Goal: Communication & Community: Answer question/provide support

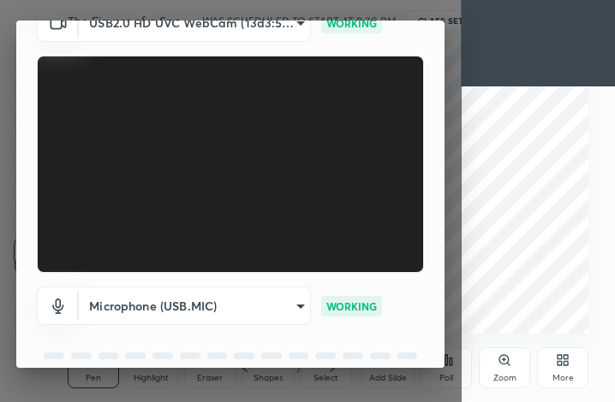
scroll to position [158, 0]
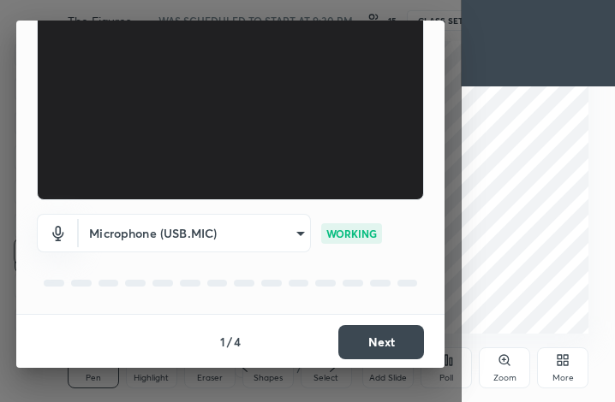
click at [372, 335] on button "Next" at bounding box center [381, 342] width 86 height 34
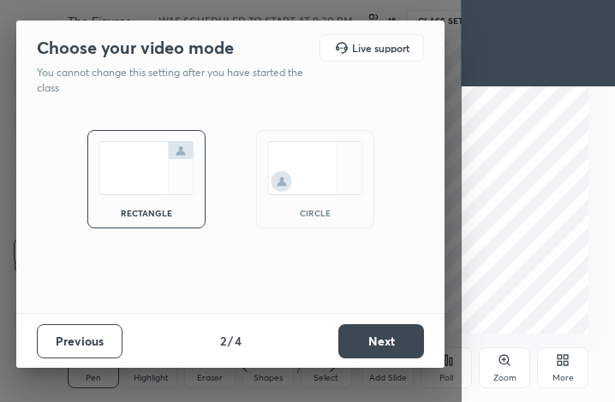
click at [372, 335] on button "Next" at bounding box center [381, 341] width 86 height 34
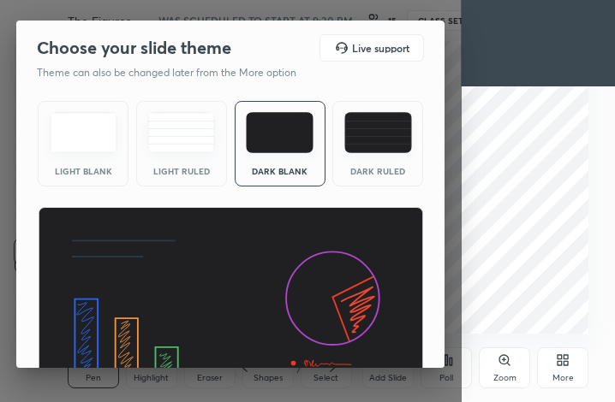
scroll to position [110, 0]
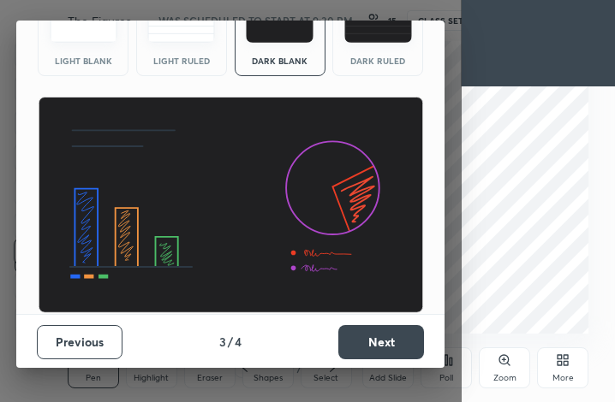
click at [374, 334] on button "Next" at bounding box center [381, 342] width 86 height 34
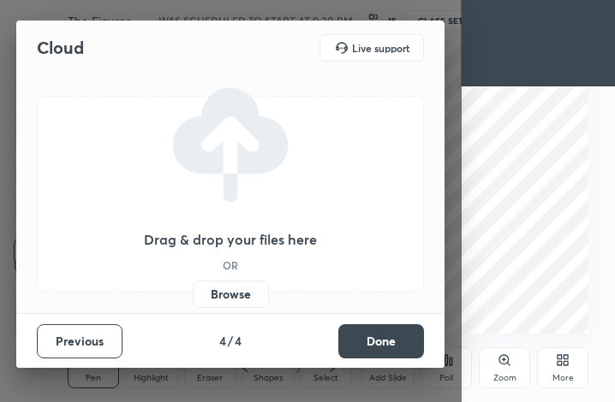
scroll to position [0, 0]
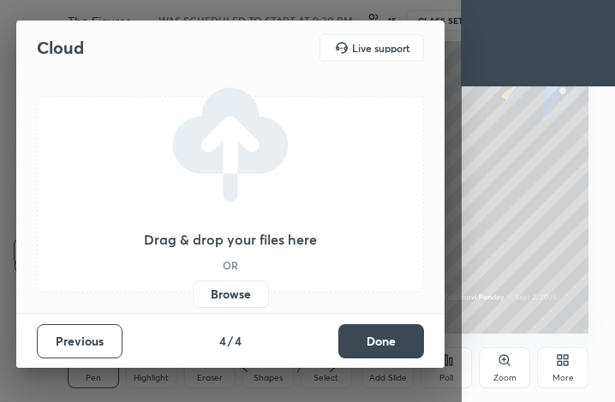
click at [255, 300] on label "Browse" at bounding box center [231, 294] width 76 height 27
click at [193, 300] on input "Browse" at bounding box center [193, 294] width 0 height 27
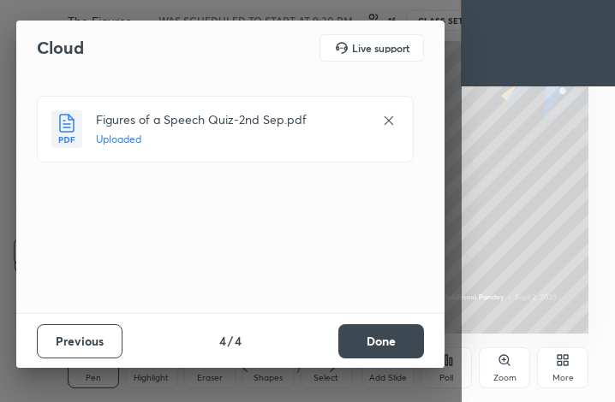
click at [346, 341] on button "Done" at bounding box center [381, 341] width 86 height 34
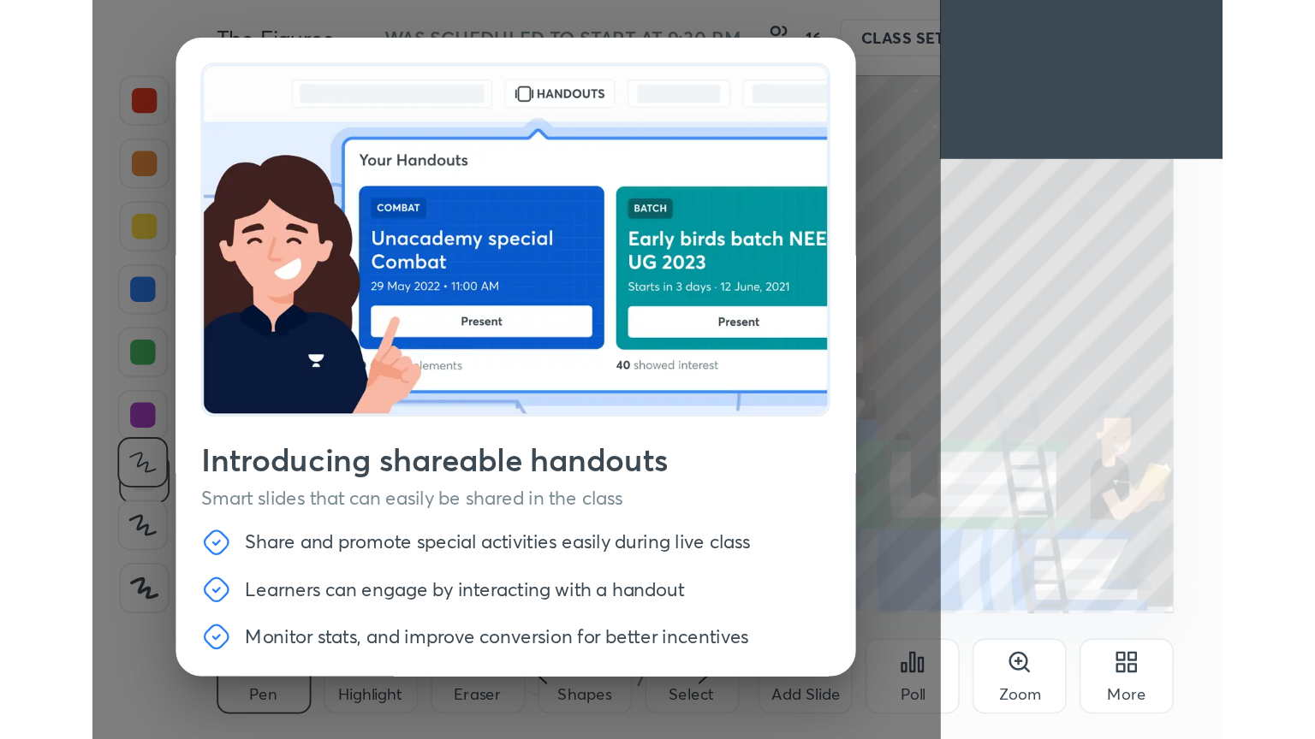
scroll to position [55, 0]
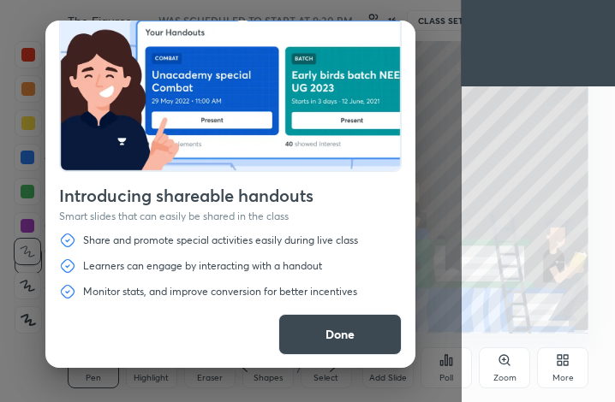
click at [363, 331] on button "Done" at bounding box center [339, 334] width 123 height 41
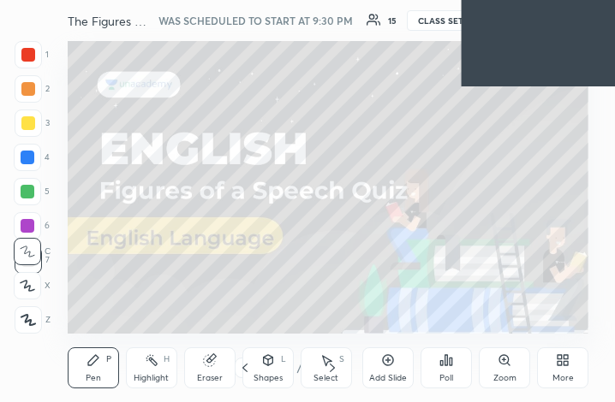
click at [556, 359] on icon at bounding box center [562, 360] width 14 height 14
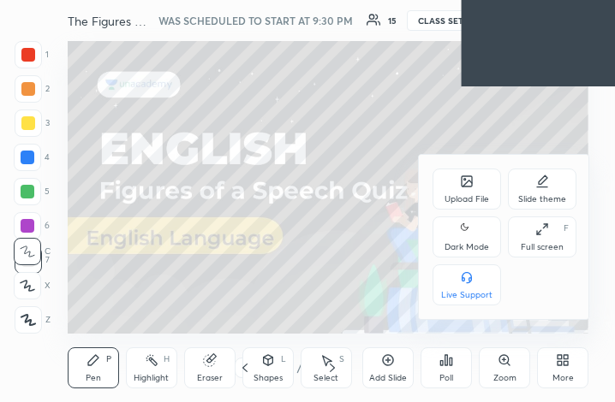
click at [541, 247] on div "Full screen" at bounding box center [541, 247] width 43 height 9
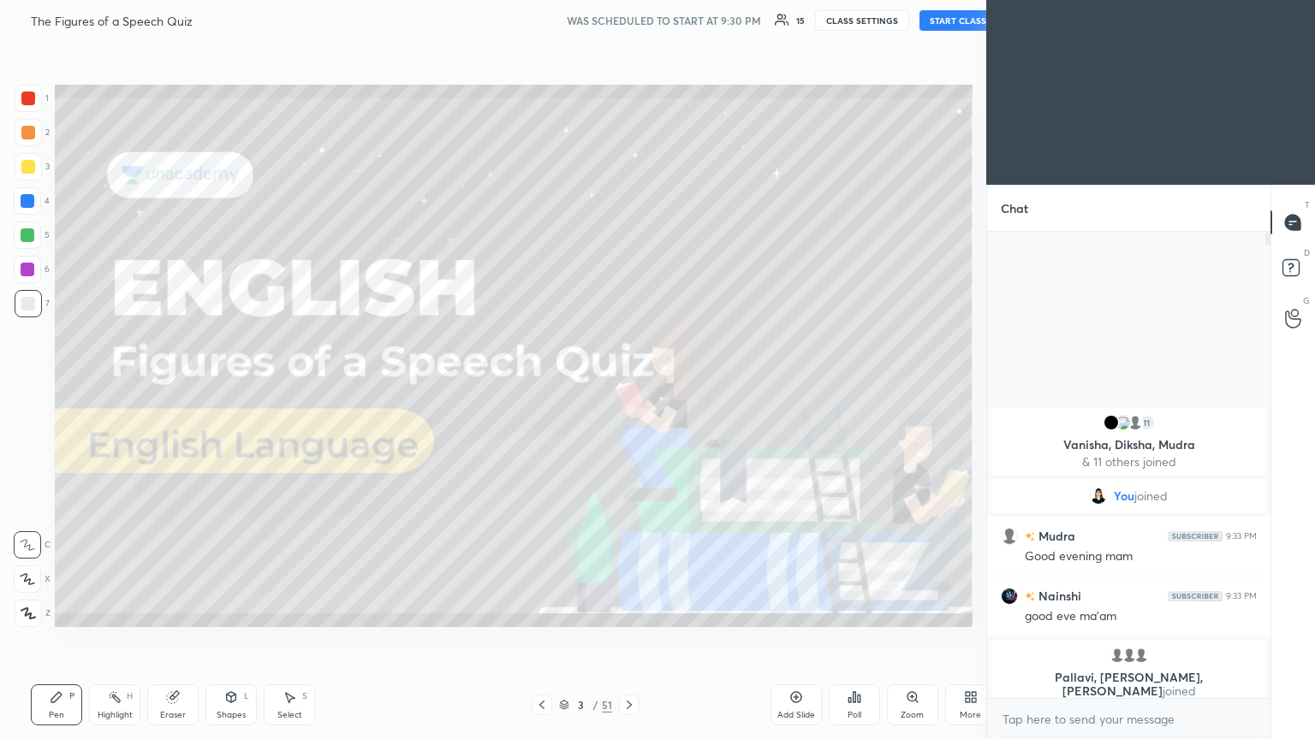
scroll to position [84959, 84671]
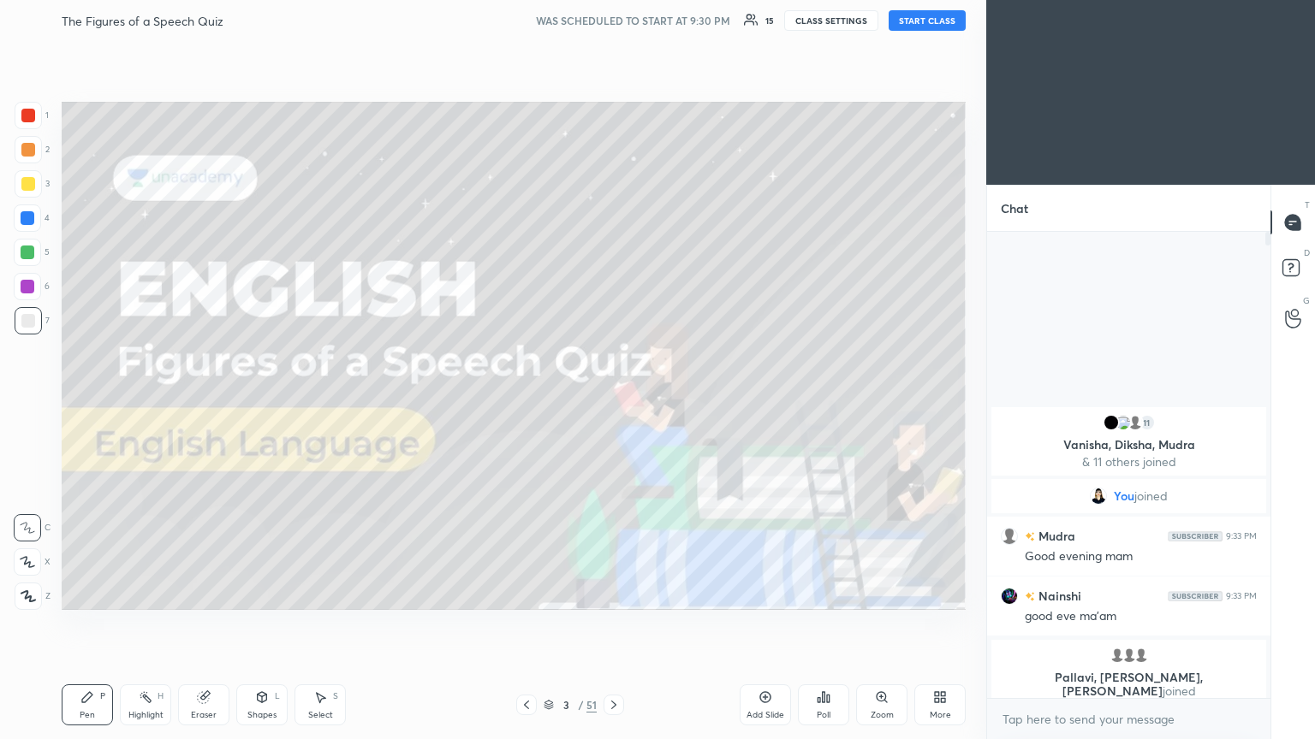
click at [614, 17] on button "START CLASS" at bounding box center [926, 20] width 77 height 21
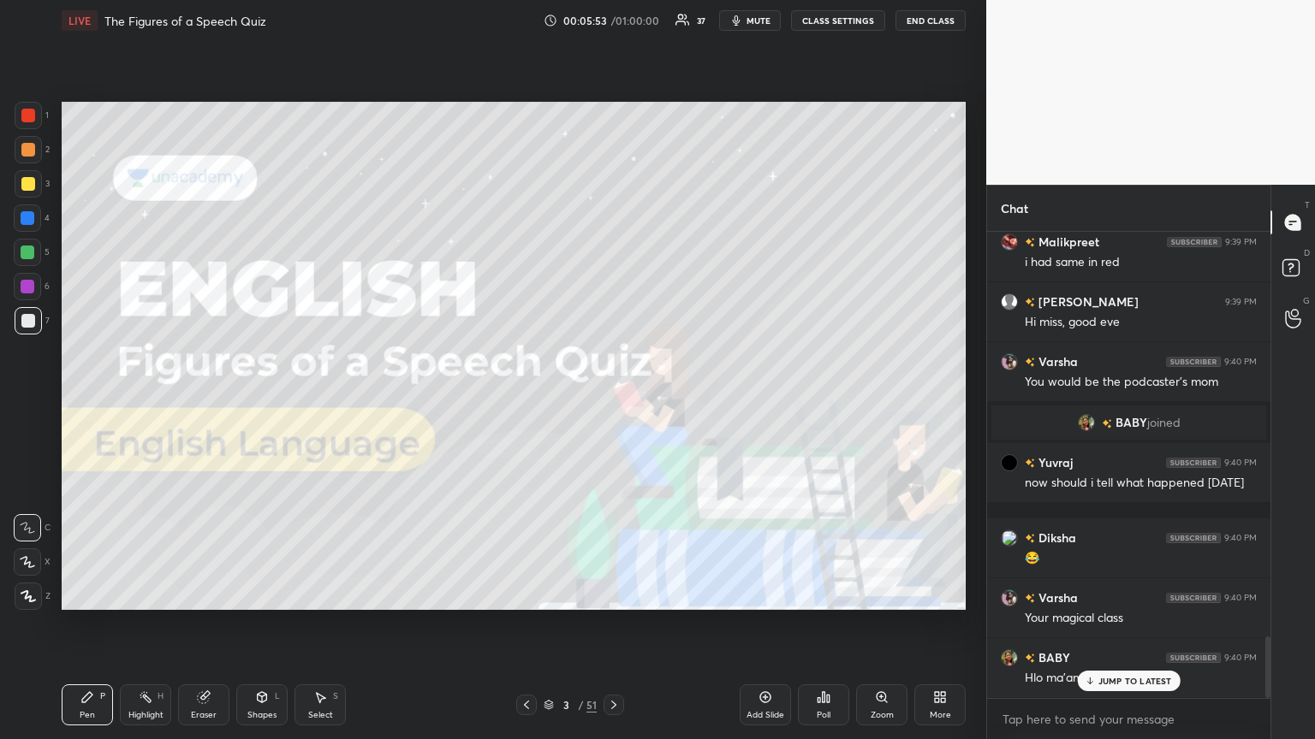
scroll to position [3071, 0]
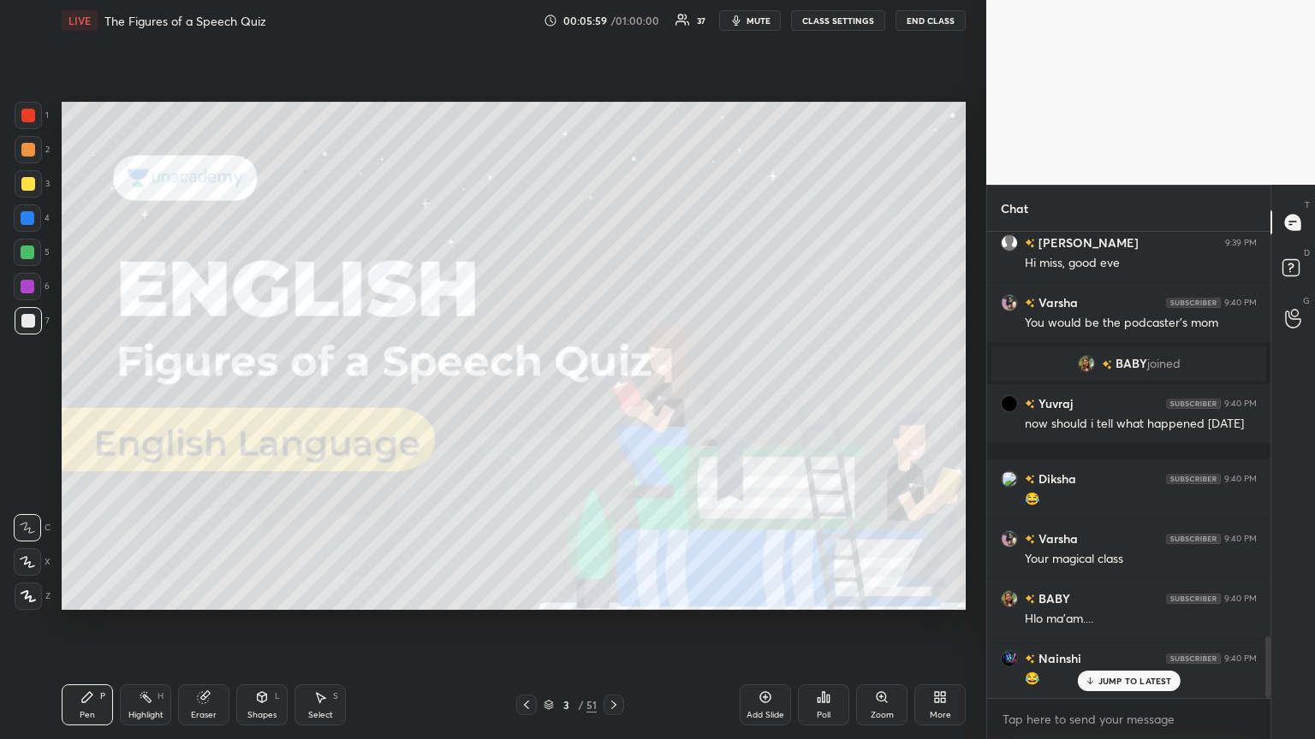
click at [614, 401] on p "JUMP TO LATEST" at bounding box center [1135, 681] width 74 height 10
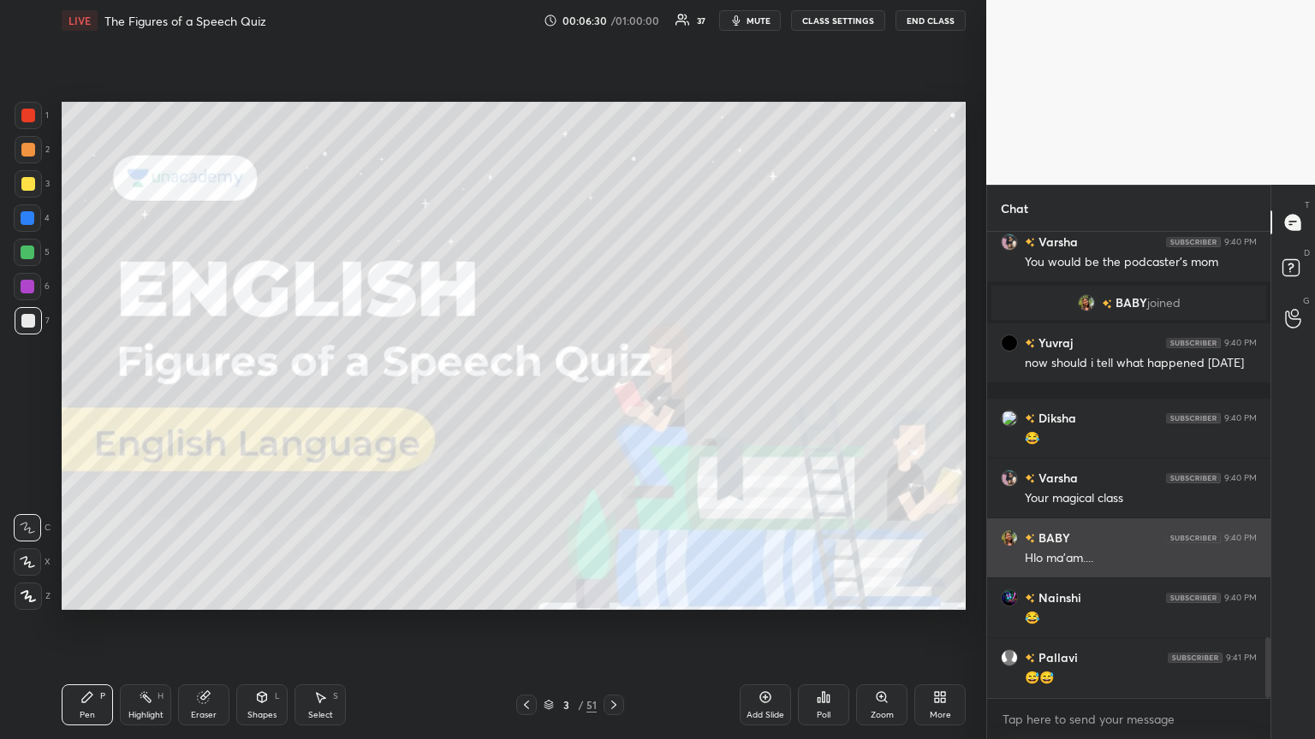
scroll to position [3191, 0]
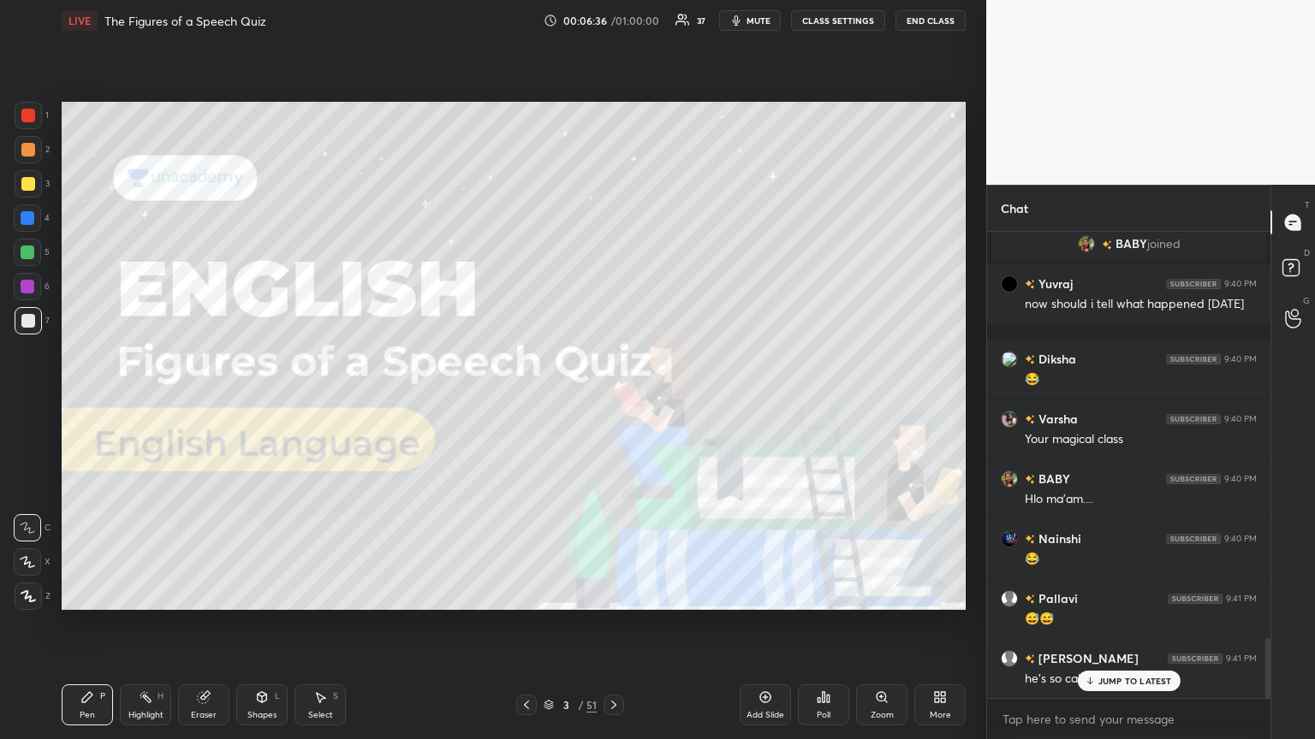
click at [614, 401] on icon at bounding box center [1089, 681] width 11 height 10
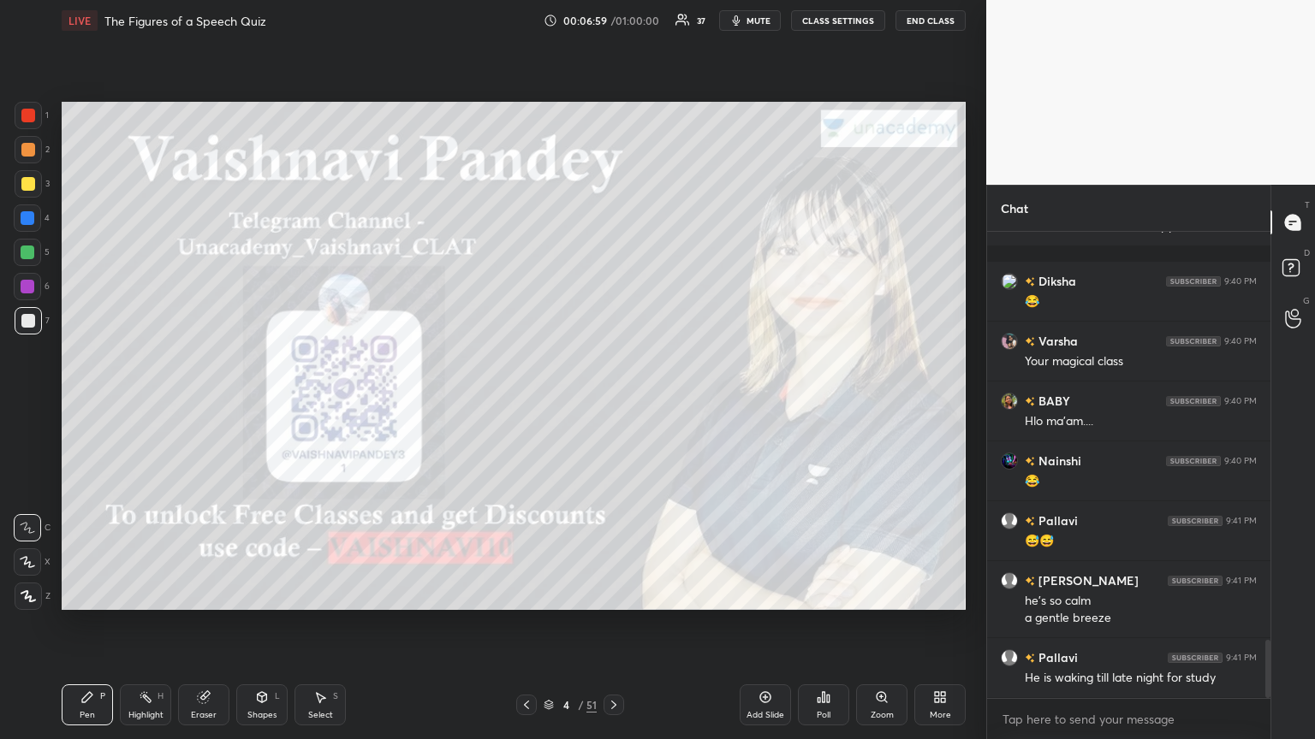
scroll to position [3328, 0]
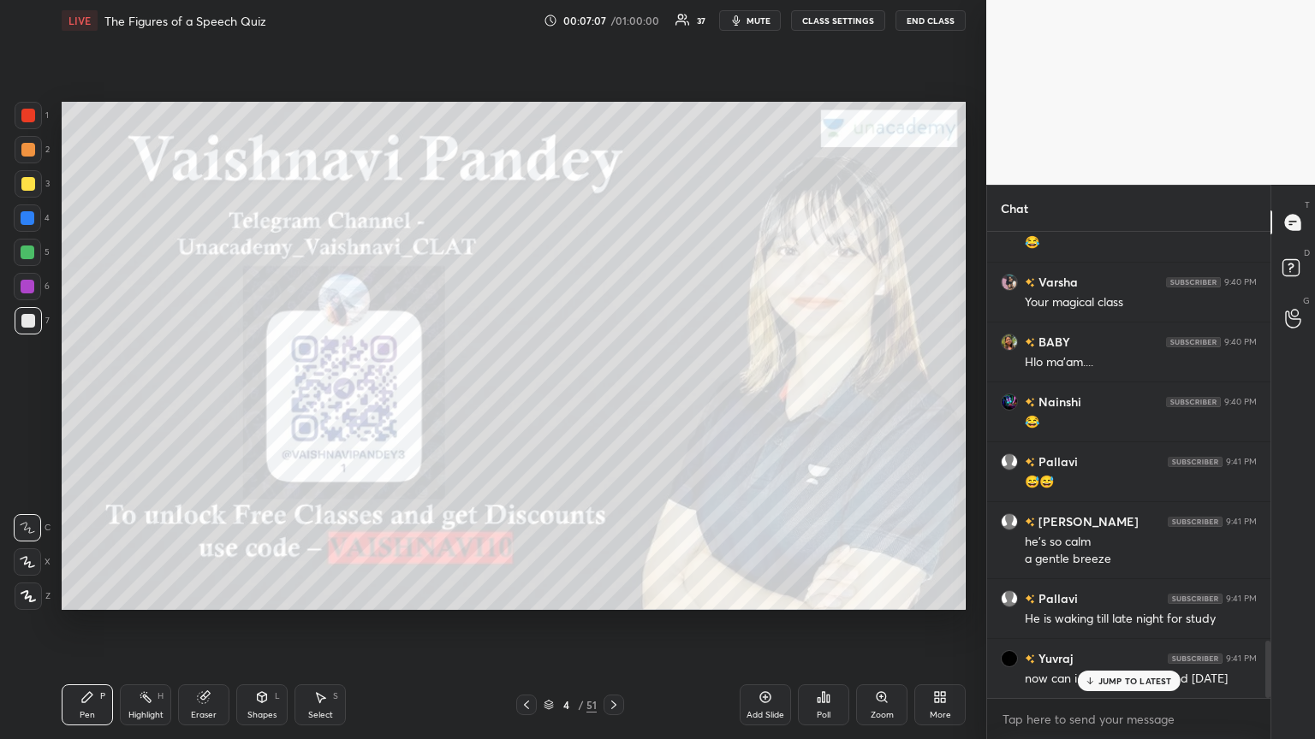
click at [614, 401] on div "JUMP TO LATEST" at bounding box center [1128, 681] width 103 height 21
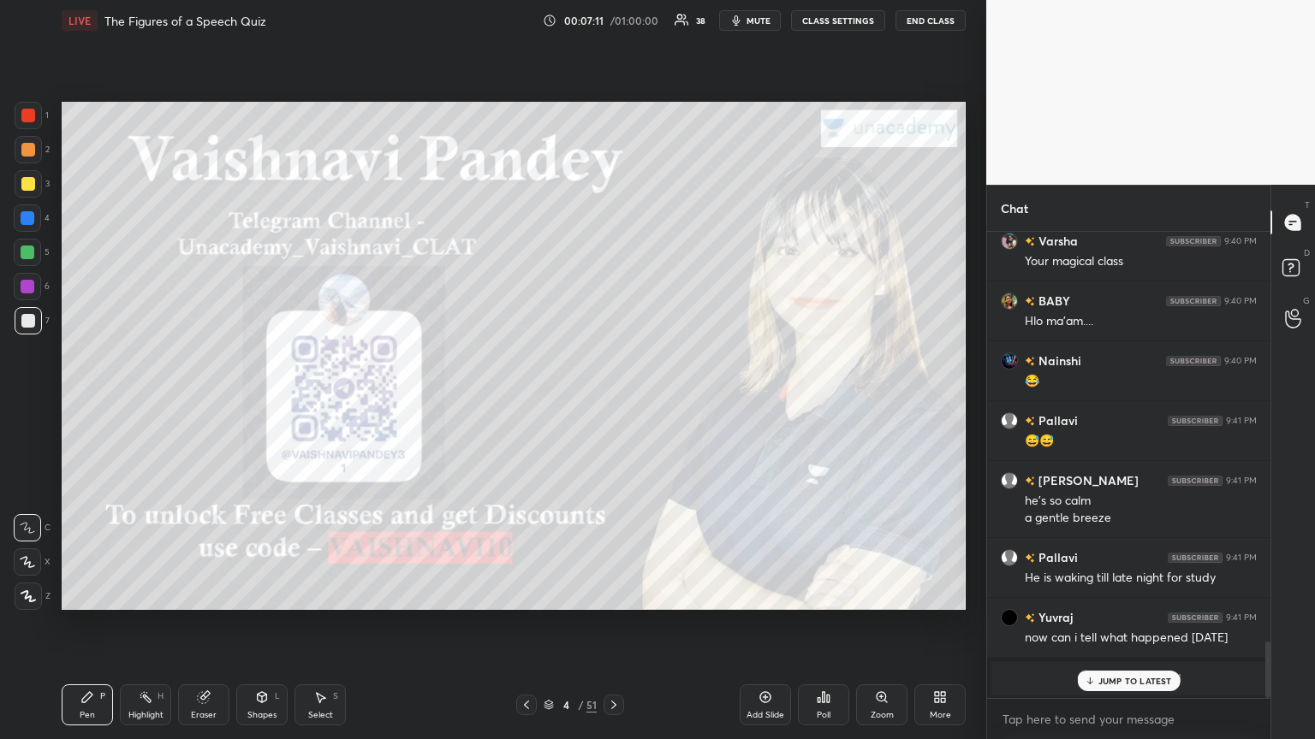
click at [614, 401] on p "JUMP TO LATEST" at bounding box center [1135, 681] width 74 height 10
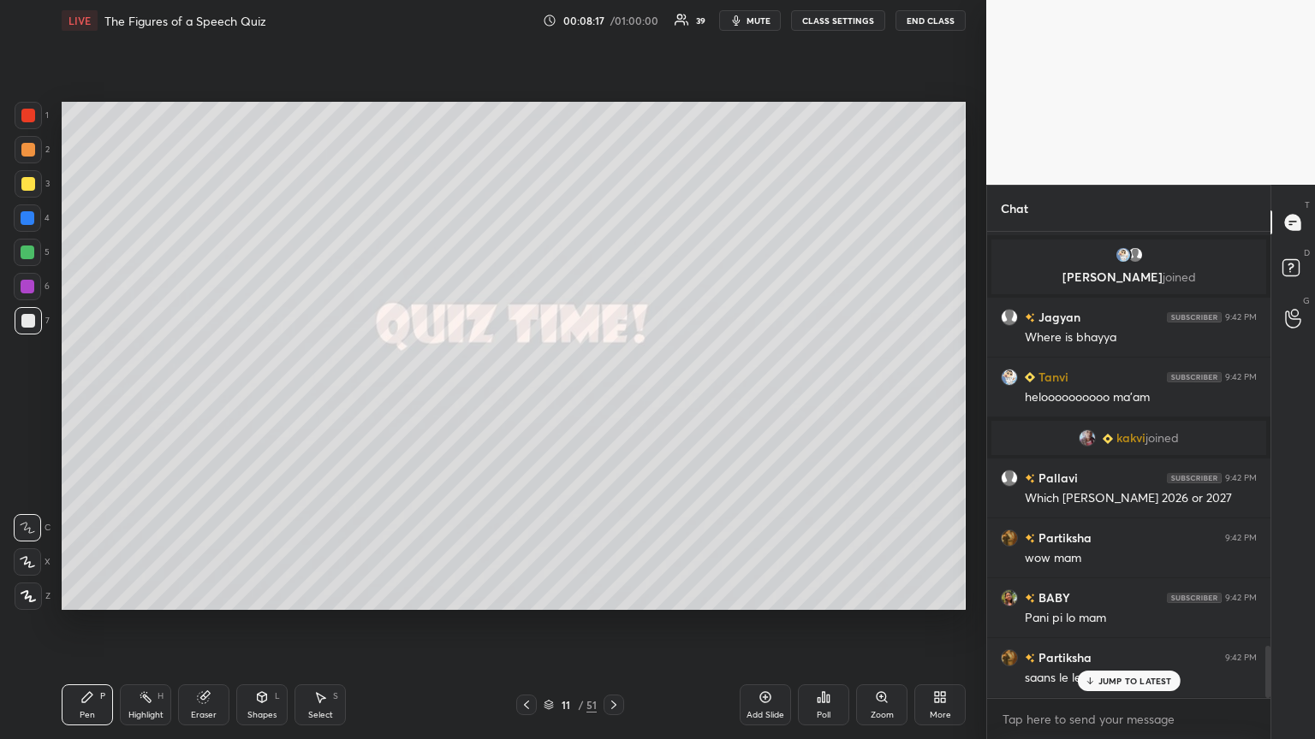
scroll to position [3680, 0]
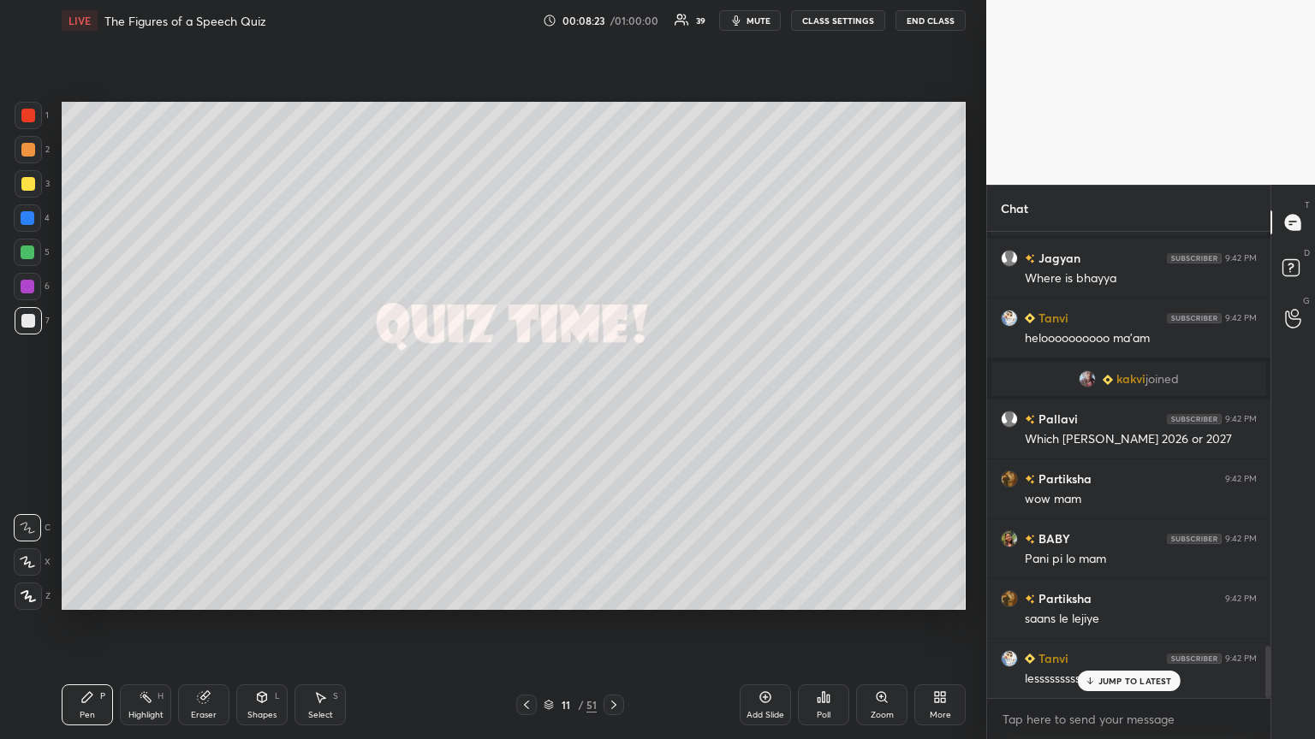
click at [614, 401] on p "JUMP TO LATEST" at bounding box center [1135, 681] width 74 height 10
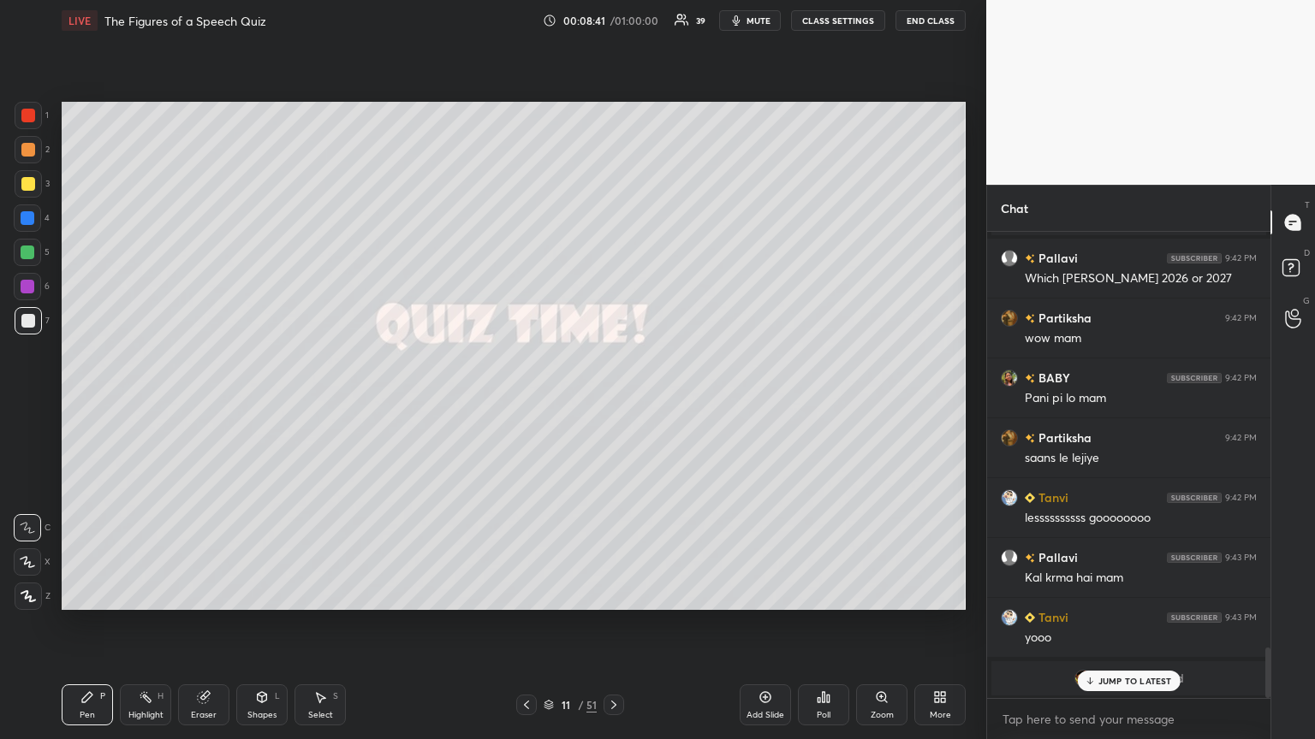
scroll to position [3902, 0]
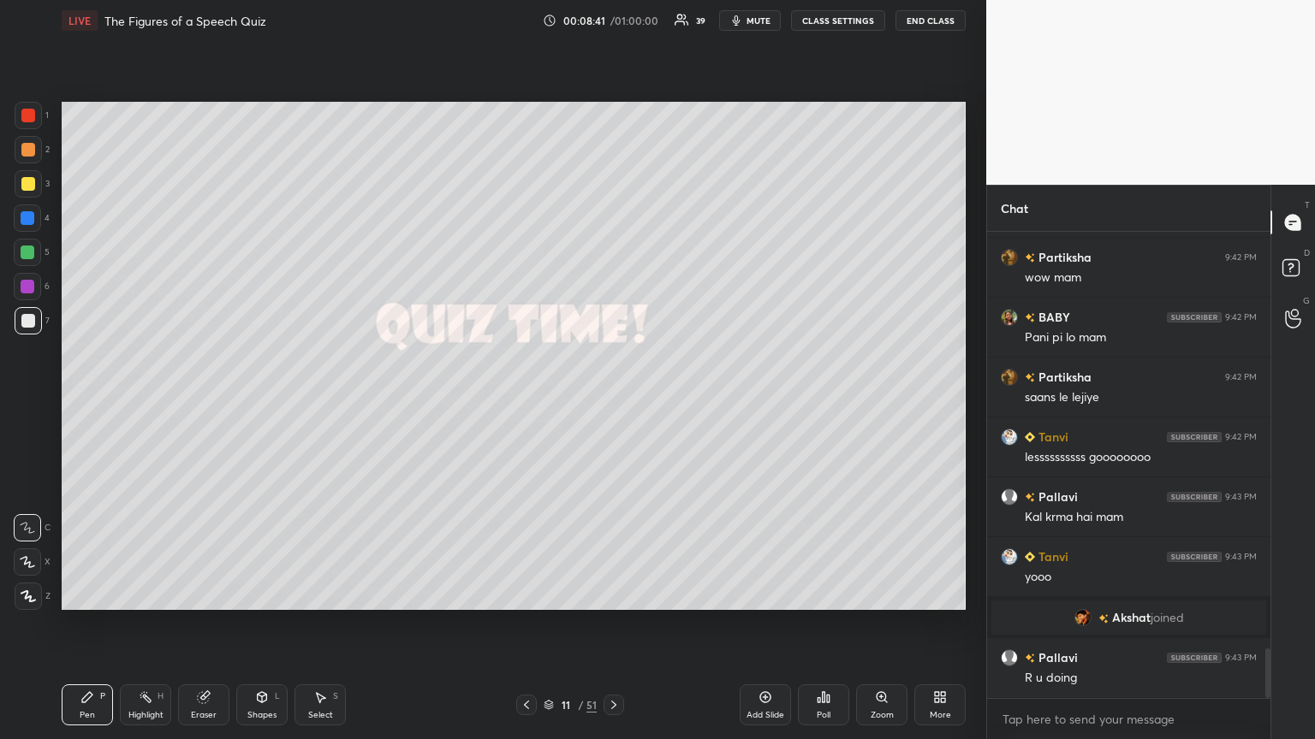
click at [614, 401] on div "[PERSON_NAME] joined Pallavi 9:42 PM Which [PERSON_NAME] 2026 or 2027 Partiksha…" at bounding box center [1128, 465] width 283 height 466
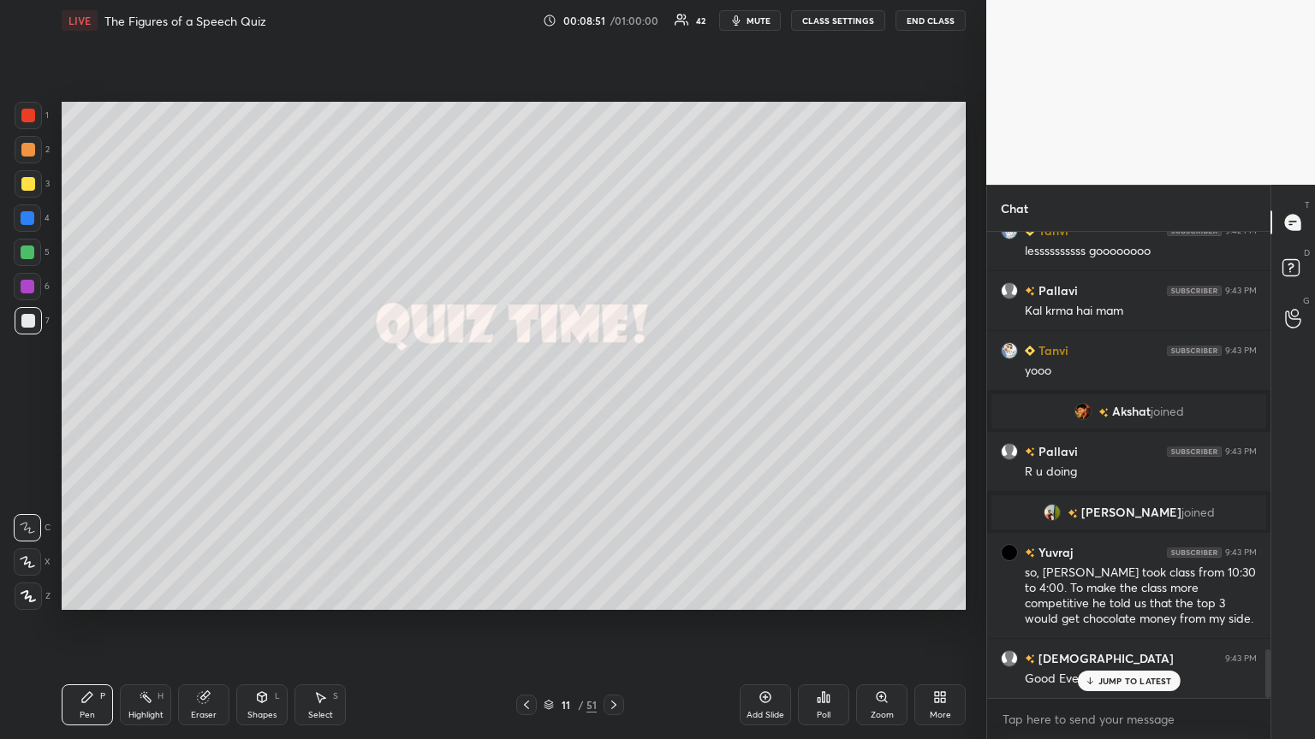
scroll to position [4016, 0]
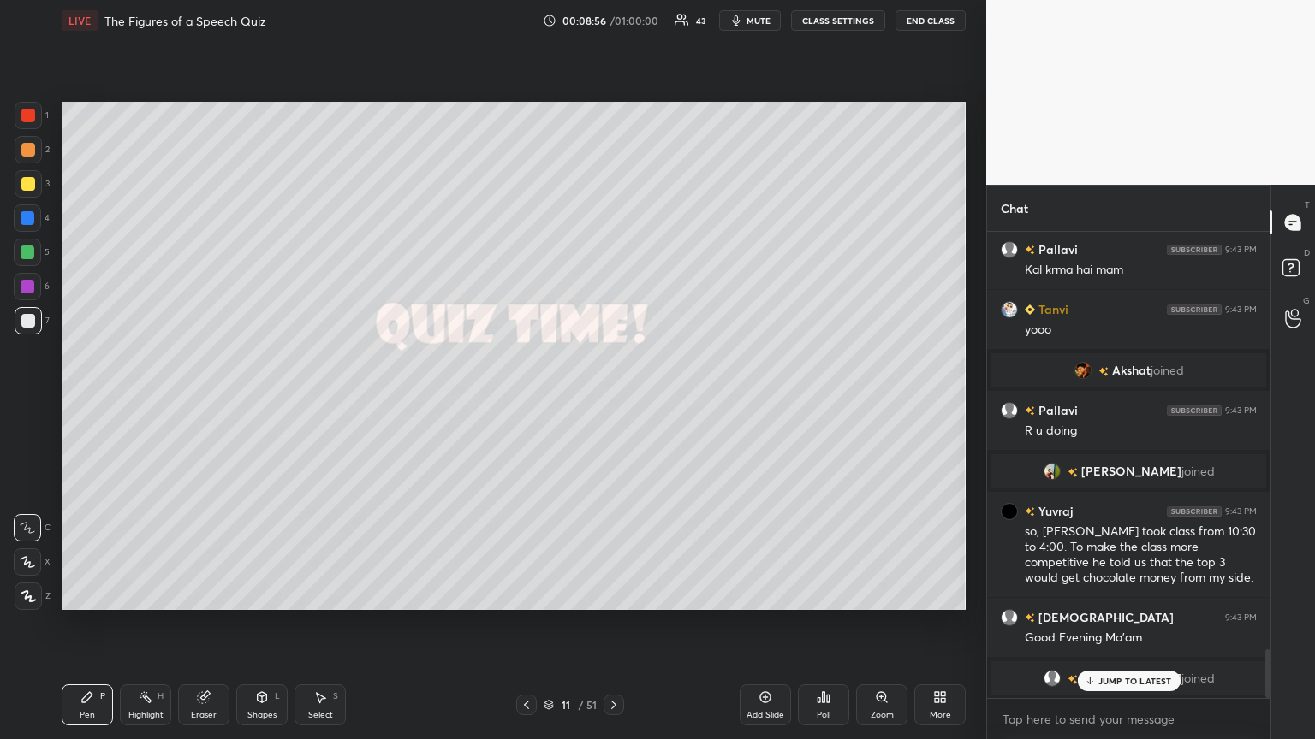
click at [614, 401] on p "JUMP TO LATEST" at bounding box center [1135, 681] width 74 height 10
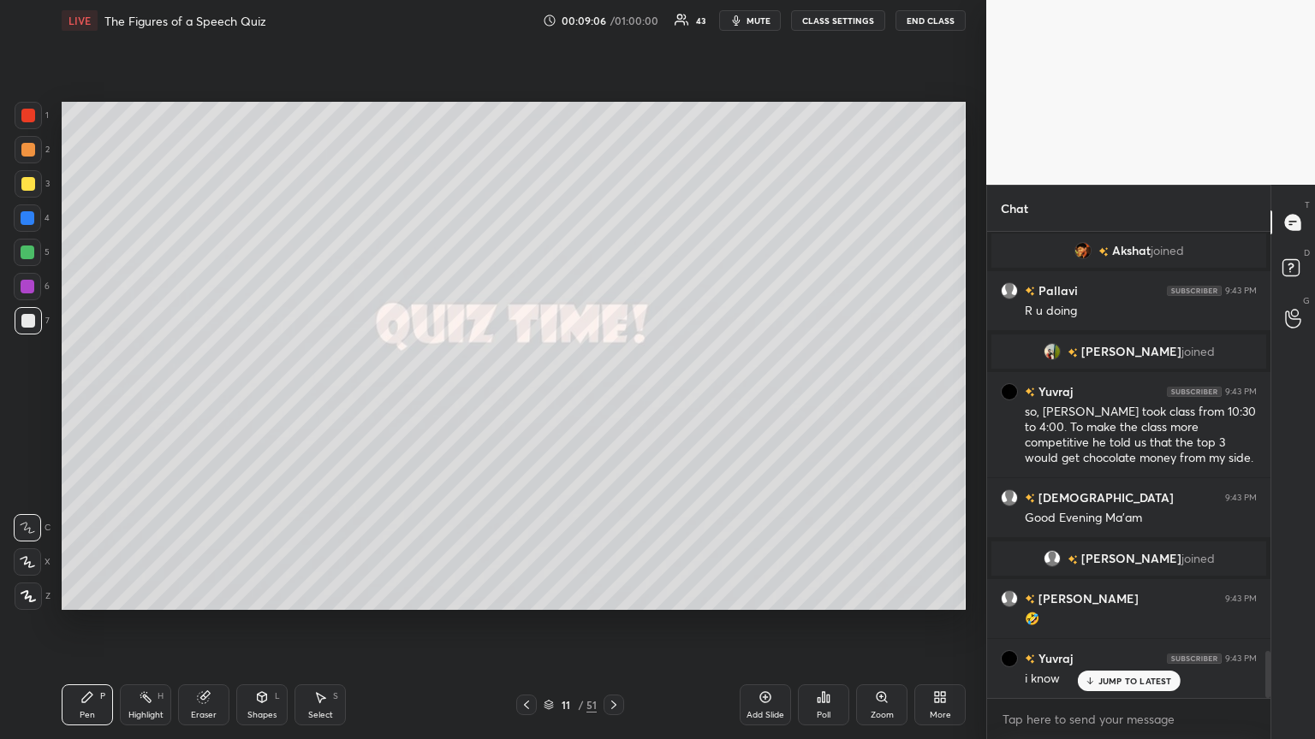
scroll to position [4153, 0]
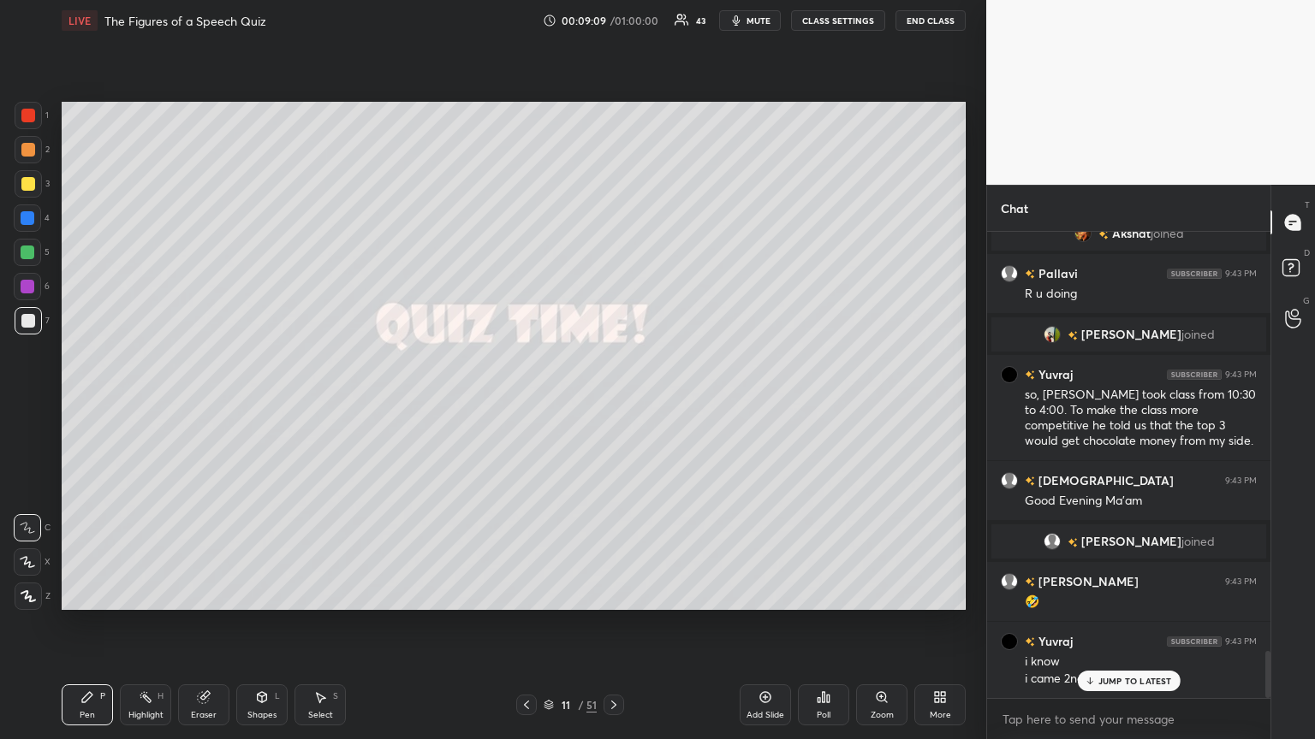
click at [614, 401] on p "JUMP TO LATEST" at bounding box center [1135, 681] width 74 height 10
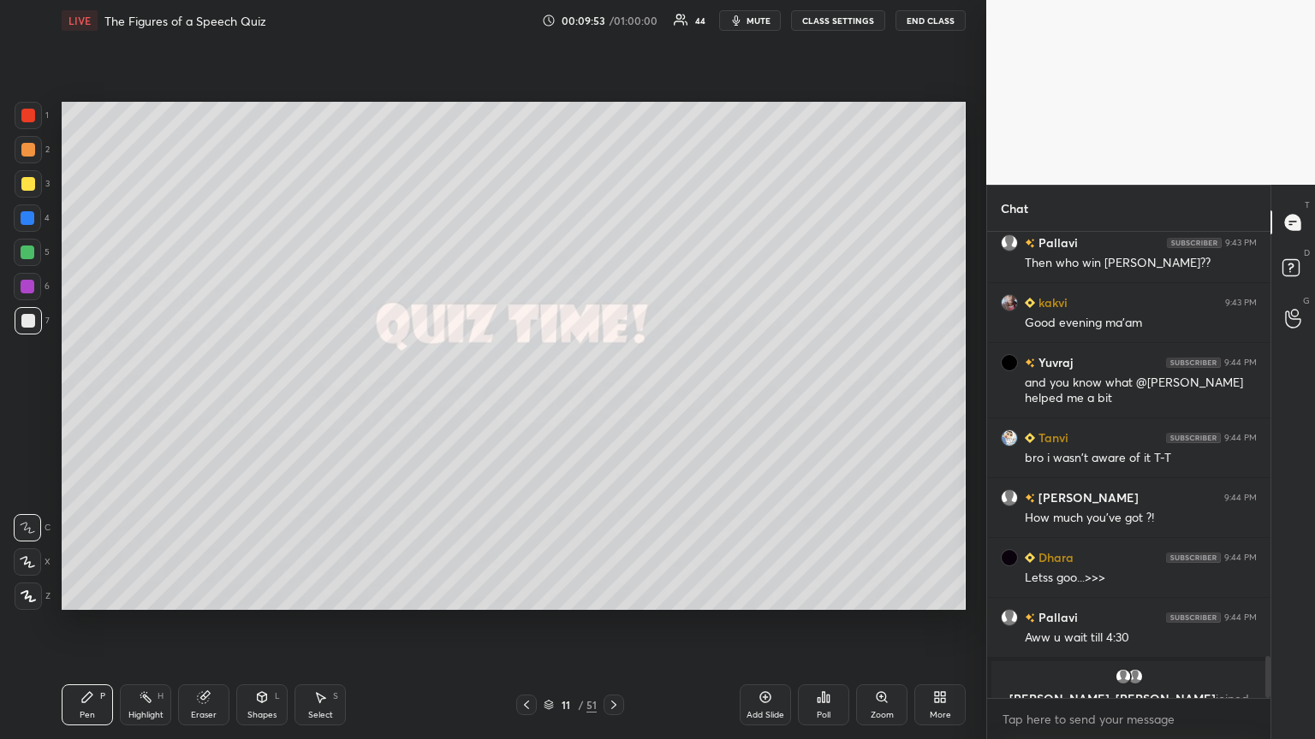
scroll to position [4689, 0]
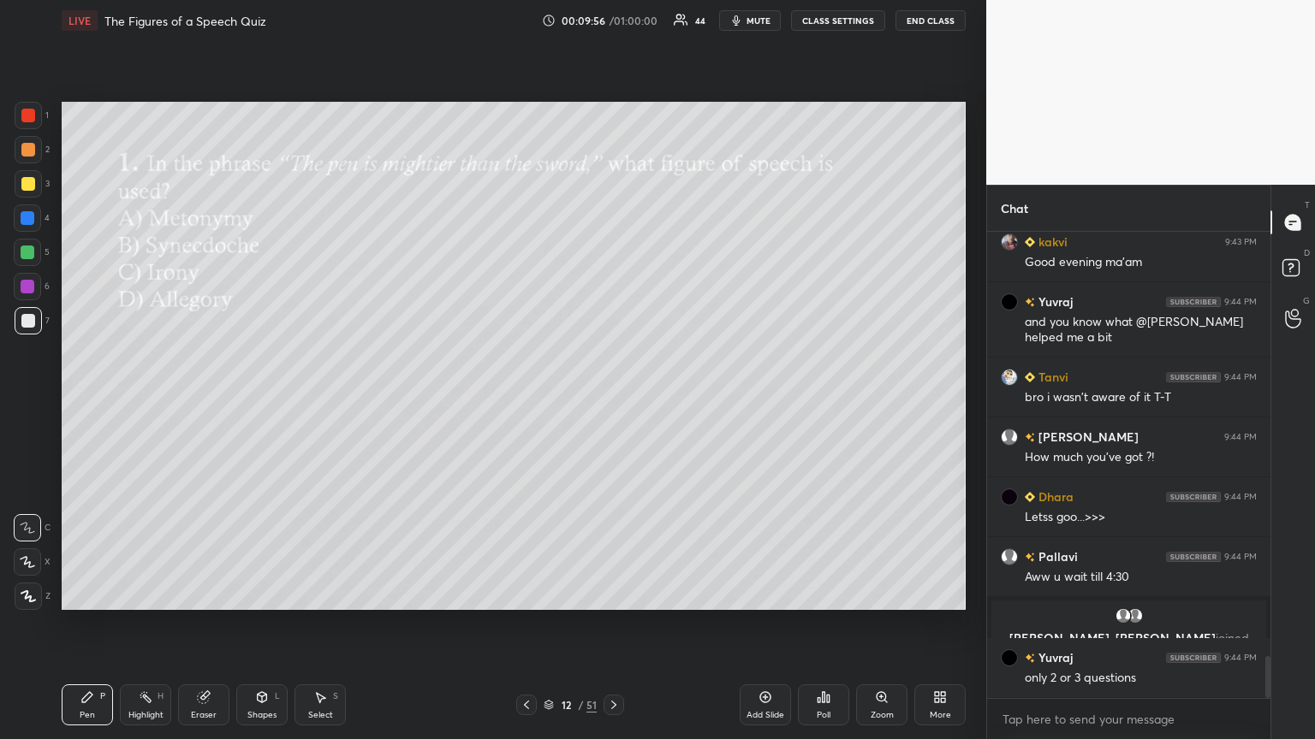
click at [614, 401] on div "Poll" at bounding box center [823, 705] width 51 height 41
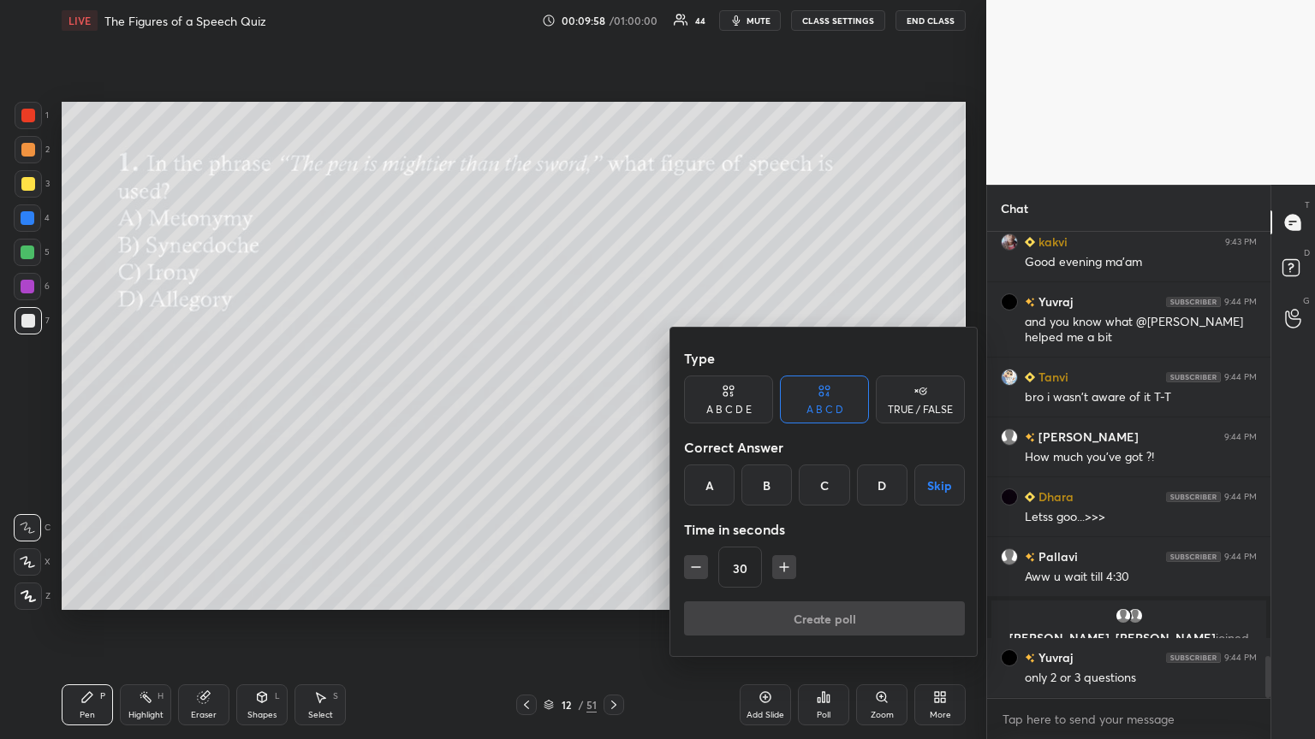
click at [614, 401] on div "A" at bounding box center [709, 485] width 50 height 41
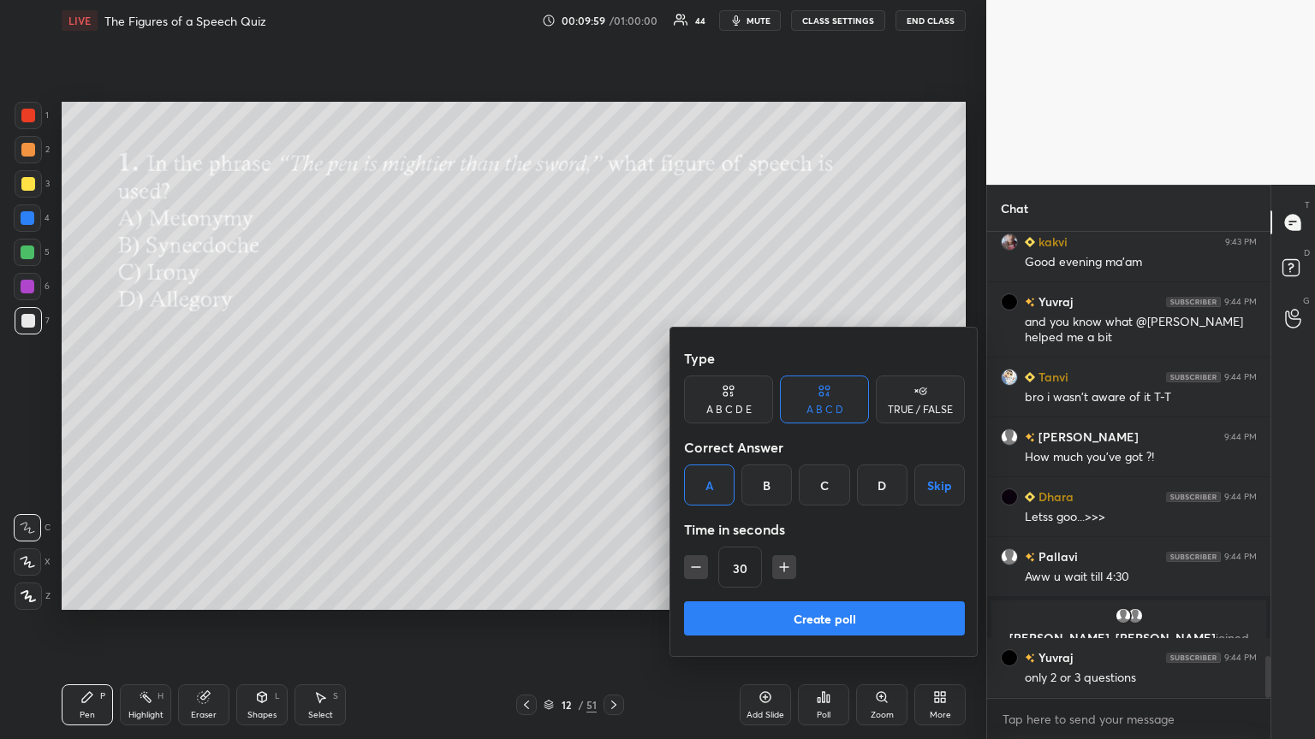
click at [614, 401] on button "Create poll" at bounding box center [824, 619] width 281 height 34
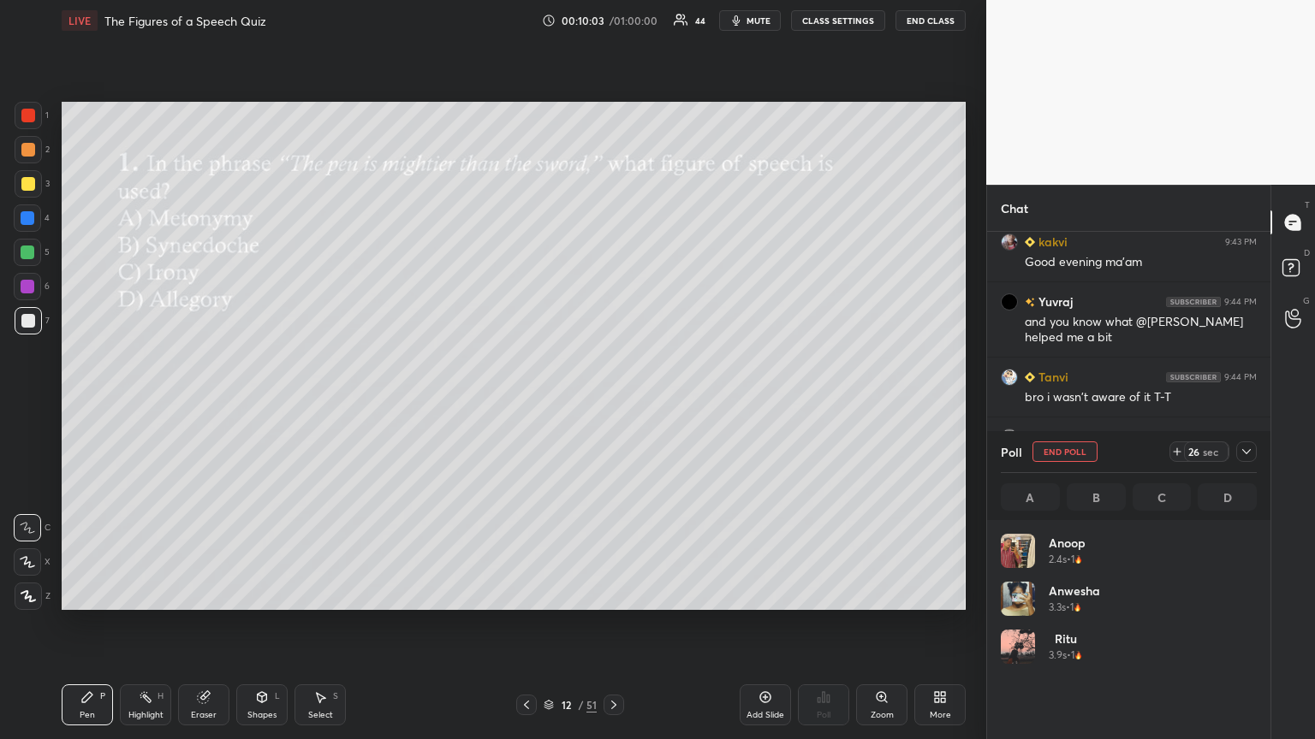
scroll to position [200, 251]
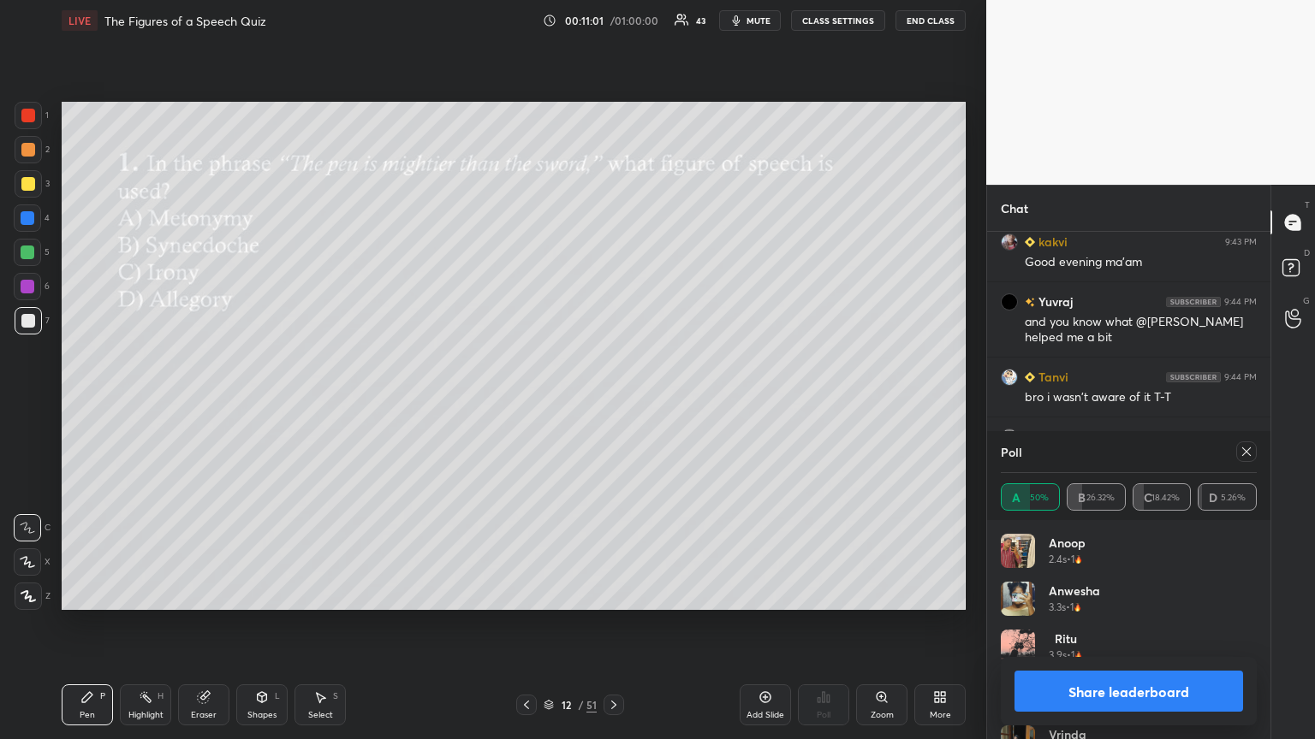
click at [614, 401] on icon at bounding box center [1246, 452] width 14 height 14
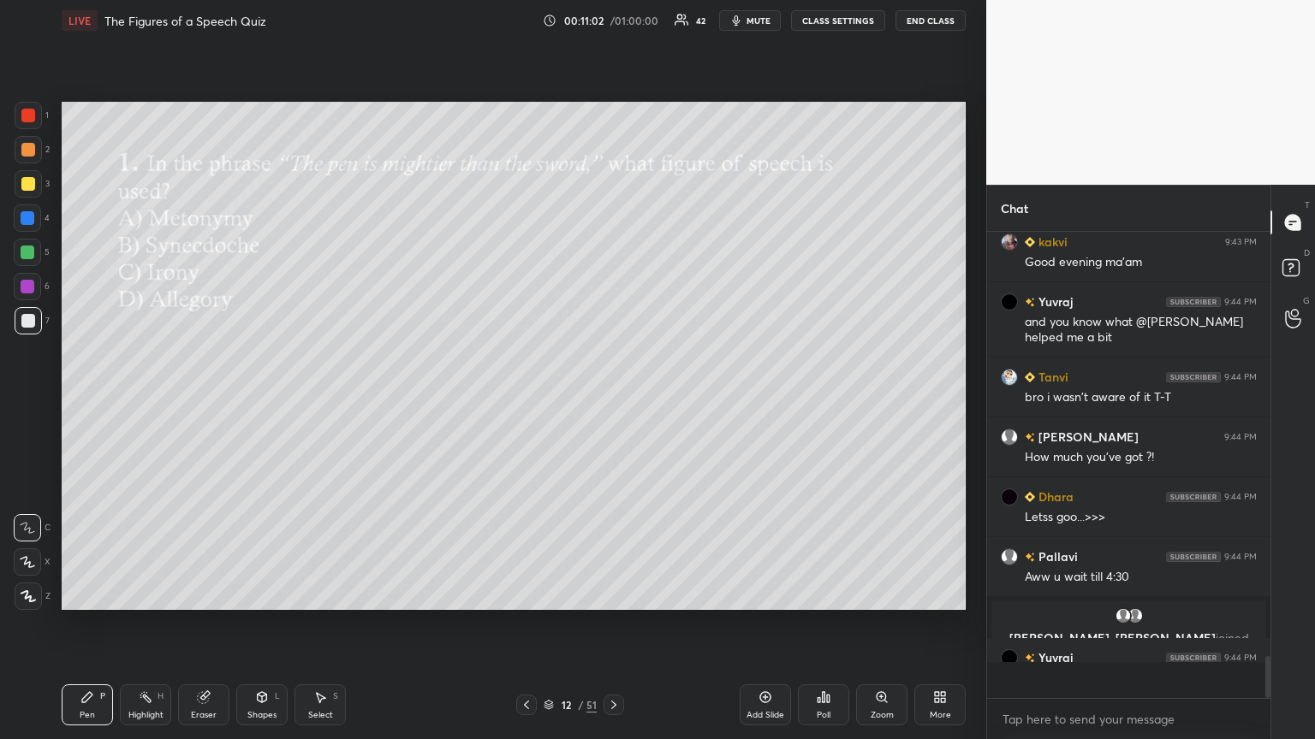
scroll to position [0, 0]
click at [614, 401] on div "Poll" at bounding box center [823, 705] width 51 height 41
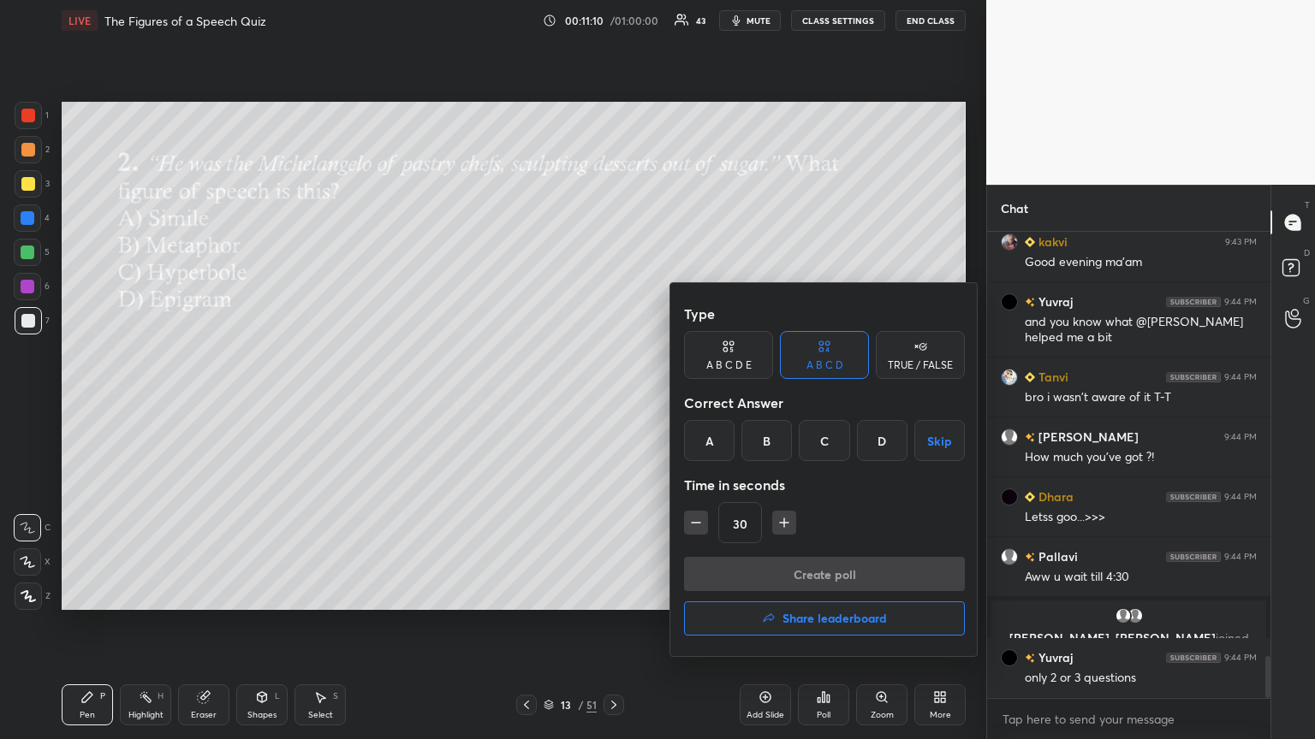
click at [614, 401] on div "B" at bounding box center [766, 440] width 50 height 41
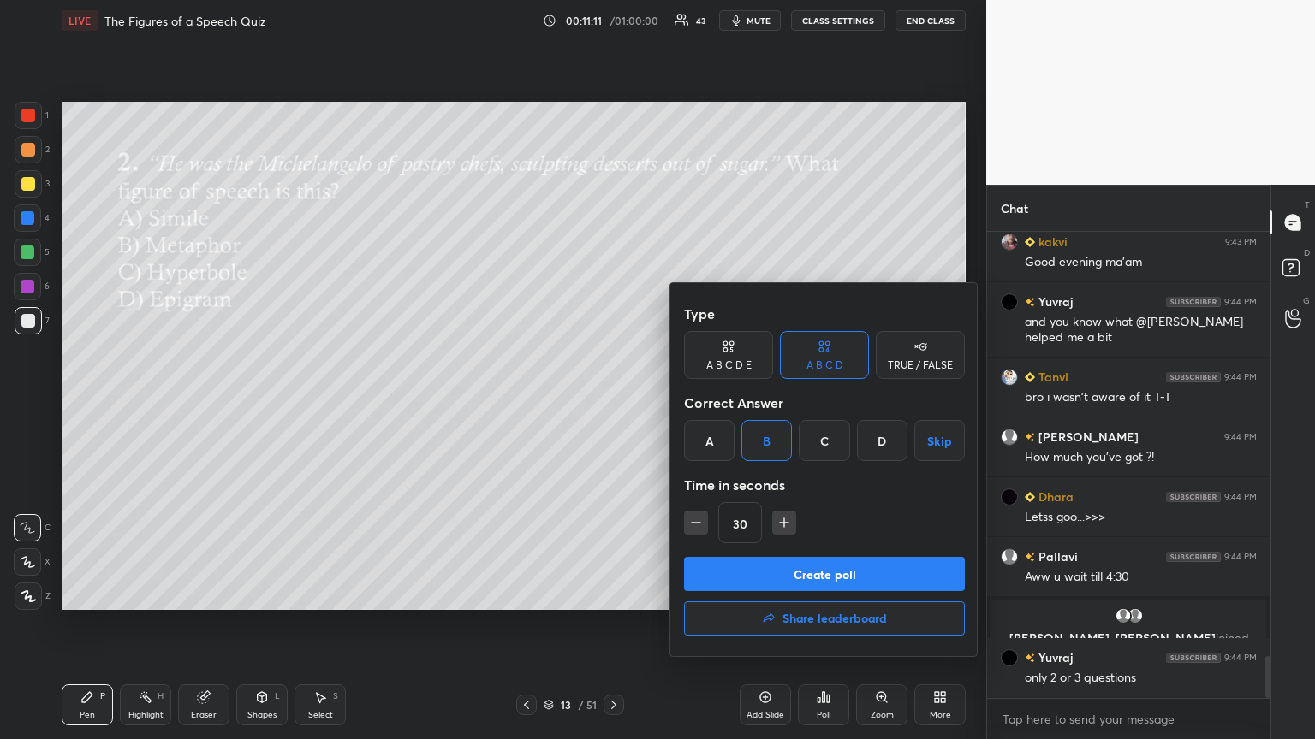
click at [614, 401] on button "Create poll" at bounding box center [824, 574] width 281 height 34
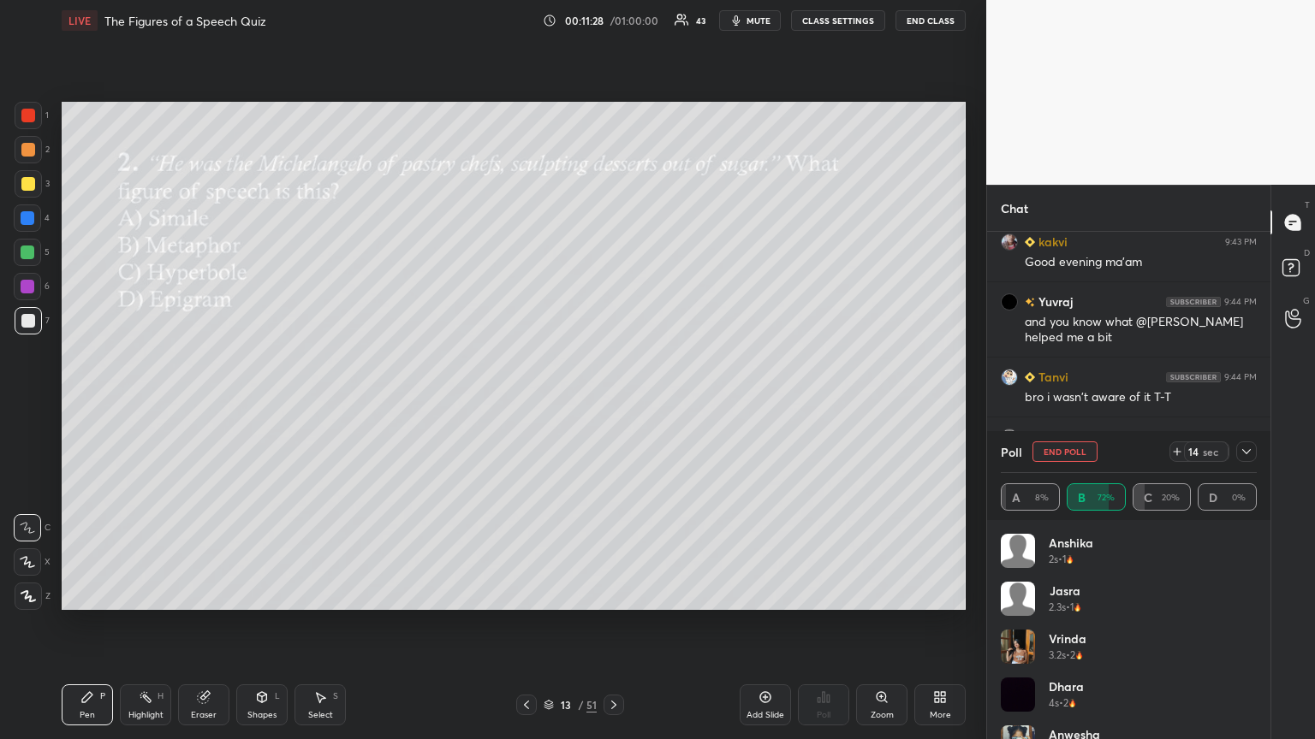
scroll to position [4840, 0]
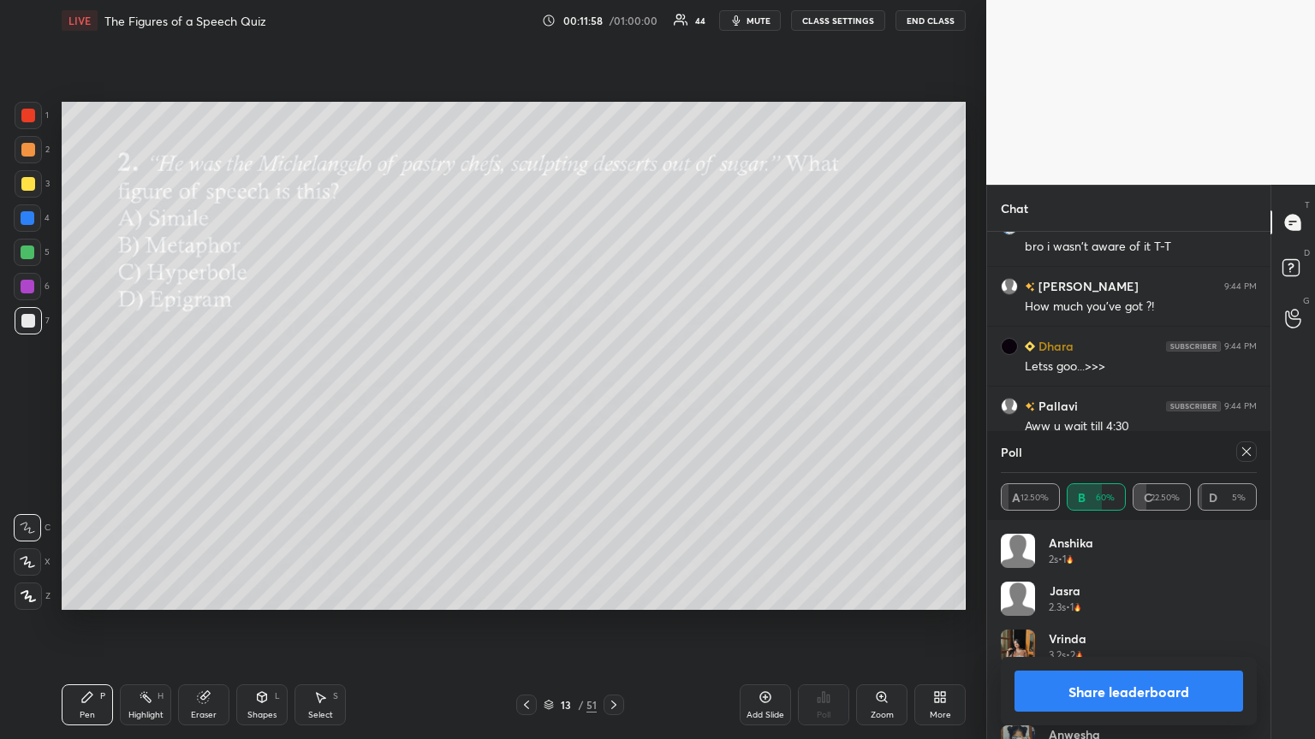
click at [614, 401] on icon at bounding box center [1246, 452] width 14 height 14
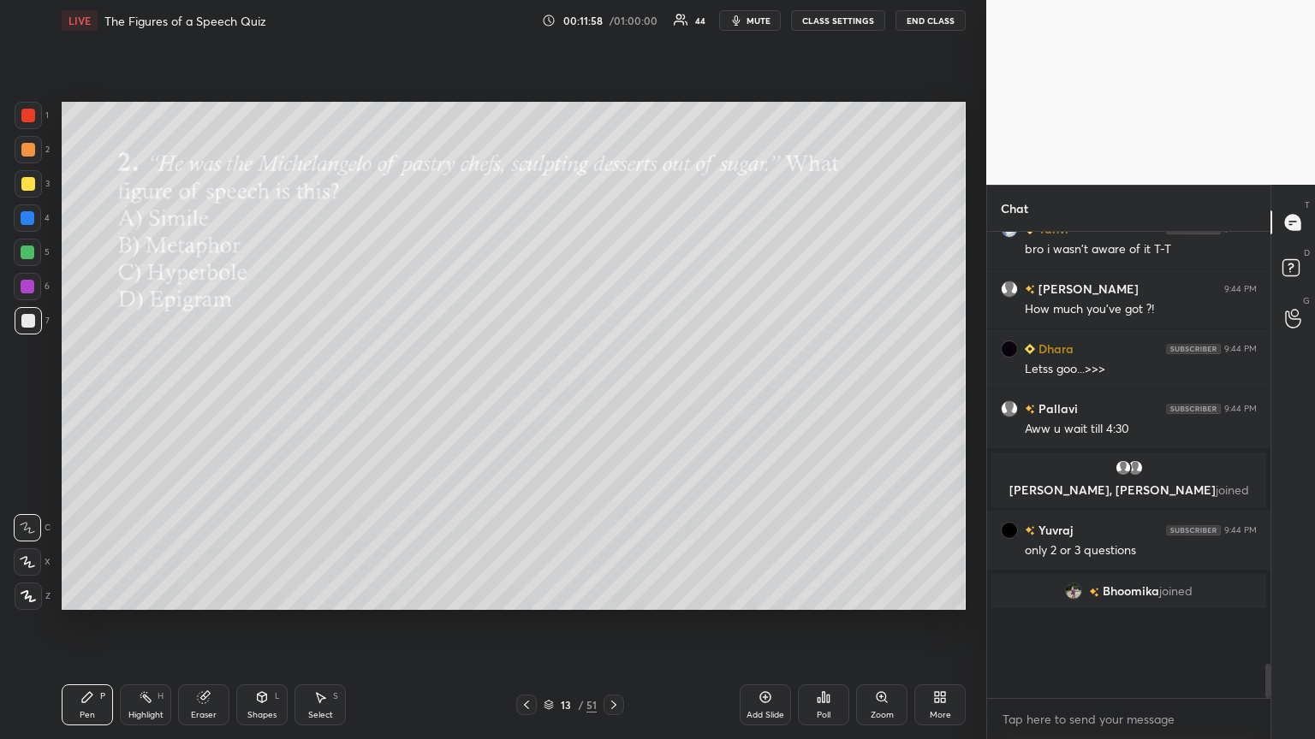
scroll to position [4820, 0]
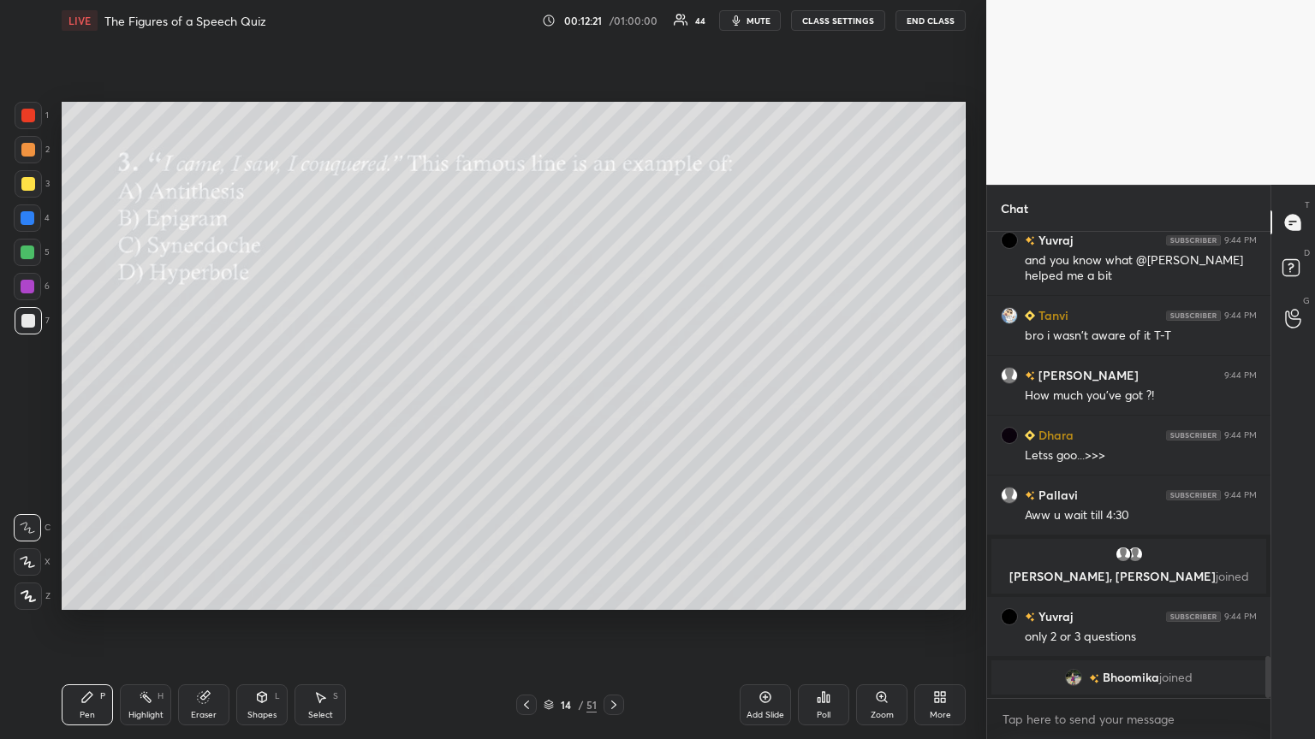
click at [614, 401] on icon at bounding box center [824, 698] width 14 height 14
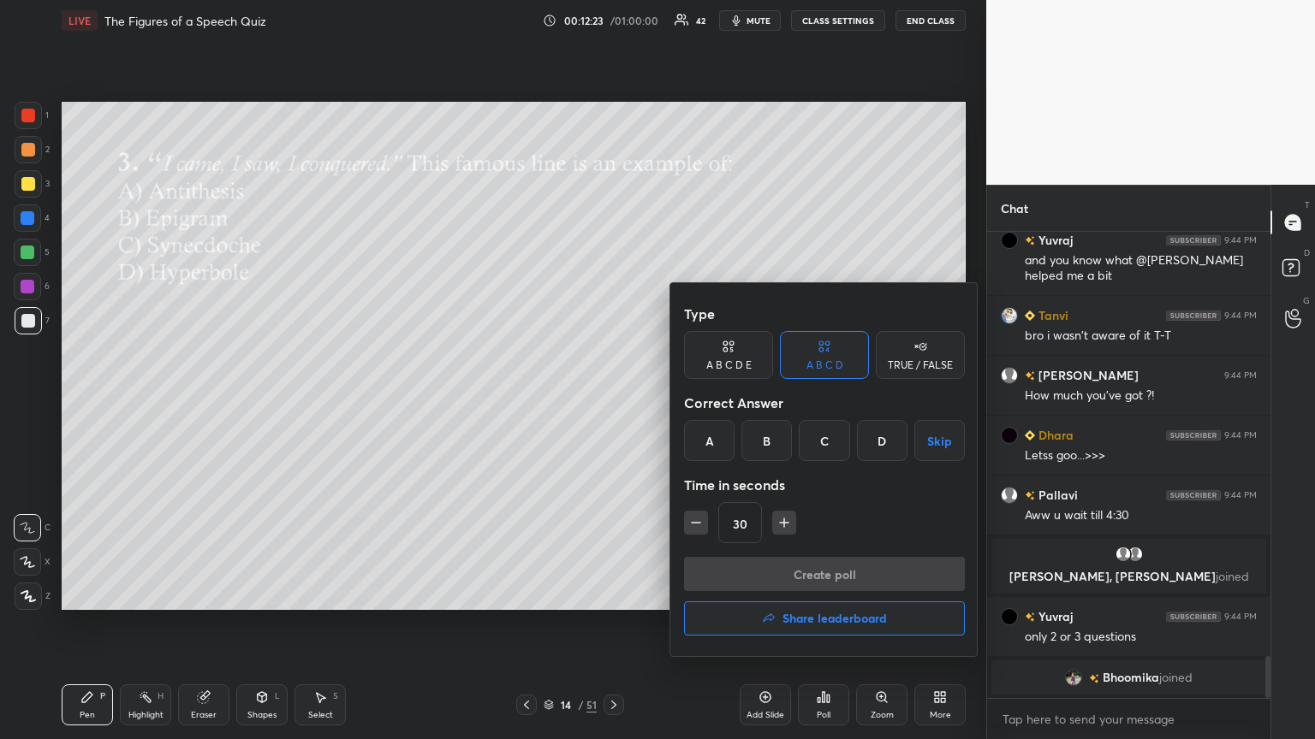
click at [614, 401] on div "B" at bounding box center [766, 440] width 50 height 41
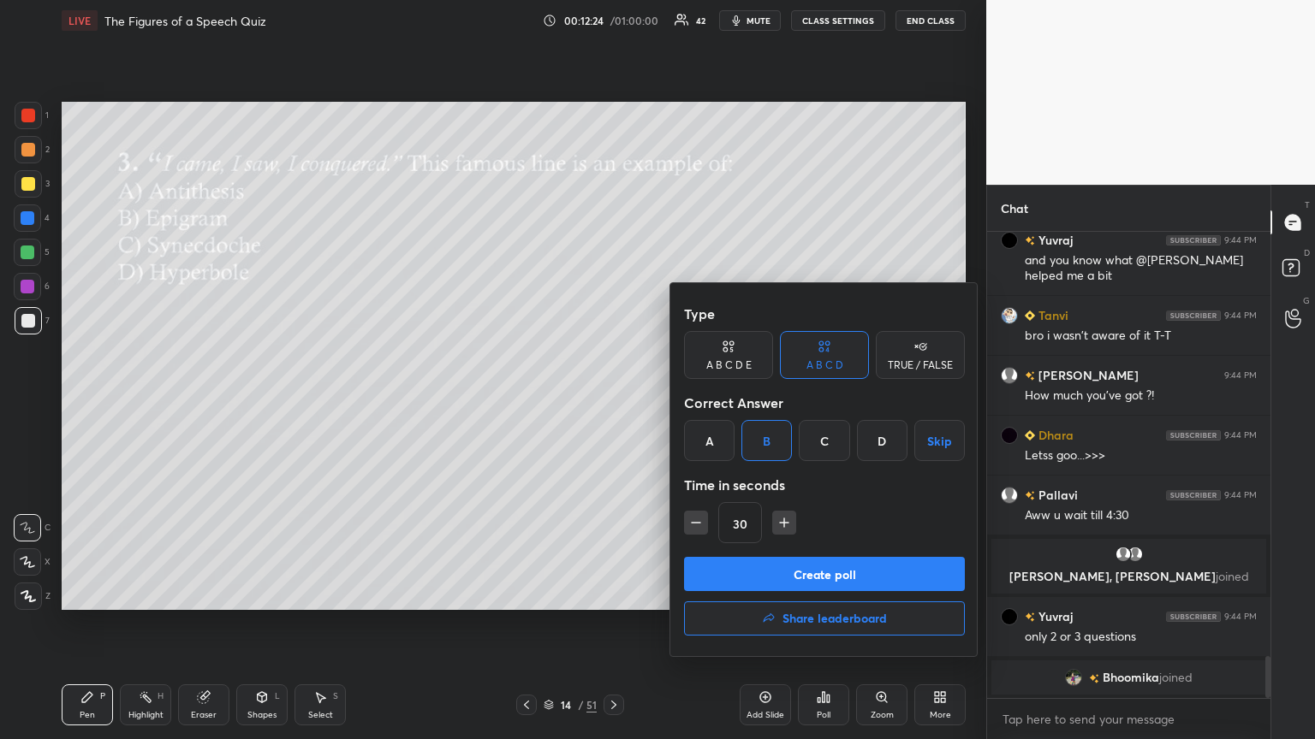
click at [614, 401] on button "Create poll" at bounding box center [824, 574] width 281 height 34
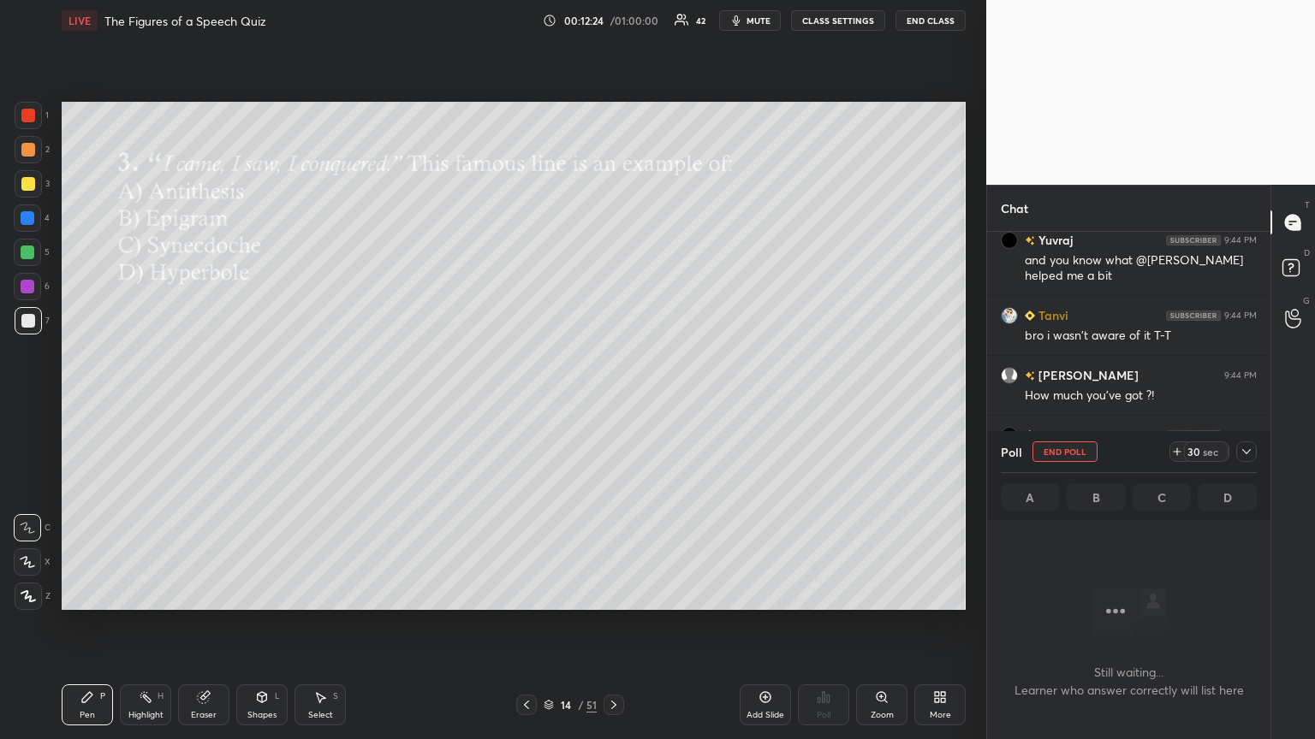
scroll to position [372, 278]
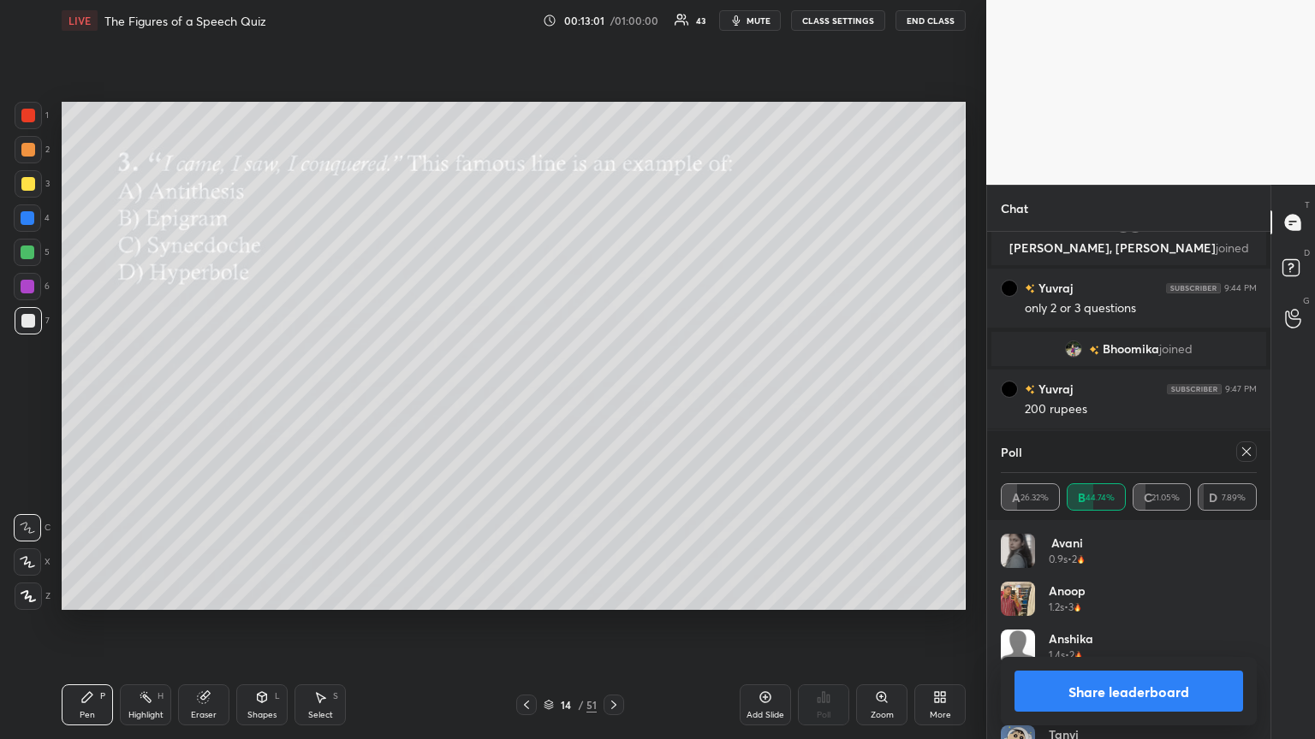
click at [614, 401] on icon at bounding box center [1246, 452] width 14 height 14
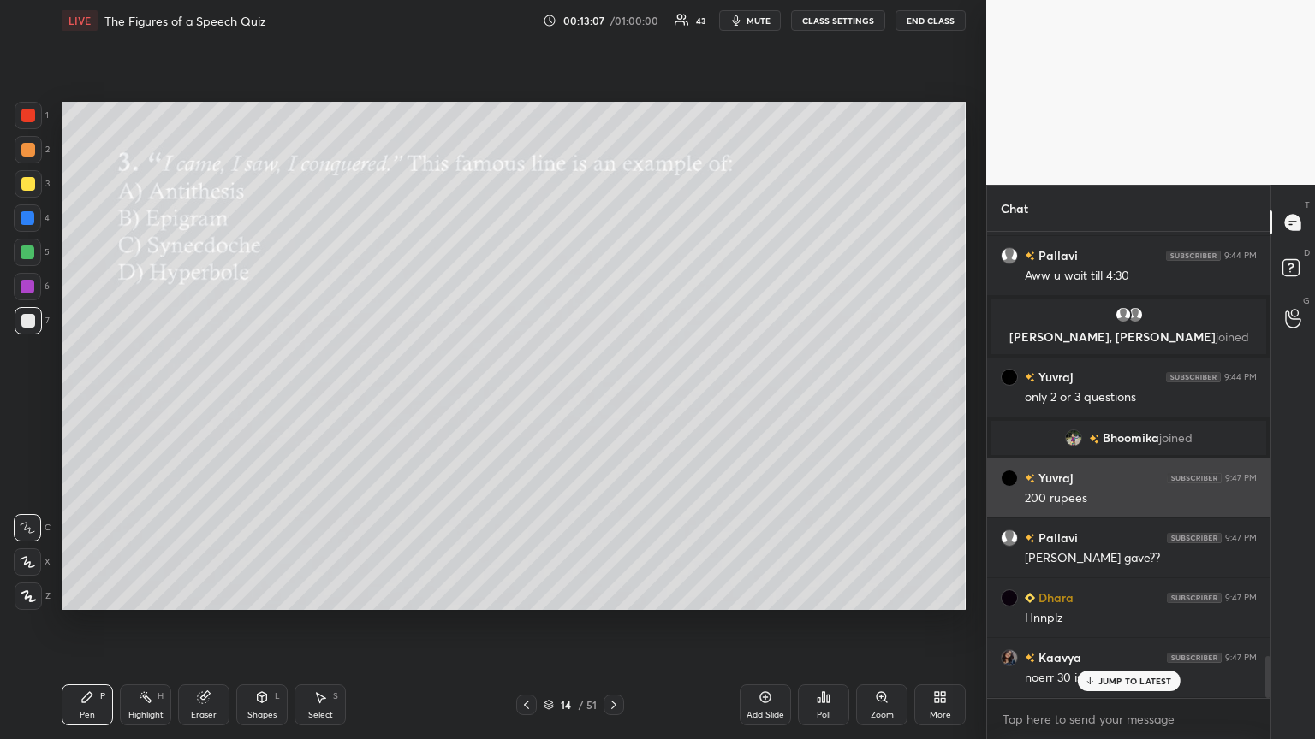
scroll to position [4724, 0]
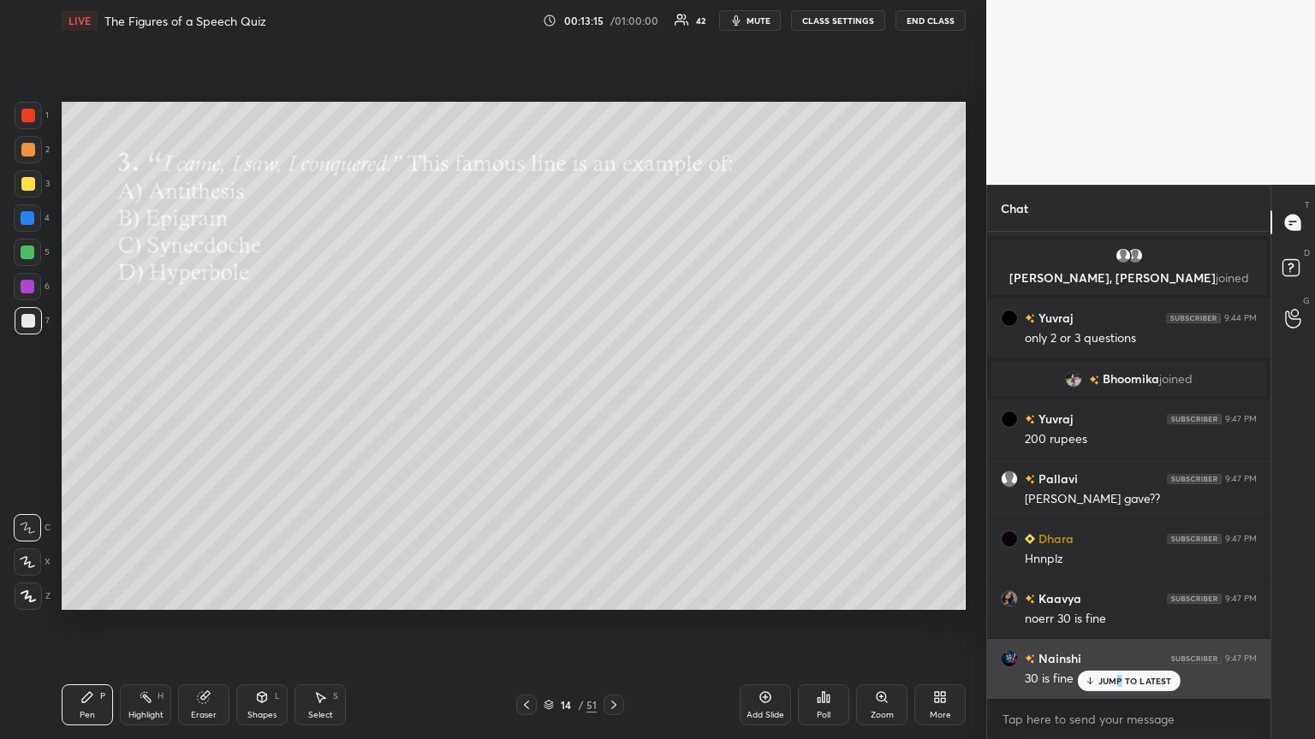
drag, startPoint x: 1115, startPoint y: 679, endPoint x: 1124, endPoint y: 681, distance: 8.9
click at [614, 401] on p "JUMP TO LATEST" at bounding box center [1135, 681] width 74 height 10
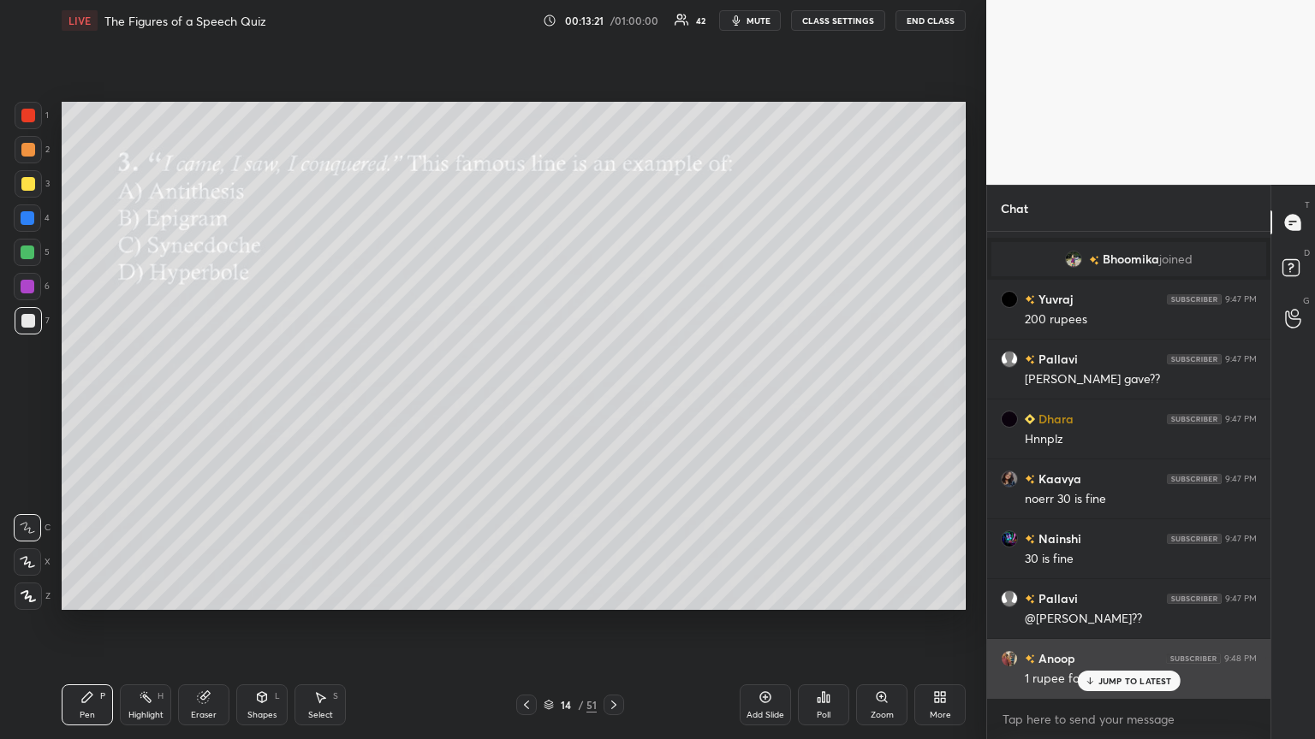
click at [614, 401] on div "JUMP TO LATEST" at bounding box center [1128, 681] width 103 height 21
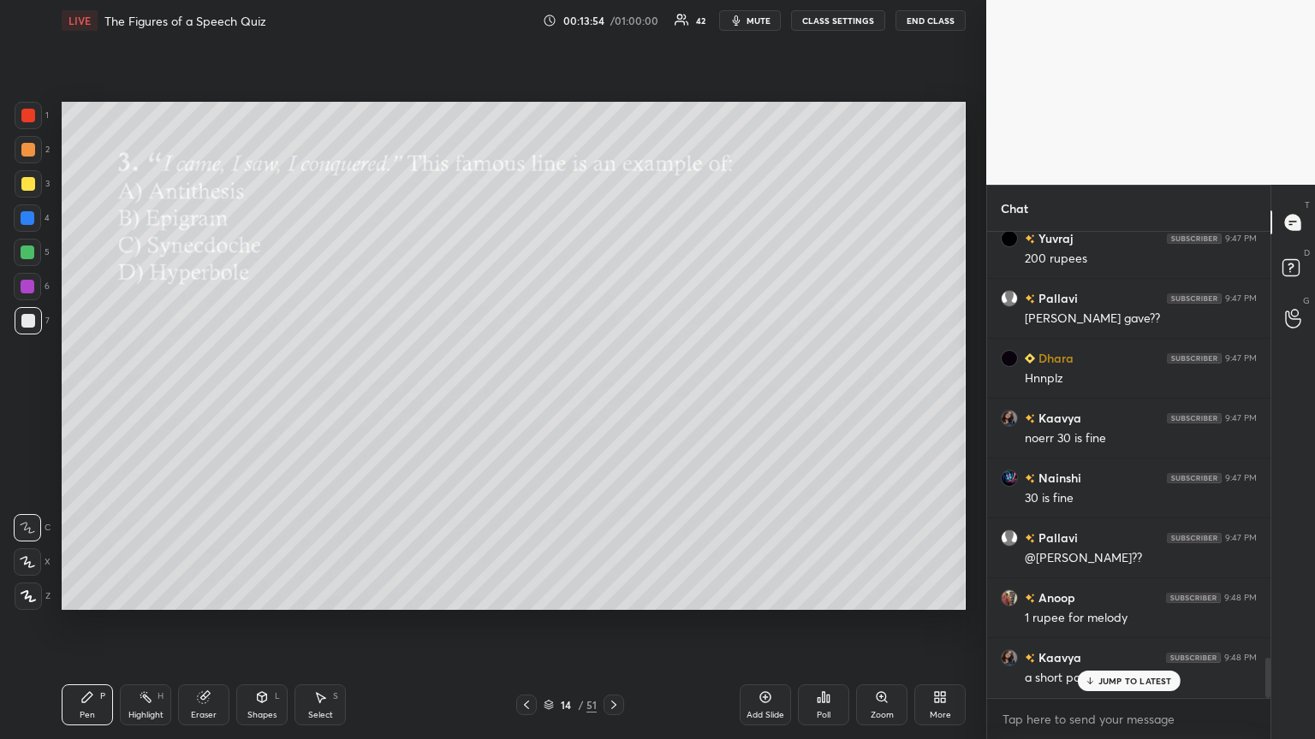
scroll to position [4964, 0]
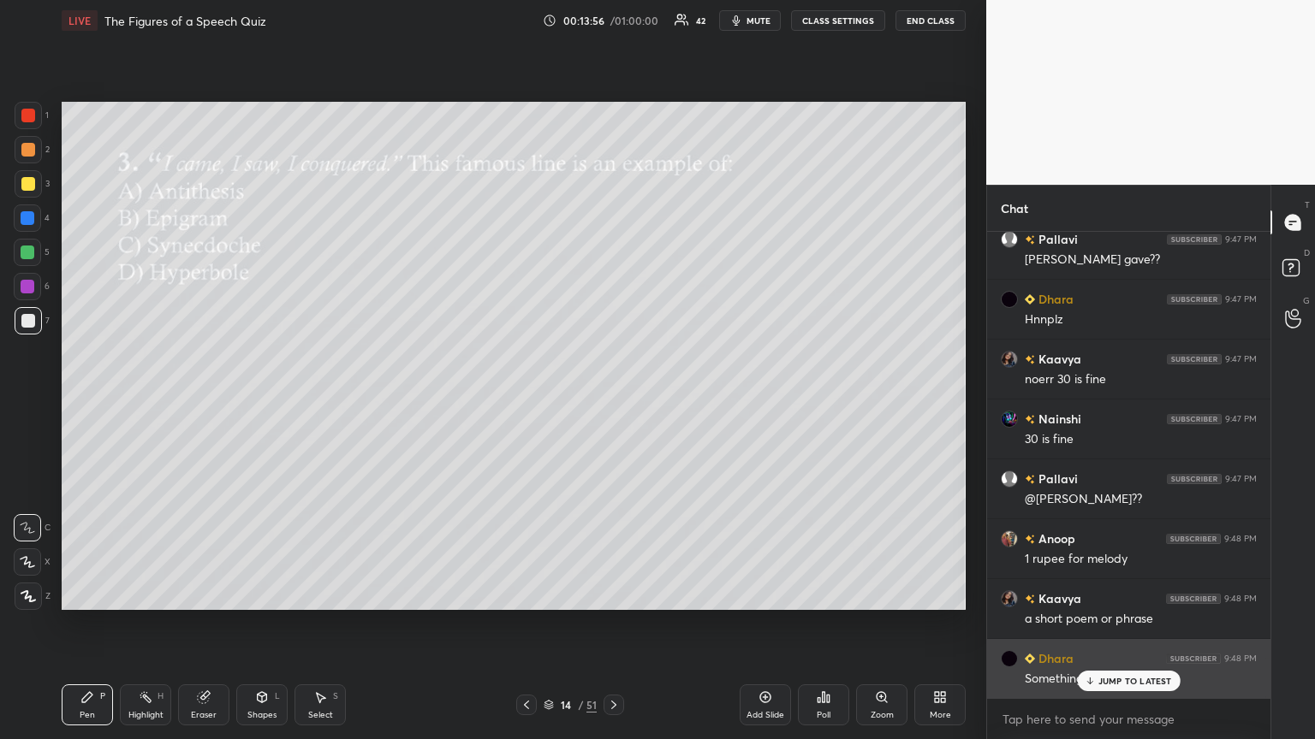
drag, startPoint x: 1098, startPoint y: 681, endPoint x: 1001, endPoint y: 680, distance: 96.7
click at [614, 401] on div "JUMP TO LATEST" at bounding box center [1128, 681] width 103 height 21
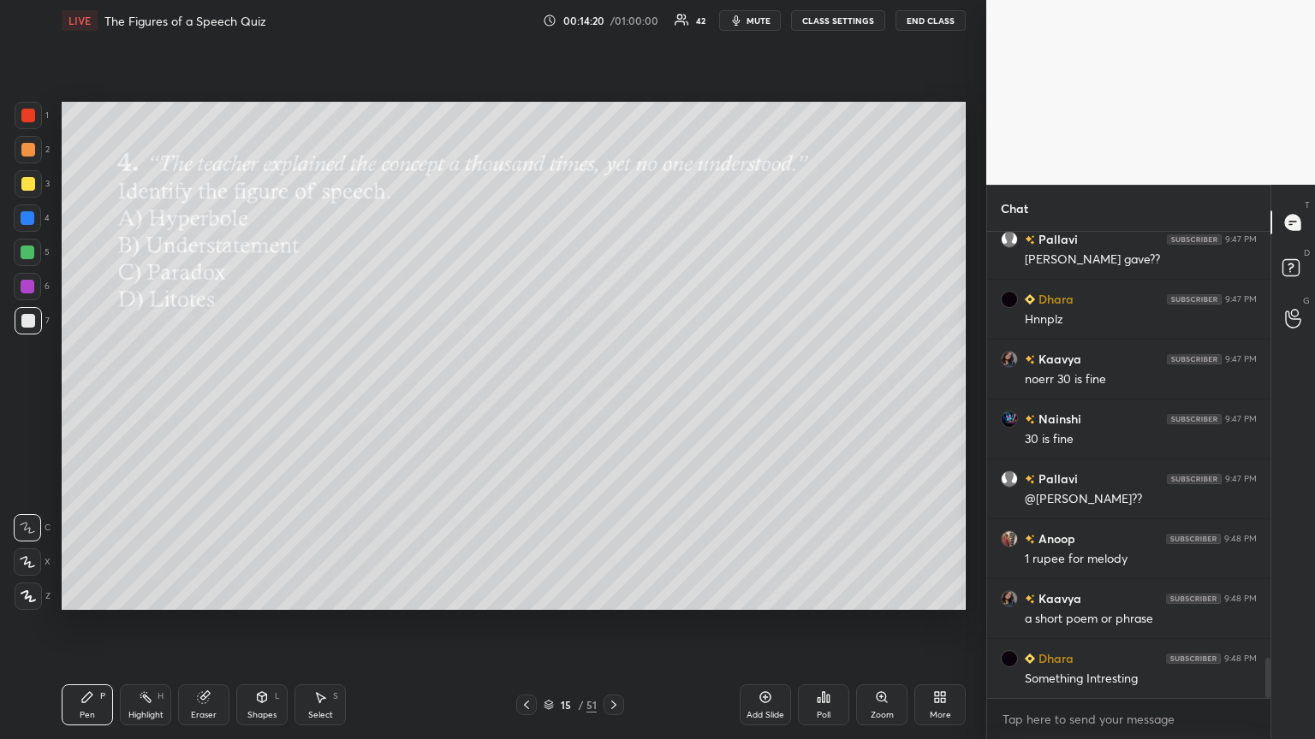
click at [614, 401] on icon at bounding box center [824, 698] width 14 height 14
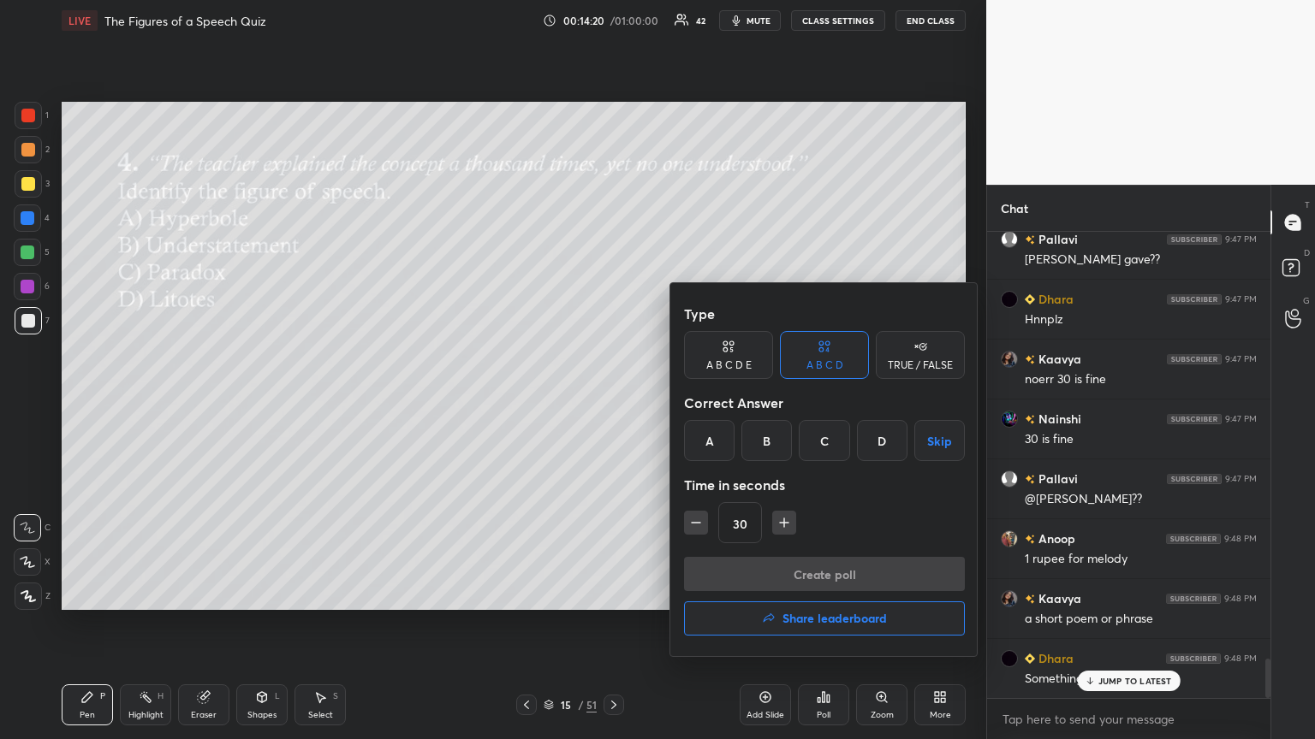
scroll to position [5005, 0]
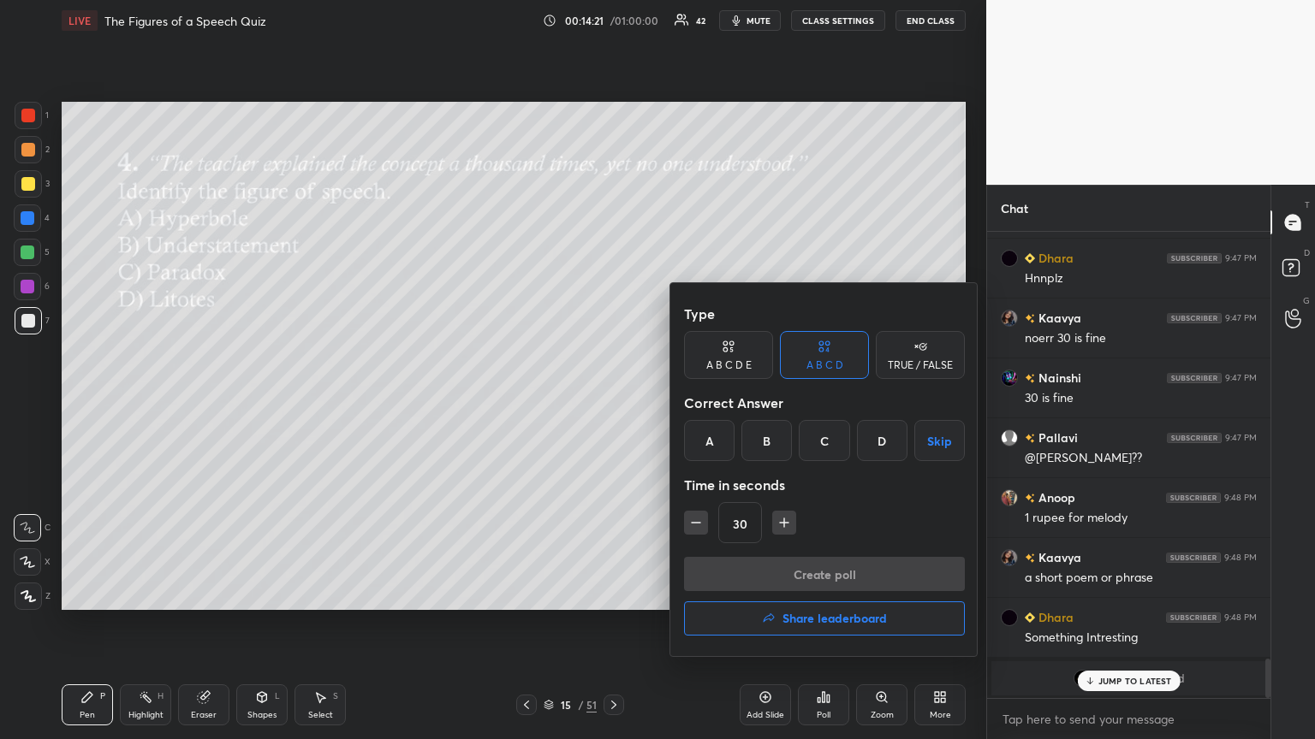
click at [614, 401] on div "A" at bounding box center [709, 440] width 50 height 41
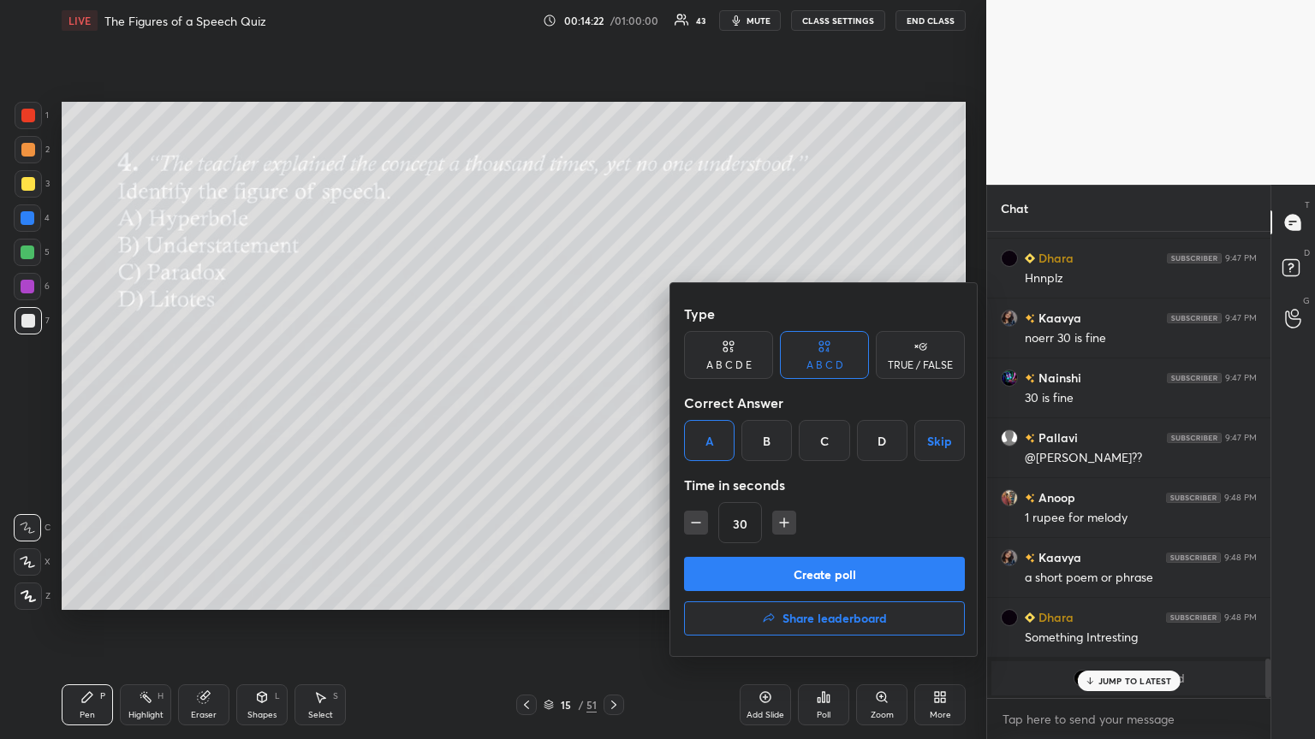
click at [614, 401] on button "Create poll" at bounding box center [824, 574] width 281 height 34
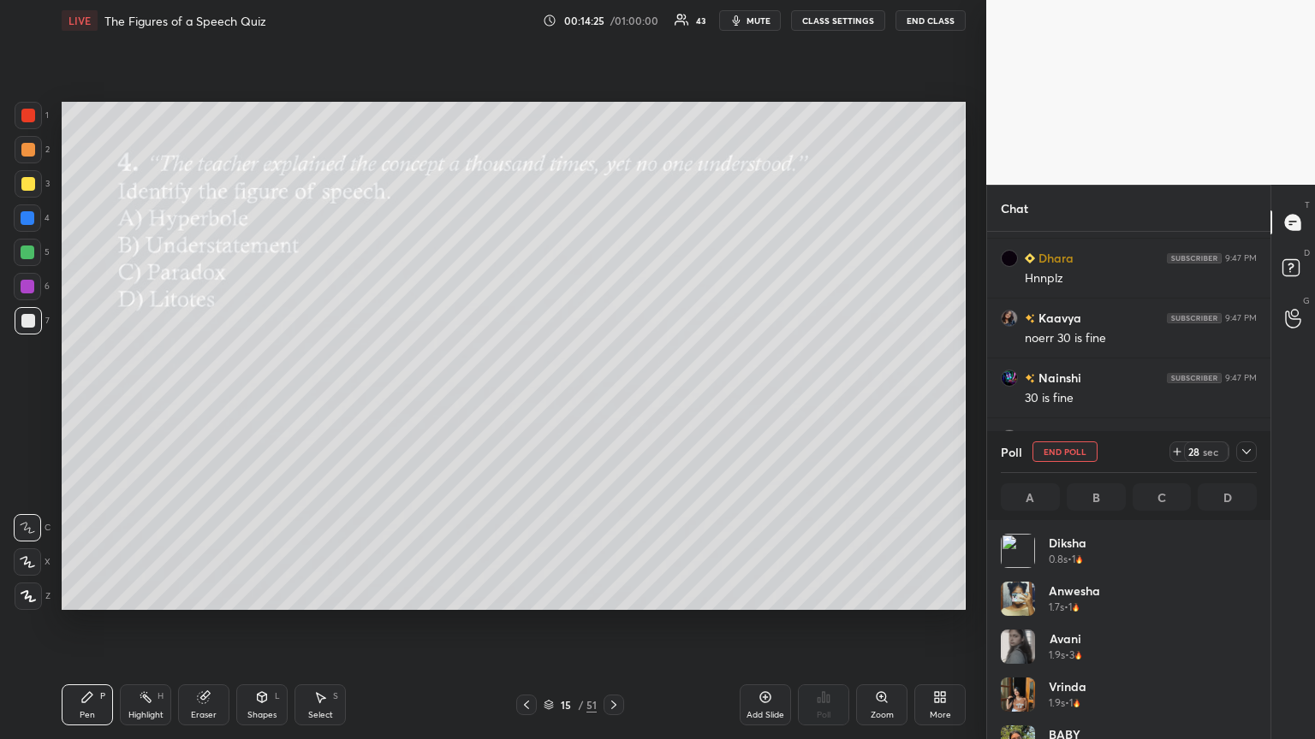
scroll to position [5, 5]
click at [614, 401] on icon at bounding box center [1246, 452] width 14 height 14
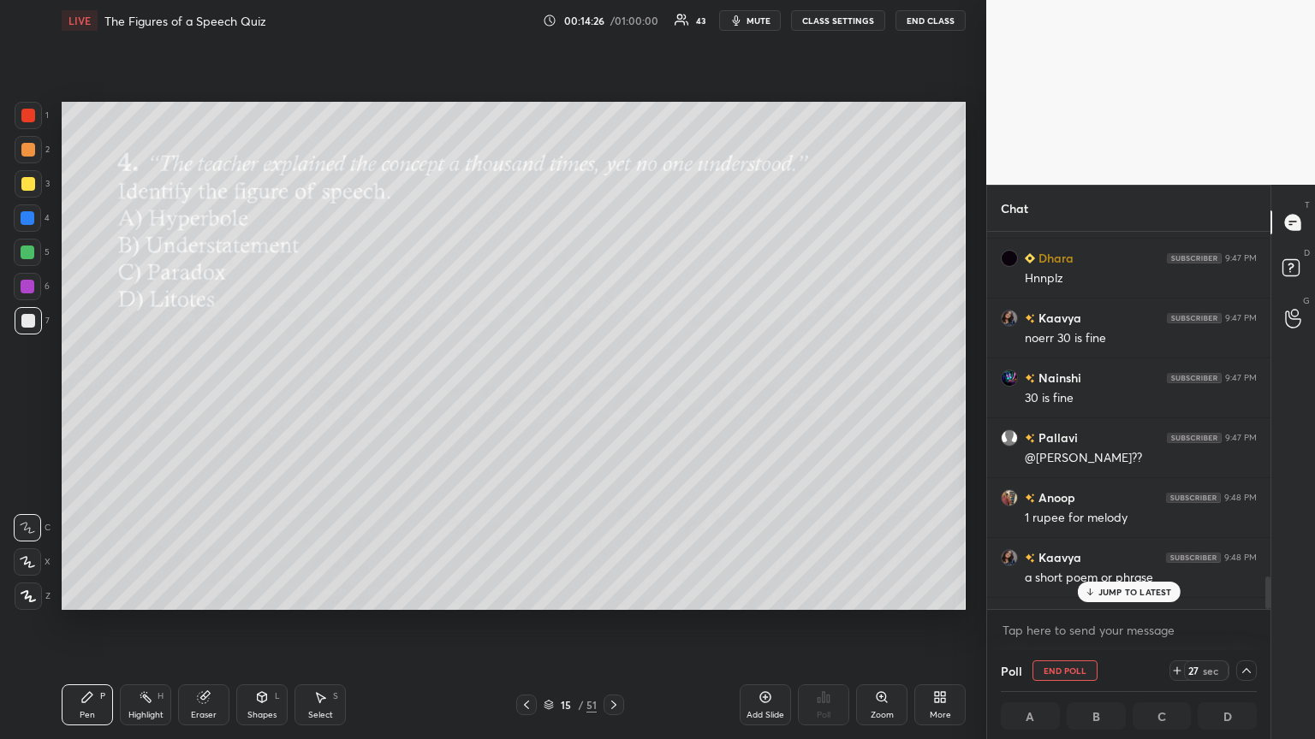
scroll to position [0, 5]
click at [614, 401] on p "JUMP TO LATEST" at bounding box center [1135, 592] width 74 height 10
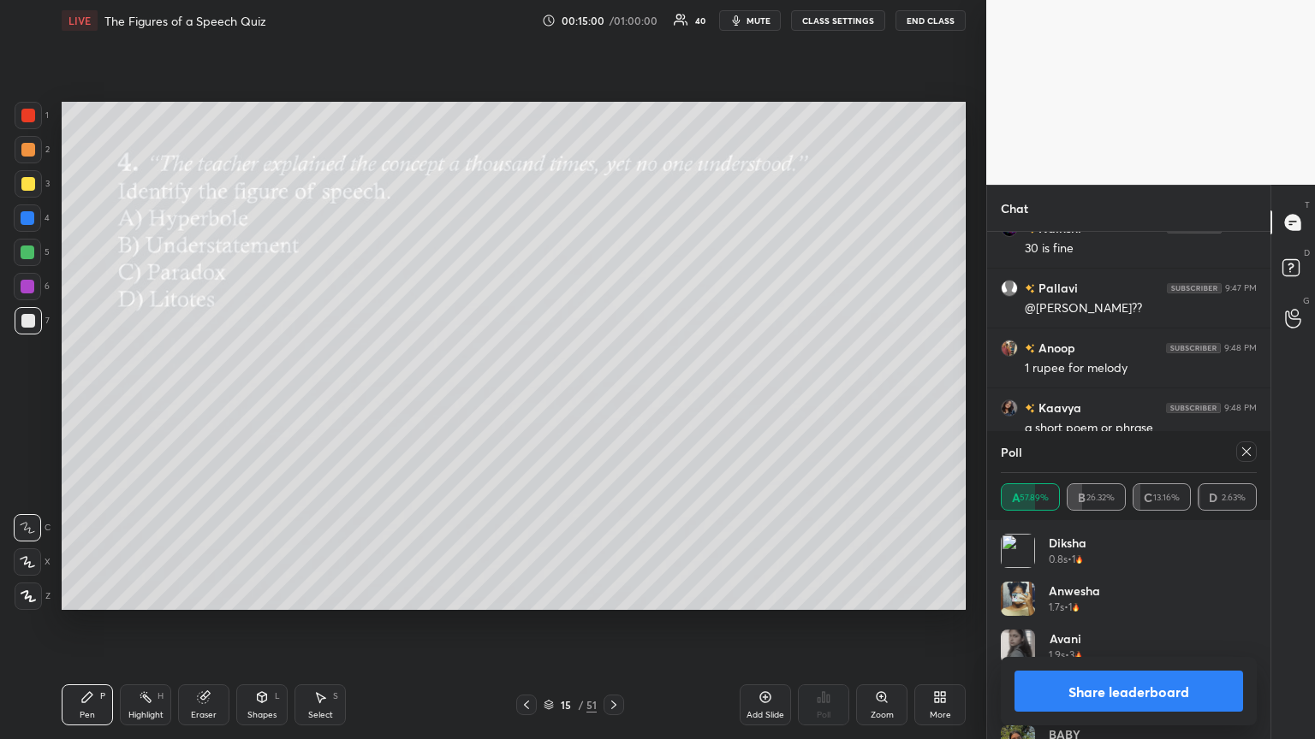
scroll to position [4994, 0]
click at [614, 401] on icon at bounding box center [1246, 452] width 14 height 14
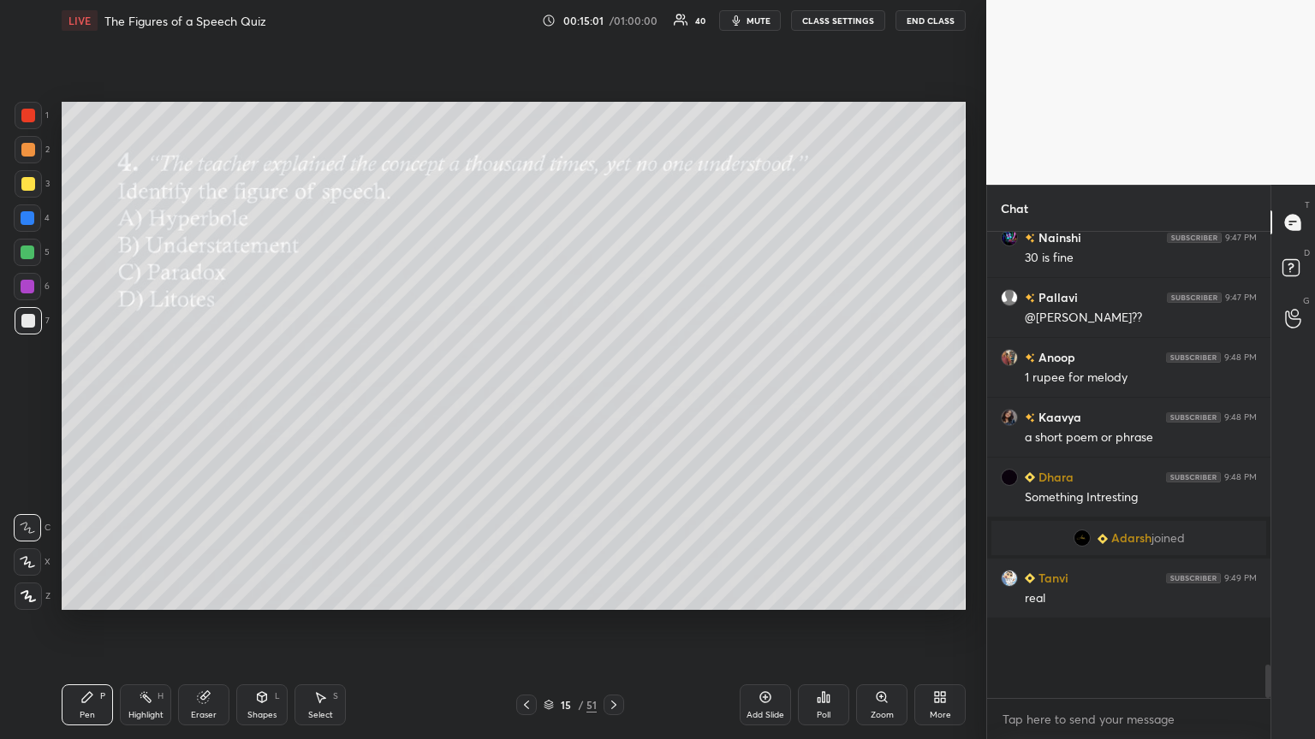
scroll to position [6, 5]
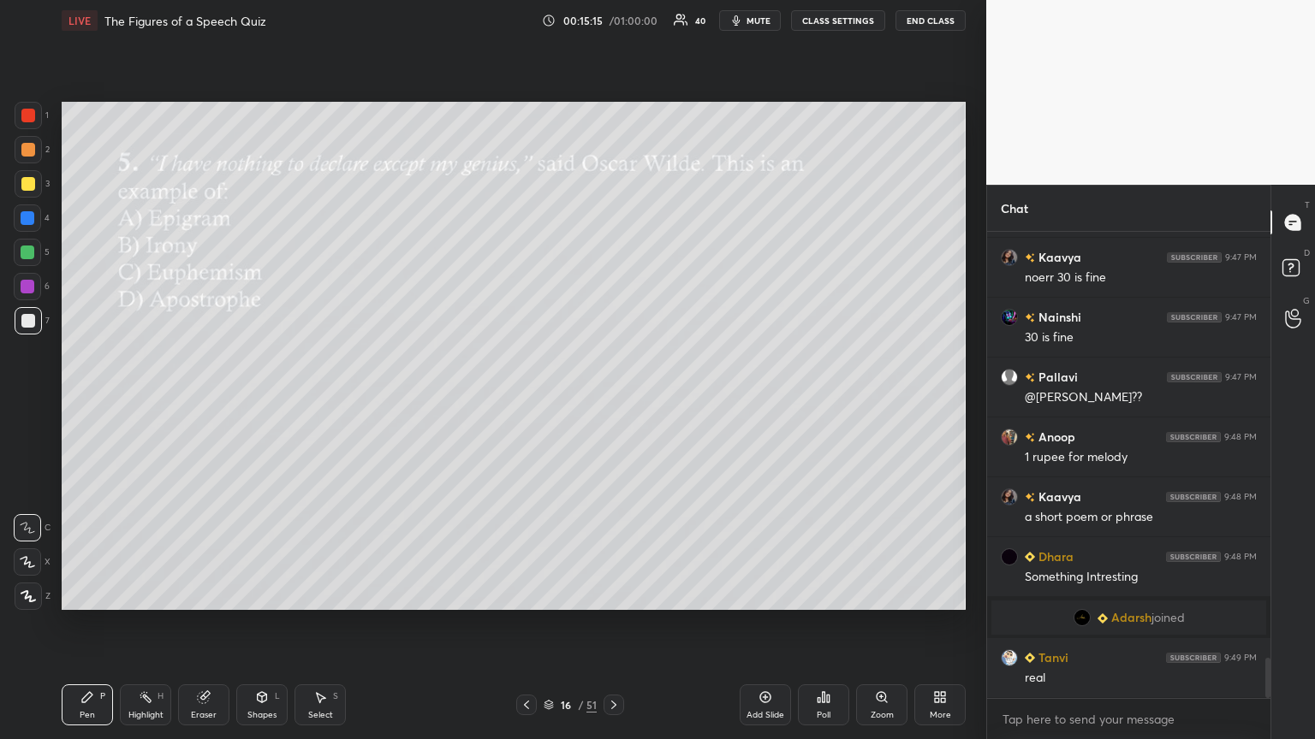
click at [614, 401] on icon at bounding box center [828, 699] width 3 height 8
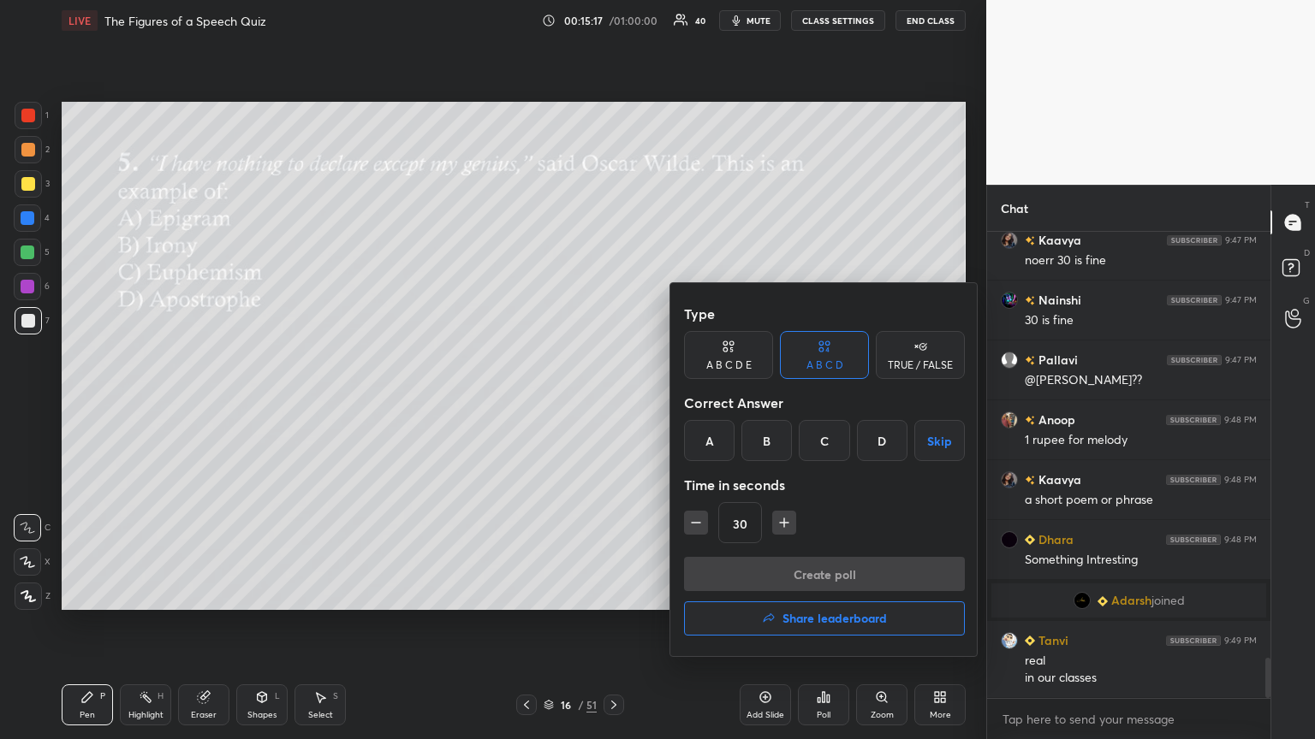
click at [614, 401] on div "A" at bounding box center [709, 440] width 50 height 41
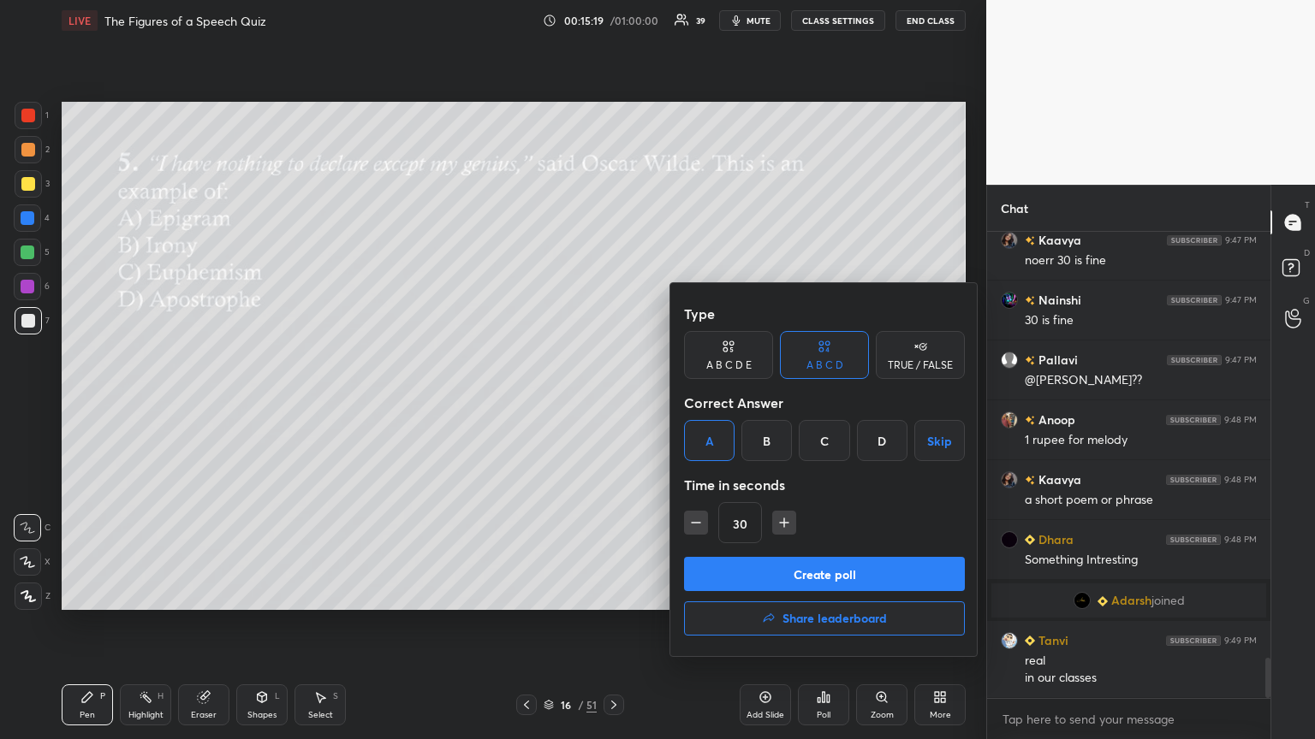
click at [614, 401] on button "Create poll" at bounding box center [824, 574] width 281 height 34
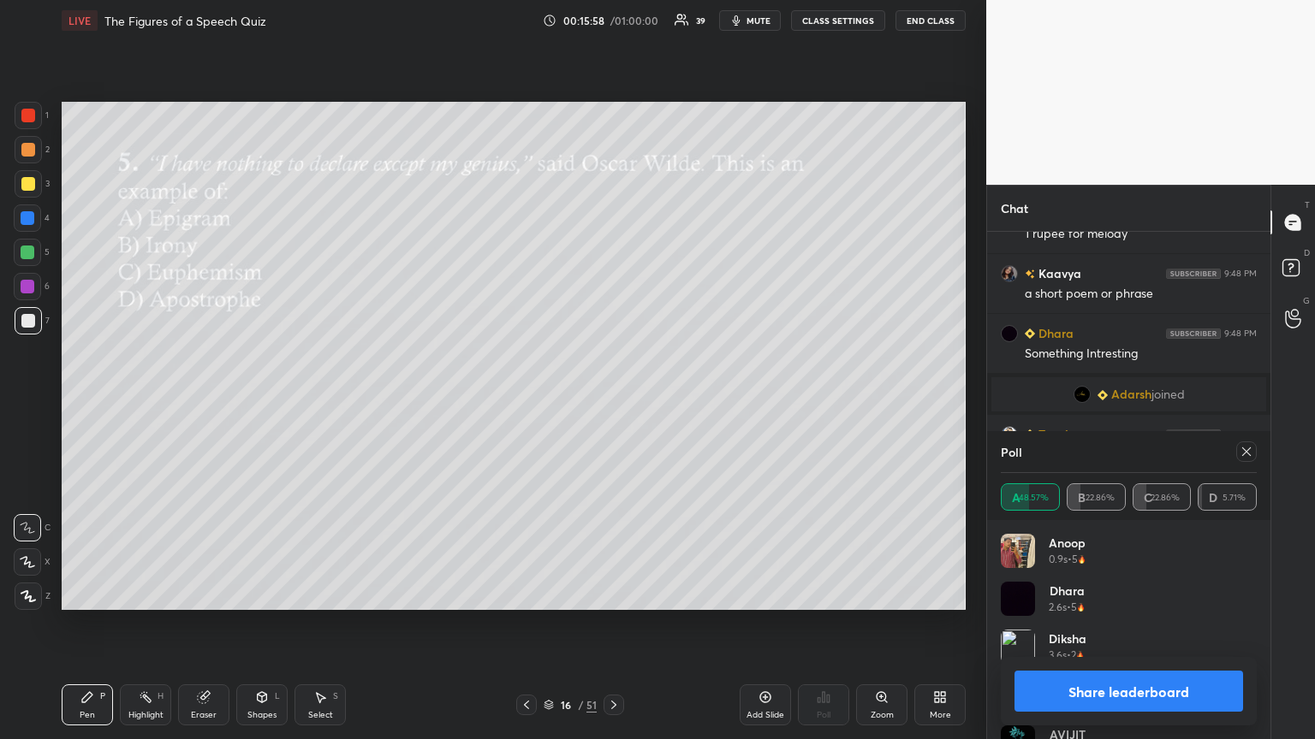
scroll to position [5, 5]
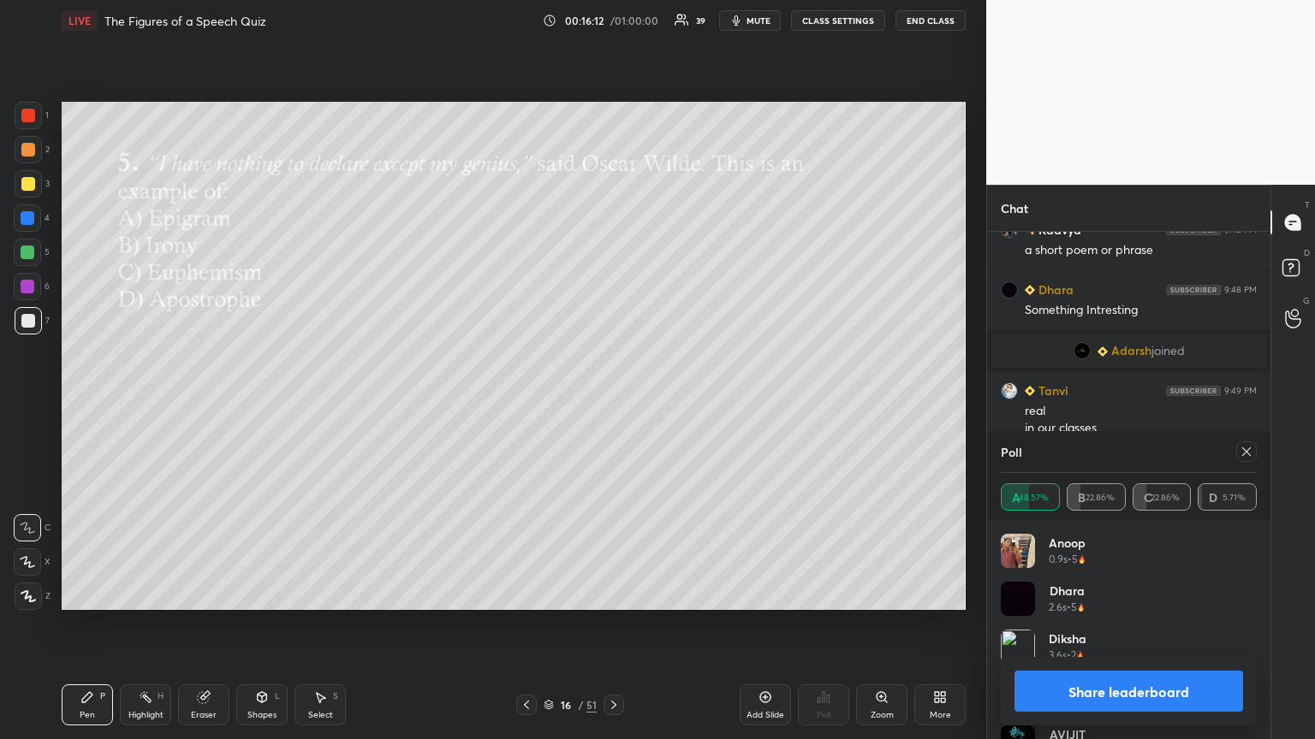
drag, startPoint x: 1246, startPoint y: 451, endPoint x: 965, endPoint y: 478, distance: 282.0
click at [614, 401] on icon at bounding box center [1246, 452] width 14 height 14
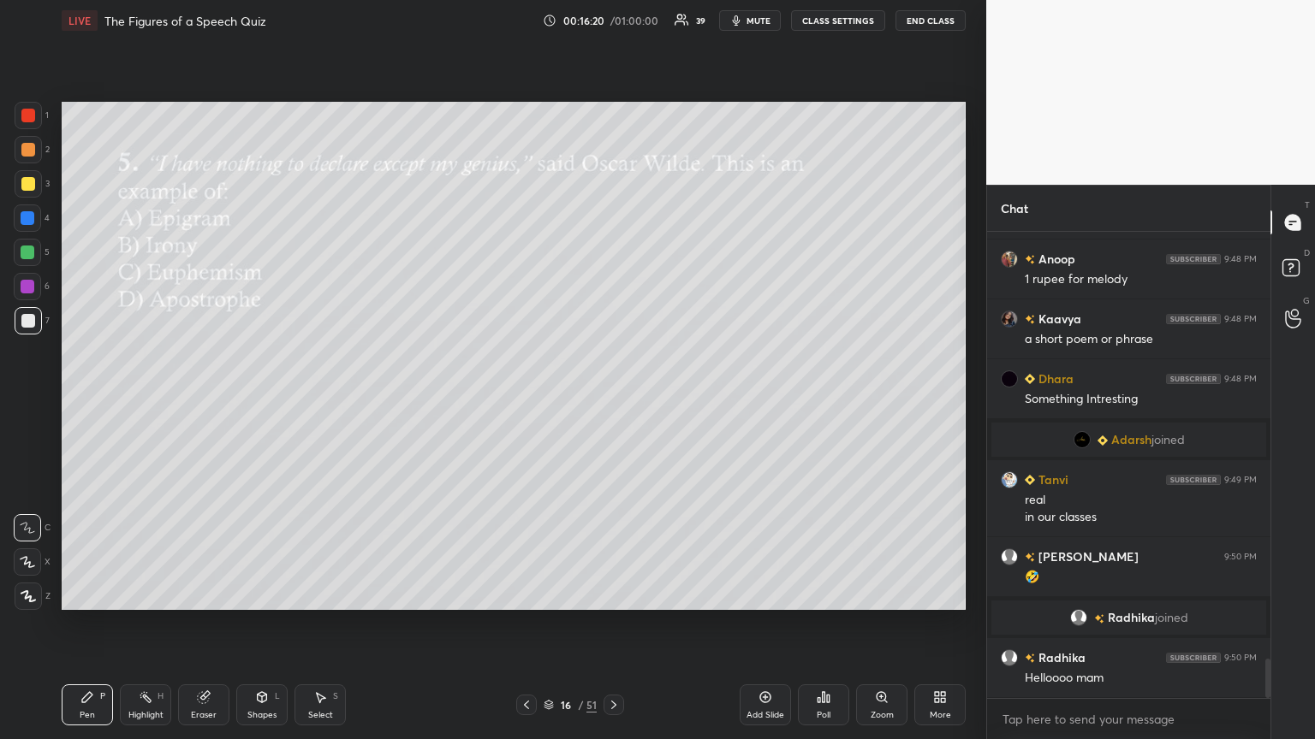
scroll to position [5142, 0]
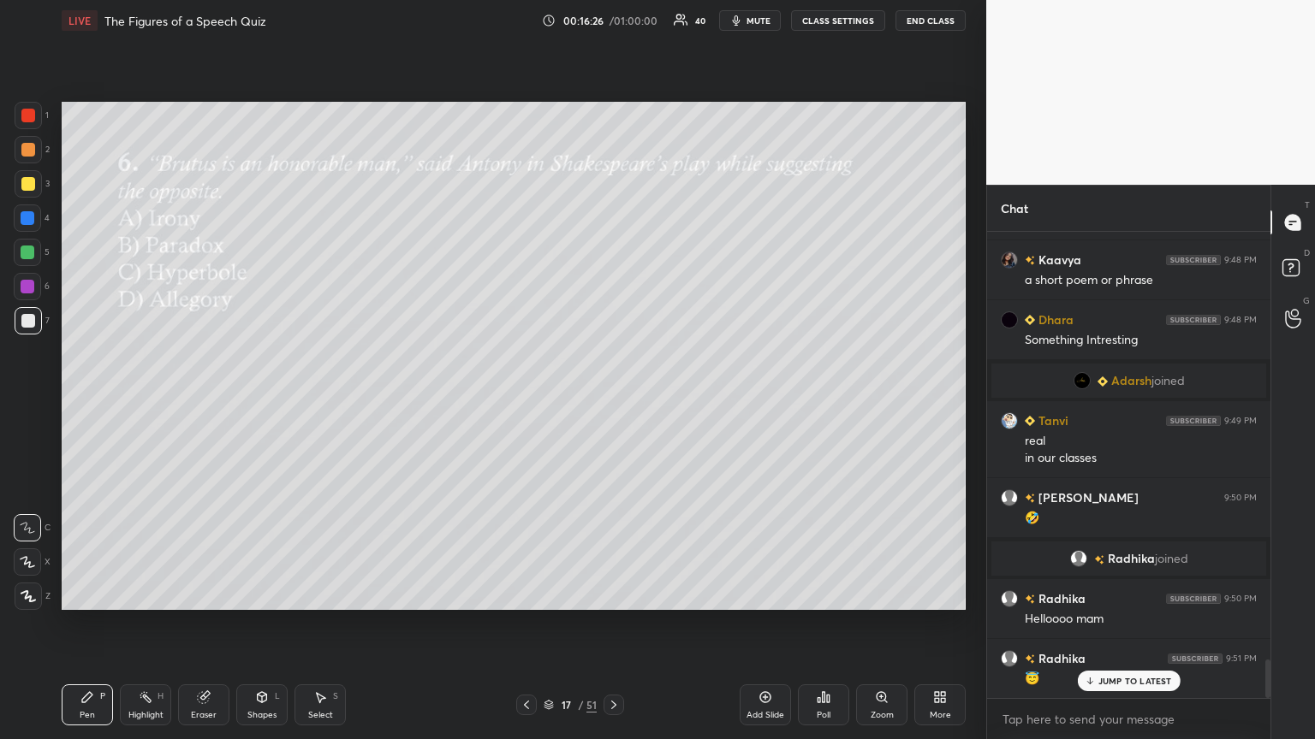
click at [614, 401] on div "Poll" at bounding box center [823, 705] width 51 height 41
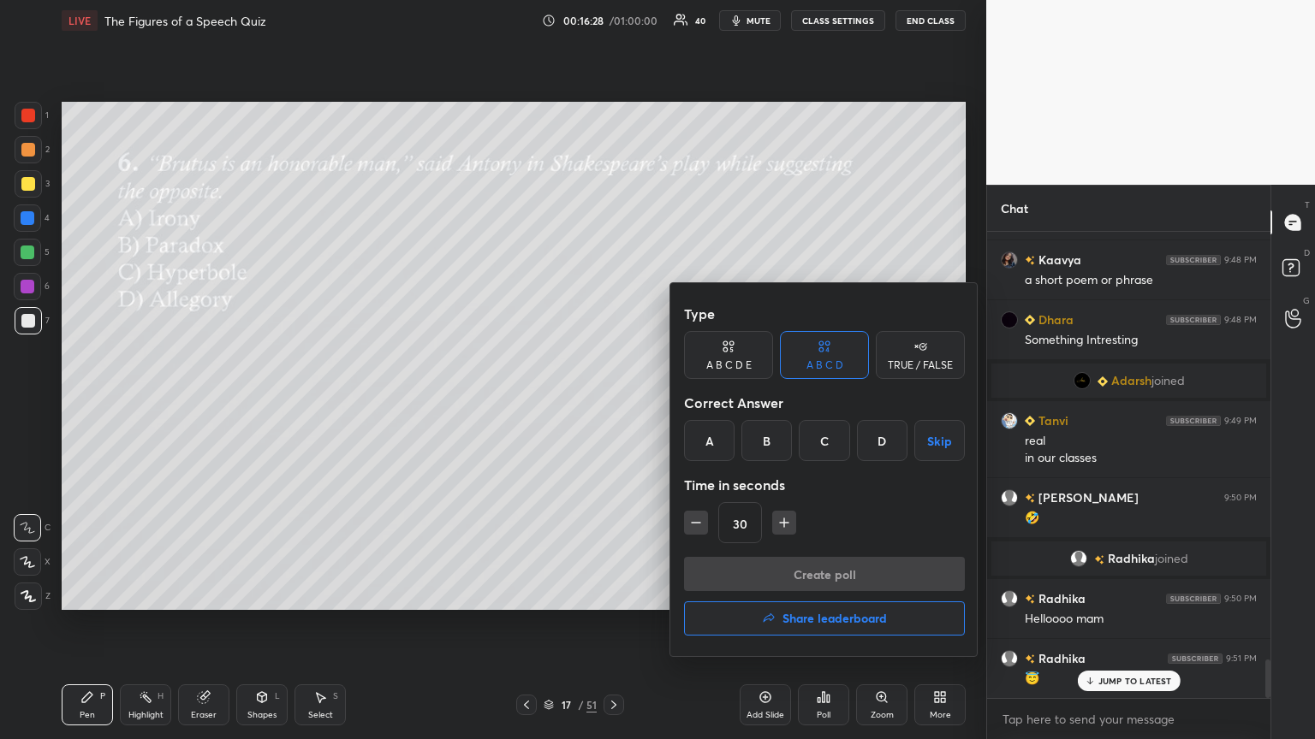
click at [614, 401] on div "A" at bounding box center [709, 440] width 50 height 41
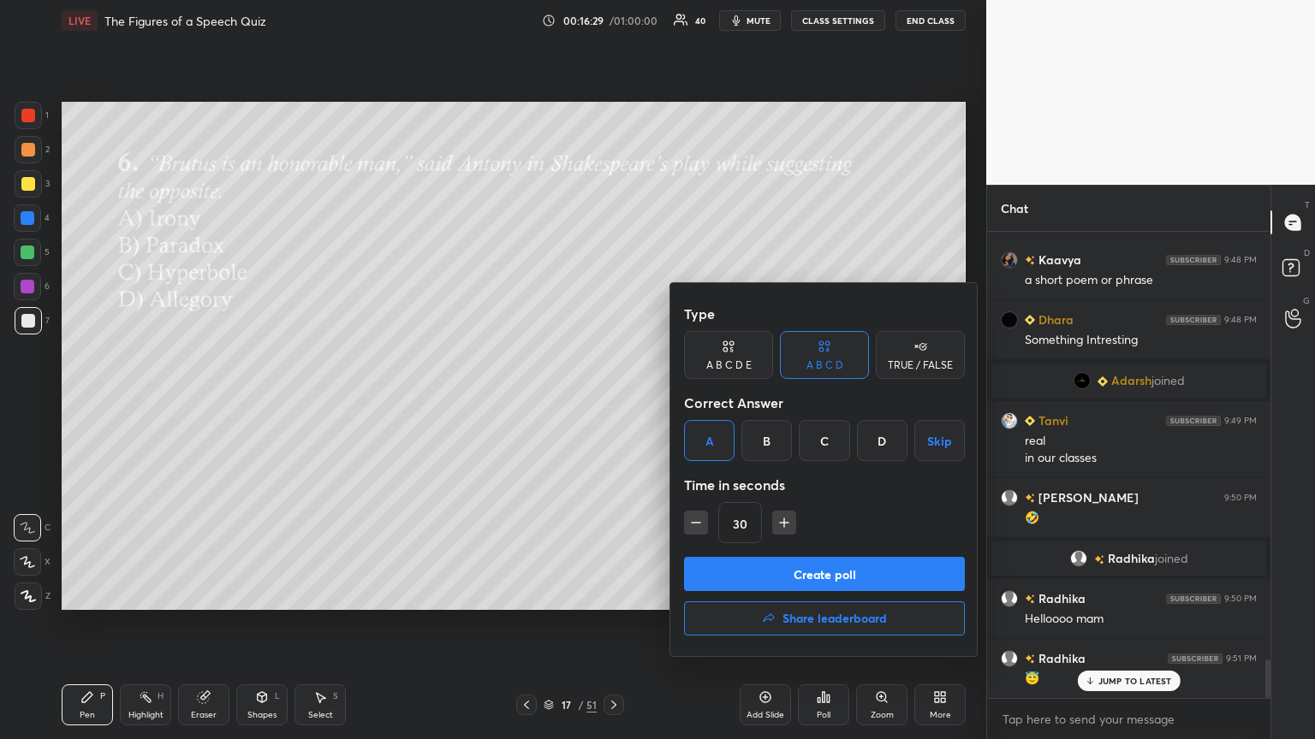
click at [614, 401] on button "Create poll" at bounding box center [824, 574] width 281 height 34
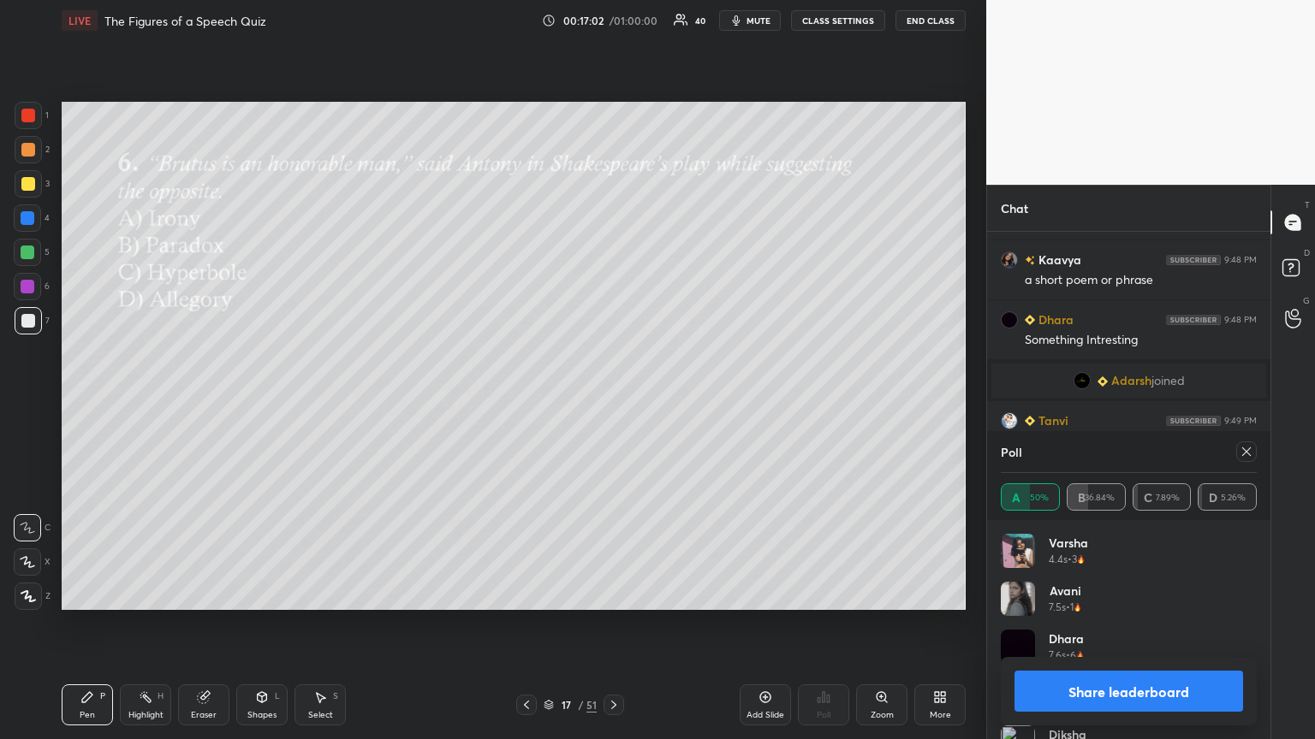
scroll to position [5272, 0]
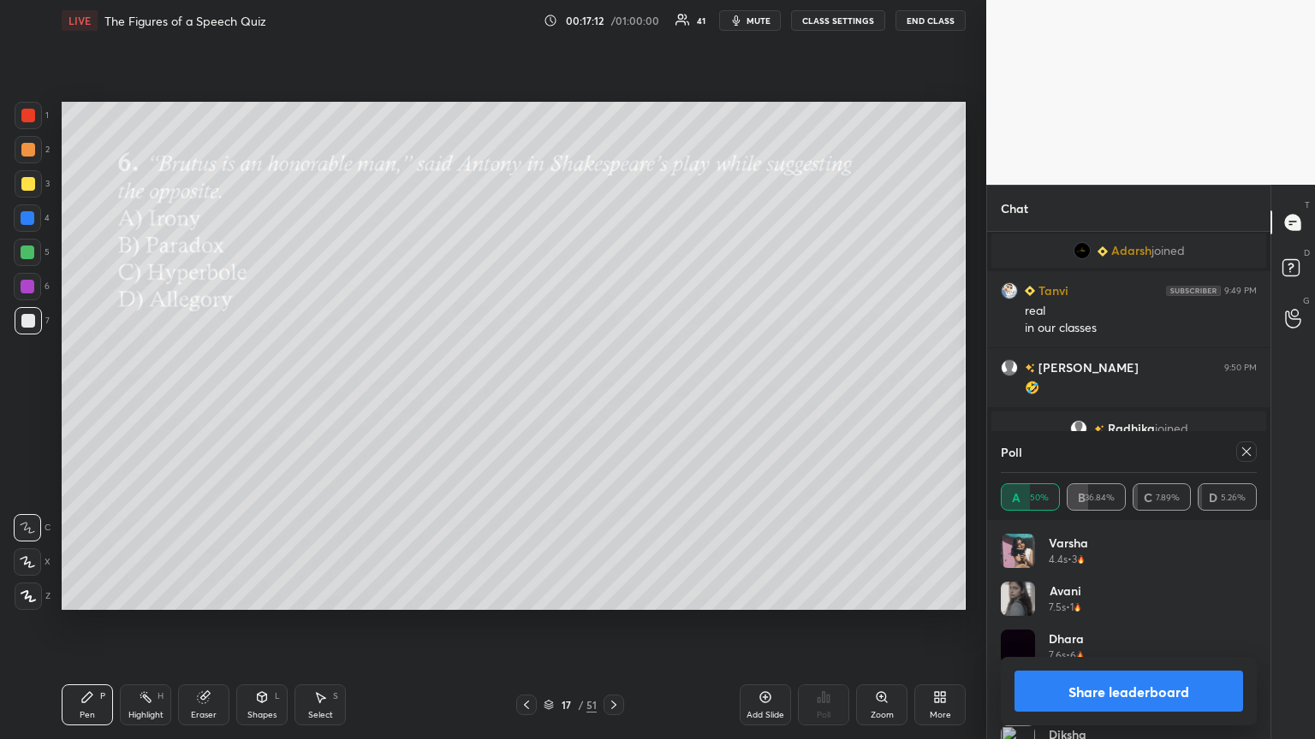
drag, startPoint x: 1243, startPoint y: 452, endPoint x: 1193, endPoint y: 451, distance: 49.6
click at [614, 401] on div at bounding box center [1246, 452] width 21 height 21
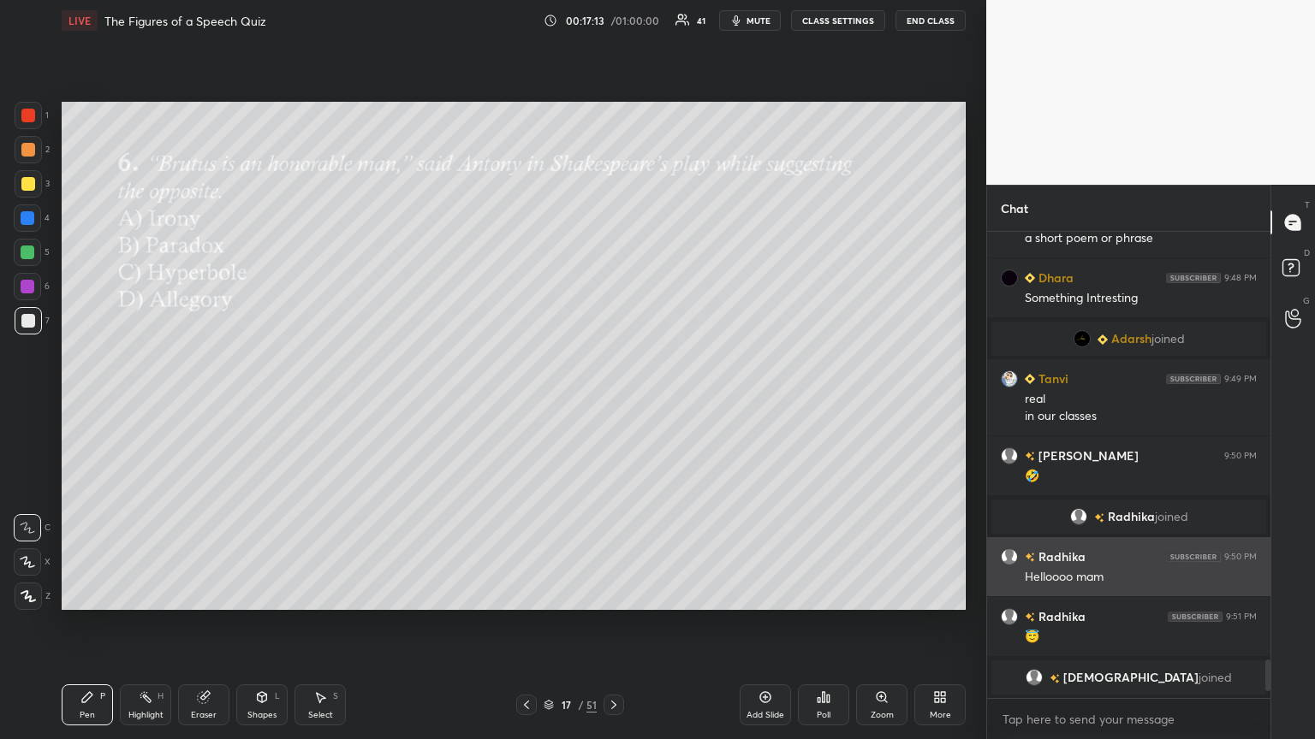
scroll to position [461, 278]
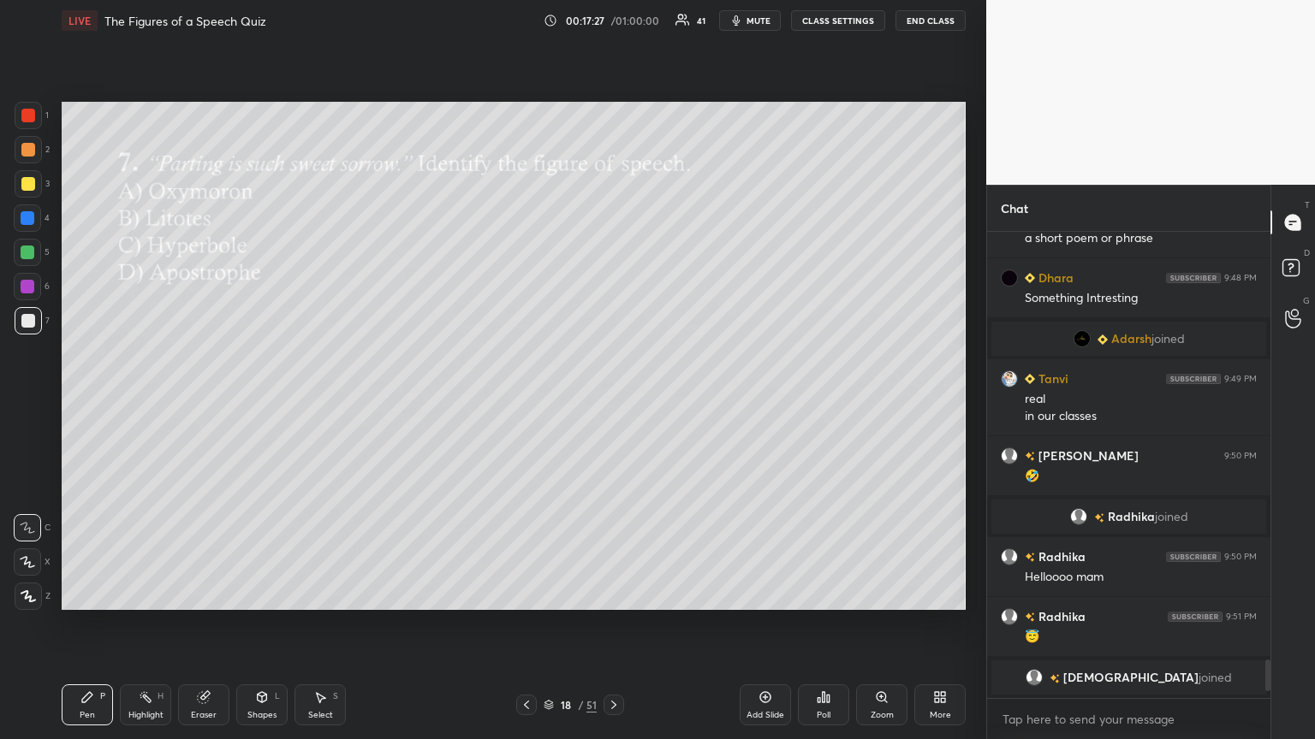
click at [614, 401] on icon at bounding box center [824, 698] width 14 height 14
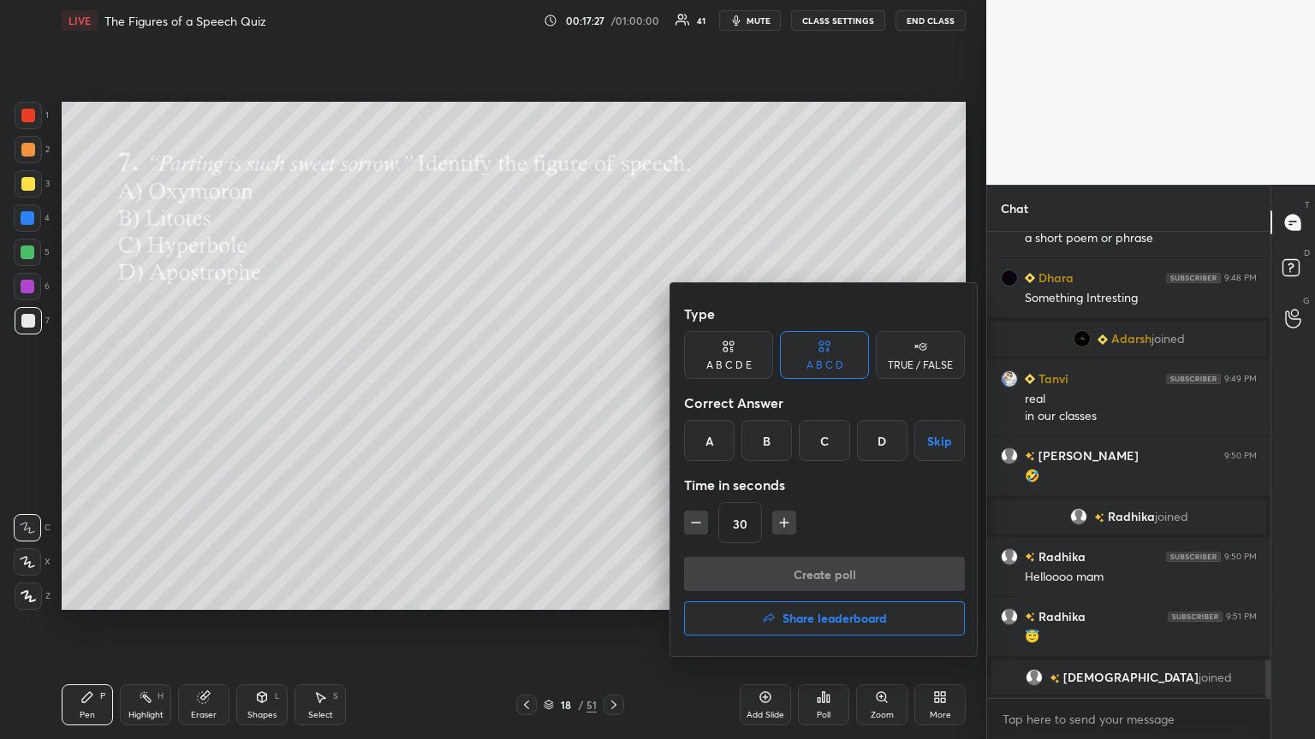
scroll to position [5244, 0]
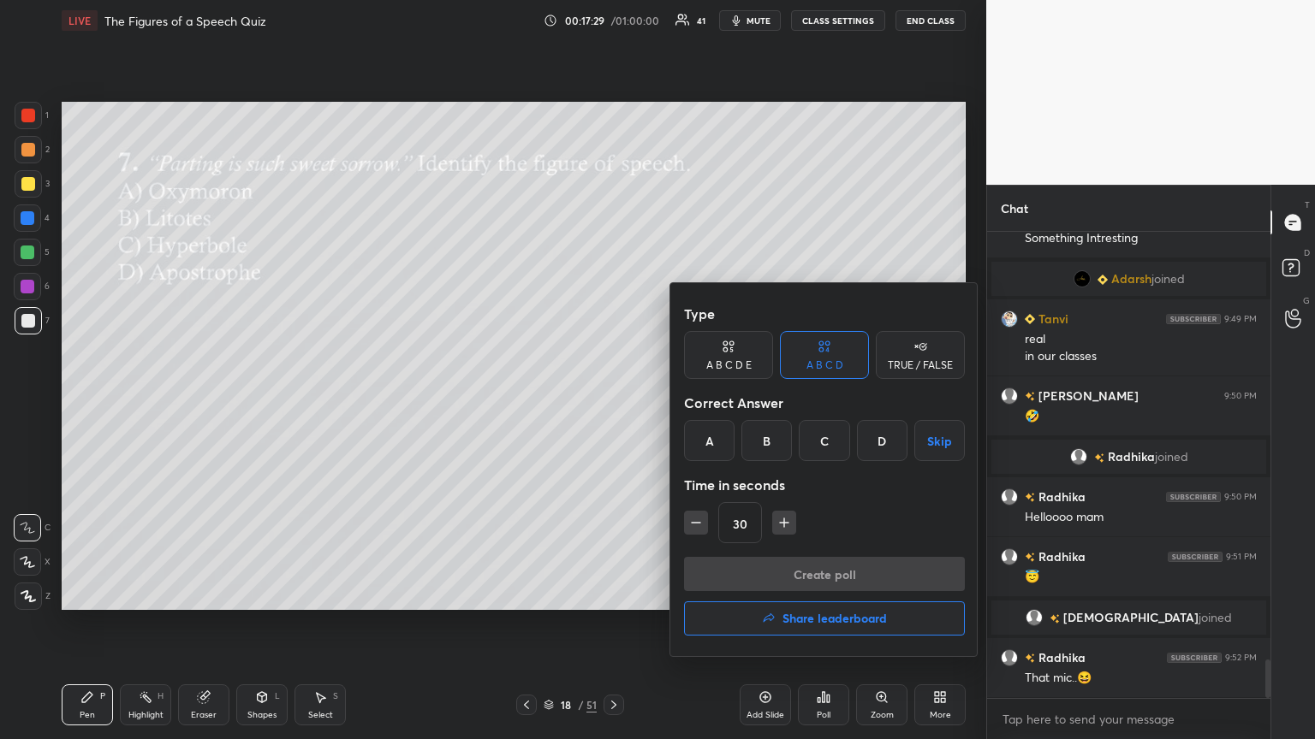
click at [614, 401] on div "A" at bounding box center [709, 440] width 50 height 41
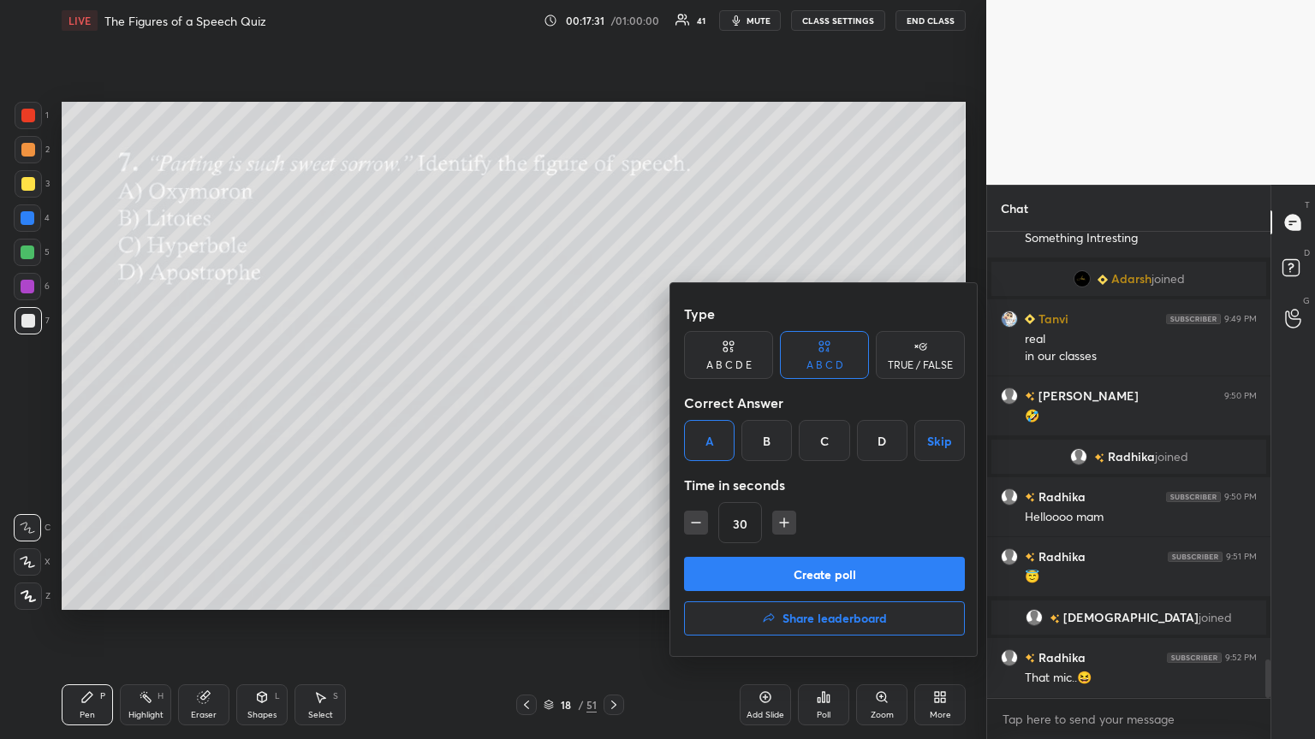
click at [614, 401] on button "Create poll" at bounding box center [824, 574] width 281 height 34
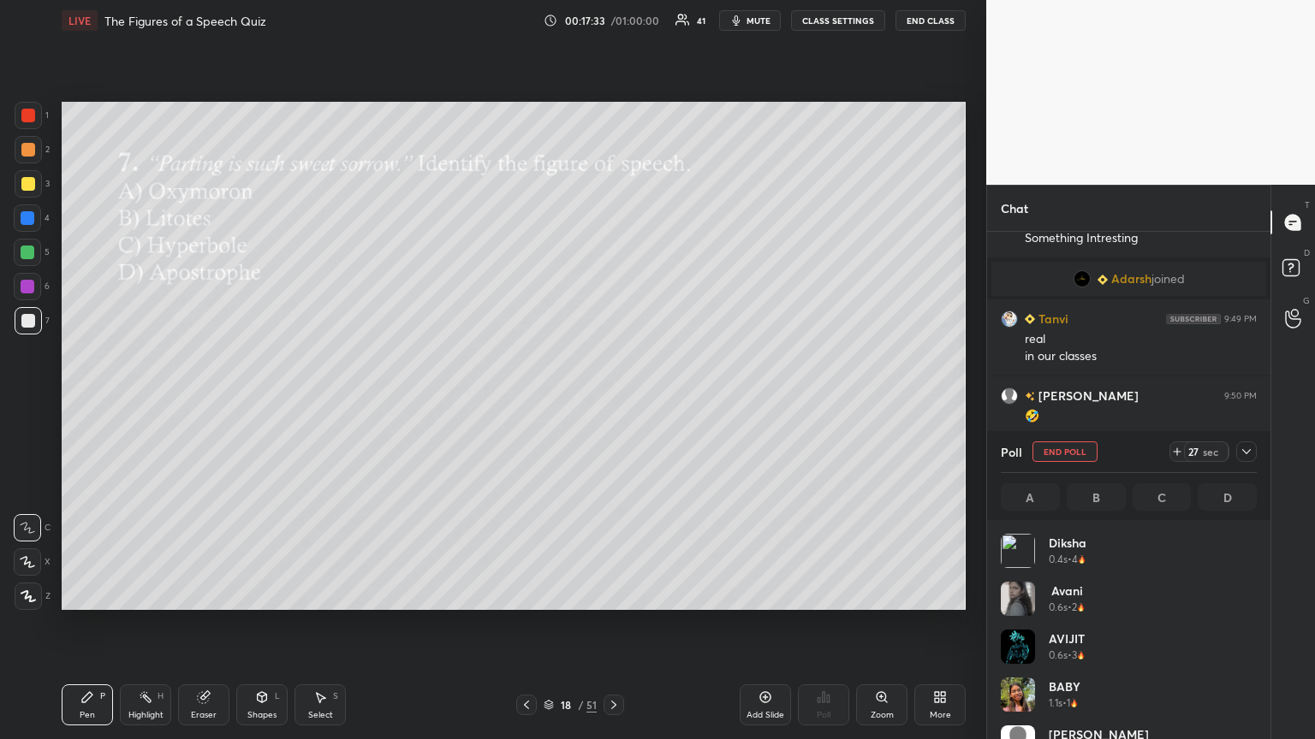
scroll to position [5, 5]
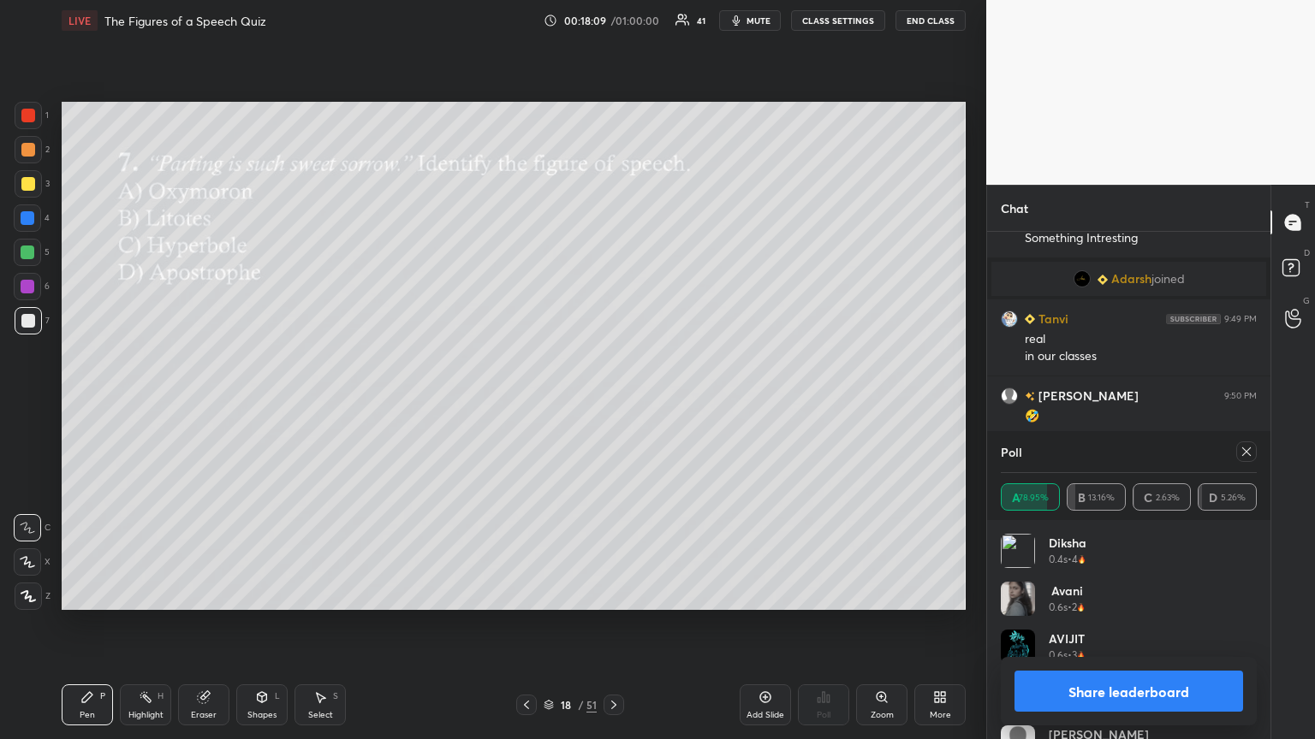
click at [614, 401] on icon at bounding box center [1246, 452] width 14 height 14
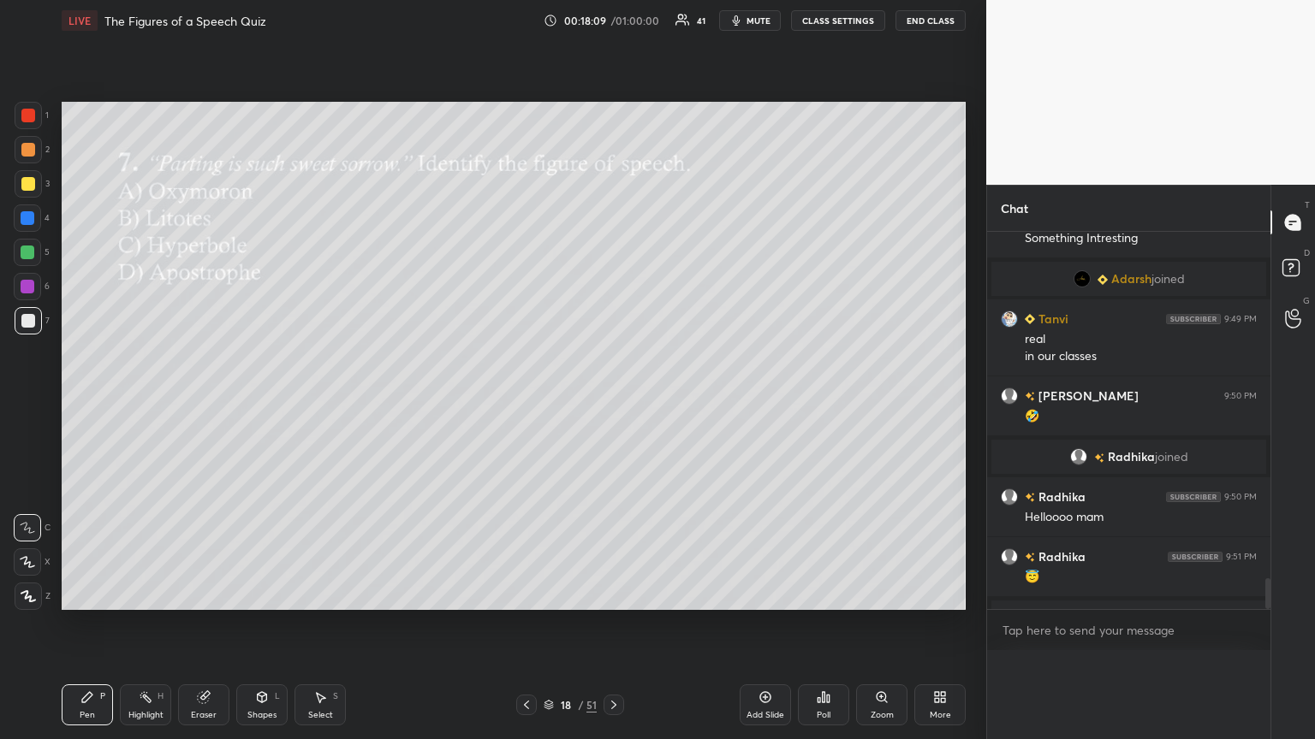
scroll to position [6, 5]
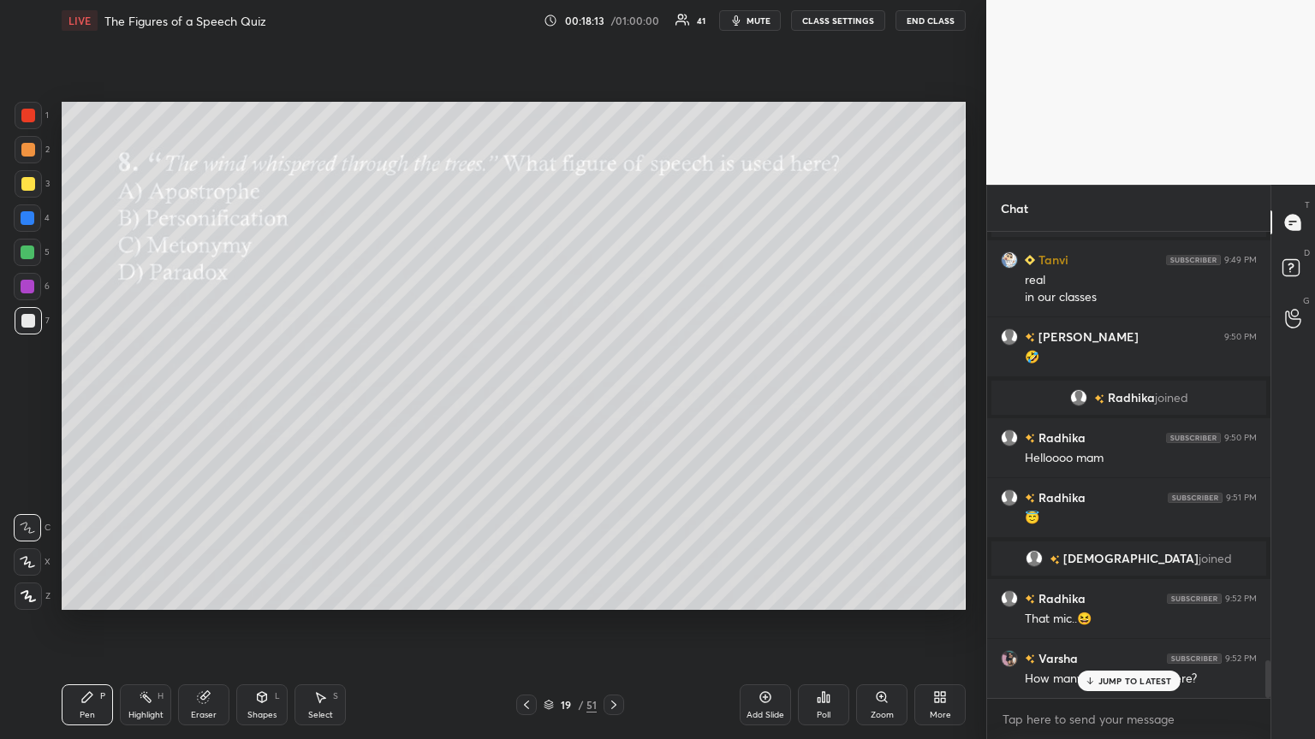
click at [614, 401] on div "Poll" at bounding box center [823, 705] width 51 height 41
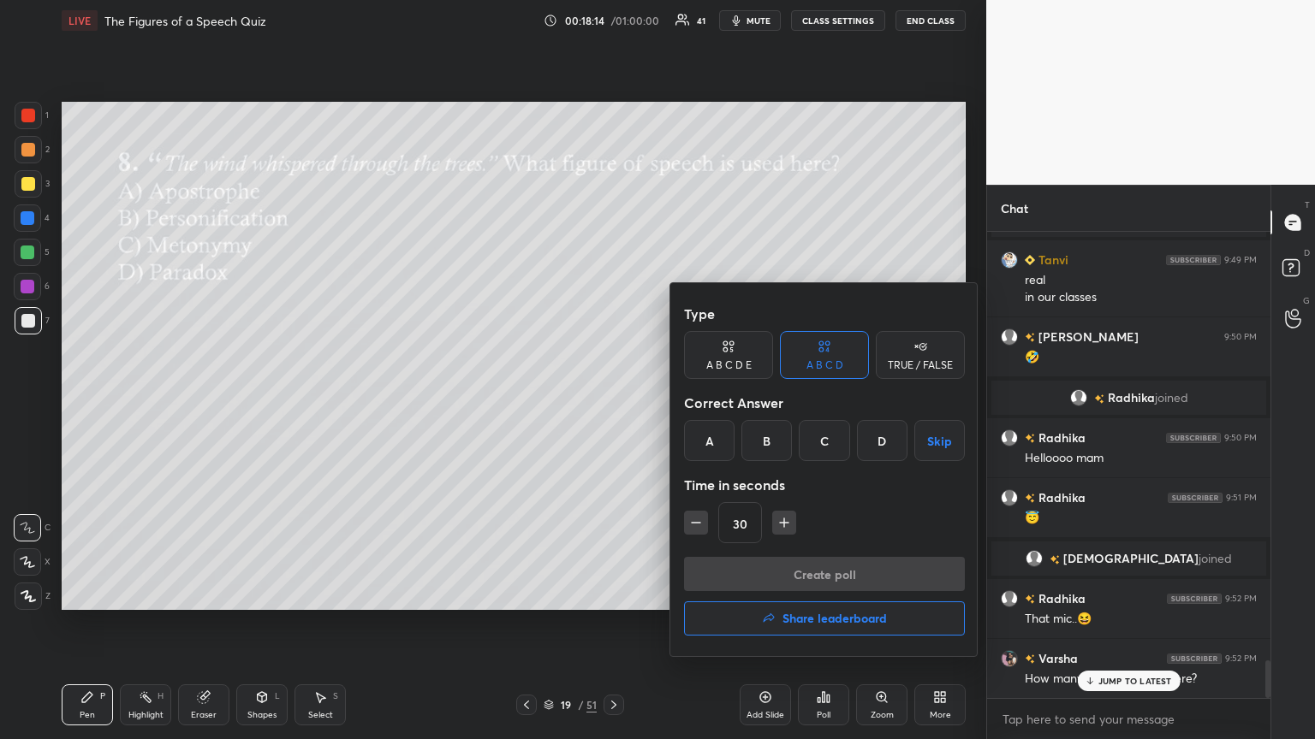
click at [614, 401] on div "B" at bounding box center [766, 440] width 50 height 41
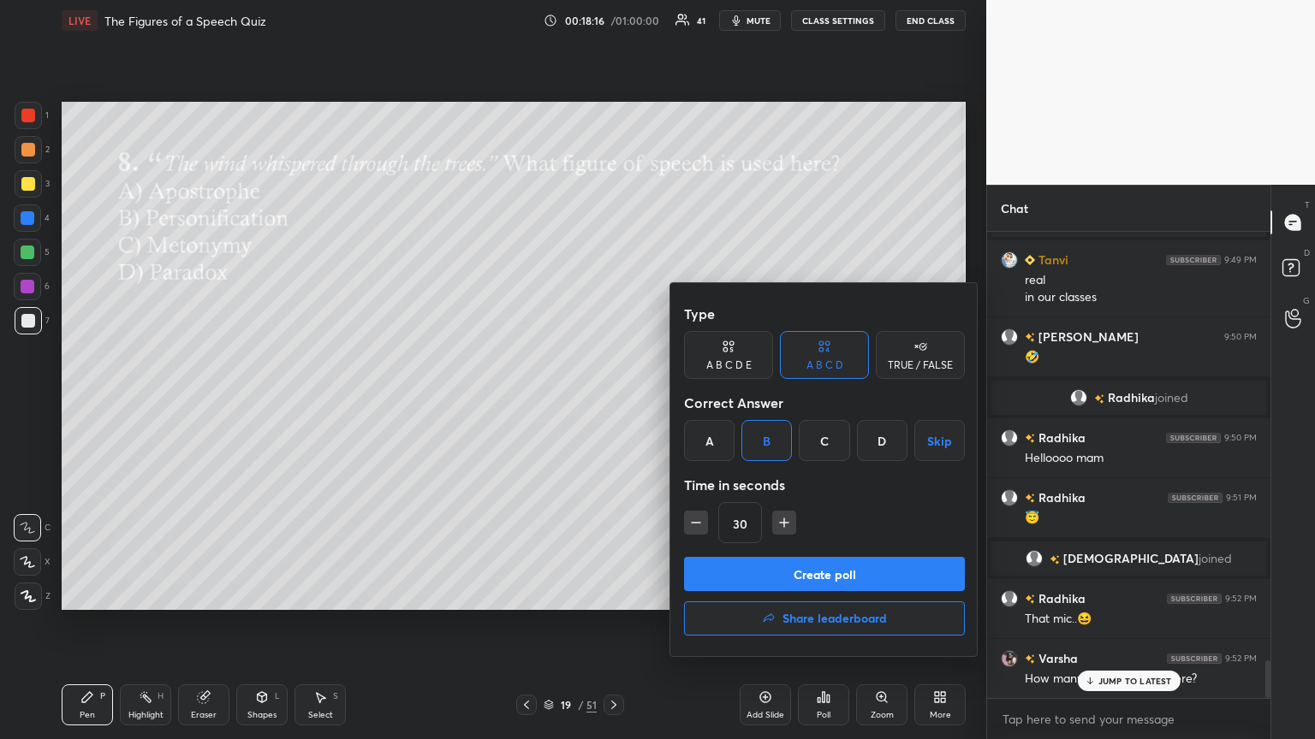
click at [614, 401] on button "Create poll" at bounding box center [824, 574] width 281 height 34
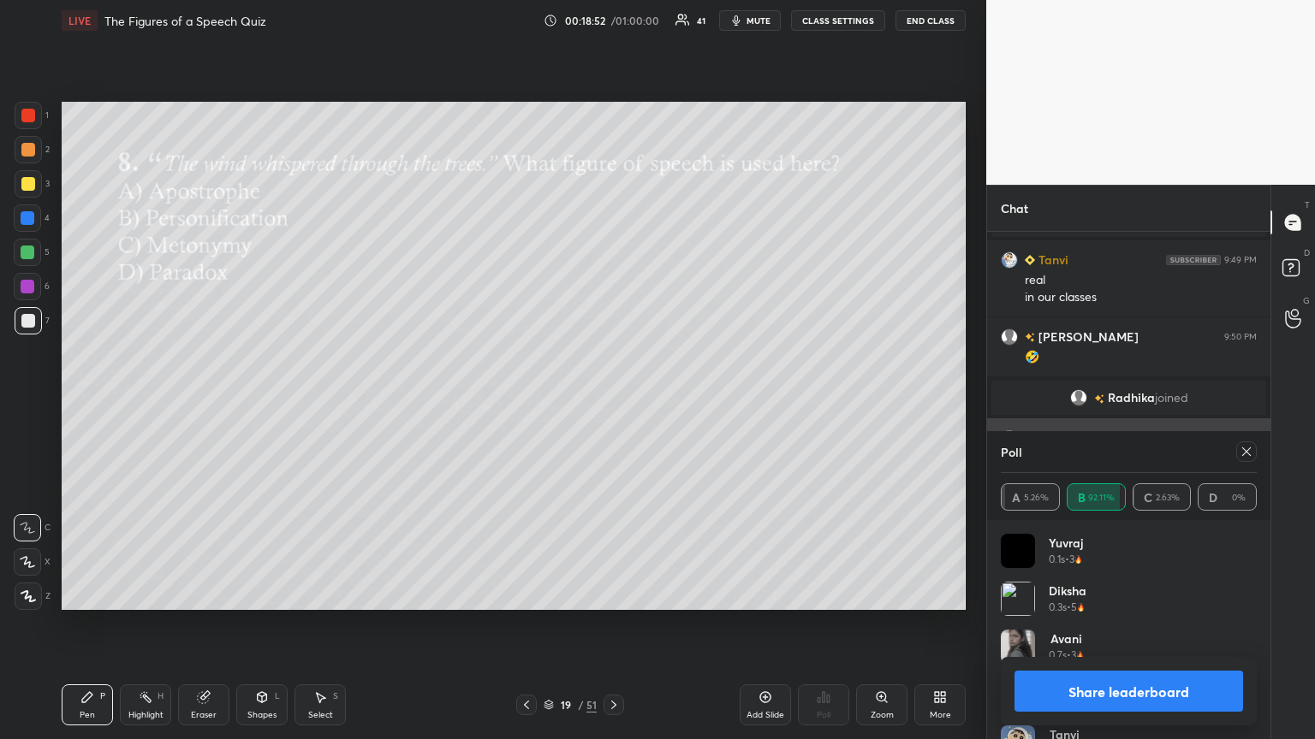
drag, startPoint x: 1246, startPoint y: 450, endPoint x: 1138, endPoint y: 462, distance: 108.5
click at [614, 401] on div at bounding box center [1246, 452] width 21 height 21
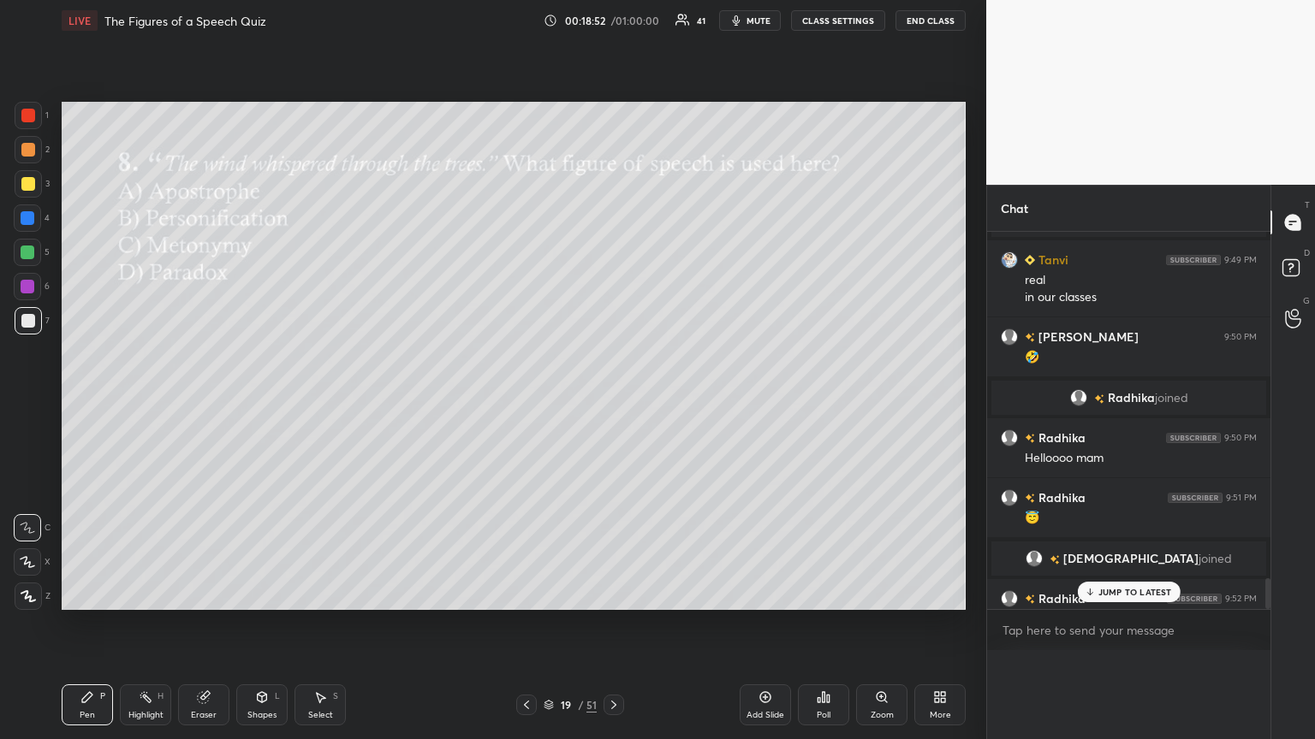
scroll to position [0, 5]
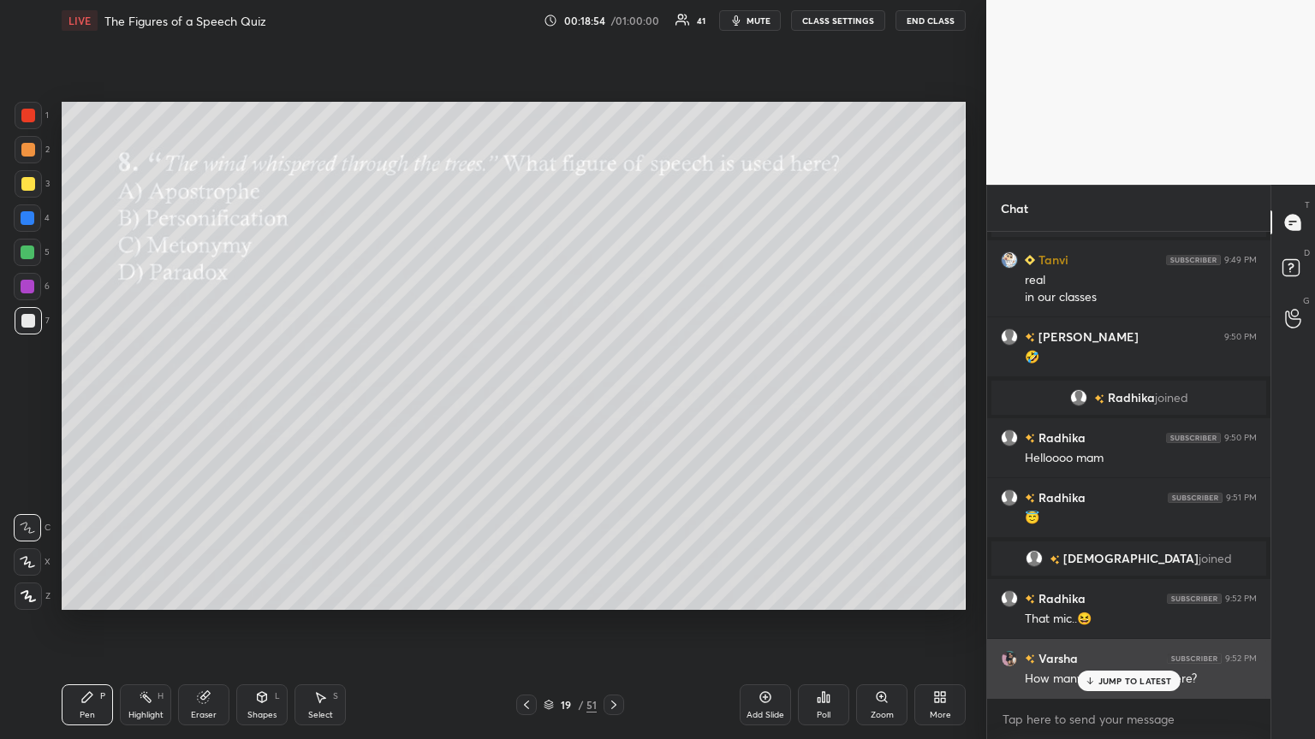
drag, startPoint x: 1131, startPoint y: 682, endPoint x: 1059, endPoint y: 682, distance: 72.8
click at [614, 401] on p "JUMP TO LATEST" at bounding box center [1135, 681] width 74 height 10
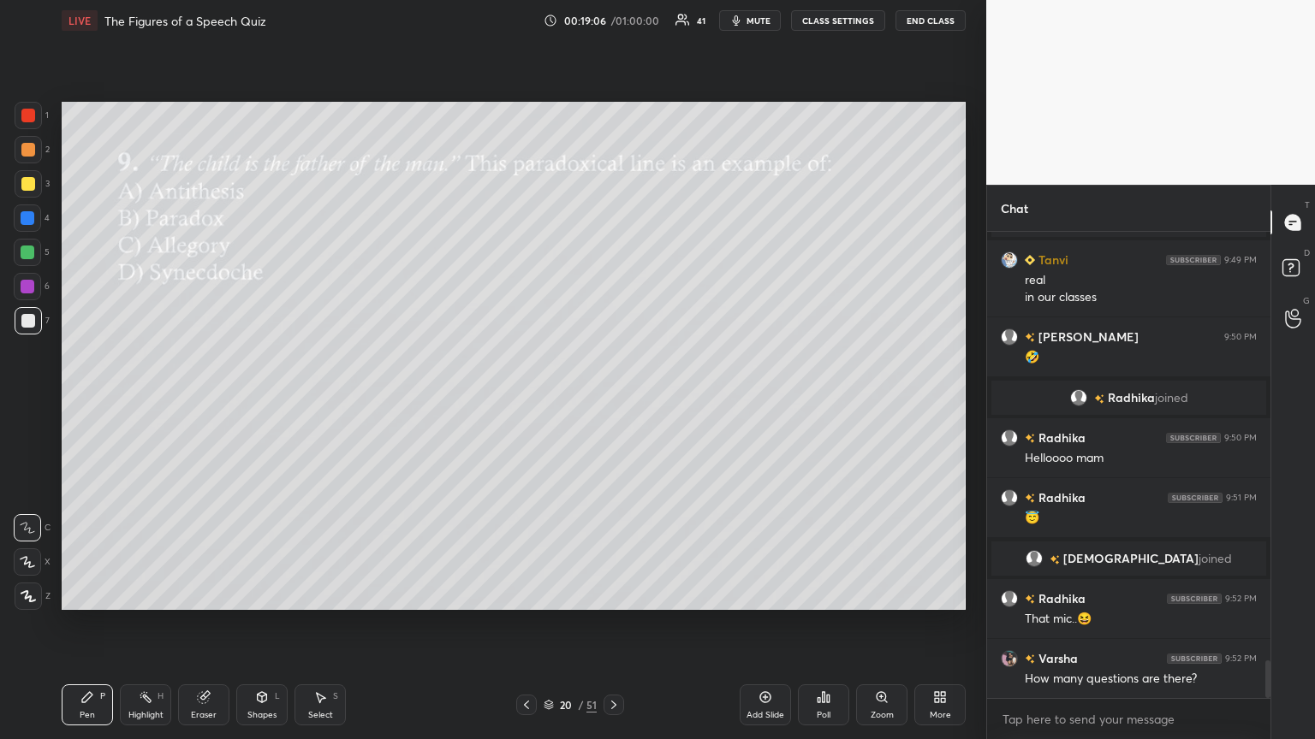
click at [614, 401] on div "Poll" at bounding box center [823, 705] width 51 height 41
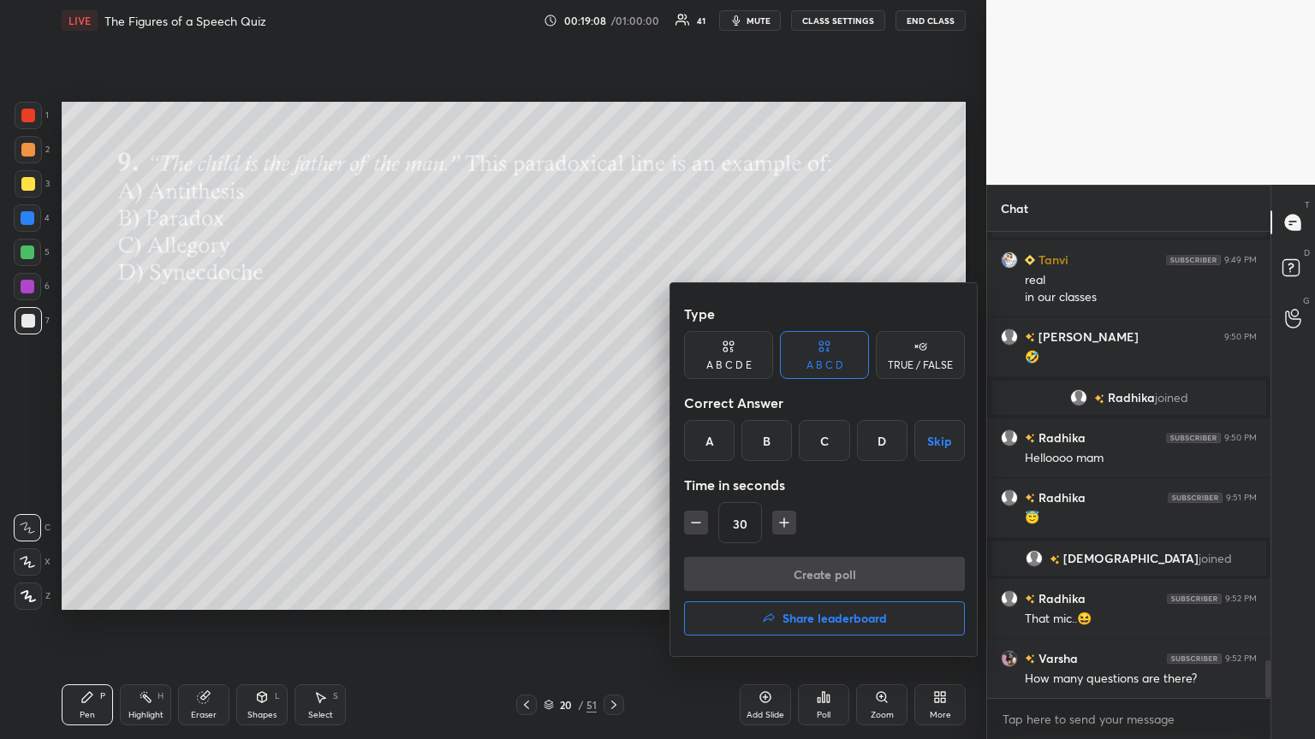
click at [614, 401] on div "B" at bounding box center [766, 440] width 50 height 41
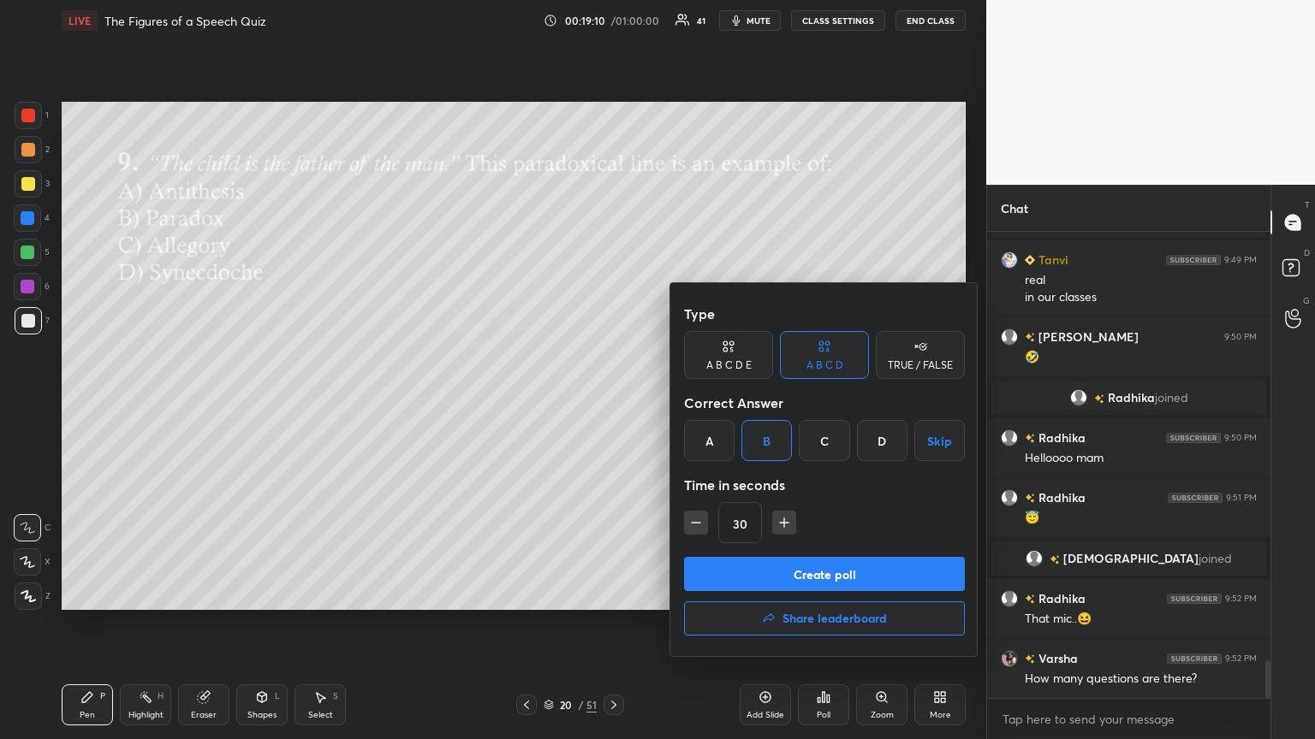
click at [614, 401] on button "Create poll" at bounding box center [824, 574] width 281 height 34
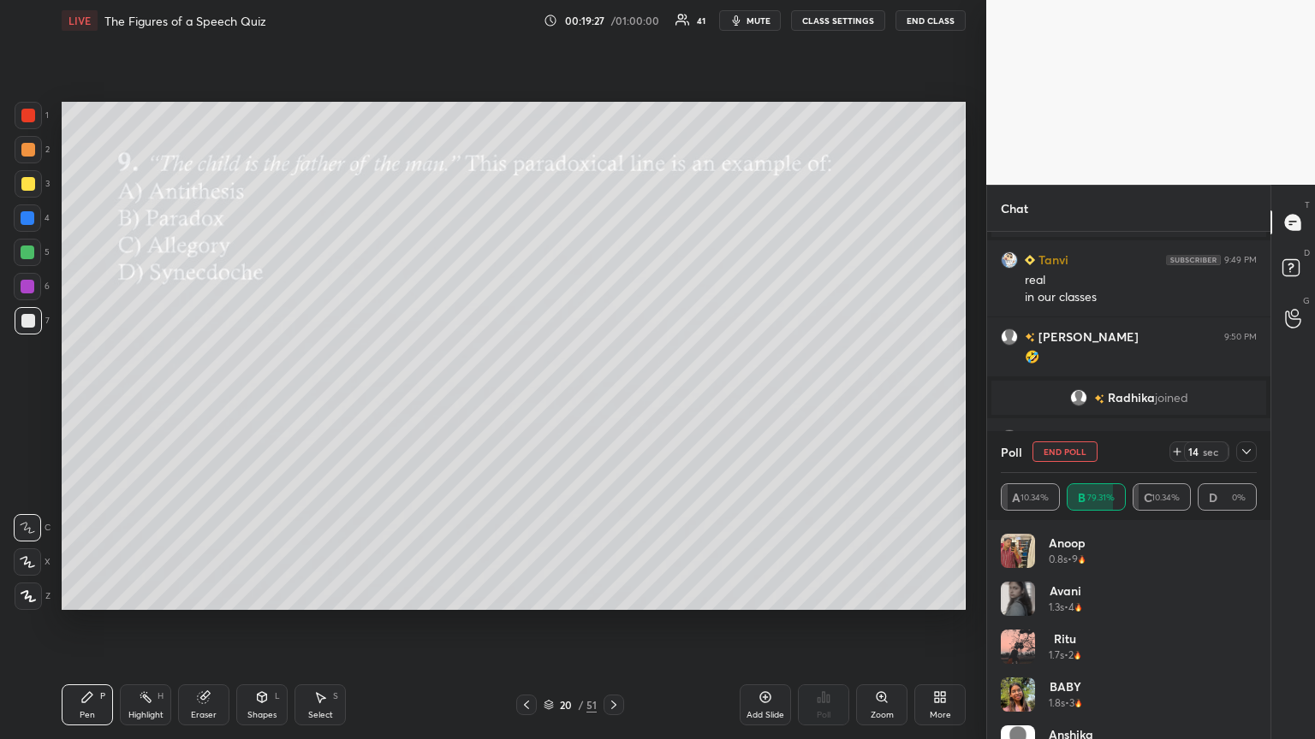
scroll to position [5453, 0]
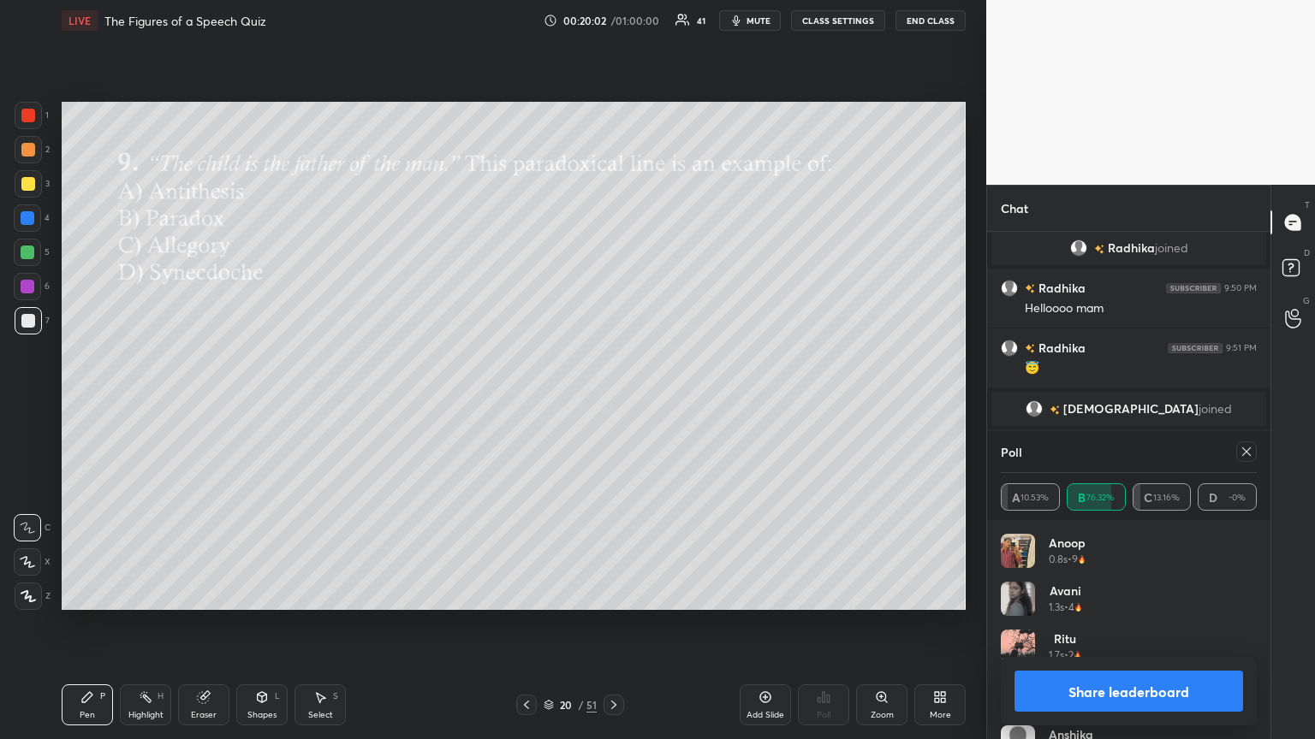
click at [614, 401] on icon at bounding box center [1246, 452] width 14 height 14
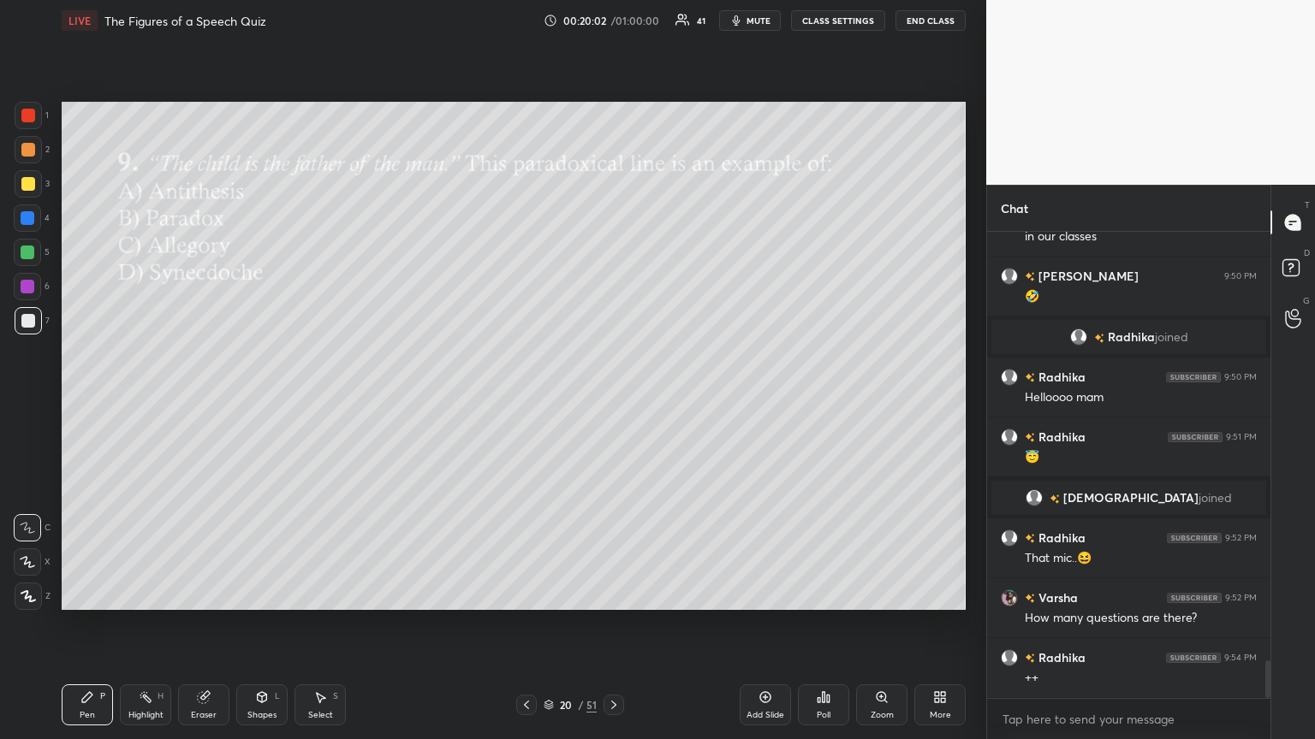
scroll to position [461, 278]
click at [614, 401] on div "Poll" at bounding box center [823, 705] width 51 height 41
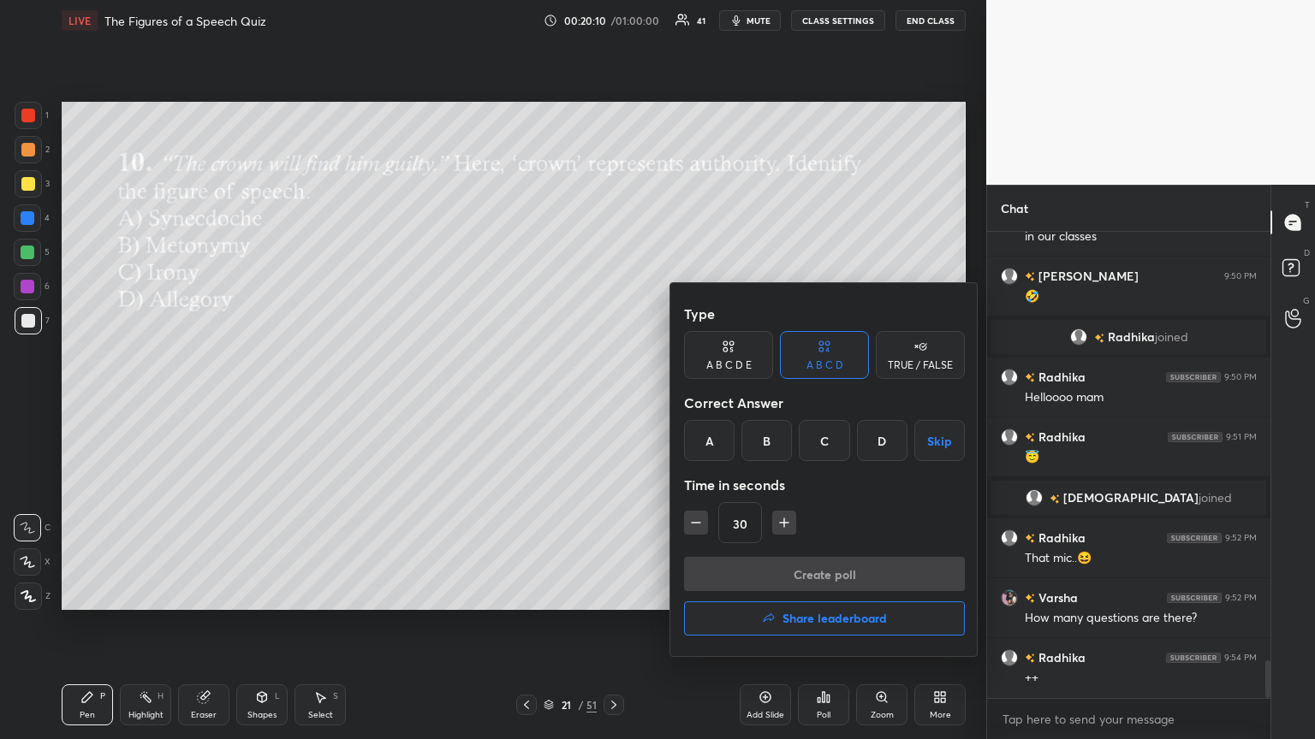
click at [614, 401] on div "B" at bounding box center [766, 440] width 50 height 41
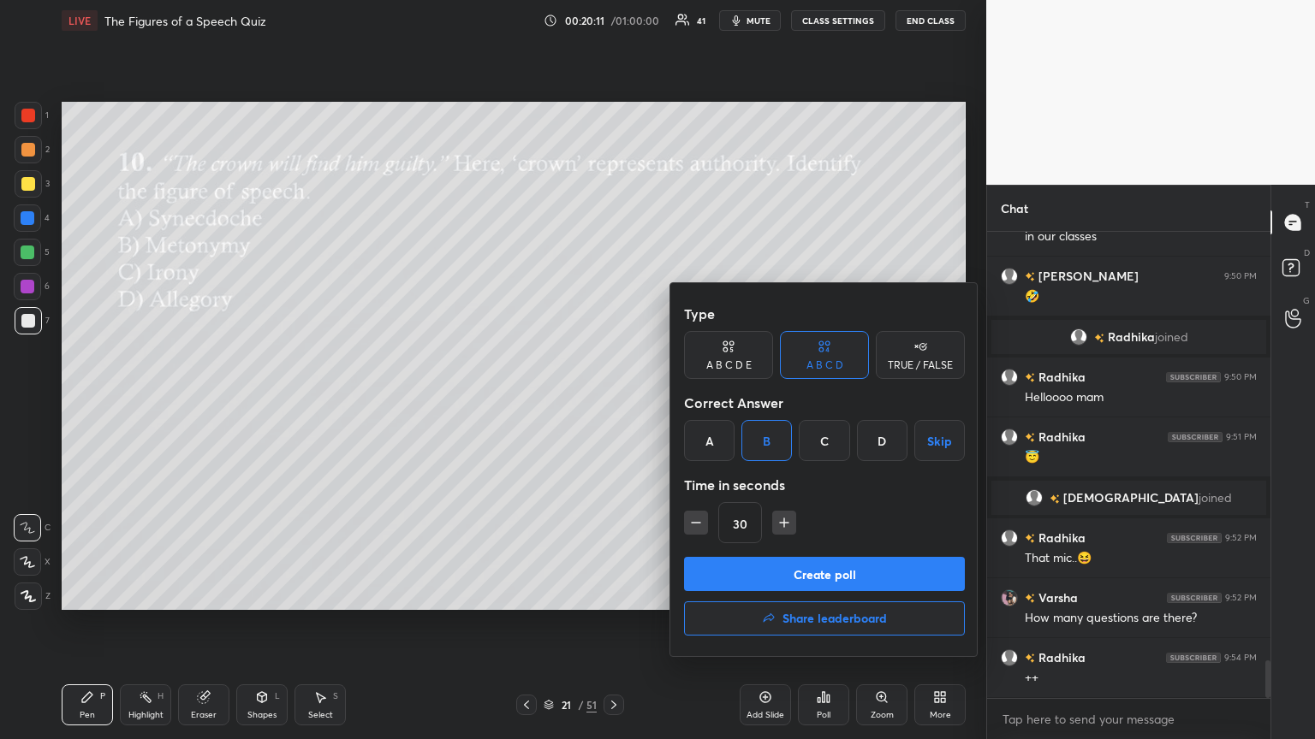
click at [614, 401] on button "Create poll" at bounding box center [824, 574] width 281 height 34
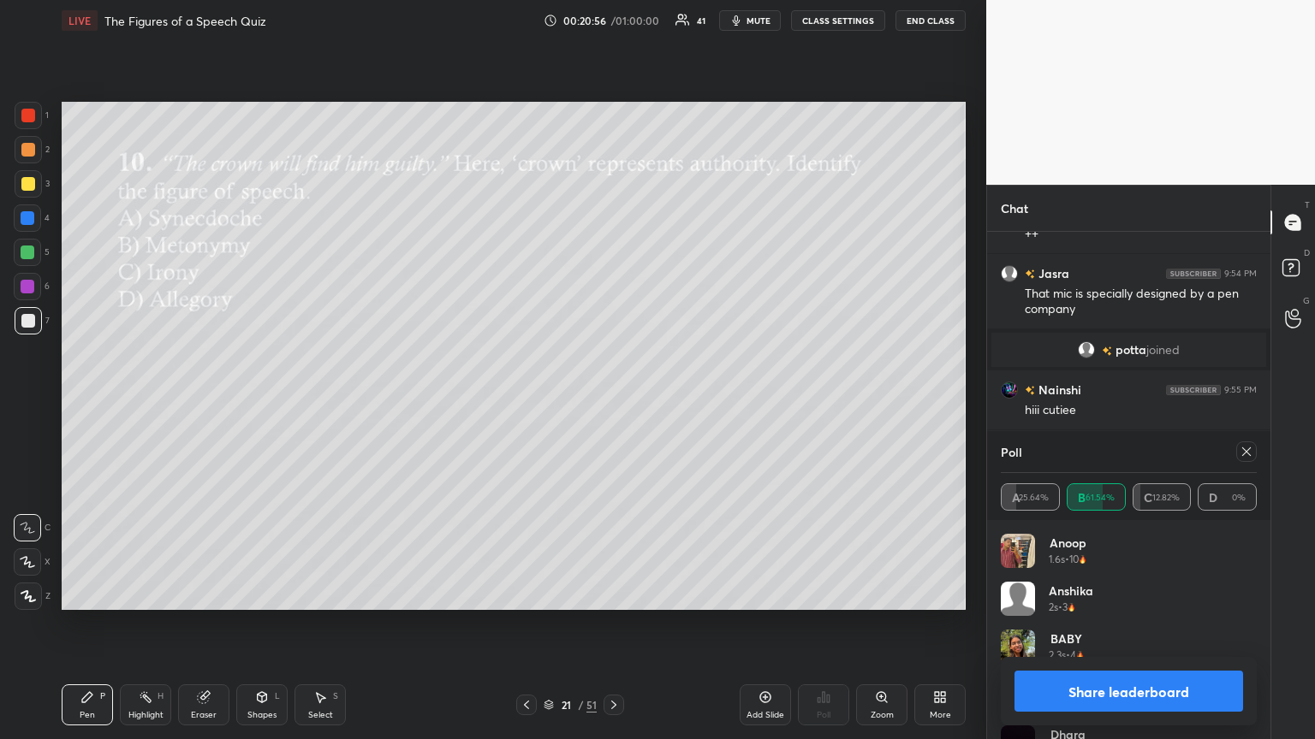
scroll to position [5699, 0]
drag, startPoint x: 1242, startPoint y: 451, endPoint x: 1182, endPoint y: 487, distance: 69.9
click at [614, 401] on icon at bounding box center [1246, 452] width 14 height 14
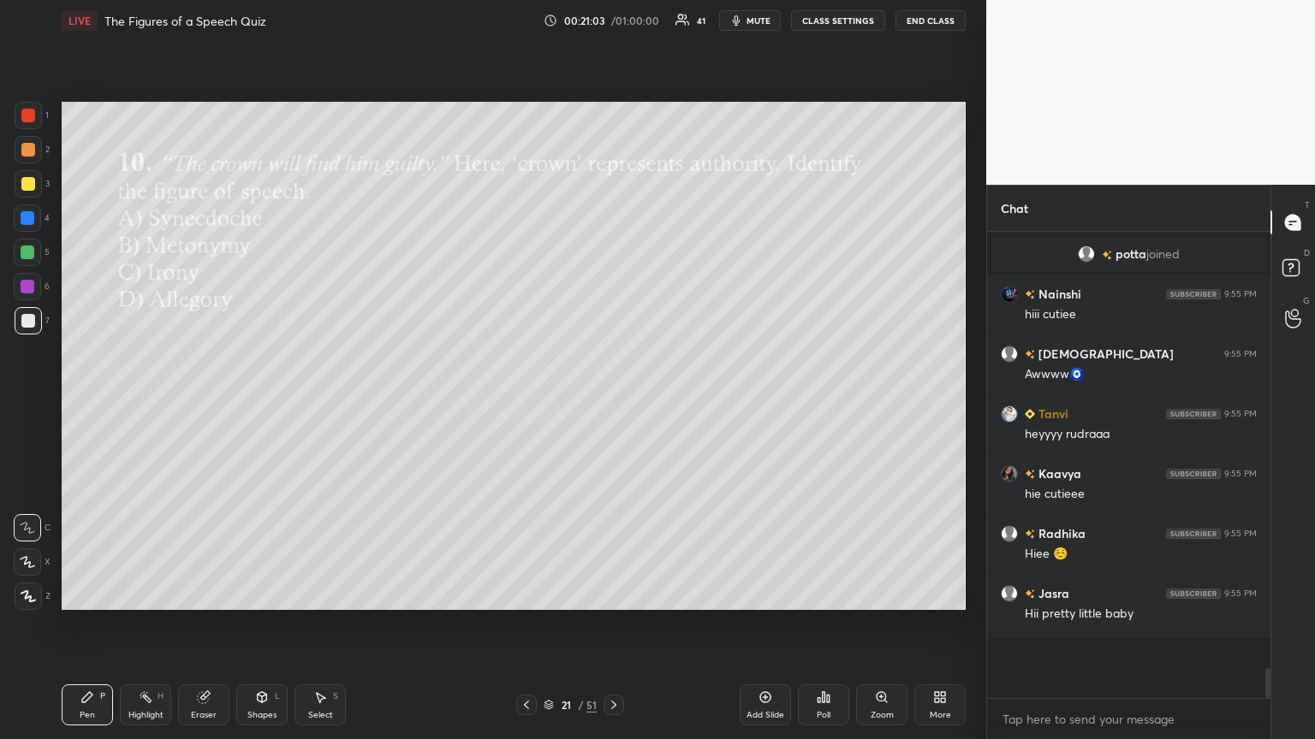
scroll to position [461, 278]
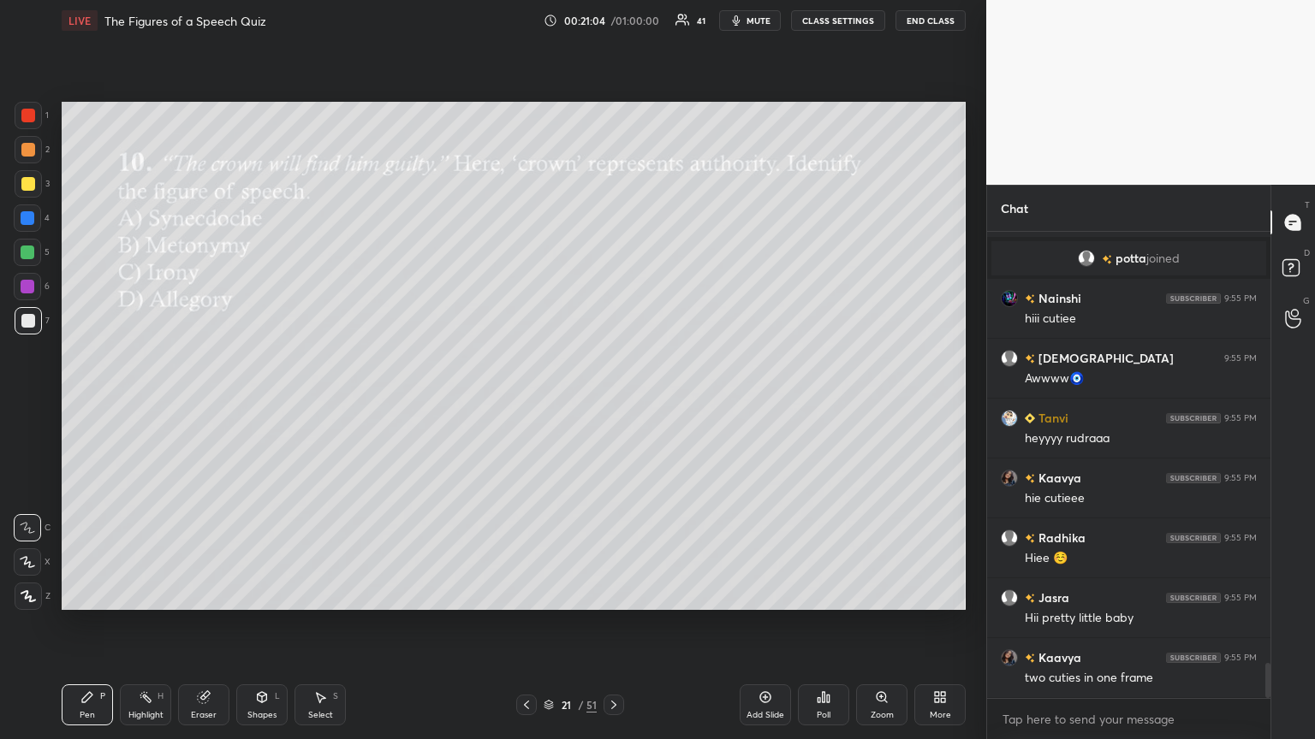
click at [614, 401] on div "Poll" at bounding box center [823, 705] width 51 height 41
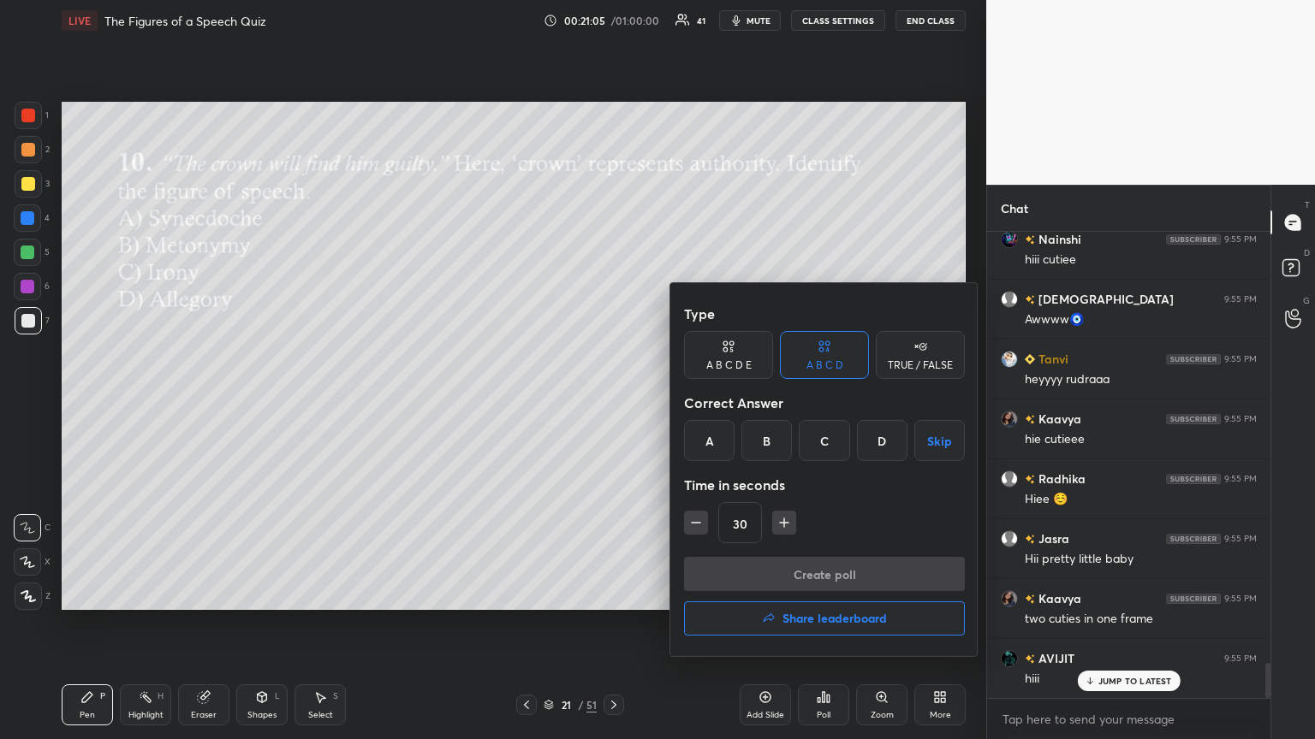
click at [614, 401] on icon "button" at bounding box center [769, 619] width 14 height 14
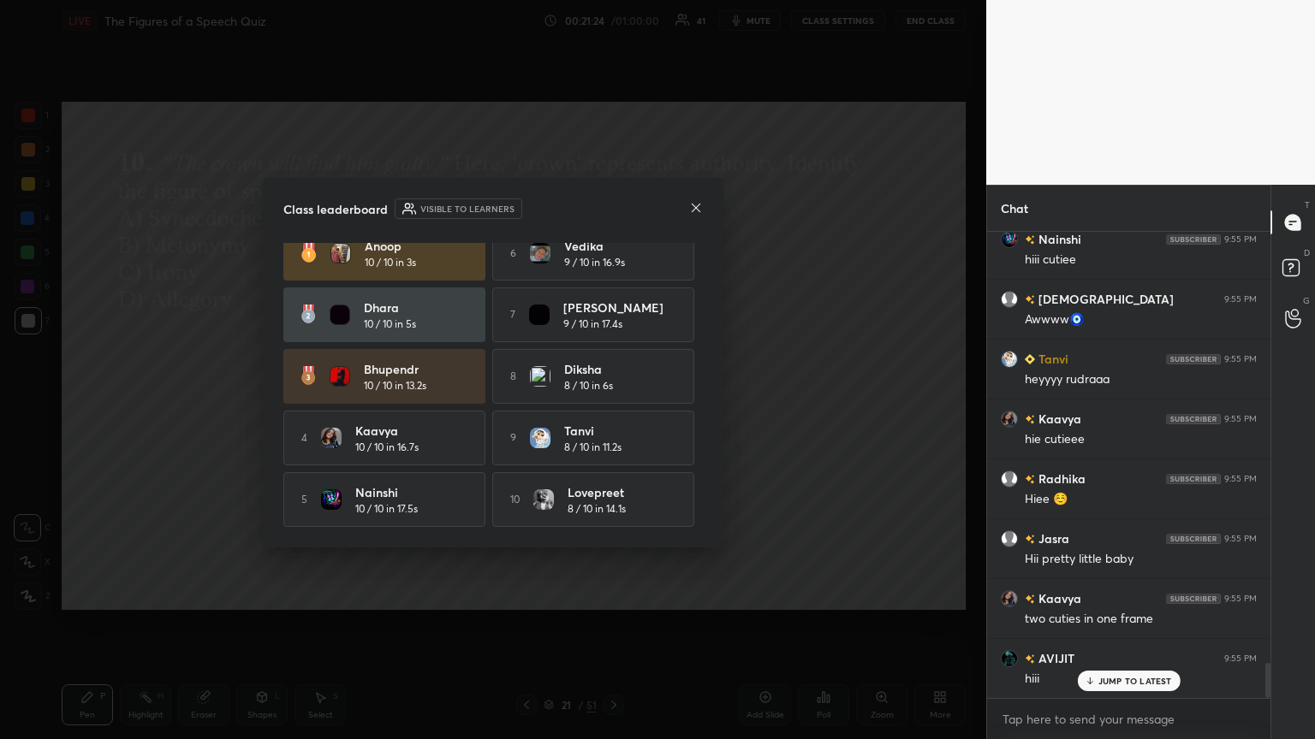
scroll to position [21, 0]
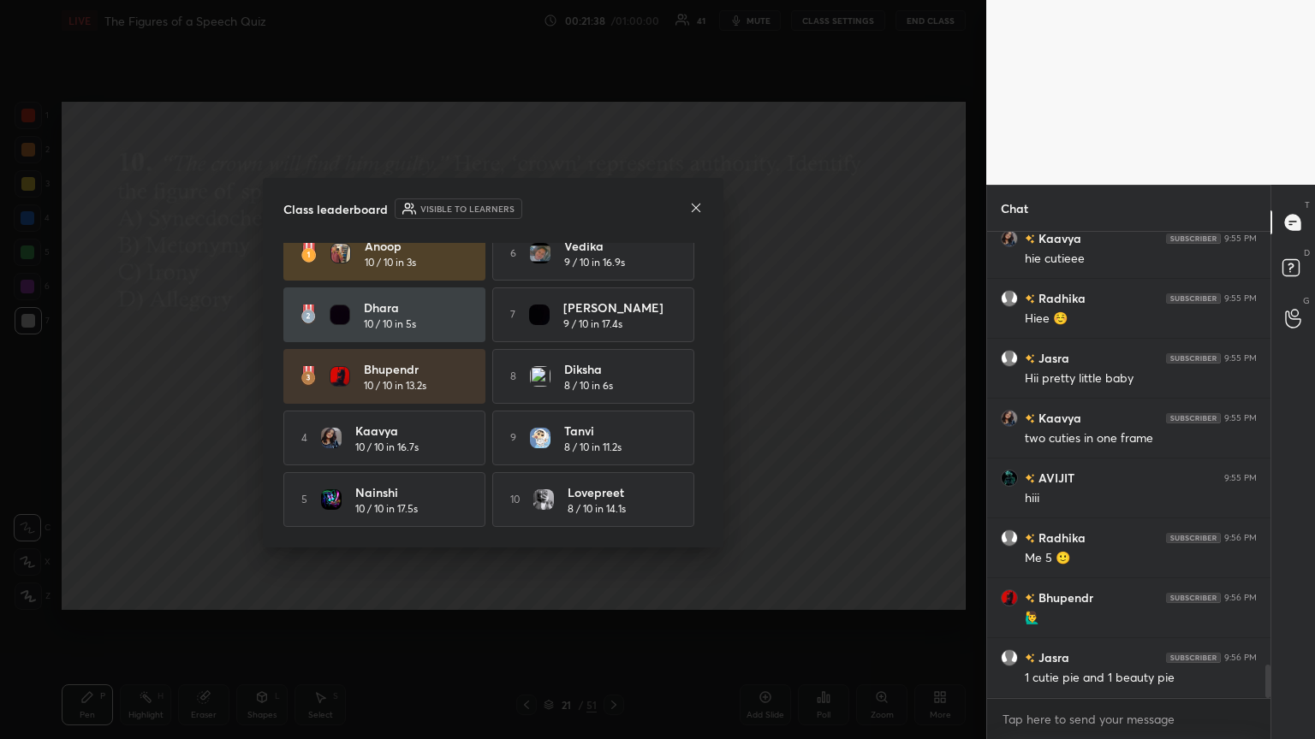
click at [614, 204] on div "Class leaderboard Visible to learners" at bounding box center [492, 209] width 419 height 21
click at [614, 205] on icon at bounding box center [696, 207] width 9 height 9
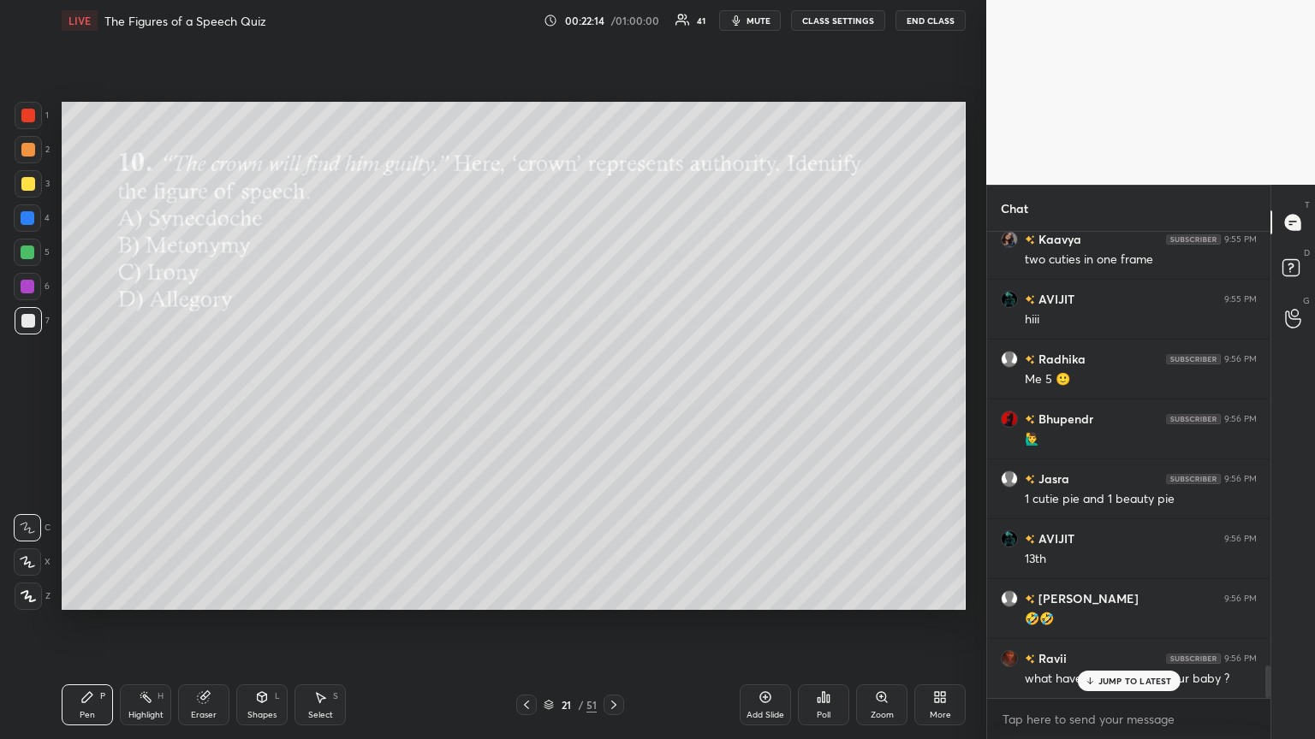
scroll to position [6209, 0]
click at [614, 401] on div "[PERSON_NAME] 9:52 PM How many questions are there? Radhika 9:54 PM ++ Jasra 9:…" at bounding box center [1128, 465] width 283 height 466
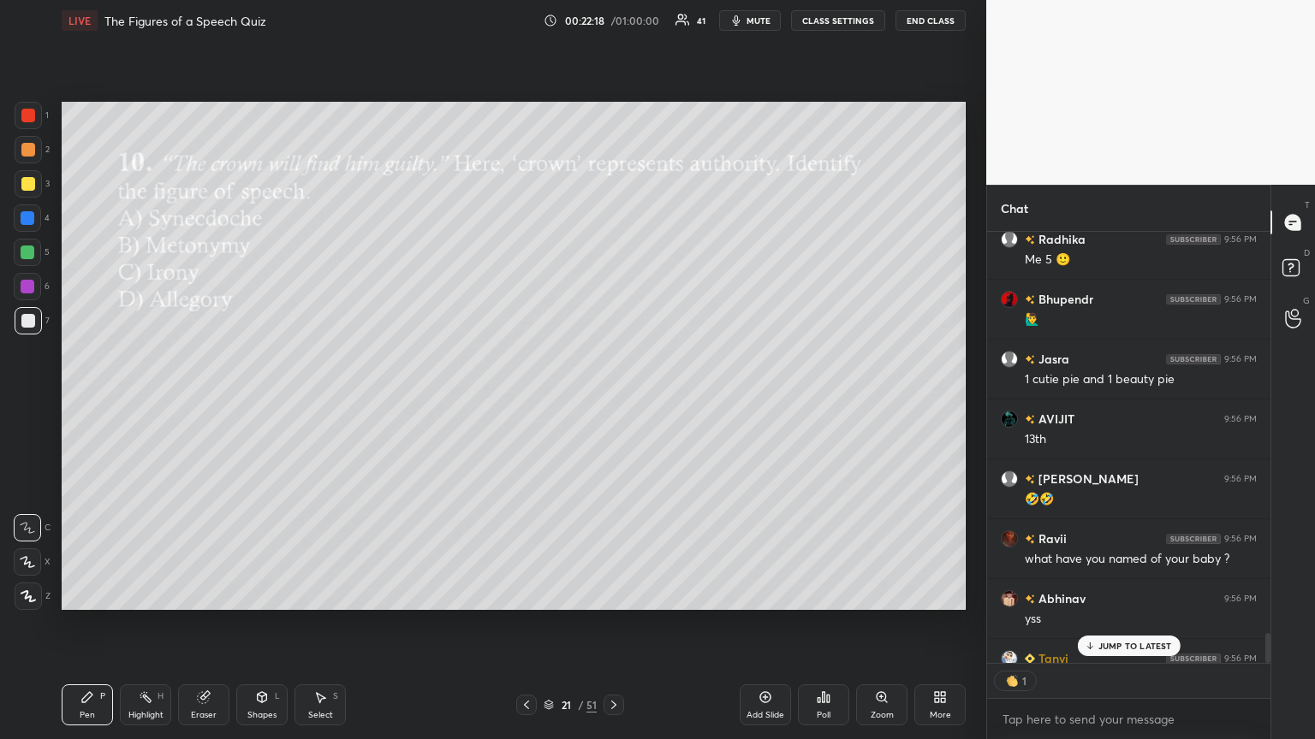
scroll to position [6364, 0]
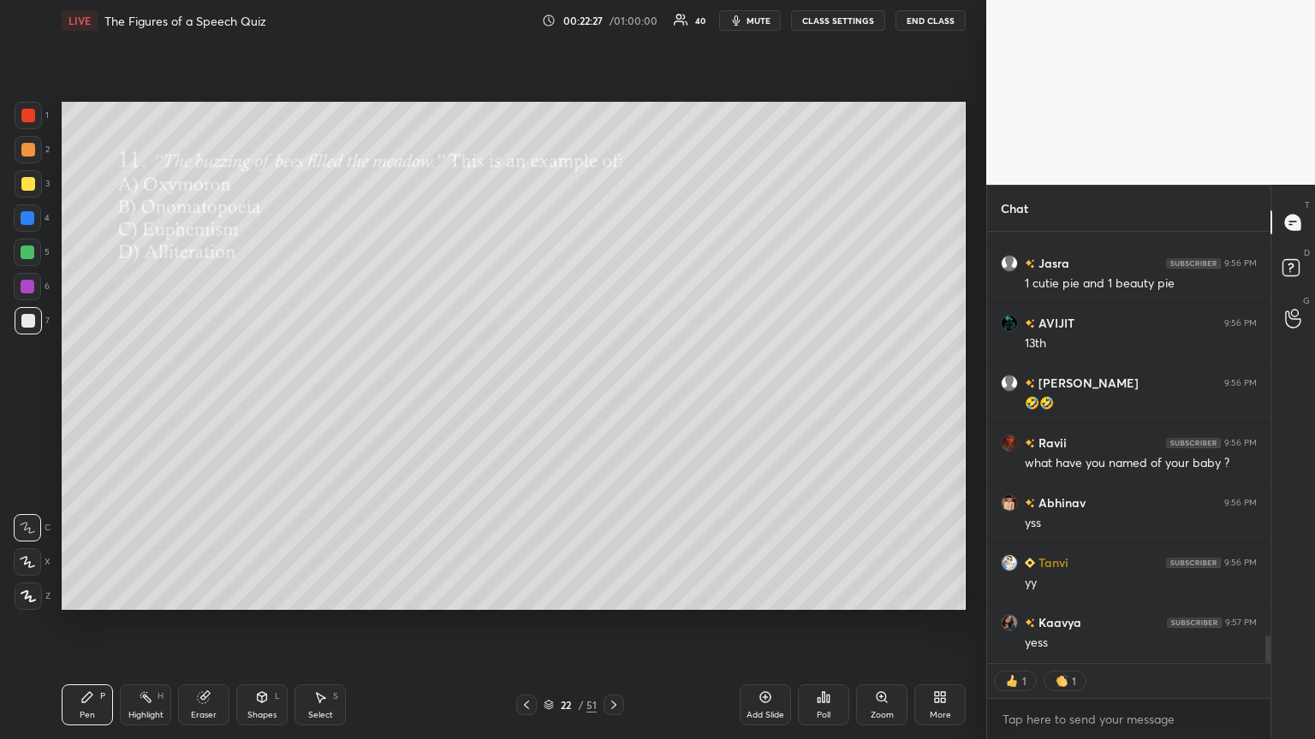
click at [614, 401] on div "Poll" at bounding box center [823, 705] width 51 height 41
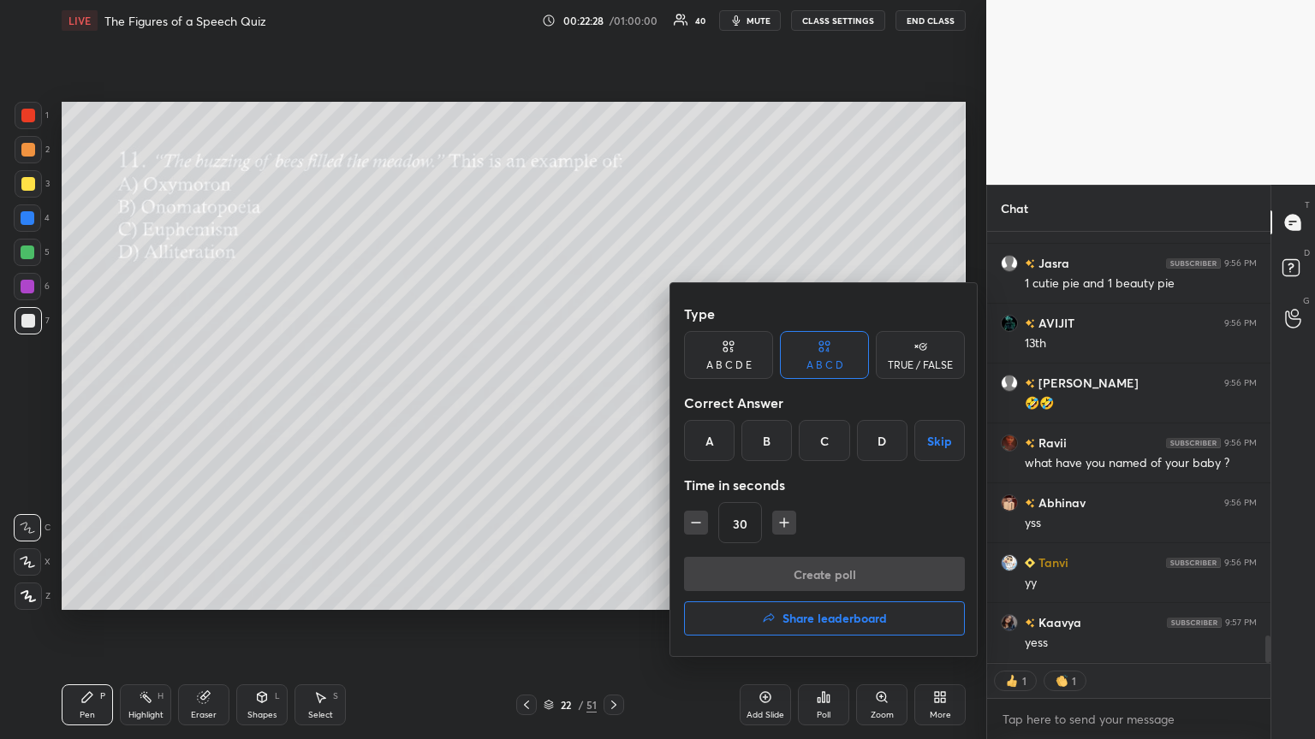
scroll to position [6424, 0]
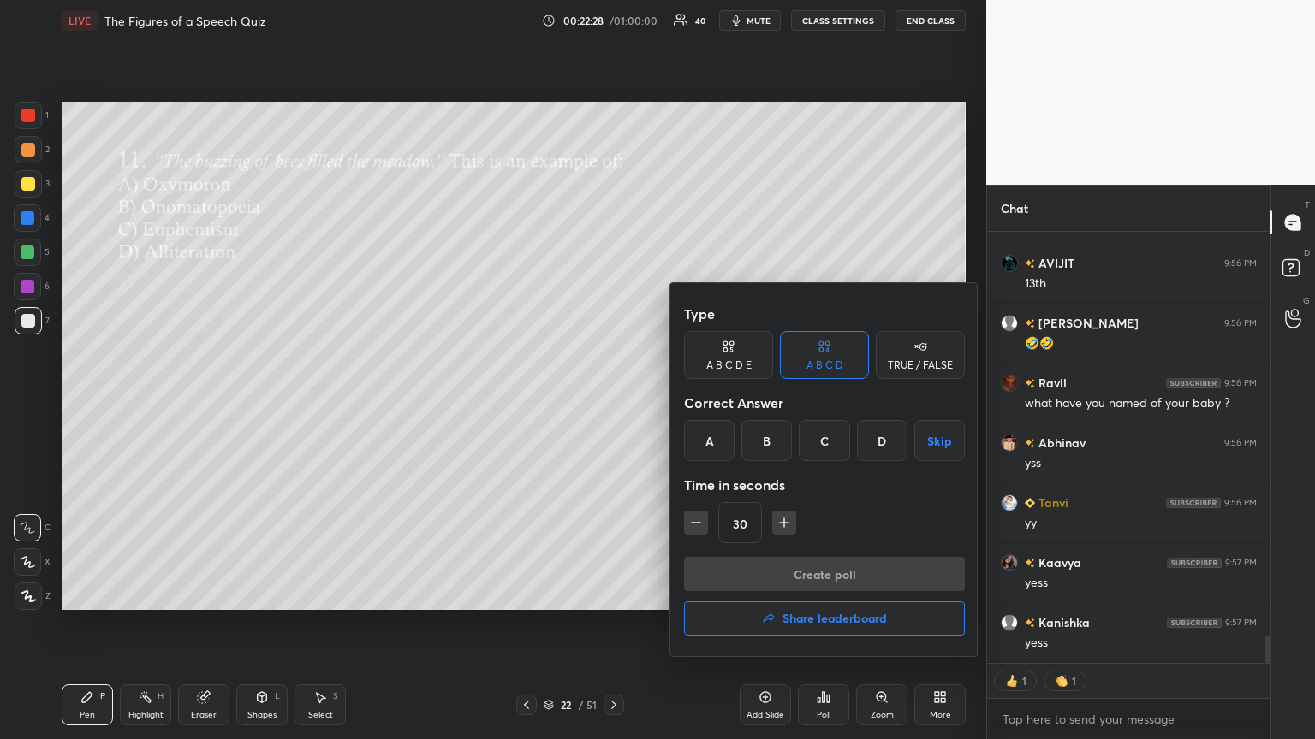
click at [614, 401] on div "B" at bounding box center [766, 440] width 50 height 41
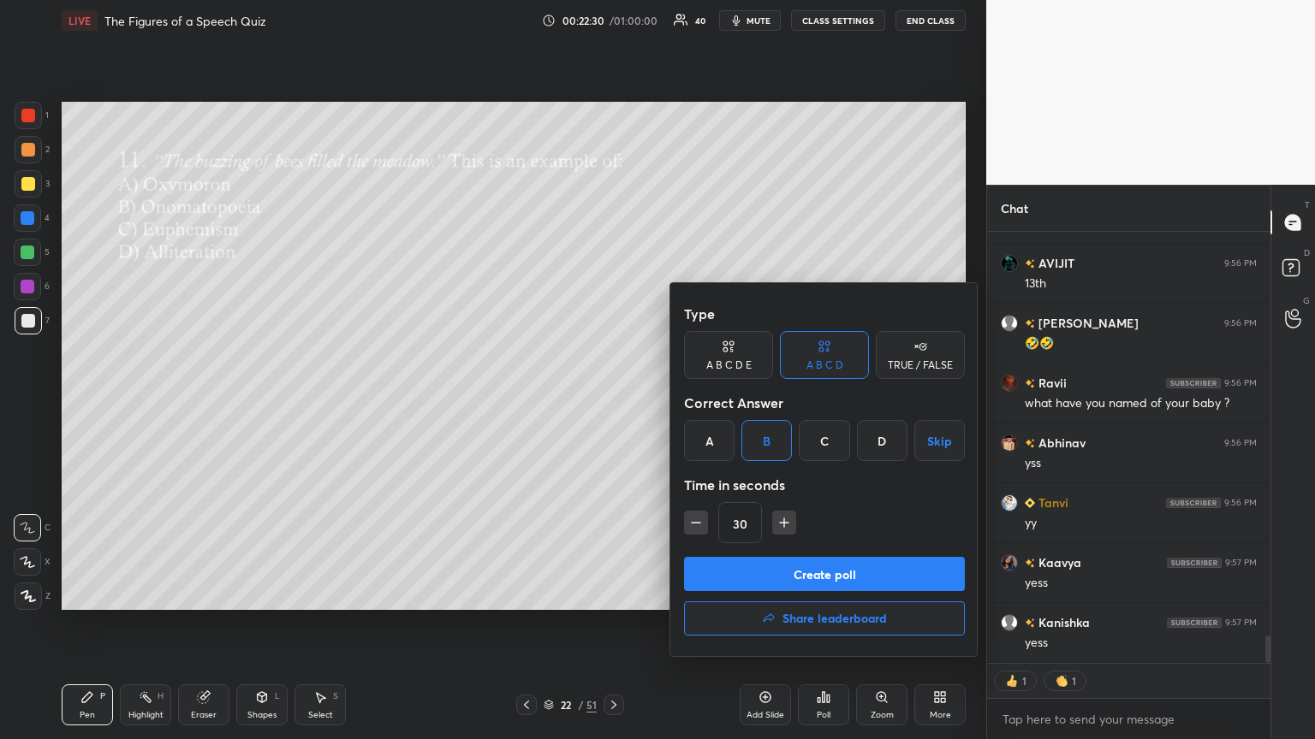
click at [614, 401] on button "Create poll" at bounding box center [824, 574] width 281 height 34
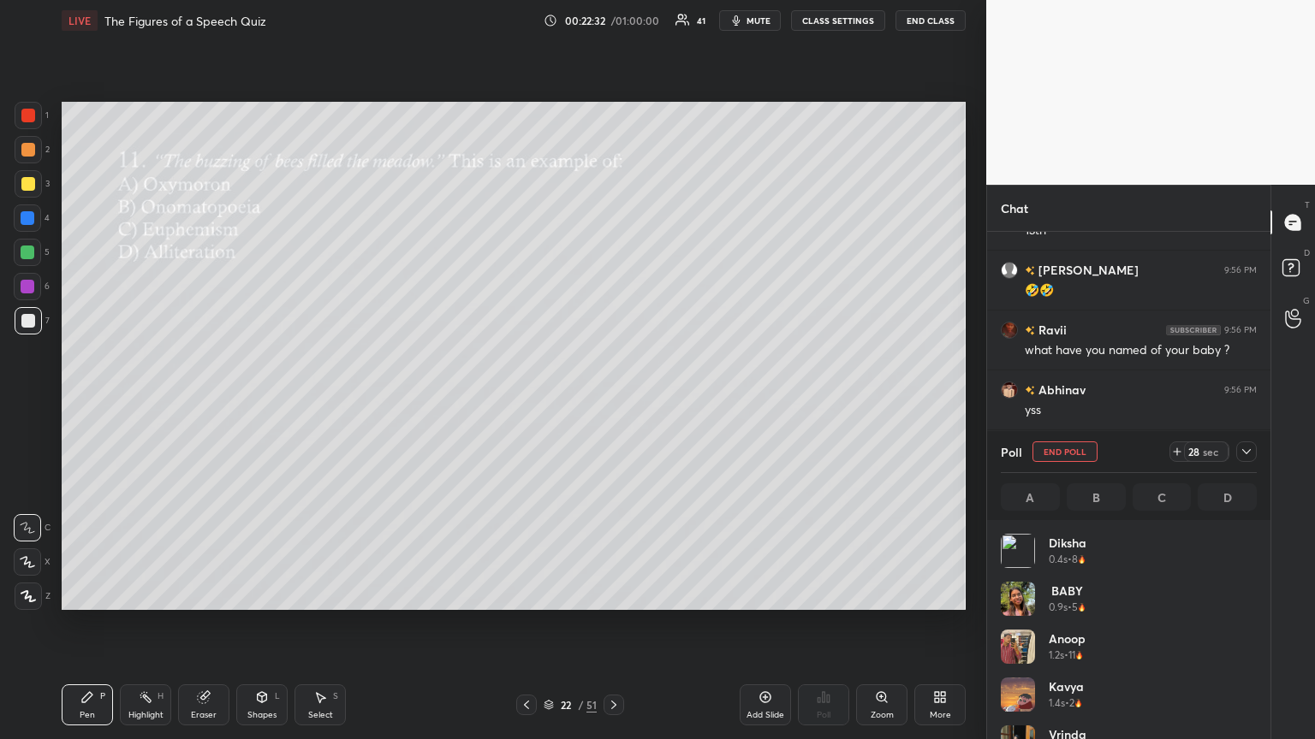
scroll to position [200, 251]
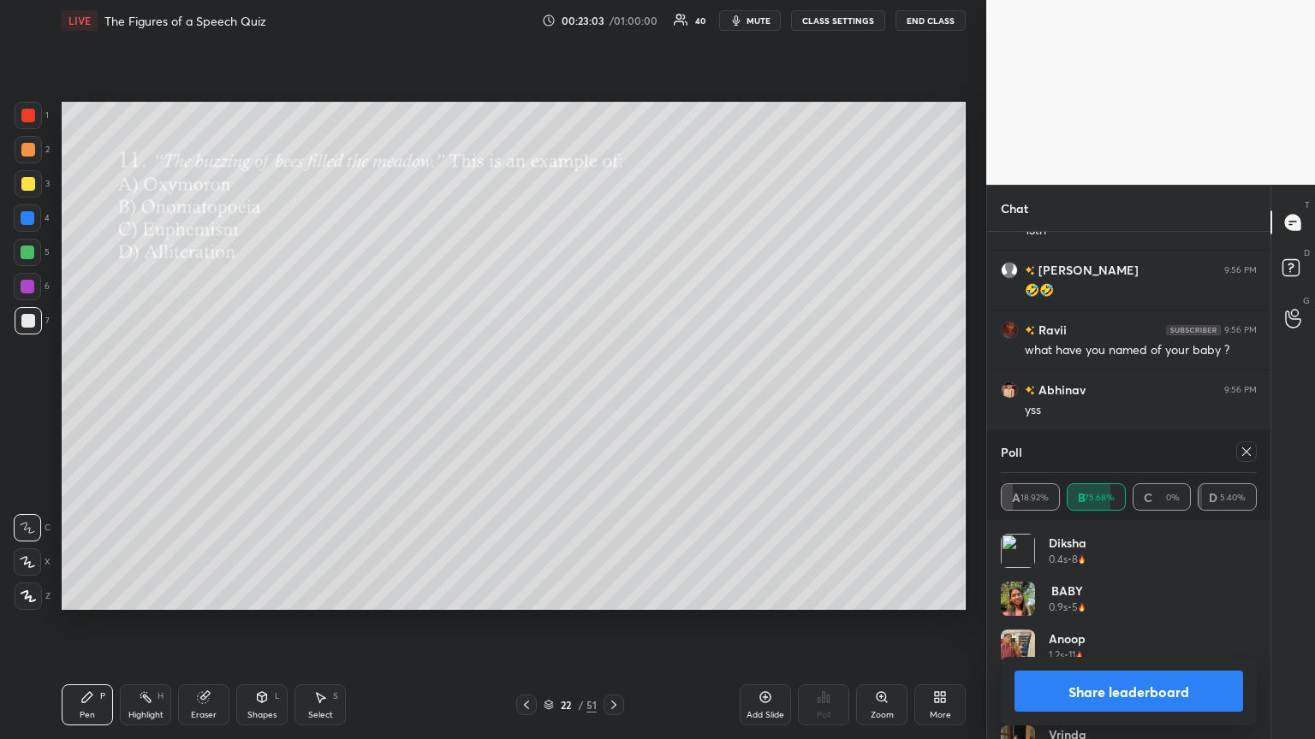
click at [614, 401] on icon at bounding box center [1246, 452] width 14 height 14
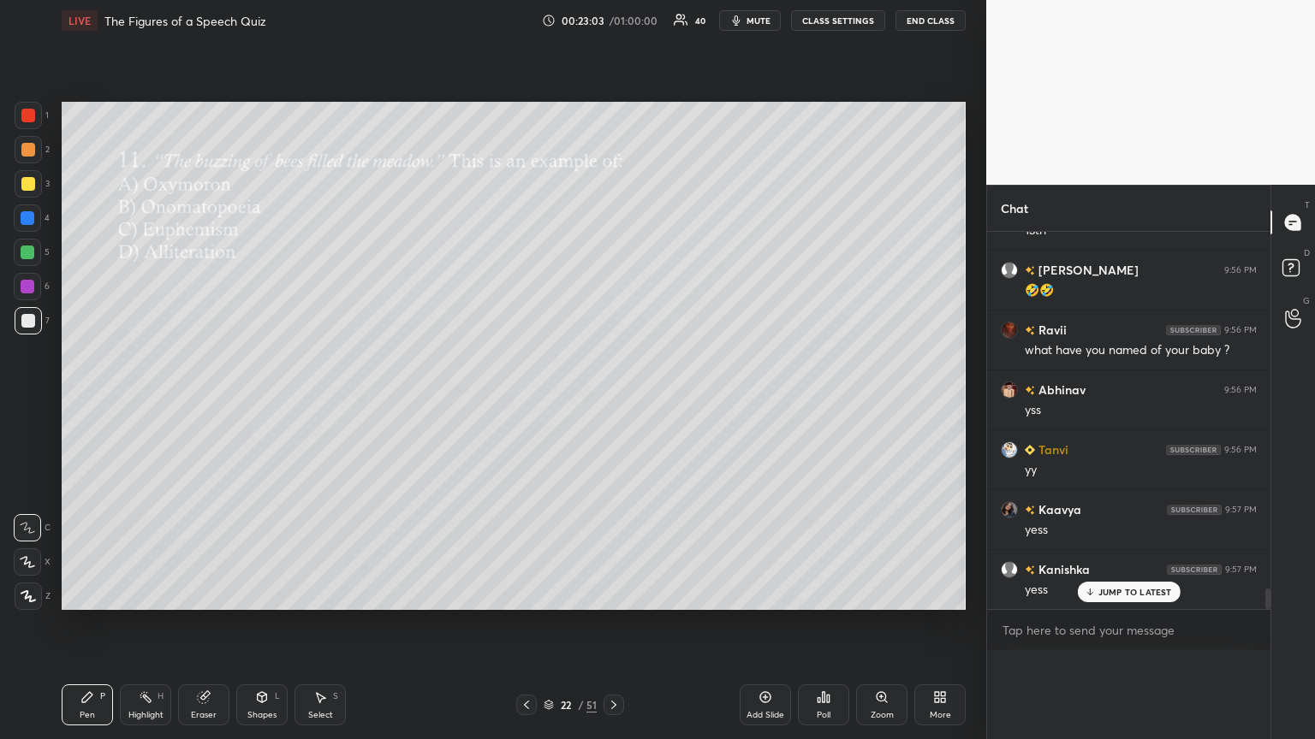
scroll to position [258, 278]
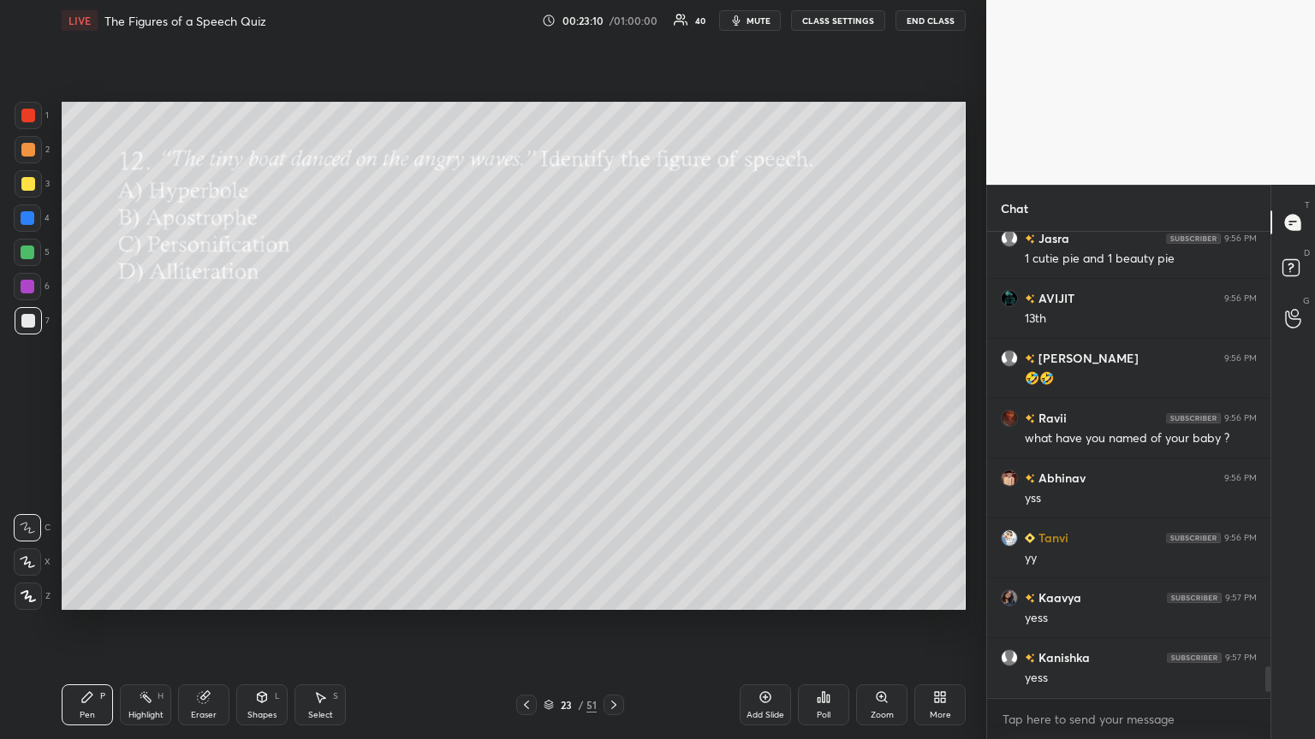
click at [614, 401] on icon at bounding box center [824, 698] width 14 height 14
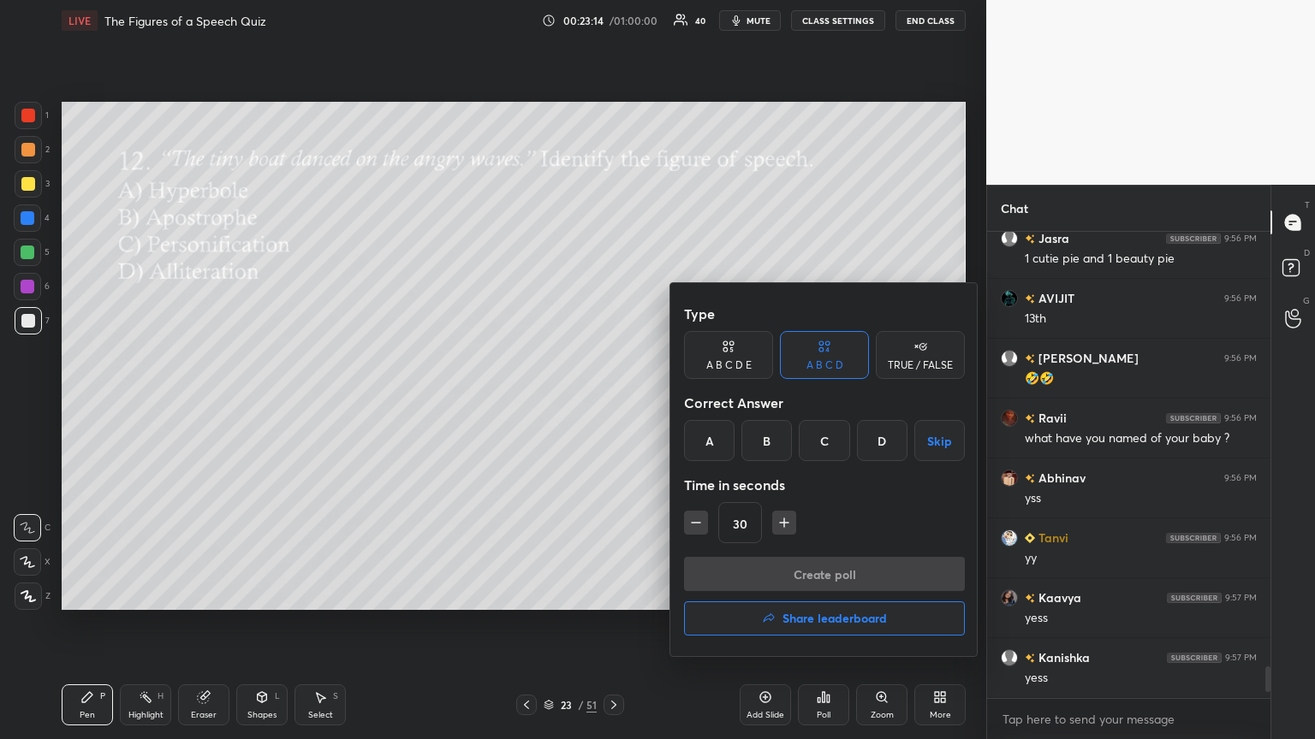
click at [614, 401] on div "C" at bounding box center [824, 440] width 50 height 41
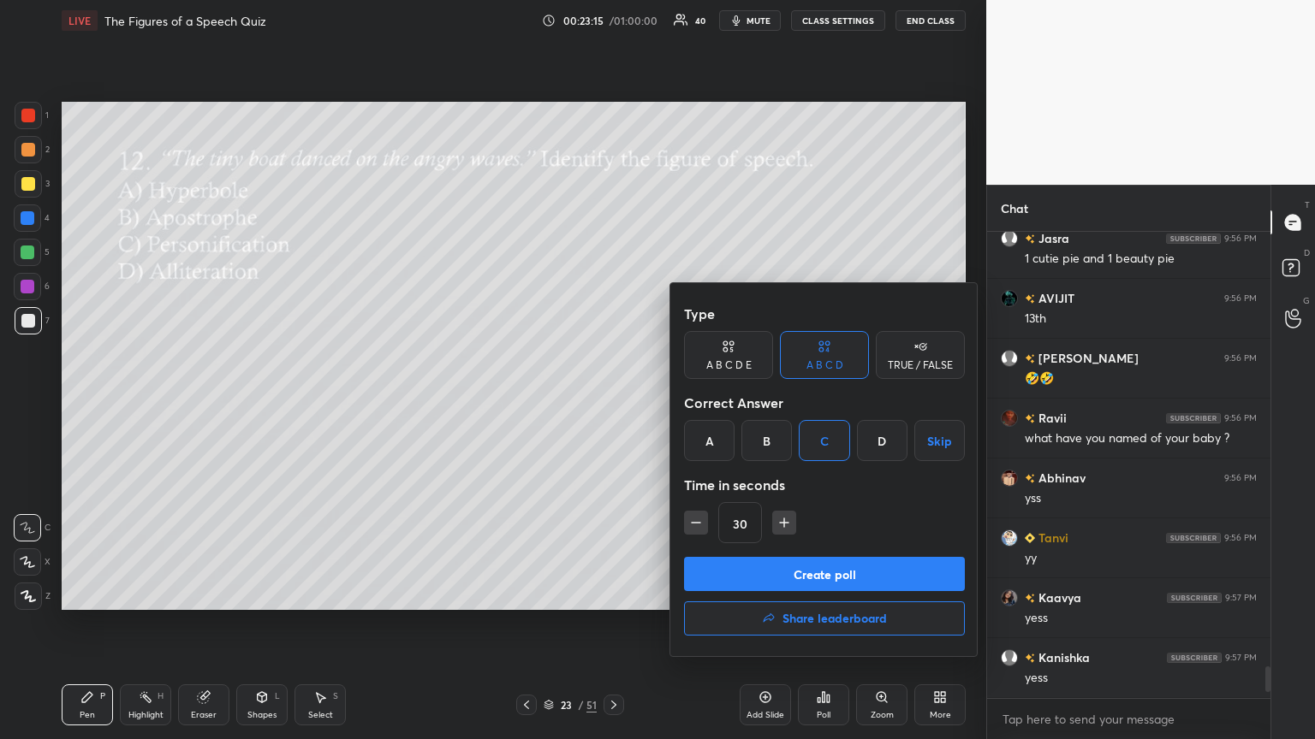
click at [614, 401] on button "Create poll" at bounding box center [824, 574] width 281 height 34
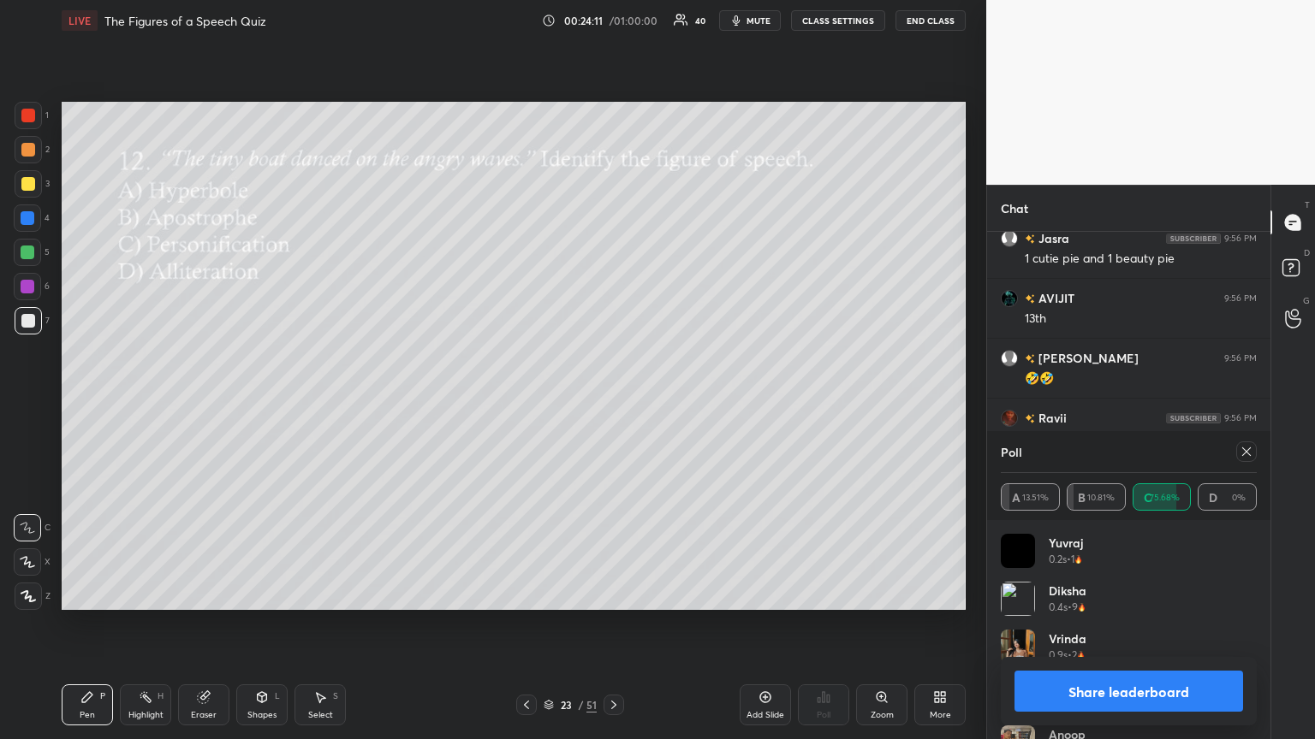
drag, startPoint x: 1245, startPoint y: 448, endPoint x: 1198, endPoint y: 473, distance: 53.2
click at [614, 401] on icon at bounding box center [1246, 452] width 14 height 14
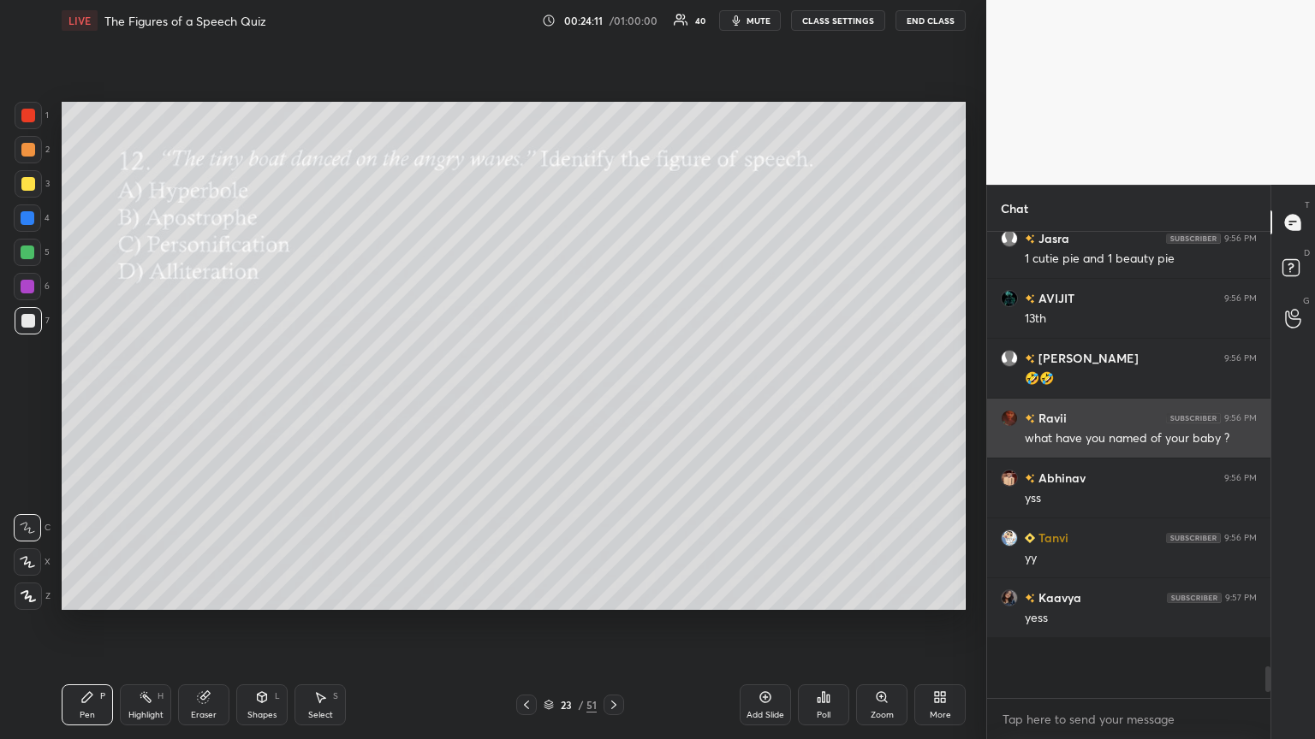
scroll to position [6, 5]
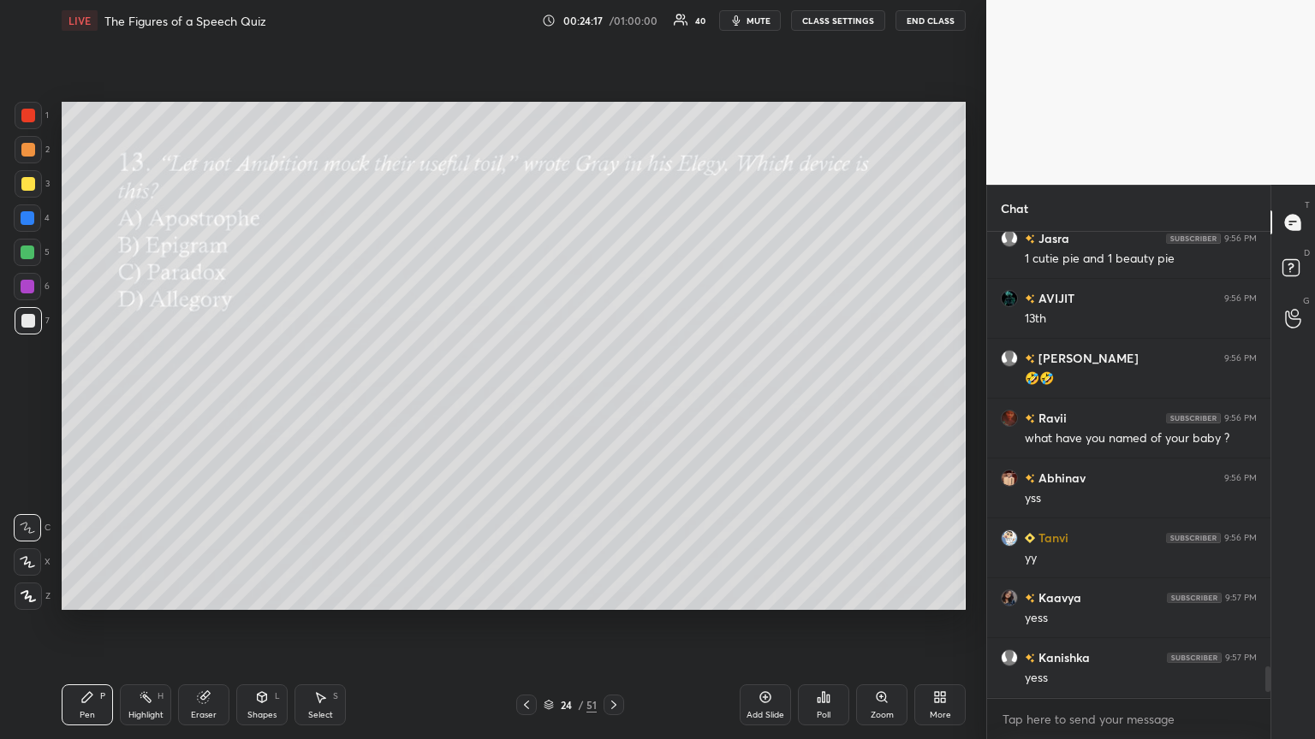
click at [614, 401] on div "Poll" at bounding box center [823, 705] width 51 height 41
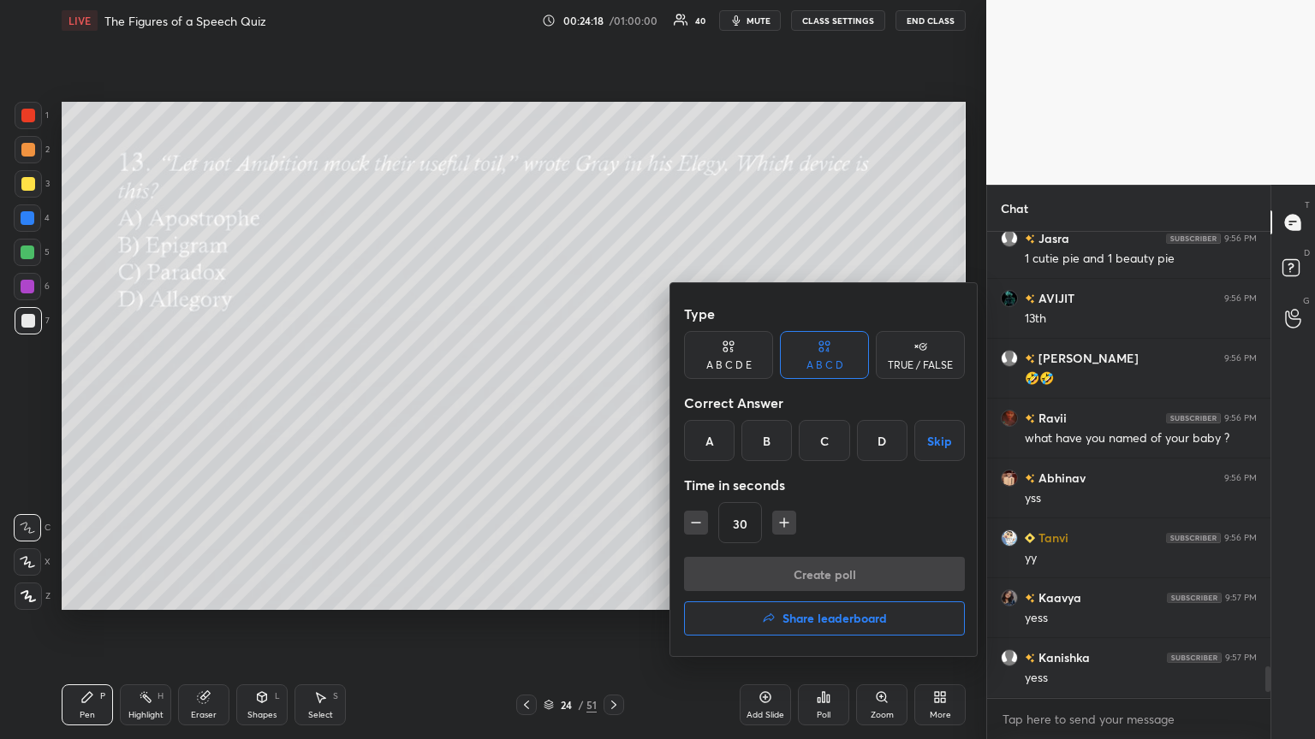
click at [614, 401] on div "A" at bounding box center [709, 440] width 50 height 41
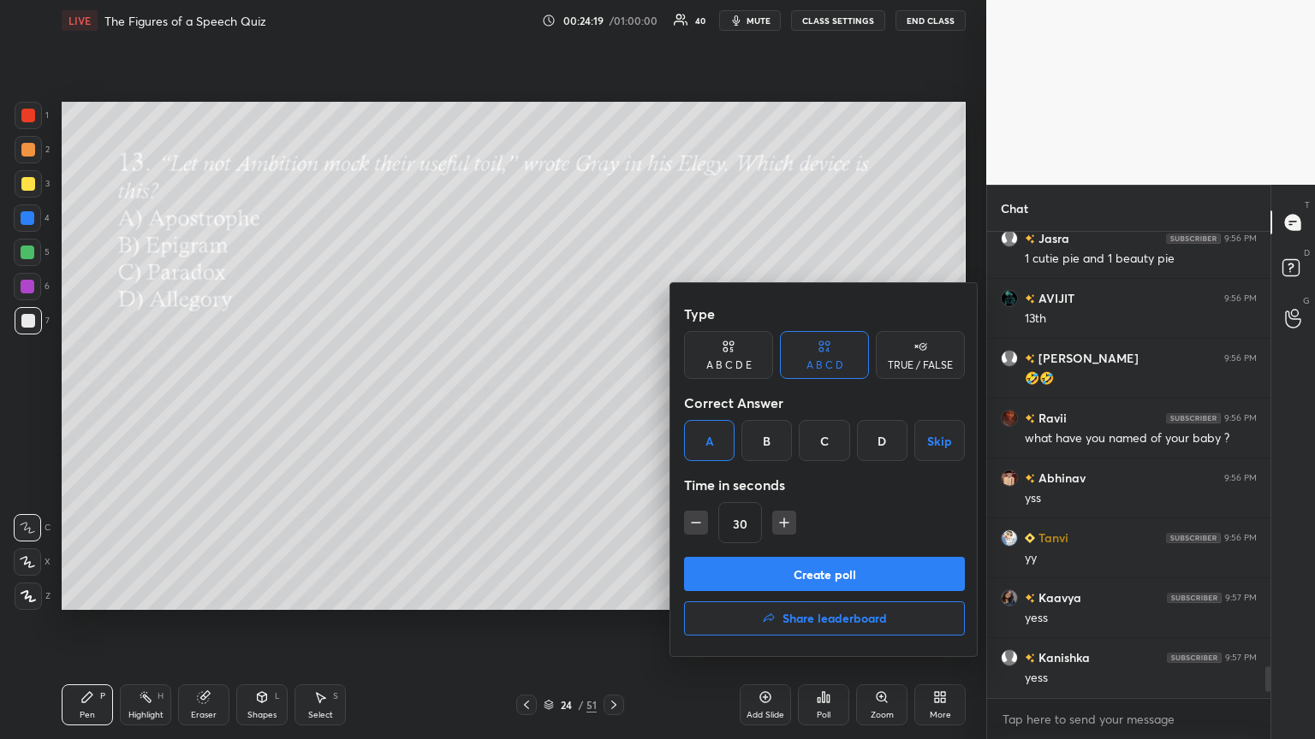
click at [614, 401] on button "Create poll" at bounding box center [824, 574] width 281 height 34
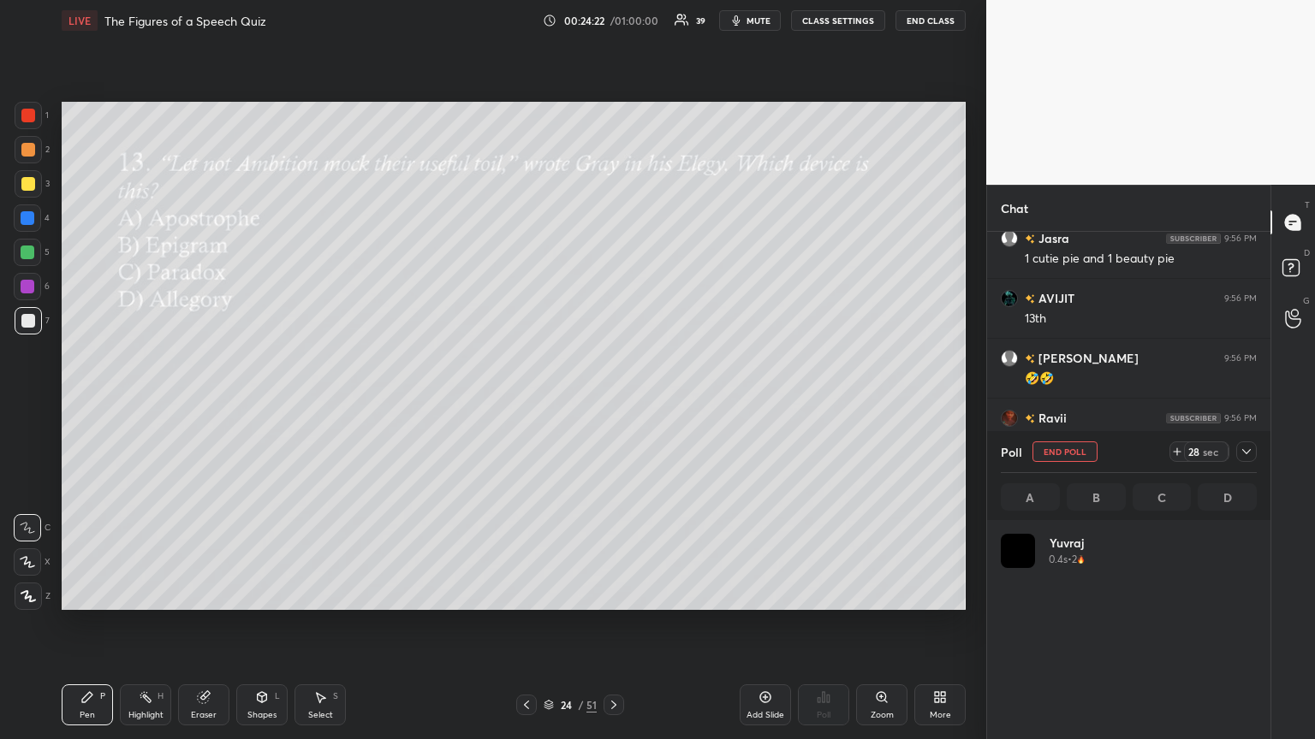
scroll to position [200, 251]
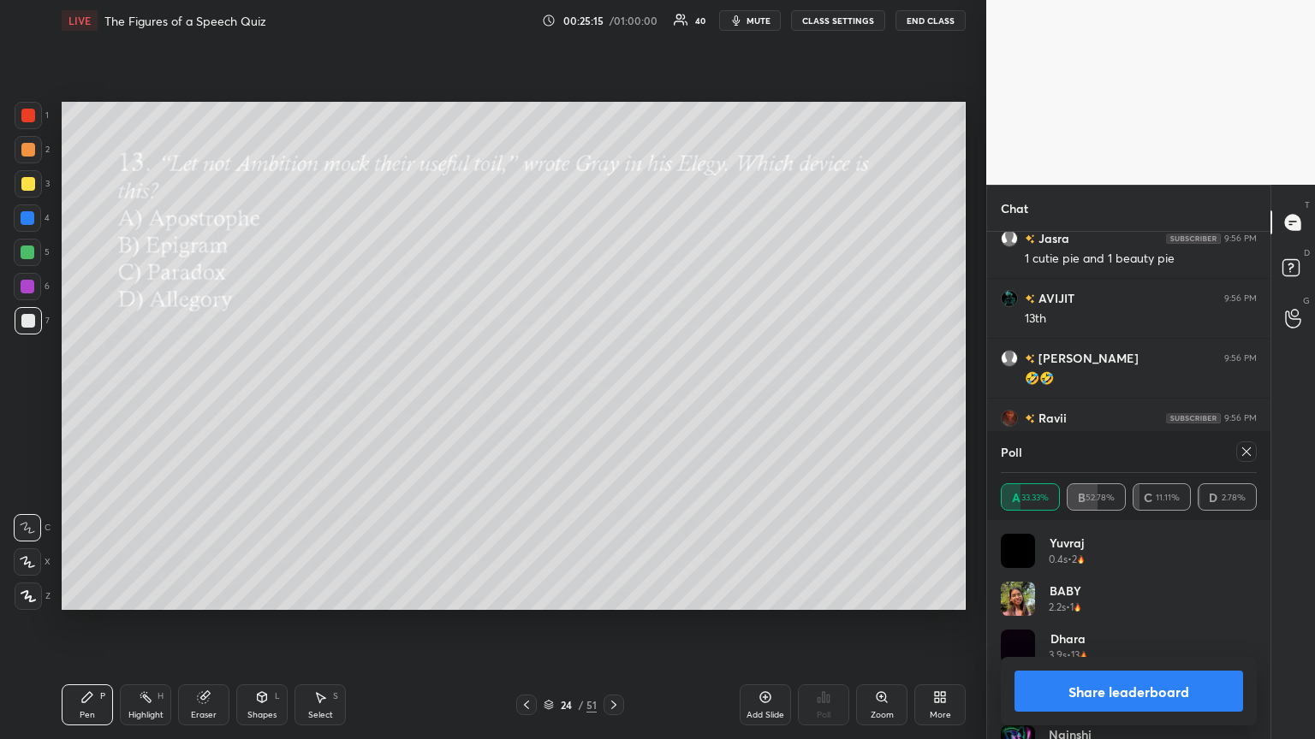
drag, startPoint x: 1253, startPoint y: 448, endPoint x: 1242, endPoint y: 455, distance: 13.1
click at [614, 401] on div at bounding box center [1246, 452] width 21 height 21
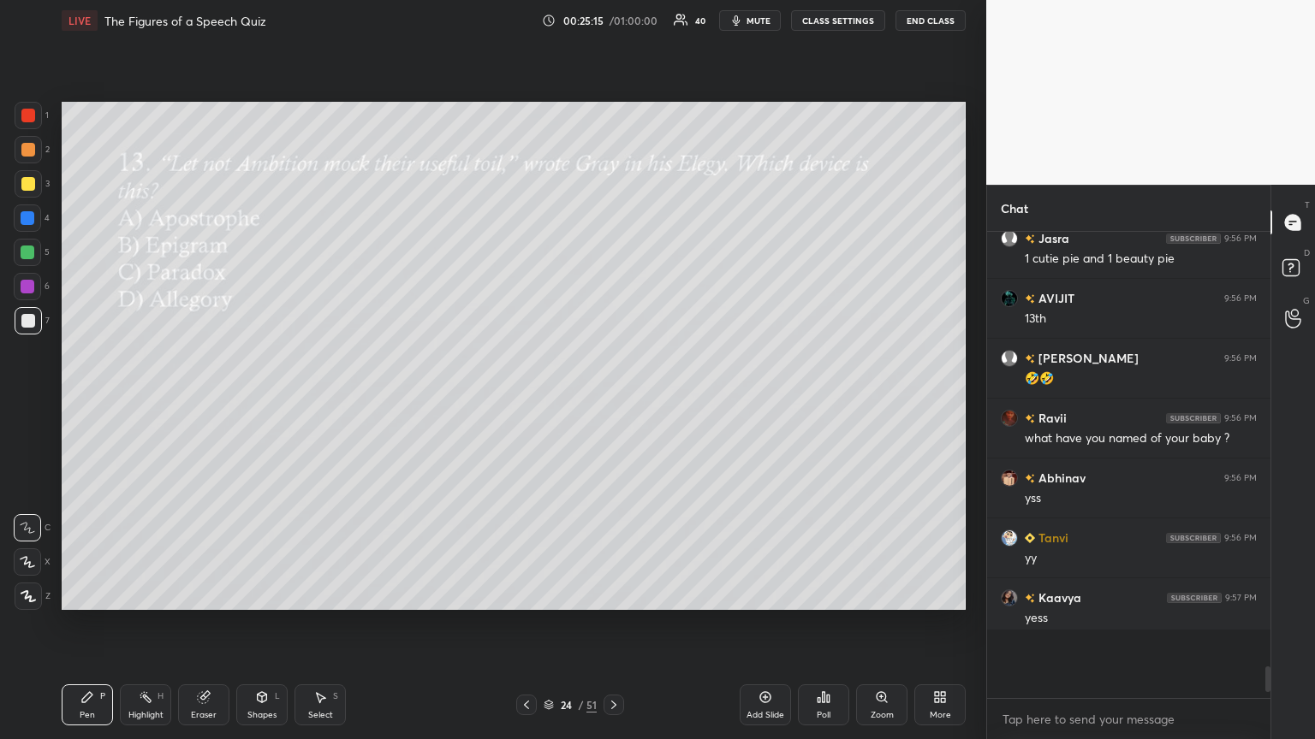
scroll to position [5, 5]
click at [614, 401] on div "Poll" at bounding box center [823, 705] width 51 height 41
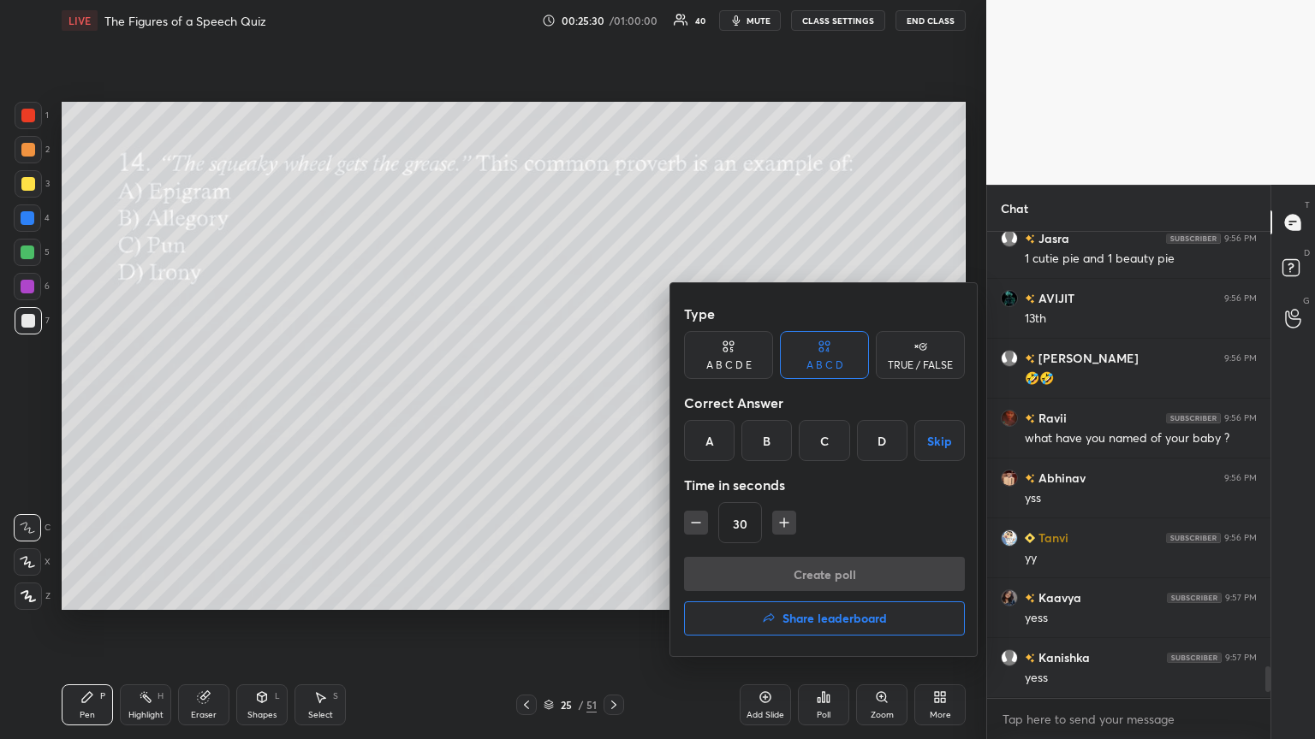
click at [614, 401] on div "A" at bounding box center [709, 440] width 50 height 41
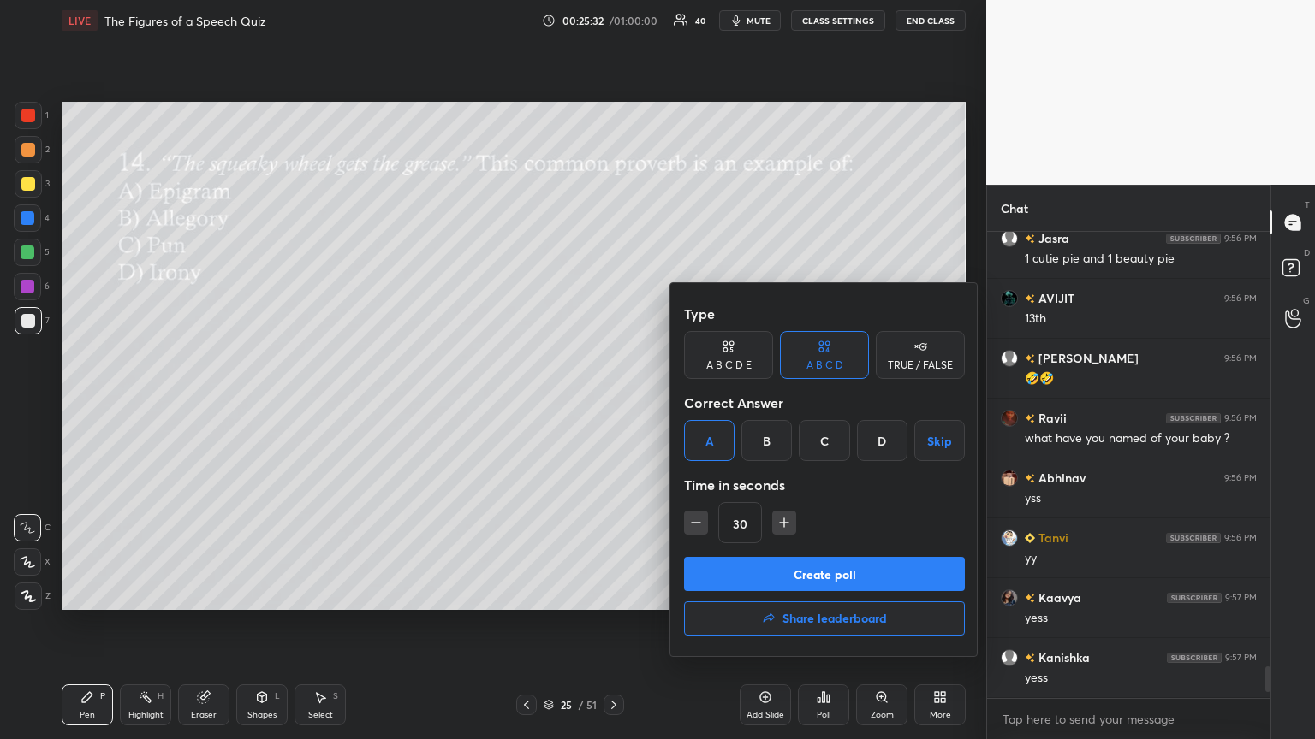
click at [614, 401] on button "Create poll" at bounding box center [824, 574] width 281 height 34
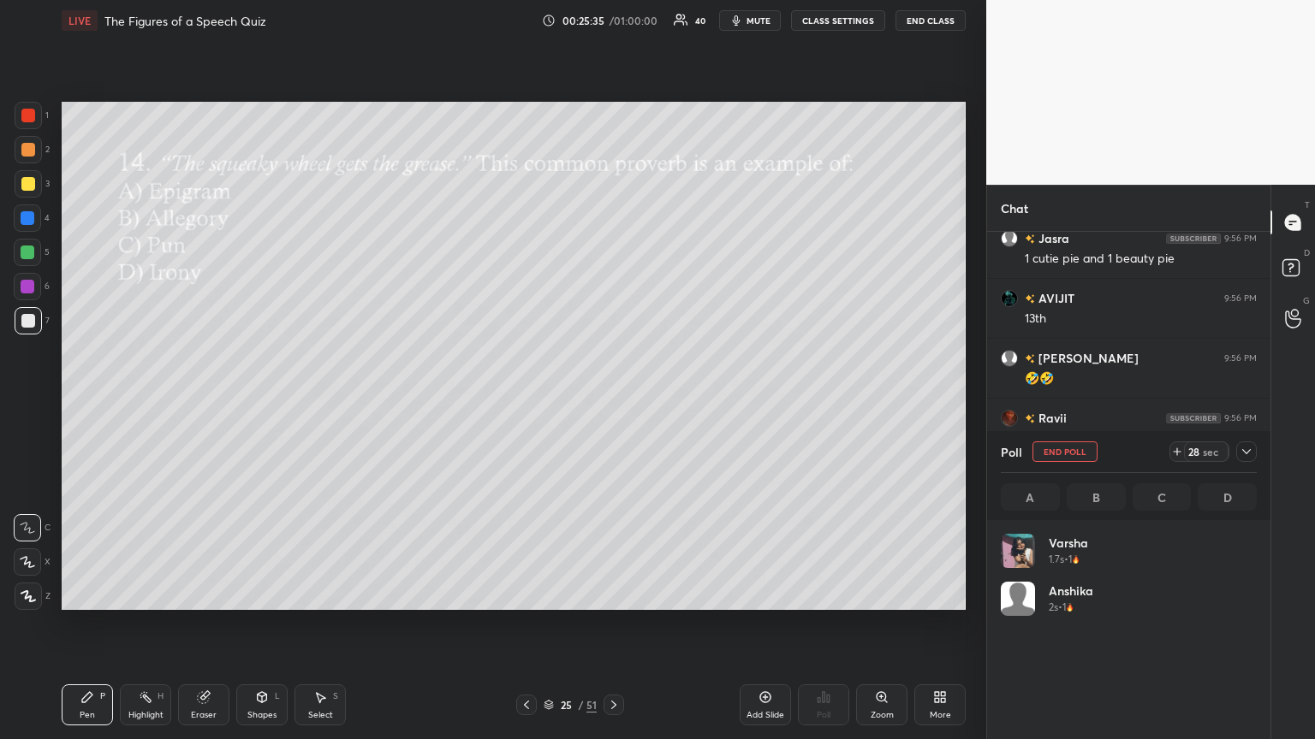
scroll to position [200, 251]
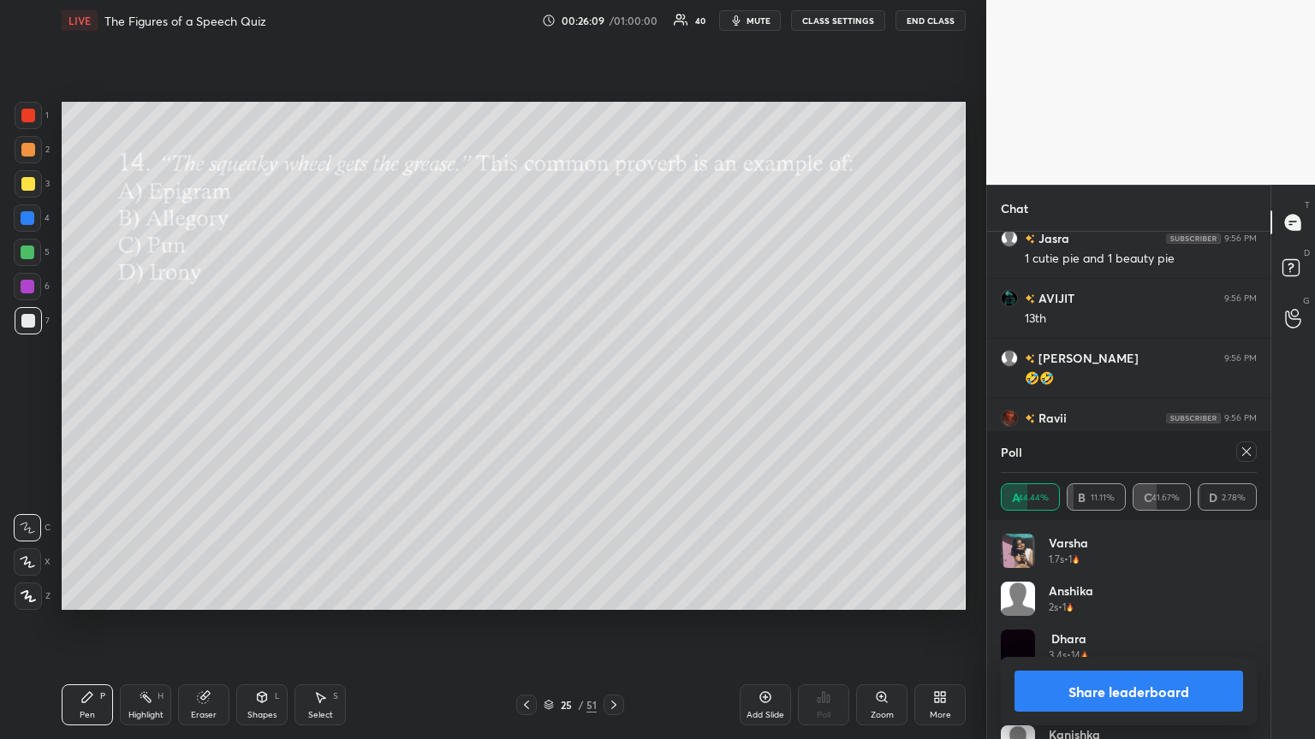
click at [614, 401] on div at bounding box center [1246, 452] width 21 height 21
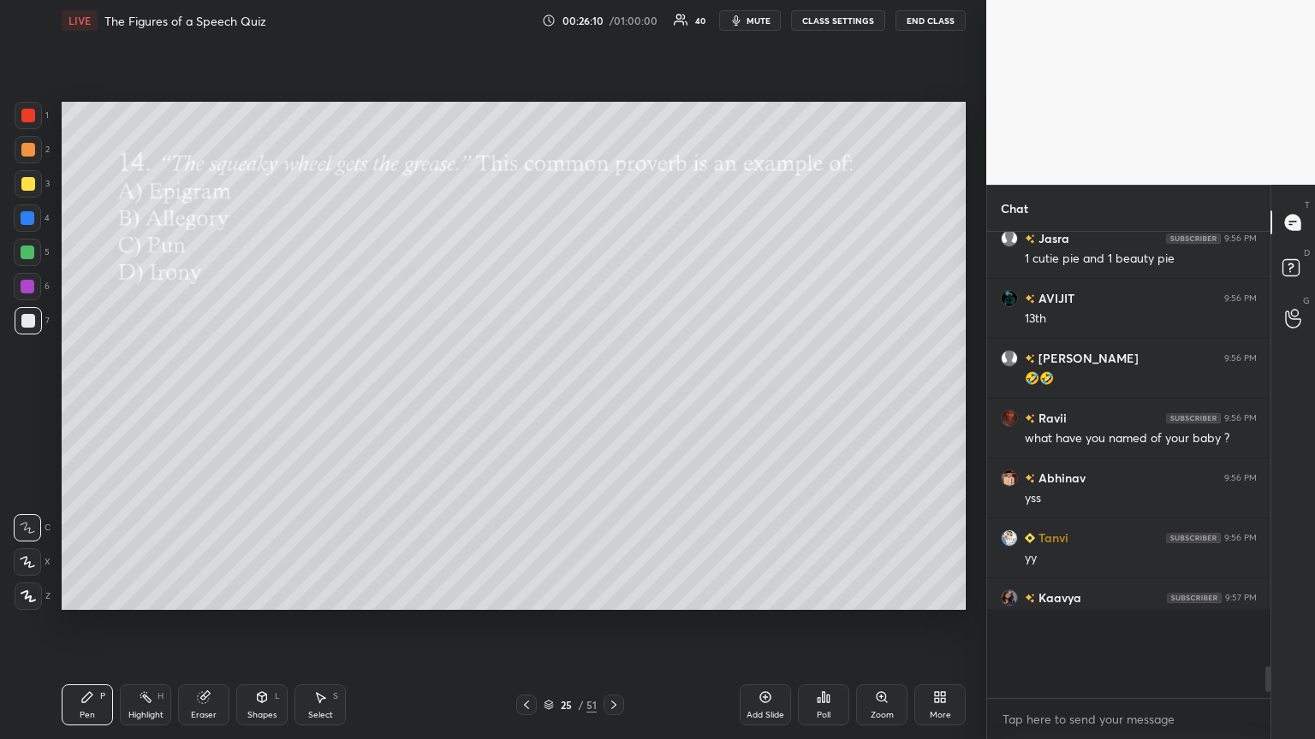
scroll to position [266, 278]
click at [614, 401] on div "Setting up your live class Poll for secs No correct answer Start poll" at bounding box center [514, 356] width 918 height 630
click at [614, 401] on div "Poll" at bounding box center [823, 705] width 51 height 41
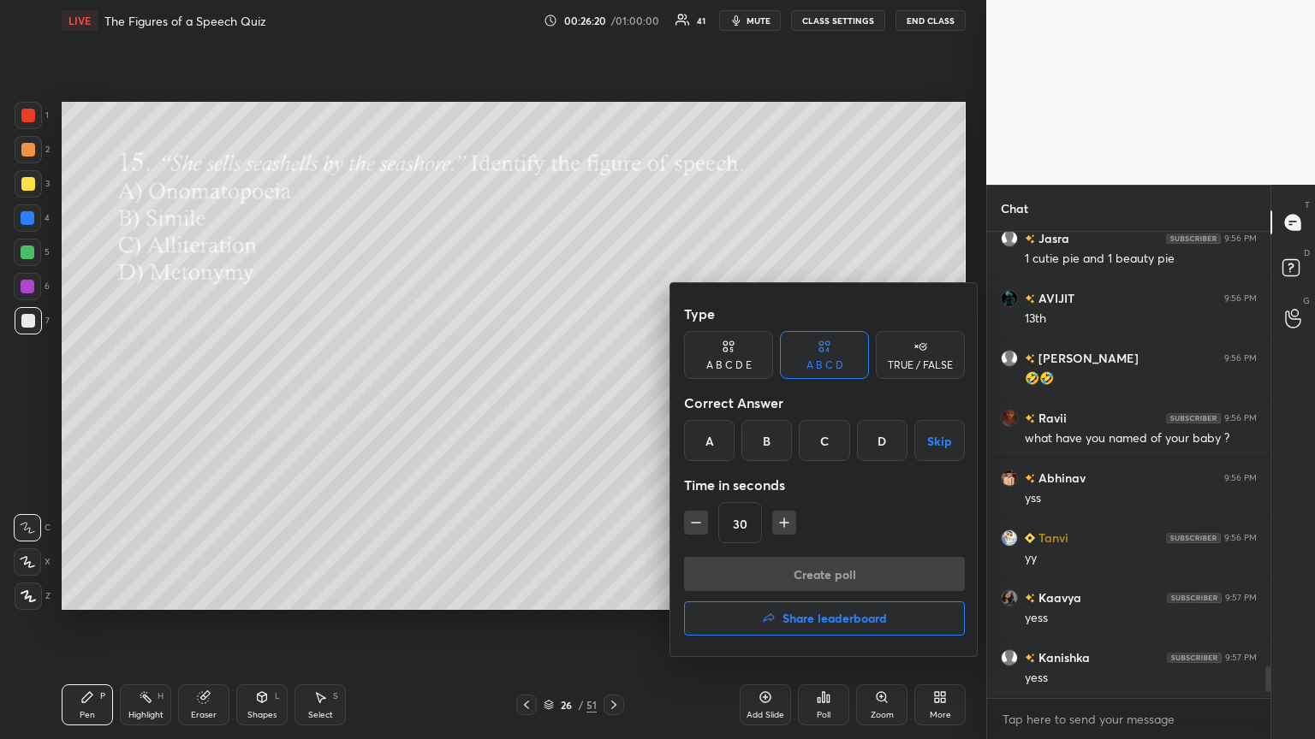
click at [614, 401] on div "C" at bounding box center [824, 440] width 50 height 41
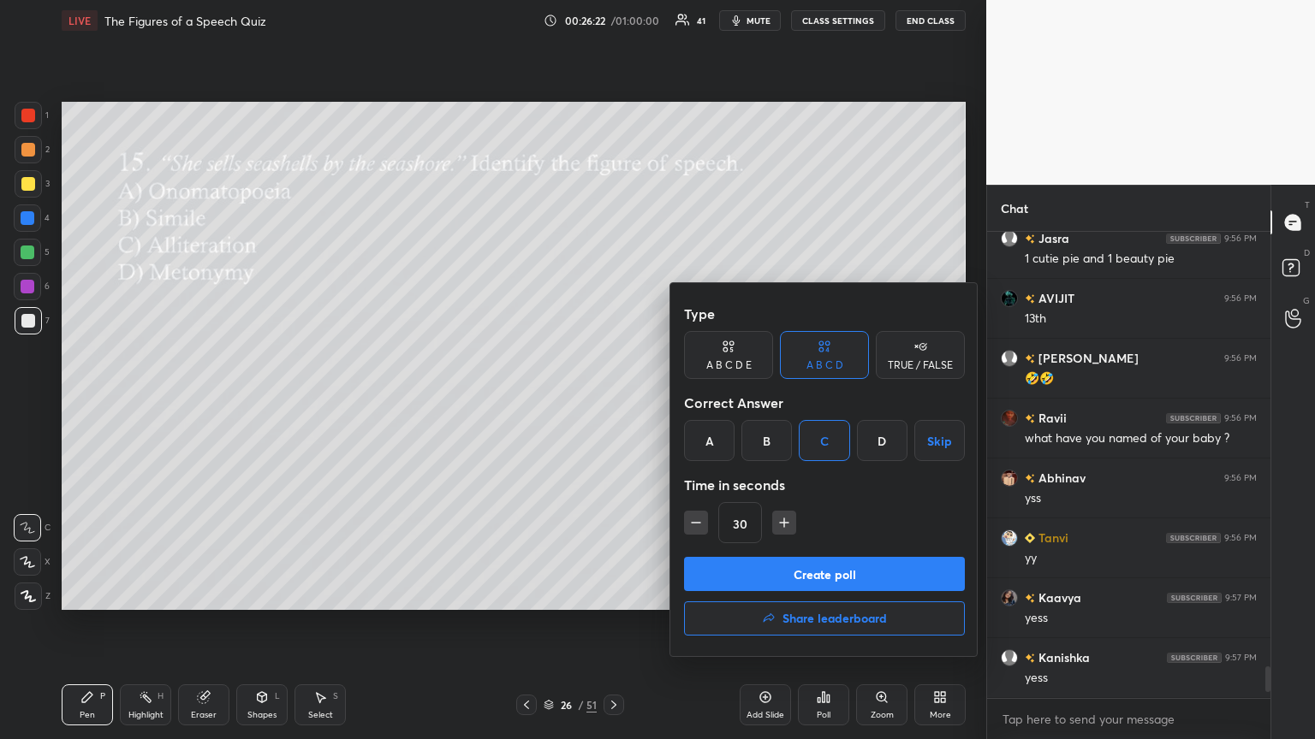
click at [614, 401] on button "Create poll" at bounding box center [824, 574] width 281 height 34
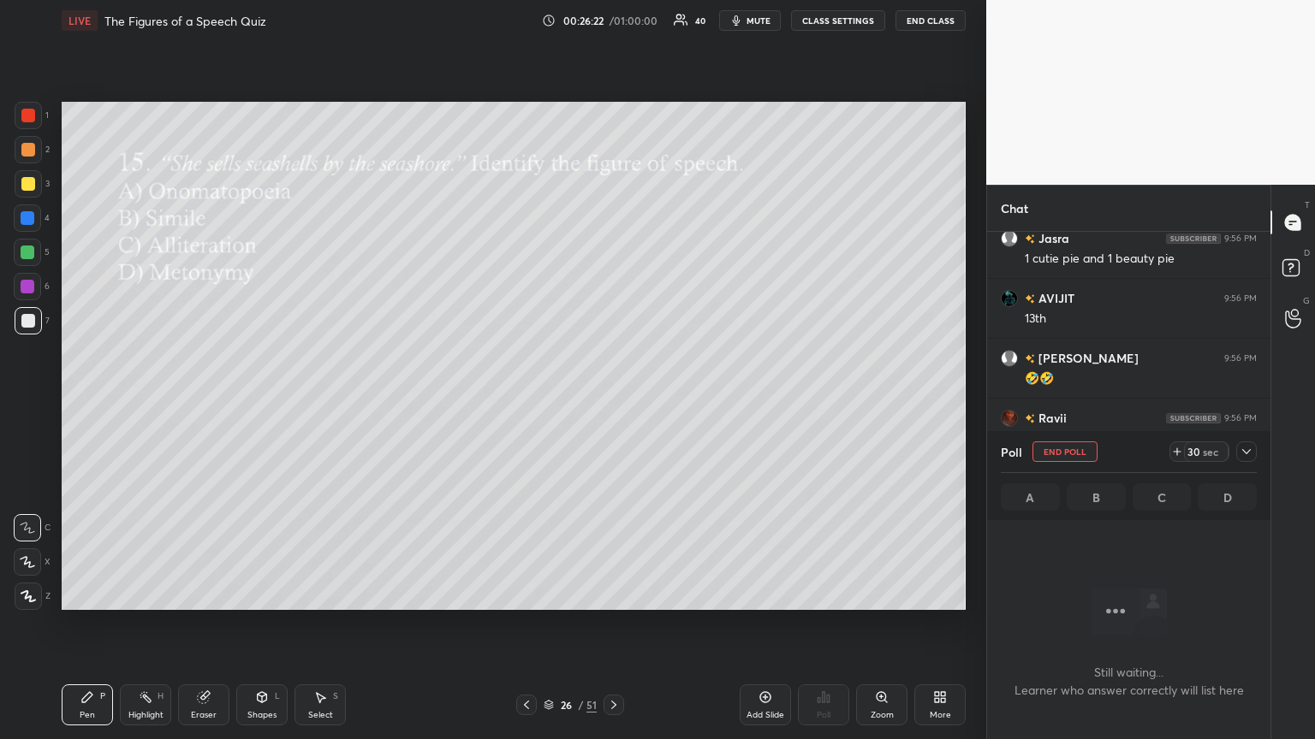
scroll to position [6, 5]
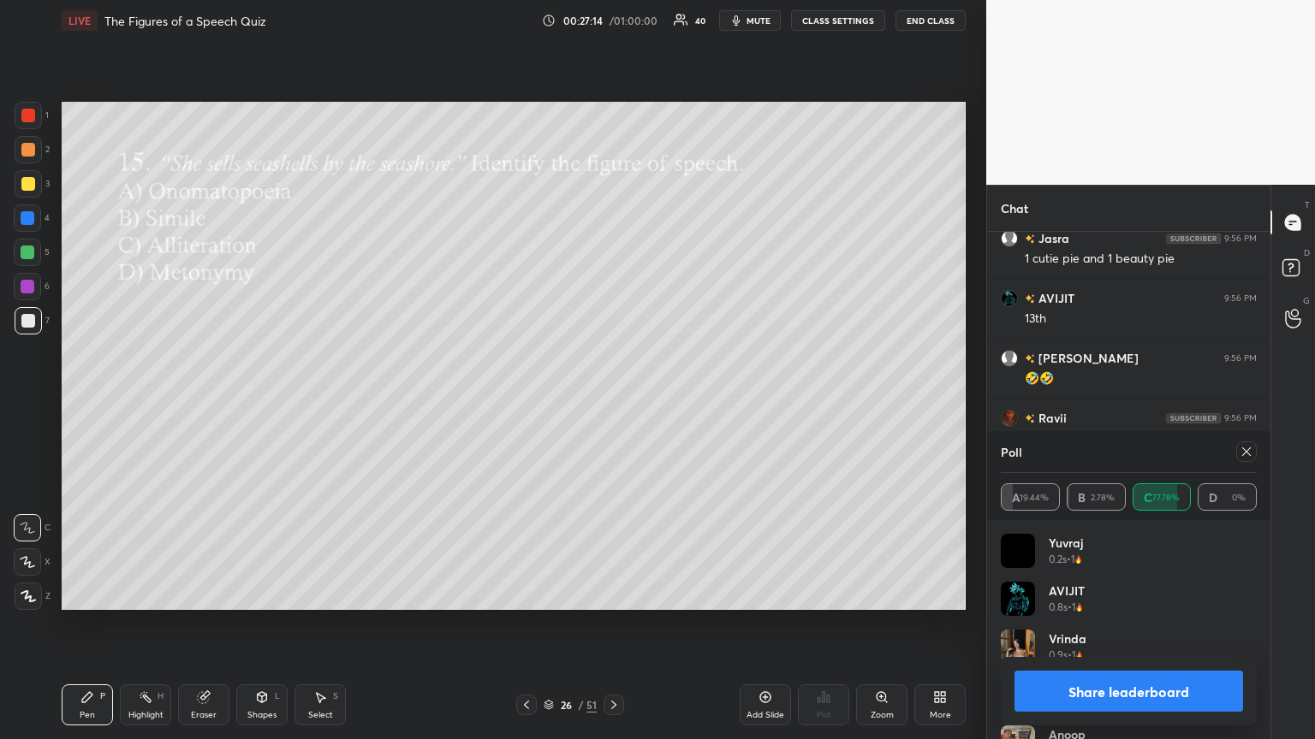
click at [614, 401] on icon at bounding box center [1246, 452] width 14 height 14
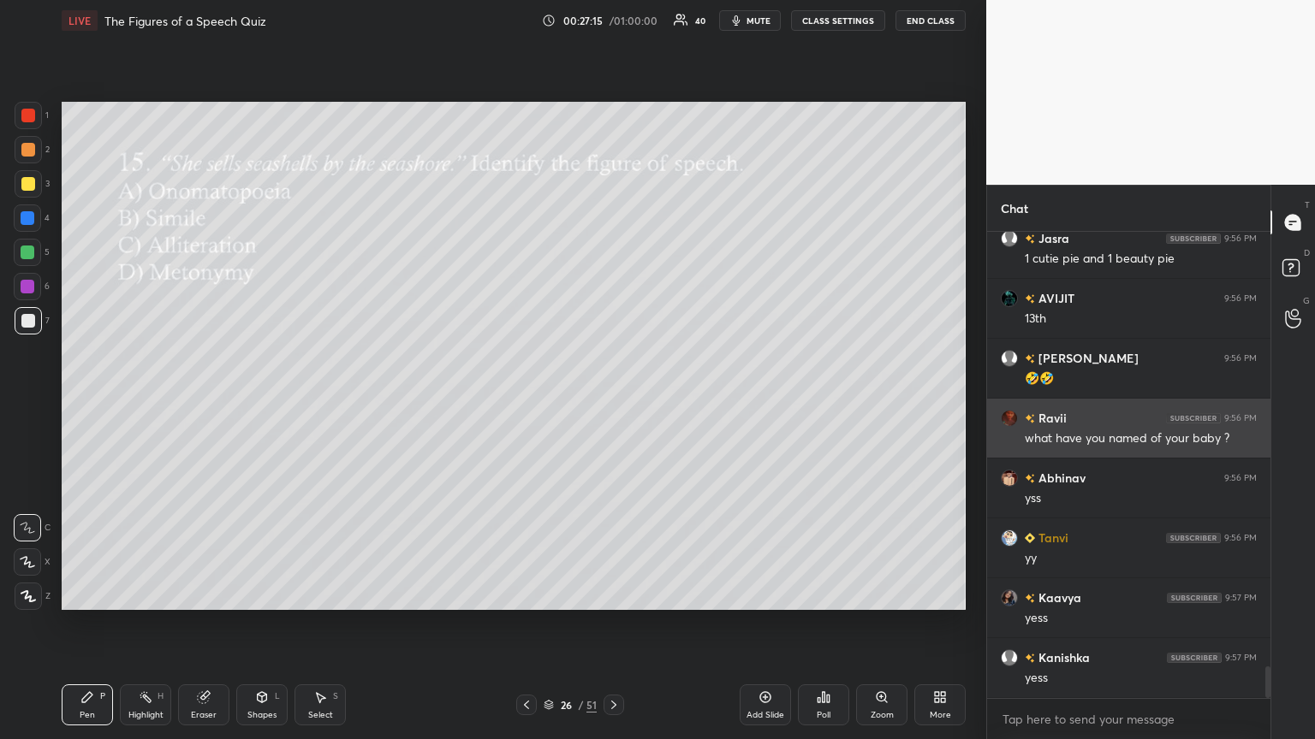
scroll to position [6449, 0]
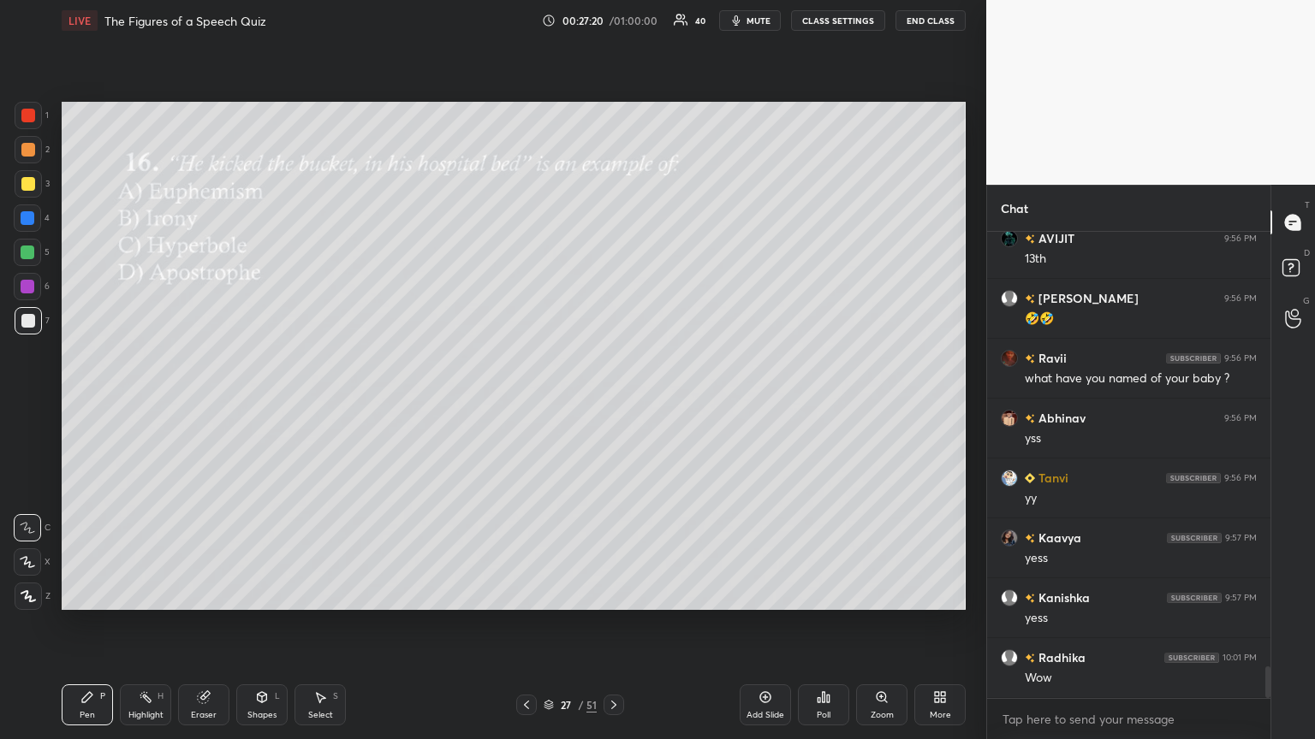
click at [614, 401] on div "Poll" at bounding box center [823, 705] width 51 height 41
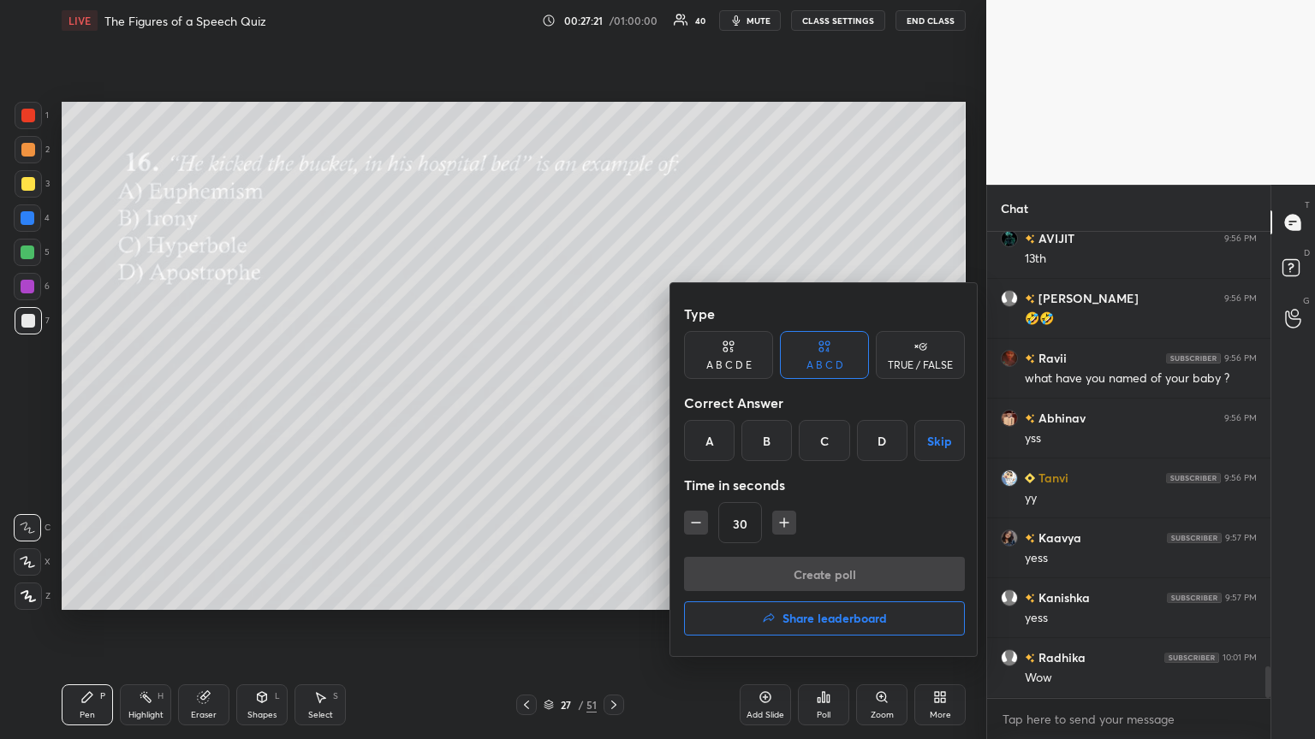
click at [614, 401] on div "A" at bounding box center [709, 440] width 50 height 41
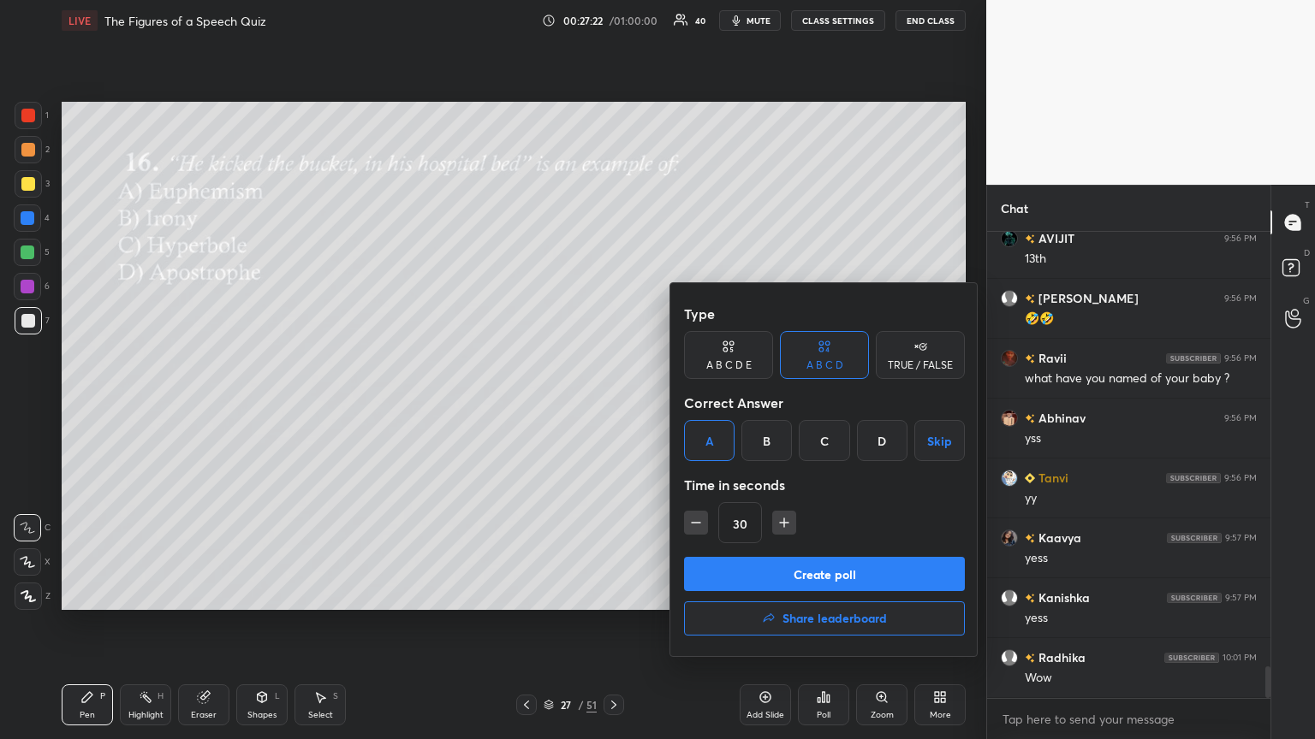
click at [614, 401] on button "Create poll" at bounding box center [824, 574] width 281 height 34
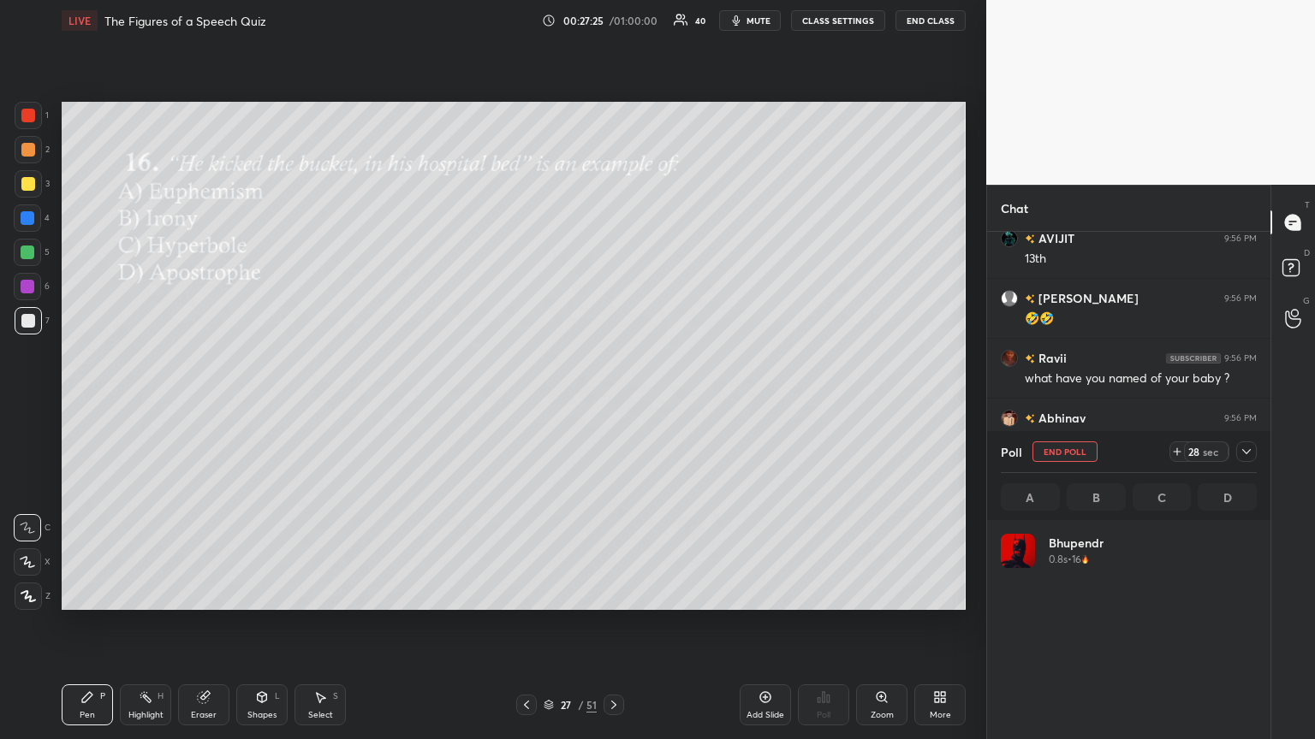
scroll to position [200, 251]
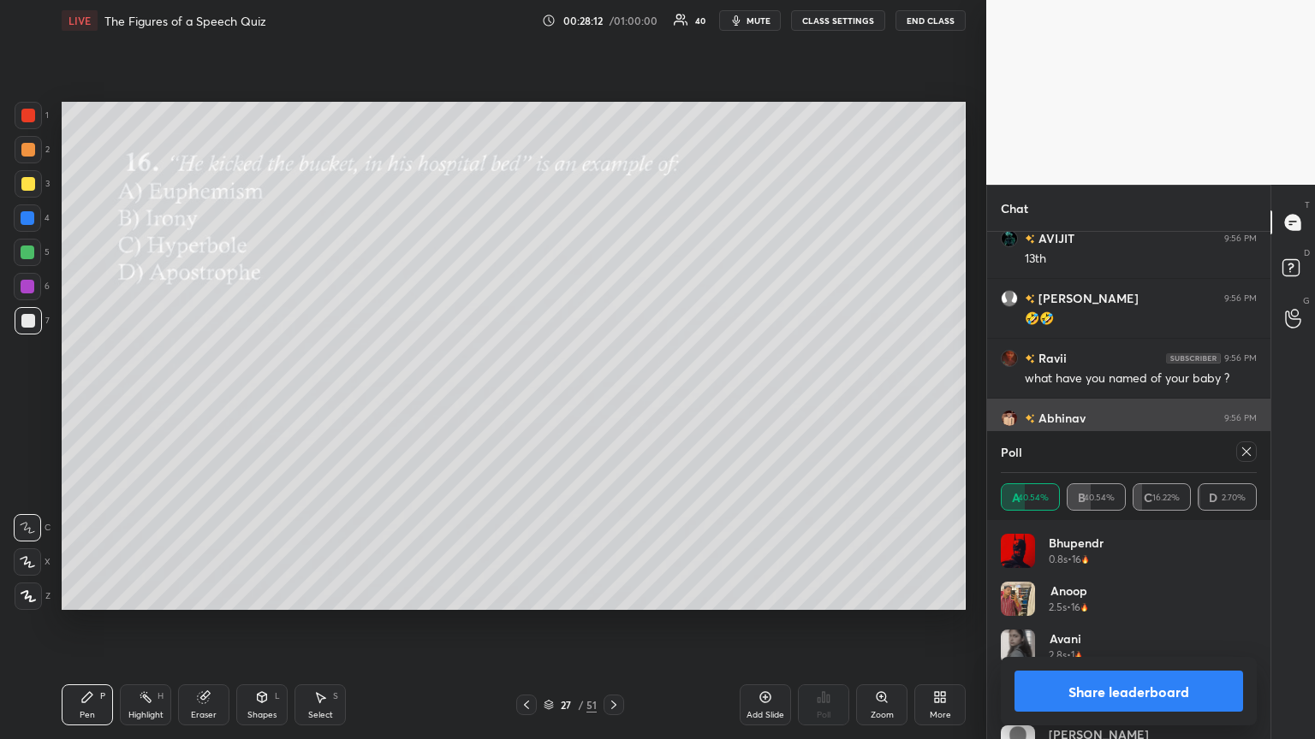
click at [614, 401] on icon at bounding box center [1246, 452] width 14 height 14
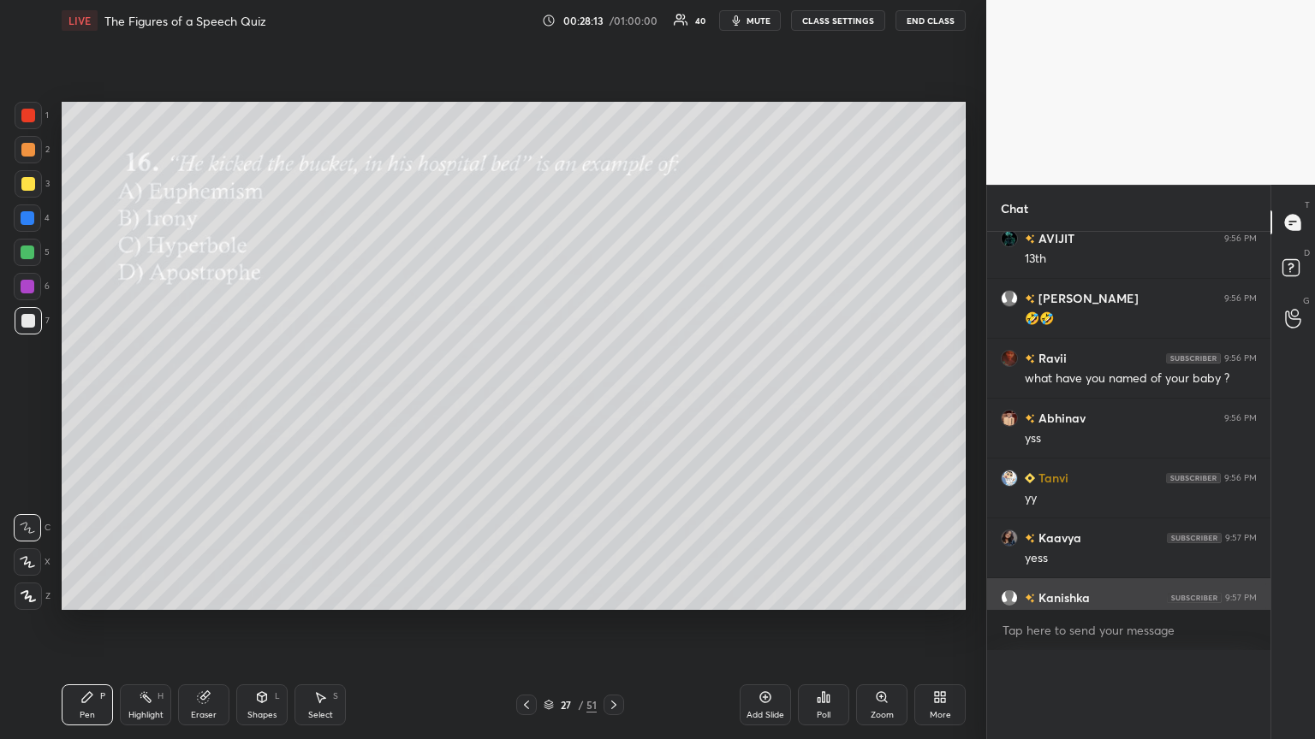
scroll to position [5, 5]
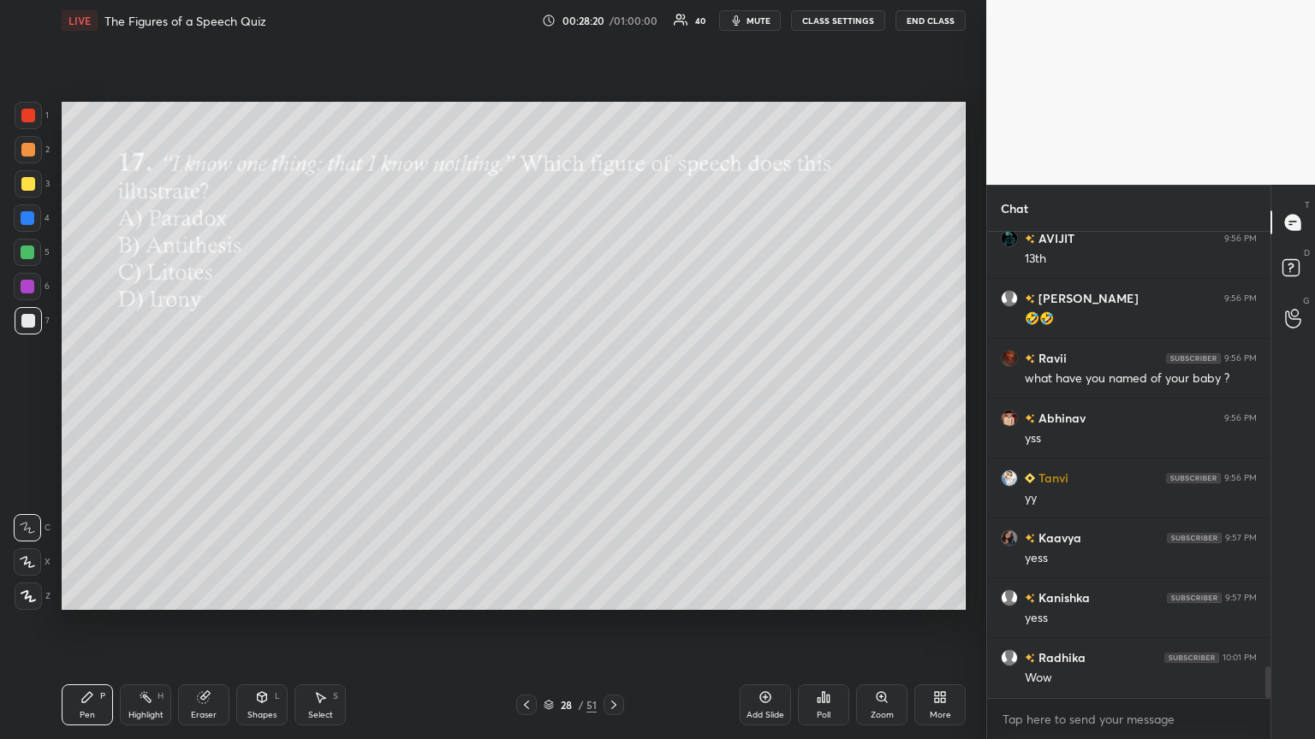
click at [614, 401] on div "Poll" at bounding box center [823, 705] width 51 height 41
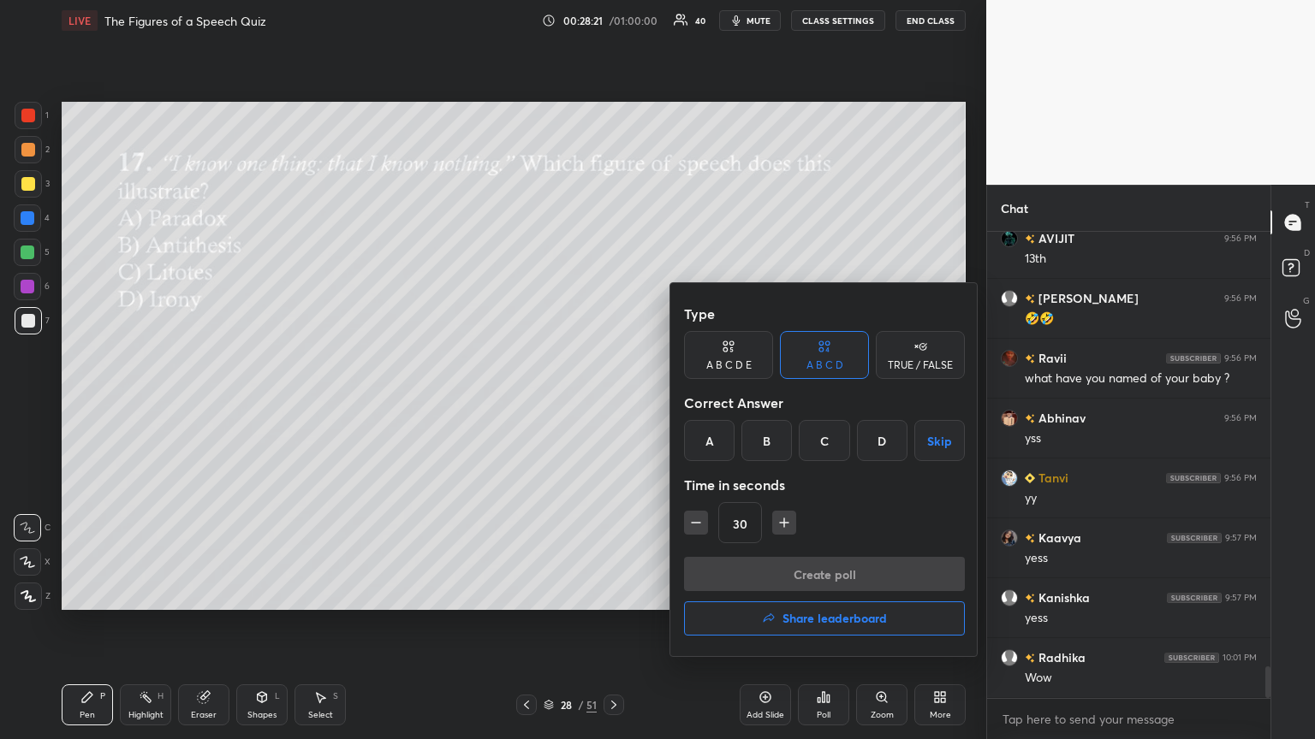
drag, startPoint x: 703, startPoint y: 425, endPoint x: 719, endPoint y: 540, distance: 115.8
click at [614, 401] on div "A" at bounding box center [709, 440] width 50 height 41
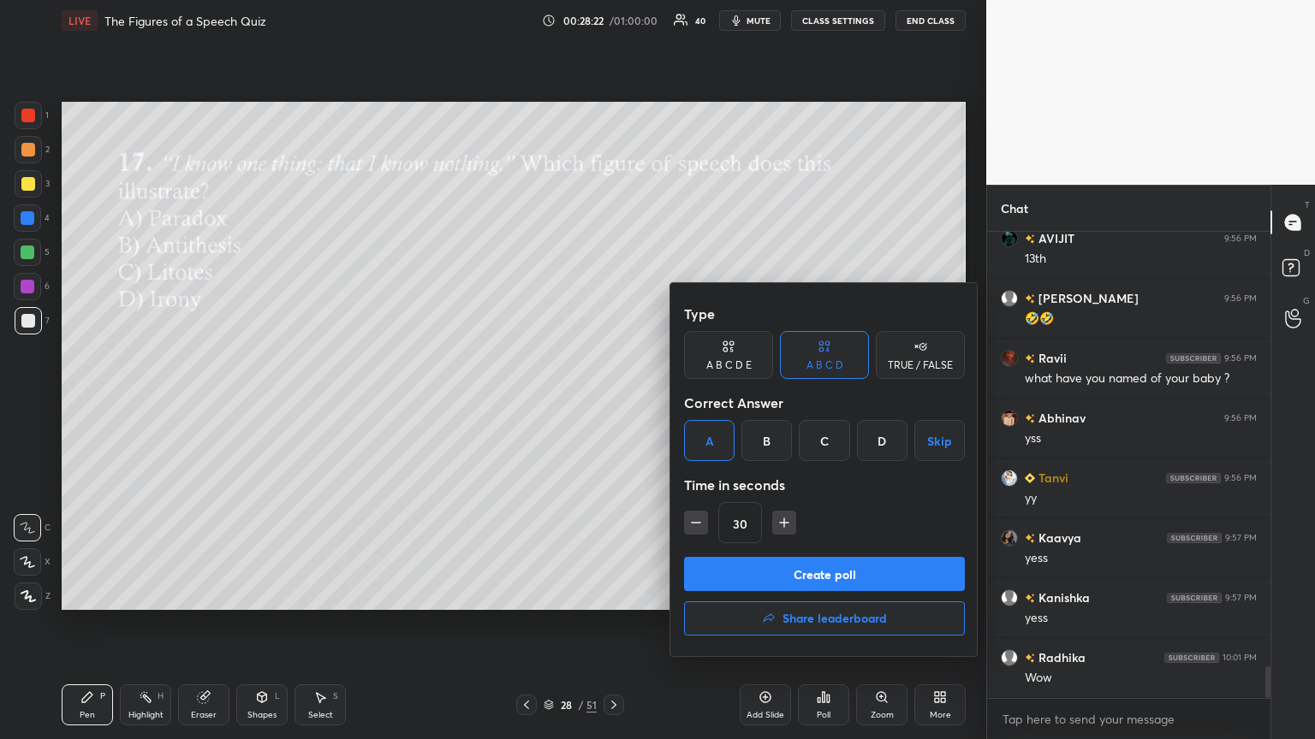
click at [614, 401] on button "Create poll" at bounding box center [824, 574] width 281 height 34
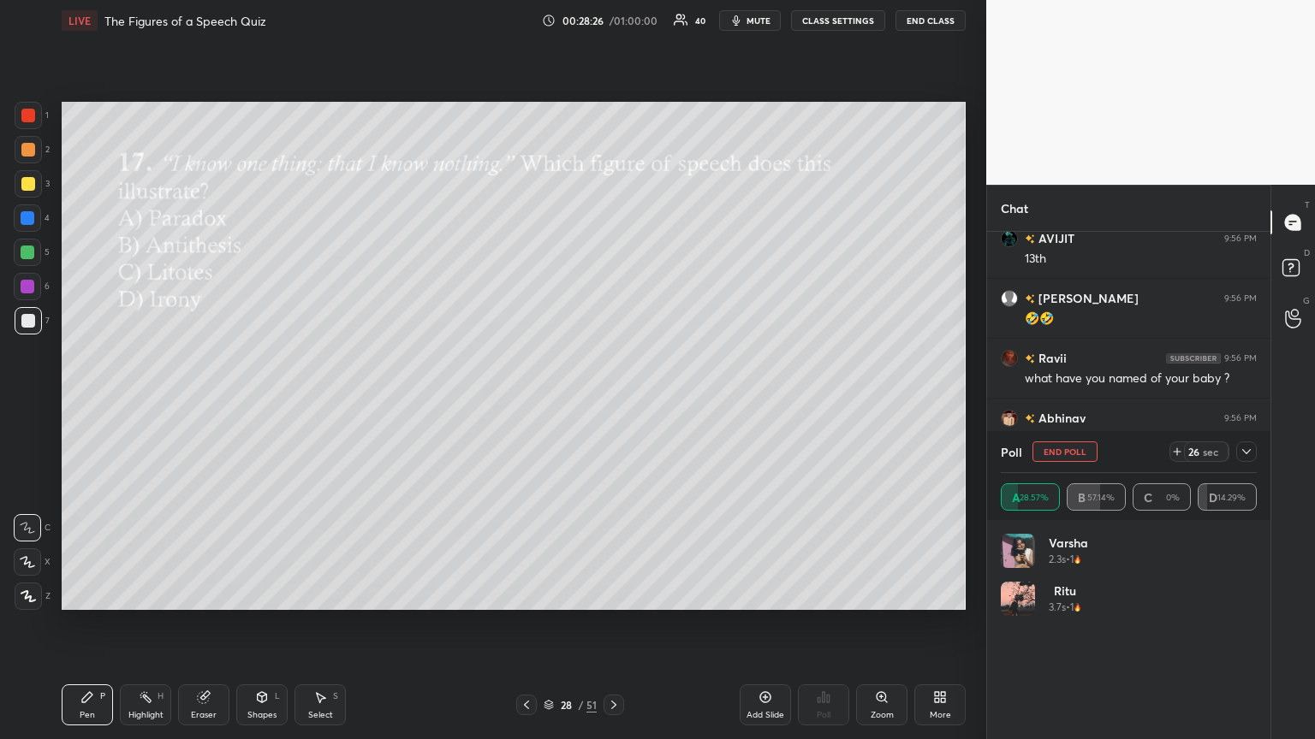
scroll to position [200, 251]
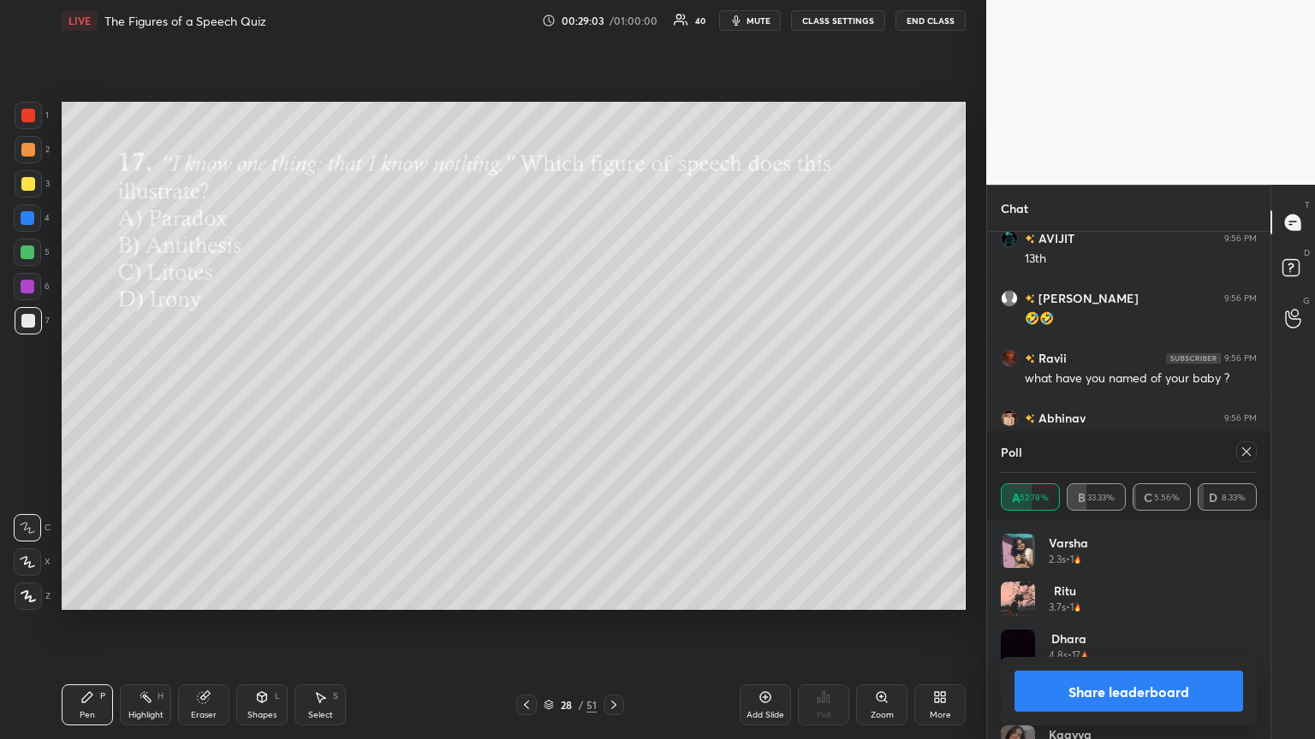
click at [614, 401] on icon at bounding box center [1246, 452] width 14 height 14
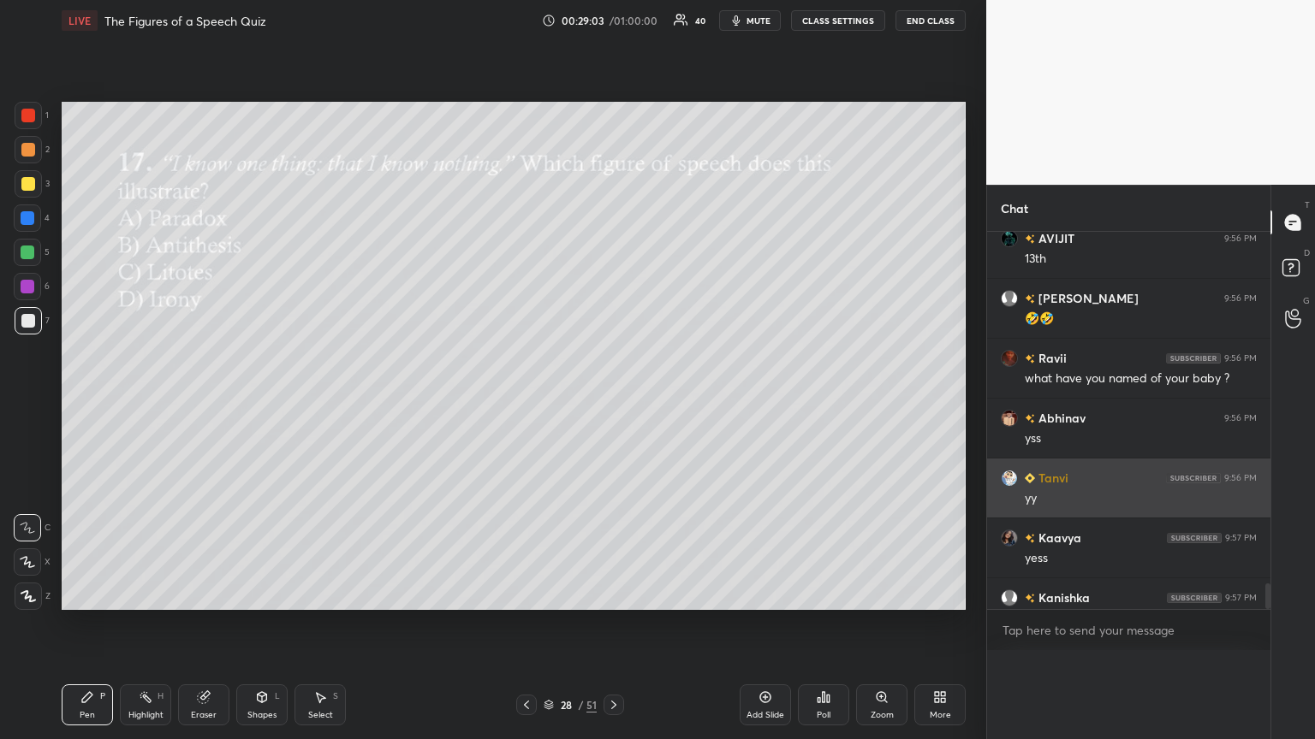
scroll to position [76, 251]
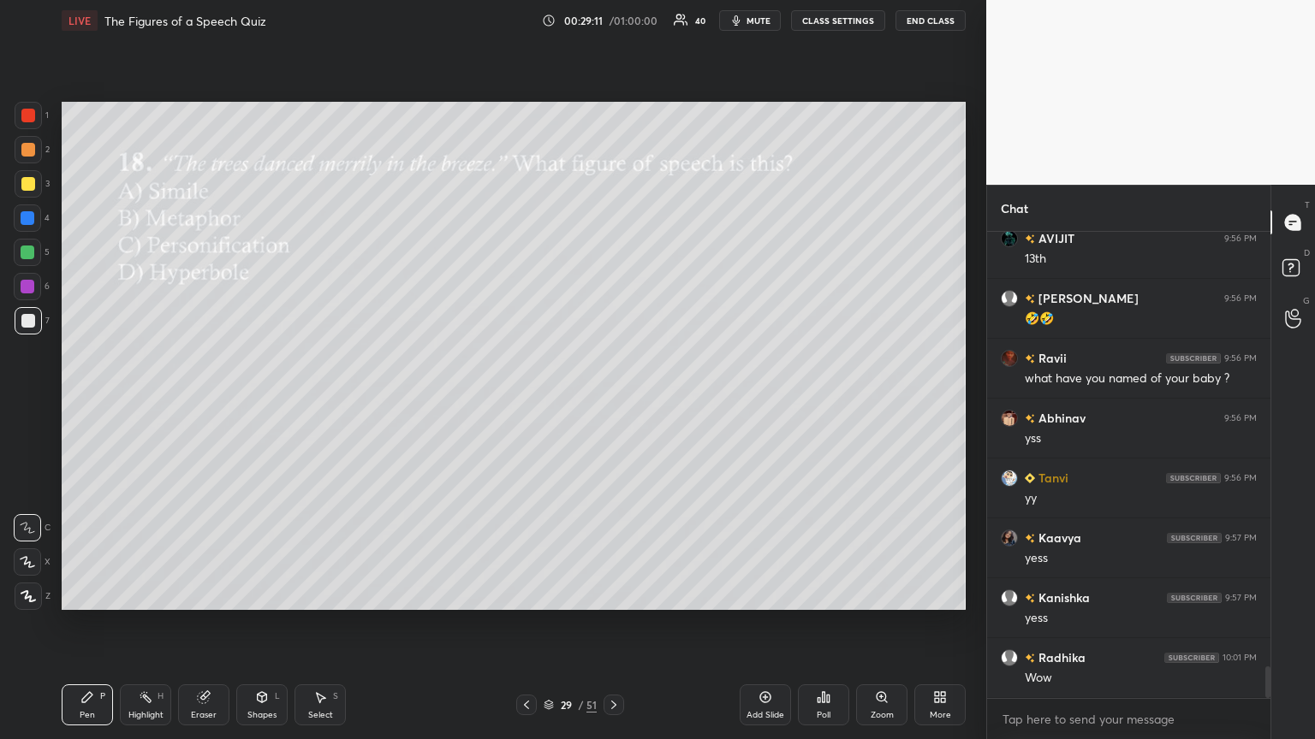
click at [614, 401] on icon at bounding box center [824, 698] width 14 height 14
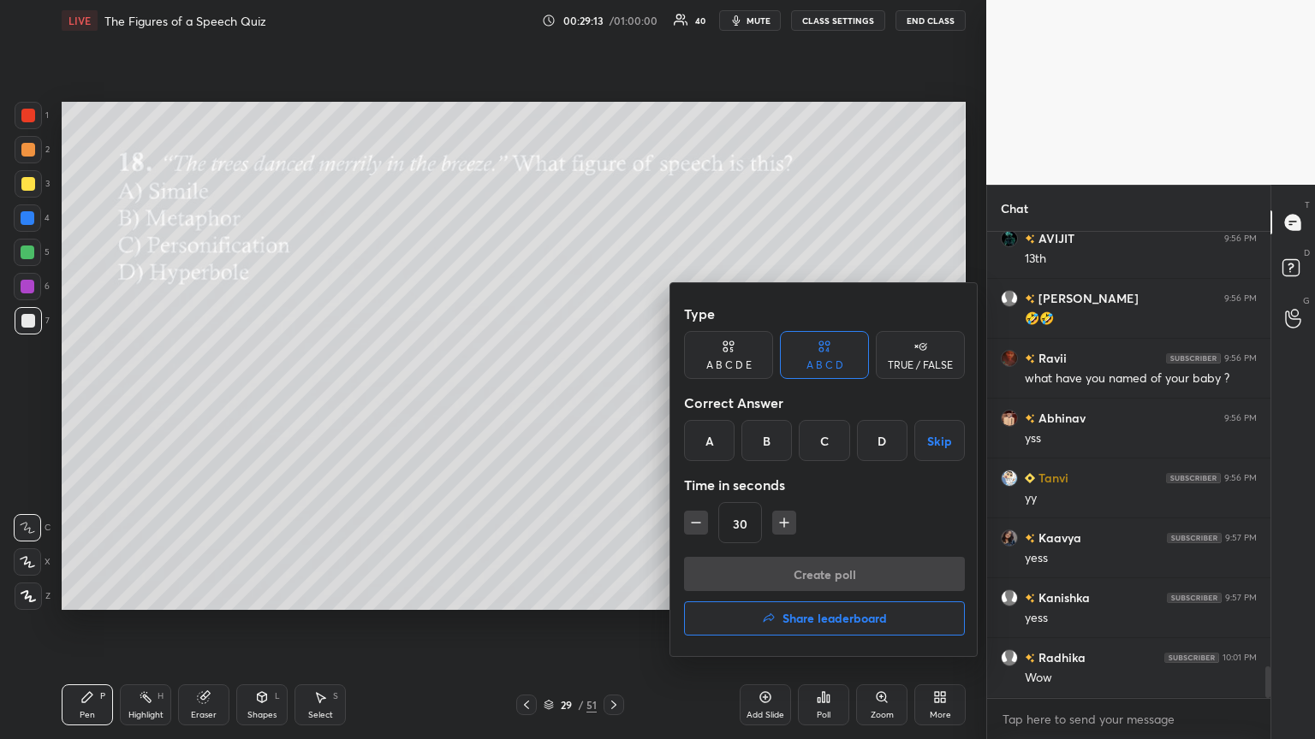
click at [614, 401] on div "C" at bounding box center [824, 440] width 50 height 41
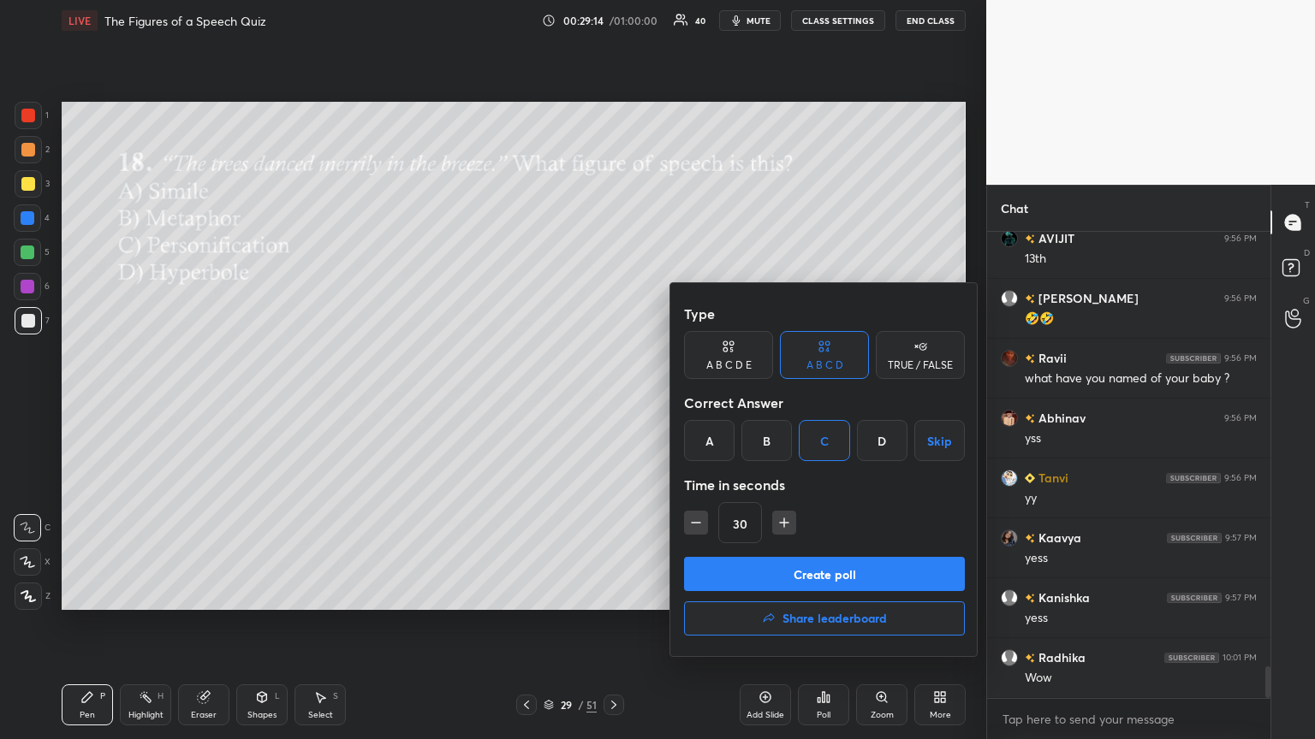
click at [614, 401] on button "Create poll" at bounding box center [824, 574] width 281 height 34
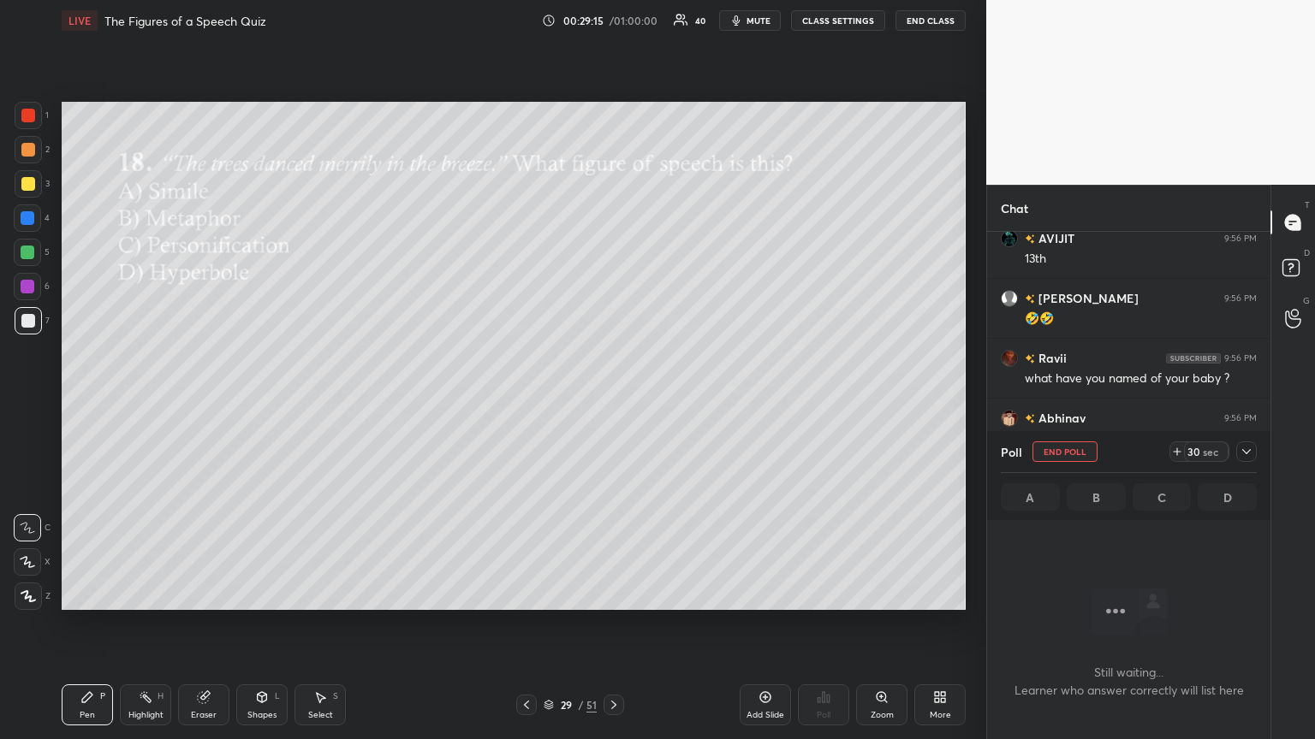
scroll to position [381, 278]
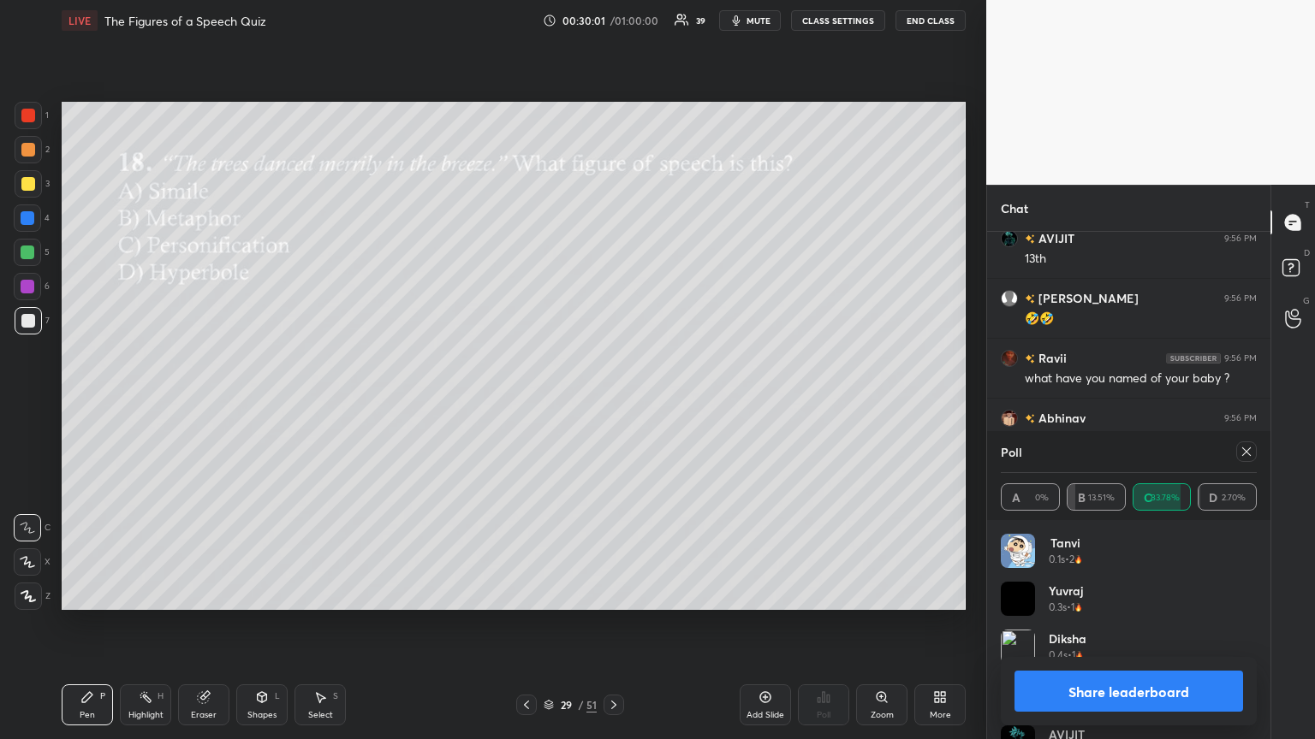
click at [614, 401] on div at bounding box center [1246, 452] width 21 height 21
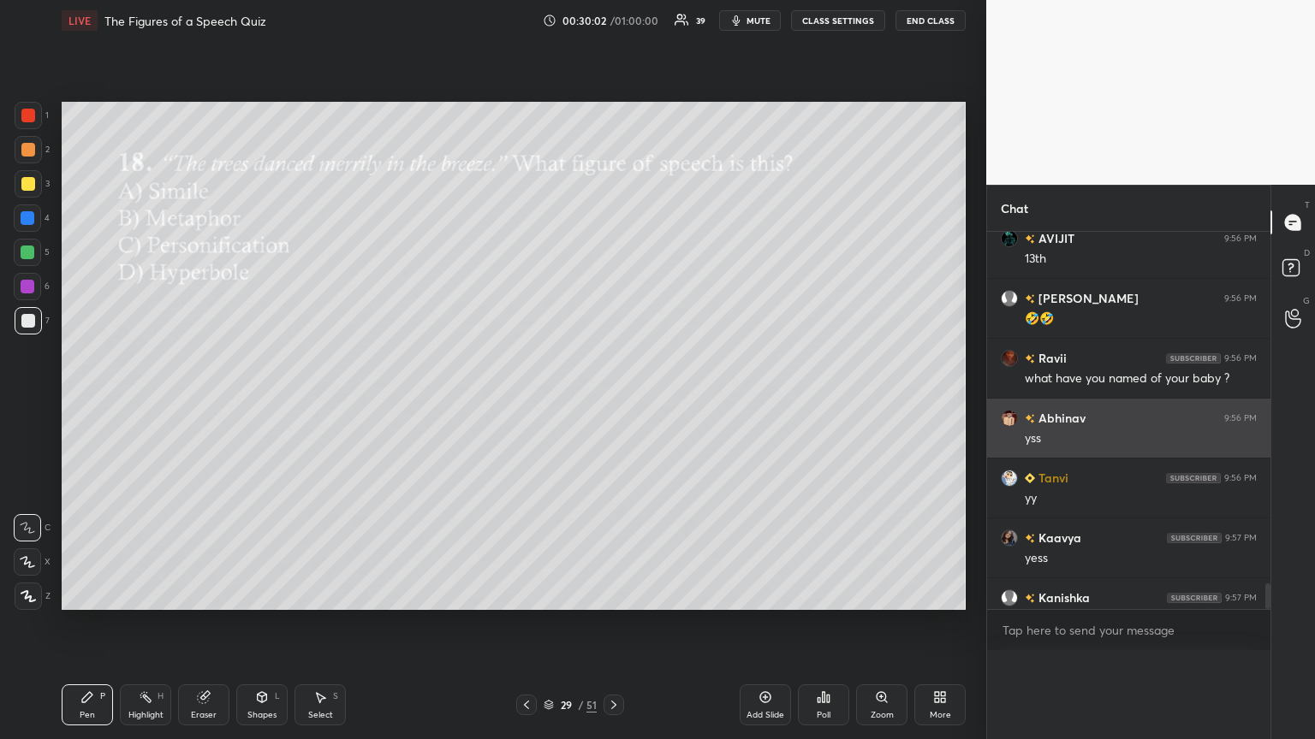
scroll to position [0, 5]
click at [614, 401] on div "yss" at bounding box center [1140, 439] width 232 height 17
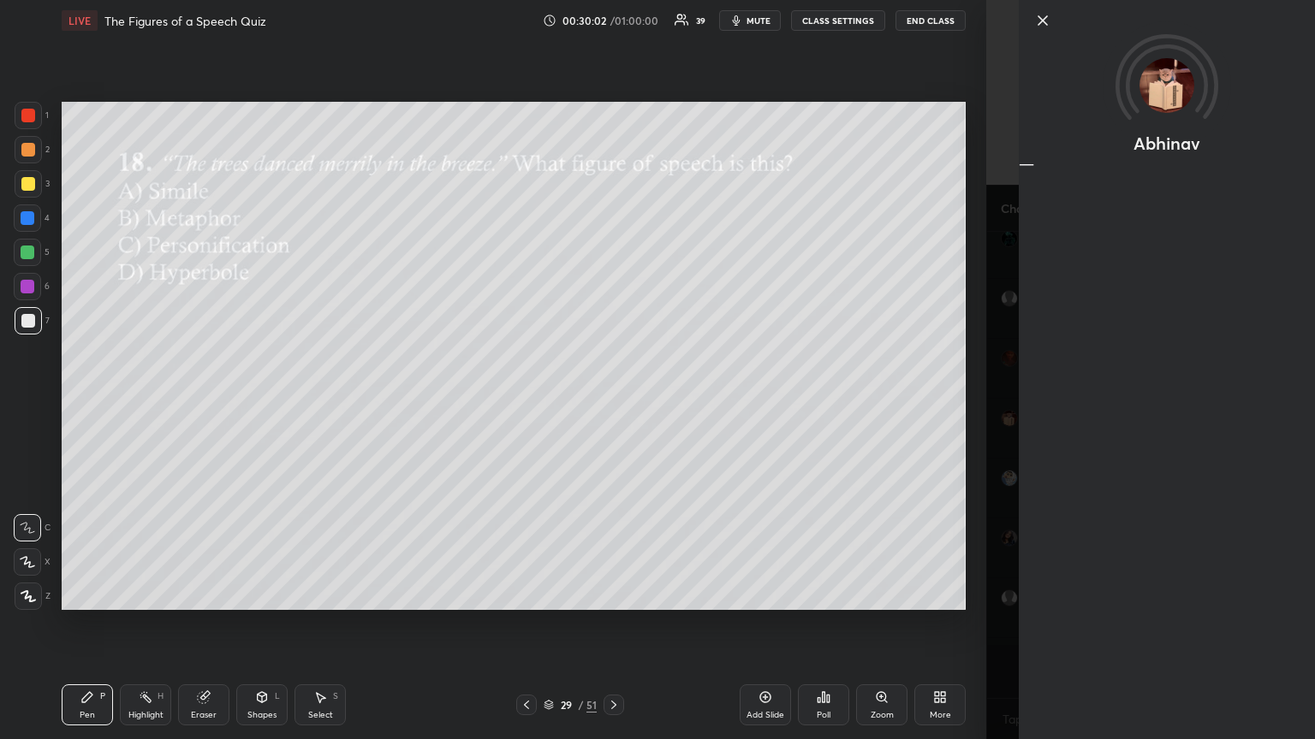
scroll to position [319, 278]
click at [614, 15] on icon at bounding box center [1042, 20] width 21 height 21
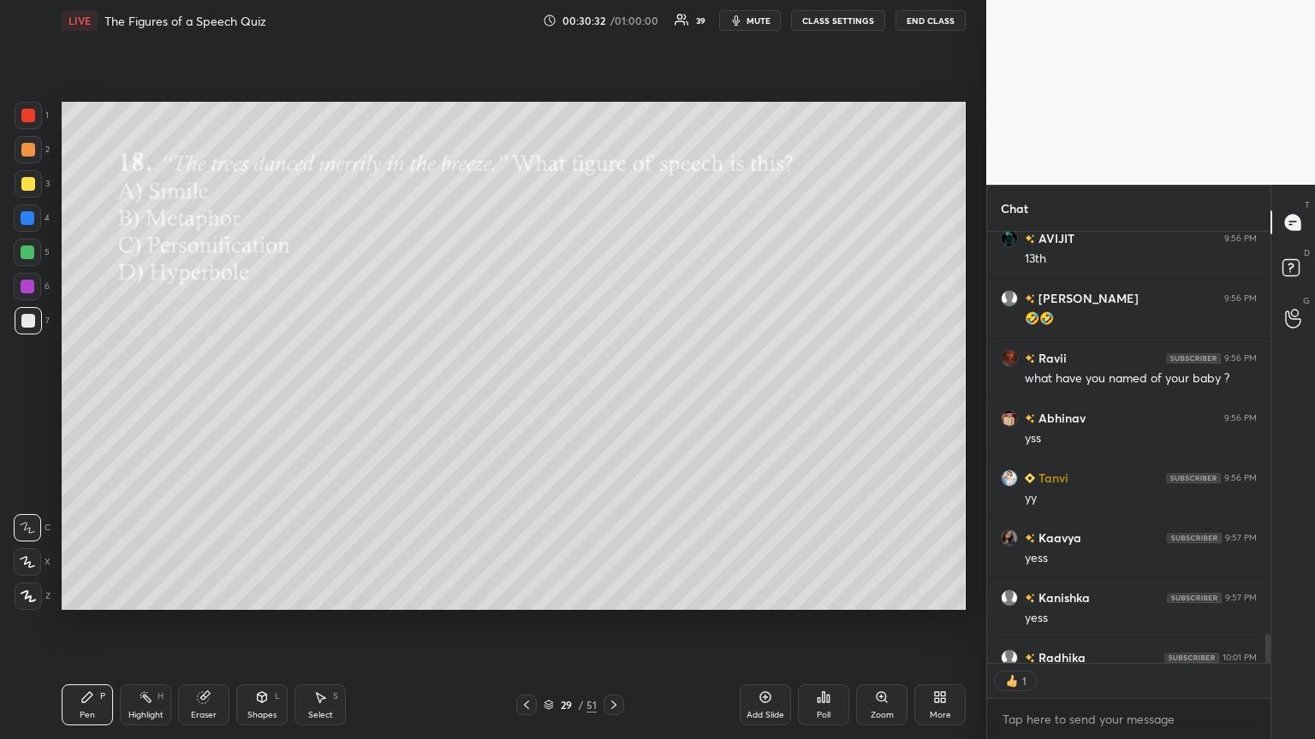
scroll to position [427, 278]
click at [614, 401] on icon at bounding box center [818, 700] width 3 height 4
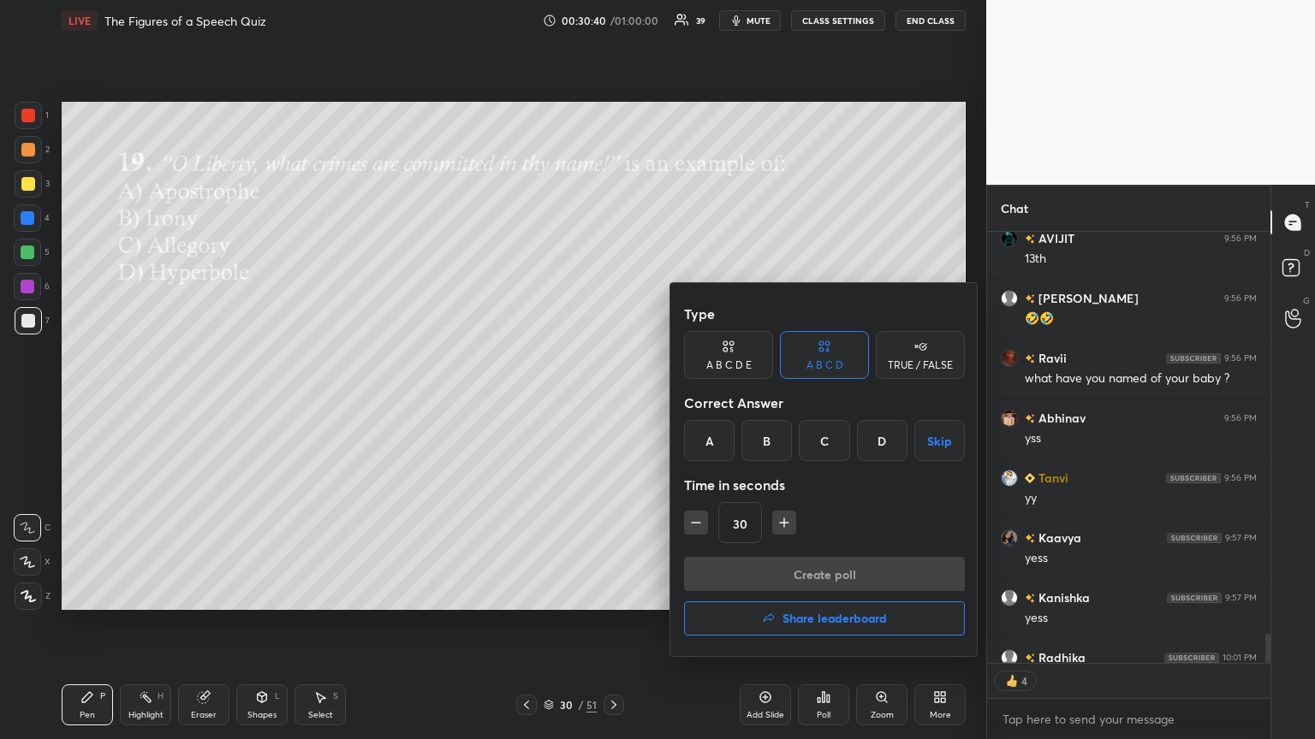
click at [614, 401] on div "A" at bounding box center [709, 440] width 50 height 41
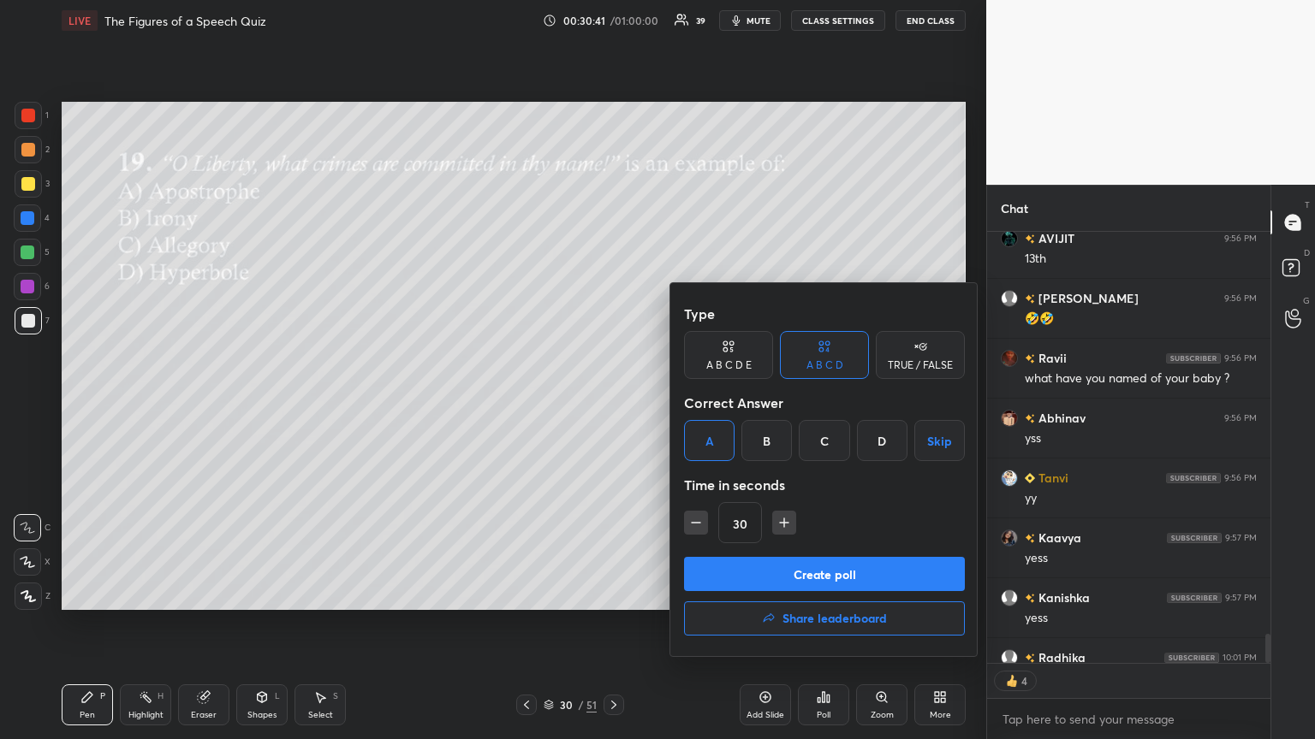
click at [614, 401] on button "Create poll" at bounding box center [824, 574] width 281 height 34
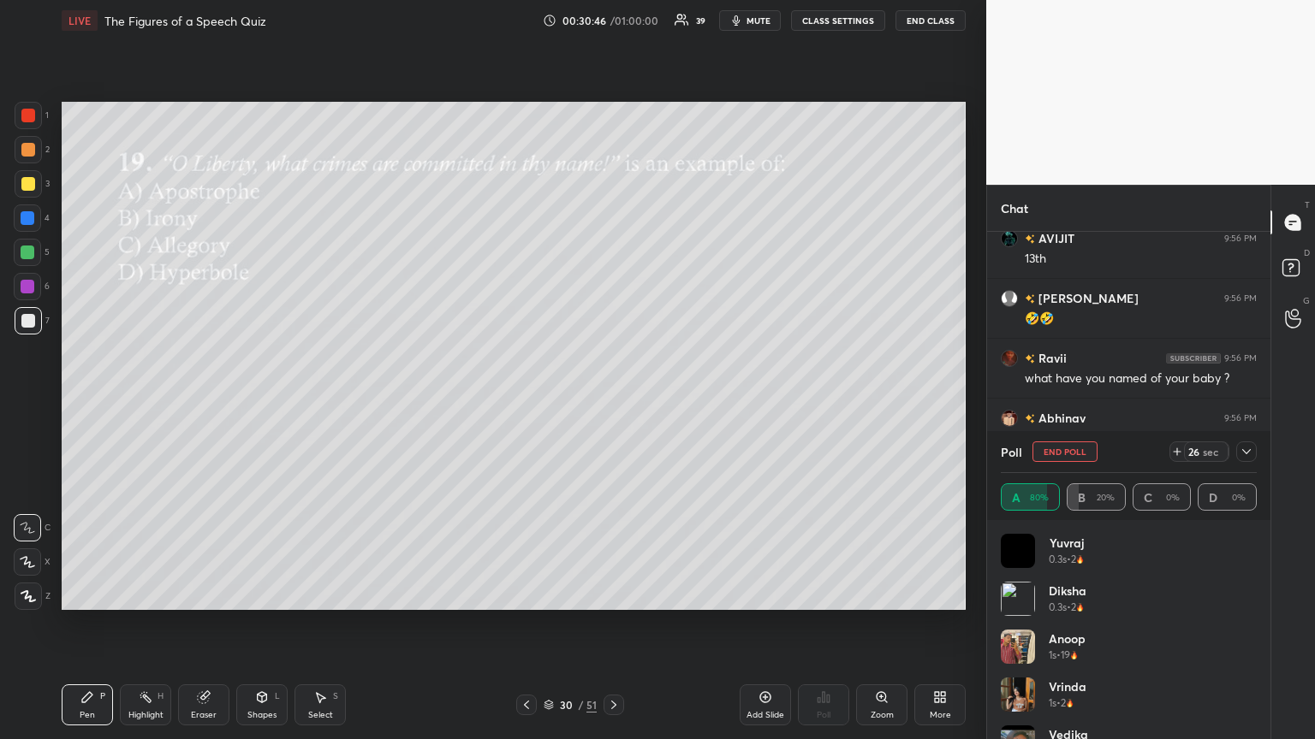
scroll to position [6538, 0]
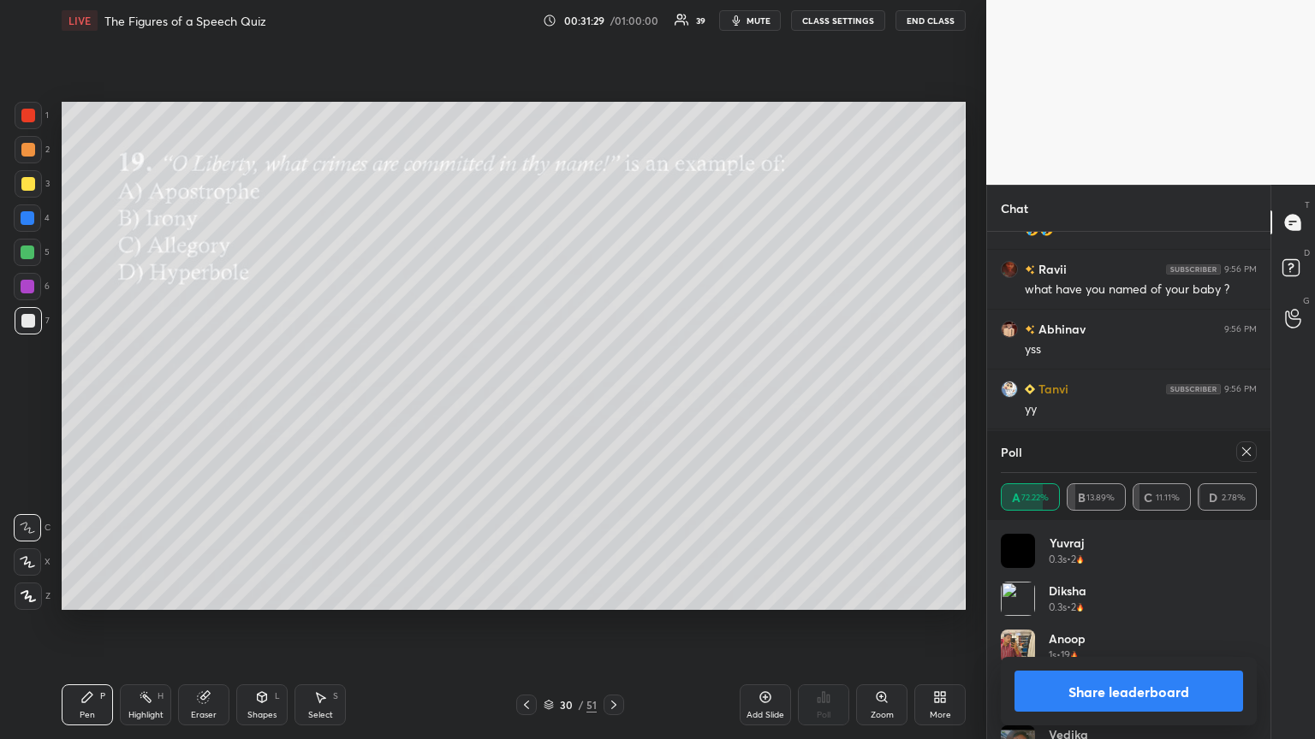
drag, startPoint x: 1242, startPoint y: 454, endPoint x: 1226, endPoint y: 444, distance: 18.8
click at [614, 401] on div at bounding box center [1242, 452] width 27 height 21
click at [614, 401] on icon at bounding box center [1246, 452] width 14 height 14
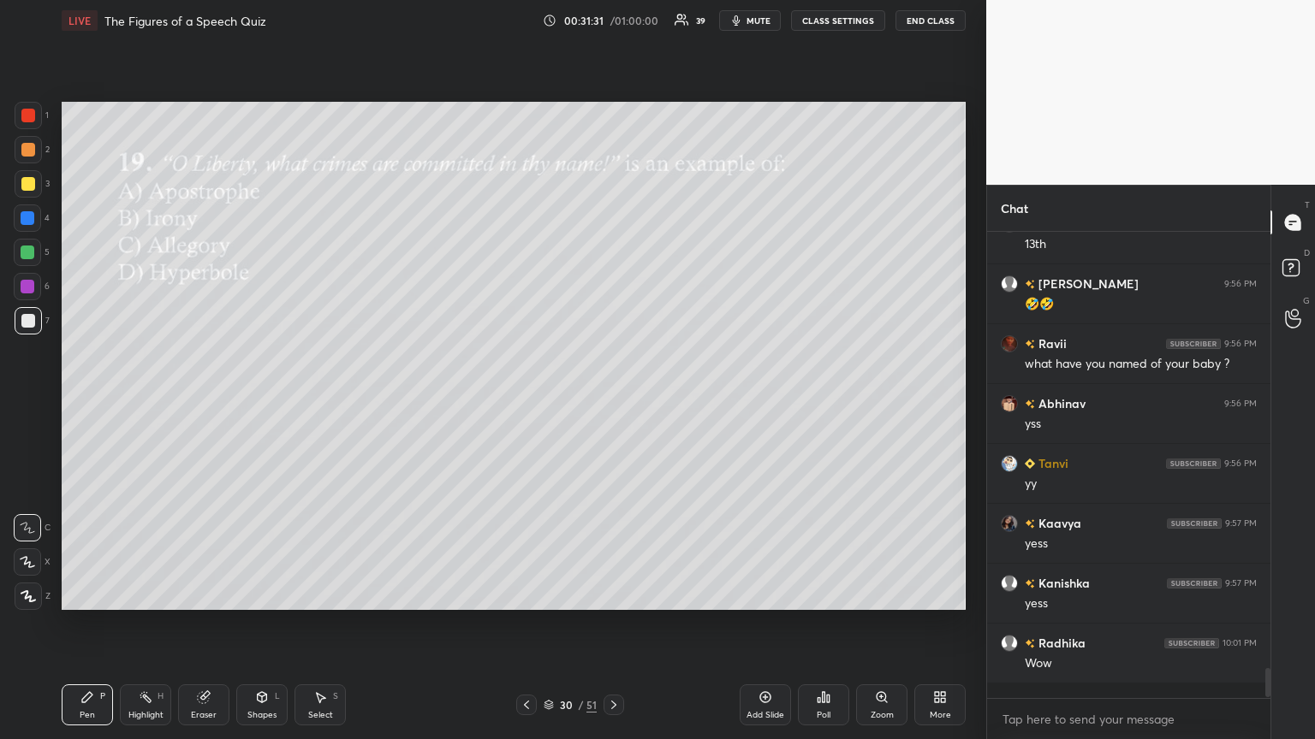
scroll to position [6457, 0]
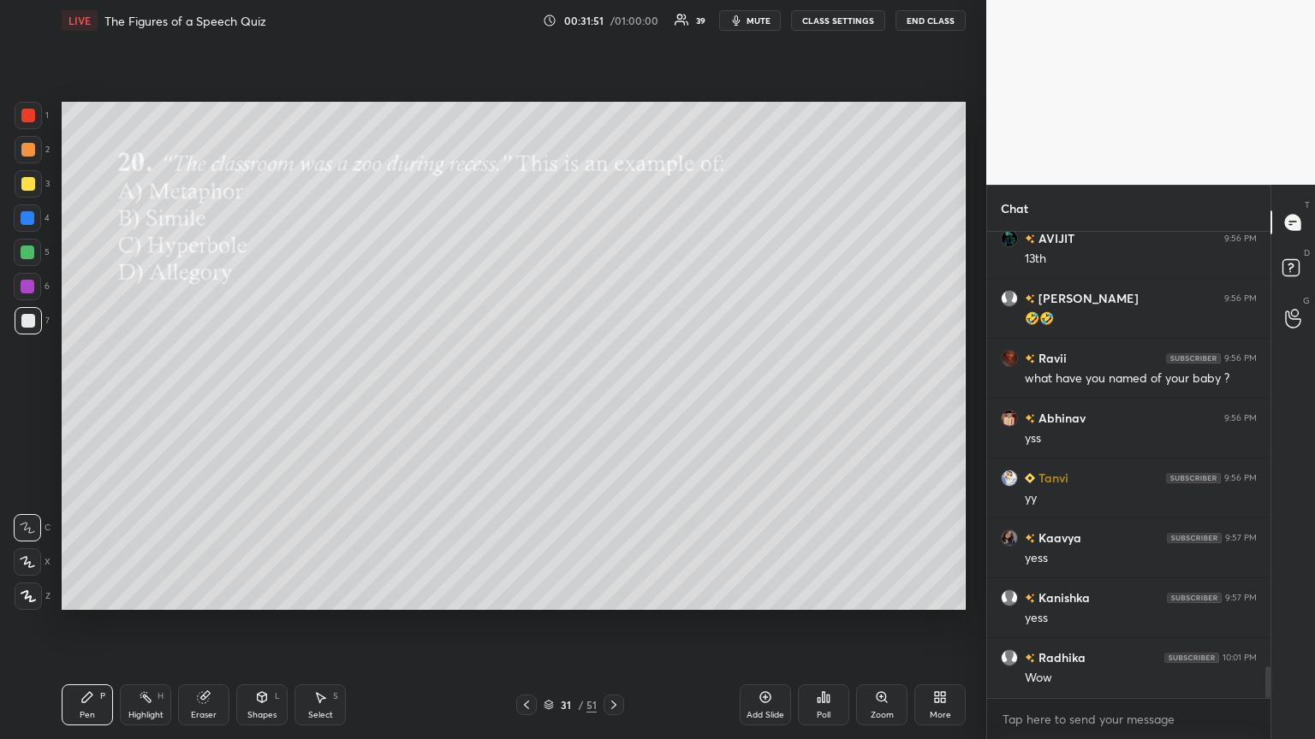
click at [614, 401] on div "Poll" at bounding box center [823, 705] width 51 height 41
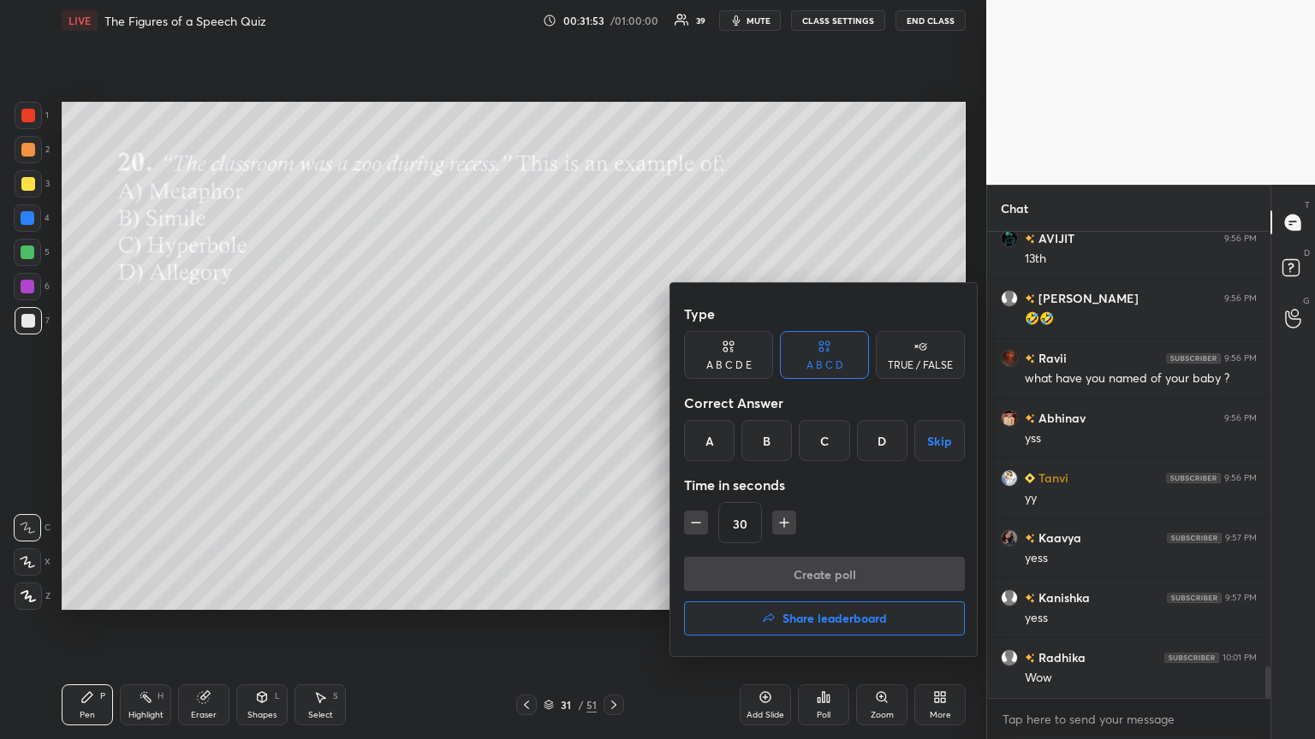
click at [614, 401] on div "A" at bounding box center [709, 440] width 50 height 41
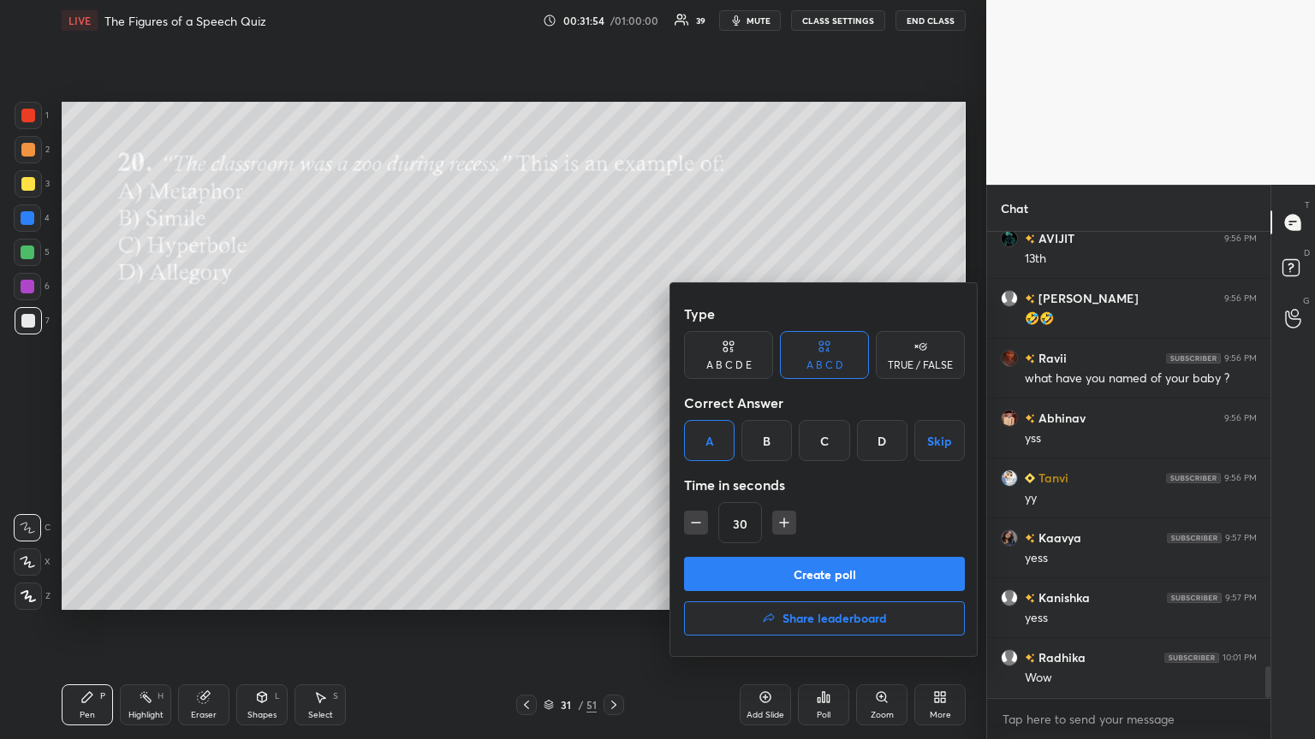
click at [614, 401] on button "Create poll" at bounding box center [824, 574] width 281 height 34
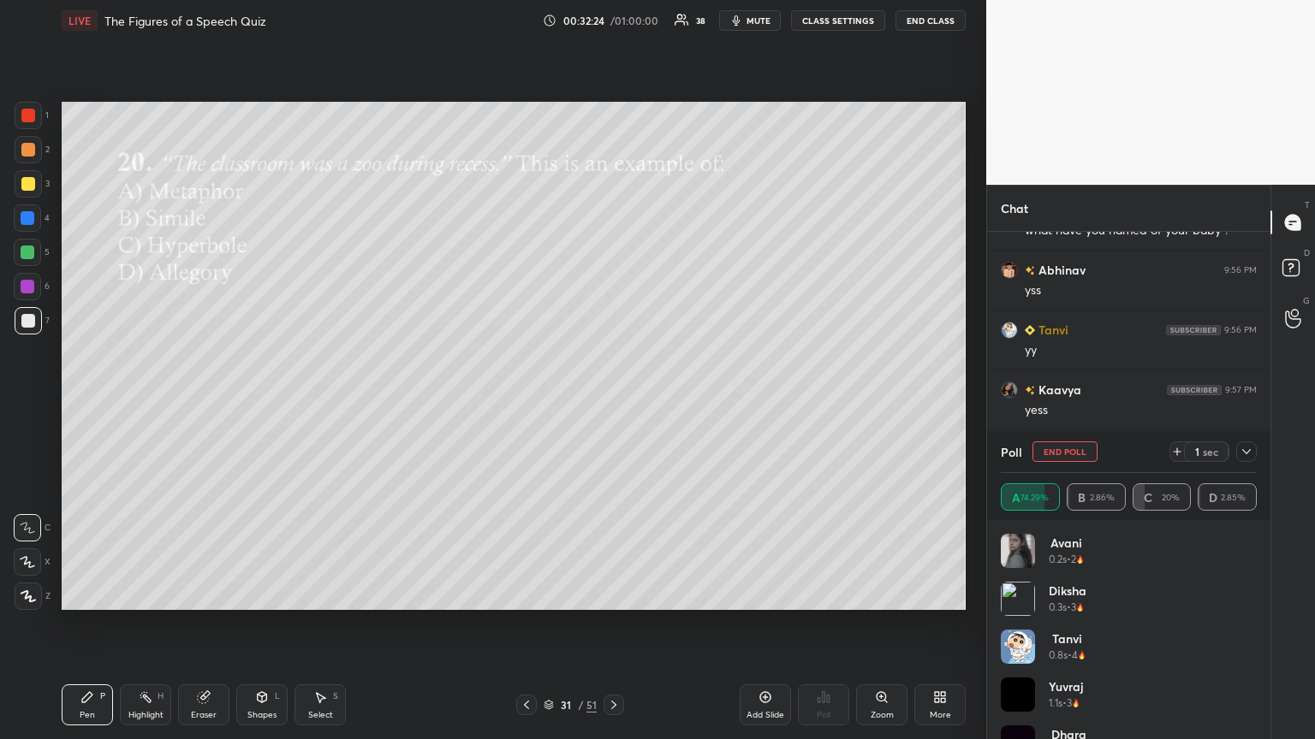
scroll to position [6658, 0]
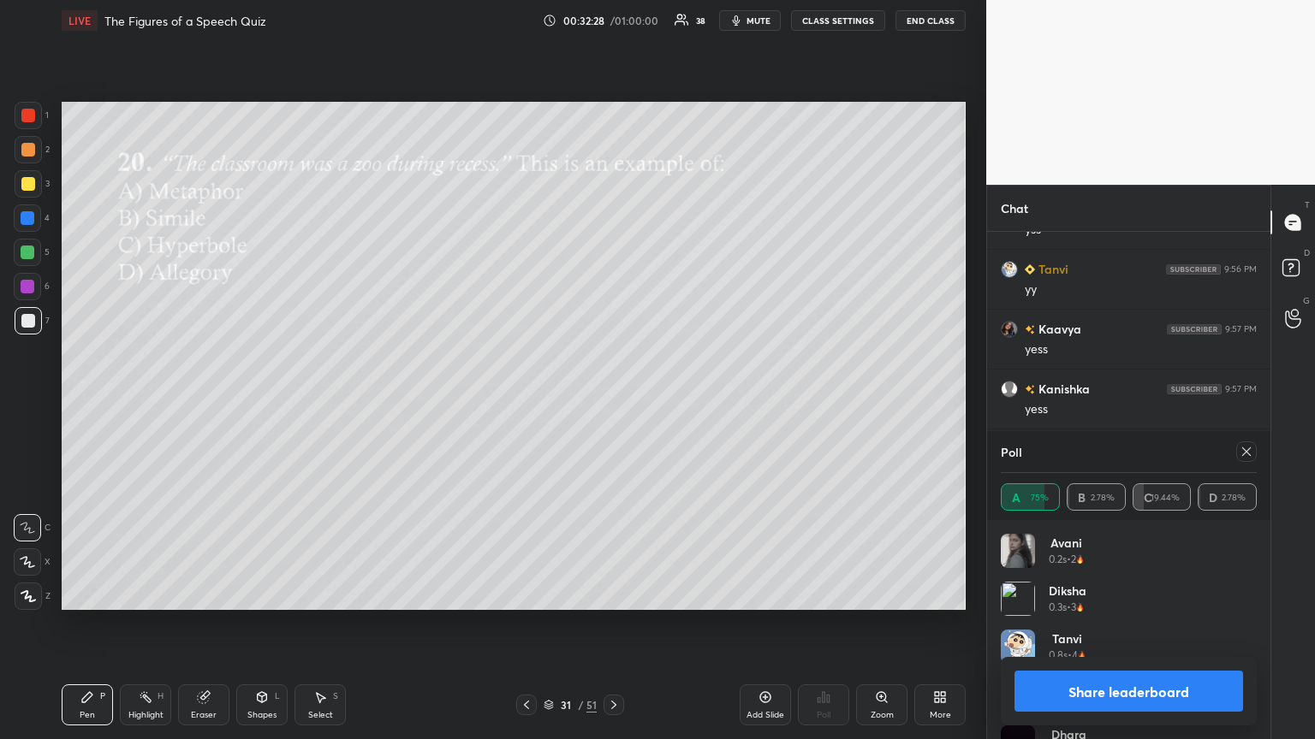
click at [614, 401] on icon at bounding box center [1246, 452] width 9 height 9
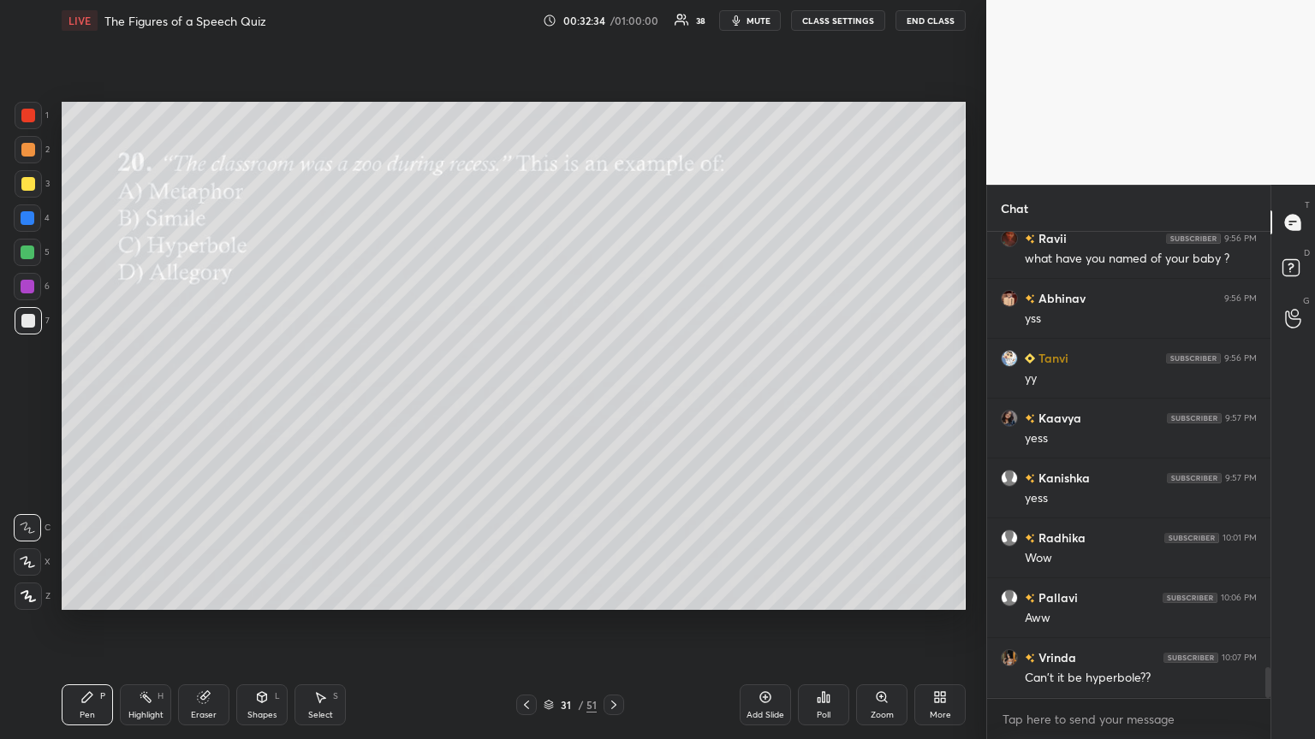
click at [614, 401] on div "Poll" at bounding box center [823, 705] width 51 height 41
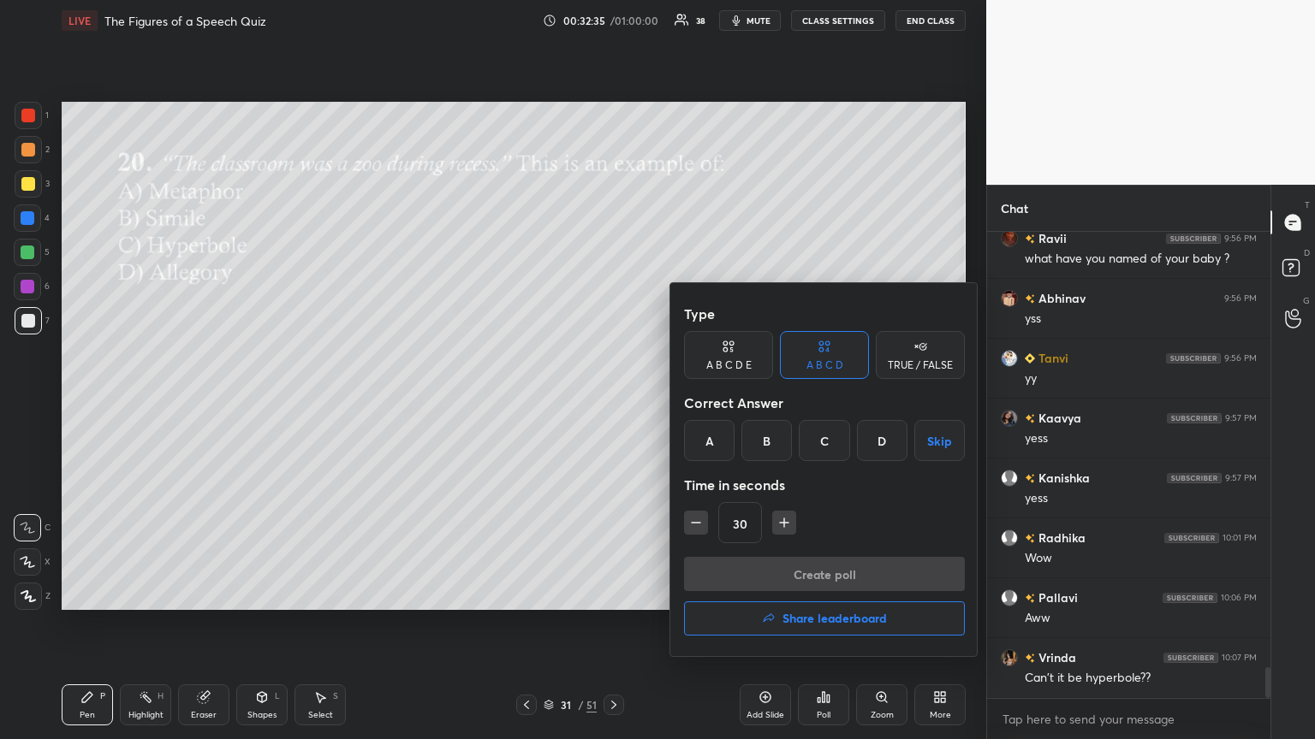
click at [614, 401] on button "Share leaderboard" at bounding box center [824, 619] width 281 height 34
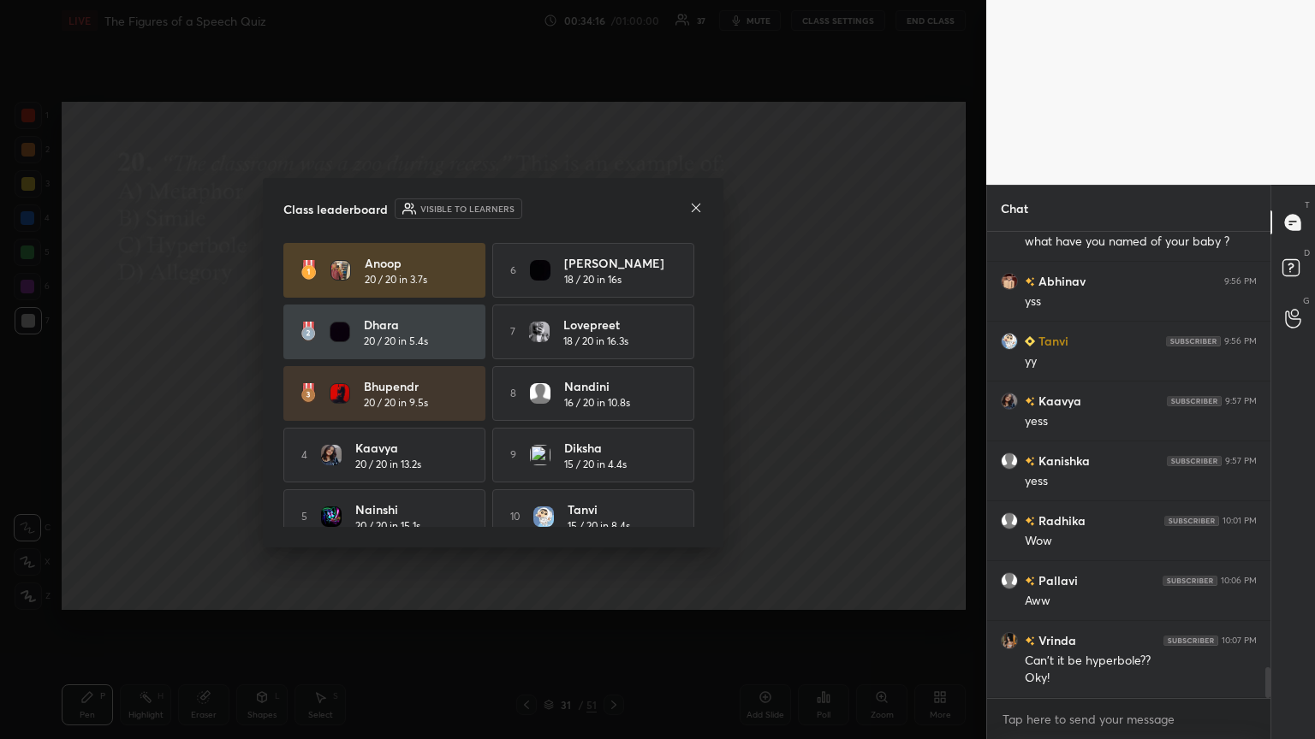
scroll to position [427, 278]
click at [614, 206] on icon at bounding box center [696, 208] width 14 height 14
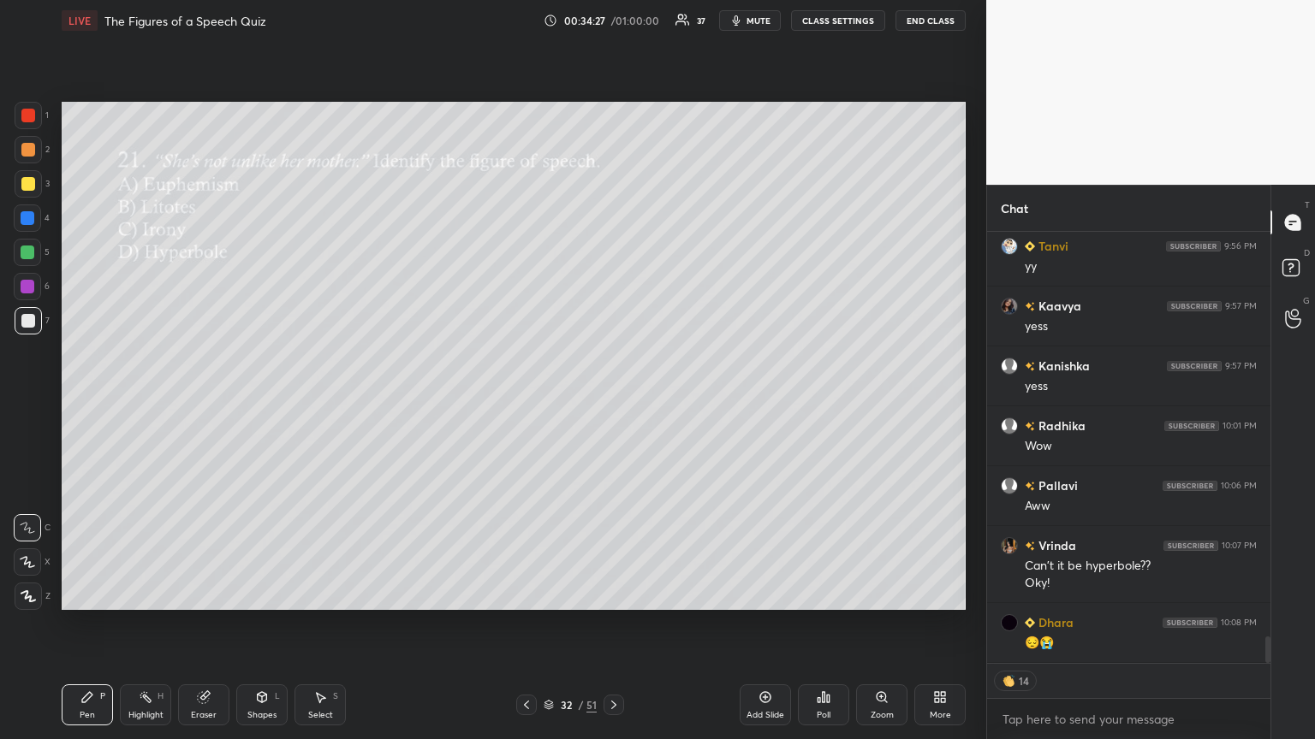
click at [614, 401] on icon at bounding box center [818, 700] width 3 height 4
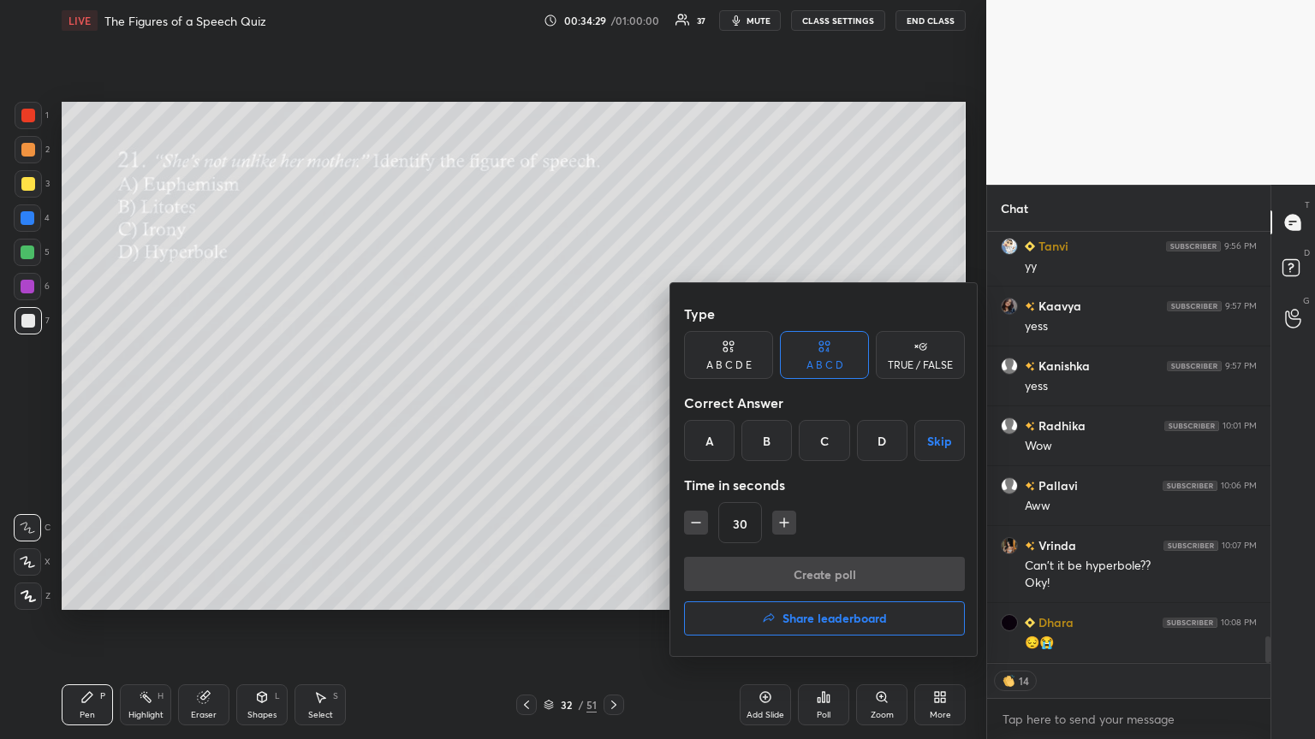
click at [614, 401] on div "B" at bounding box center [766, 440] width 50 height 41
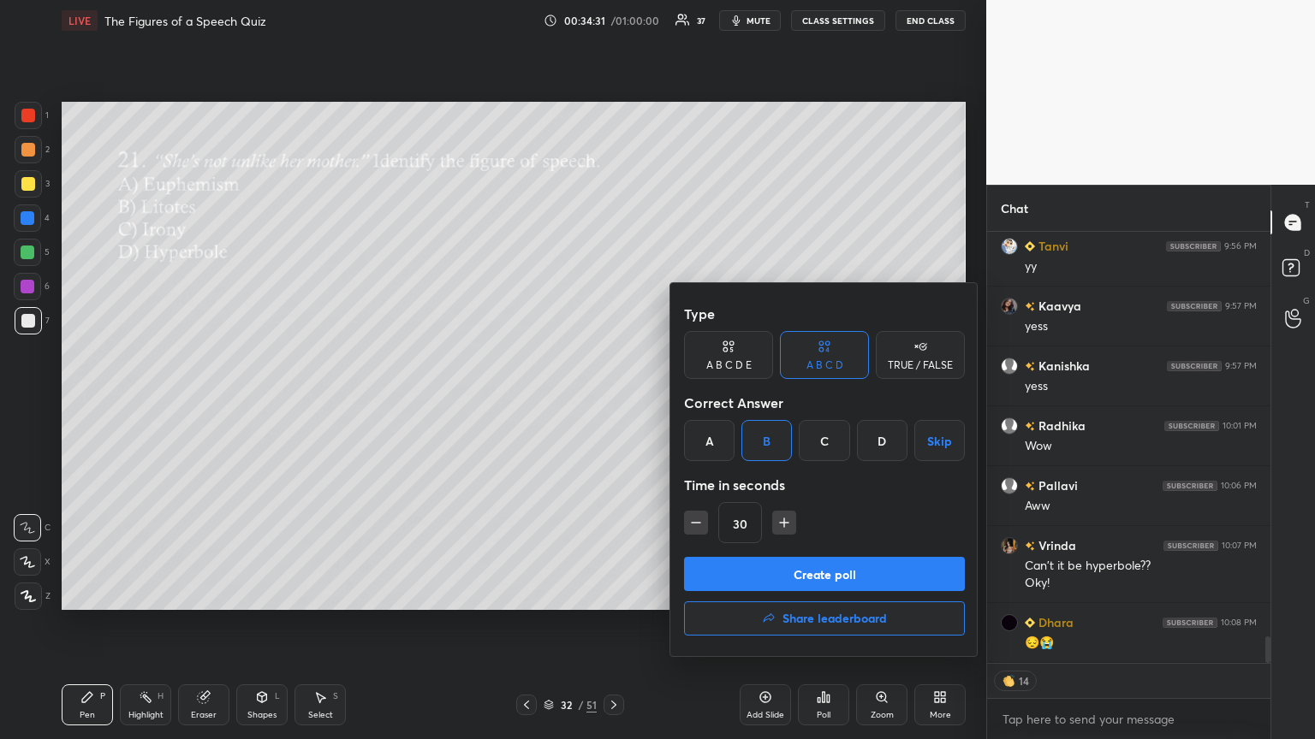
click at [614, 401] on button "Create poll" at bounding box center [824, 574] width 281 height 34
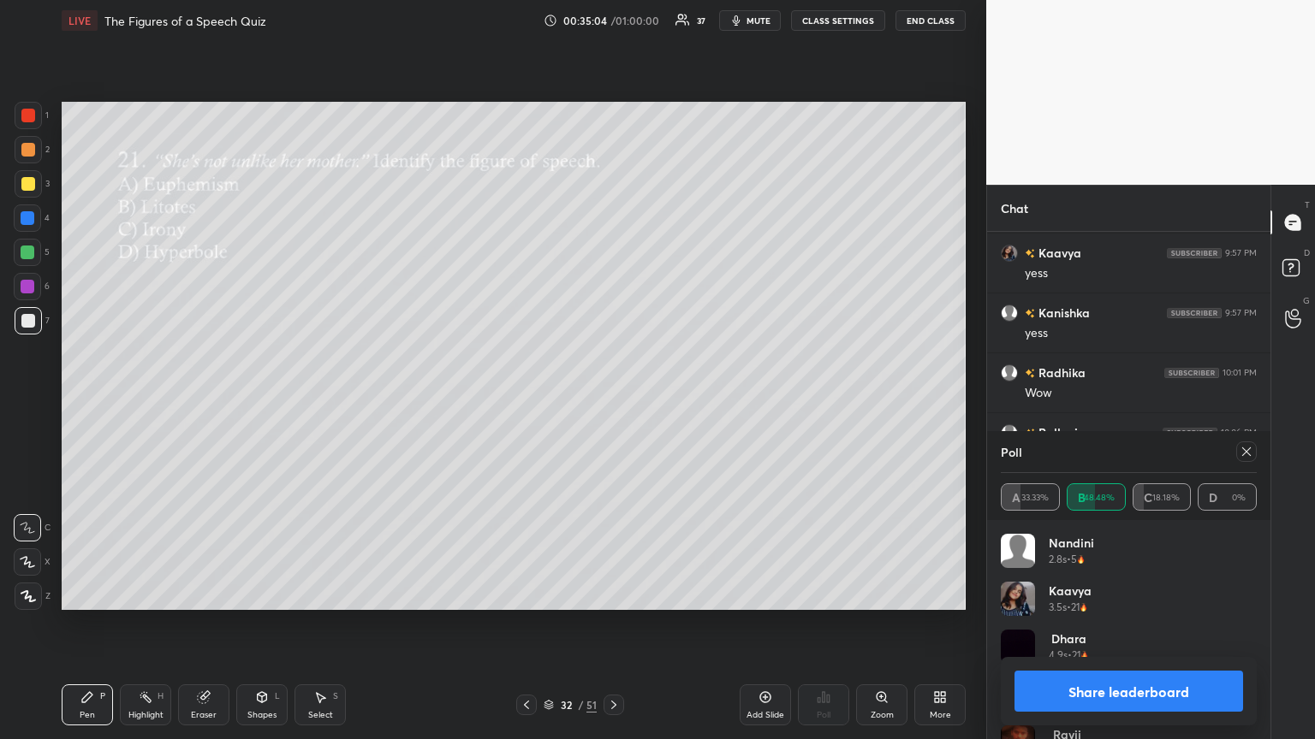
scroll to position [6795, 0]
drag, startPoint x: 1242, startPoint y: 448, endPoint x: 1026, endPoint y: 518, distance: 226.8
click at [614, 401] on icon at bounding box center [1246, 452] width 14 height 14
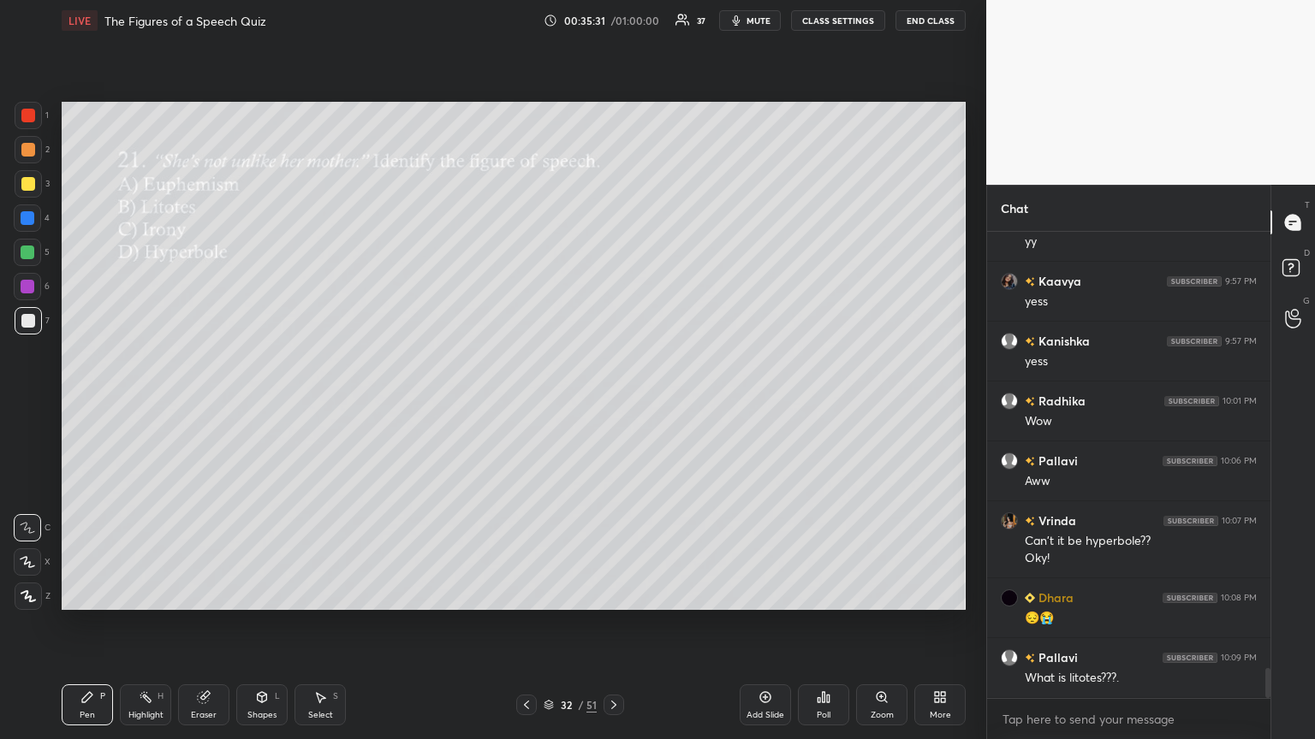
scroll to position [6765, 0]
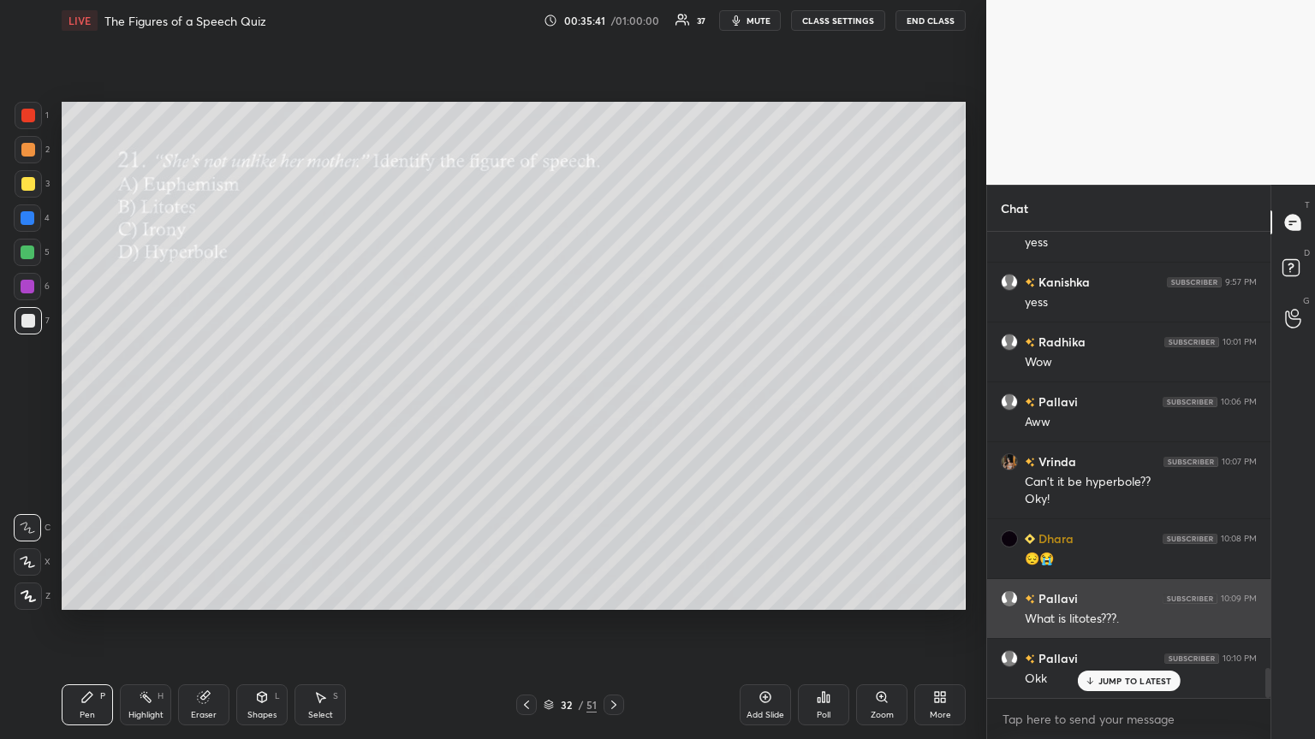
drag, startPoint x: 1106, startPoint y: 680, endPoint x: 999, endPoint y: 605, distance: 130.3
click at [614, 401] on p "JUMP TO LATEST" at bounding box center [1135, 681] width 74 height 10
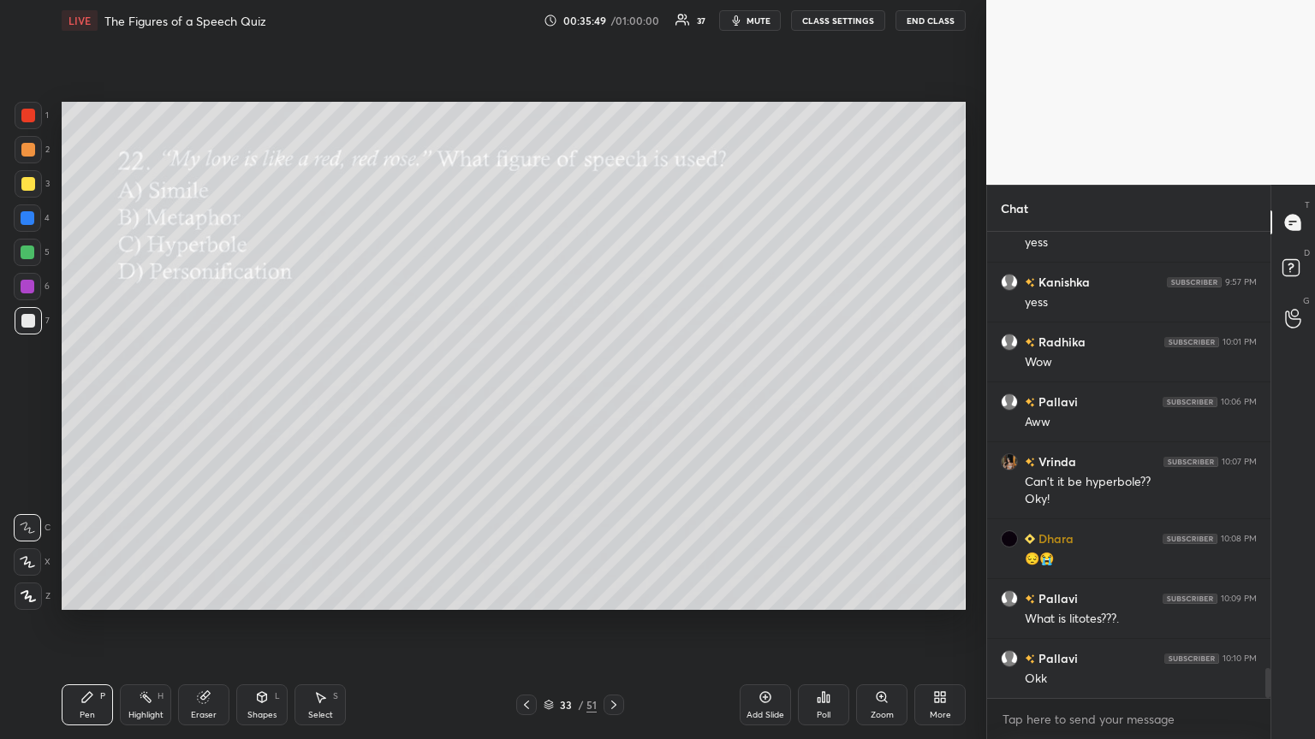
click at [614, 401] on icon at bounding box center [828, 699] width 3 height 8
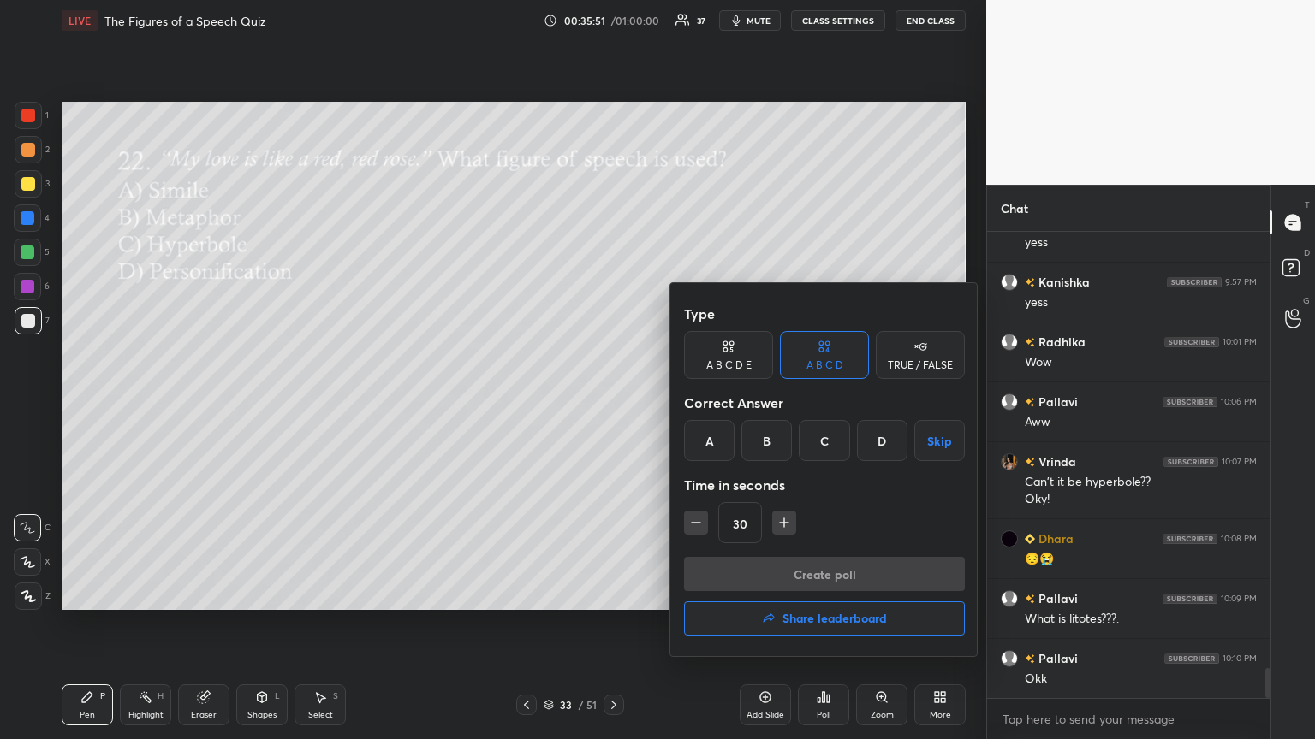
click at [614, 401] on div "A" at bounding box center [709, 440] width 50 height 41
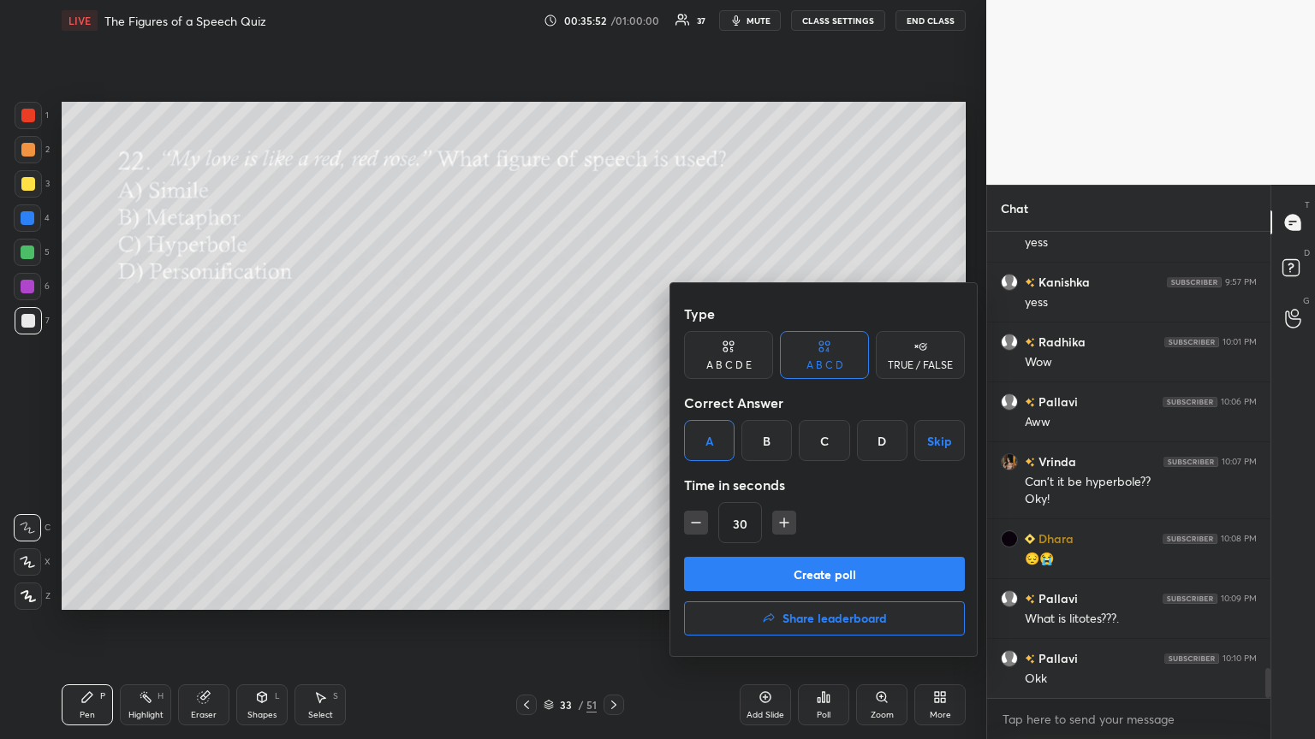
click at [614, 401] on button "Create poll" at bounding box center [824, 574] width 281 height 34
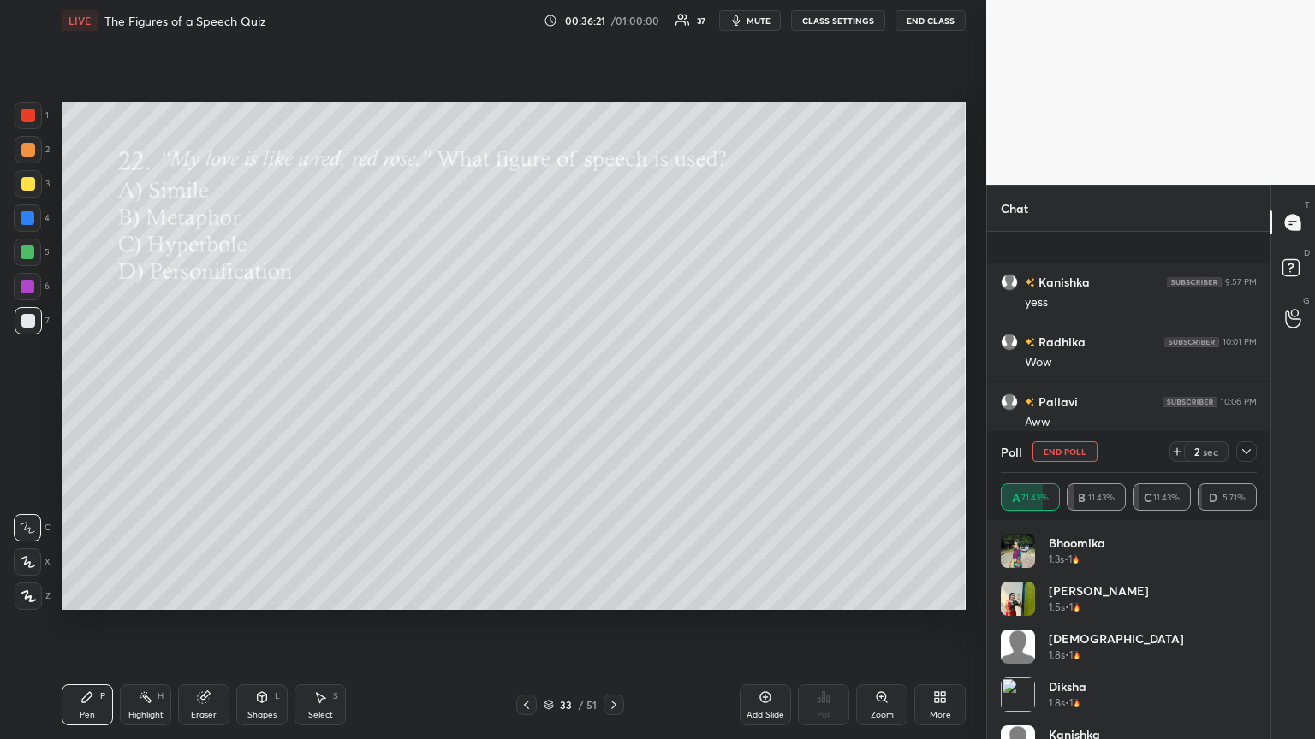
scroll to position [6915, 0]
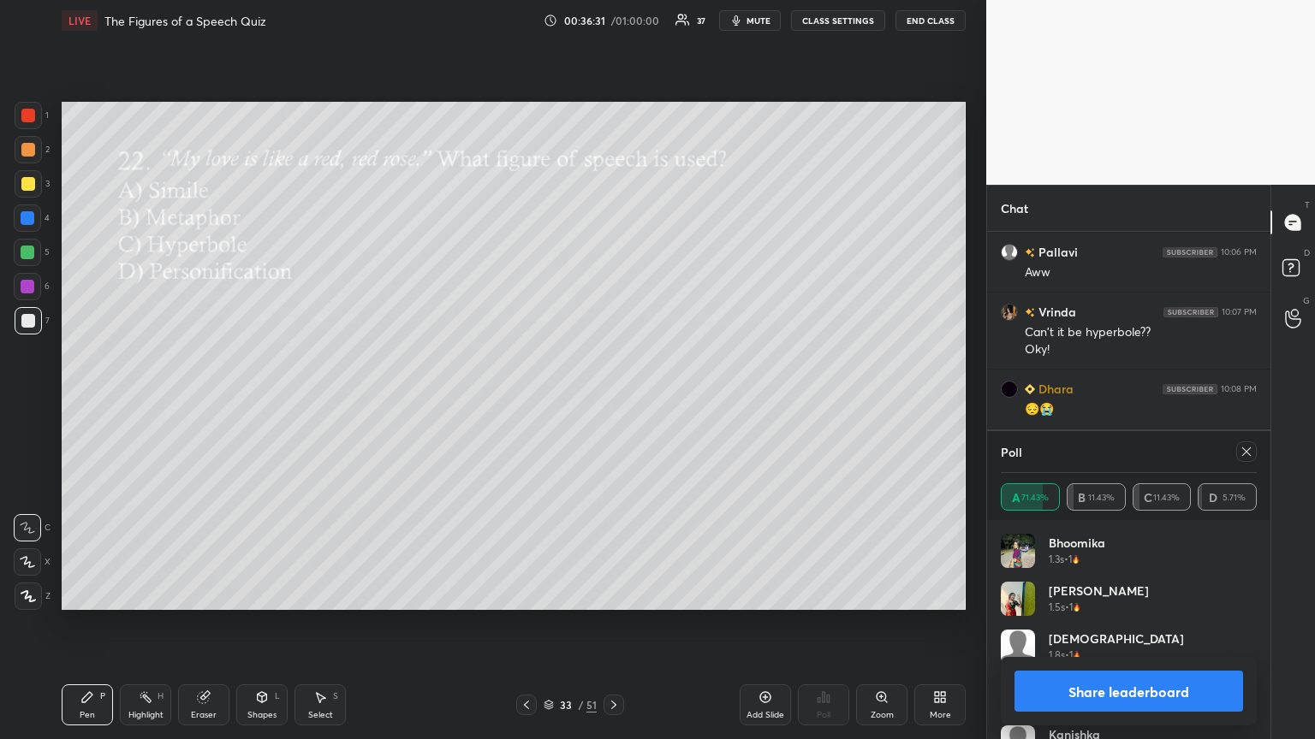
drag, startPoint x: 1243, startPoint y: 452, endPoint x: 1213, endPoint y: 455, distance: 30.2
click at [614, 401] on icon at bounding box center [1246, 452] width 14 height 14
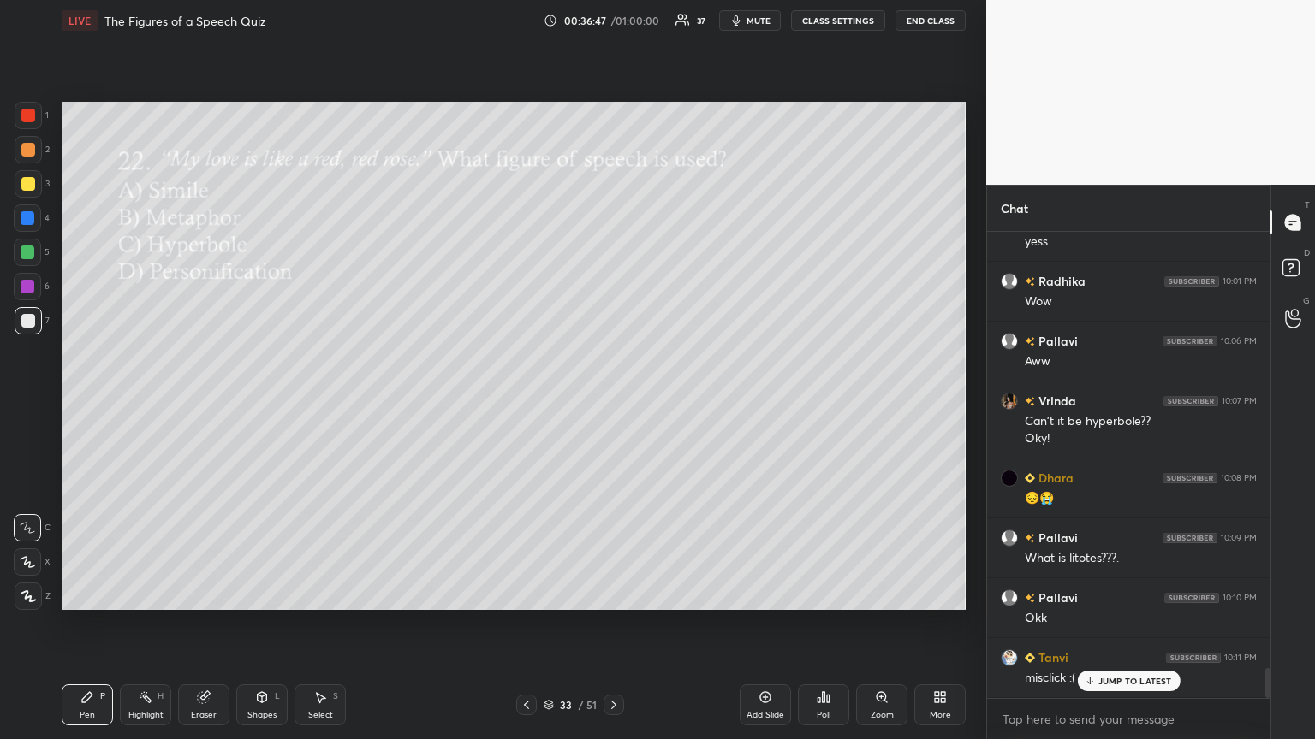
scroll to position [6885, 0]
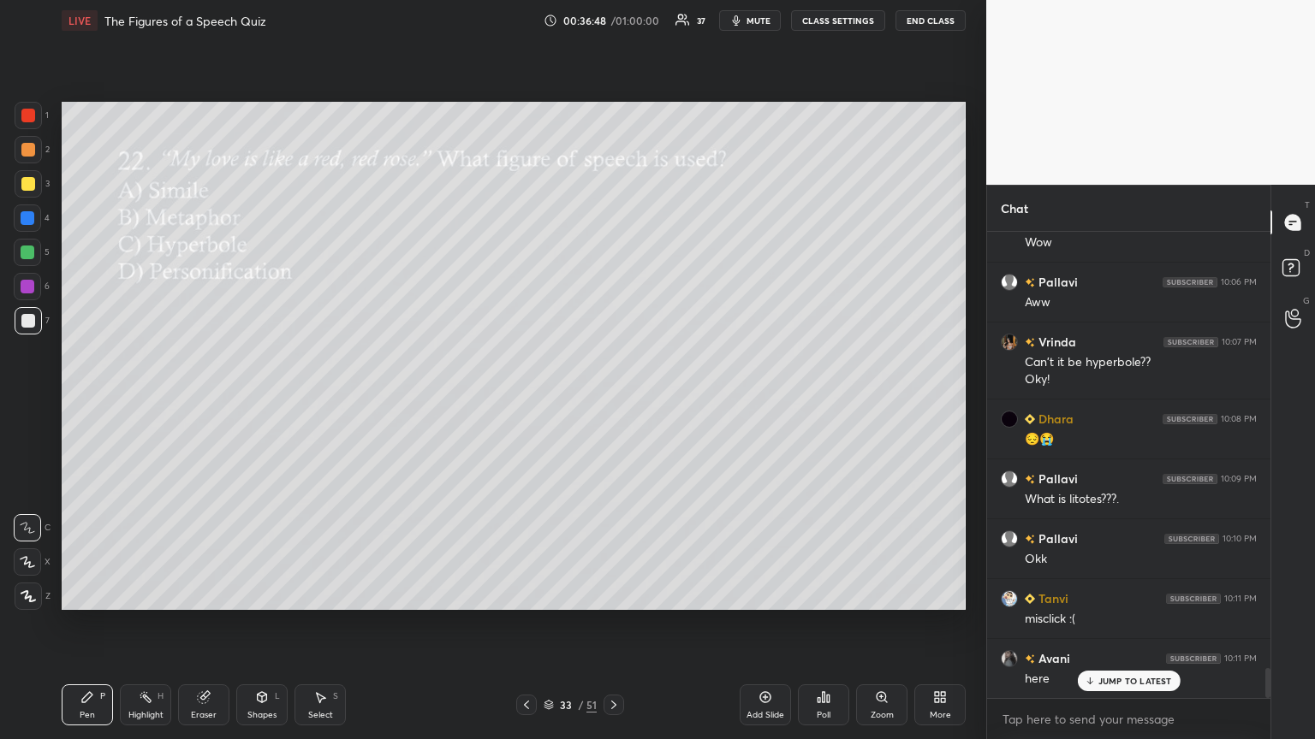
click at [614, 401] on p "JUMP TO LATEST" at bounding box center [1135, 681] width 74 height 10
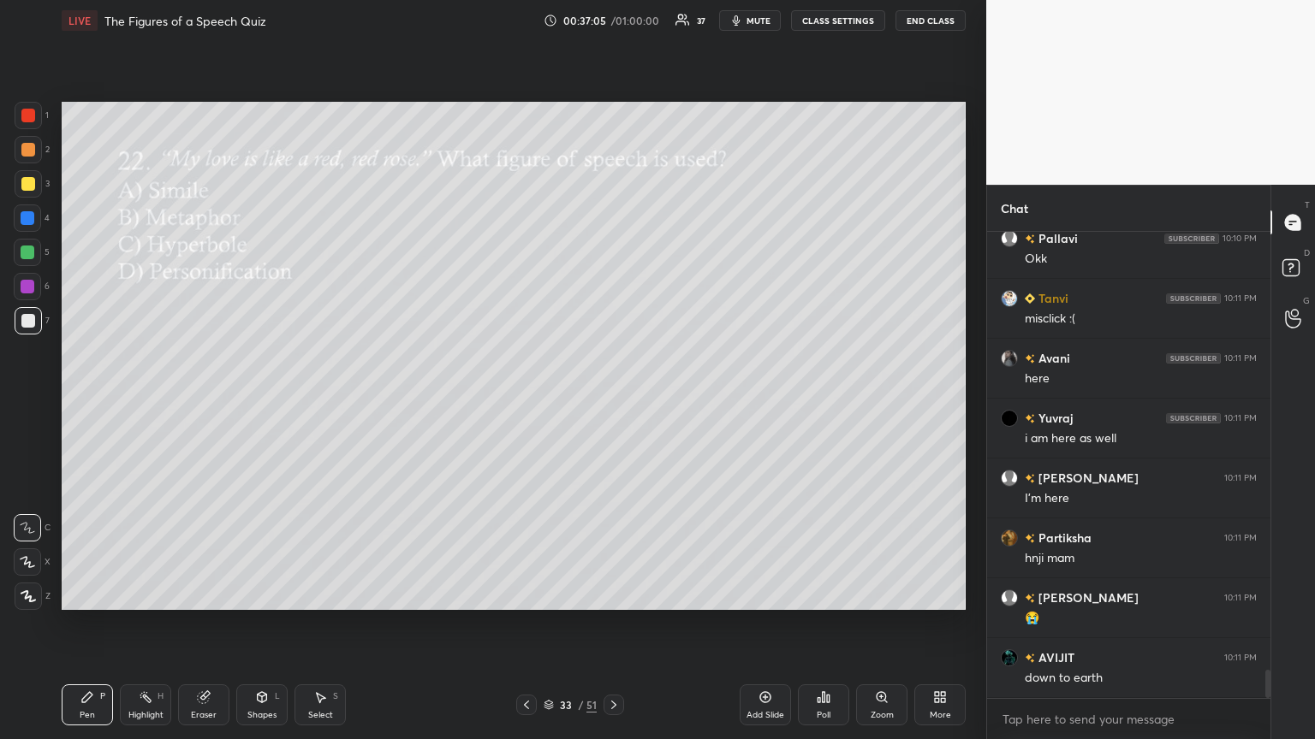
scroll to position [7244, 0]
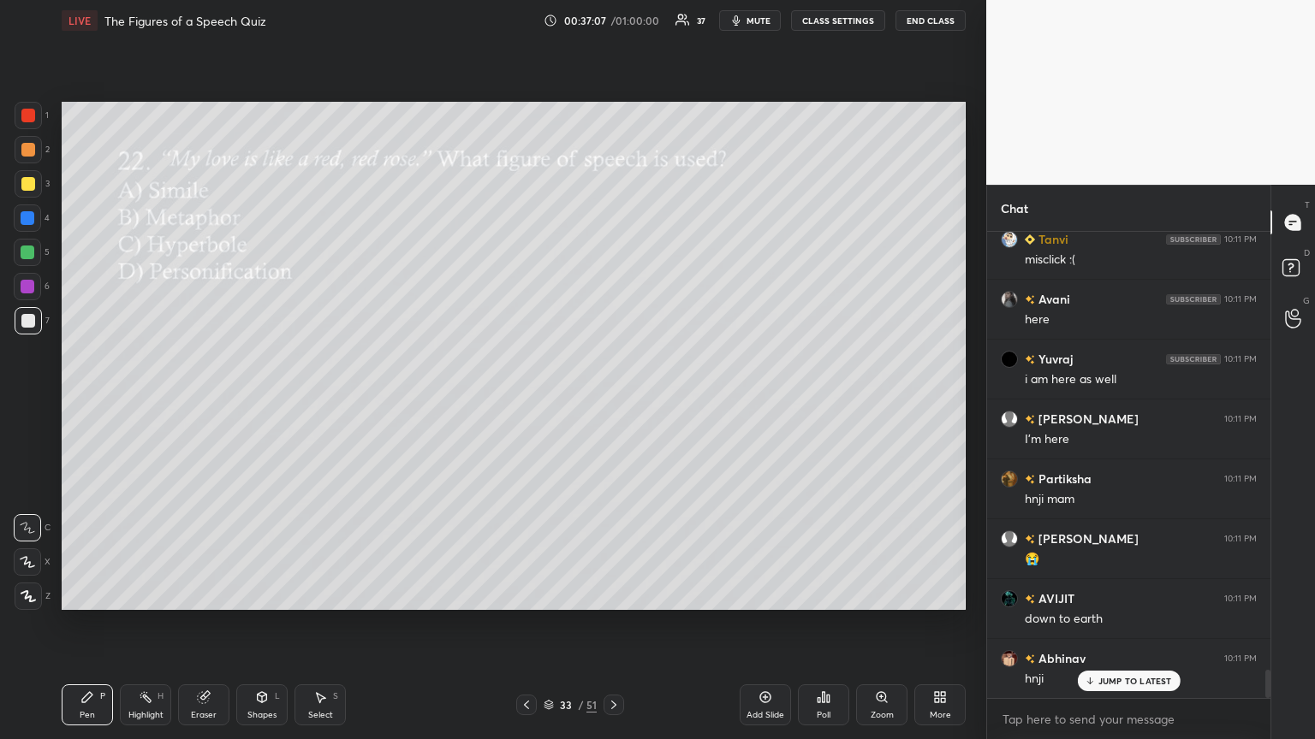
click at [614, 401] on p "JUMP TO LATEST" at bounding box center [1135, 681] width 74 height 10
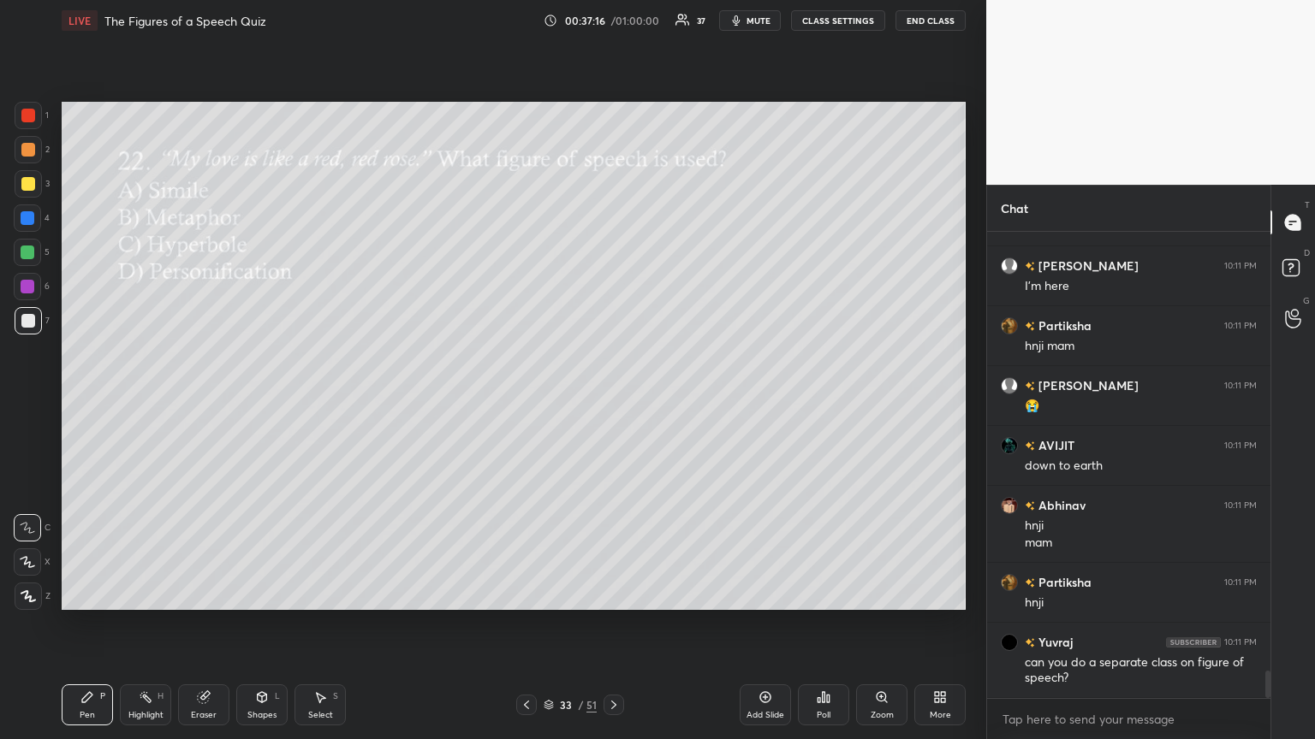
scroll to position [7456, 0]
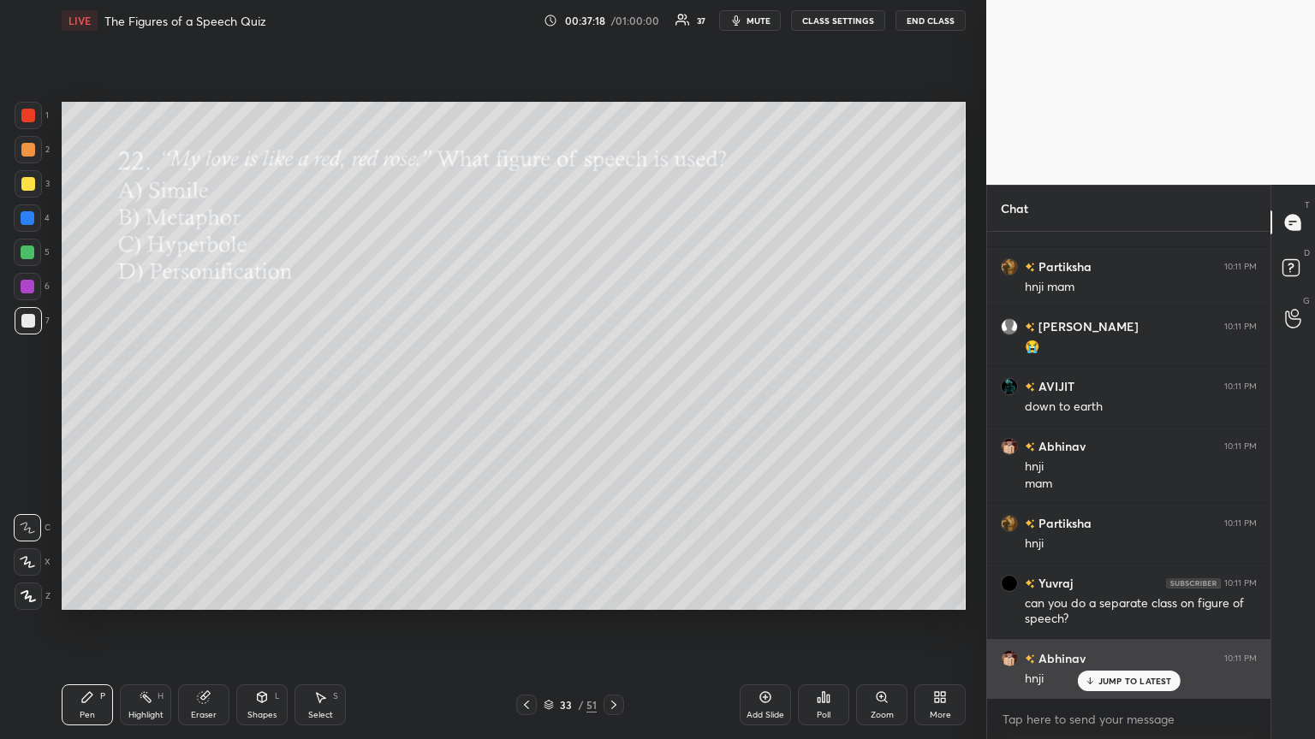
drag, startPoint x: 1099, startPoint y: 686, endPoint x: 1084, endPoint y: 685, distance: 14.6
click at [614, 401] on div "JUMP TO LATEST" at bounding box center [1128, 681] width 103 height 21
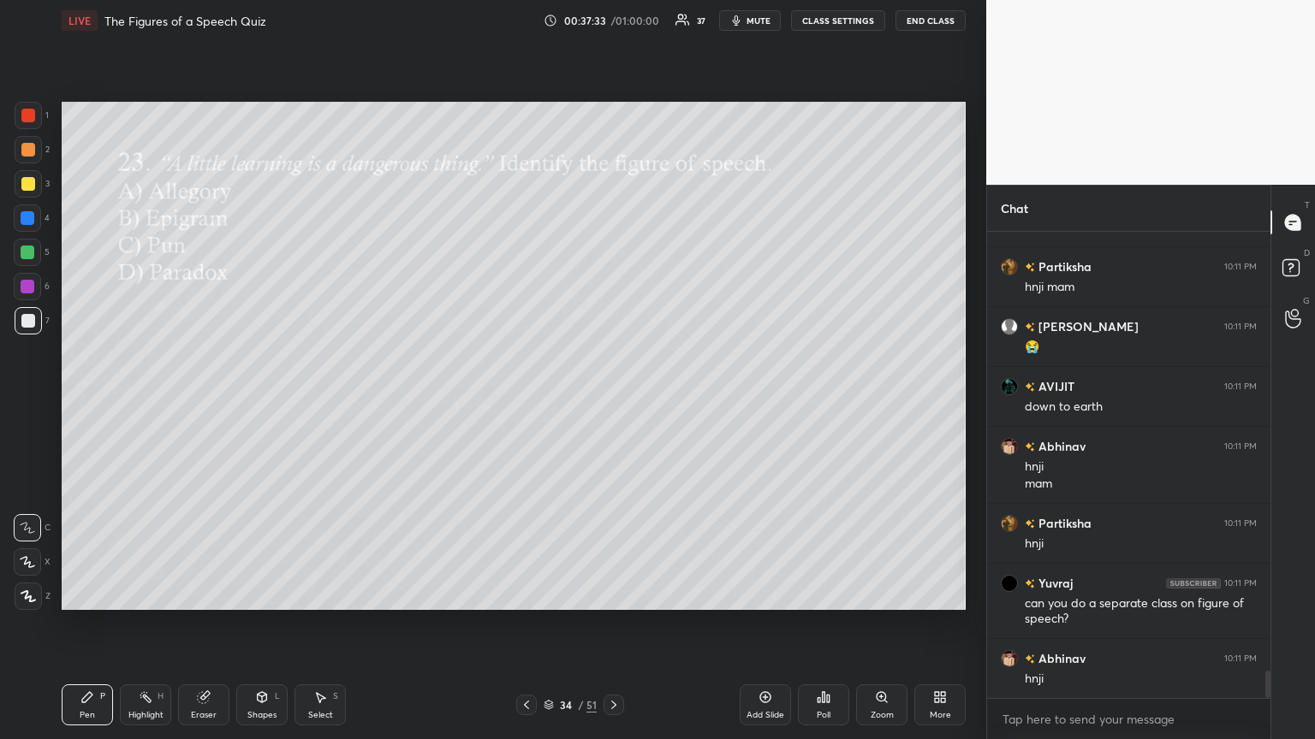
click at [614, 401] on div "Poll" at bounding box center [823, 705] width 51 height 41
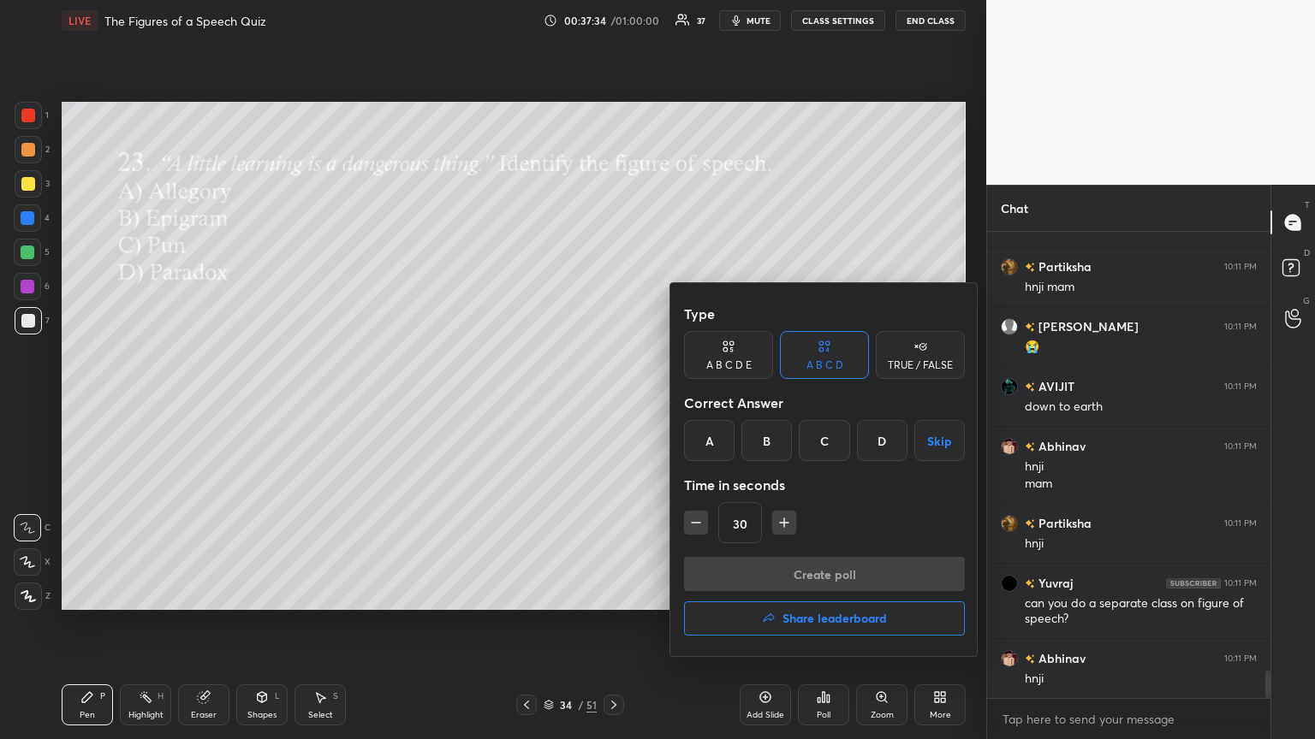
drag, startPoint x: 757, startPoint y: 439, endPoint x: 764, endPoint y: 527, distance: 88.5
click at [614, 401] on div "B" at bounding box center [766, 440] width 50 height 41
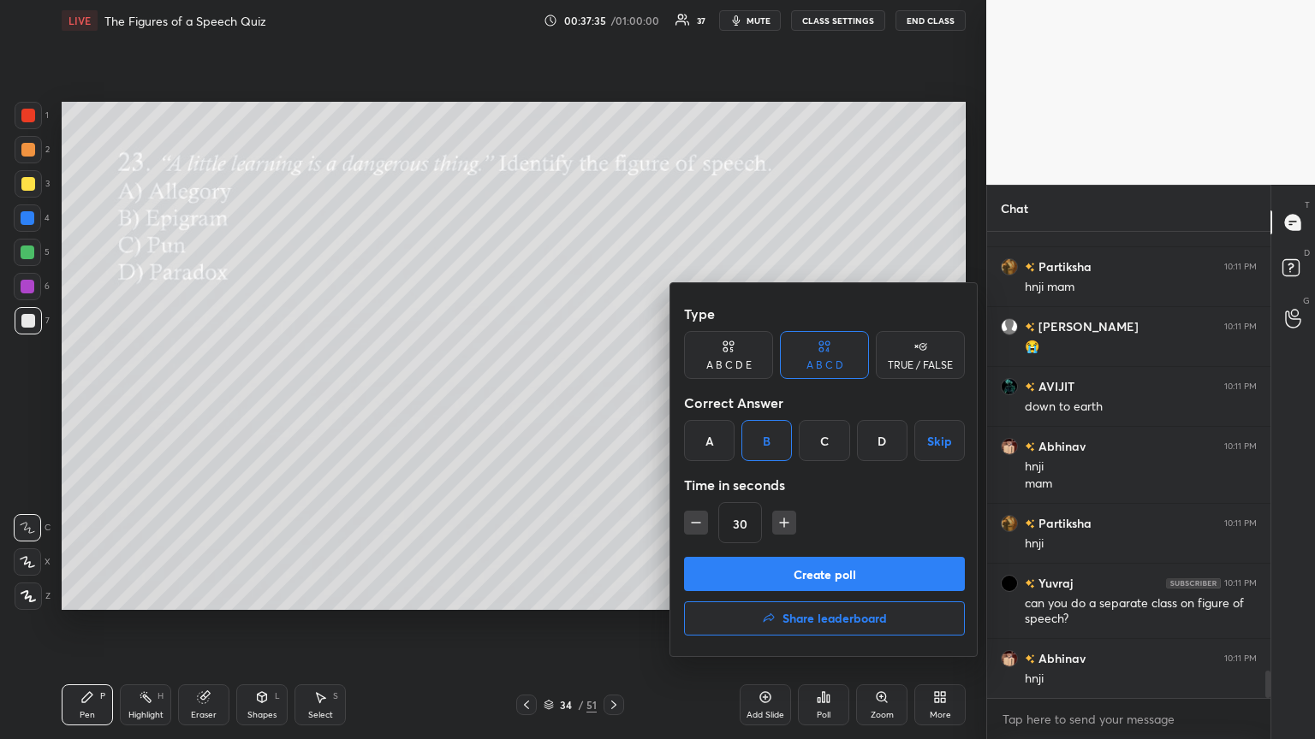
drag, startPoint x: 752, startPoint y: 585, endPoint x: 647, endPoint y: 658, distance: 128.0
click at [614, 401] on button "Create poll" at bounding box center [824, 574] width 281 height 34
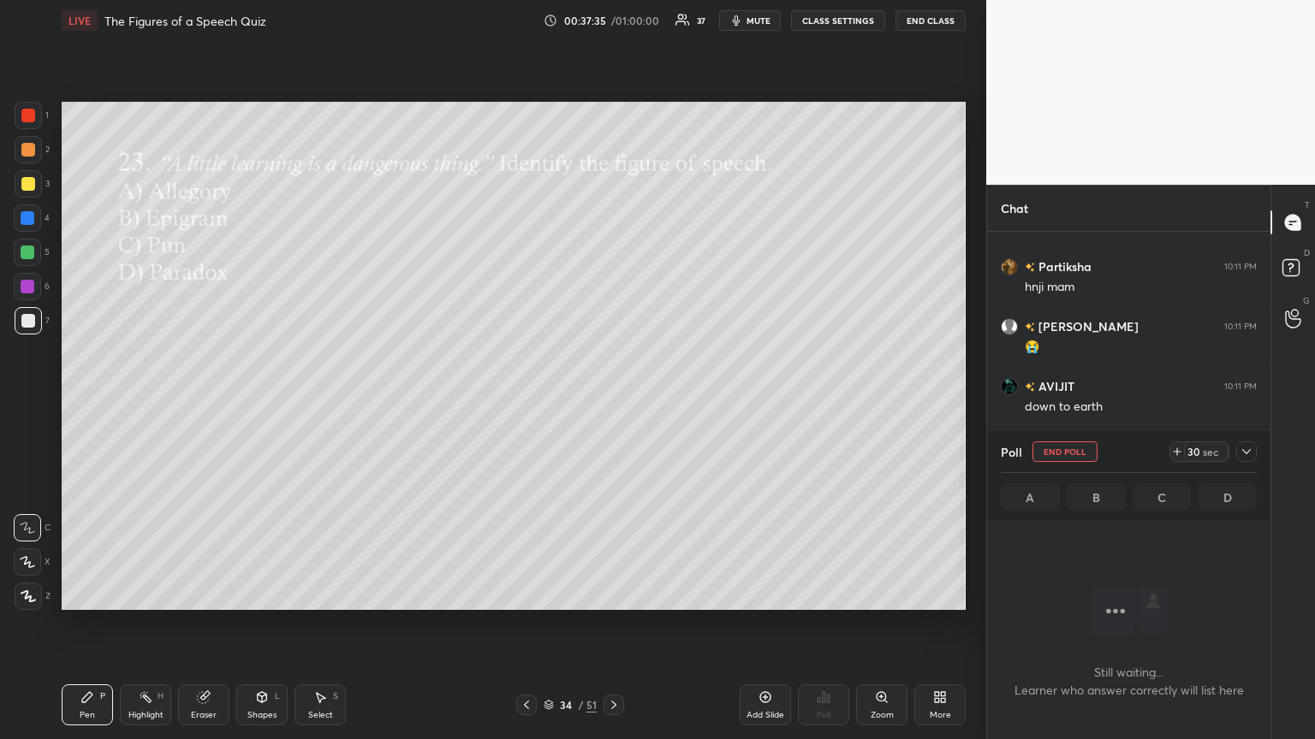
scroll to position [372, 278]
click at [614, 21] on span "mute" at bounding box center [758, 21] width 24 height 12
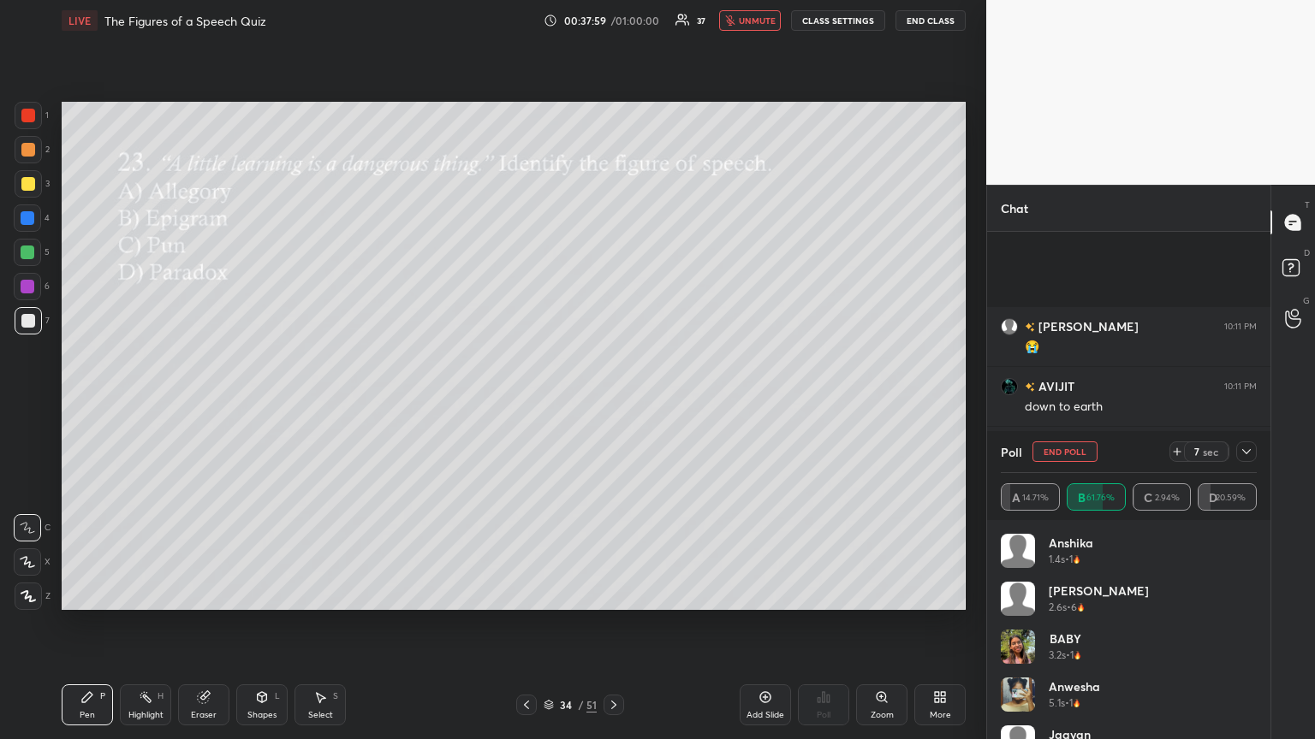
scroll to position [7606, 0]
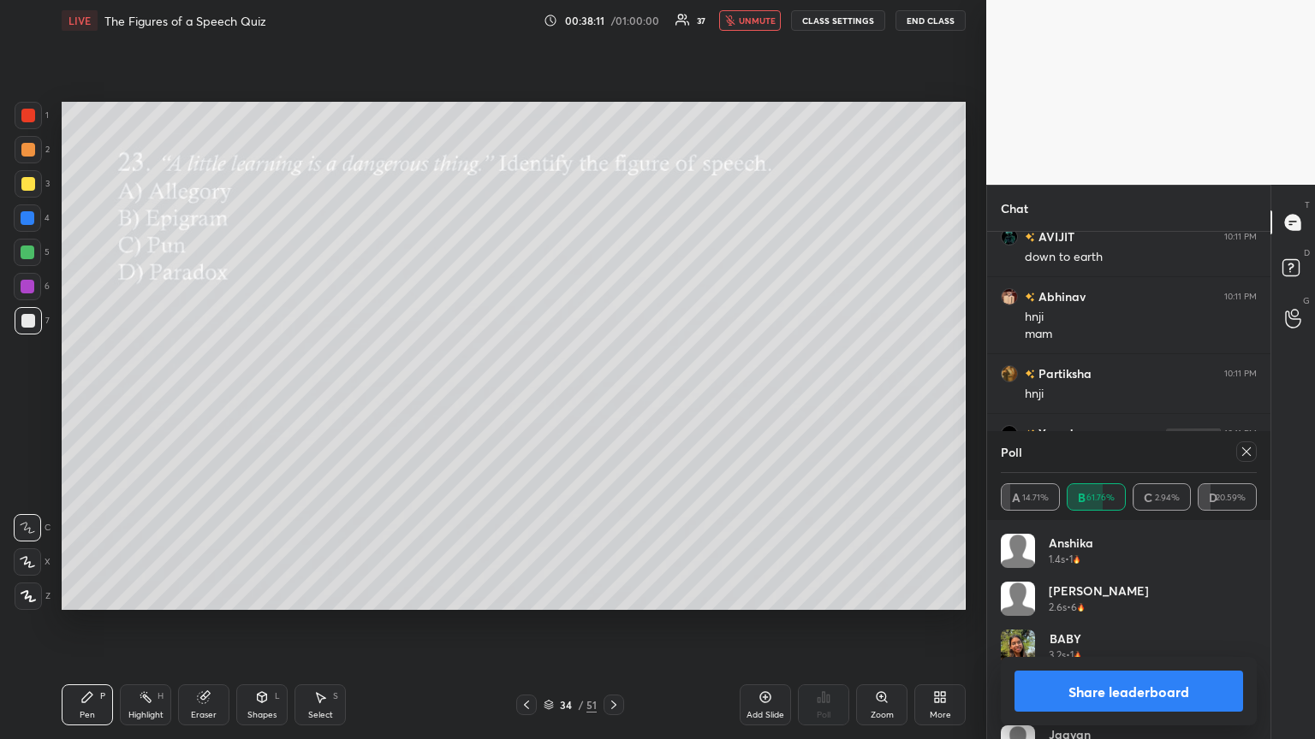
drag, startPoint x: 754, startPoint y: 17, endPoint x: 579, endPoint y: 70, distance: 183.3
click at [614, 21] on span "unmute" at bounding box center [757, 21] width 37 height 12
drag, startPoint x: 1241, startPoint y: 445, endPoint x: 1232, endPoint y: 450, distance: 10.0
click at [614, 401] on div at bounding box center [1246, 452] width 21 height 21
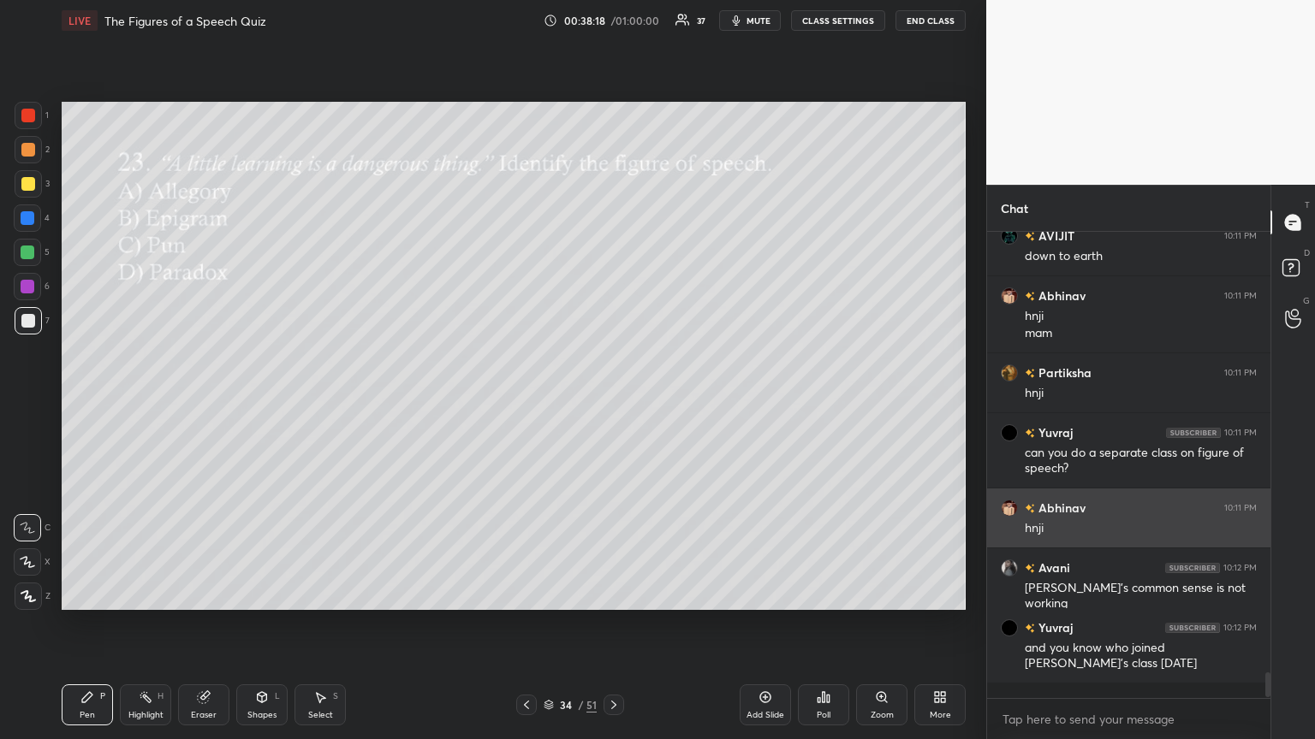
scroll to position [452, 278]
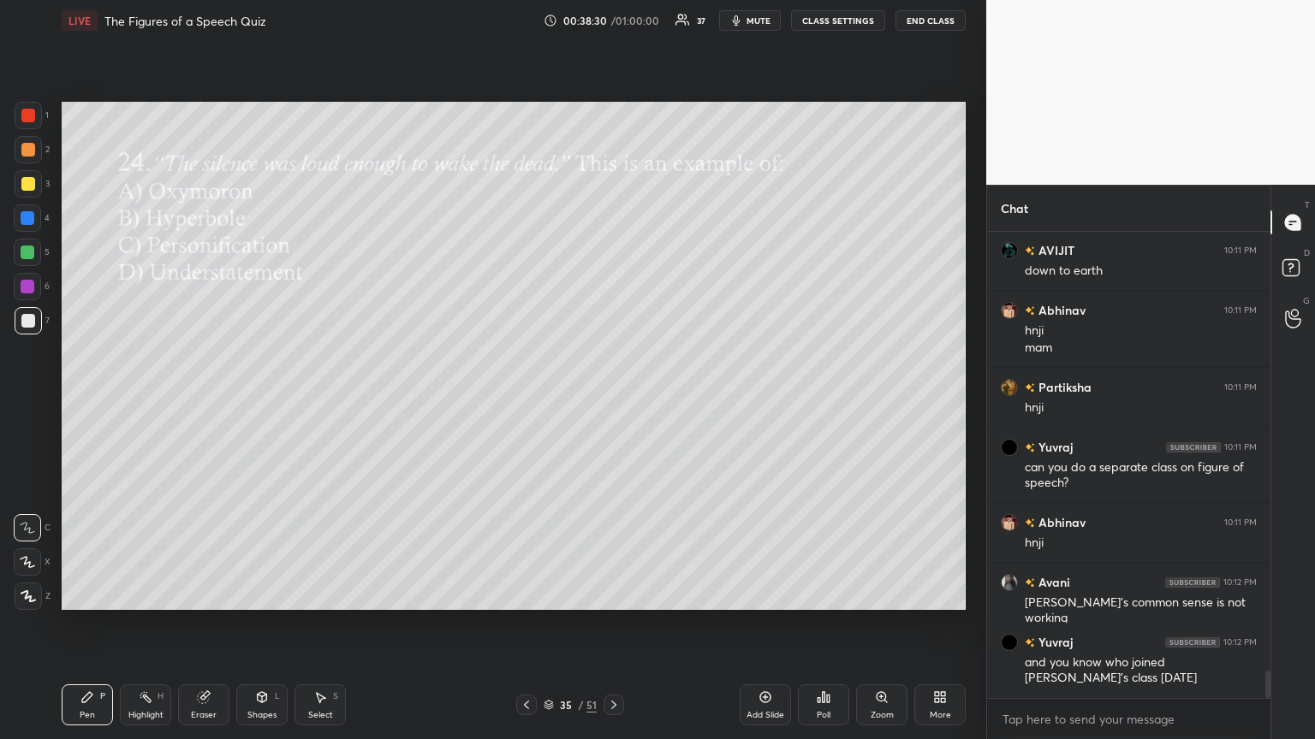
click at [614, 401] on div "Poll" at bounding box center [823, 705] width 51 height 41
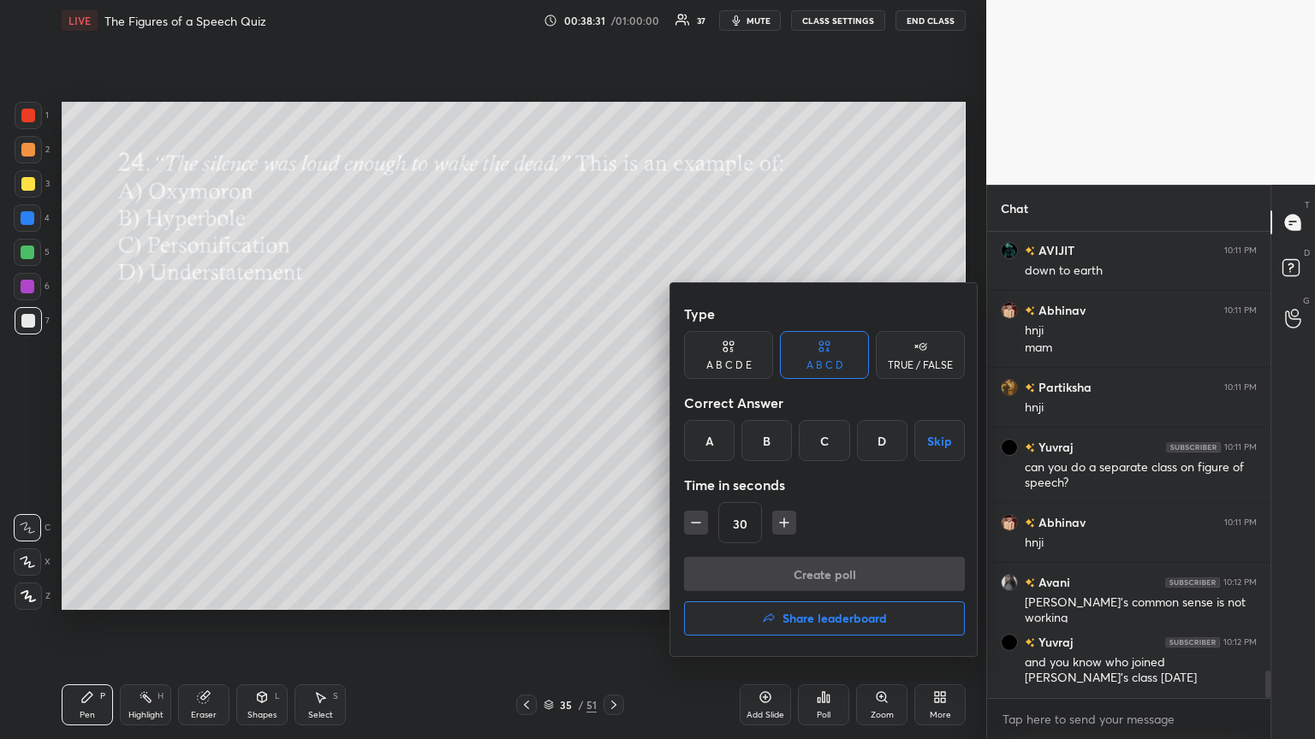
click at [614, 401] on div "A" at bounding box center [709, 440] width 50 height 41
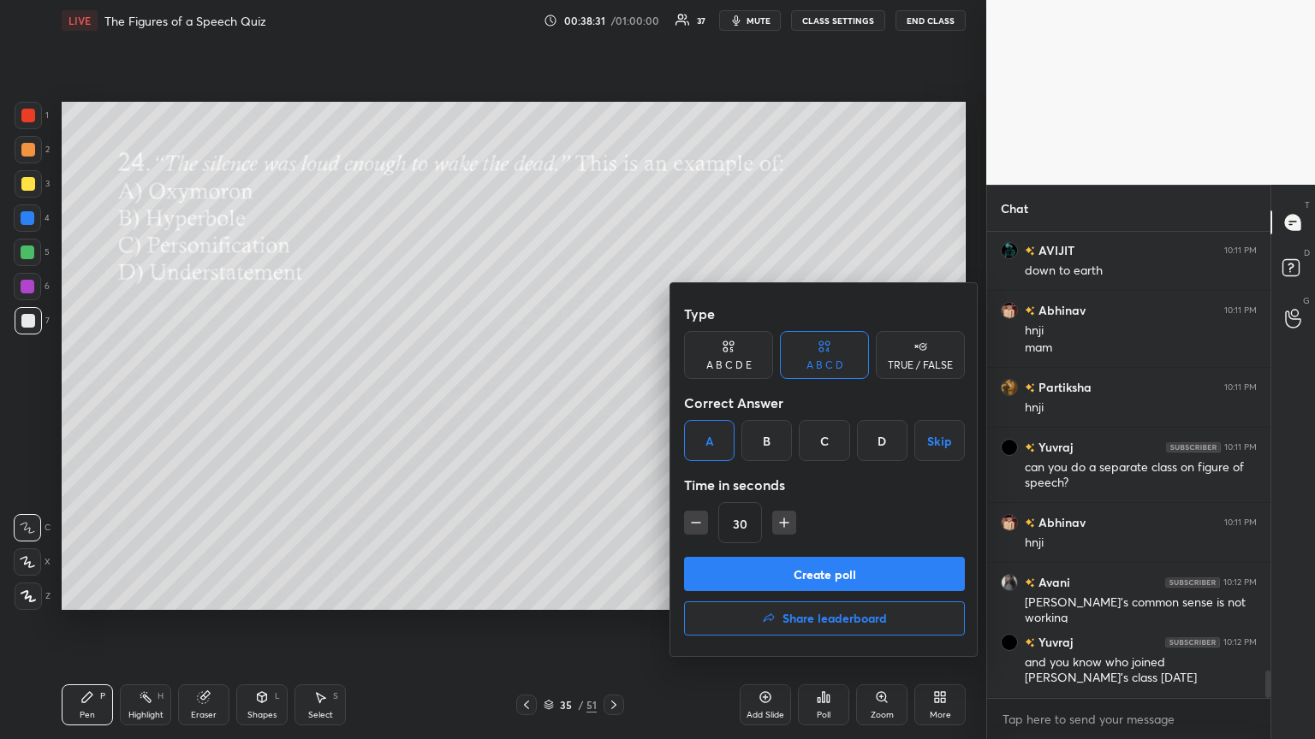
click at [614, 401] on button "Create poll" at bounding box center [824, 574] width 281 height 34
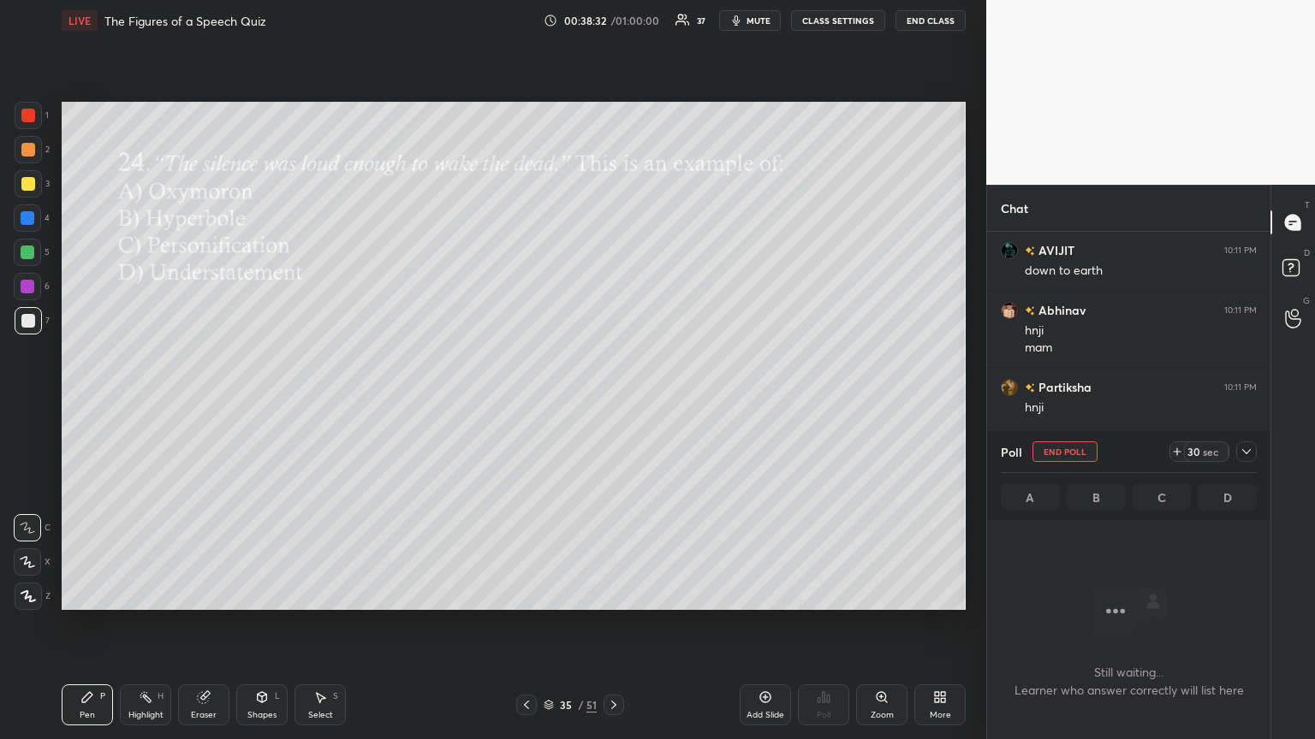
click at [614, 16] on span "mute" at bounding box center [758, 21] width 24 height 12
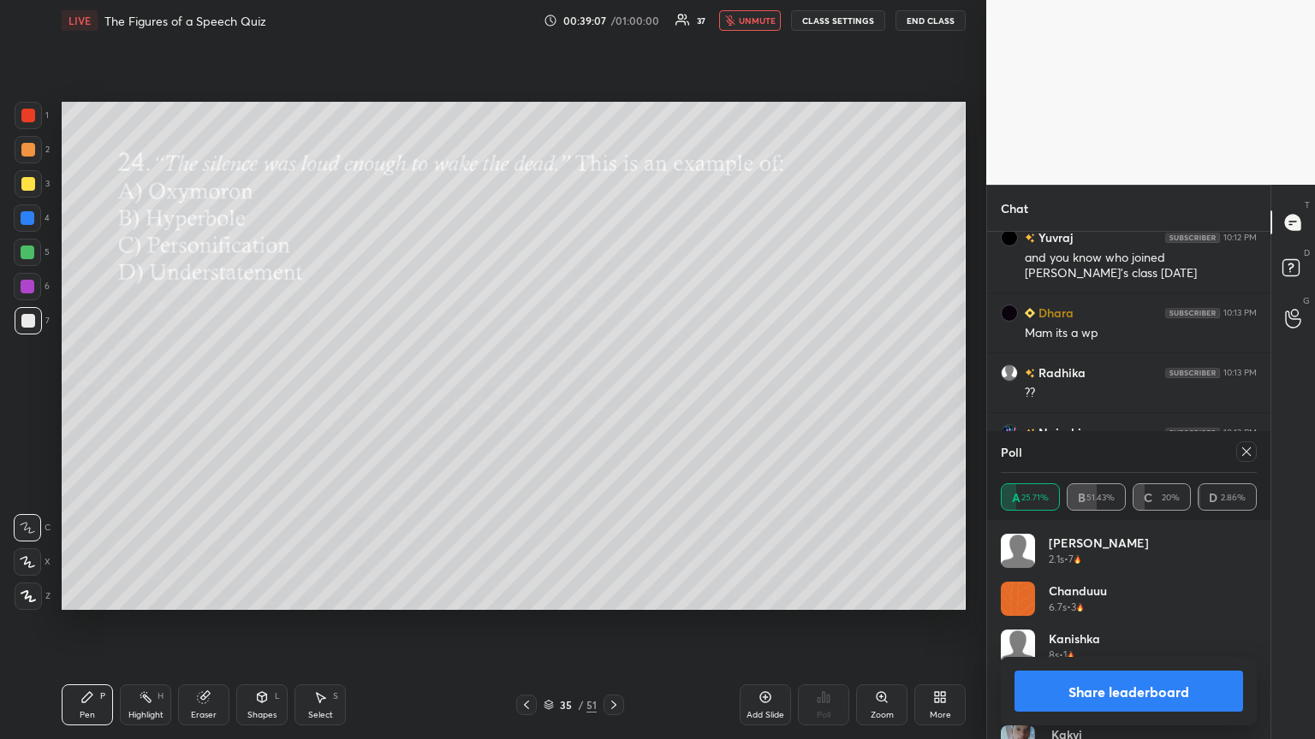
click at [614, 25] on span "unmute" at bounding box center [757, 21] width 37 height 12
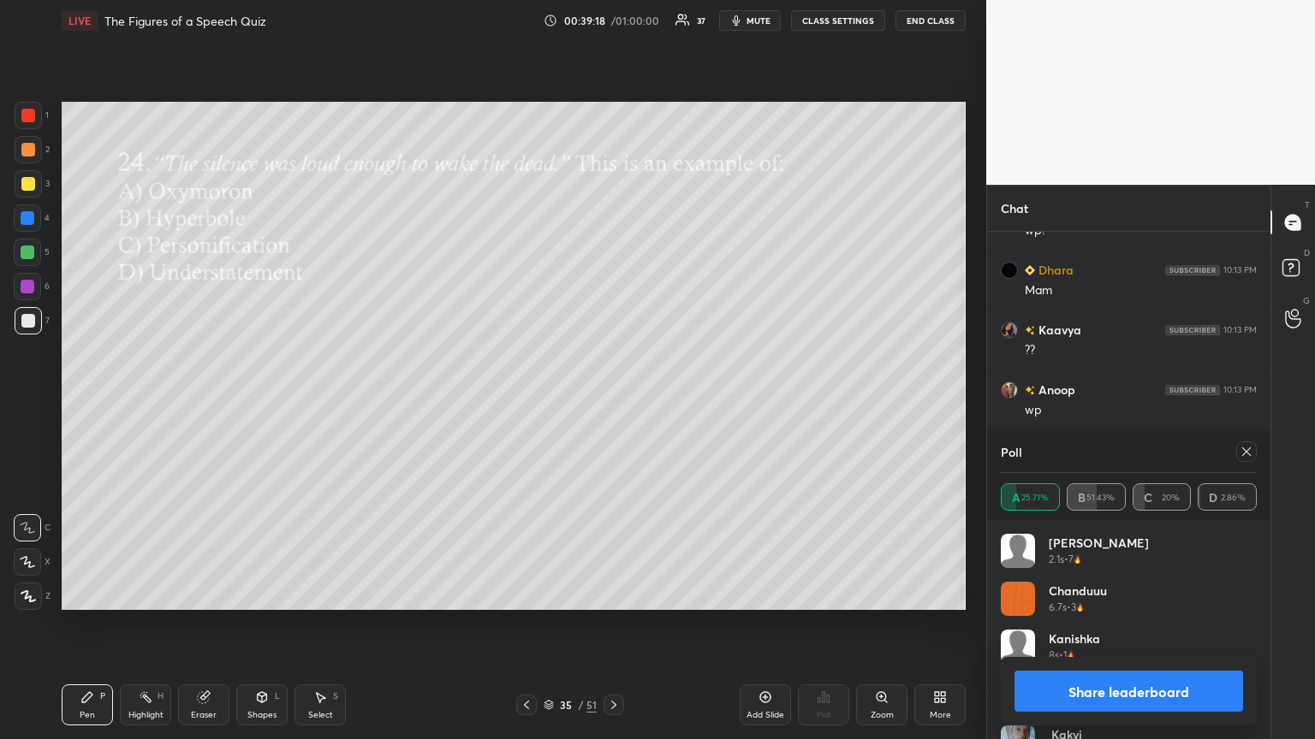
drag, startPoint x: 1245, startPoint y: 452, endPoint x: 1114, endPoint y: 466, distance: 131.7
click at [614, 401] on icon at bounding box center [1246, 452] width 14 height 14
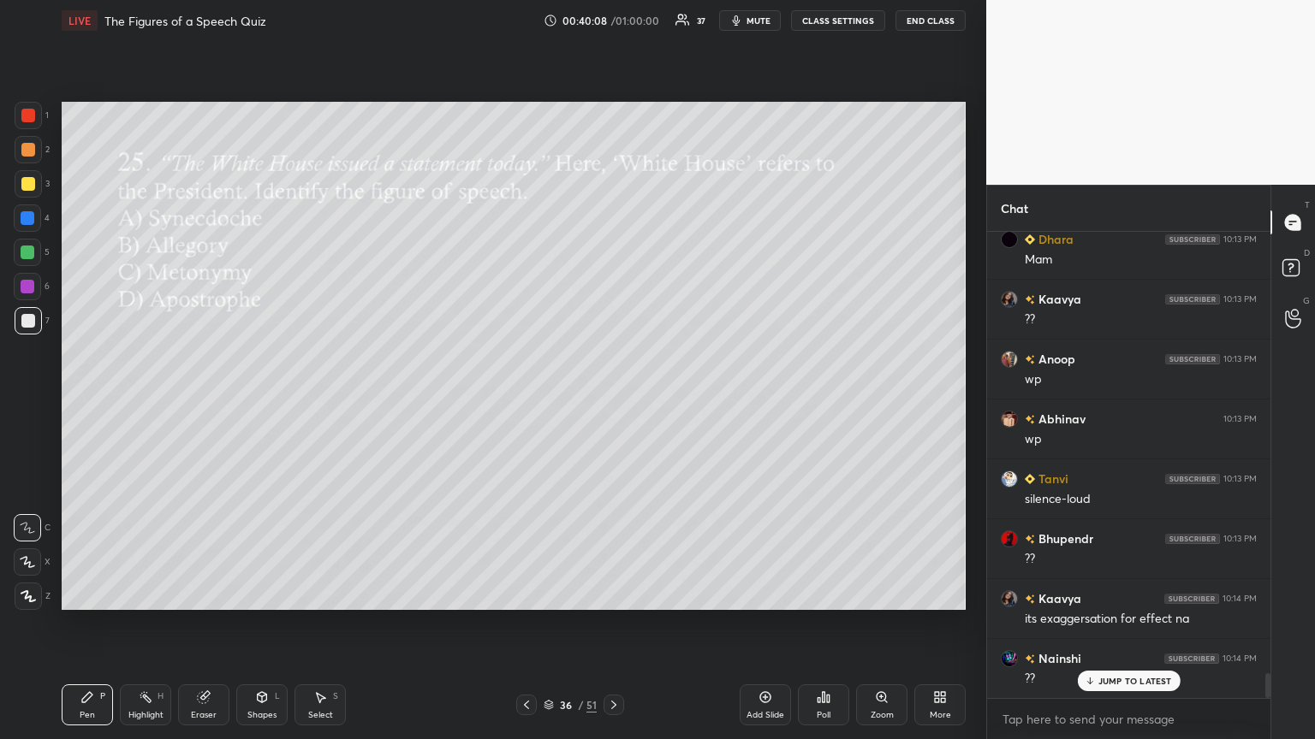
scroll to position [8329, 0]
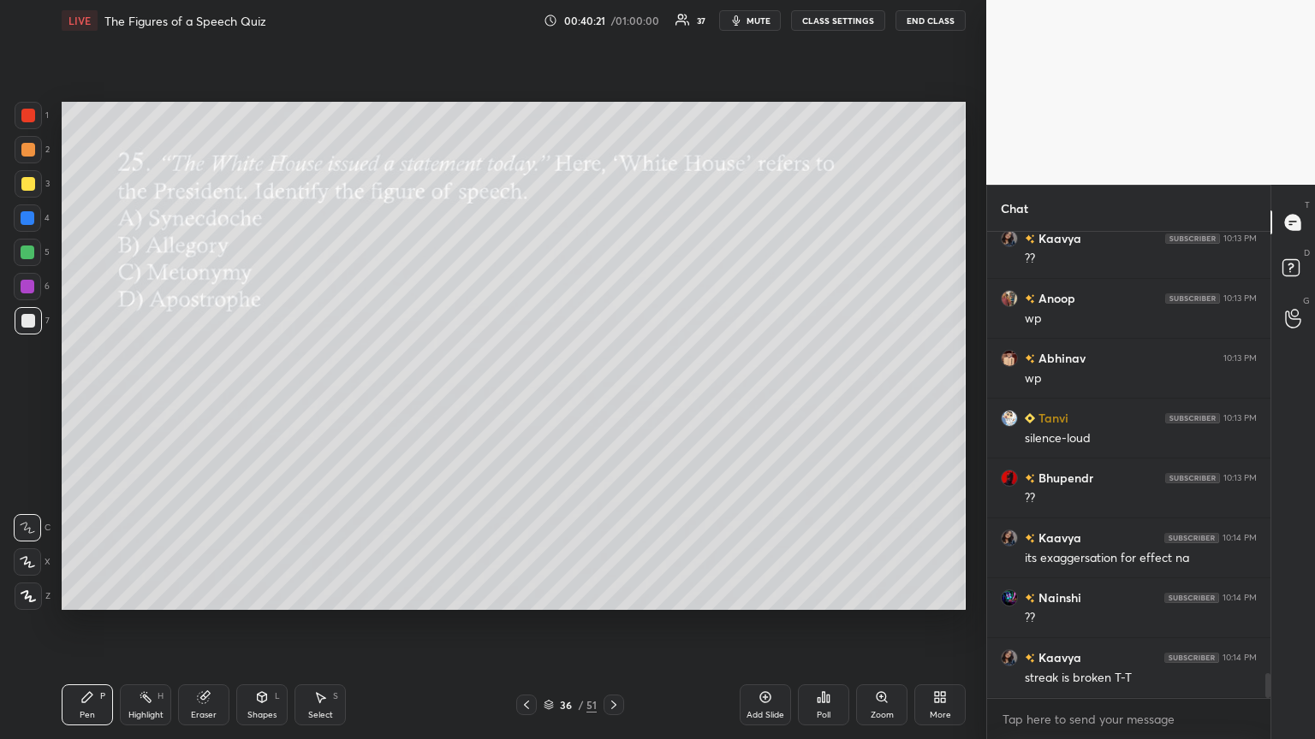
click at [614, 401] on div "Poll" at bounding box center [823, 705] width 51 height 41
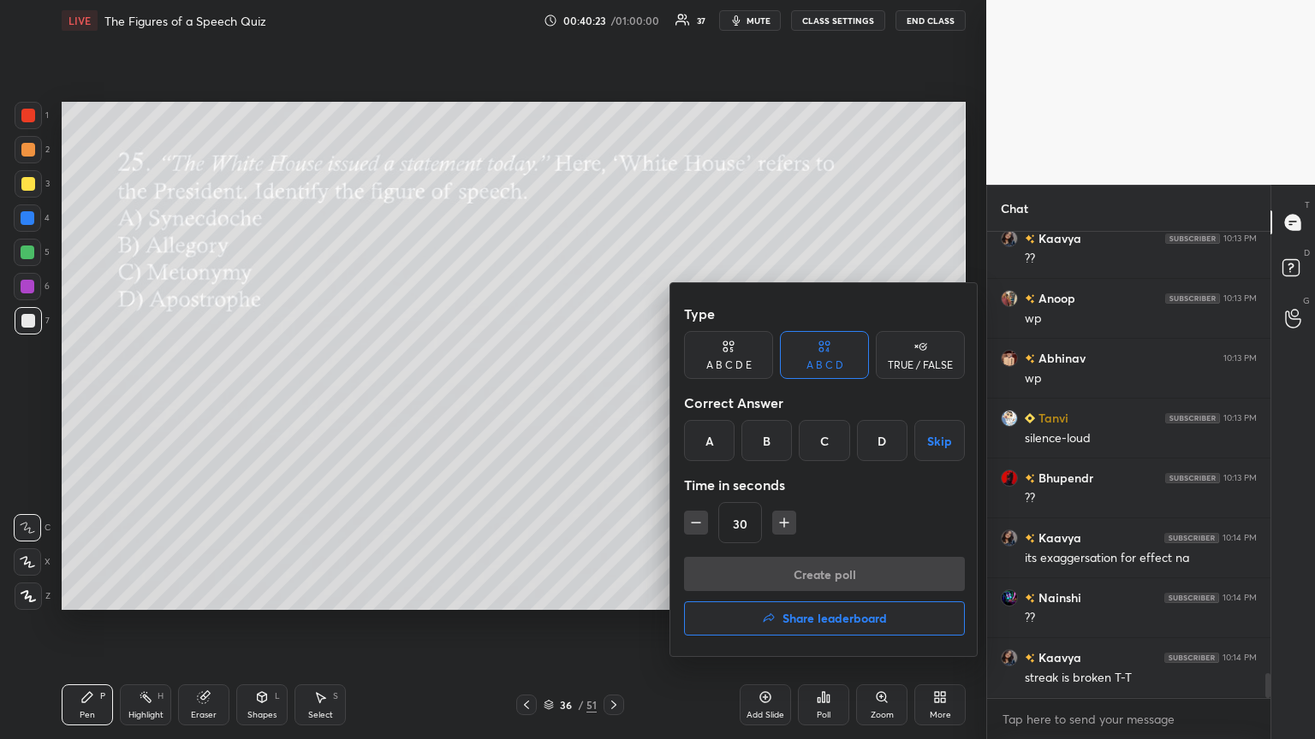
click at [614, 401] on div "C" at bounding box center [824, 440] width 50 height 41
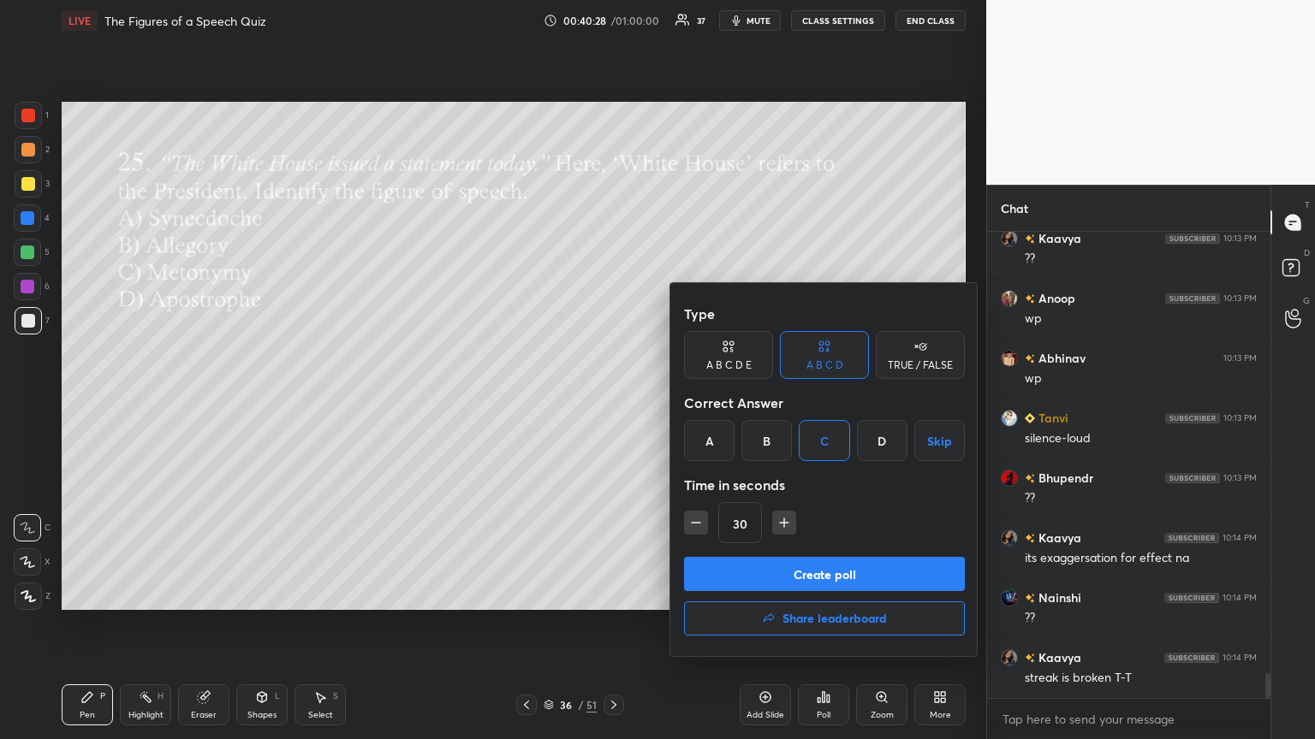
click at [614, 401] on button "Create poll" at bounding box center [824, 574] width 281 height 34
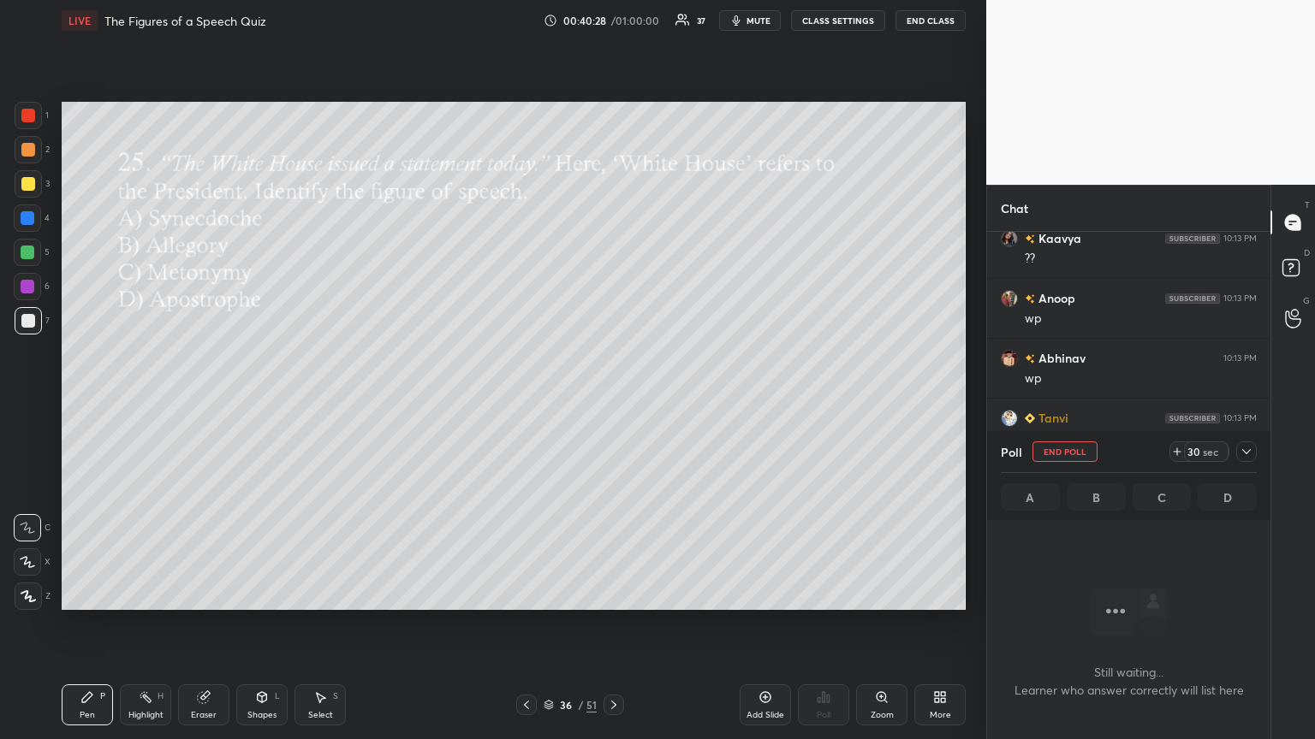
scroll to position [230, 278]
click at [614, 19] on span "mute" at bounding box center [758, 21] width 24 height 12
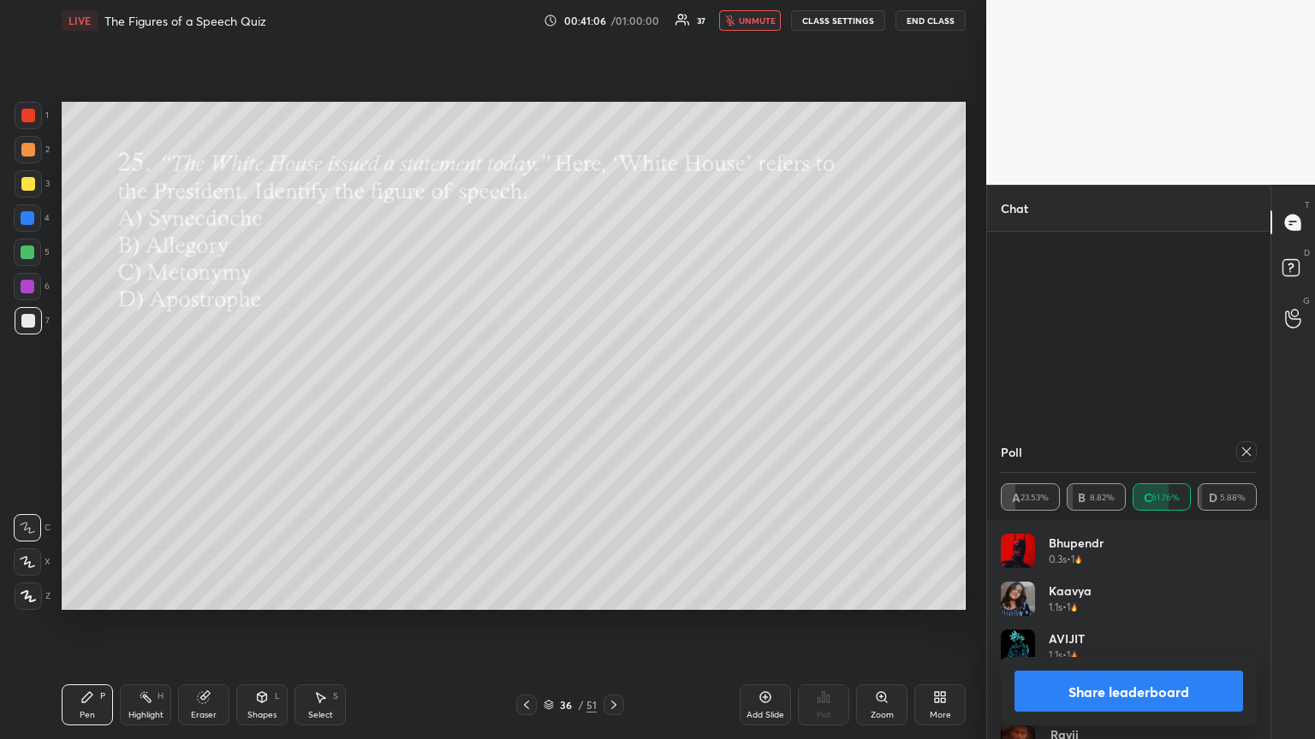
scroll to position [7688, 0]
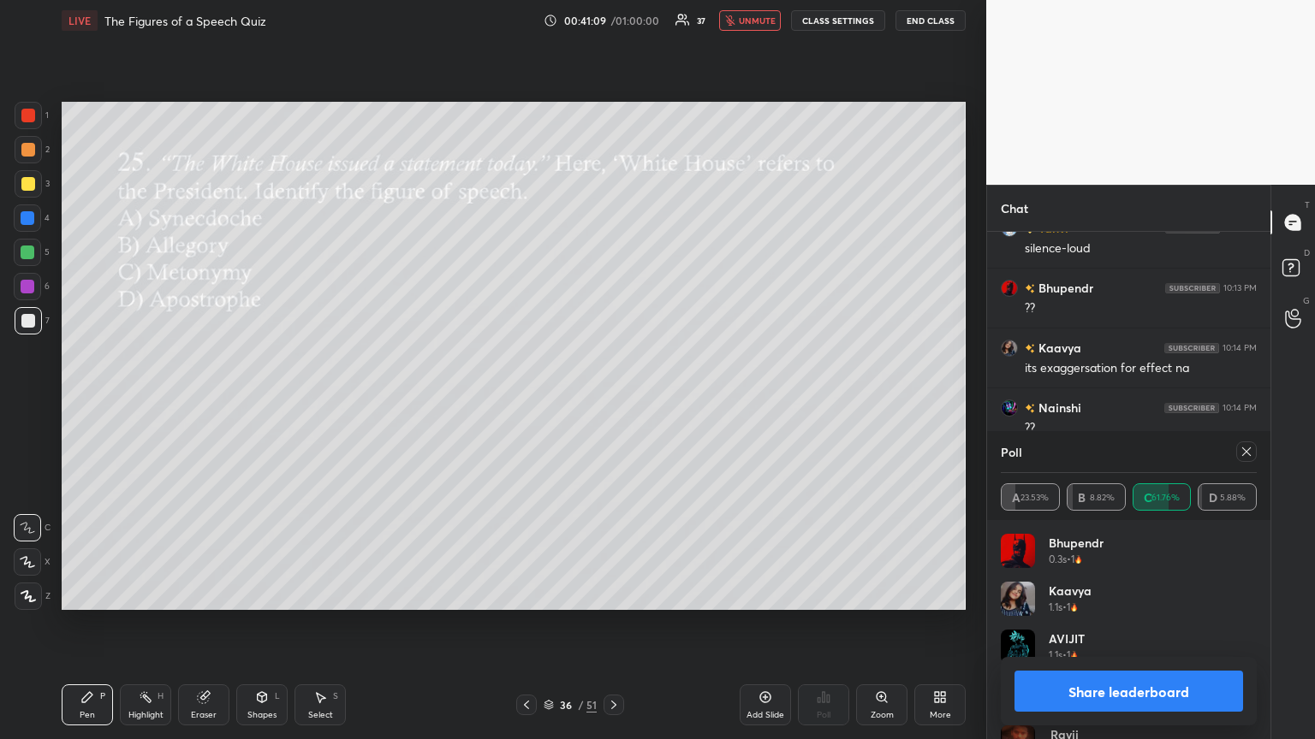
drag, startPoint x: 770, startPoint y: 14, endPoint x: 692, endPoint y: 76, distance: 100.5
click at [614, 15] on button "unmute" at bounding box center [750, 20] width 62 height 21
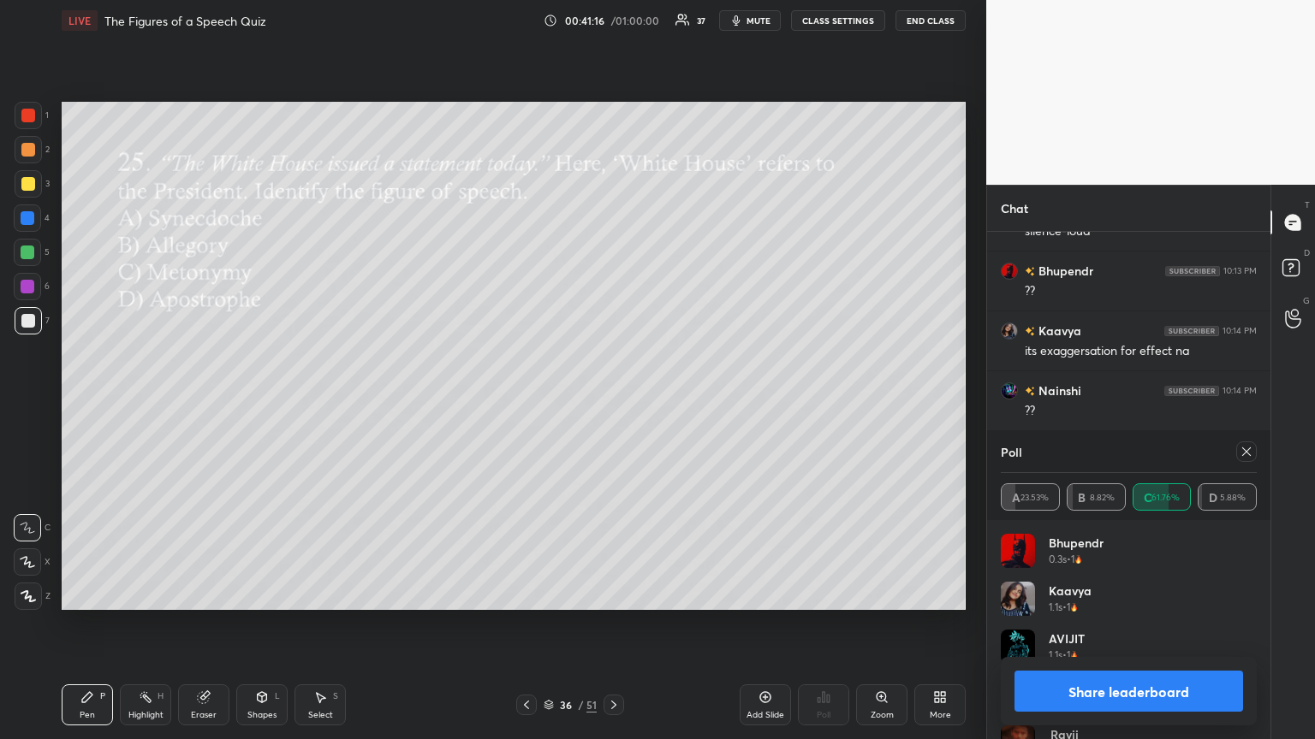
drag, startPoint x: 1246, startPoint y: 451, endPoint x: 1239, endPoint y: 459, distance: 10.3
click at [614, 401] on icon at bounding box center [1246, 452] width 14 height 14
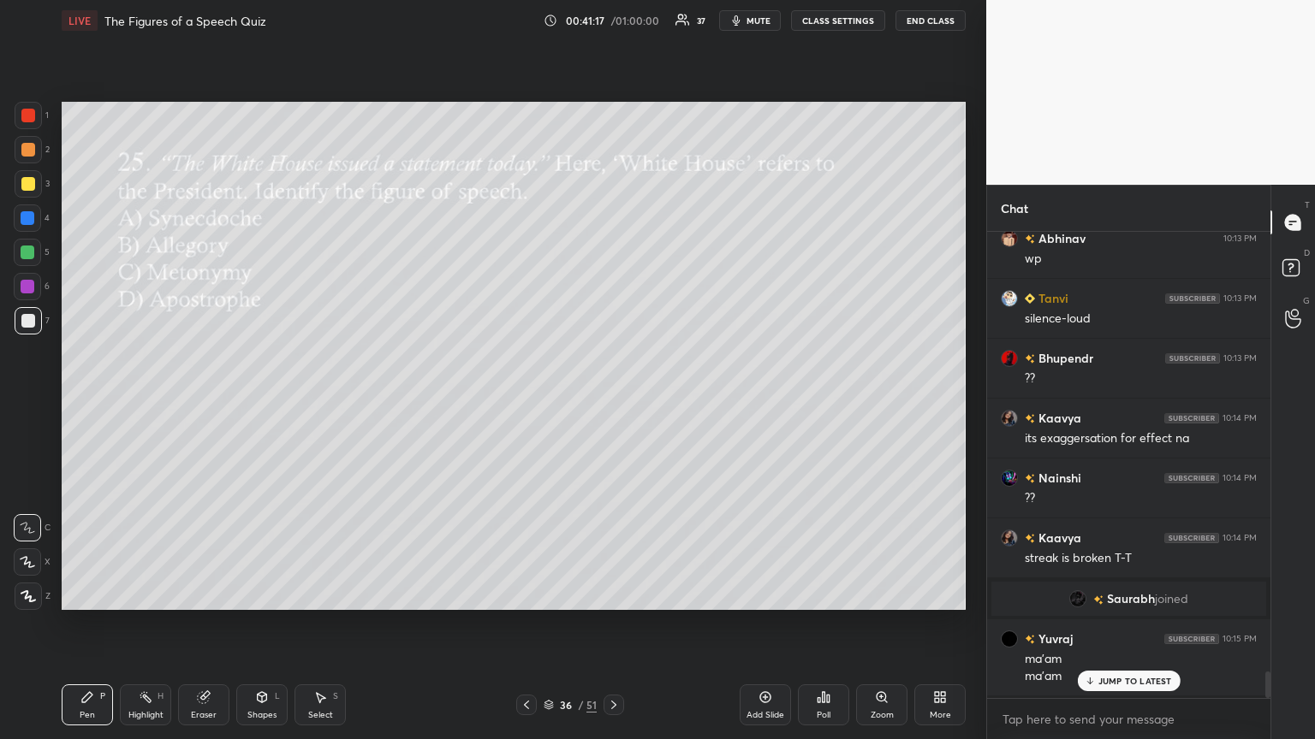
scroll to position [317, 278]
click at [614, 401] on div "Poll" at bounding box center [823, 705] width 51 height 41
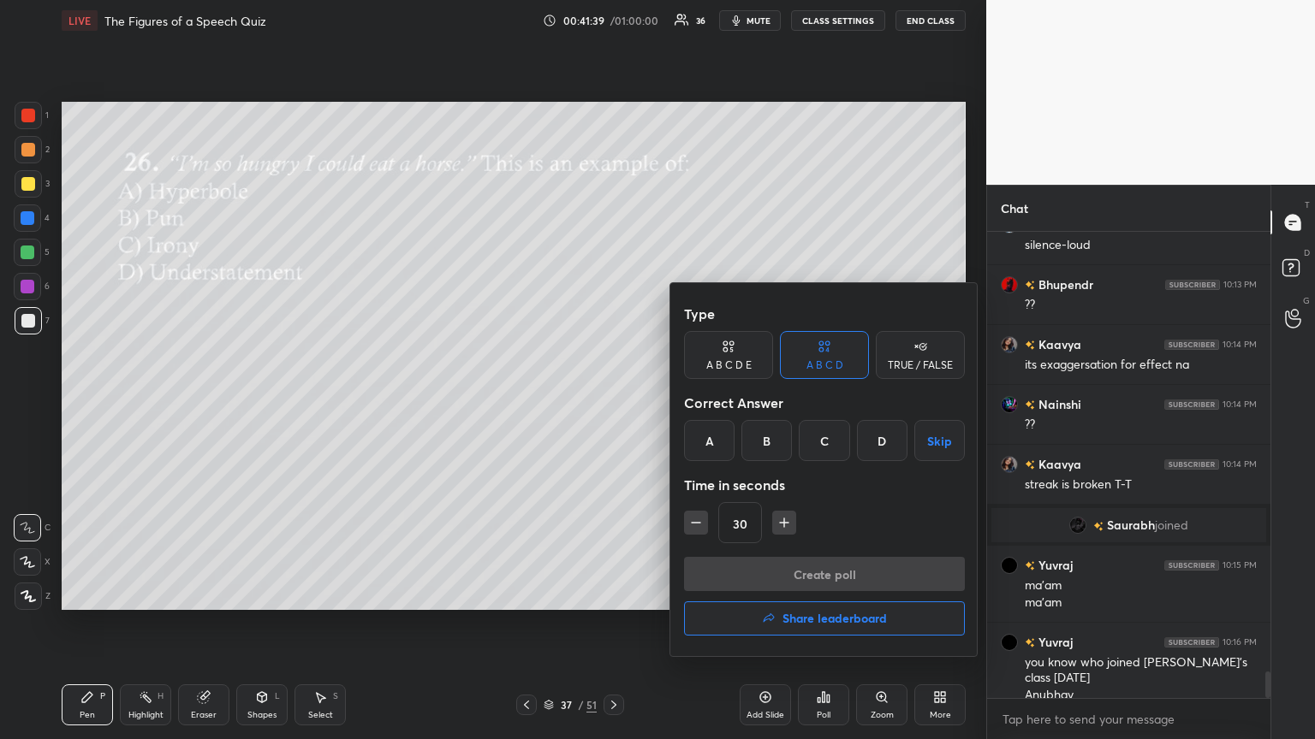
scroll to position [7709, 0]
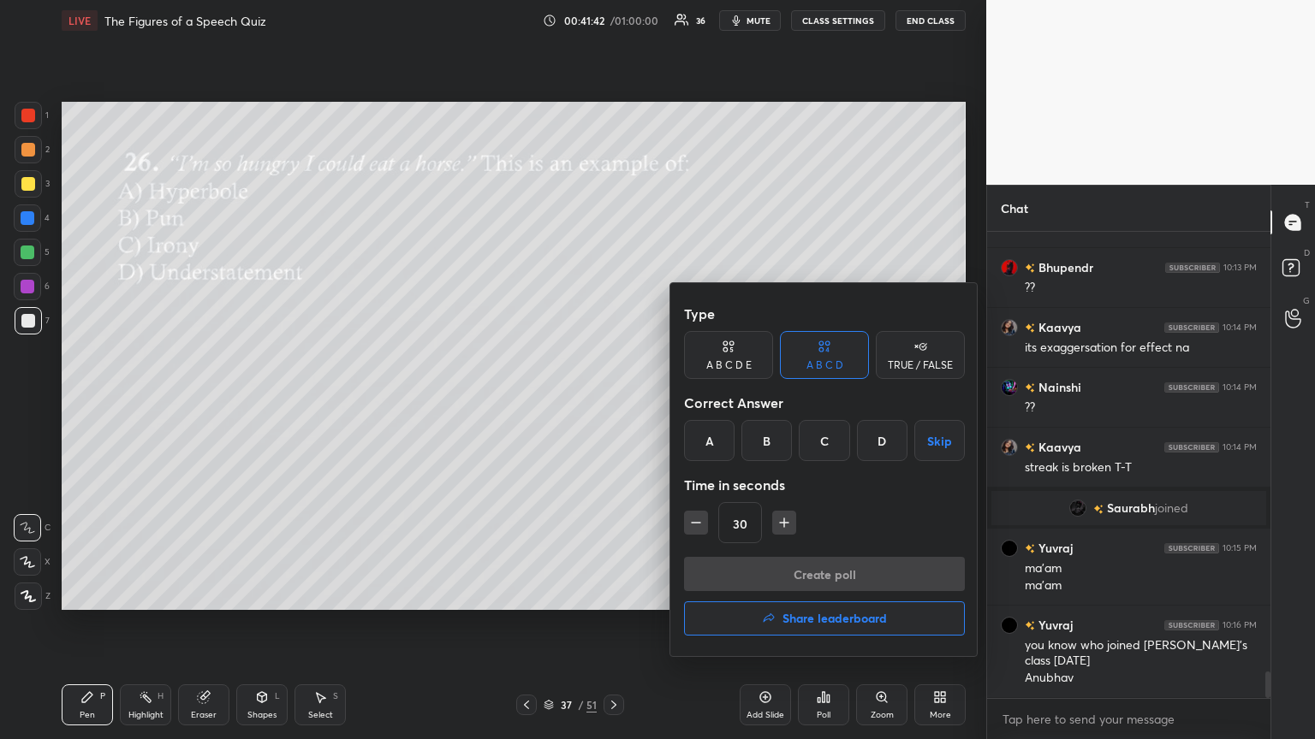
click at [614, 401] on div "A" at bounding box center [709, 440] width 50 height 41
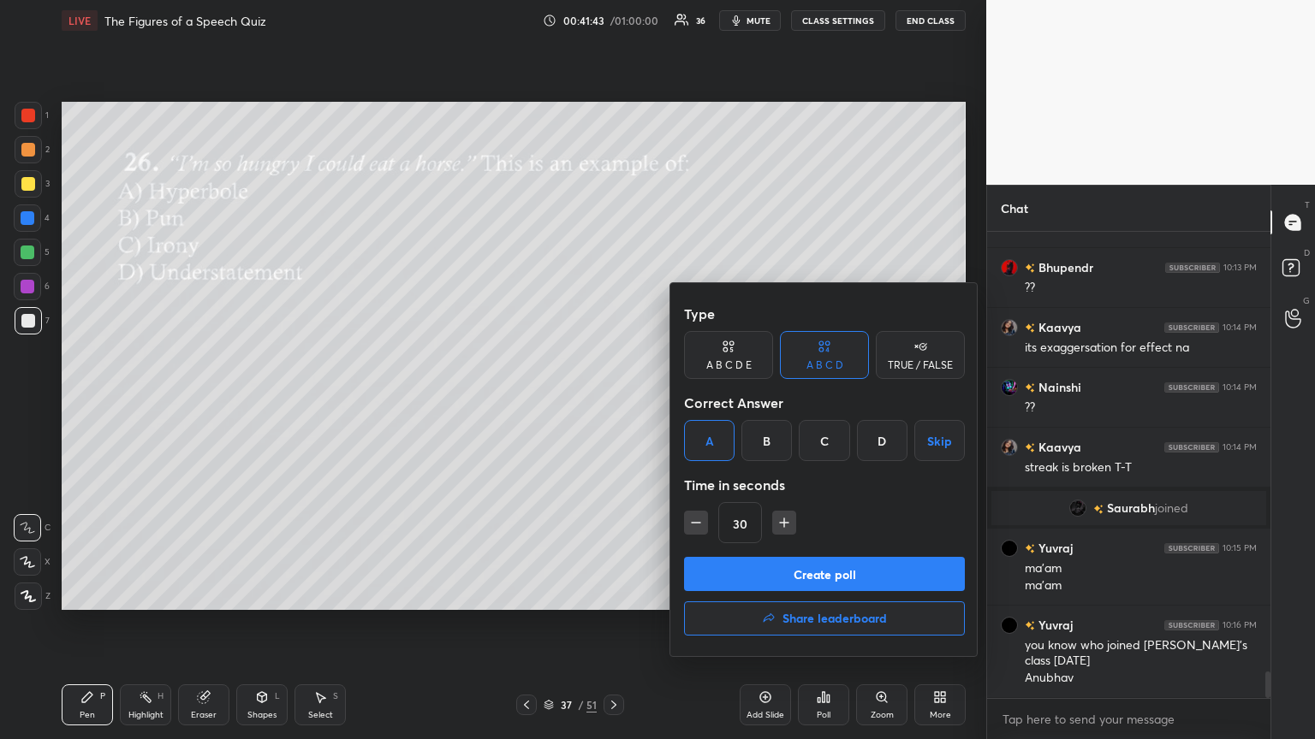
click at [614, 401] on button "Create poll" at bounding box center [824, 574] width 281 height 34
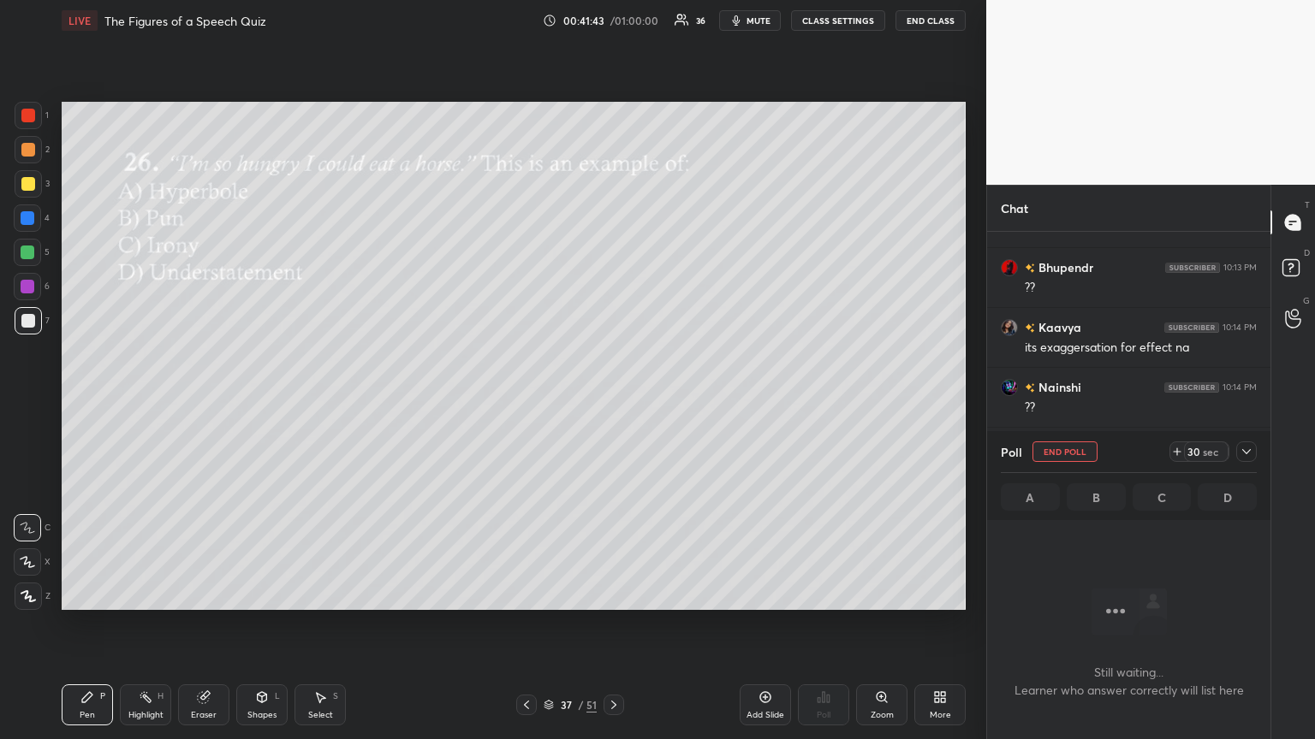
scroll to position [5, 5]
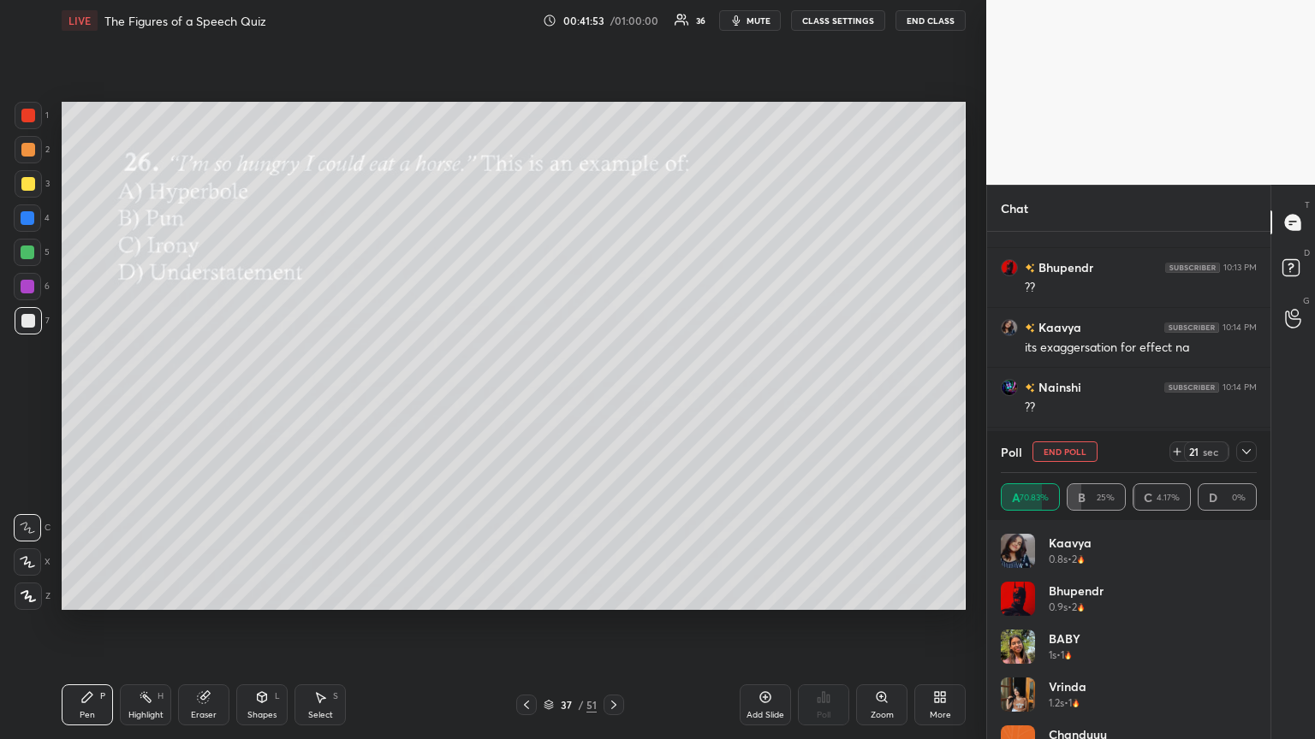
click at [614, 401] on icon at bounding box center [1246, 452] width 14 height 14
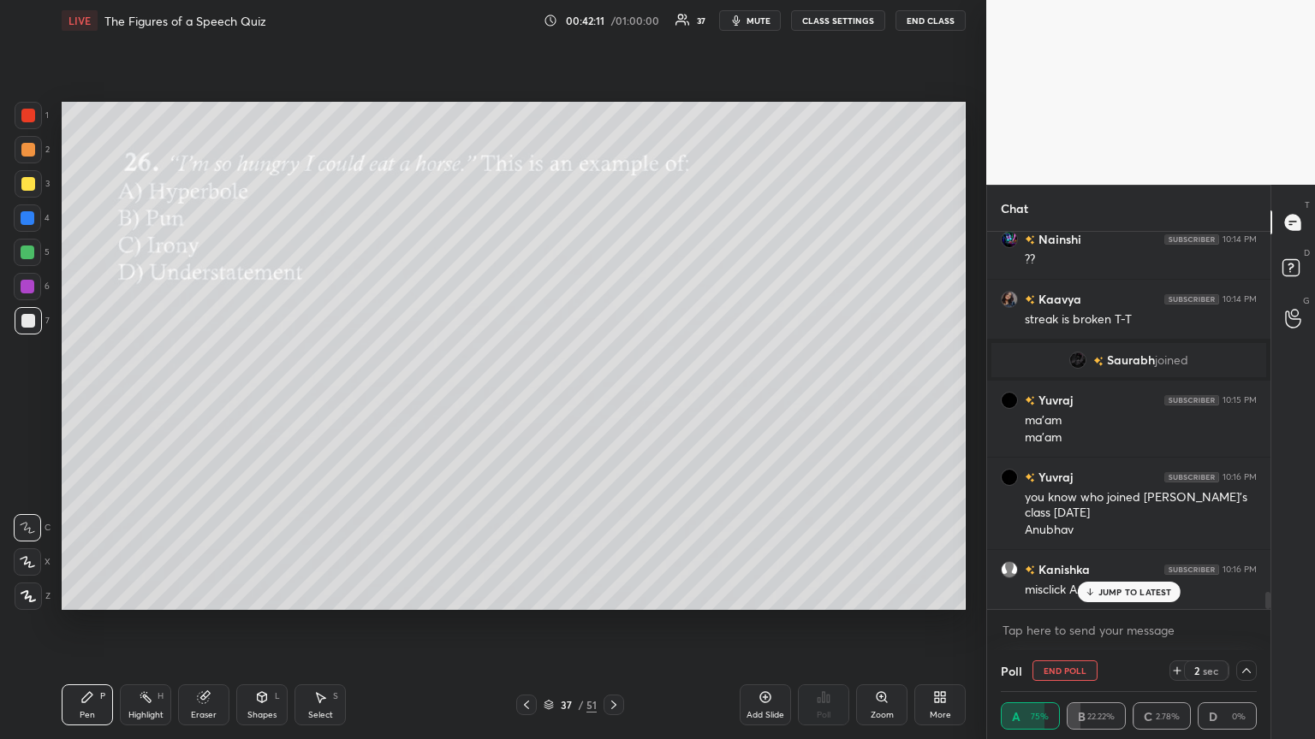
click at [614, 401] on icon at bounding box center [1089, 592] width 11 height 10
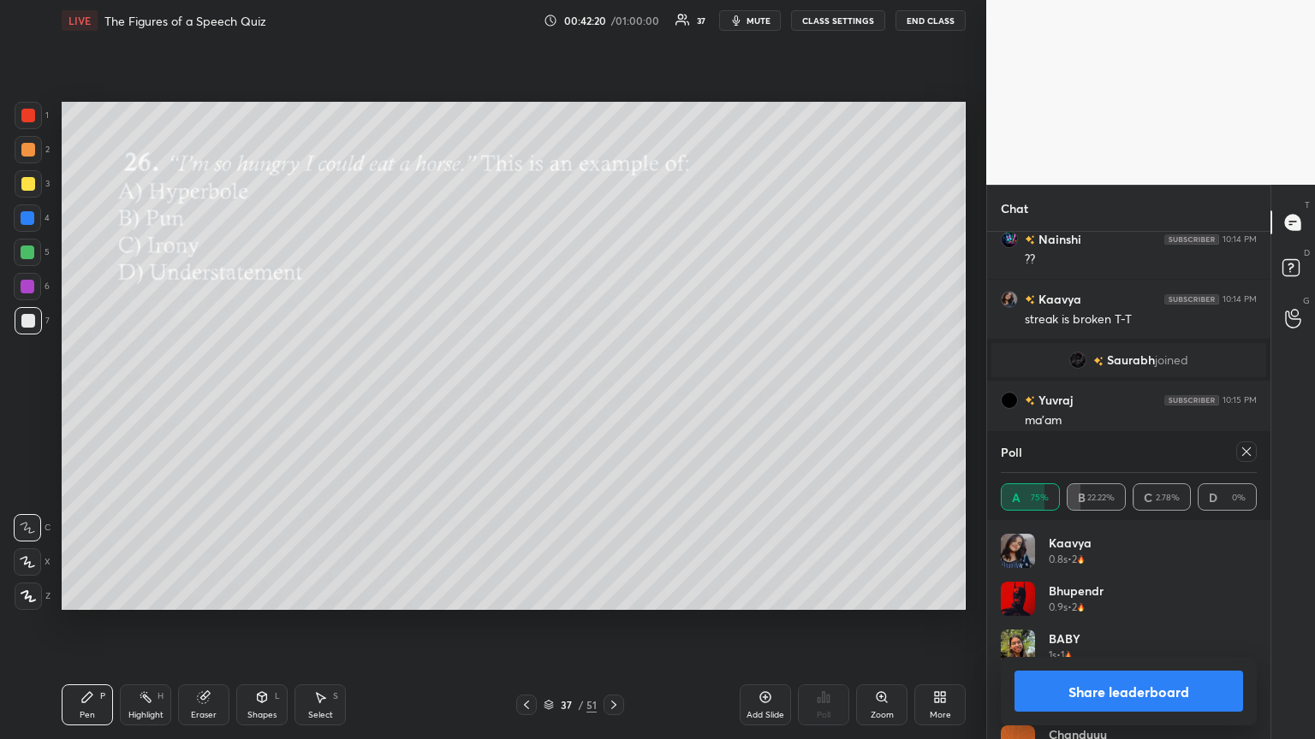
click at [614, 401] on icon at bounding box center [1246, 452] width 14 height 14
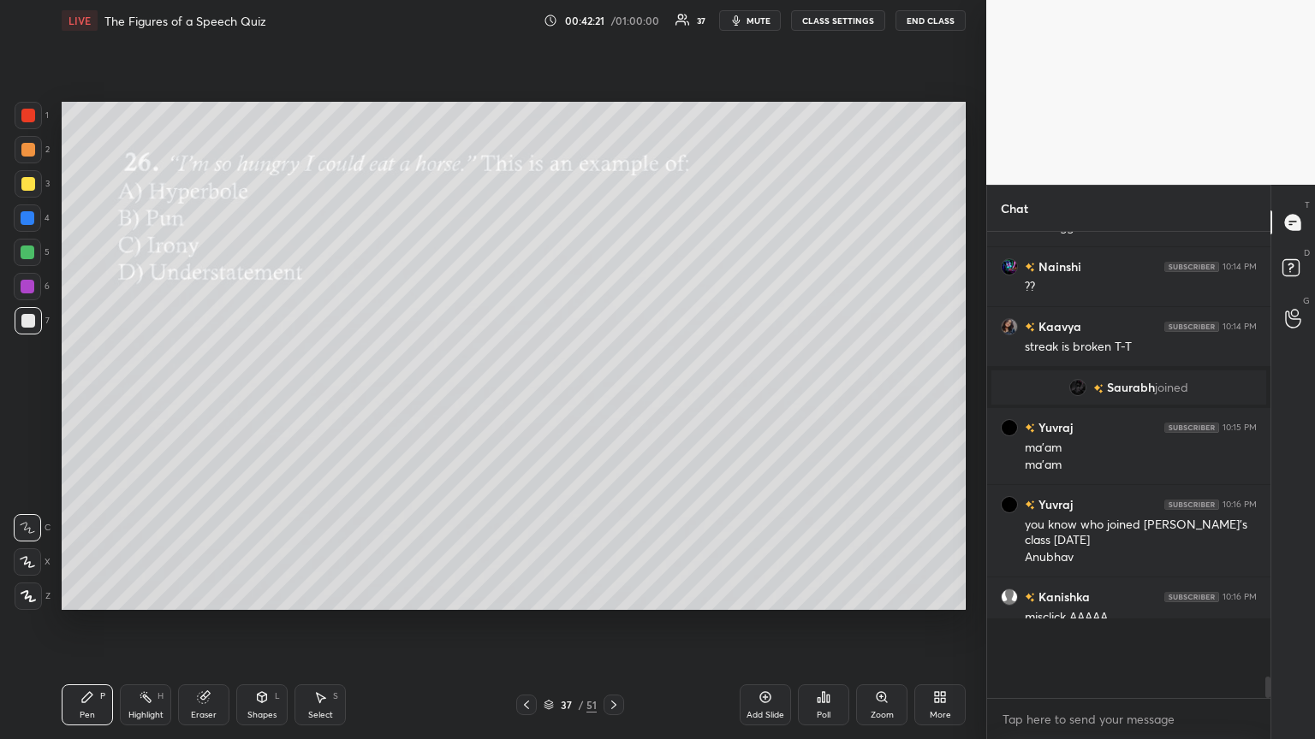
scroll to position [453, 278]
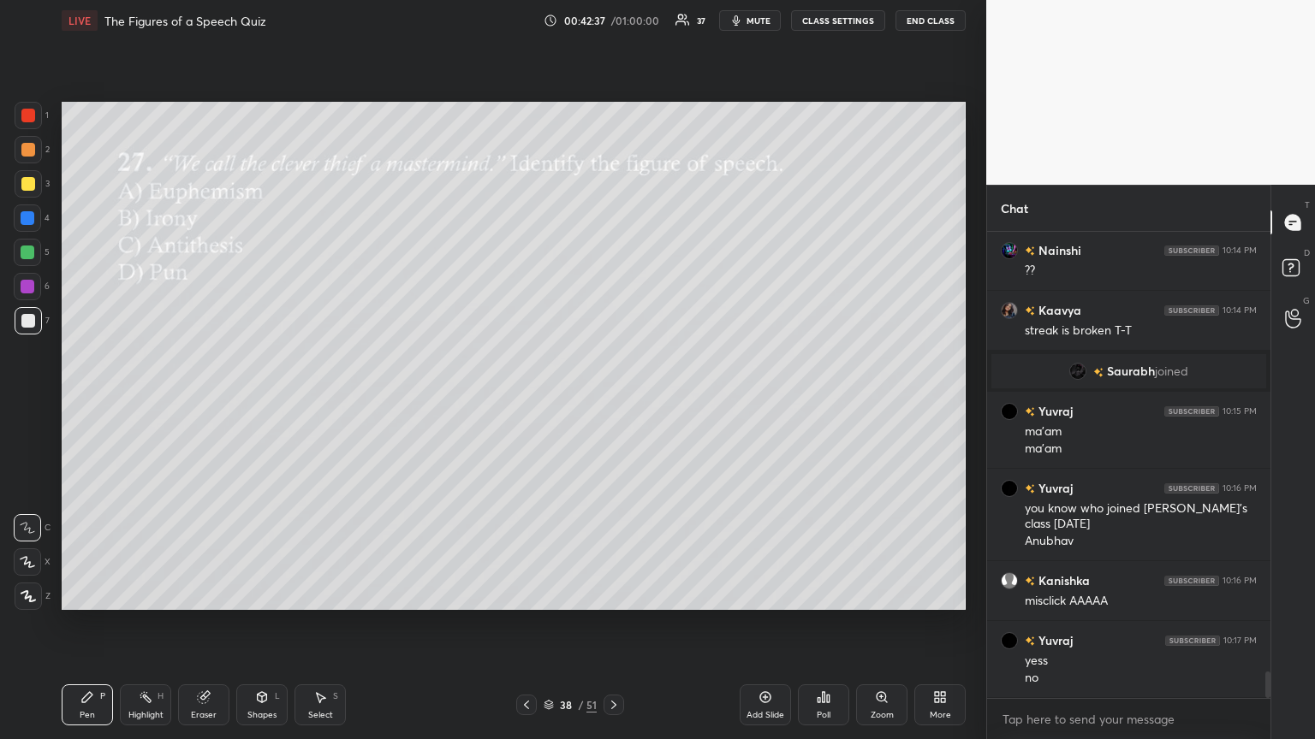
click at [614, 401] on div "Poll" at bounding box center [824, 715] width 14 height 9
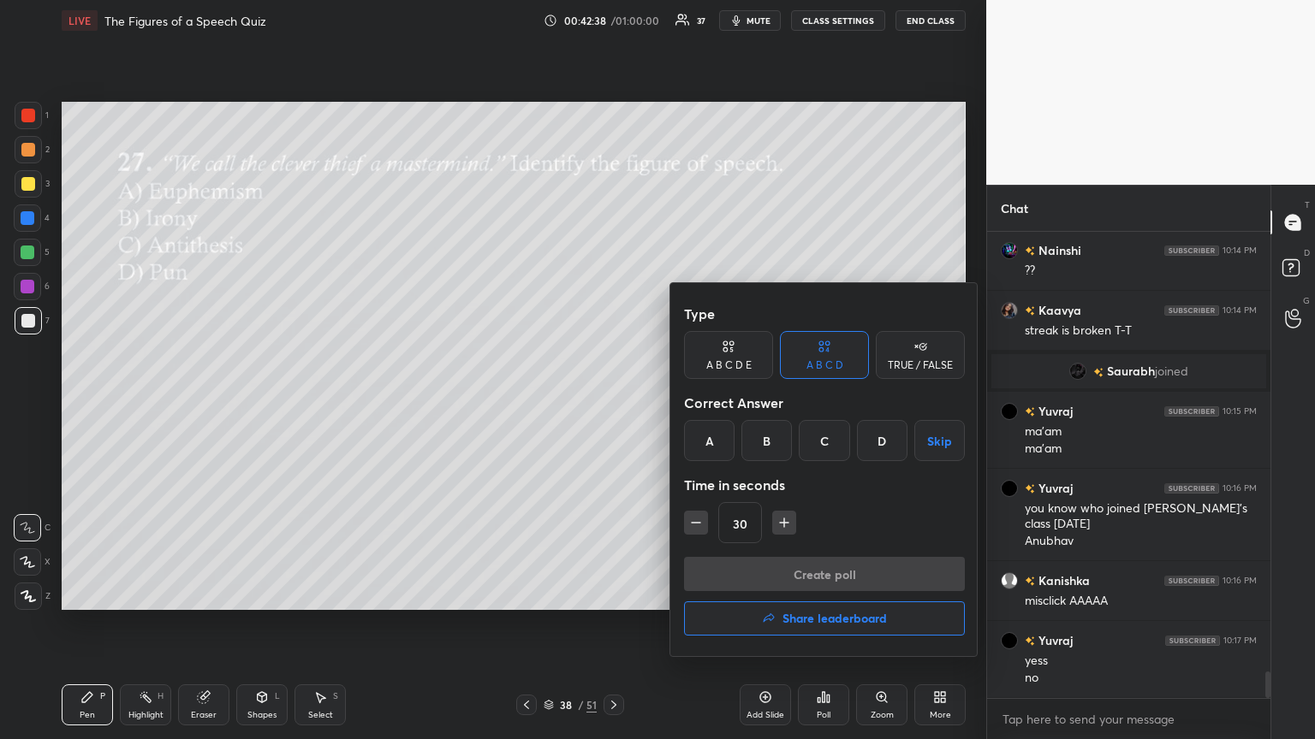
click at [614, 401] on div "A" at bounding box center [709, 440] width 50 height 41
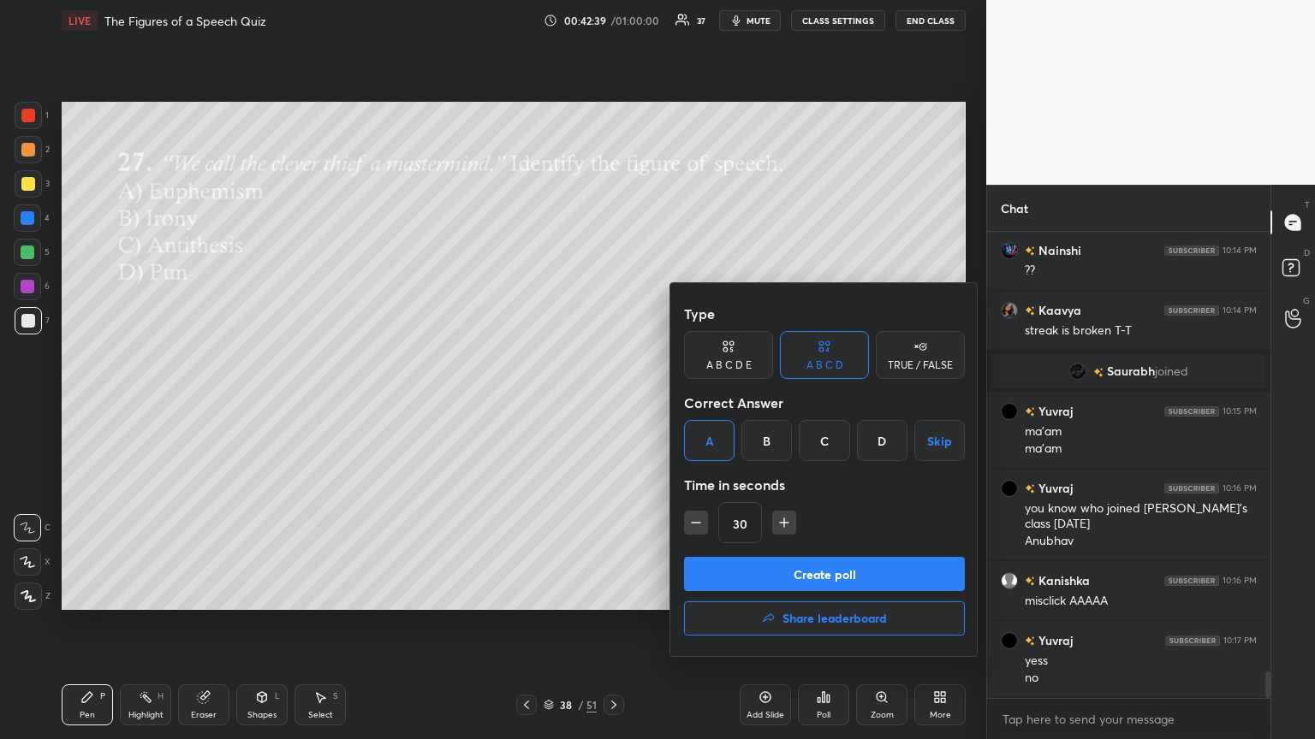
click at [614, 401] on button "Create poll" at bounding box center [824, 574] width 281 height 34
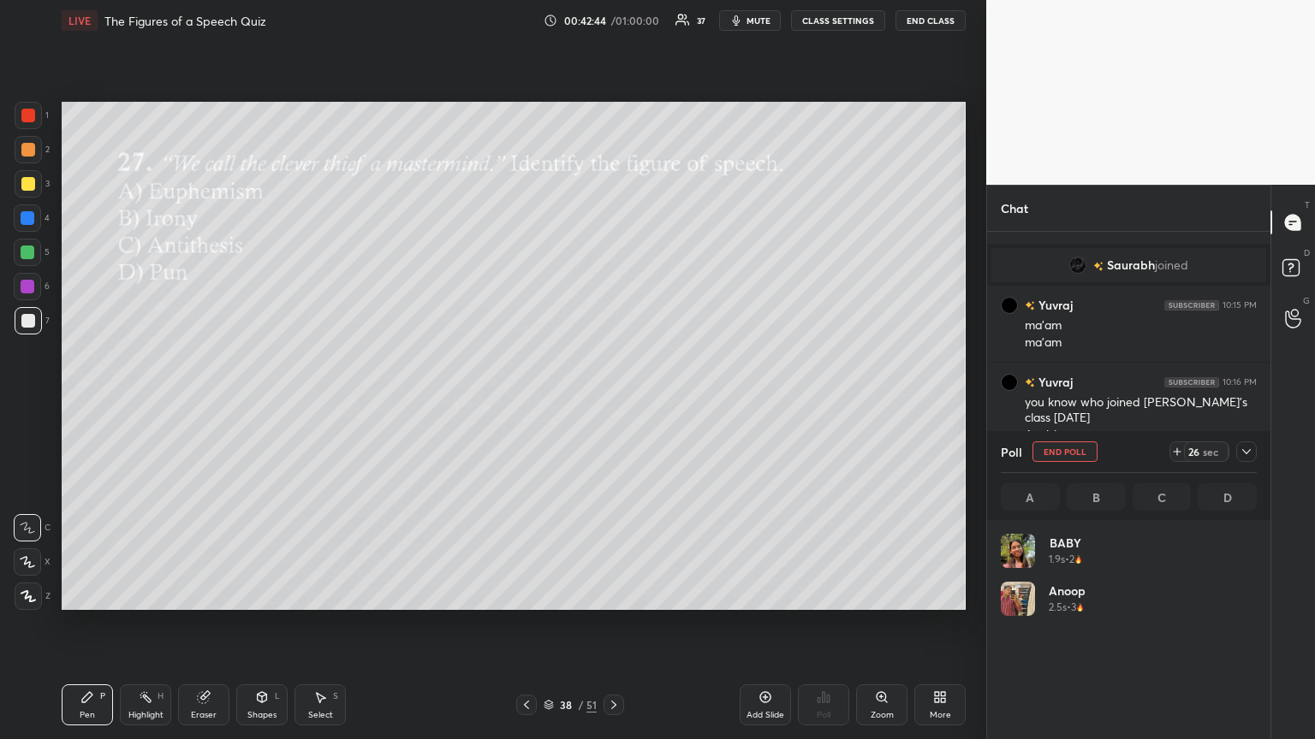
click at [614, 401] on div at bounding box center [1246, 452] width 21 height 21
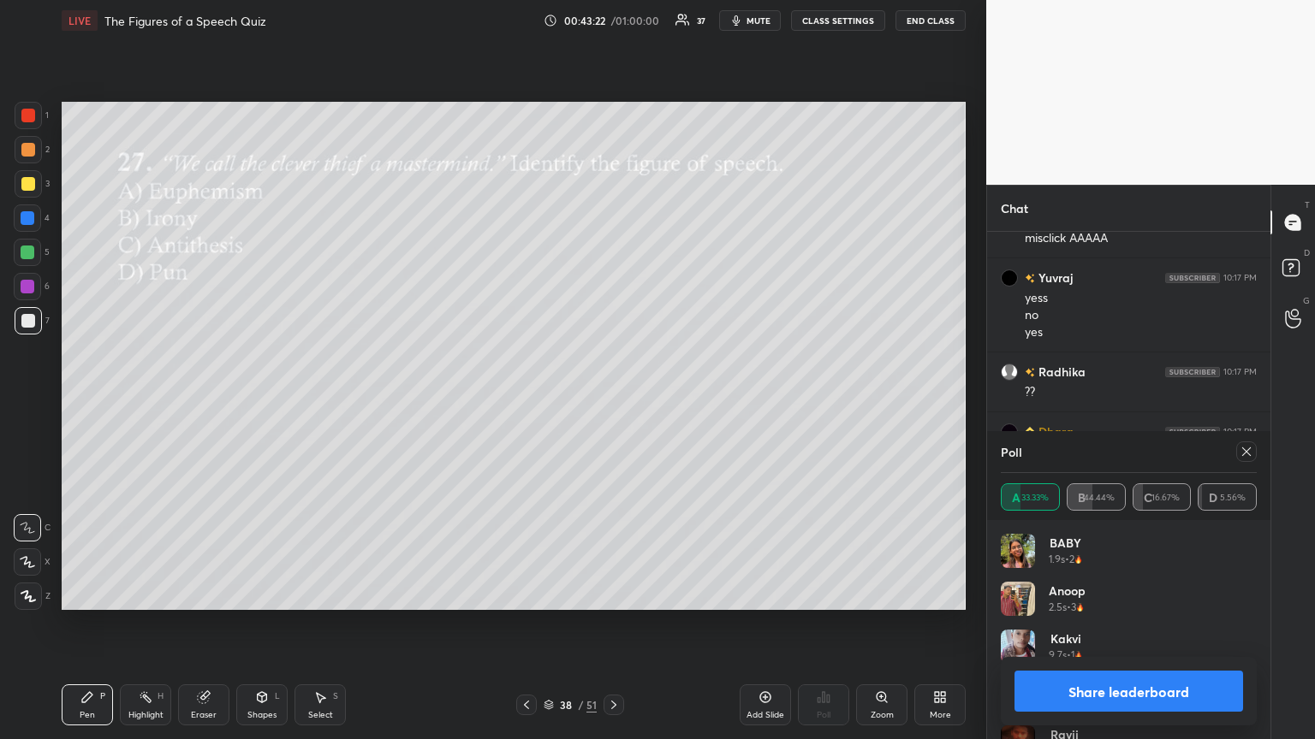
scroll to position [8268, 0]
click at [614, 401] on icon at bounding box center [1246, 452] width 14 height 14
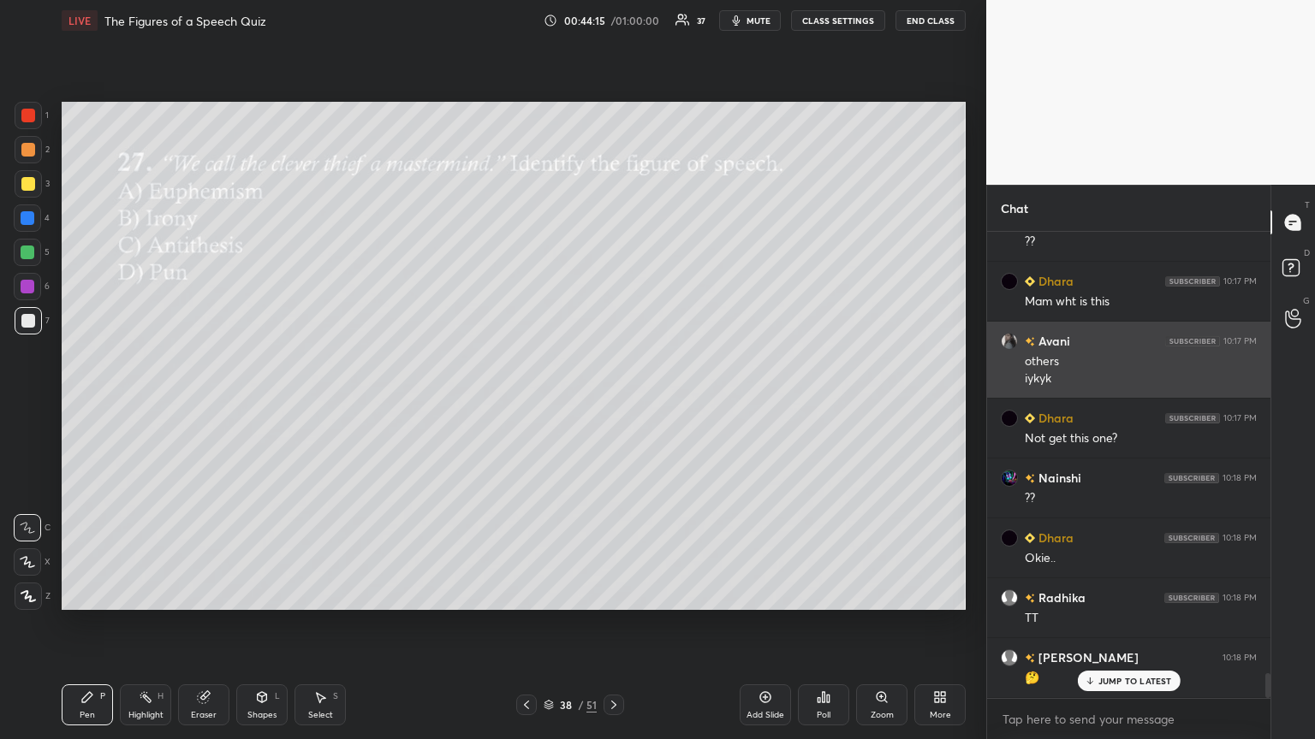
scroll to position [8419, 0]
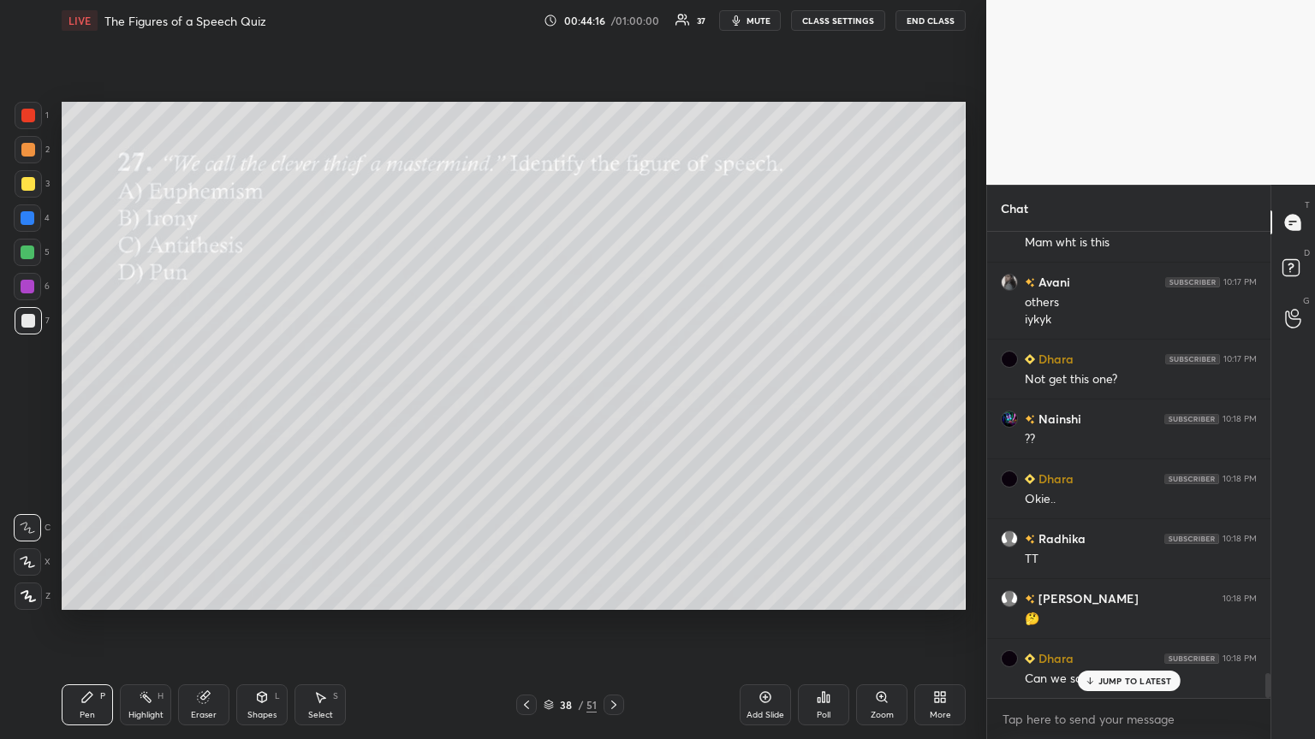
click at [614, 401] on p "JUMP TO LATEST" at bounding box center [1135, 681] width 74 height 10
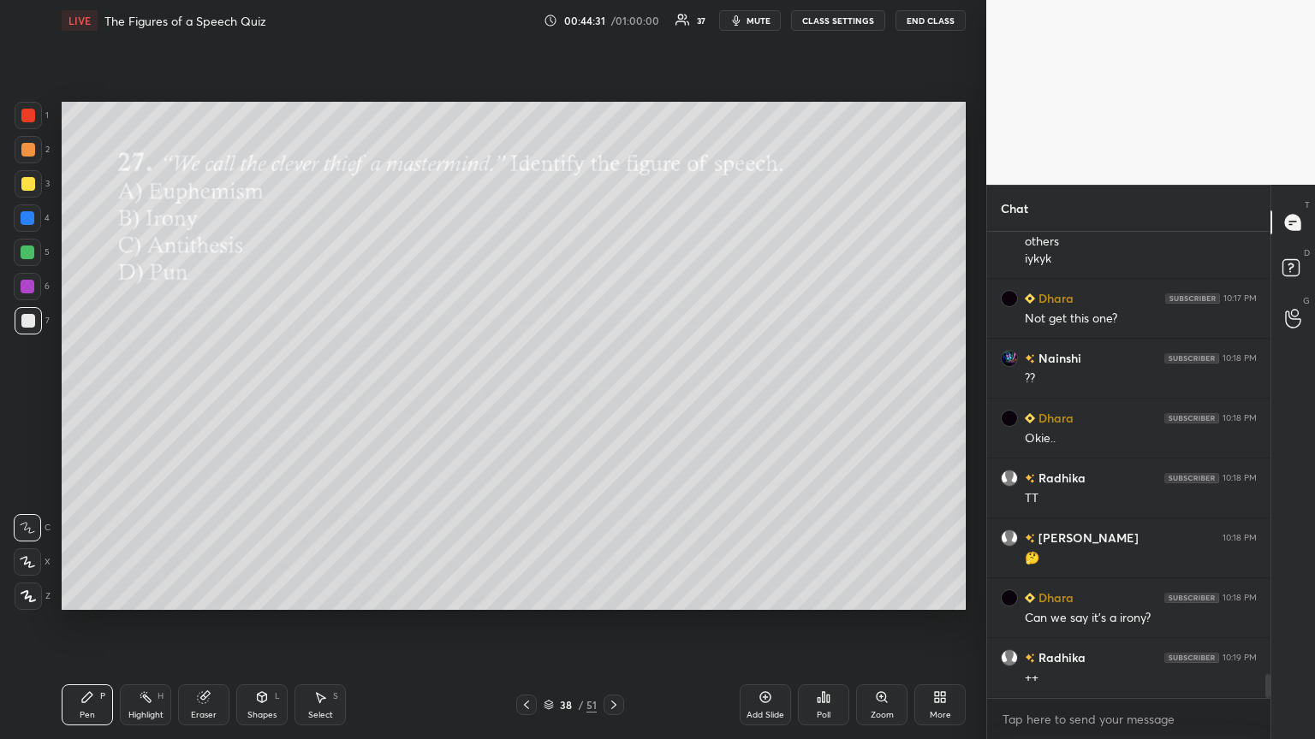
scroll to position [8520, 0]
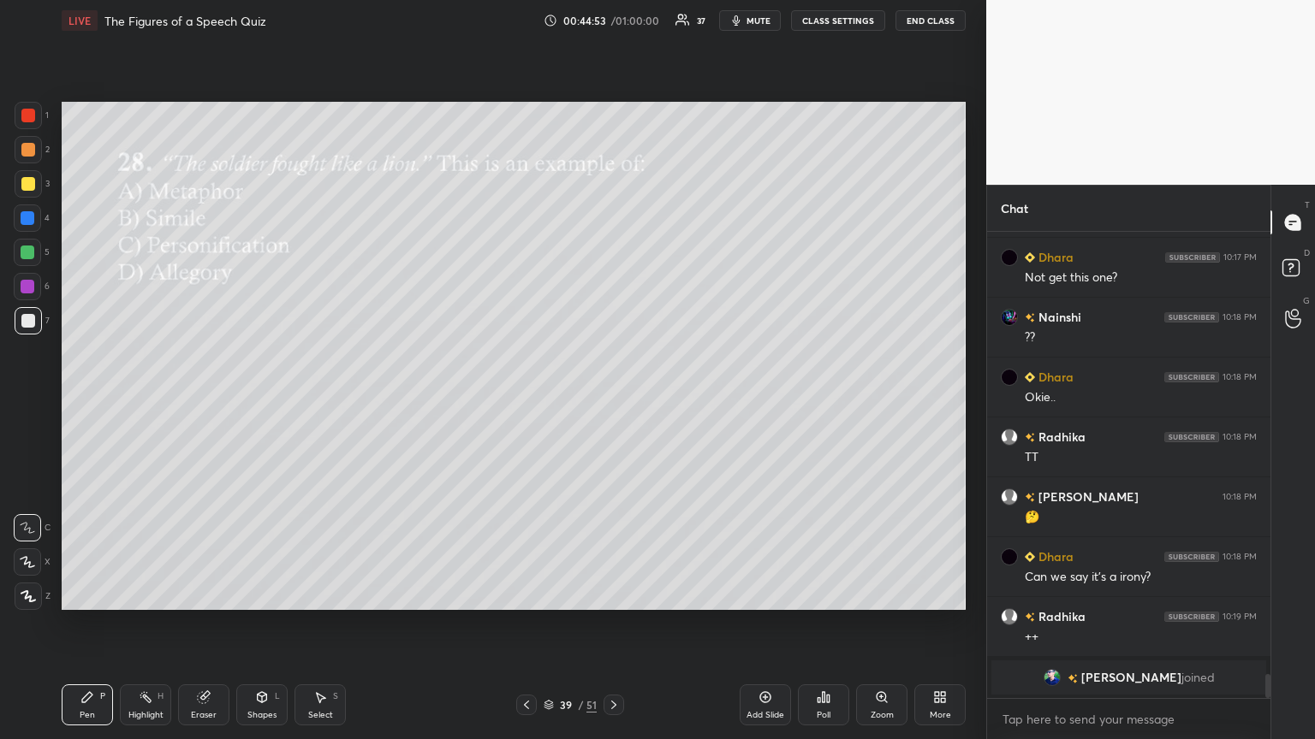
click at [614, 401] on div "Poll" at bounding box center [823, 705] width 51 height 41
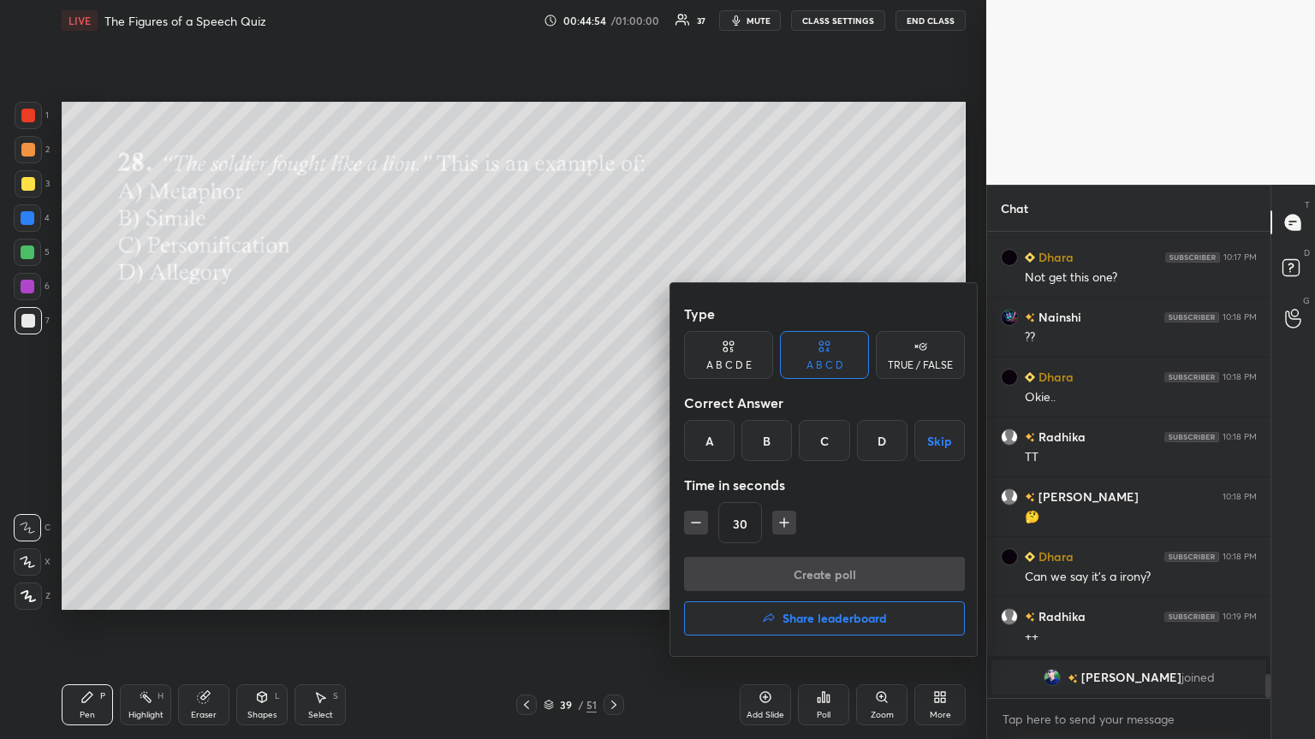
click at [614, 401] on div "B" at bounding box center [766, 440] width 50 height 41
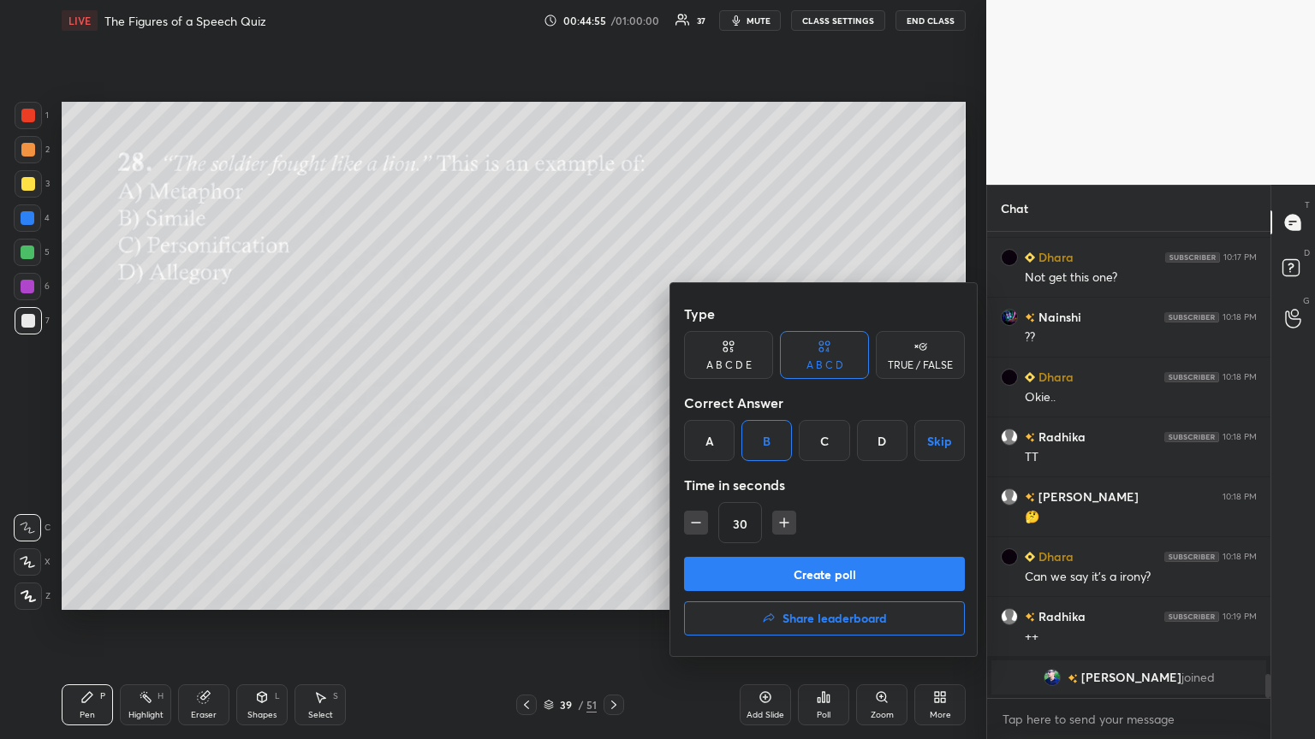
click at [614, 401] on button "Create poll" at bounding box center [824, 574] width 281 height 34
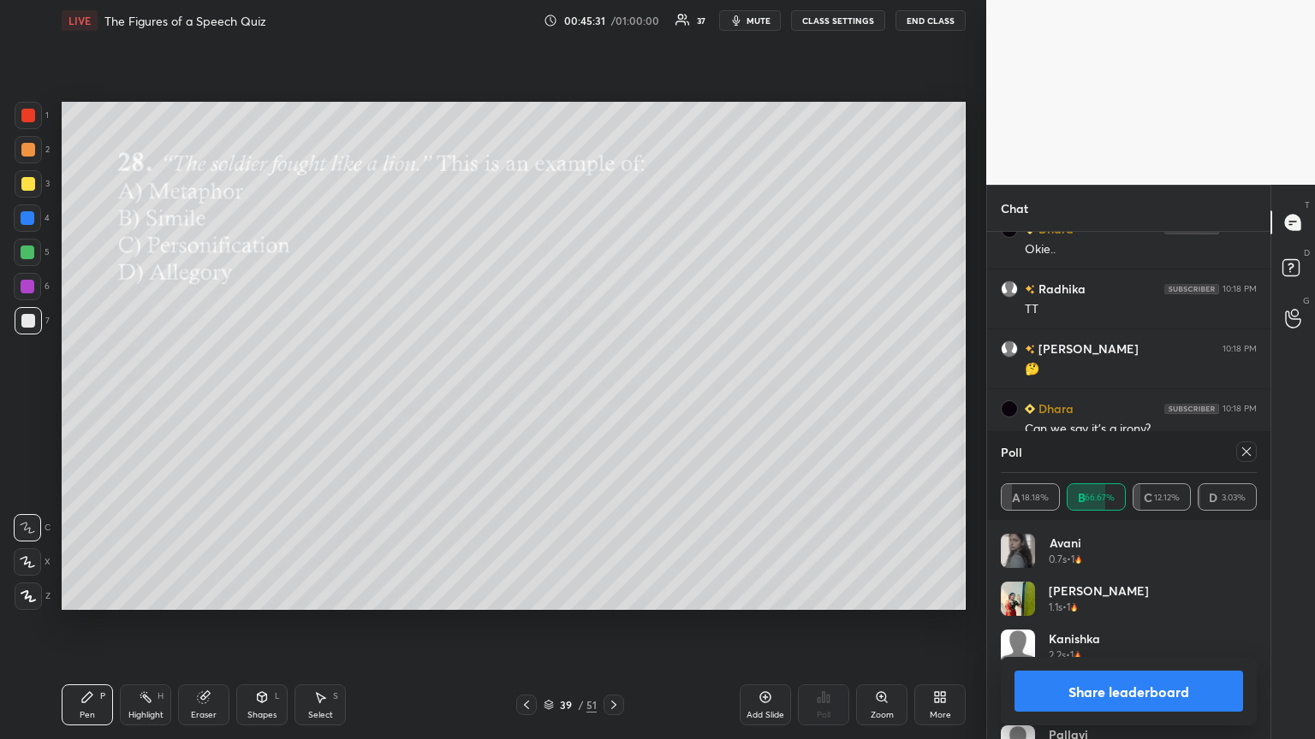
scroll to position [8407, 0]
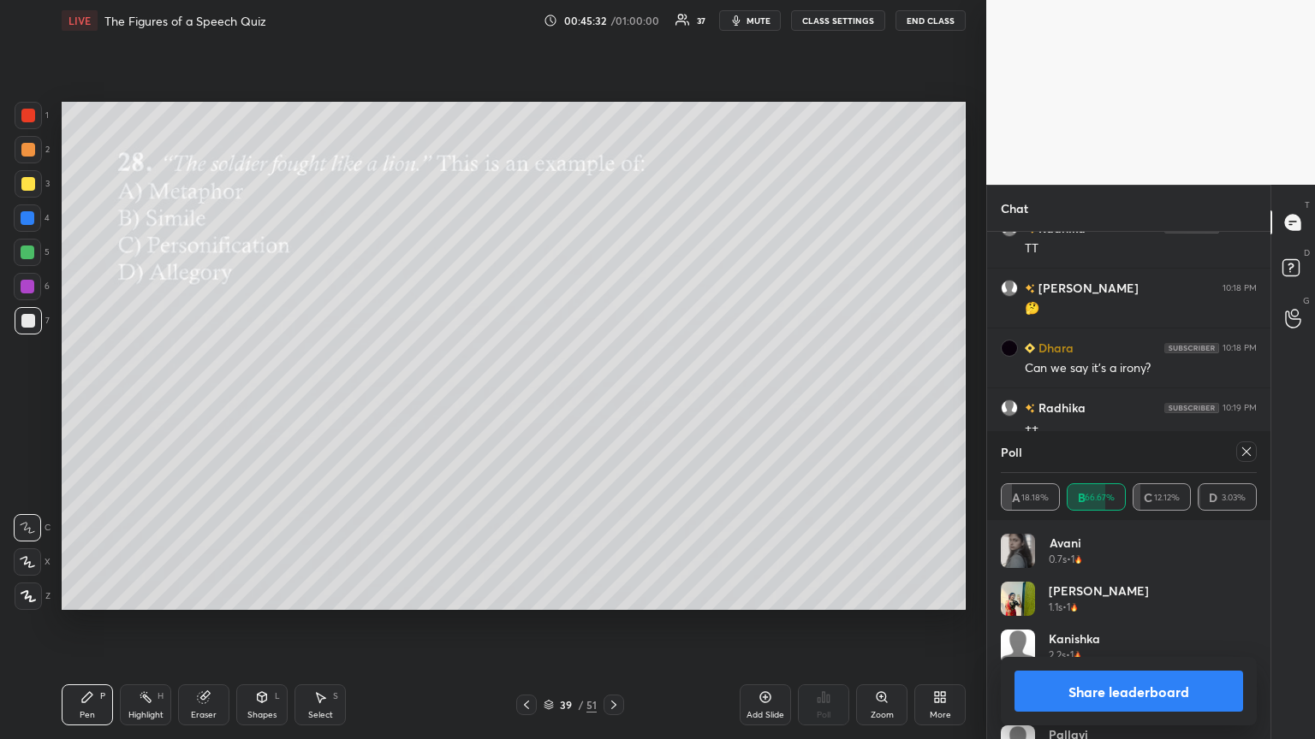
drag, startPoint x: 1261, startPoint y: 452, endPoint x: 1222, endPoint y: 462, distance: 39.9
click at [614, 401] on div "Poll A 18.18% B 66.67% C 12.12% D 3.03%" at bounding box center [1128, 475] width 283 height 89
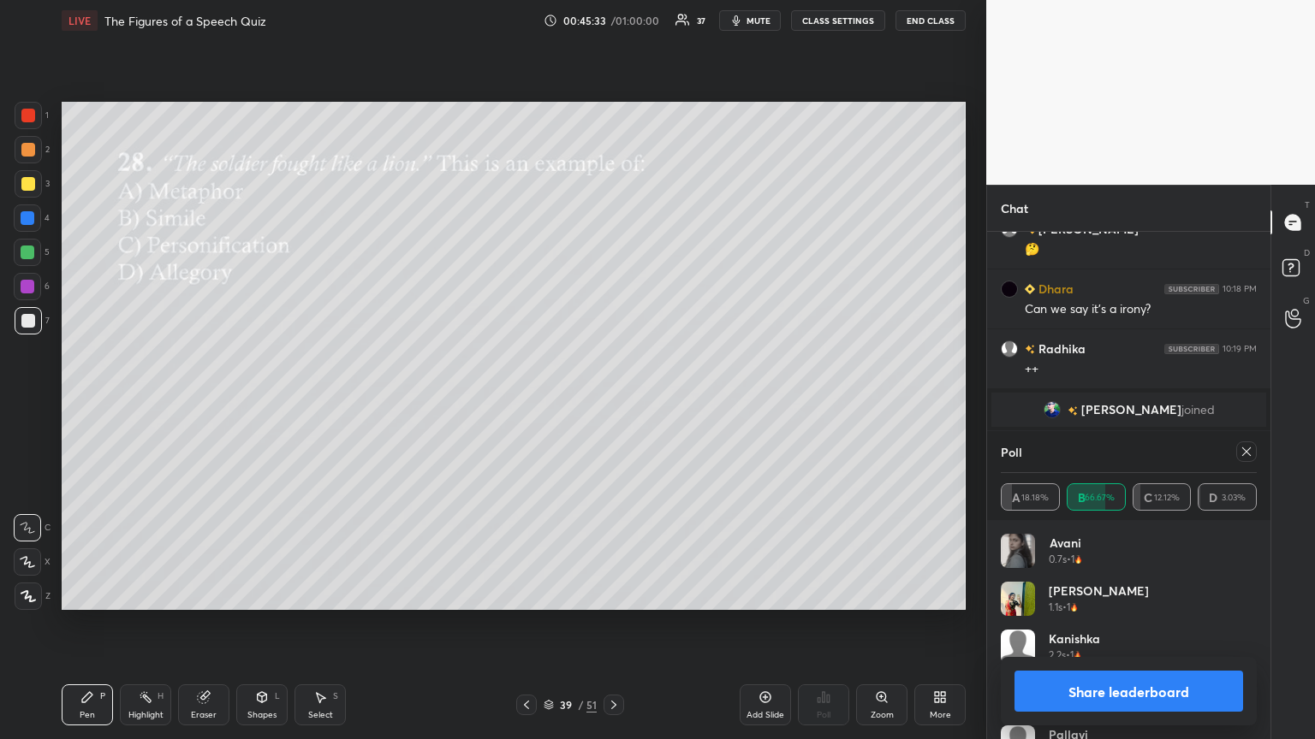
drag, startPoint x: 1241, startPoint y: 452, endPoint x: 1220, endPoint y: 448, distance: 21.7
click at [614, 401] on div at bounding box center [1242, 452] width 27 height 21
click at [614, 401] on icon at bounding box center [1246, 452] width 14 height 14
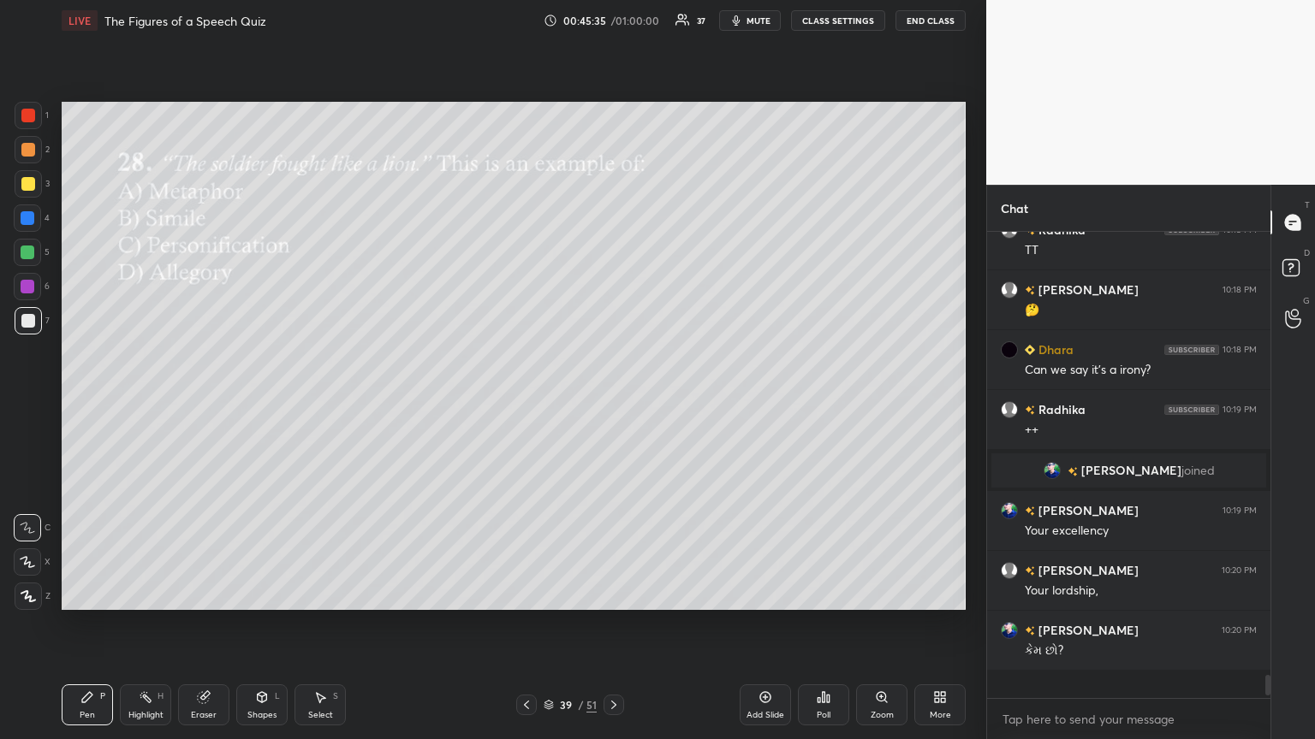
scroll to position [453, 278]
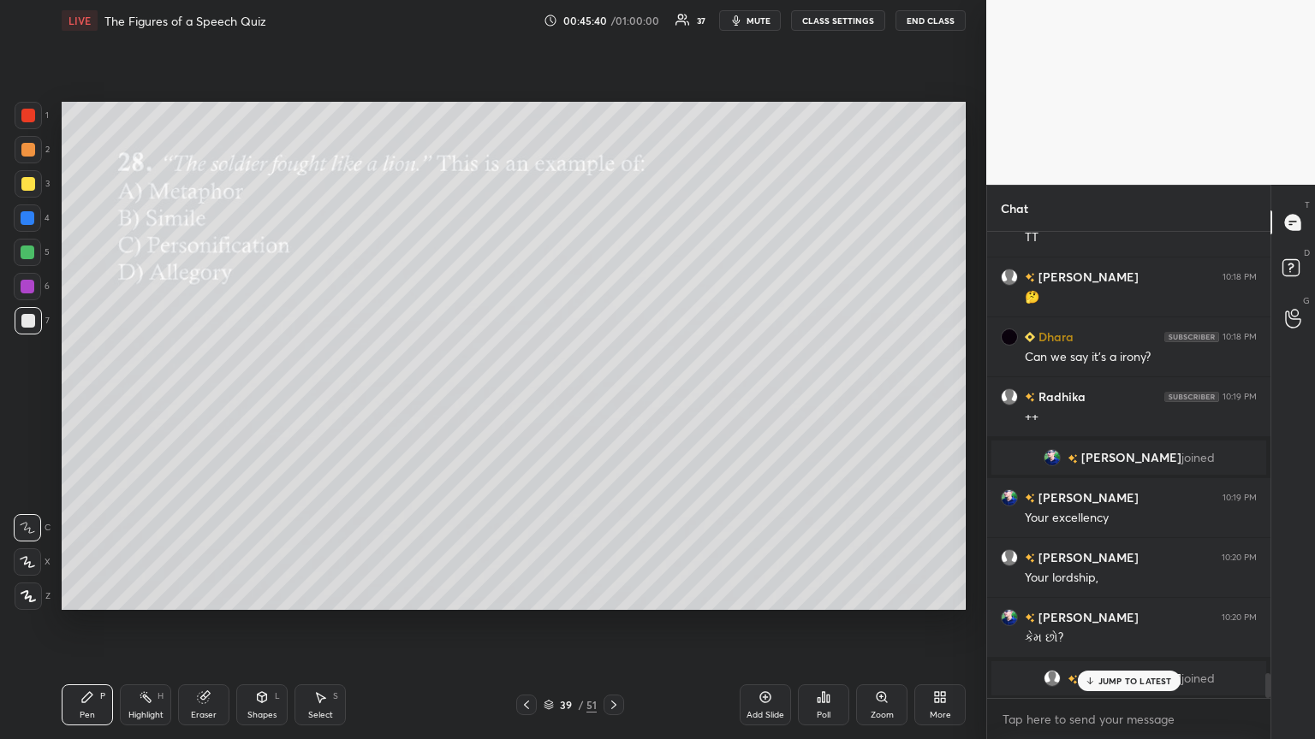
drag, startPoint x: 1114, startPoint y: 677, endPoint x: 1100, endPoint y: 690, distance: 19.4
click at [614, 401] on p "JUMP TO LATEST" at bounding box center [1135, 681] width 74 height 10
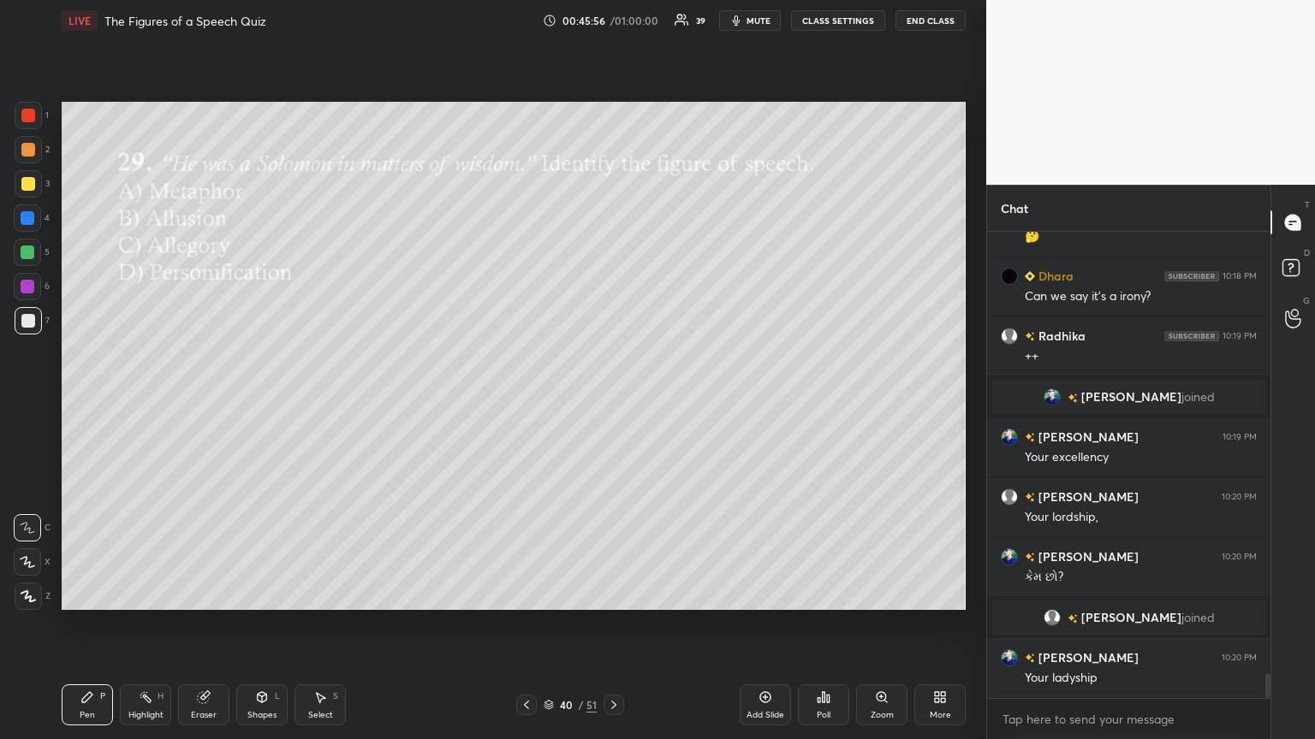
click at [614, 401] on div "Poll" at bounding box center [824, 715] width 14 height 9
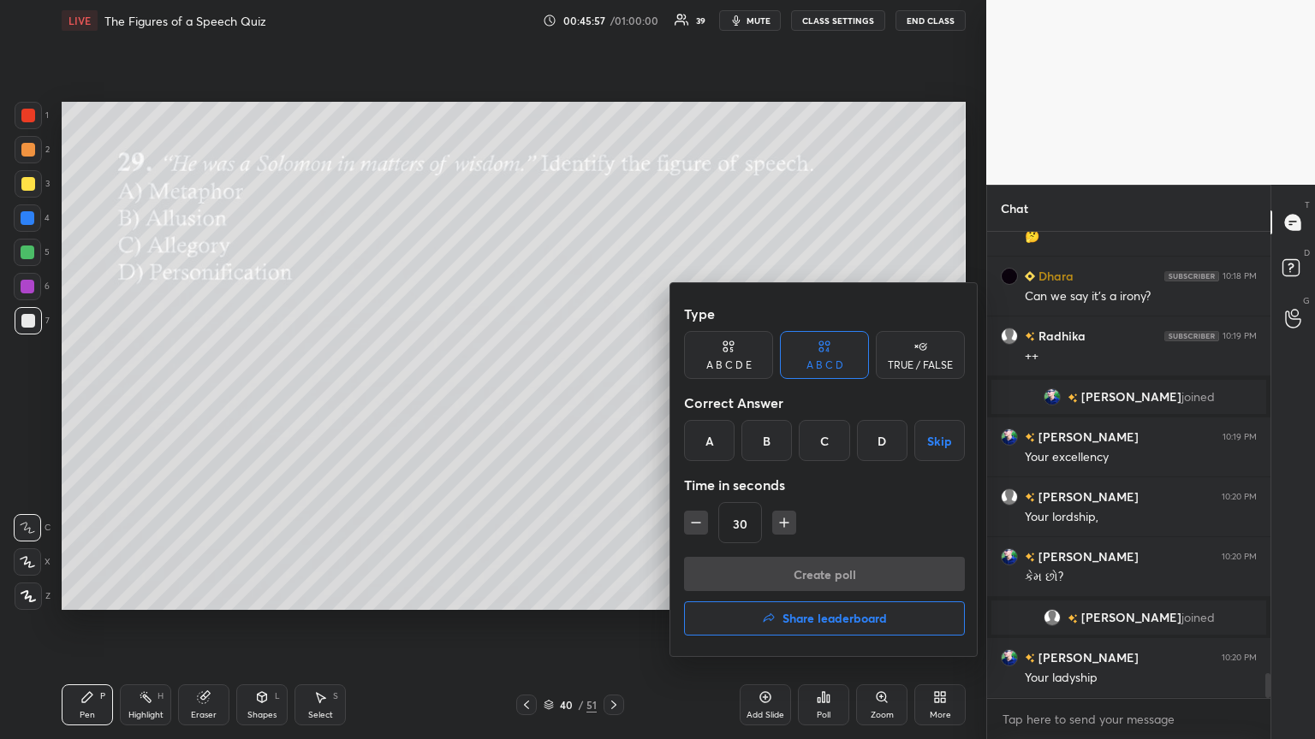
click at [614, 401] on div "B" at bounding box center [766, 440] width 50 height 41
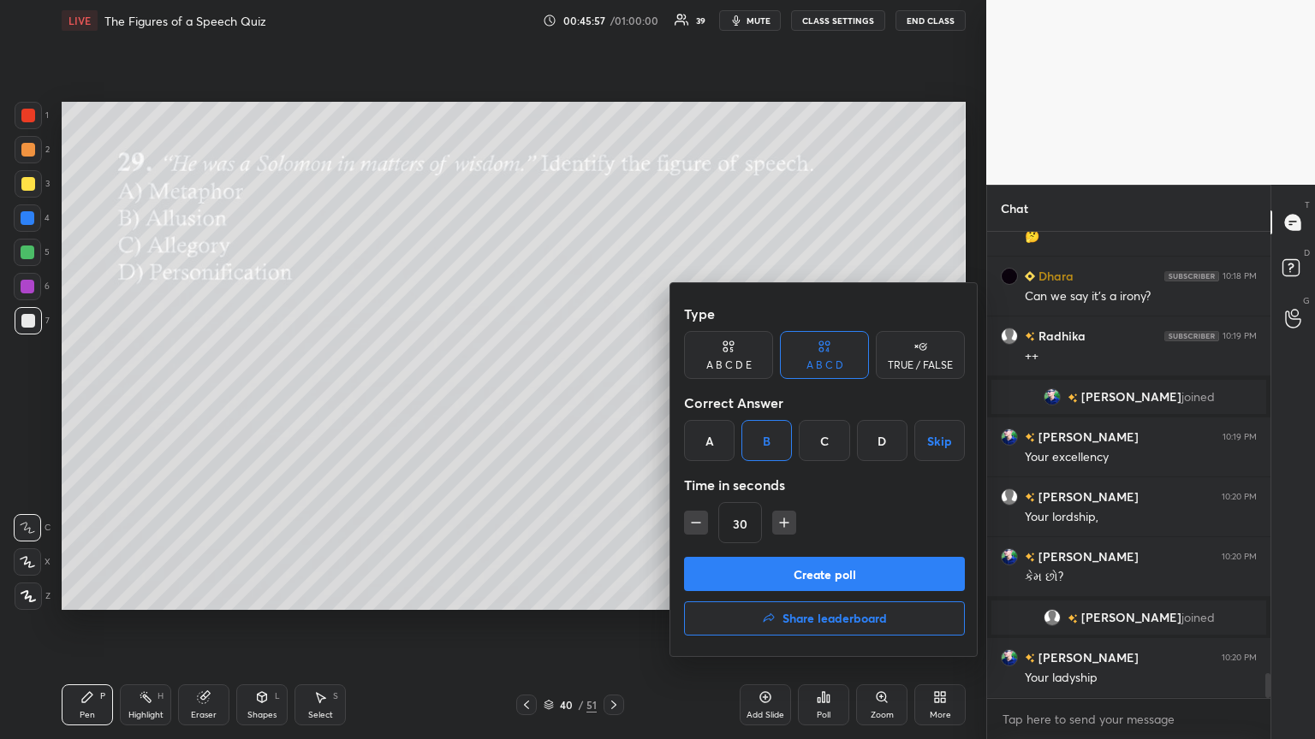
click at [614, 401] on button "Create poll" at bounding box center [824, 574] width 281 height 34
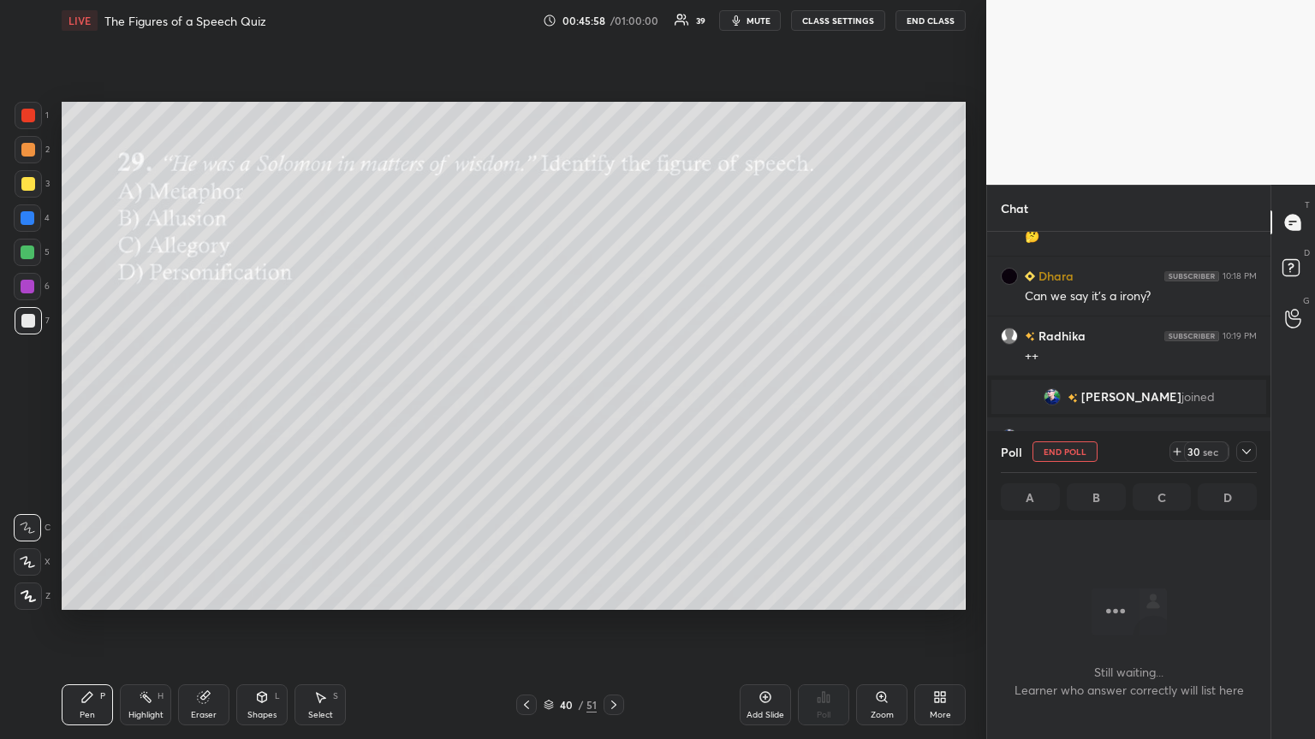
scroll to position [394, 278]
drag, startPoint x: 1239, startPoint y: 452, endPoint x: 1133, endPoint y: 465, distance: 106.9
click at [614, 401] on icon at bounding box center [1246, 452] width 14 height 14
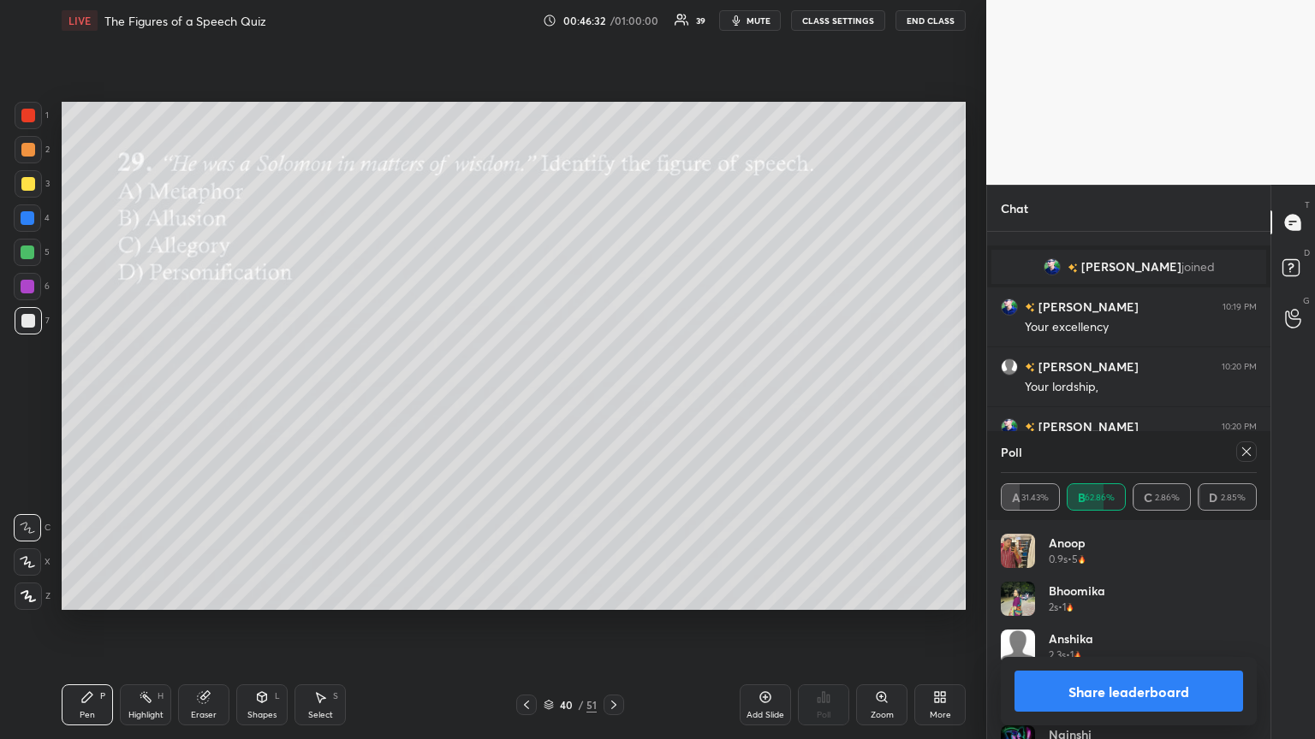
click at [78, 209] on div "Setting up your live class Poll for secs No correct answer Start poll" at bounding box center [514, 356] width 918 height 630
click at [614, 401] on icon at bounding box center [1246, 452] width 14 height 14
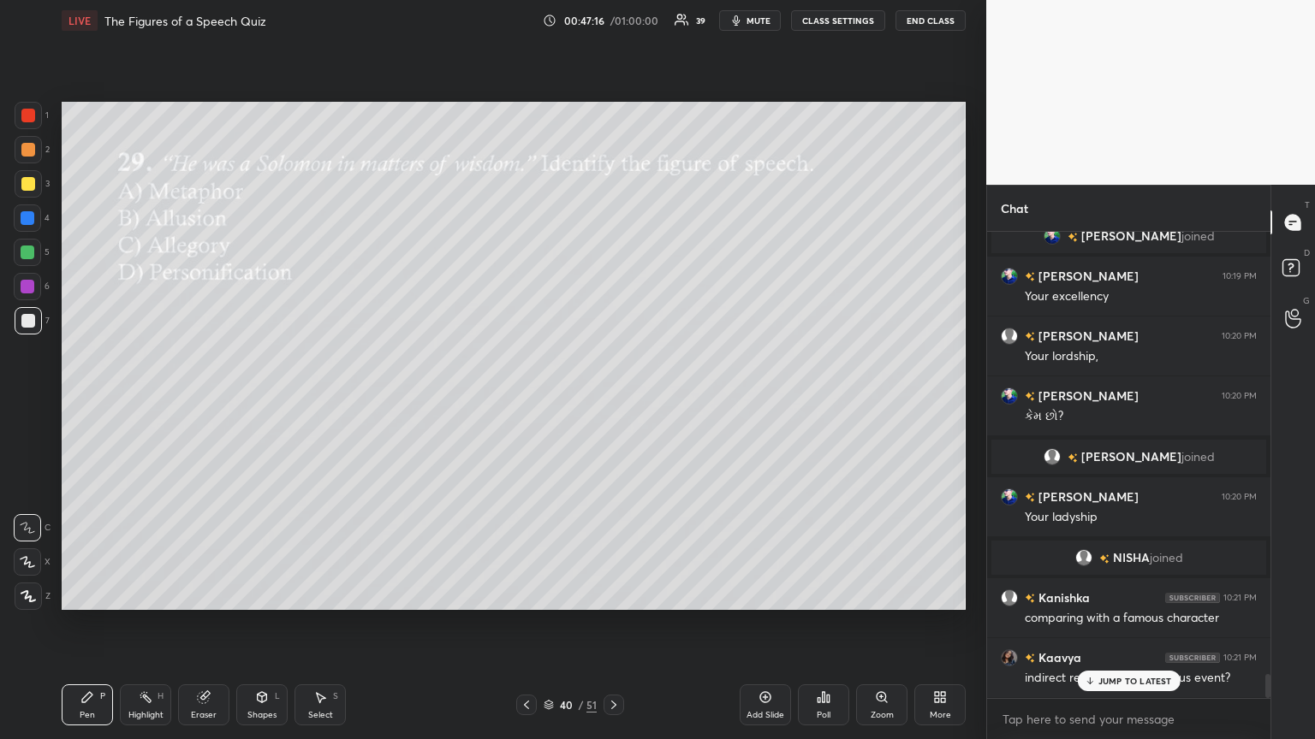
scroll to position [8549, 0]
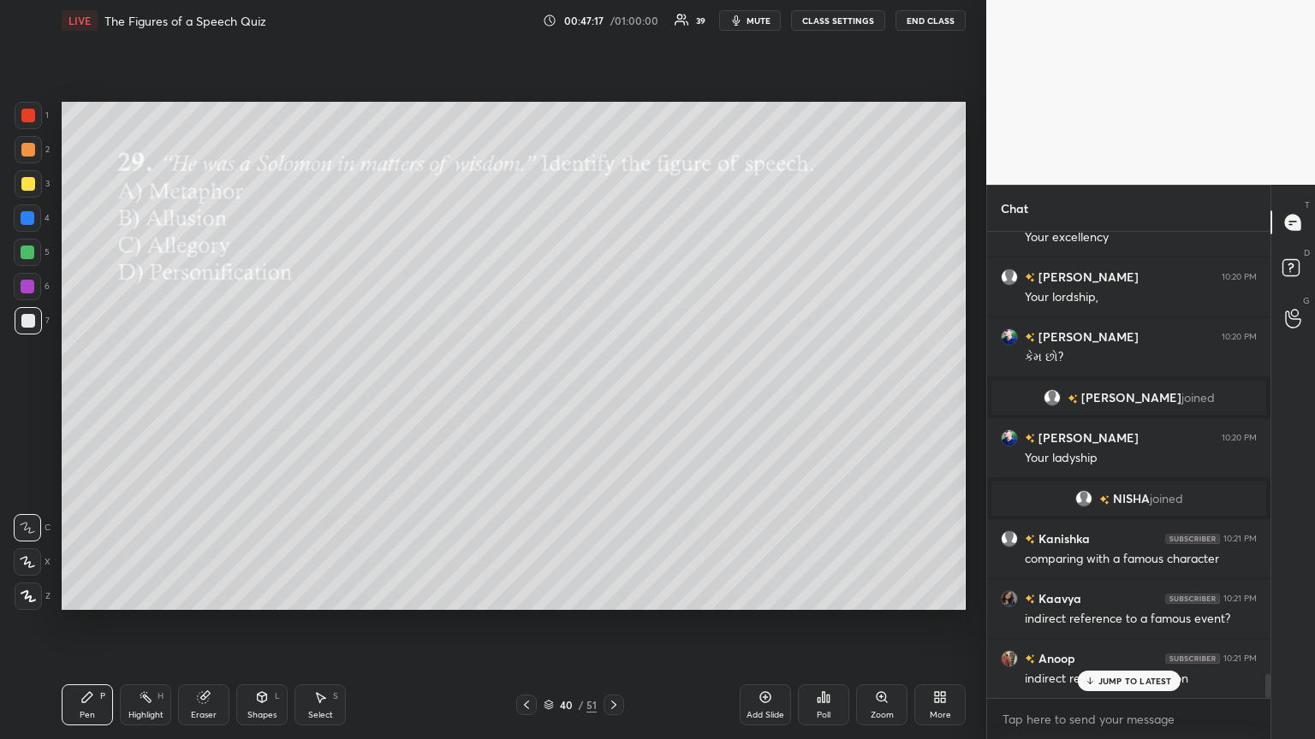
click at [614, 401] on div "JUMP TO LATEST" at bounding box center [1128, 681] width 103 height 21
click at [614, 401] on icon at bounding box center [824, 697] width 3 height 10
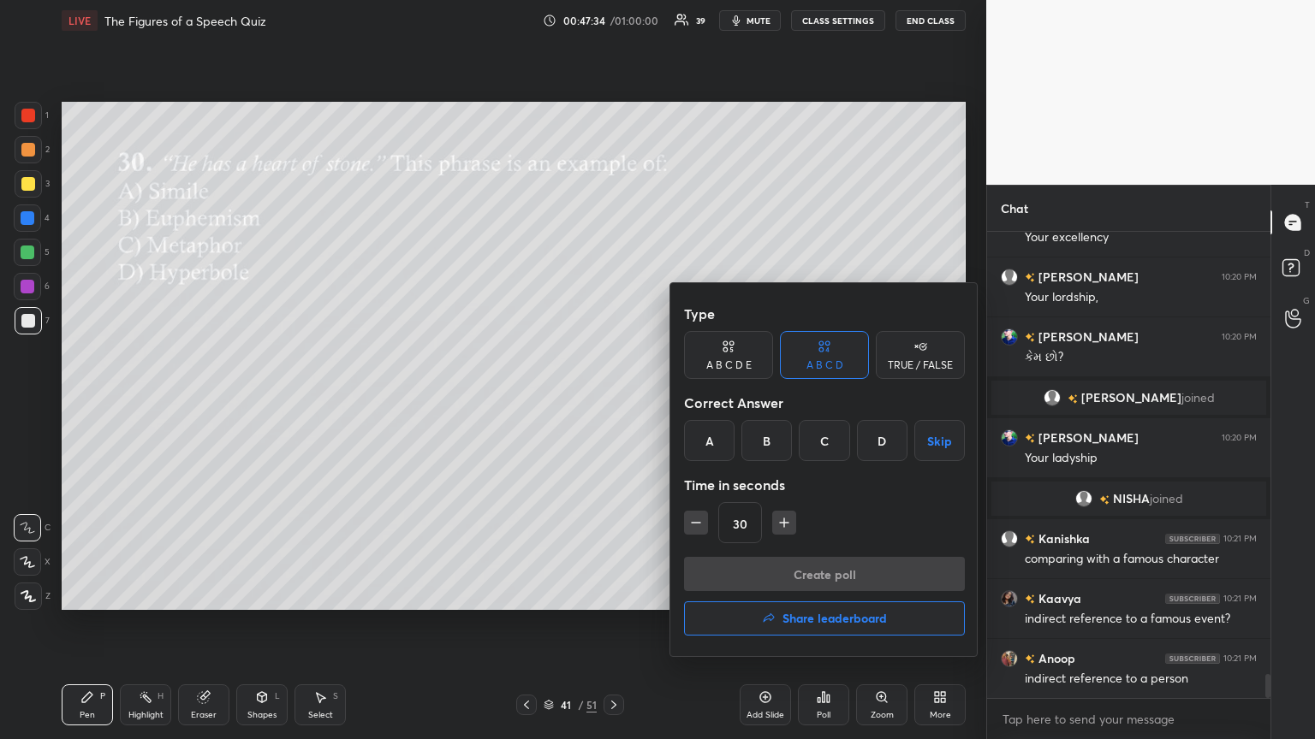
click at [614, 401] on div "C" at bounding box center [824, 440] width 50 height 41
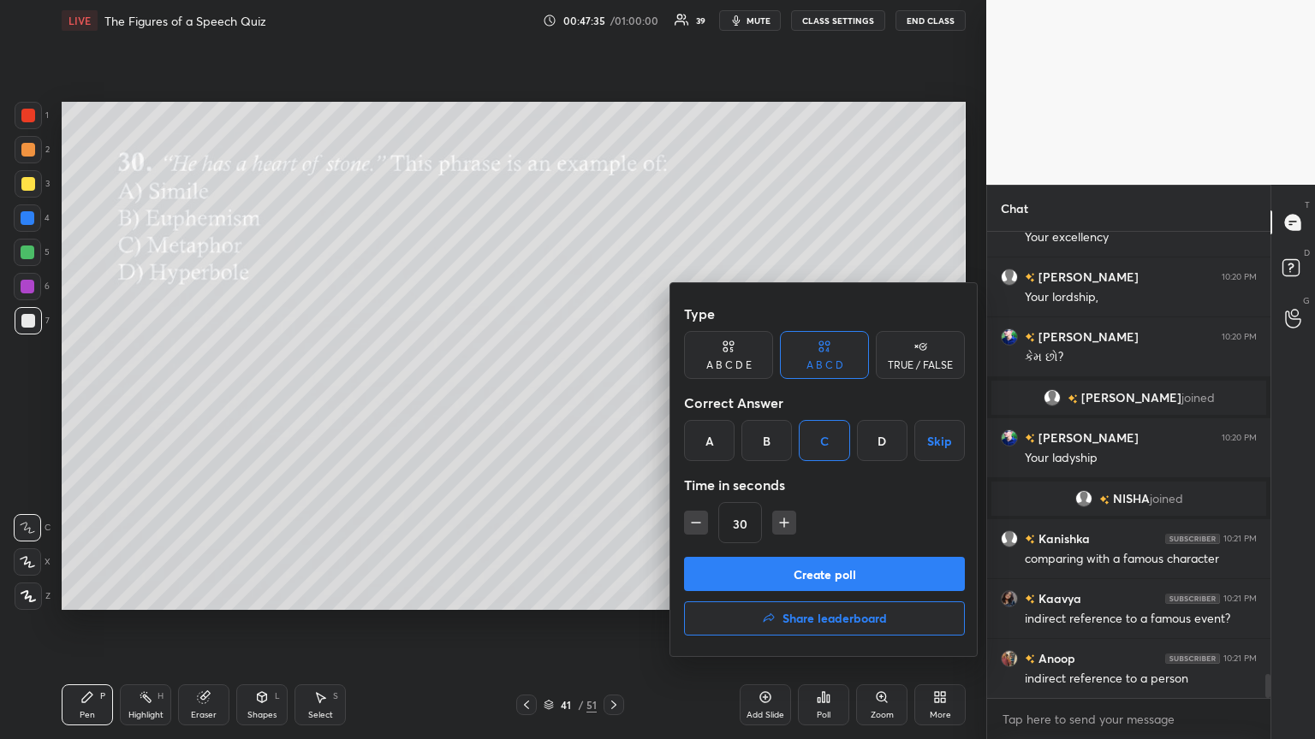
click at [614, 401] on button "Create poll" at bounding box center [824, 574] width 281 height 34
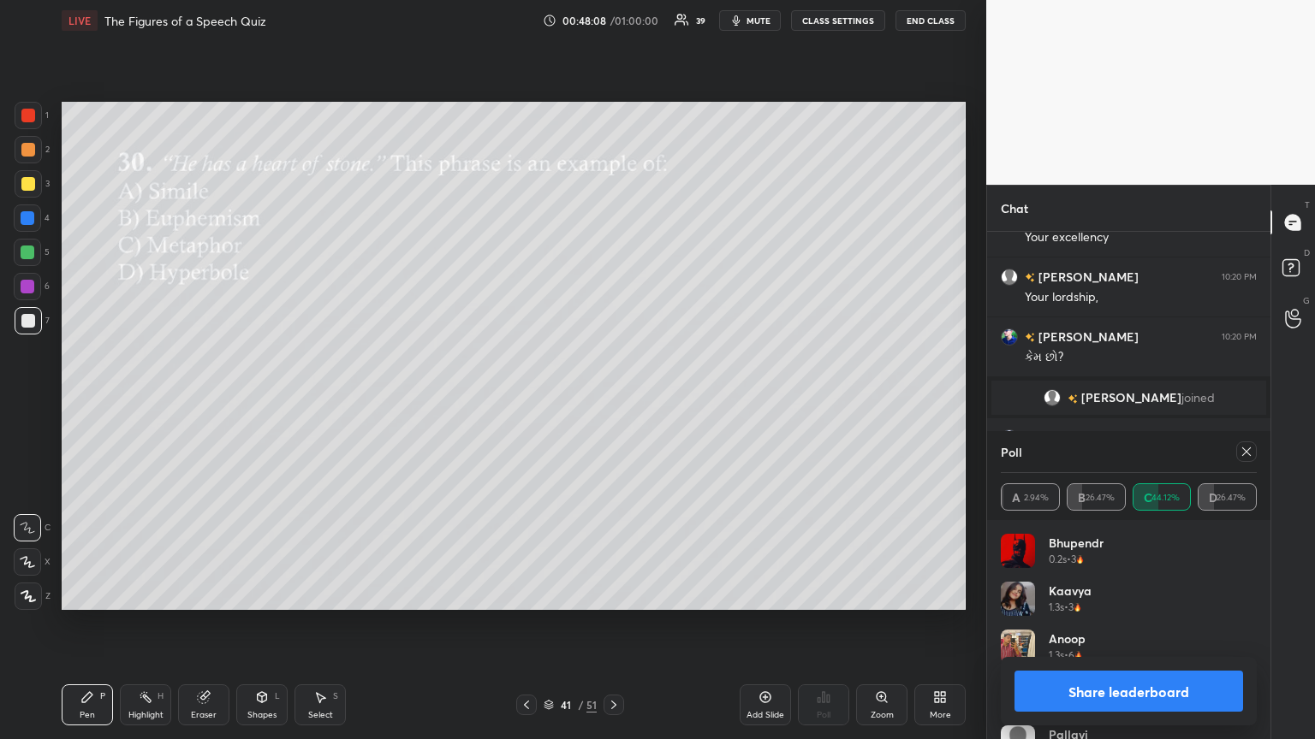
scroll to position [8698, 0]
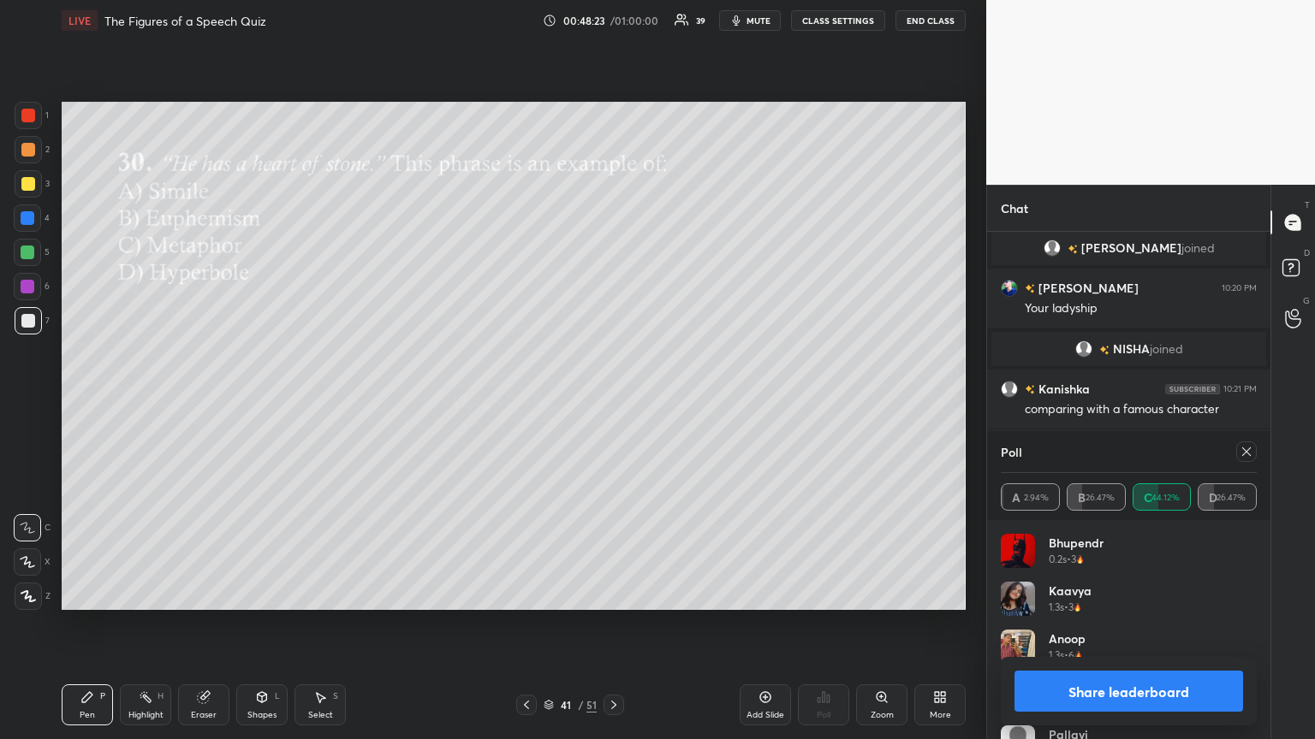
click at [614, 401] on icon at bounding box center [1246, 452] width 14 height 14
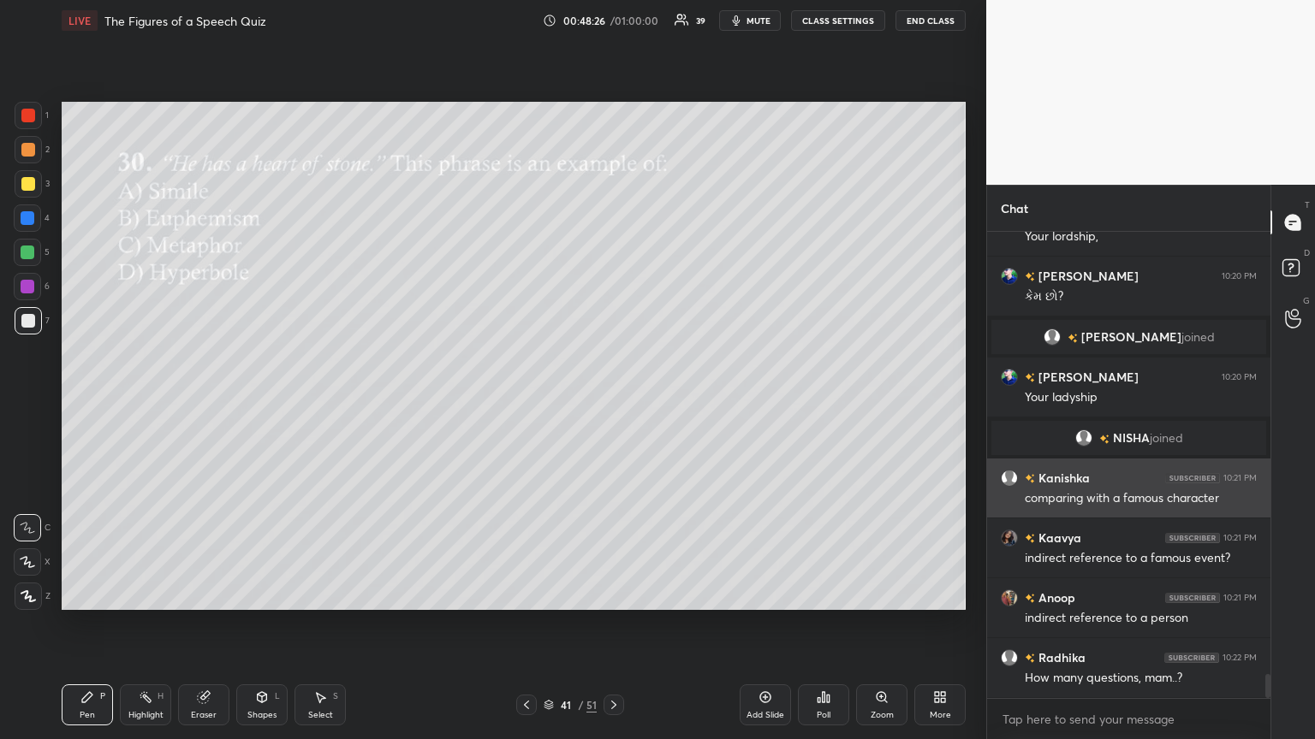
scroll to position [8668, 0]
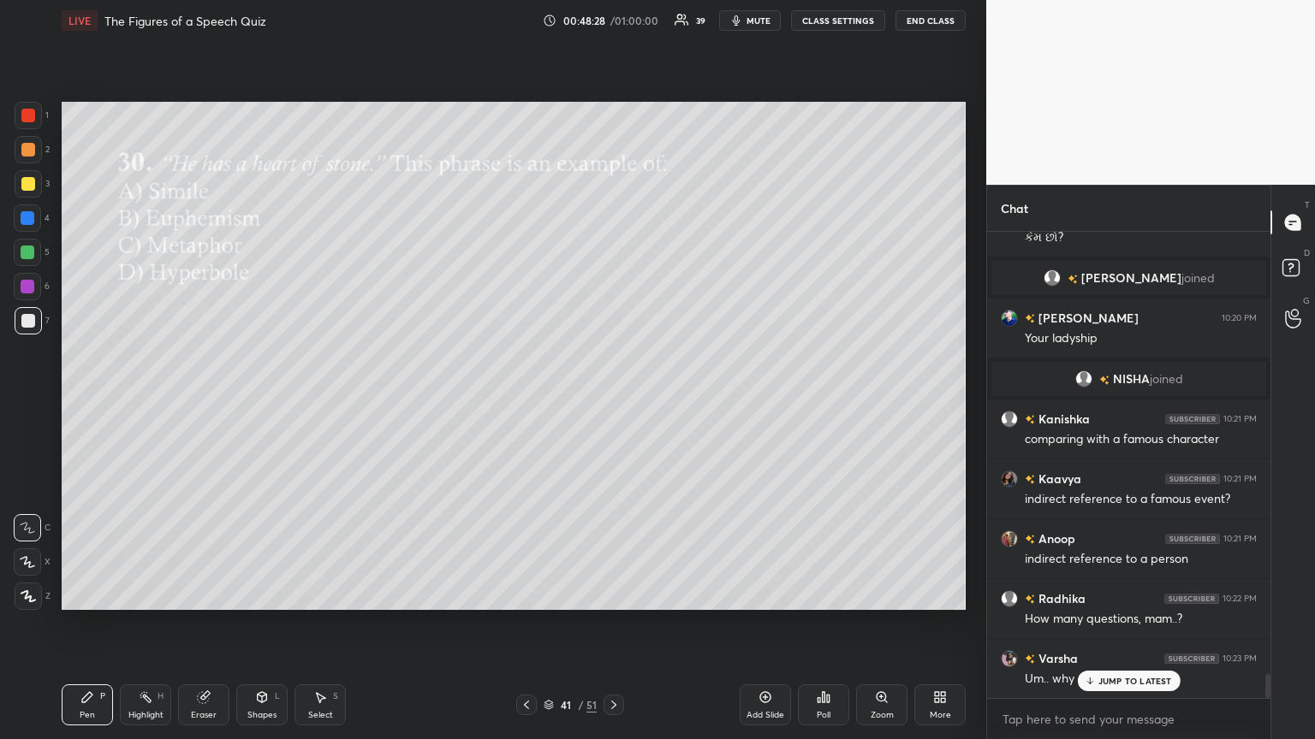
click at [614, 401] on div "Dhara 10:17 PM Not get this one? [PERSON_NAME] 10:18 PM ?? Dhara 10:18 PM Okie.…" at bounding box center [1128, 465] width 283 height 466
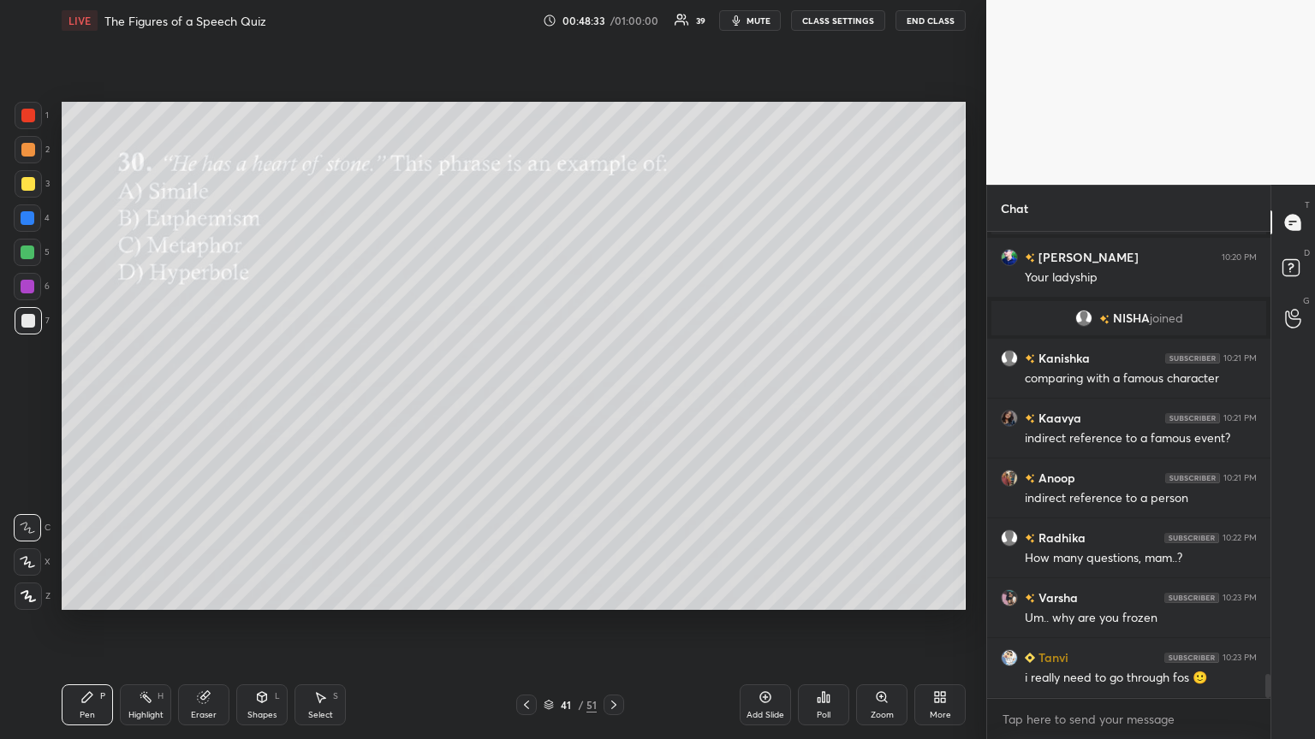
click at [614, 401] on div "Poll" at bounding box center [823, 705] width 51 height 41
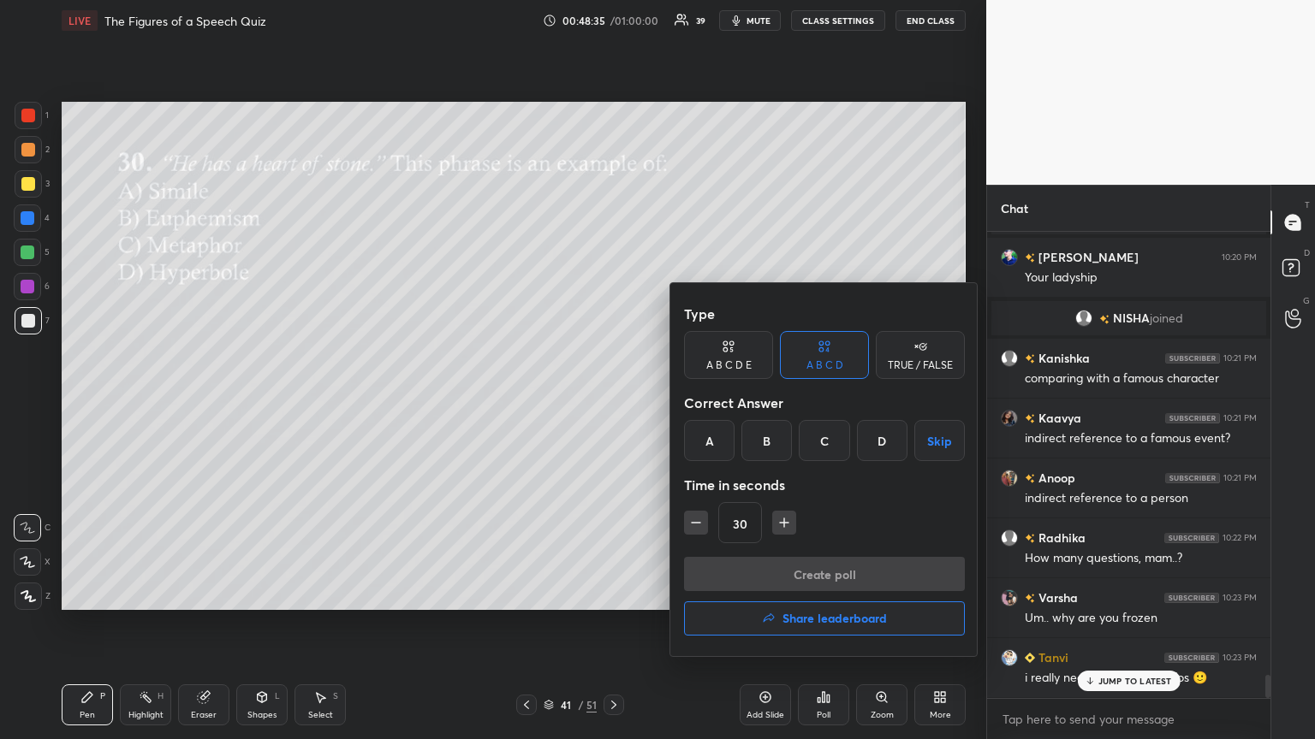
scroll to position [8788, 0]
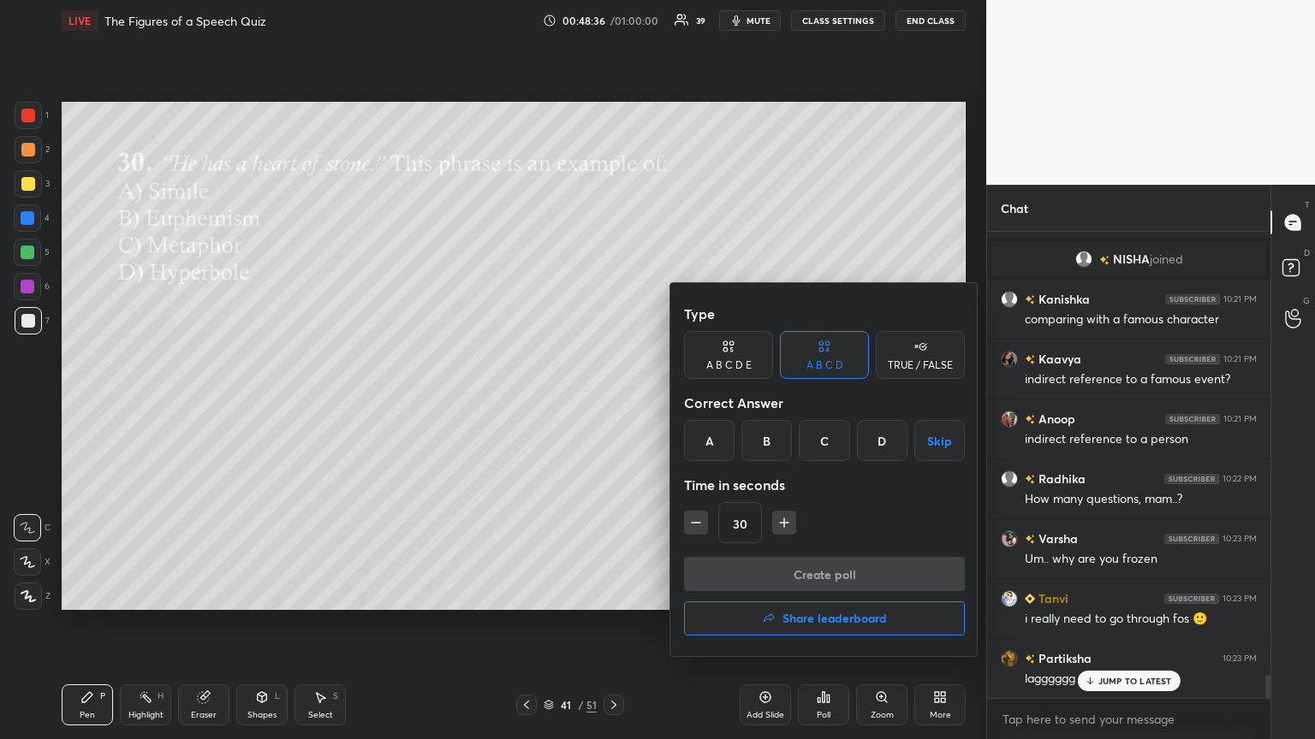
click at [614, 401] on h4 "Share leaderboard" at bounding box center [834, 619] width 104 height 12
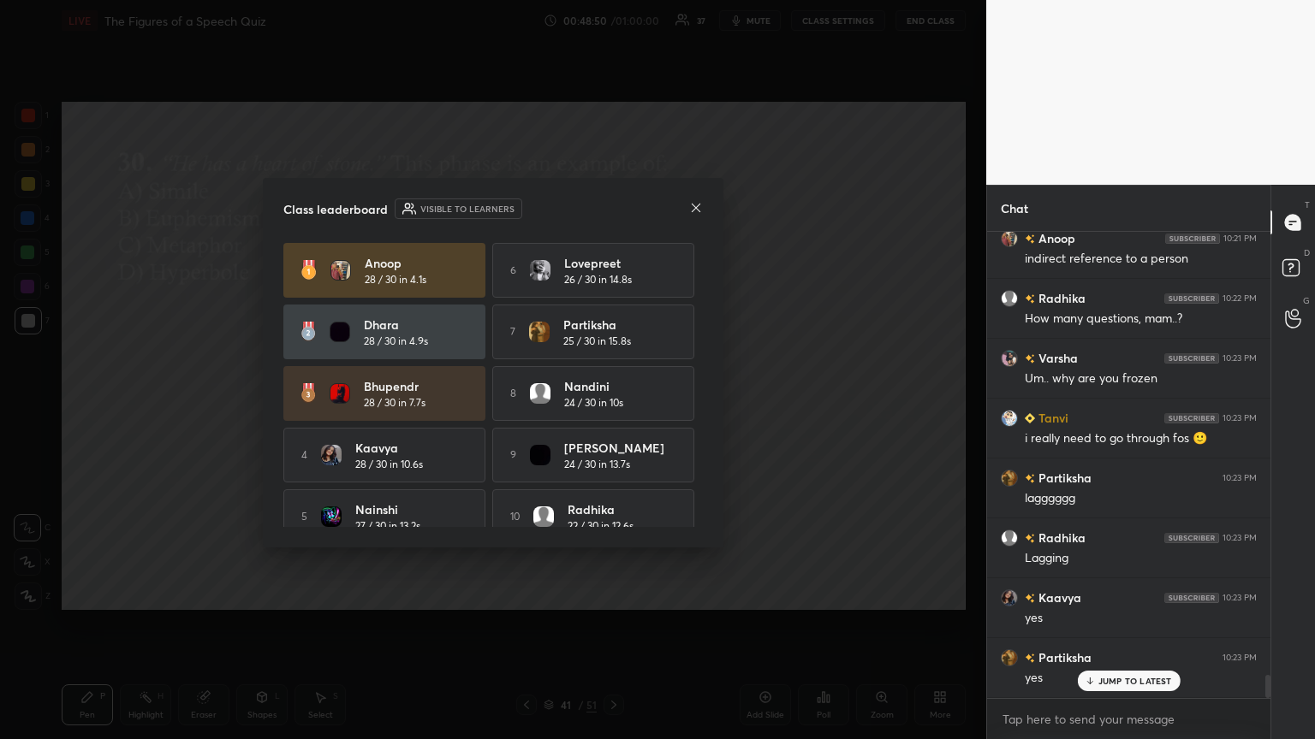
scroll to position [9028, 0]
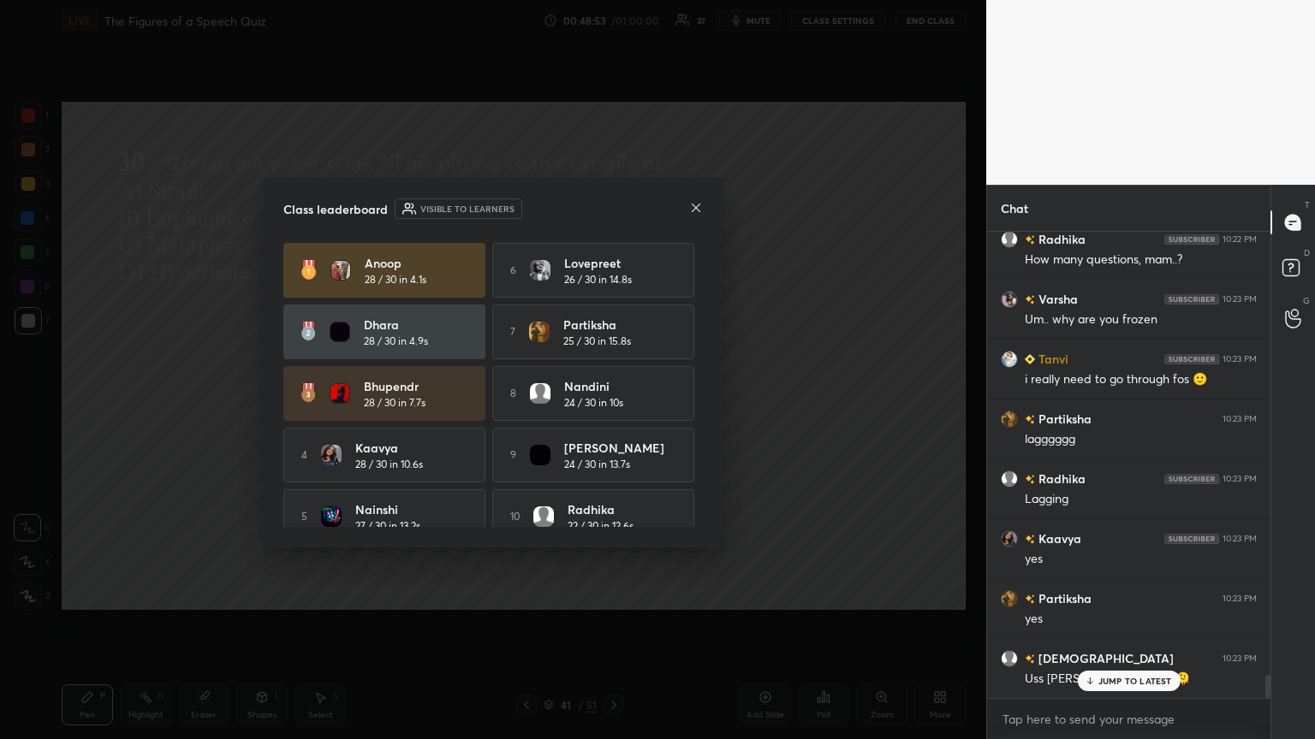
click at [614, 401] on div "[PERSON_NAME] joined [PERSON_NAME] 10:19 PM Your excellency [PERSON_NAME] 10:20…" at bounding box center [1128, 465] width 283 height 466
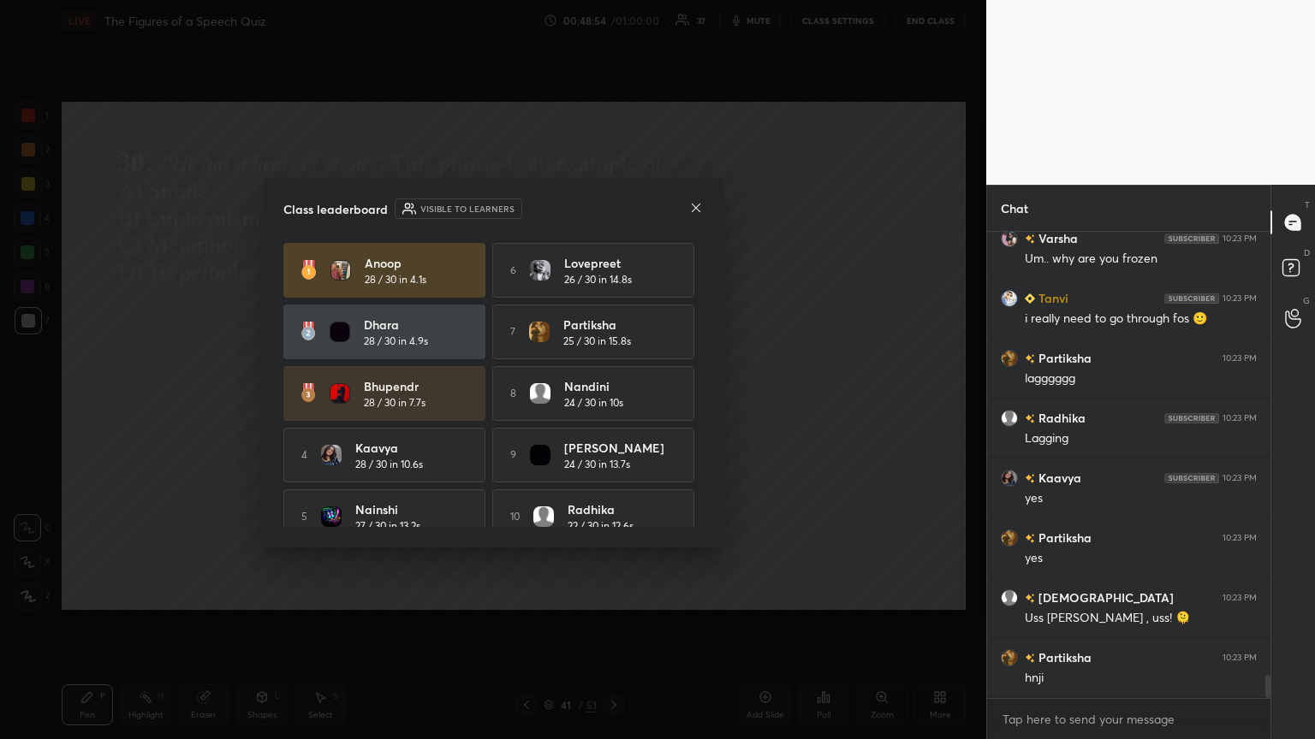
scroll to position [9148, 0]
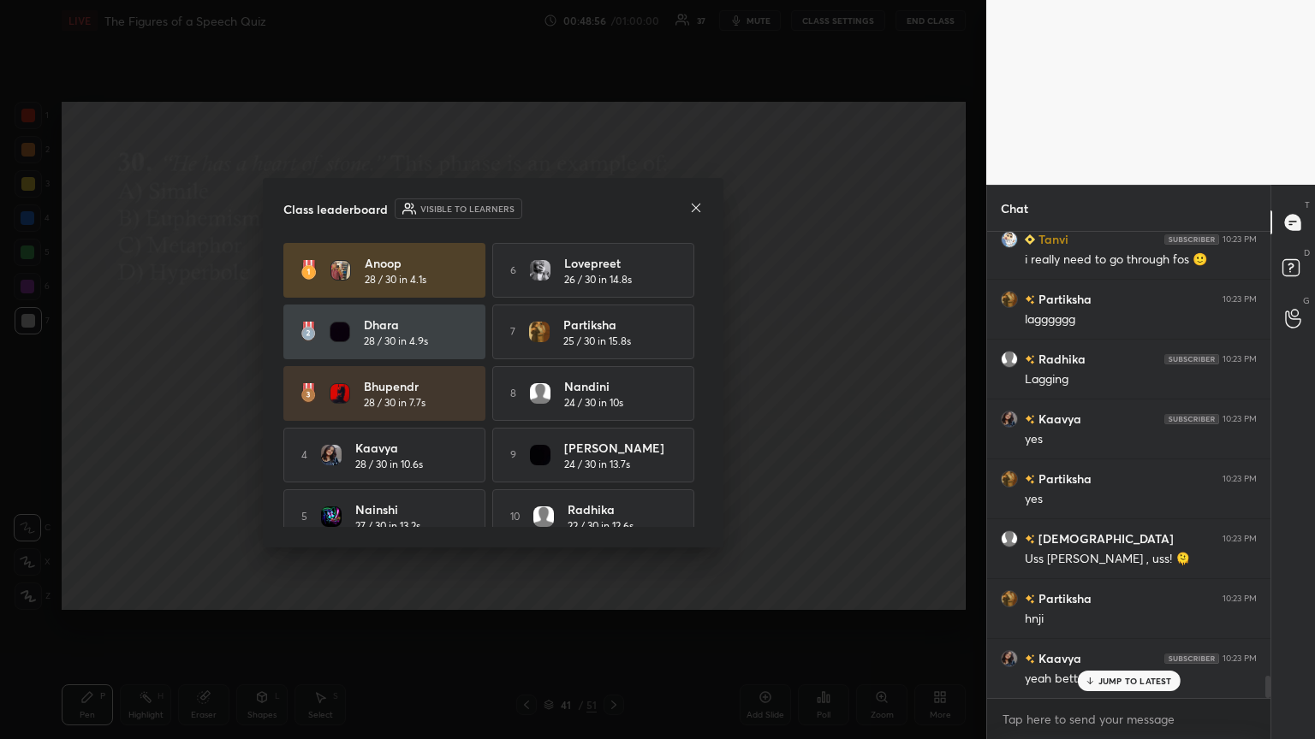
click at [614, 401] on p "JUMP TO LATEST" at bounding box center [1135, 681] width 74 height 10
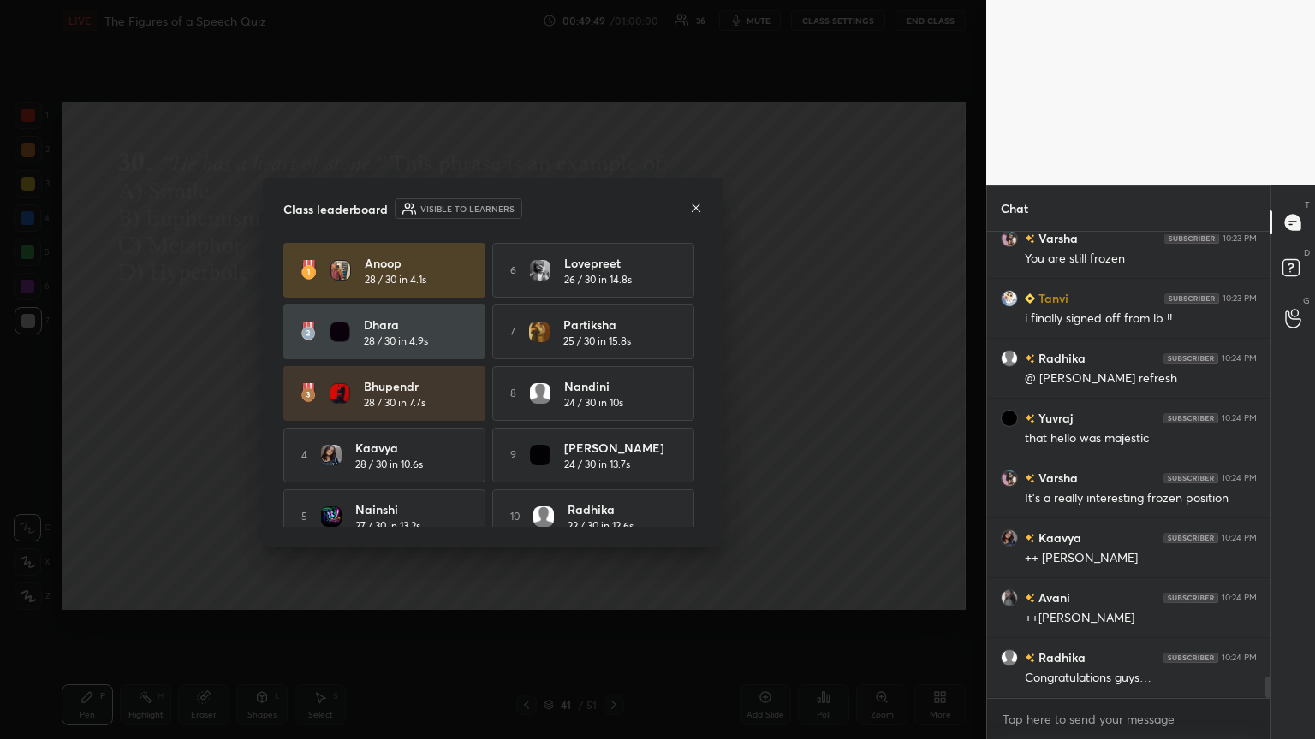
scroll to position [21, 0]
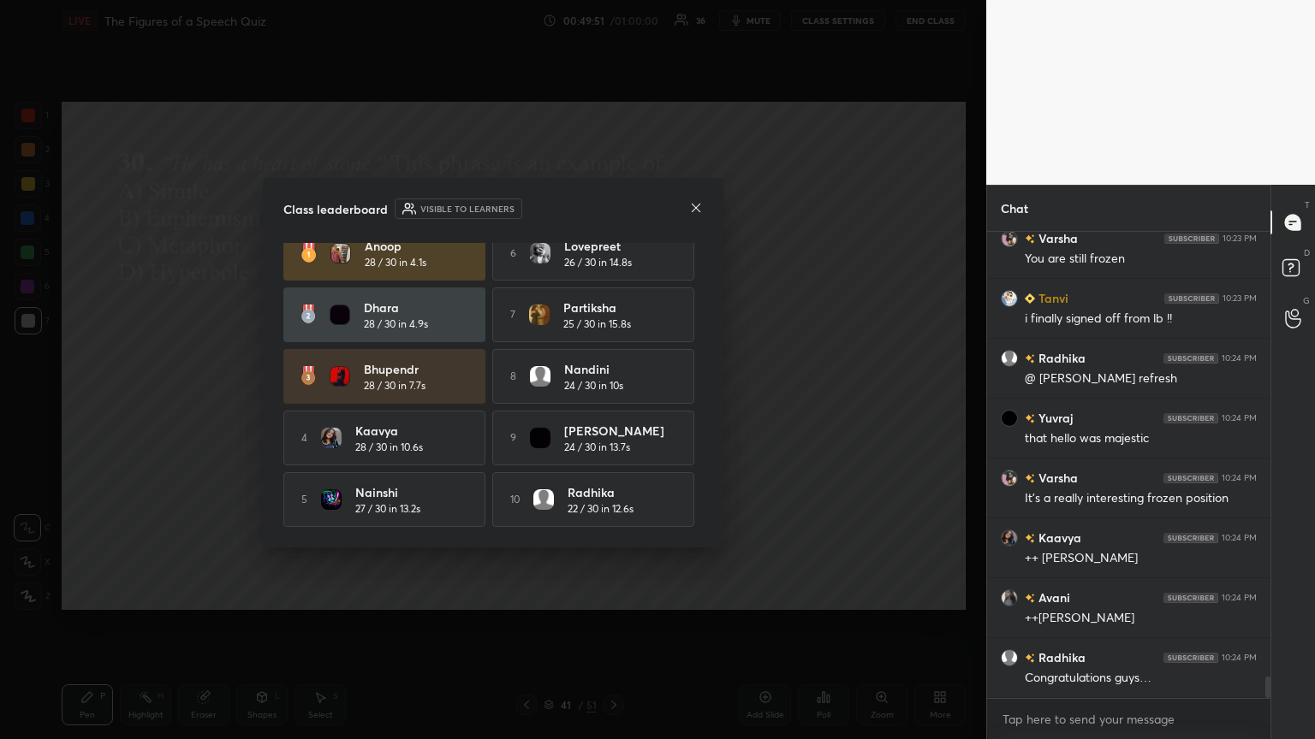
click at [614, 202] on div "Class leaderboard Visible to learners" at bounding box center [492, 209] width 419 height 21
click at [614, 205] on icon at bounding box center [696, 207] width 9 height 9
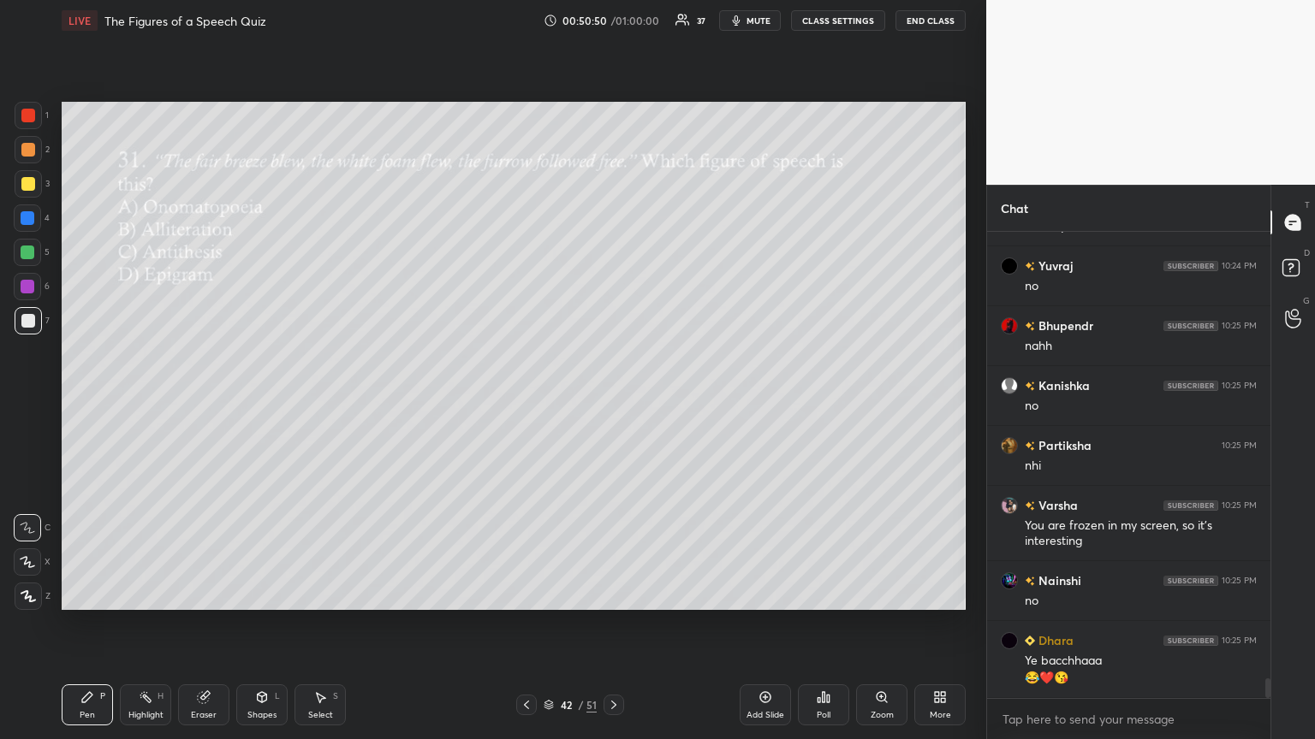
scroll to position [10438, 0]
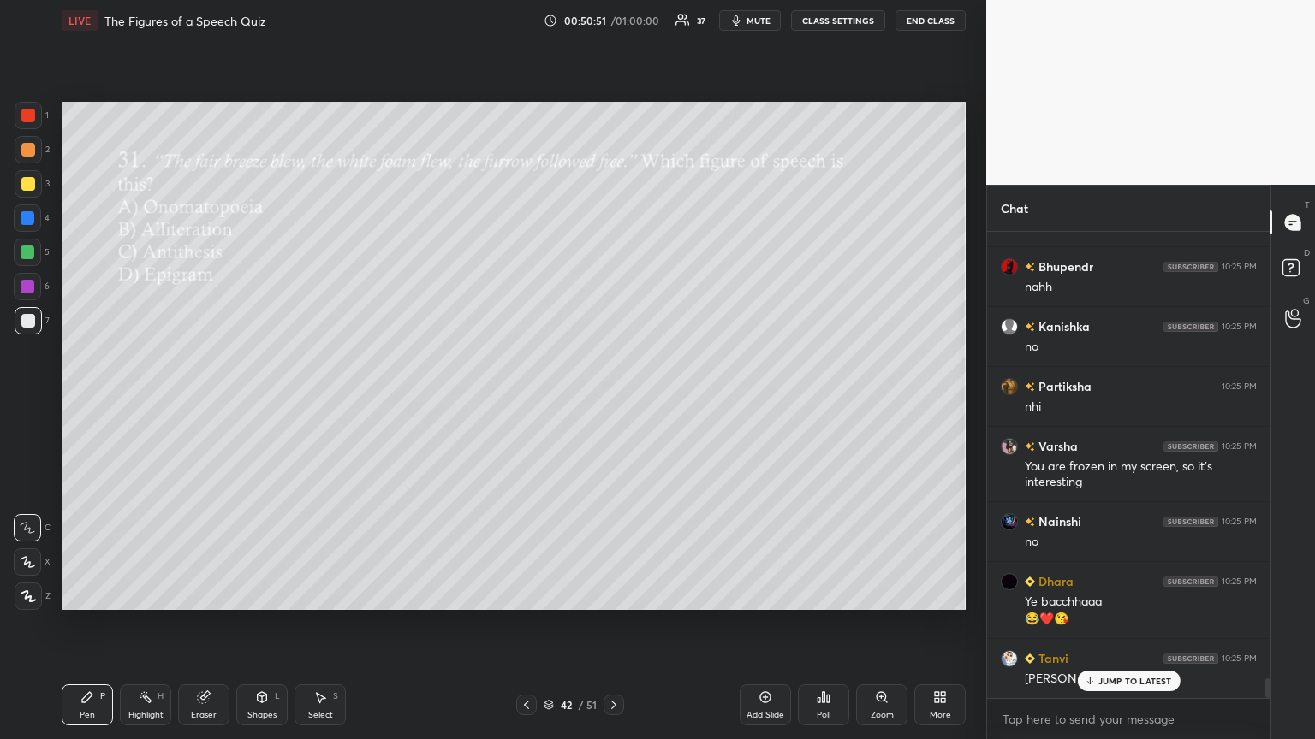
click at [614, 401] on icon at bounding box center [824, 697] width 3 height 10
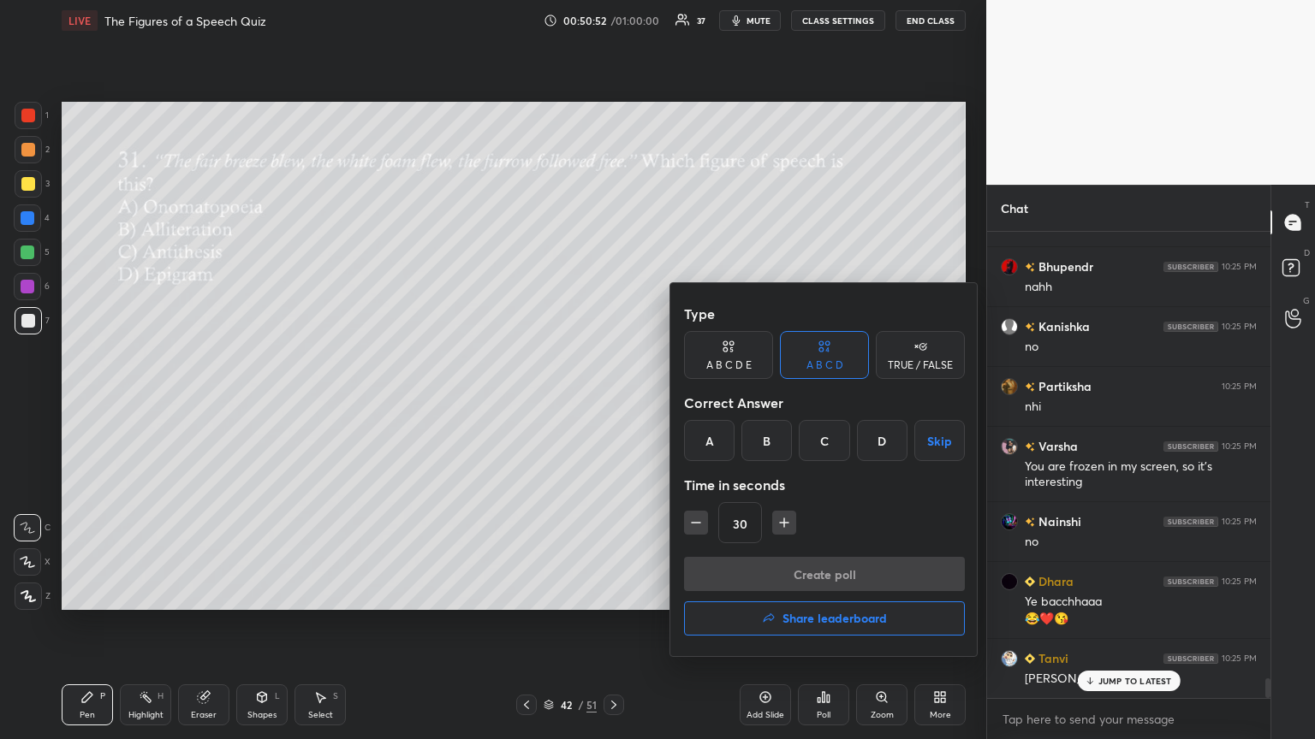
click at [614, 401] on div "B" at bounding box center [766, 440] width 50 height 41
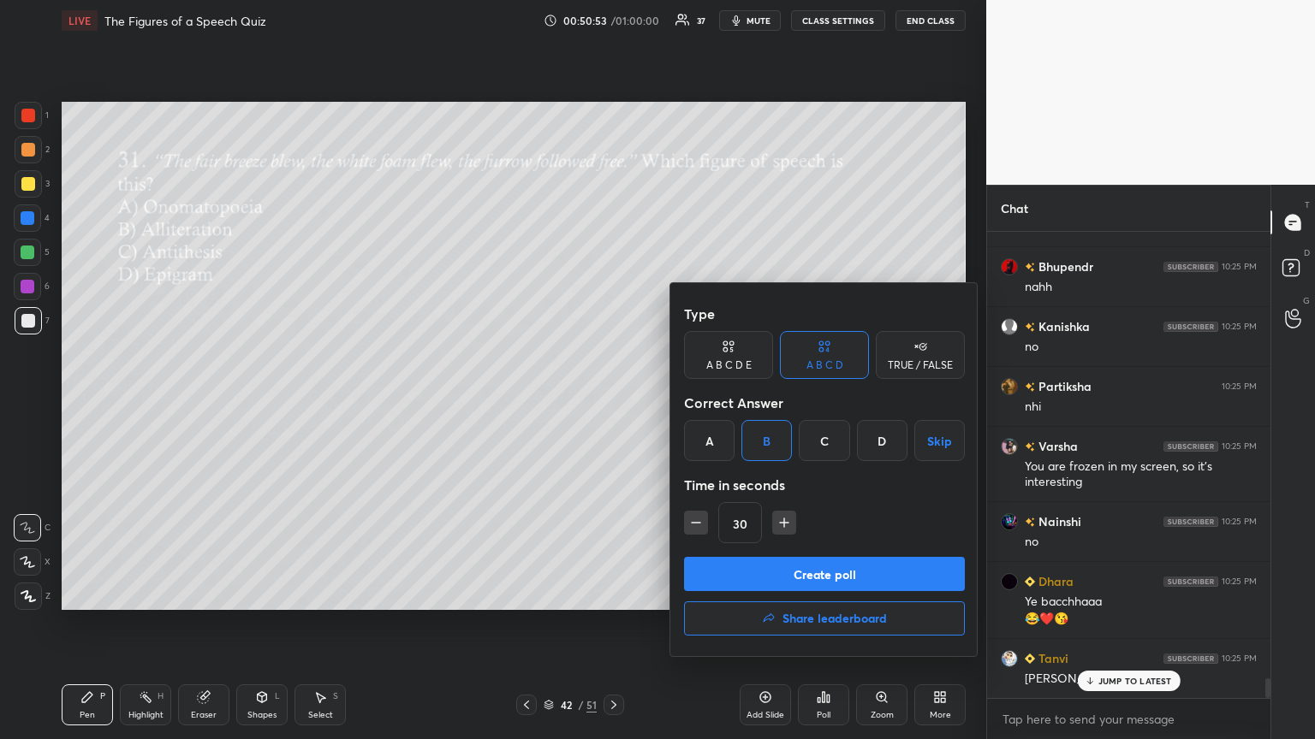
click at [614, 401] on button "Create poll" at bounding box center [824, 574] width 281 height 34
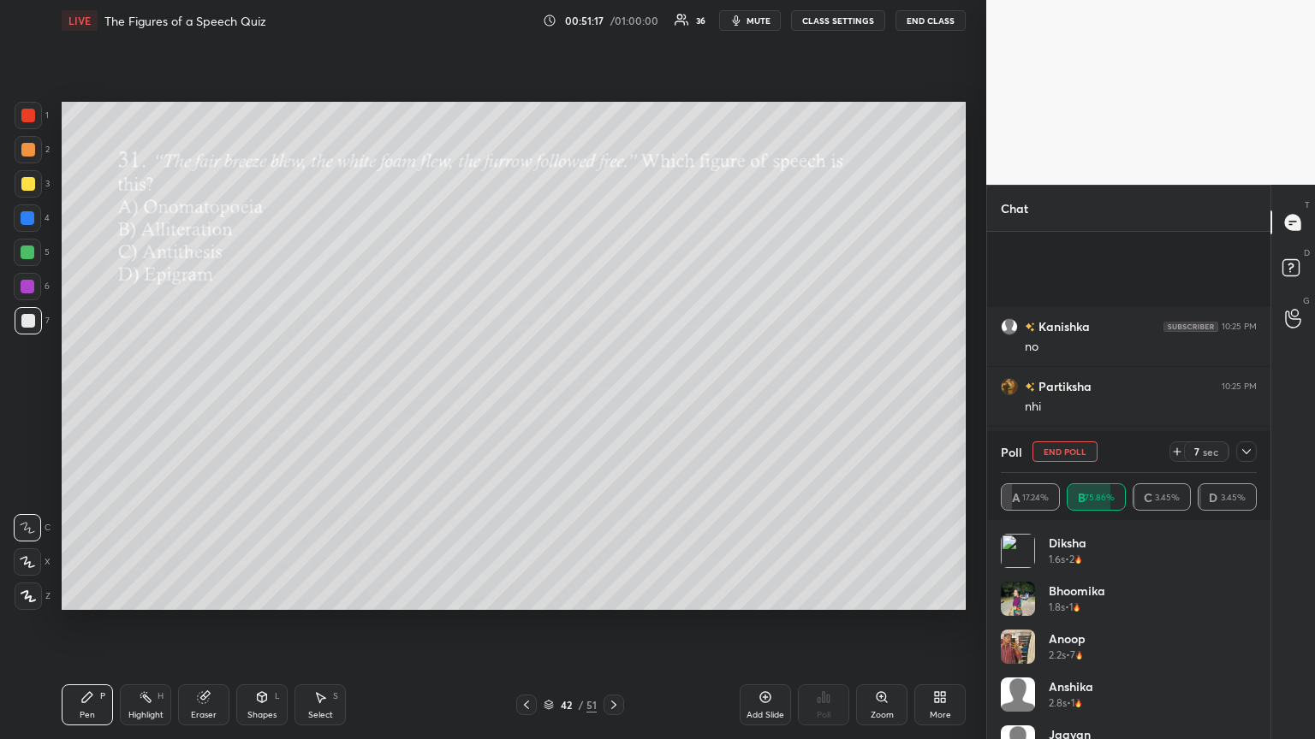
scroll to position [10588, 0]
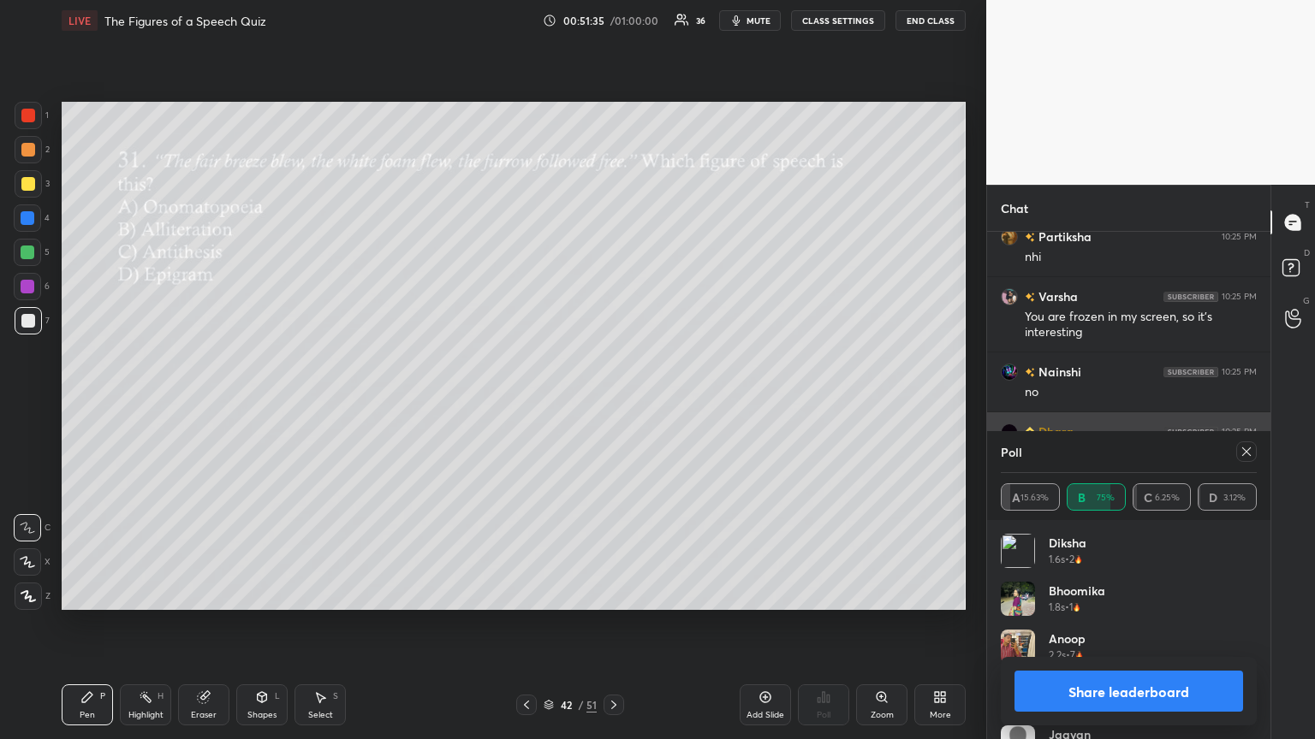
drag, startPoint x: 1250, startPoint y: 454, endPoint x: 1209, endPoint y: 456, distance: 42.0
click at [614, 401] on icon at bounding box center [1246, 452] width 14 height 14
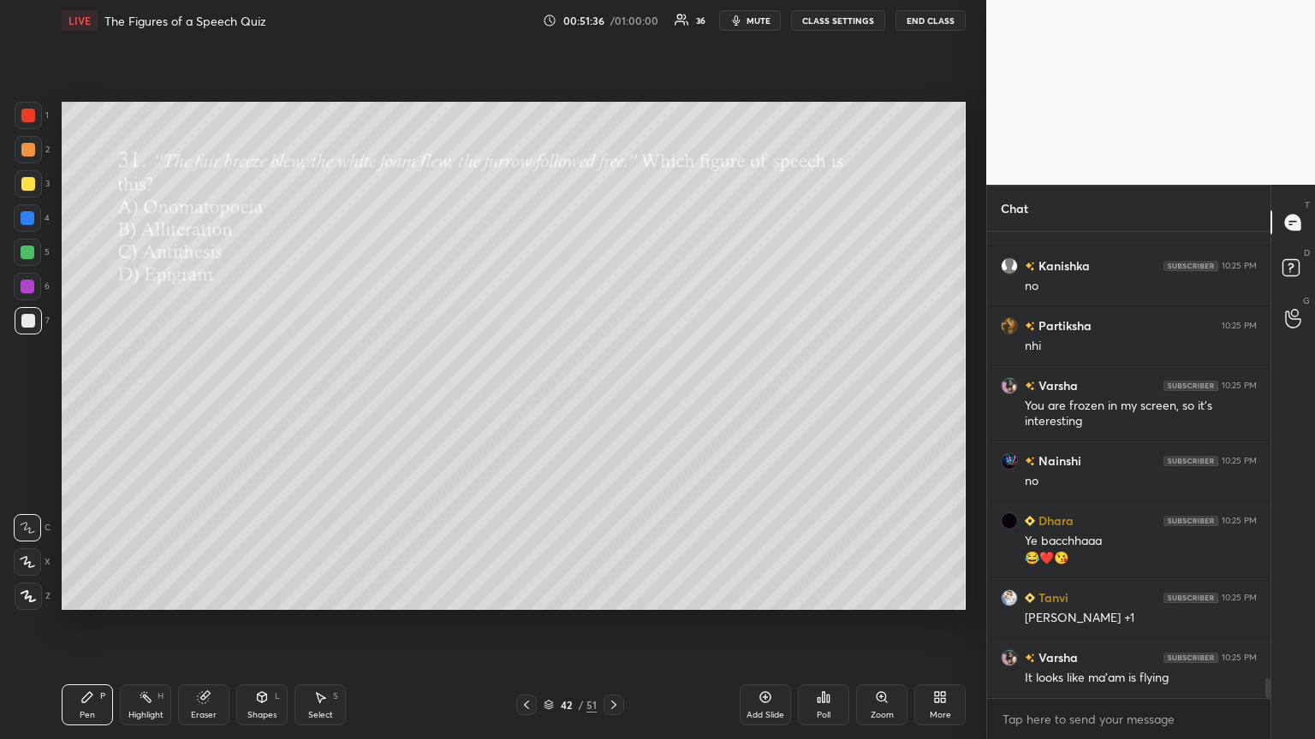
scroll to position [6, 5]
click at [614, 401] on div "Poll" at bounding box center [823, 705] width 51 height 41
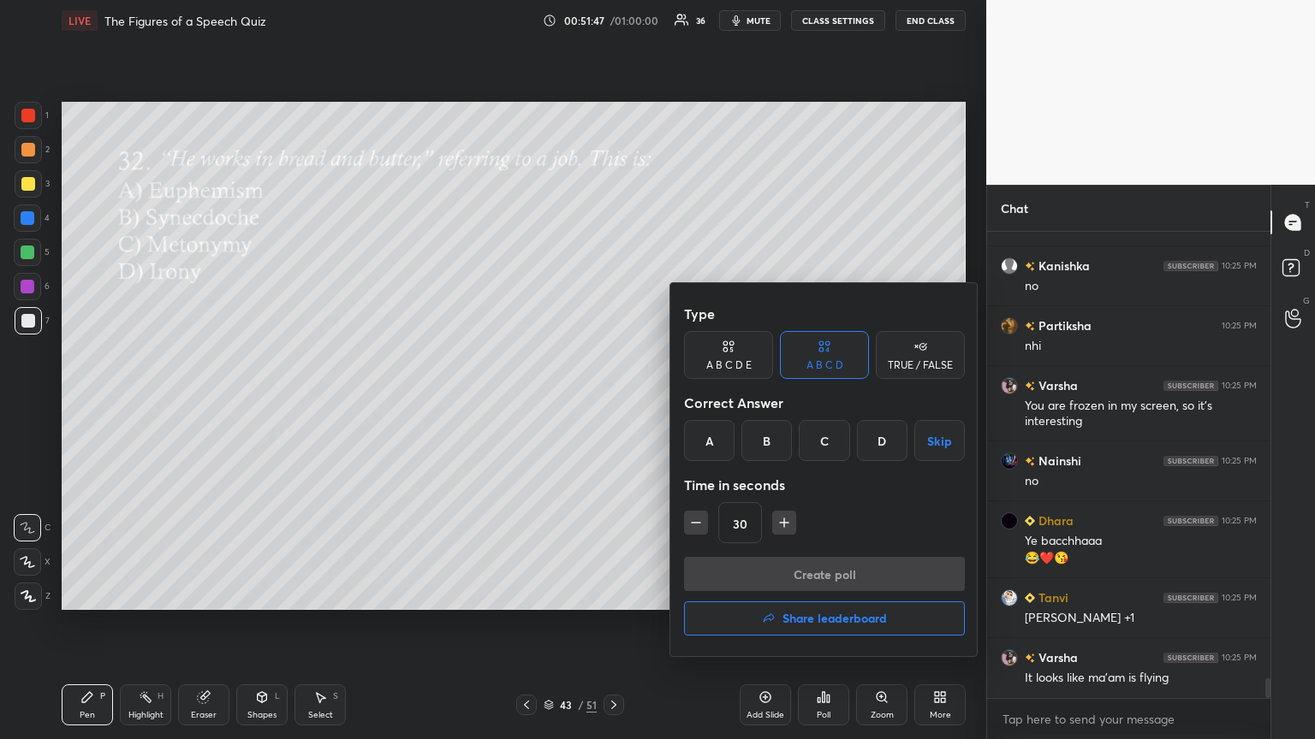
click at [614, 401] on div "B" at bounding box center [766, 440] width 50 height 41
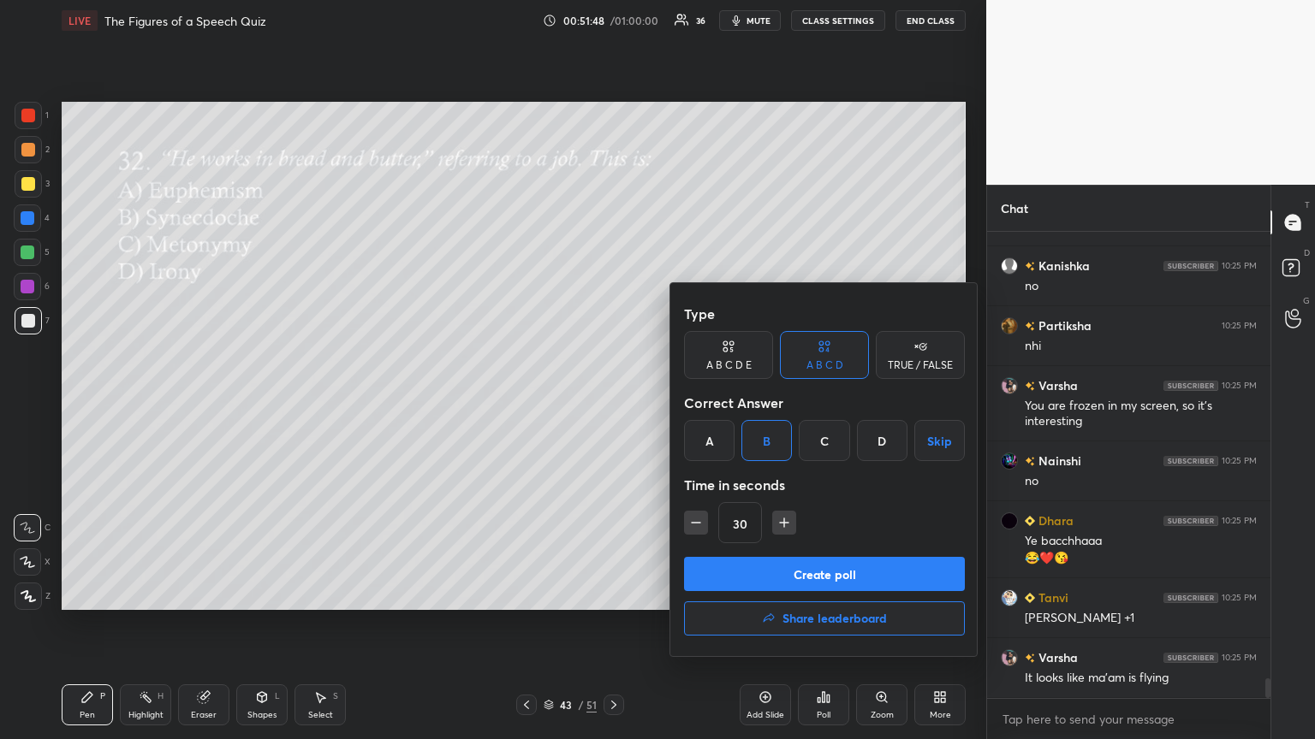
click at [614, 401] on button "Create poll" at bounding box center [824, 574] width 281 height 34
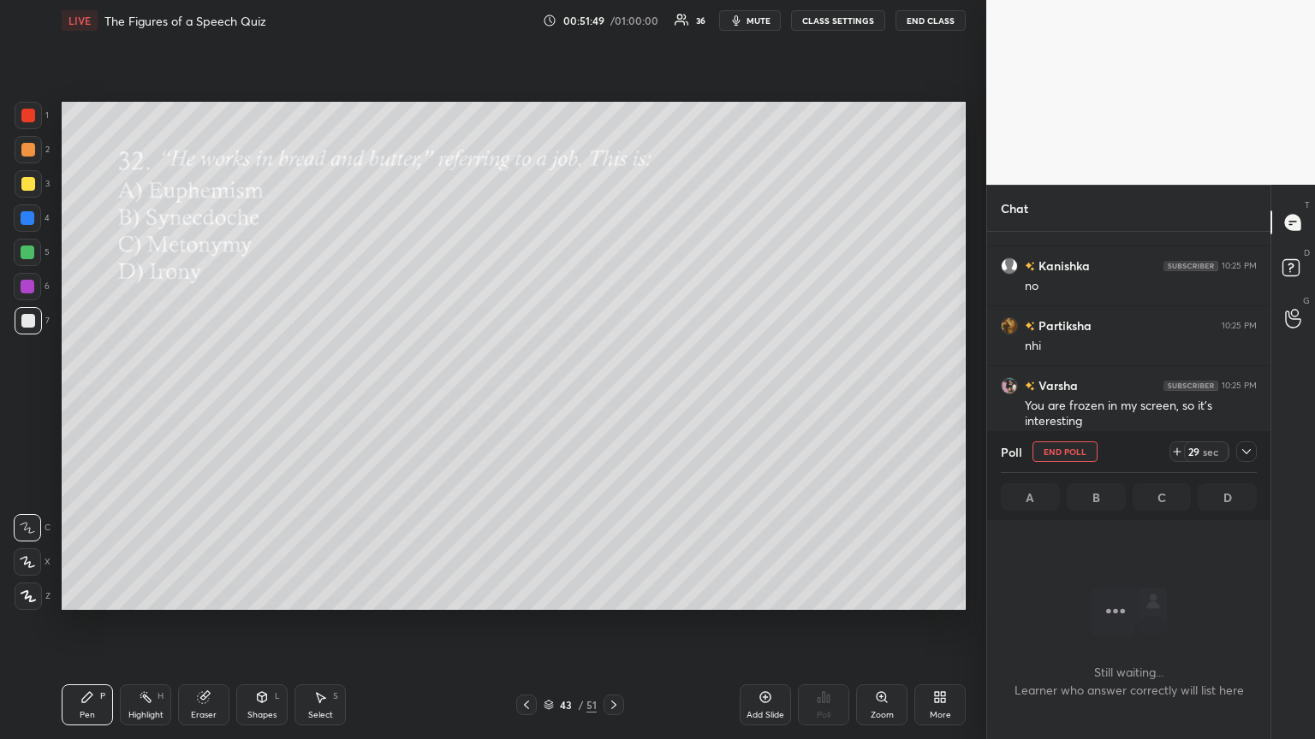
click at [614, 9] on div "LIVE The Figures of a Speech Quiz 00:51:49 / 01:00:00 36 mute CLASS SETTINGS En…" at bounding box center [514, 20] width 904 height 41
click at [614, 17] on span "mute" at bounding box center [758, 21] width 24 height 12
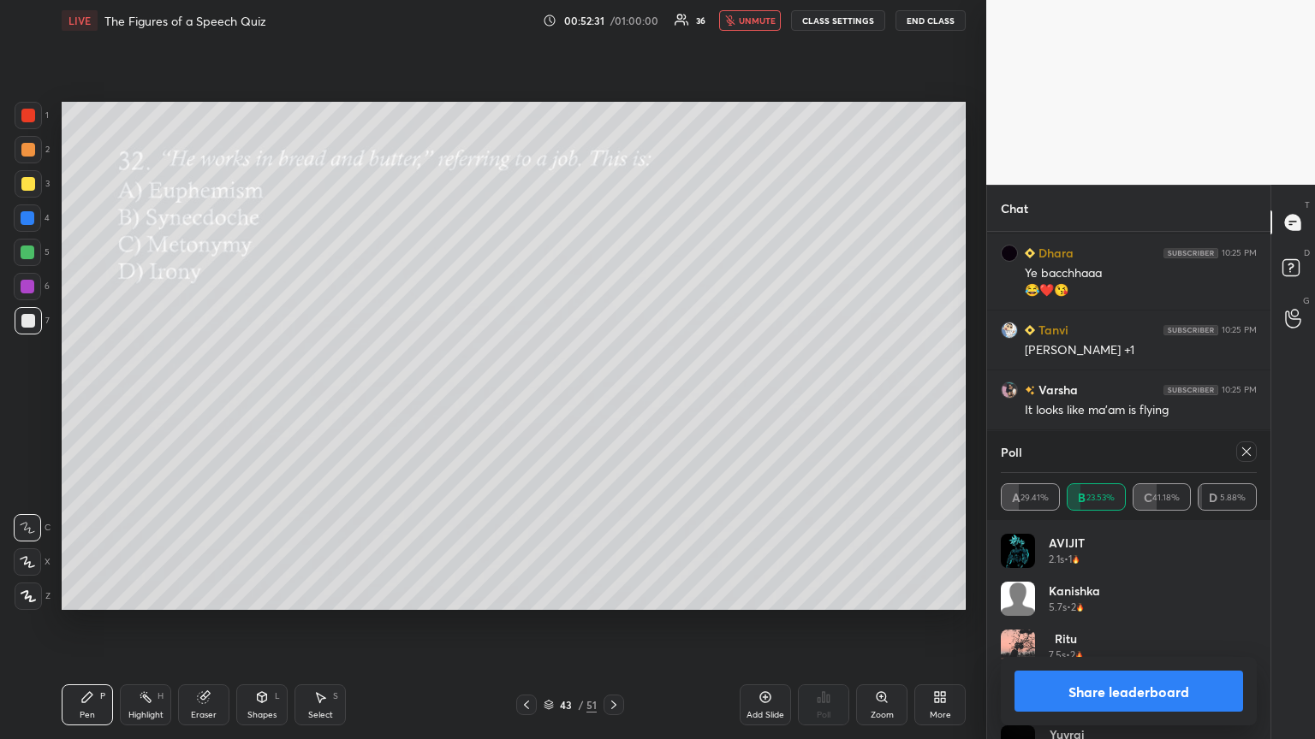
scroll to position [10828, 0]
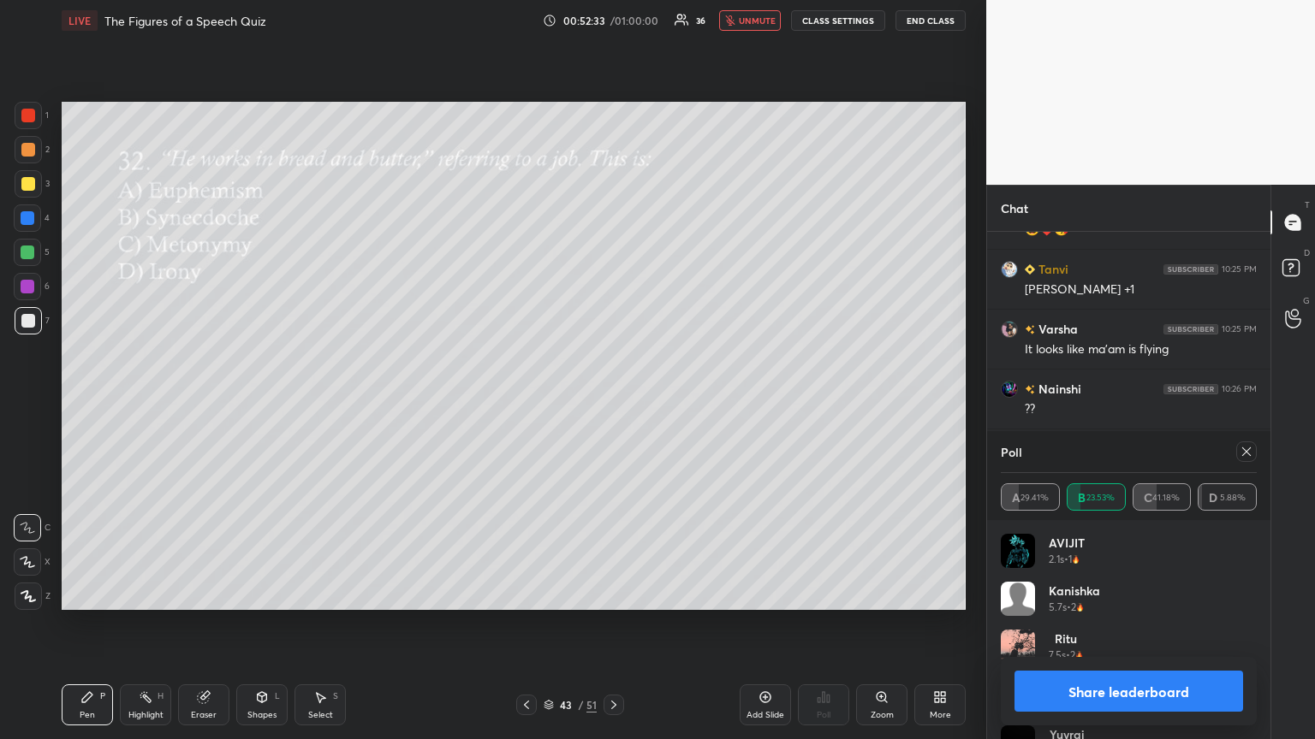
click at [614, 17] on span "unmute" at bounding box center [757, 21] width 37 height 12
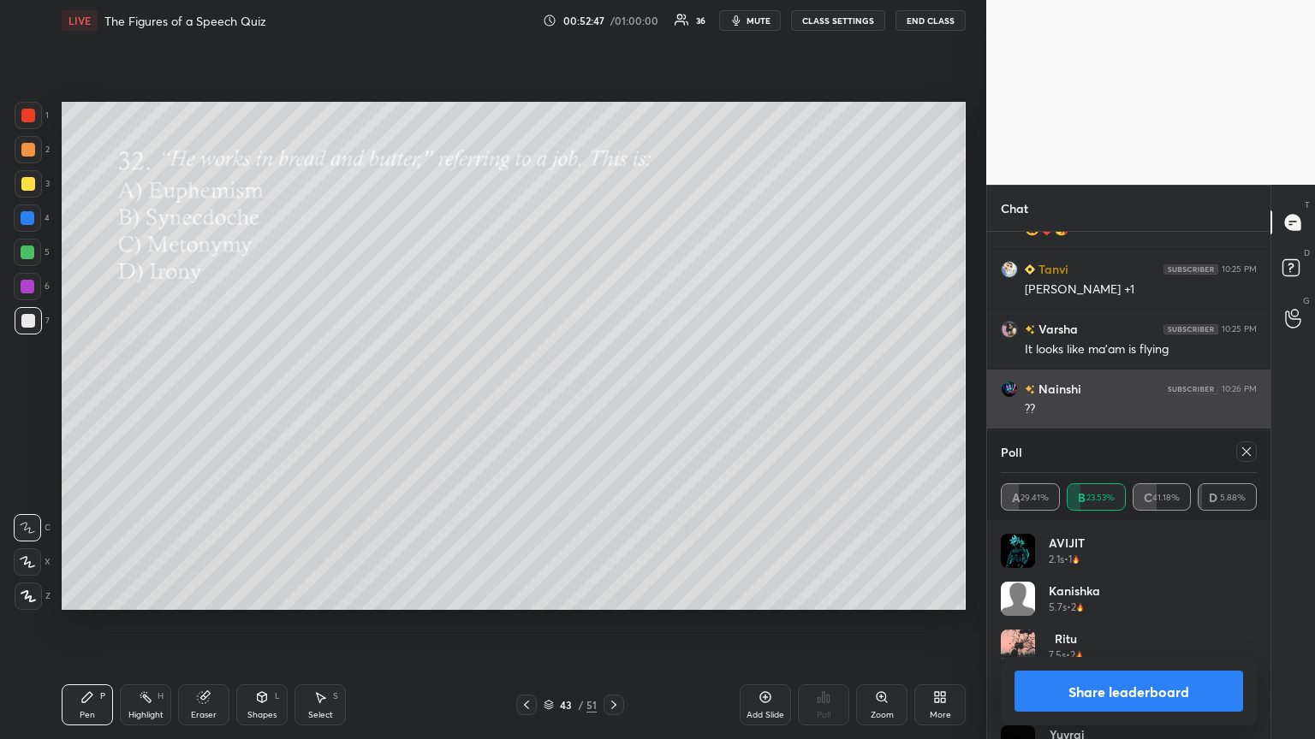
drag, startPoint x: 1244, startPoint y: 452, endPoint x: 1173, endPoint y: 418, distance: 79.6
click at [614, 401] on icon at bounding box center [1246, 452] width 14 height 14
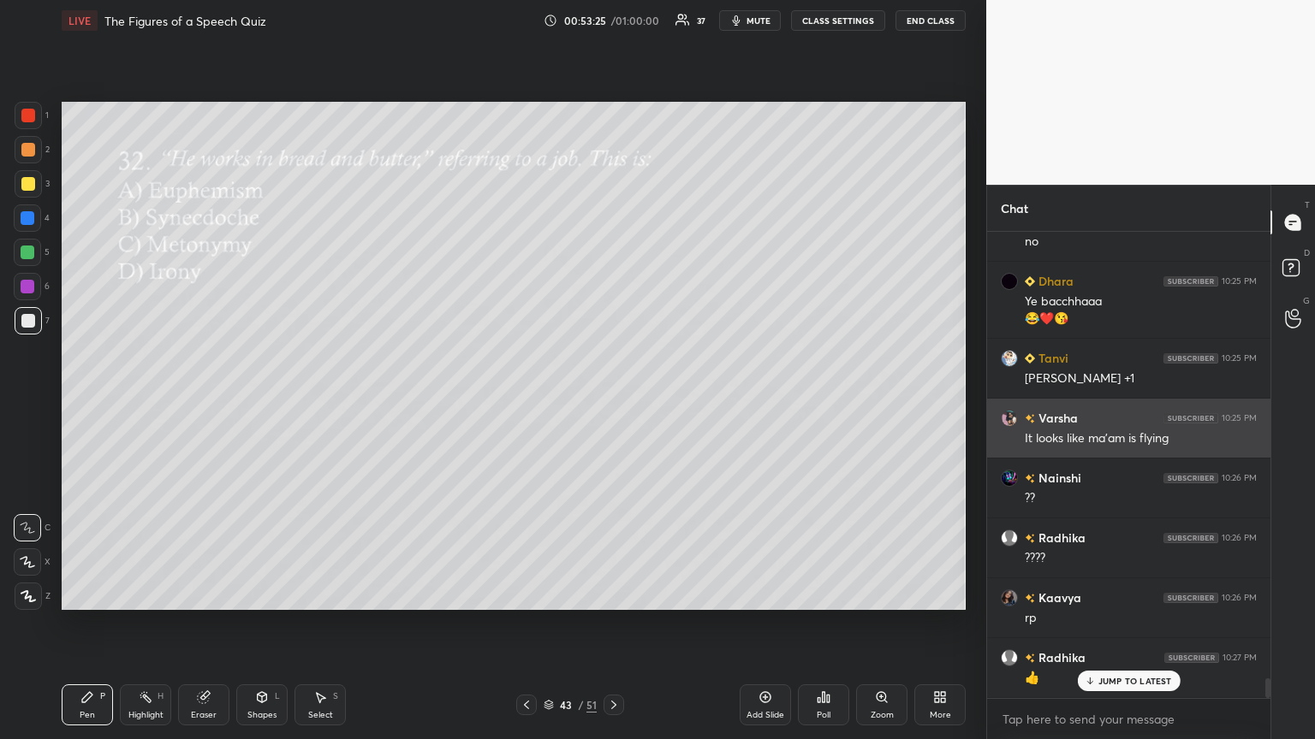
scroll to position [10798, 0]
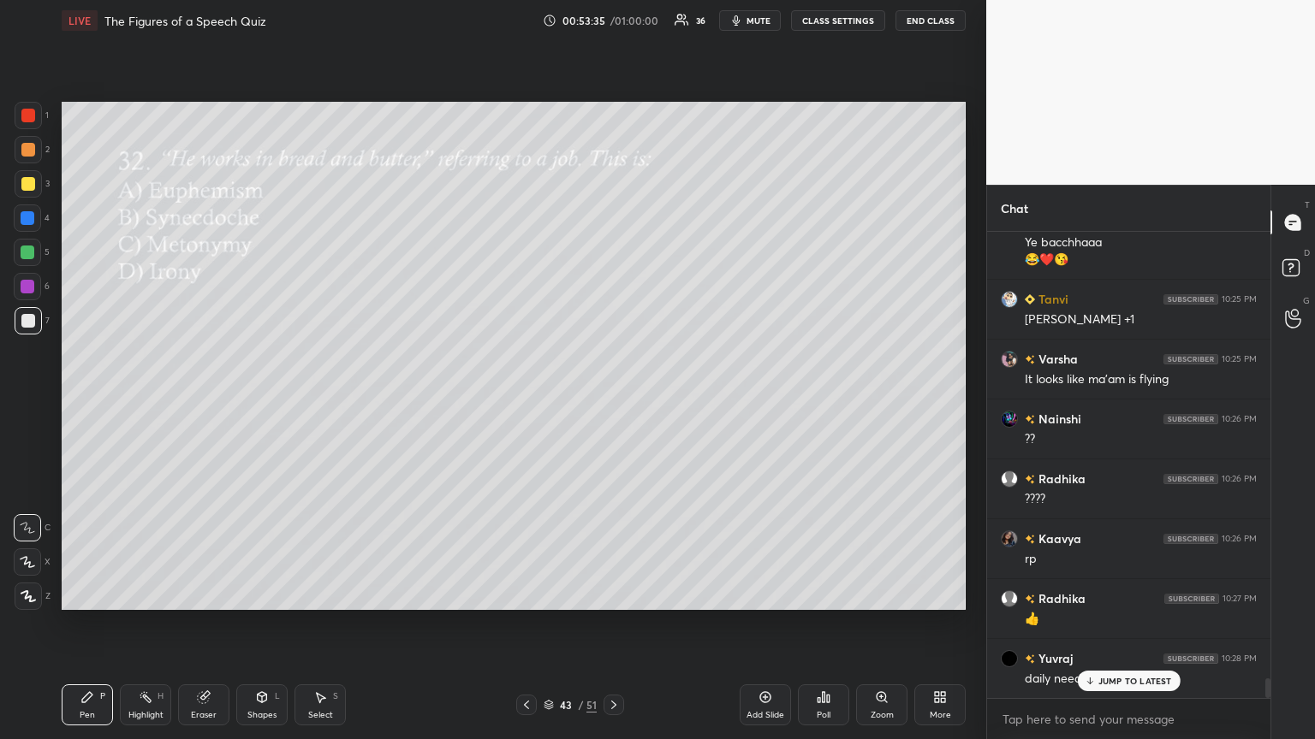
click at [614, 27] on button "mute" at bounding box center [750, 20] width 62 height 21
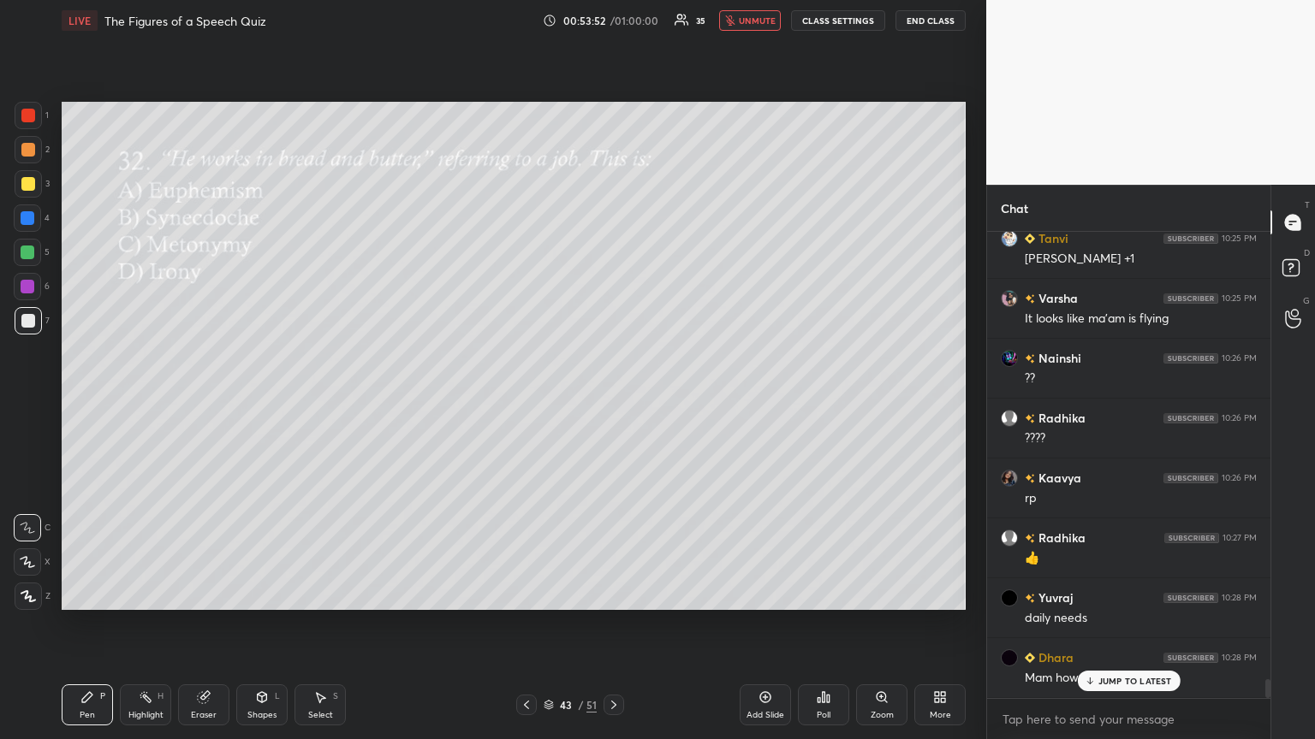
scroll to position [10918, 0]
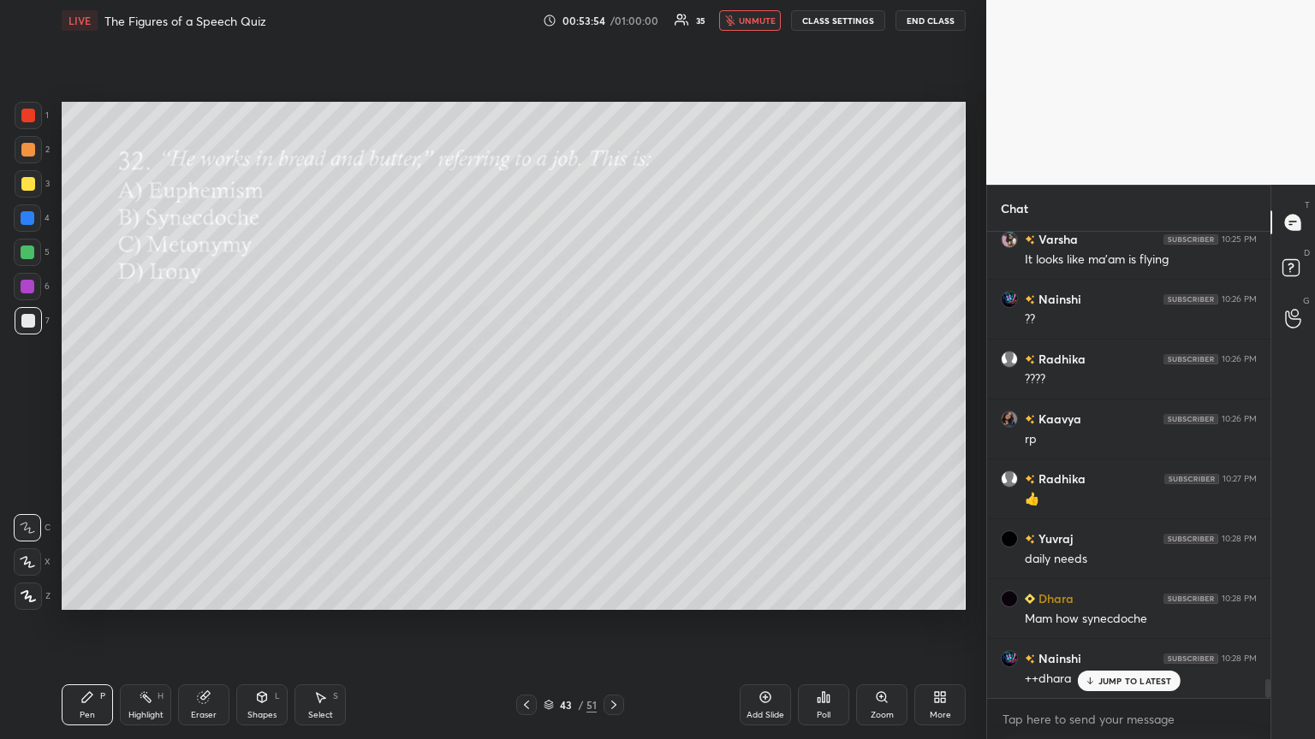
click at [614, 22] on span "unmute" at bounding box center [757, 21] width 37 height 12
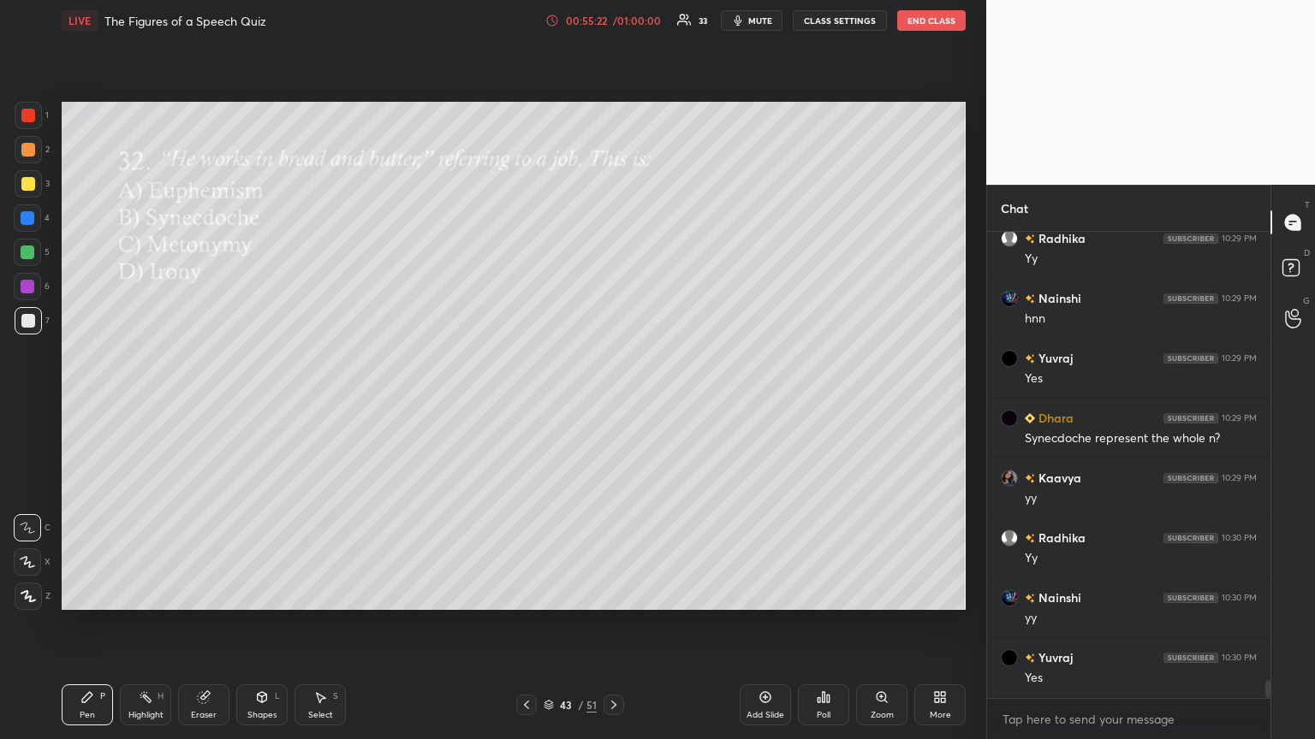
scroll to position [11592, 0]
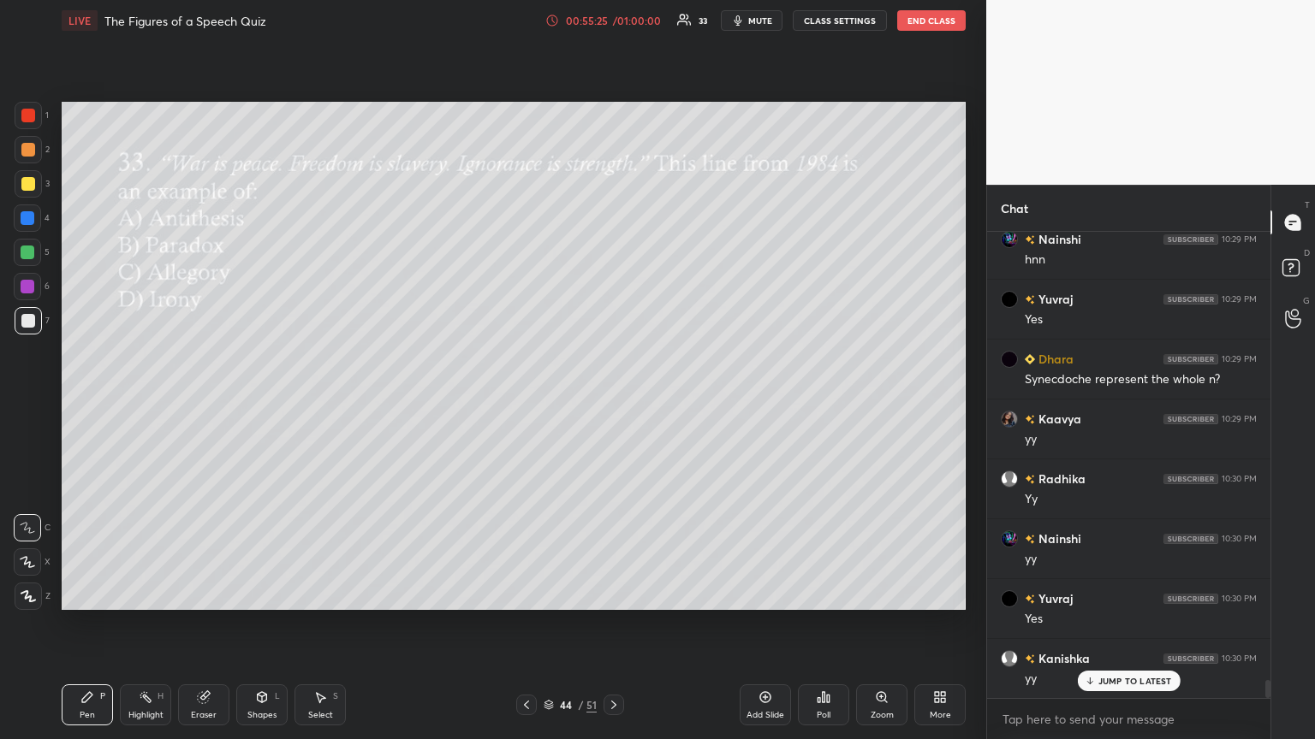
click at [614, 401] on div "Poll" at bounding box center [824, 715] width 14 height 9
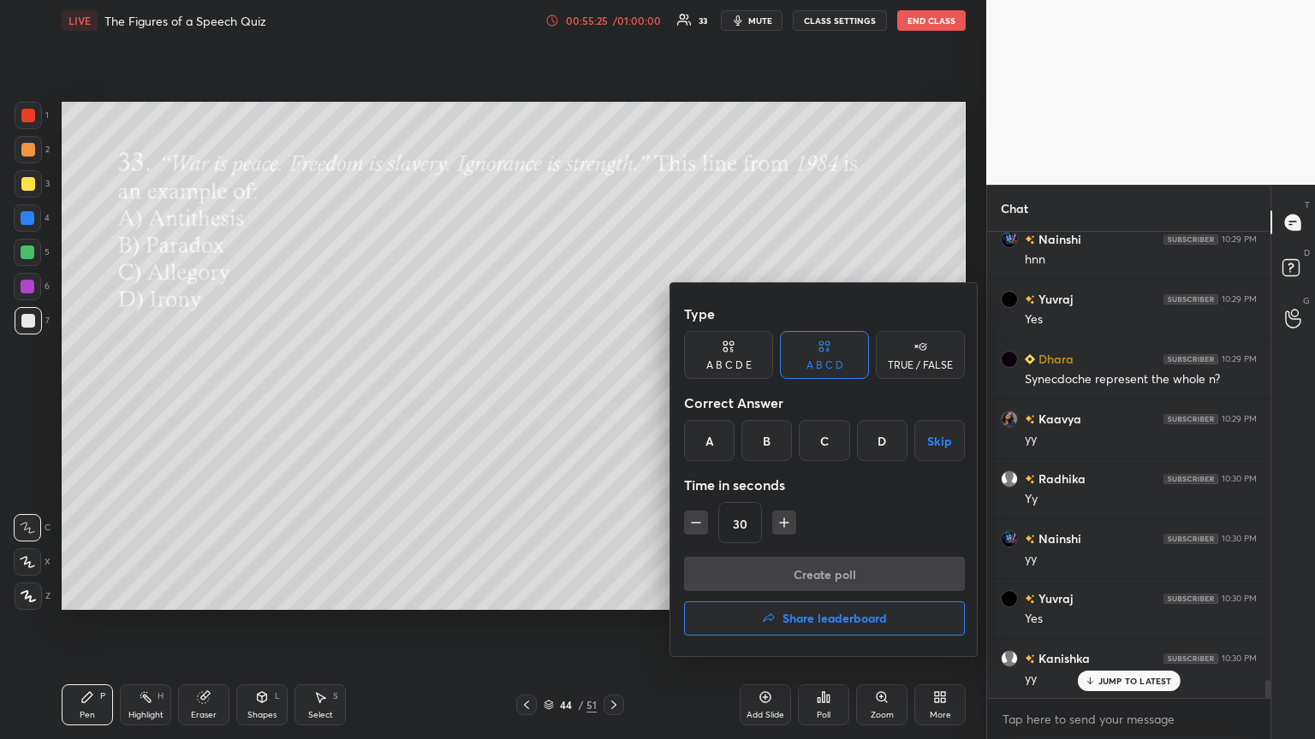
scroll to position [11653, 0]
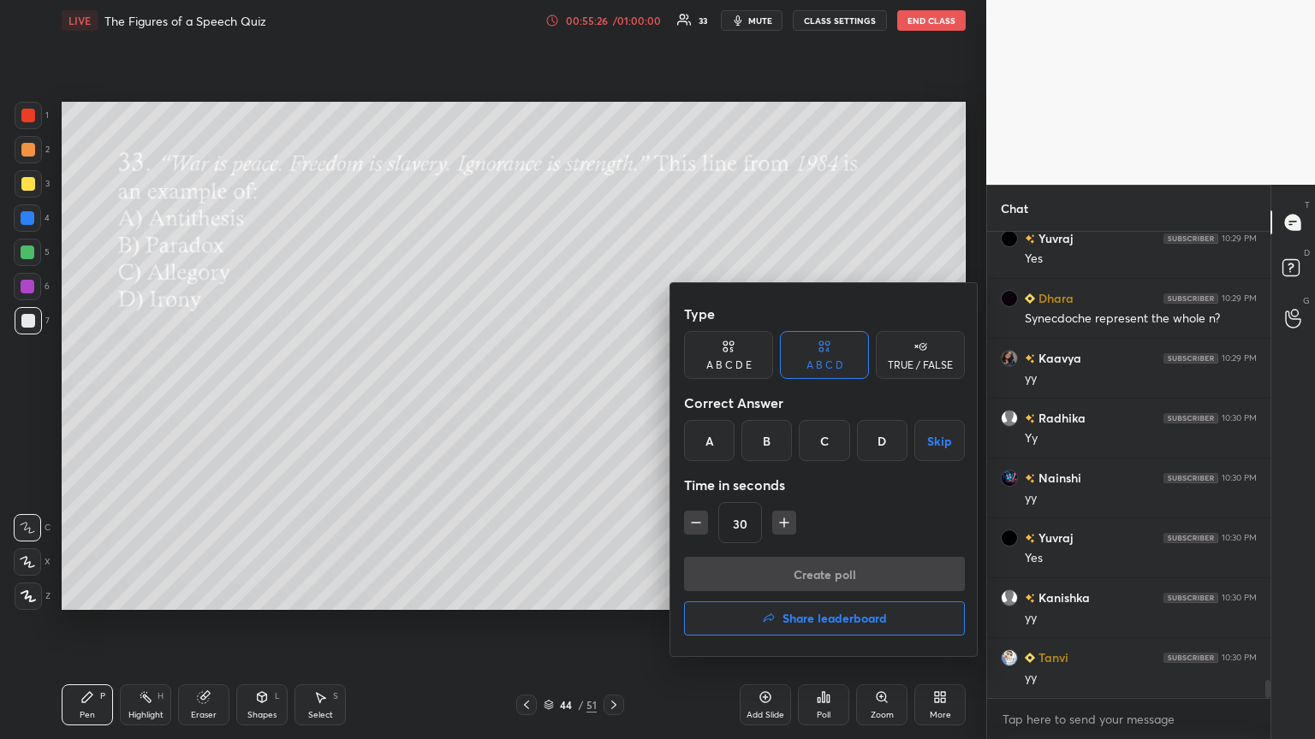
click at [614, 401] on div "B" at bounding box center [766, 440] width 50 height 41
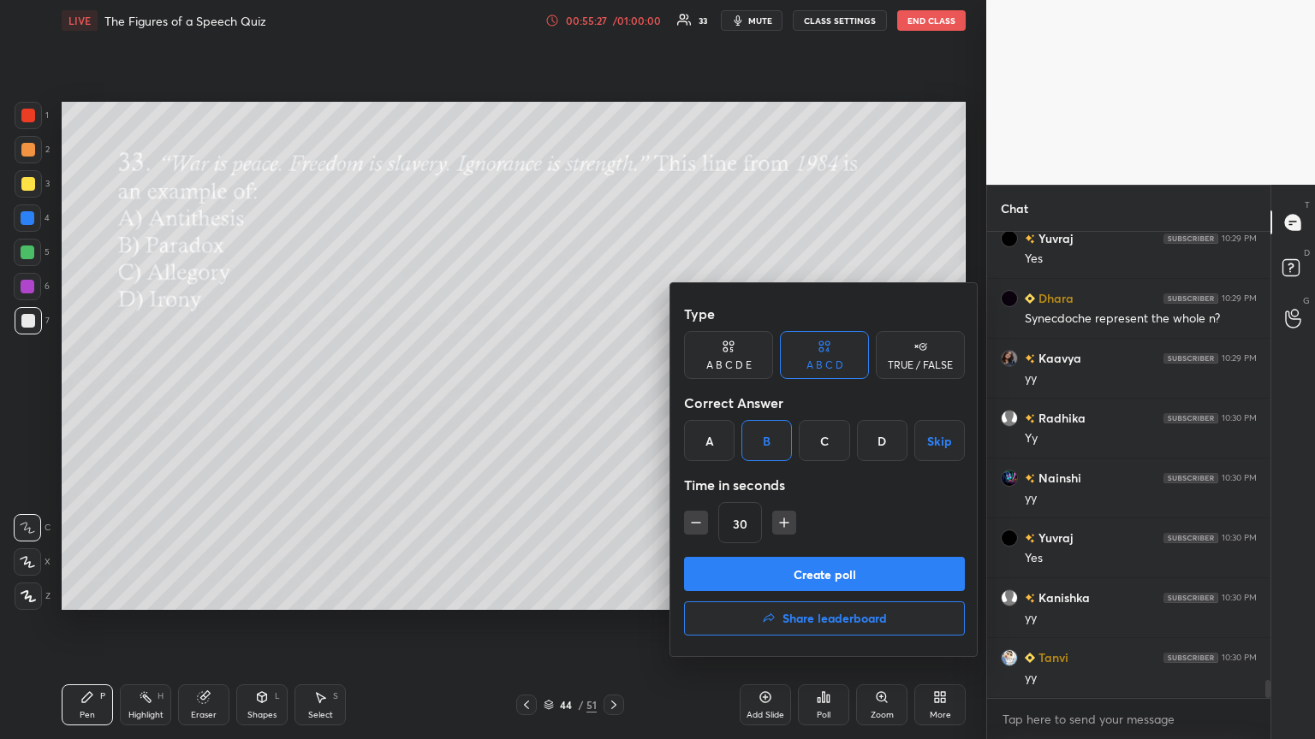
click at [614, 401] on button "Create poll" at bounding box center [824, 574] width 281 height 34
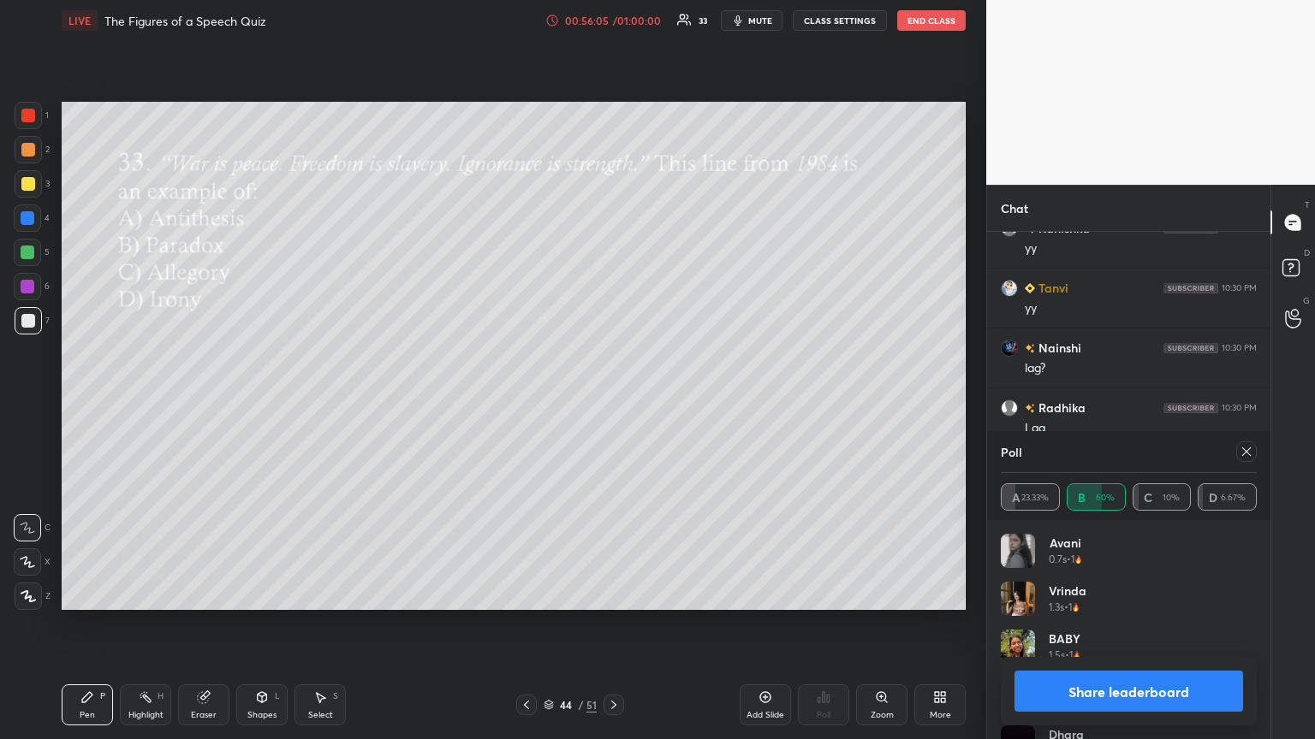
scroll to position [11096, 0]
click at [614, 401] on icon at bounding box center [1246, 452] width 14 height 14
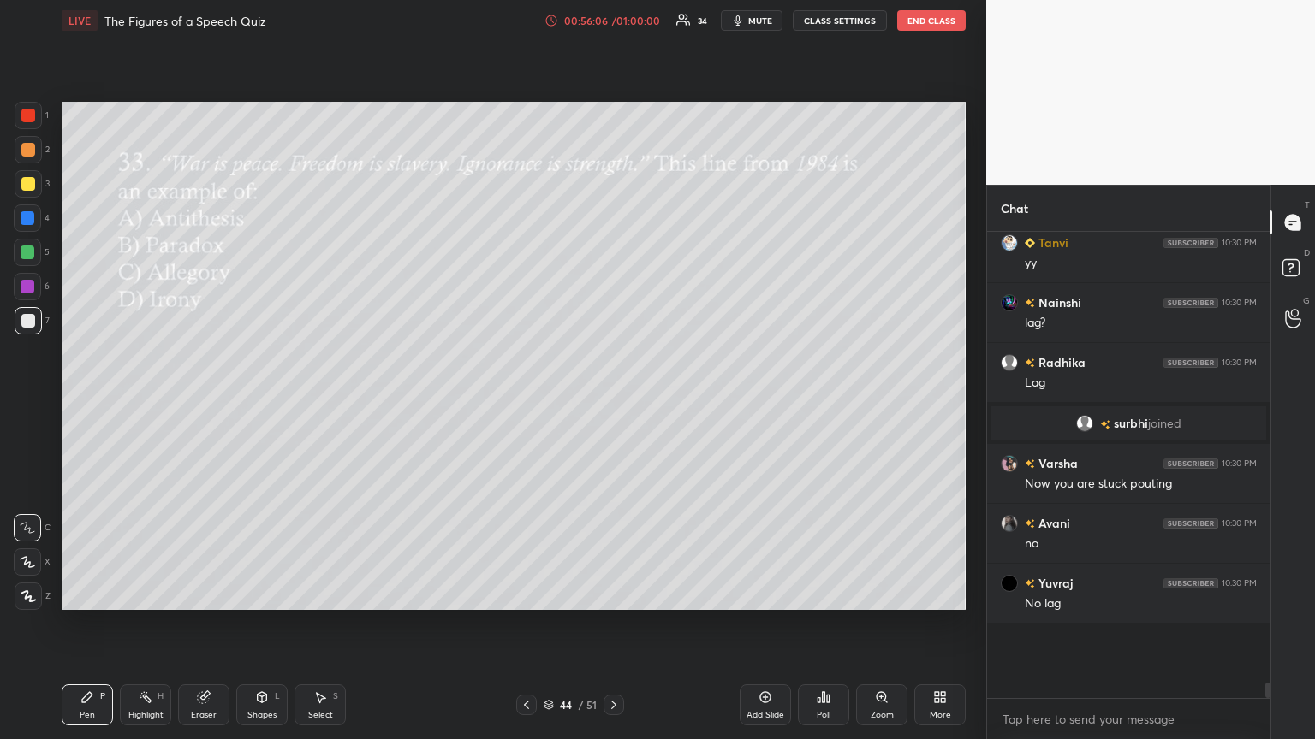
scroll to position [5, 5]
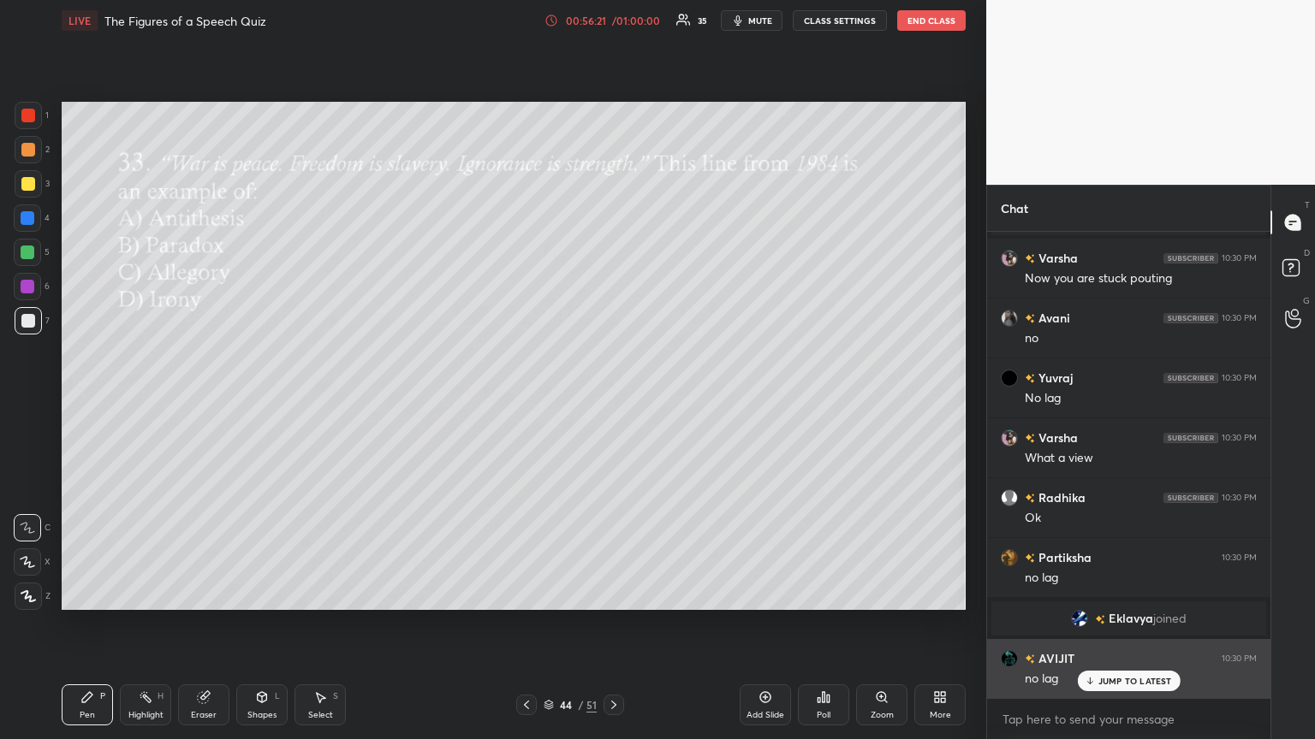
drag, startPoint x: 1125, startPoint y: 688, endPoint x: 1105, endPoint y: 688, distance: 19.7
click at [614, 401] on div "JUMP TO LATEST" at bounding box center [1128, 681] width 103 height 21
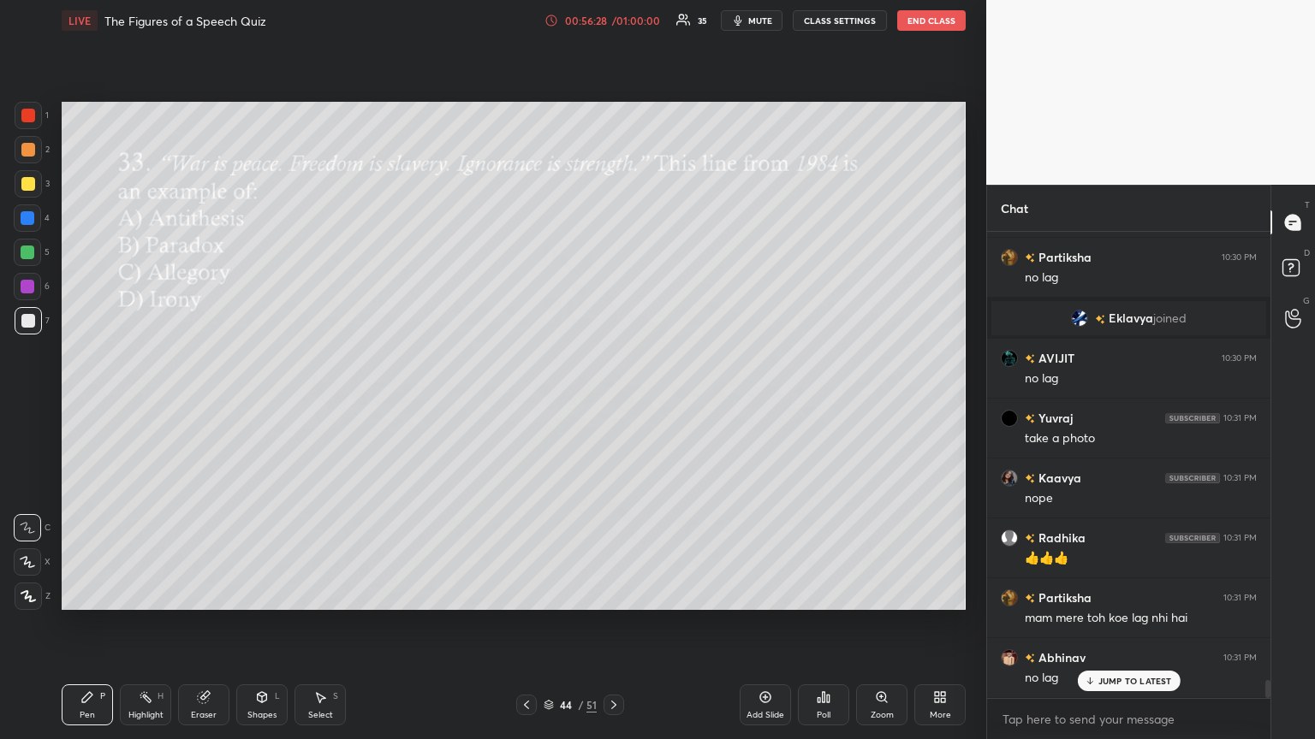
scroll to position [11544, 0]
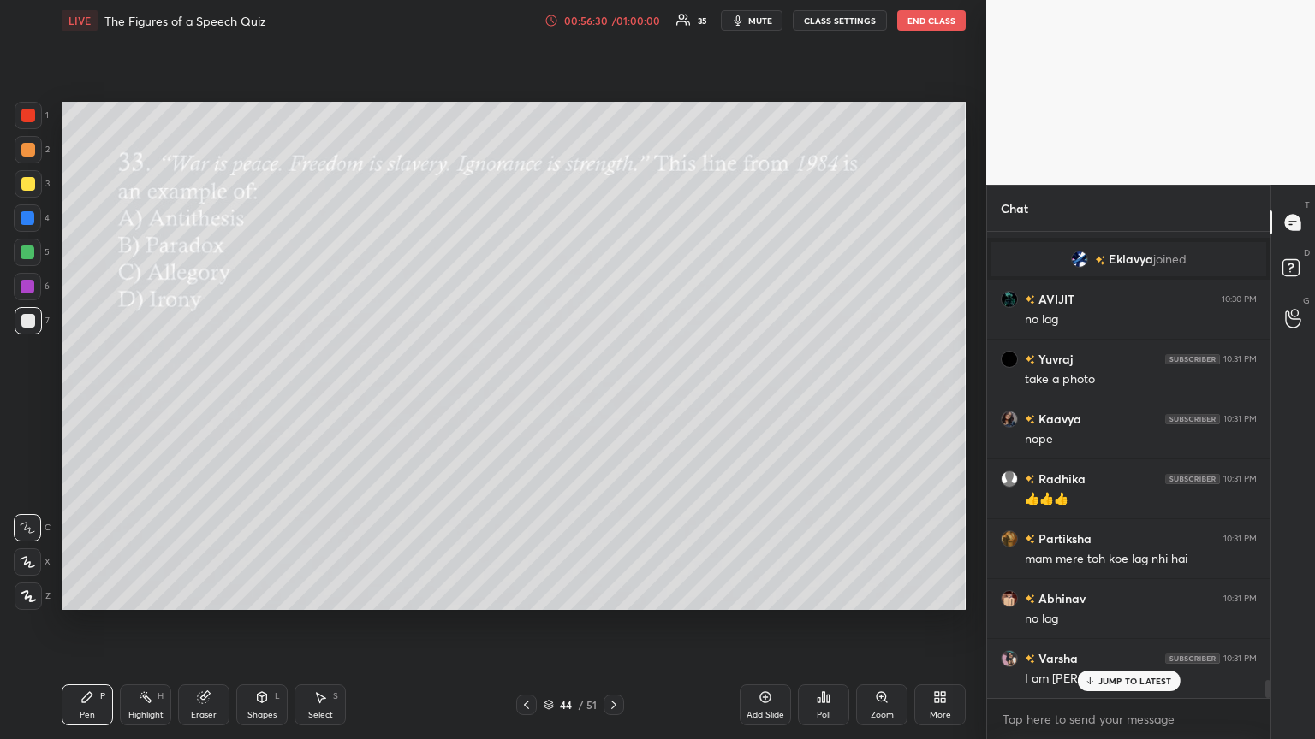
click at [614, 401] on icon at bounding box center [1089, 681] width 11 height 10
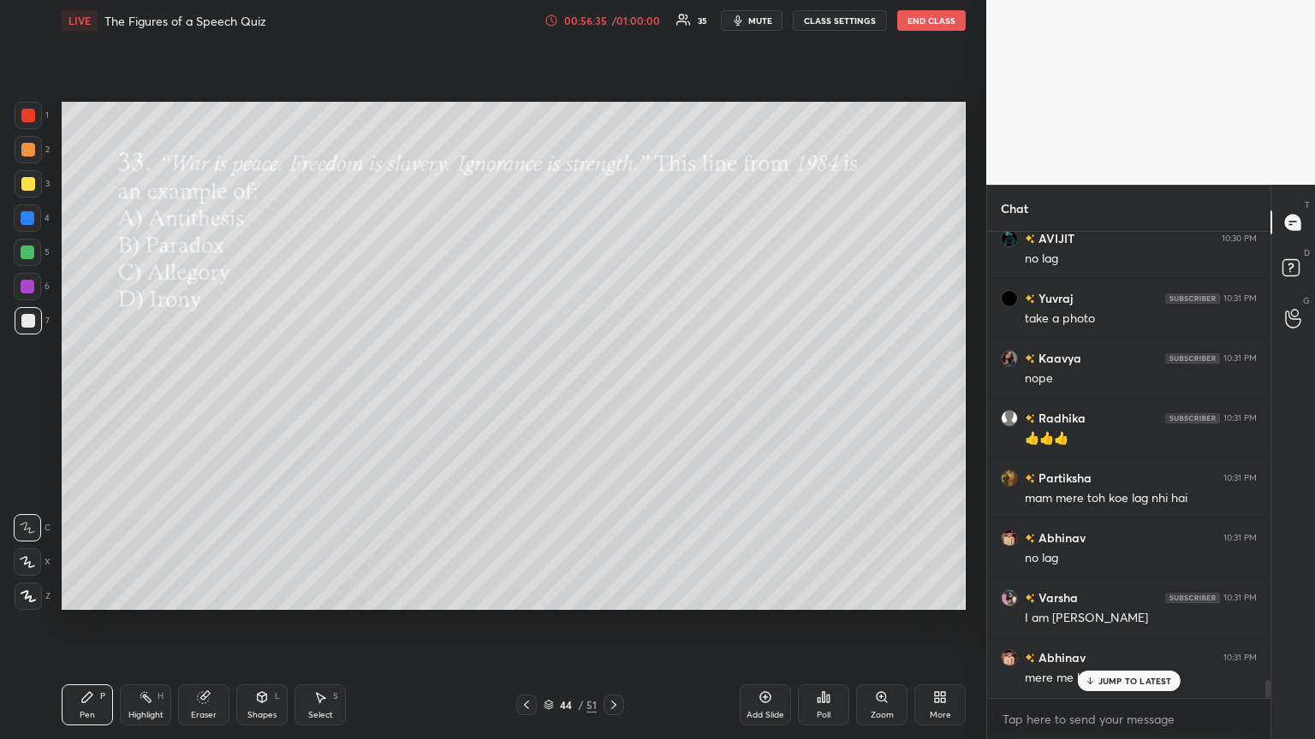
scroll to position [11664, 0]
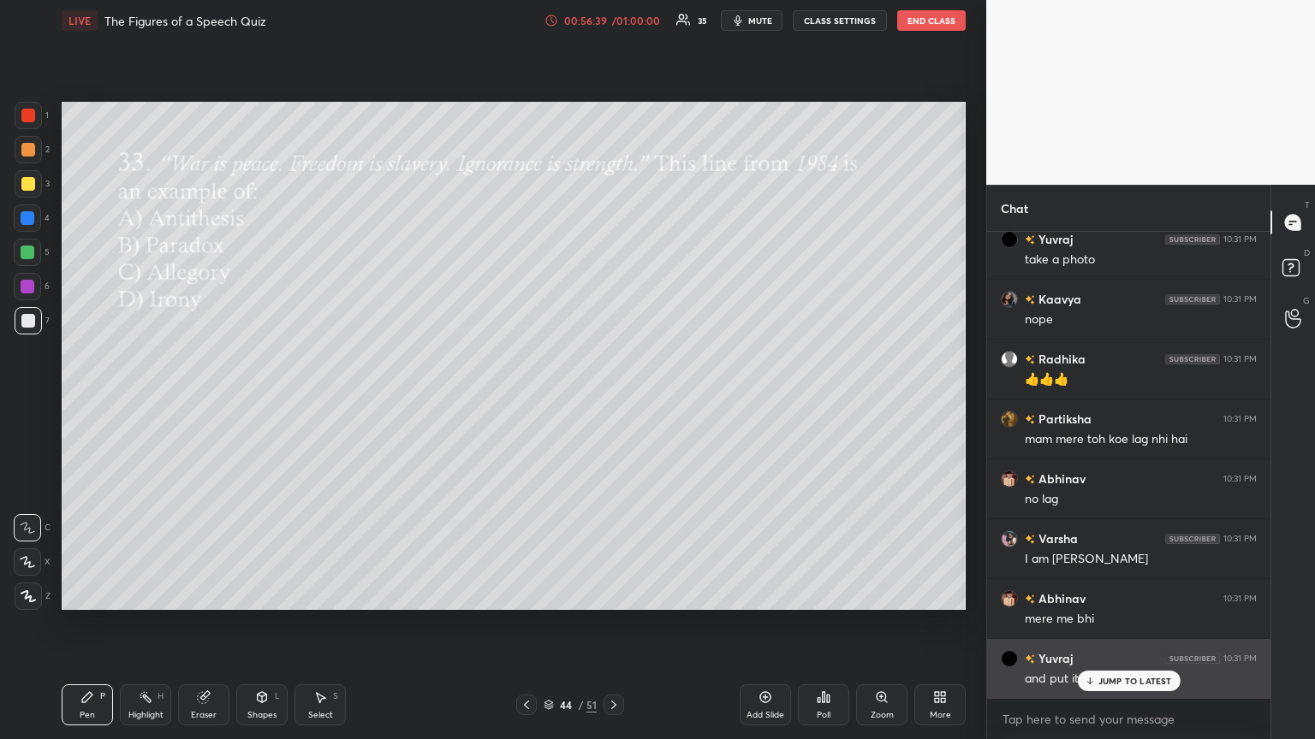
drag, startPoint x: 1097, startPoint y: 686, endPoint x: 1067, endPoint y: 681, distance: 30.4
click at [614, 401] on div "JUMP TO LATEST" at bounding box center [1128, 681] width 103 height 21
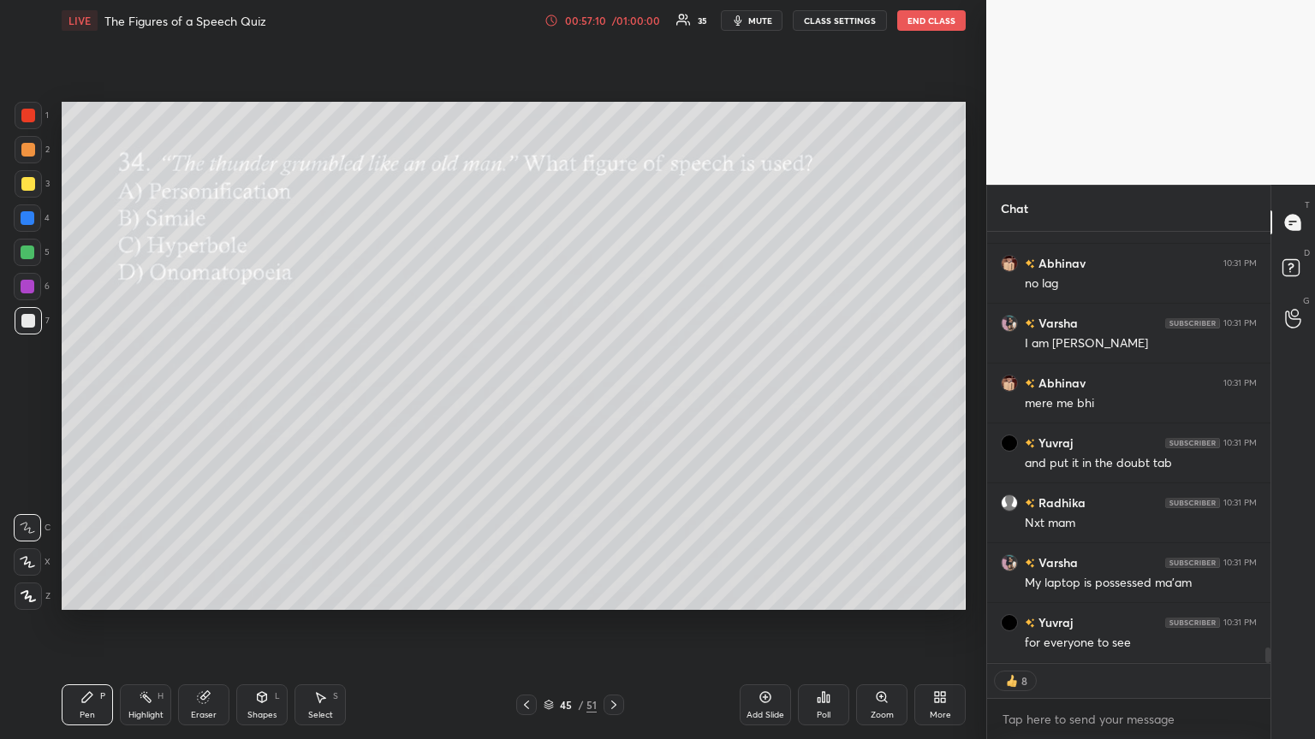
scroll to position [11940, 0]
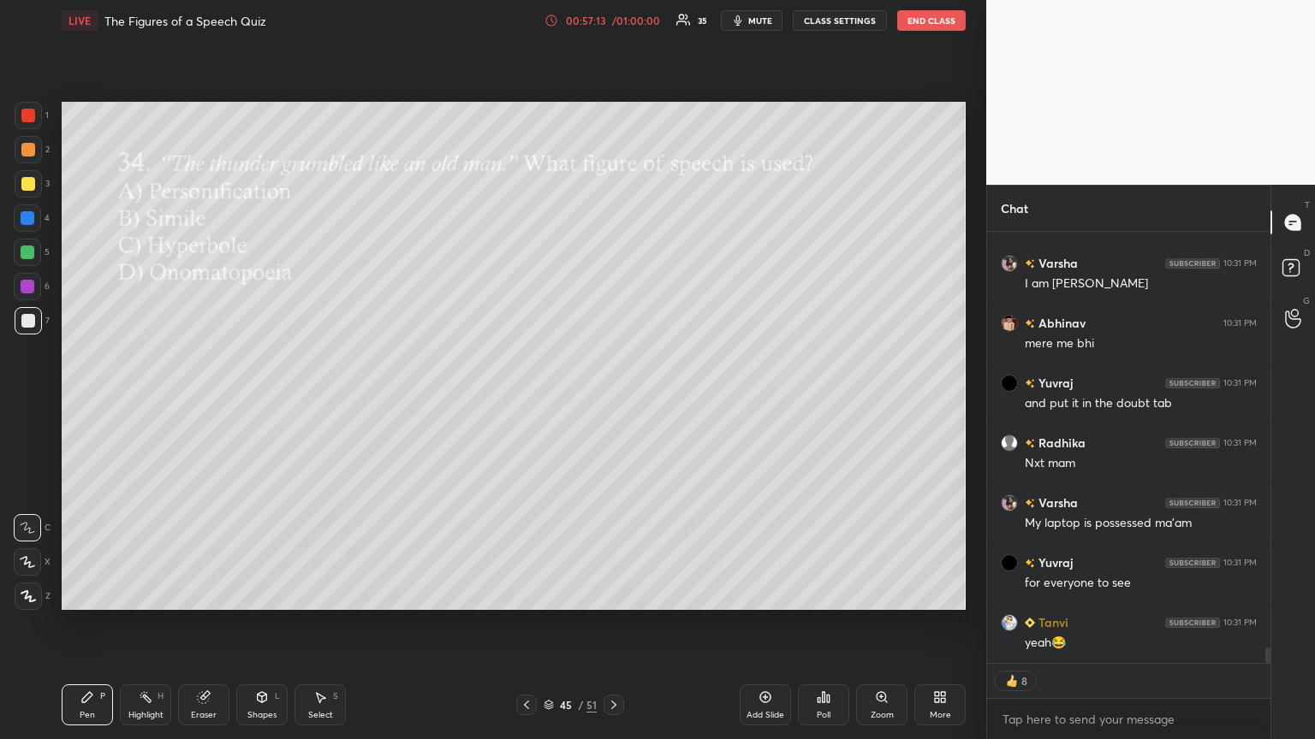
click at [614, 401] on div "Poll" at bounding box center [823, 705] width 51 height 41
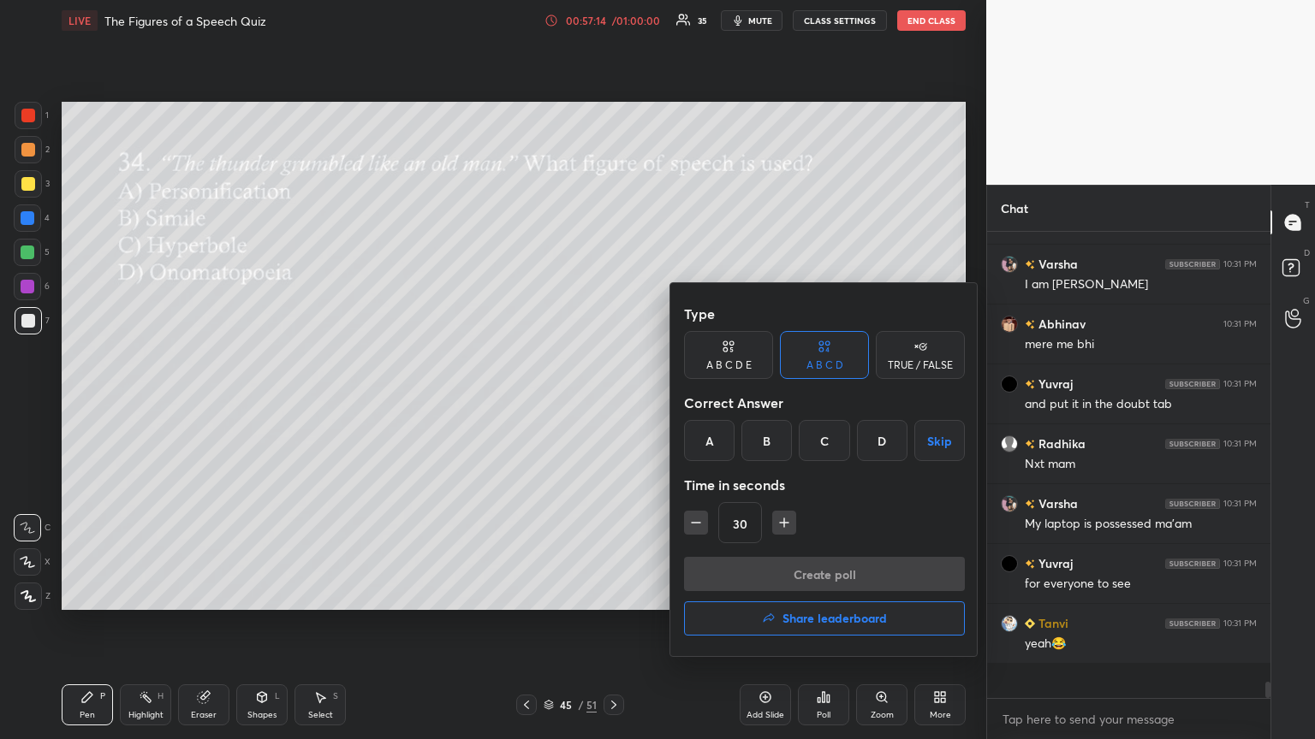
scroll to position [461, 278]
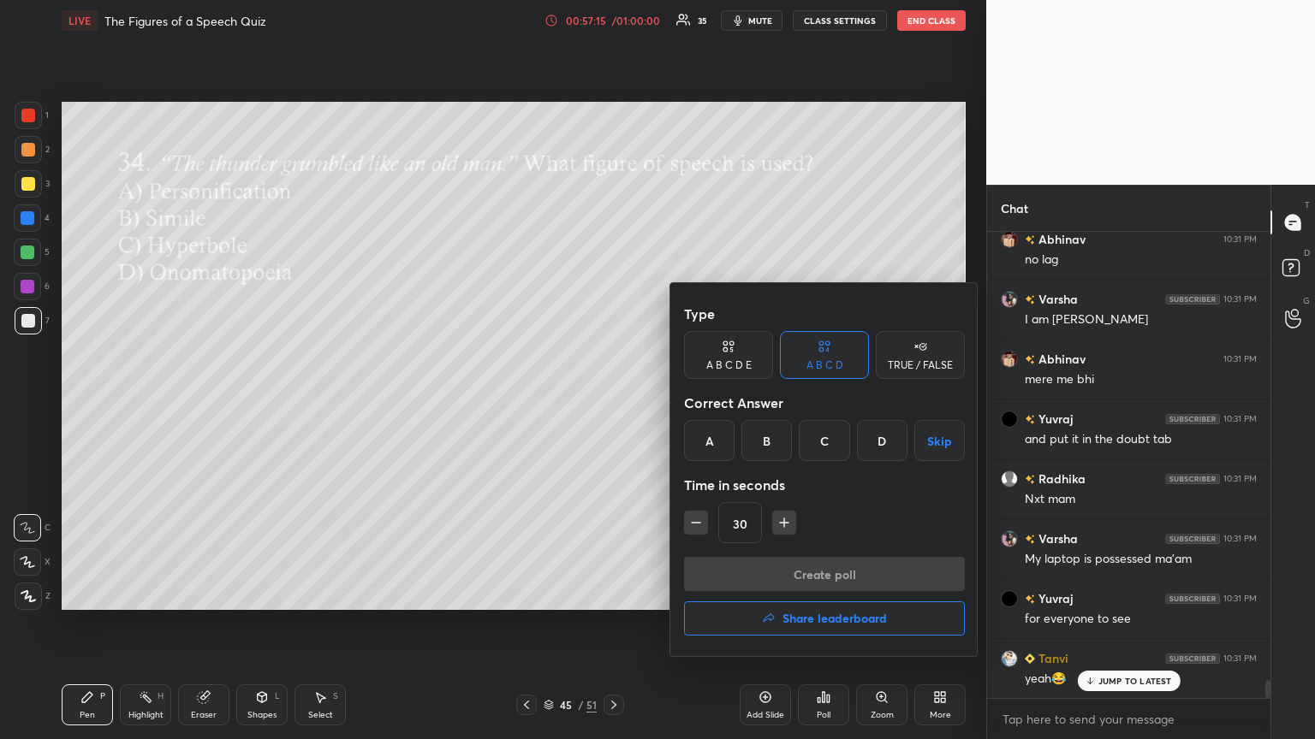
click at [614, 401] on div "A" at bounding box center [709, 440] width 50 height 41
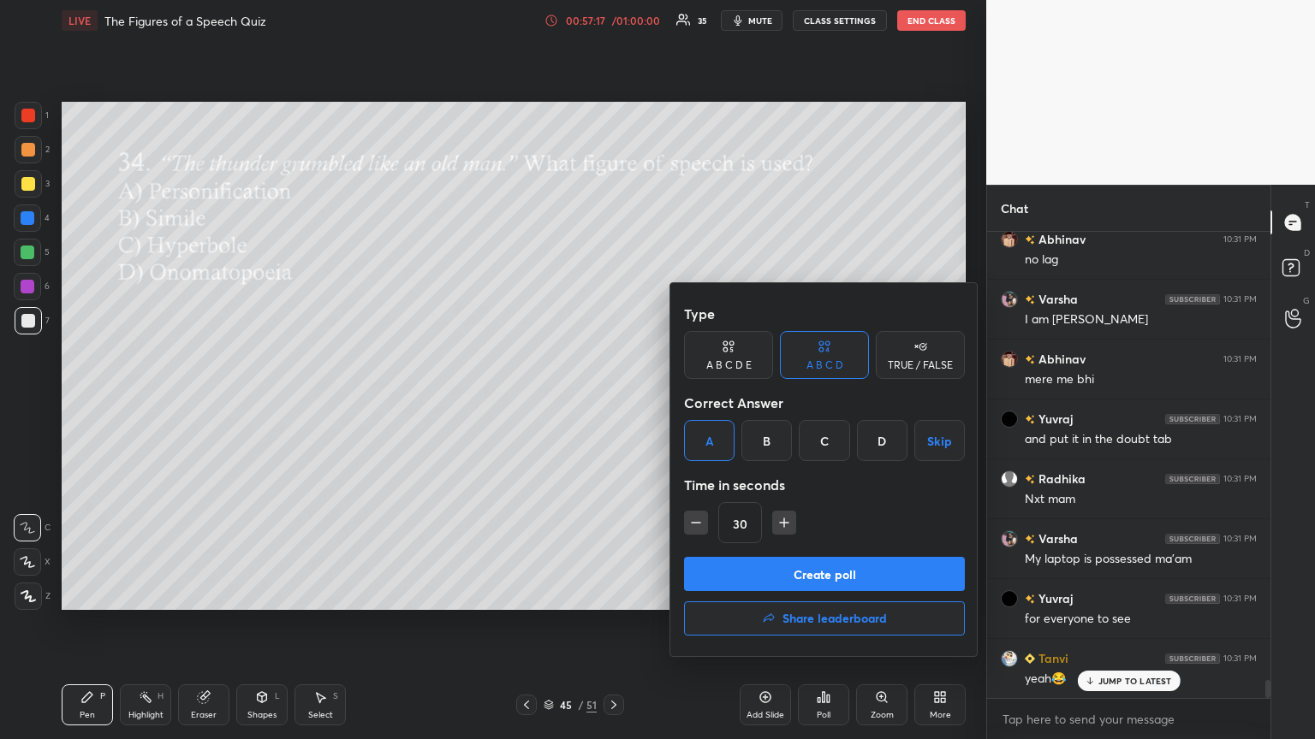
click at [614, 401] on div "Type A B C D E A B C D TRUE / FALSE Correct Answer A B C D Skip Time in seconds…" at bounding box center [824, 427] width 281 height 260
click at [614, 401] on button "Create poll" at bounding box center [824, 574] width 281 height 34
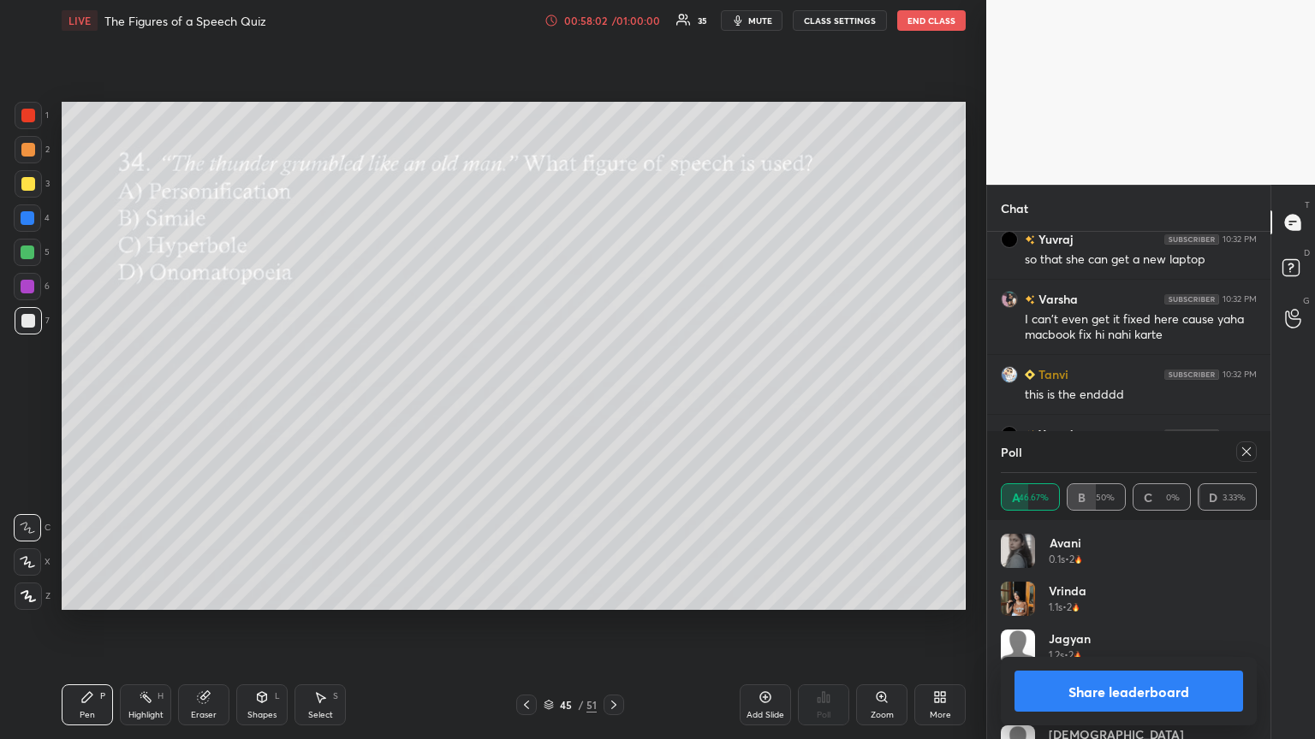
scroll to position [12578, 0]
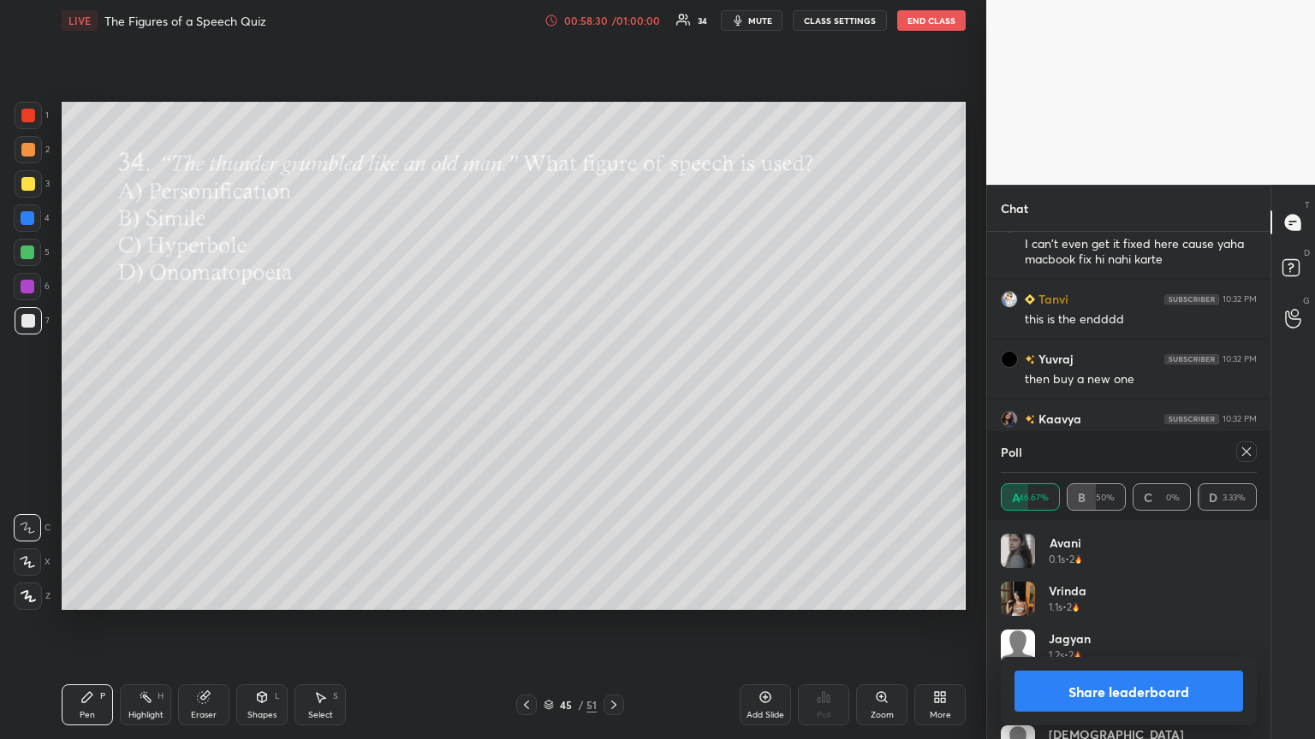
click at [614, 401] on icon at bounding box center [1246, 452] width 14 height 14
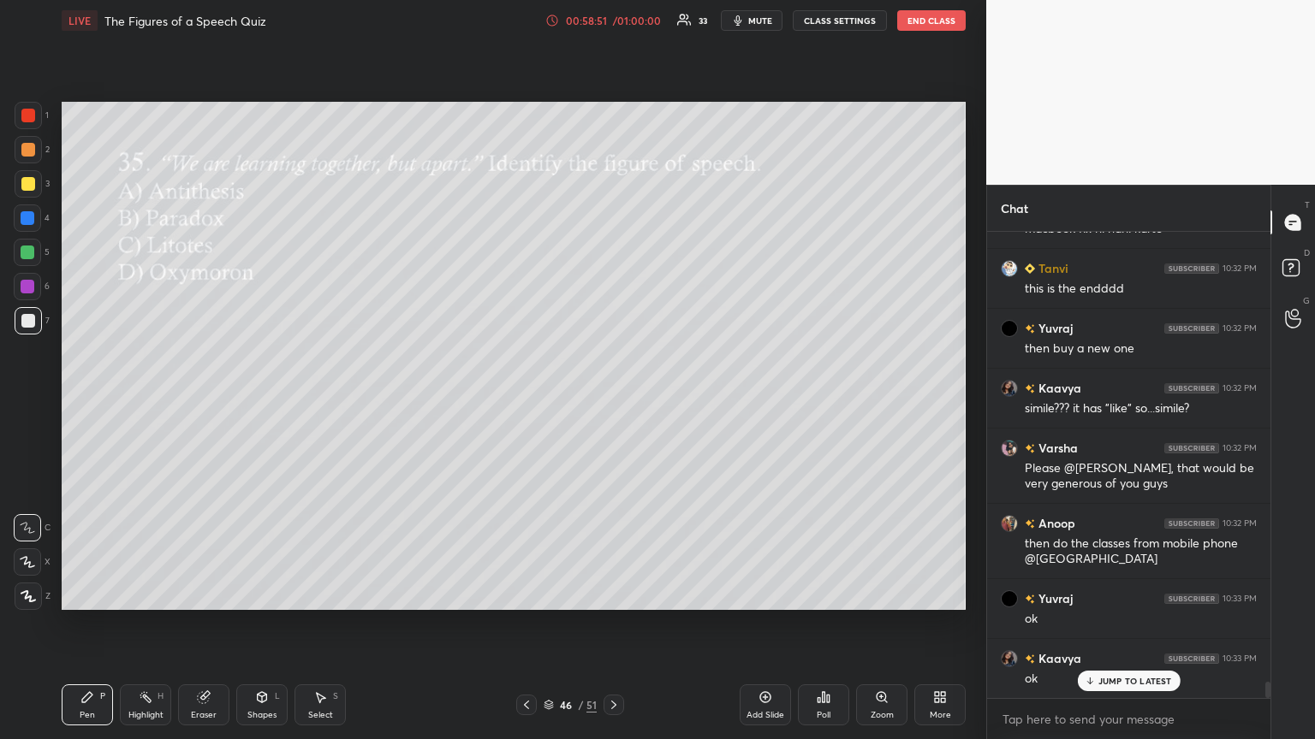
scroll to position [12670, 0]
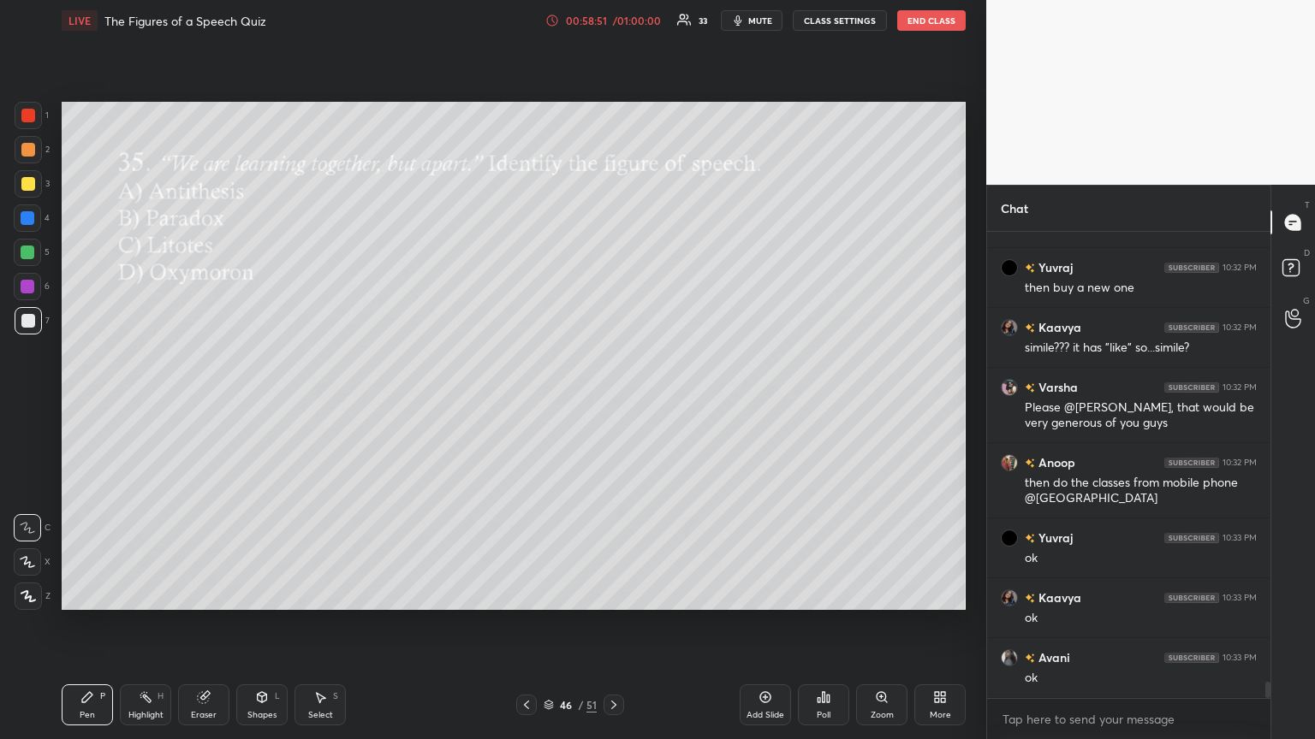
click at [614, 401] on div "Poll" at bounding box center [824, 715] width 14 height 9
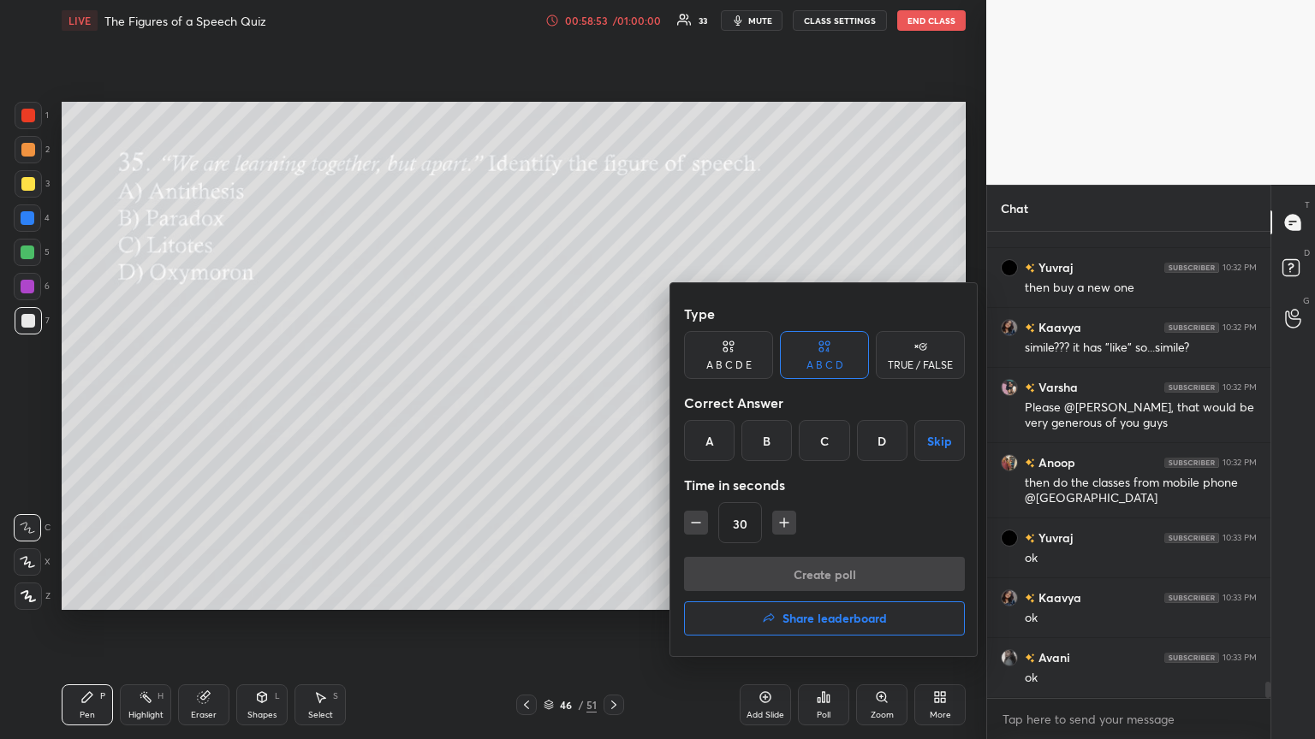
click at [614, 401] on div "A" at bounding box center [709, 440] width 50 height 41
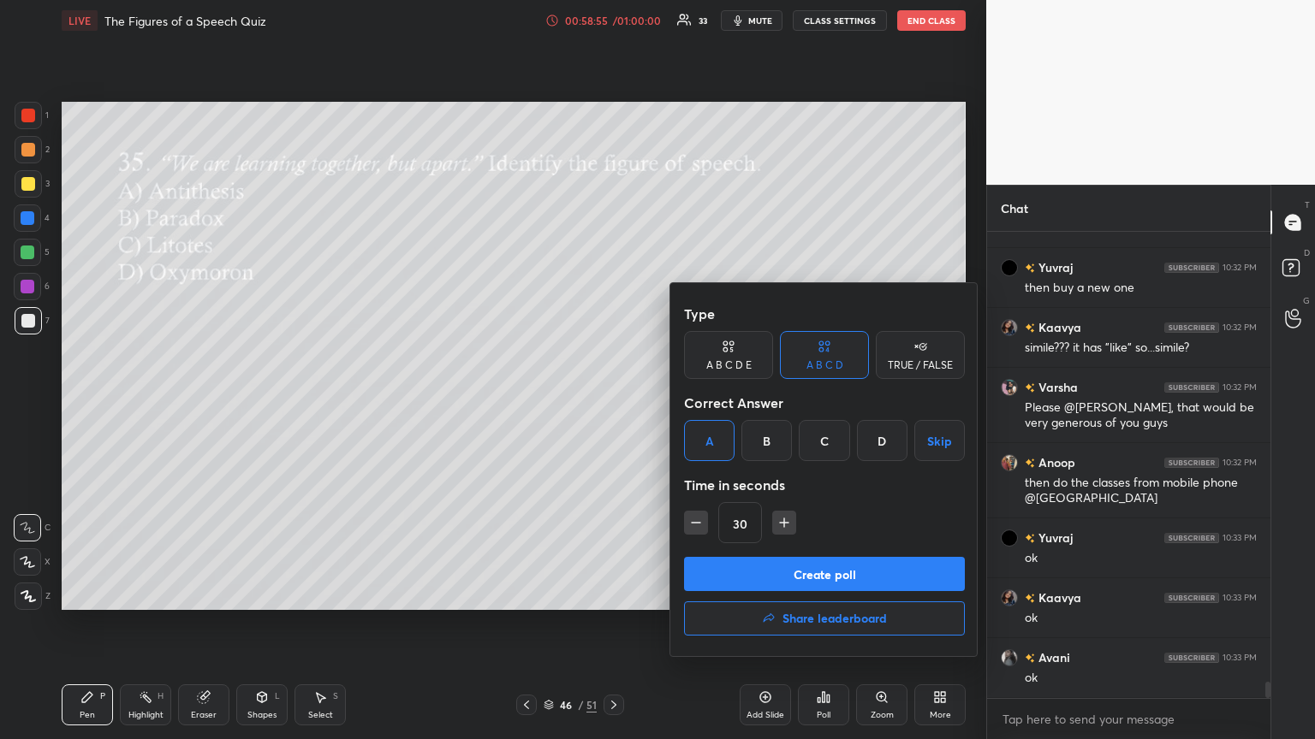
click at [614, 401] on button "Create poll" at bounding box center [824, 574] width 281 height 34
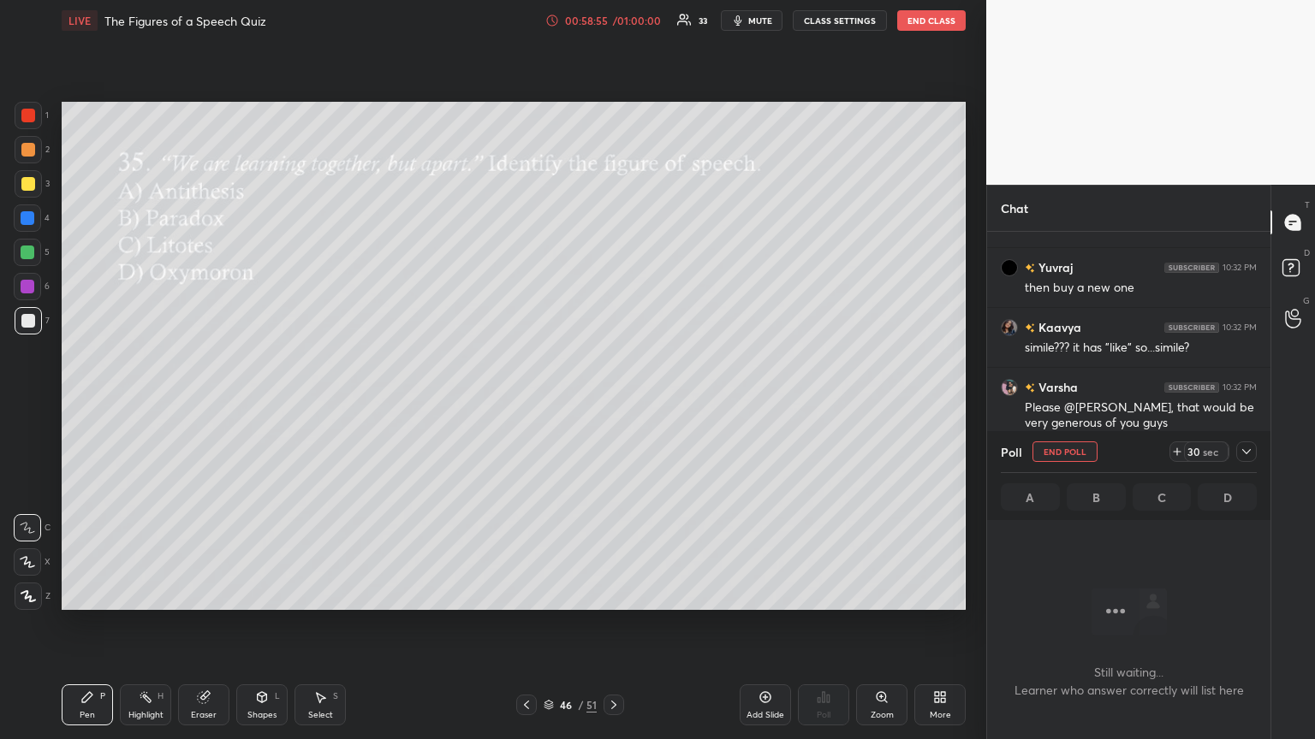
scroll to position [5, 5]
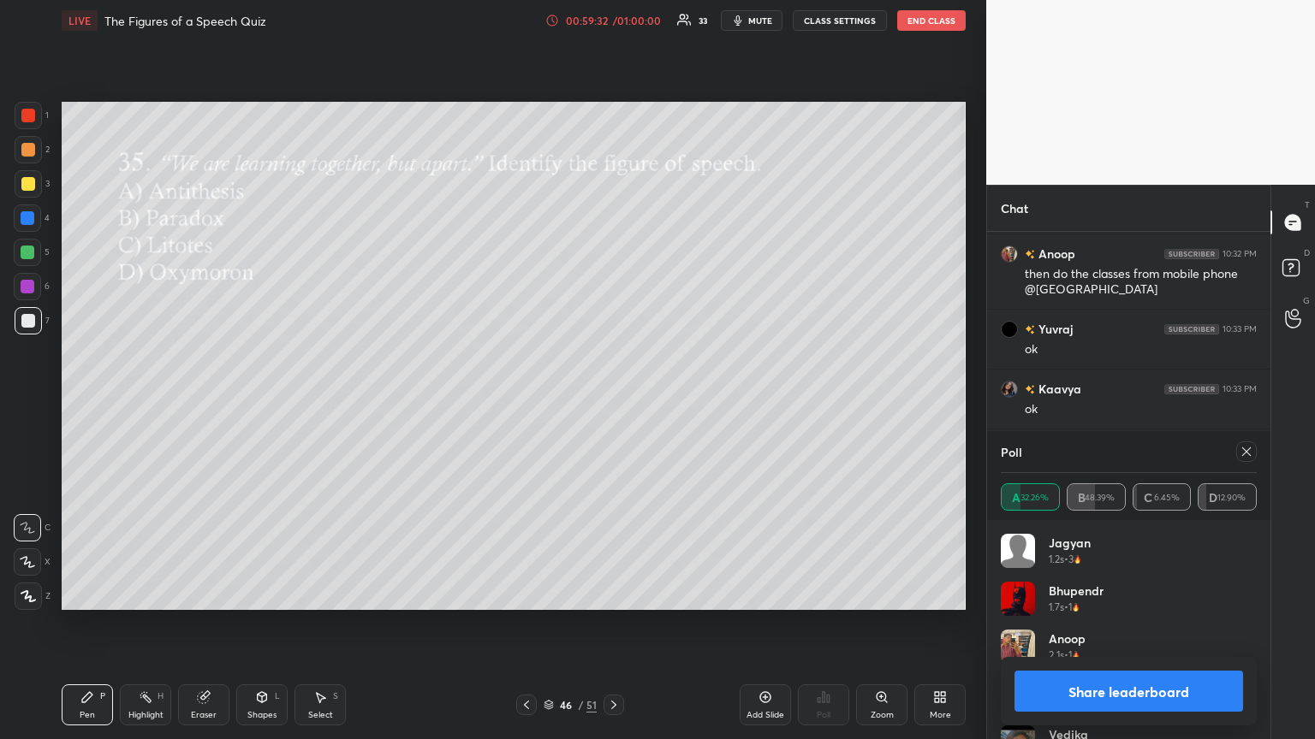
click at [614, 401] on div at bounding box center [1246, 452] width 21 height 21
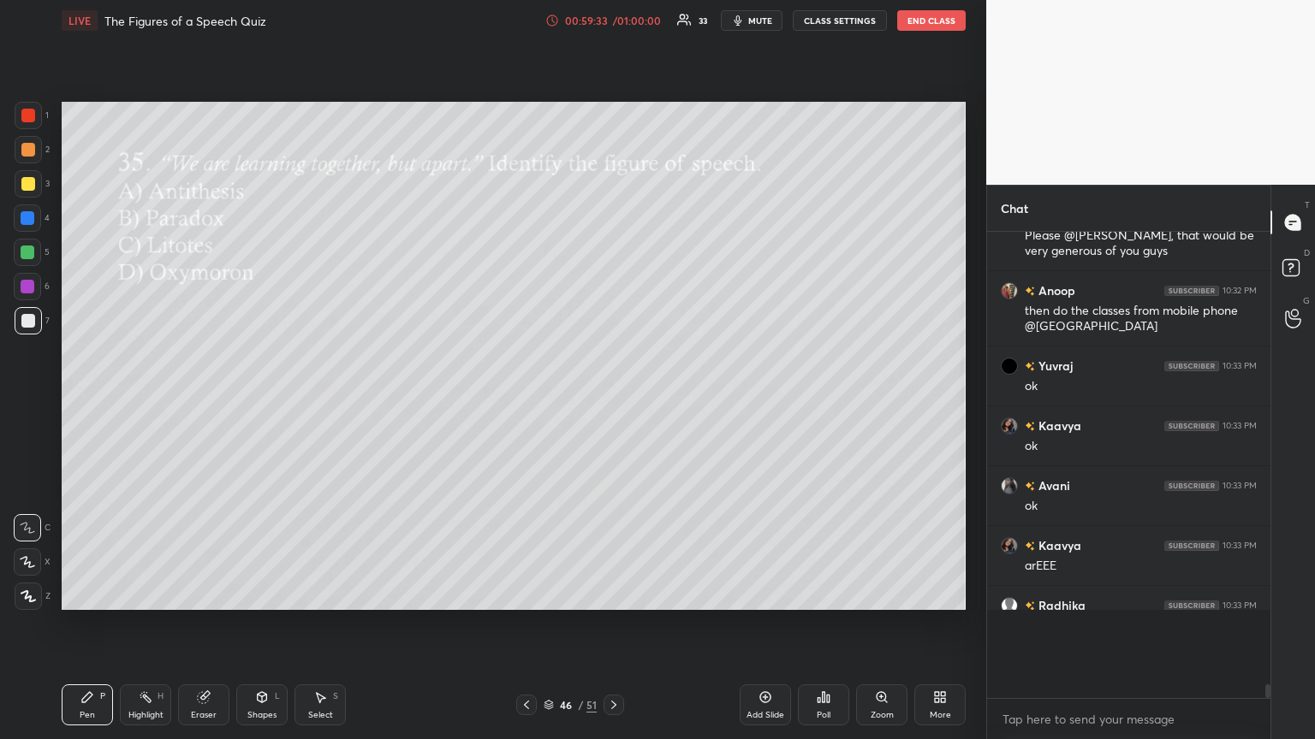
scroll to position [6, 5]
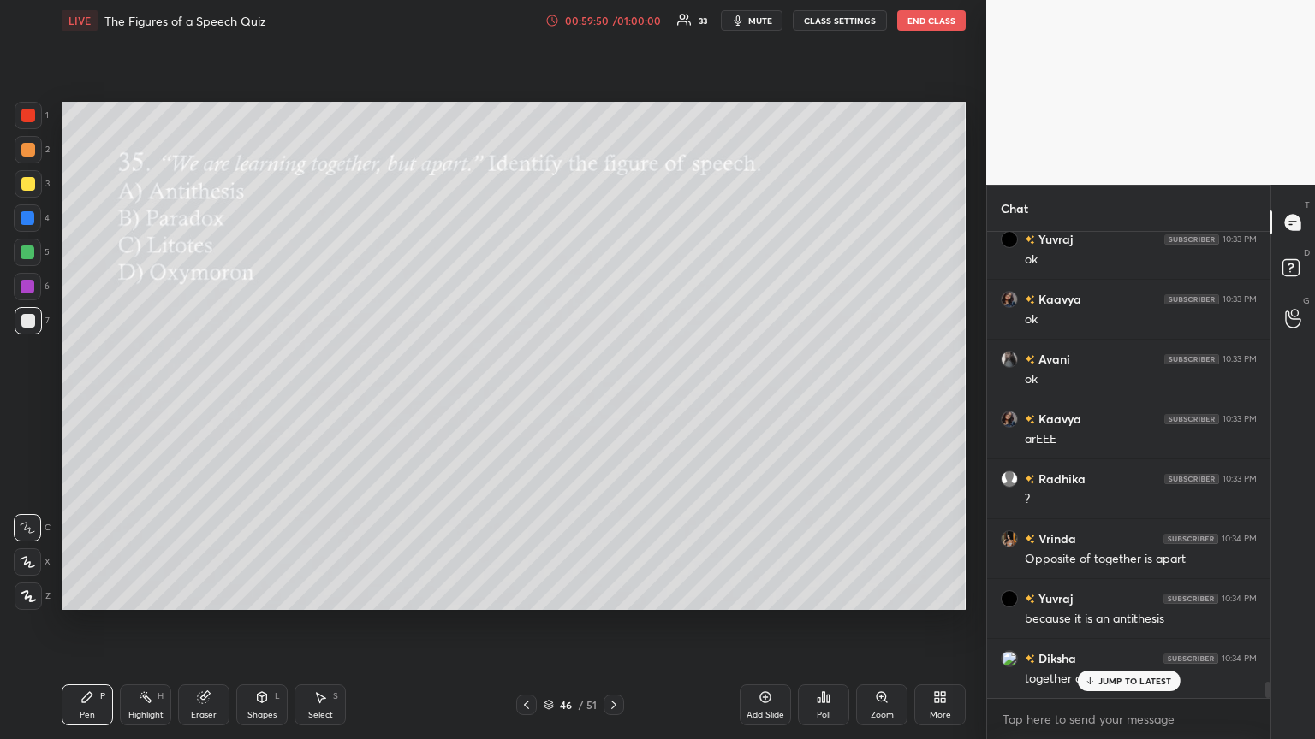
drag, startPoint x: 1102, startPoint y: 682, endPoint x: 970, endPoint y: 649, distance: 136.8
click at [614, 401] on p "JUMP TO LATEST" at bounding box center [1135, 681] width 74 height 10
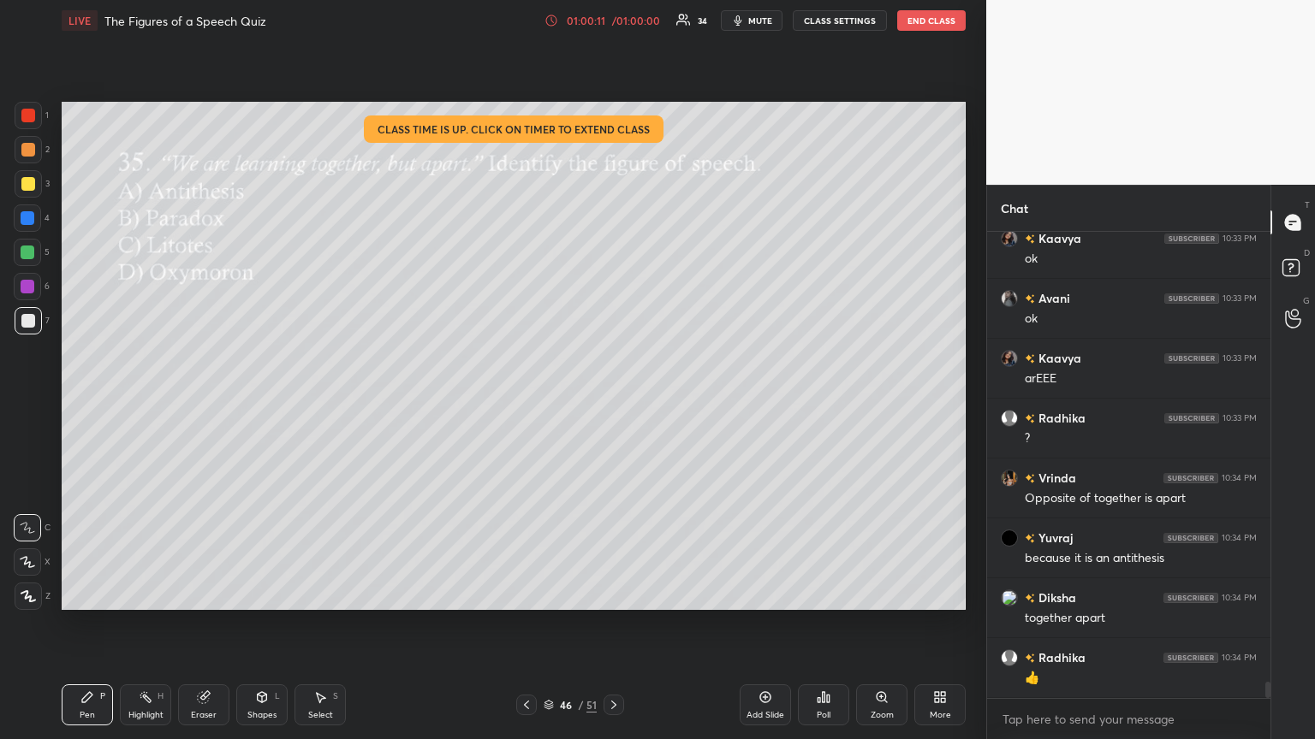
scroll to position [13088, 0]
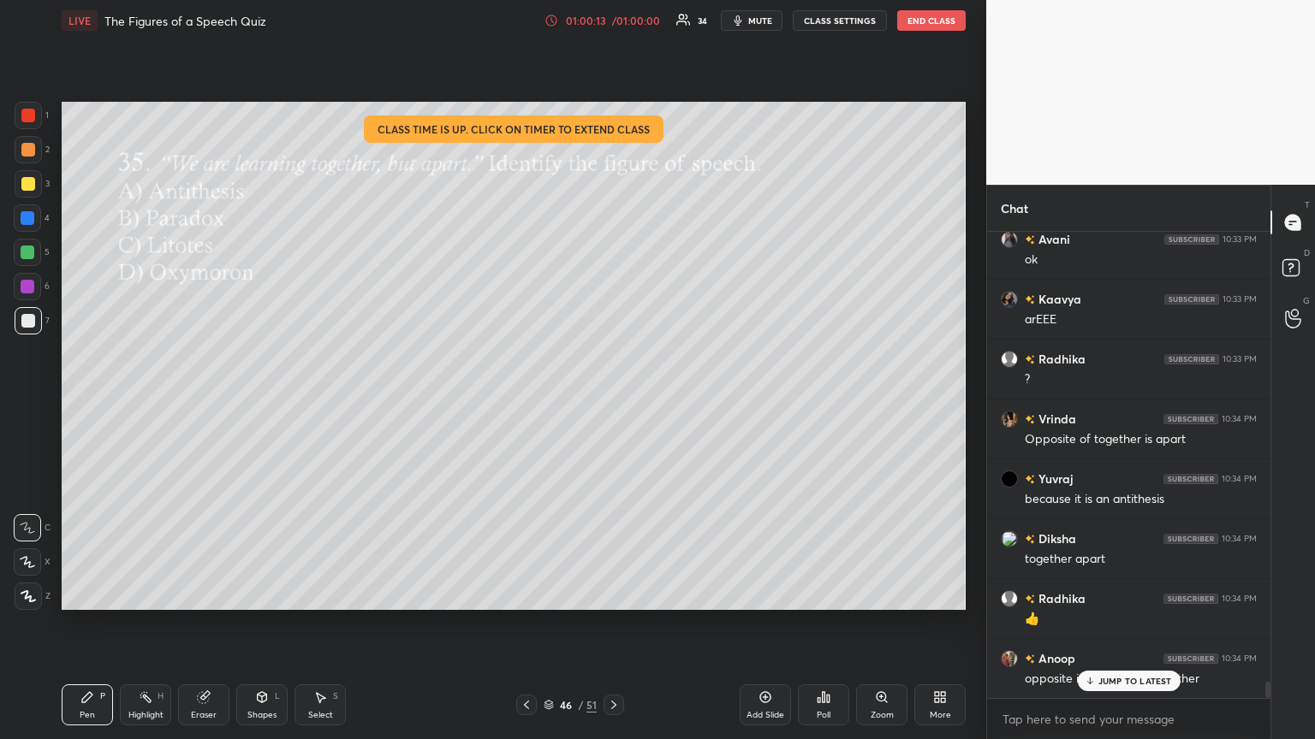
click at [614, 401] on div "JUMP TO LATEST" at bounding box center [1128, 681] width 103 height 21
click at [614, 401] on div "Poll" at bounding box center [823, 705] width 51 height 41
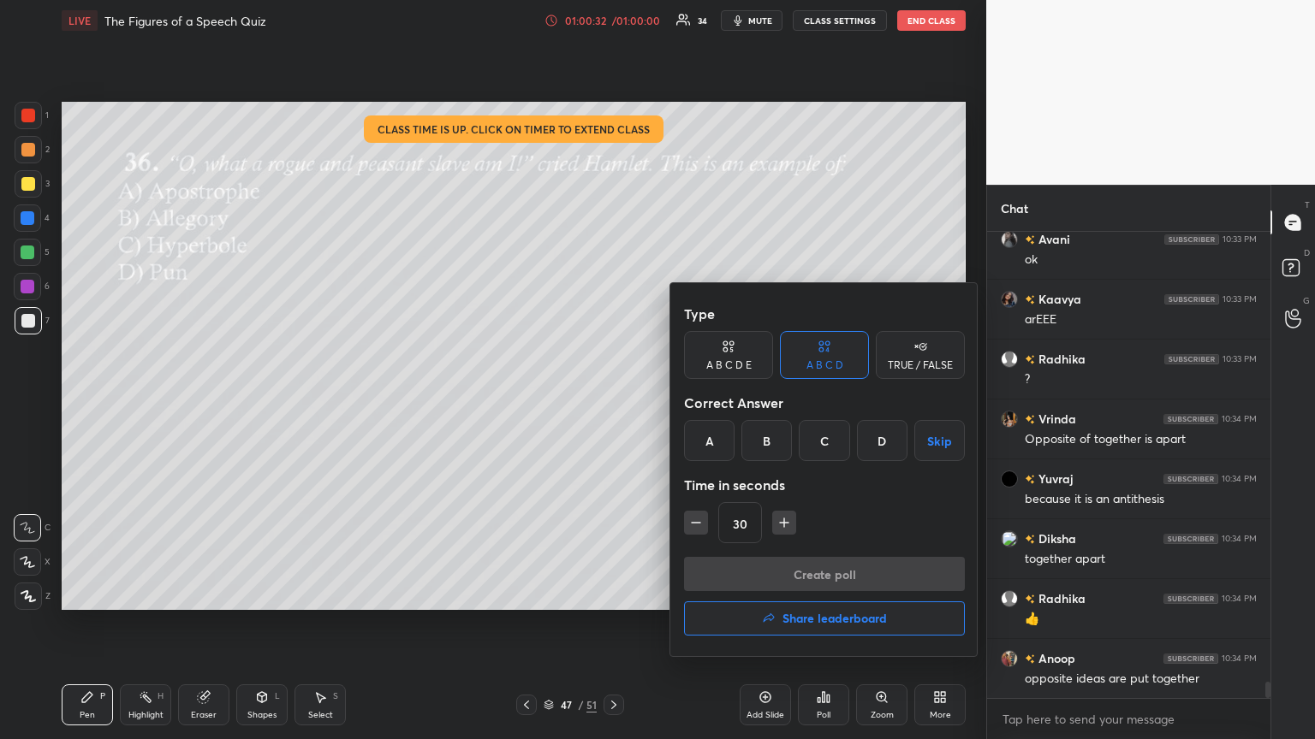
click at [614, 401] on div "A" at bounding box center [709, 440] width 50 height 41
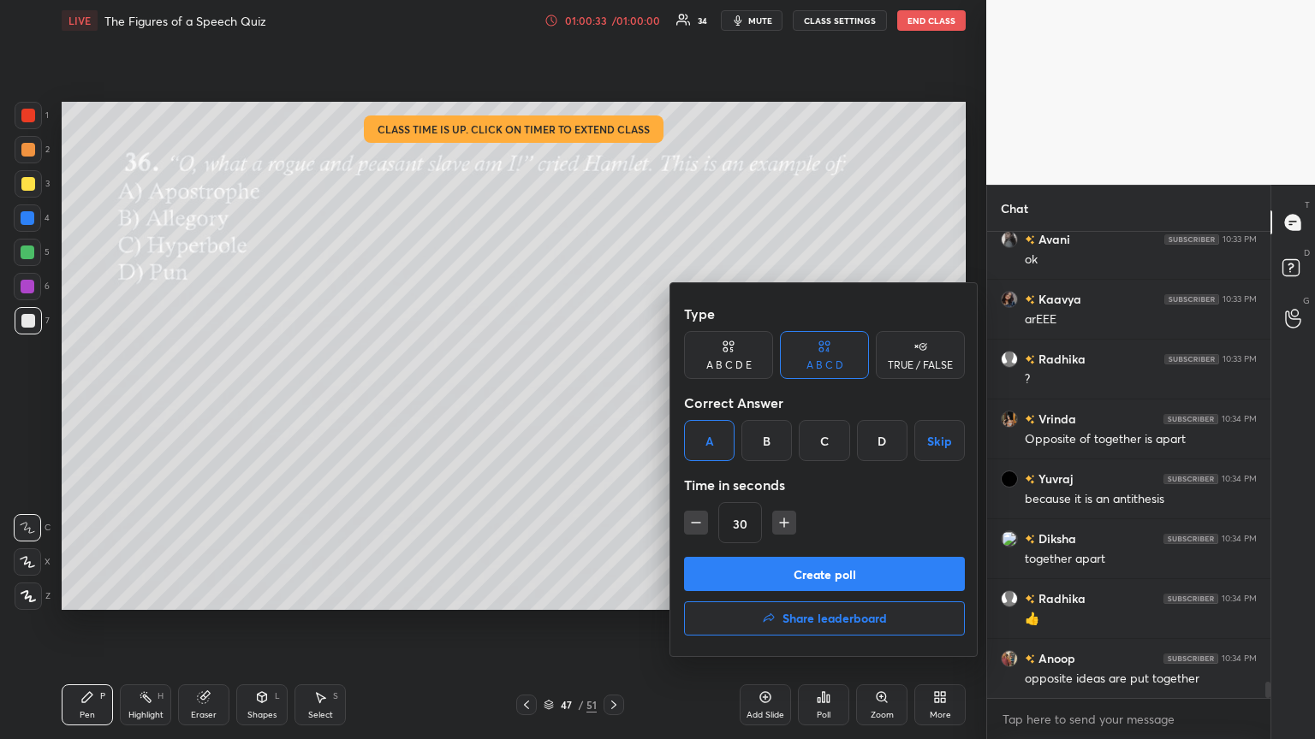
click at [614, 401] on button "Create poll" at bounding box center [824, 574] width 281 height 34
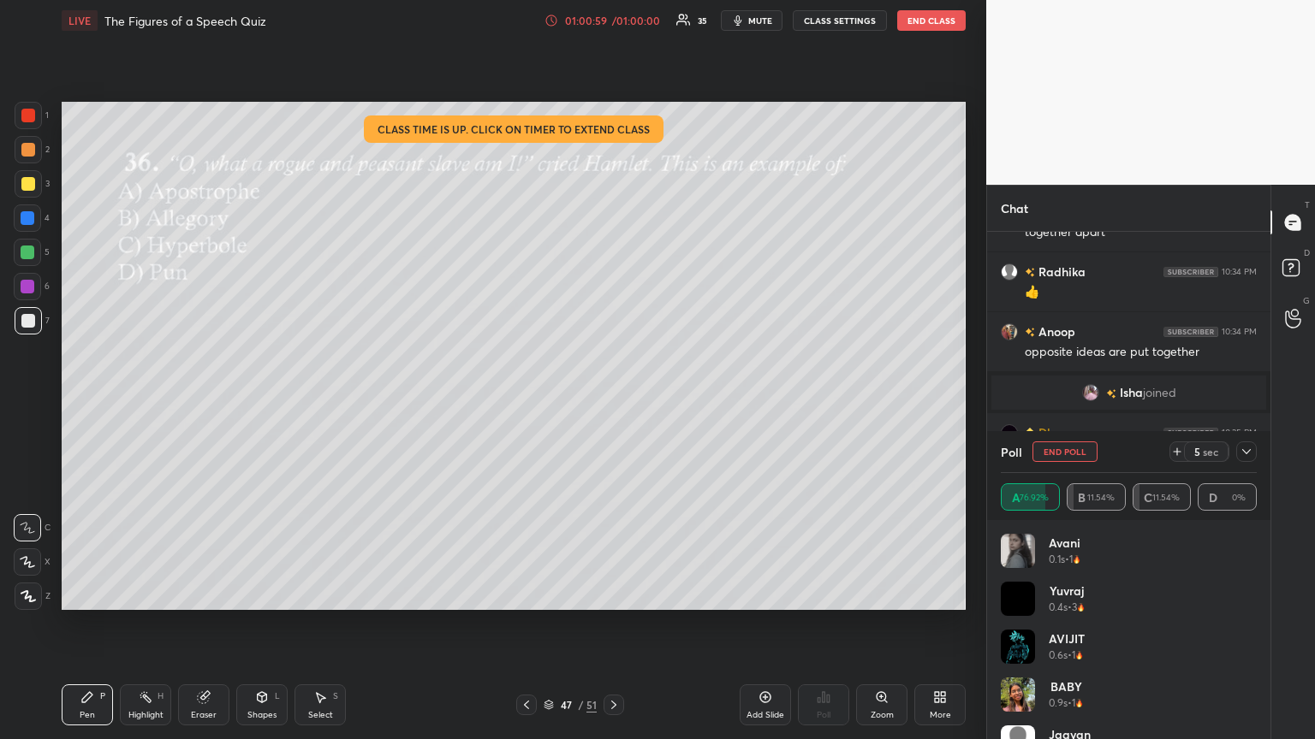
scroll to position [12865, 0]
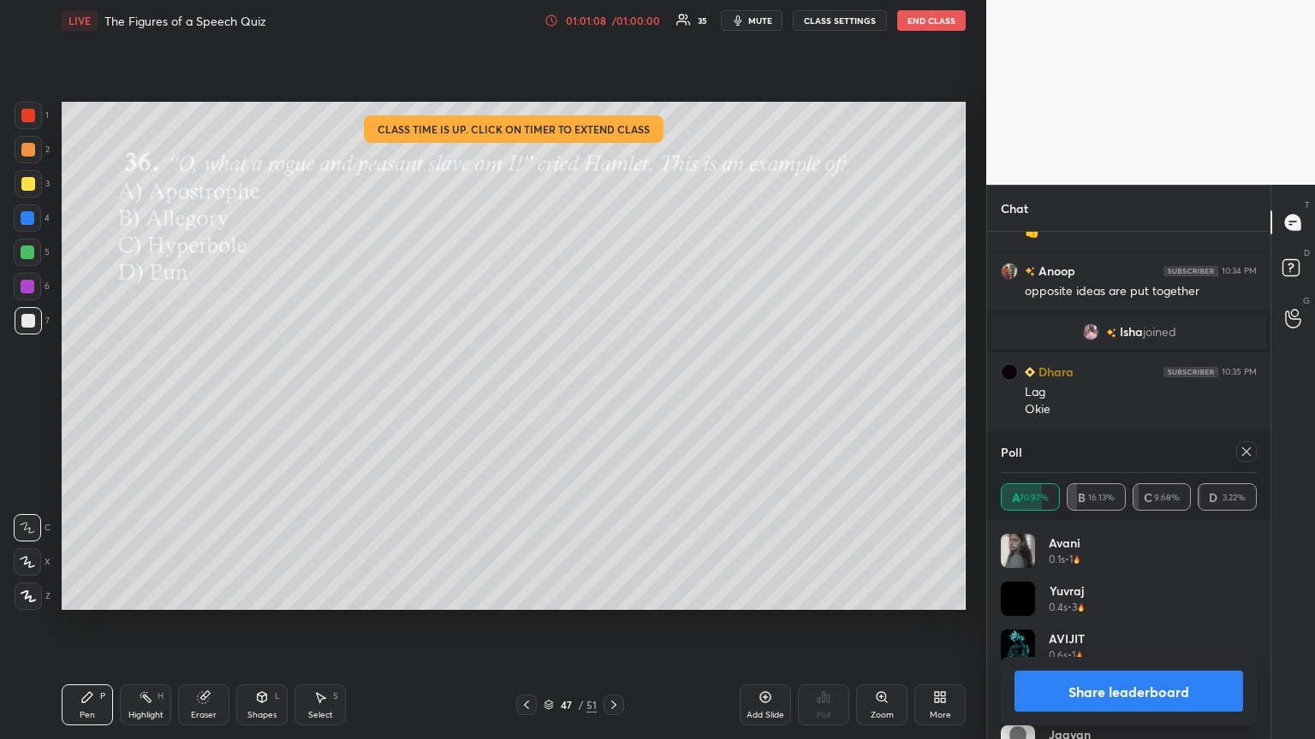
drag, startPoint x: 1248, startPoint y: 453, endPoint x: 1229, endPoint y: 449, distance: 19.1
click at [614, 401] on icon at bounding box center [1246, 452] width 14 height 14
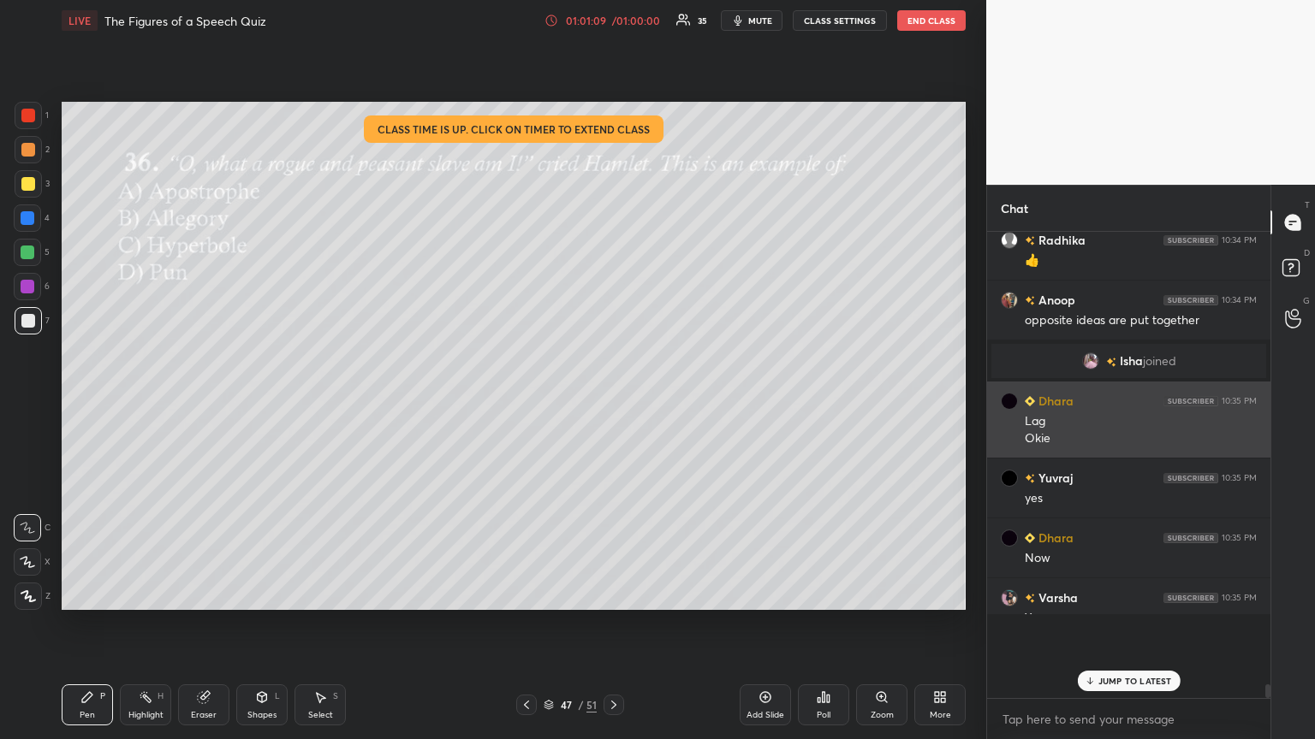
scroll to position [310, 278]
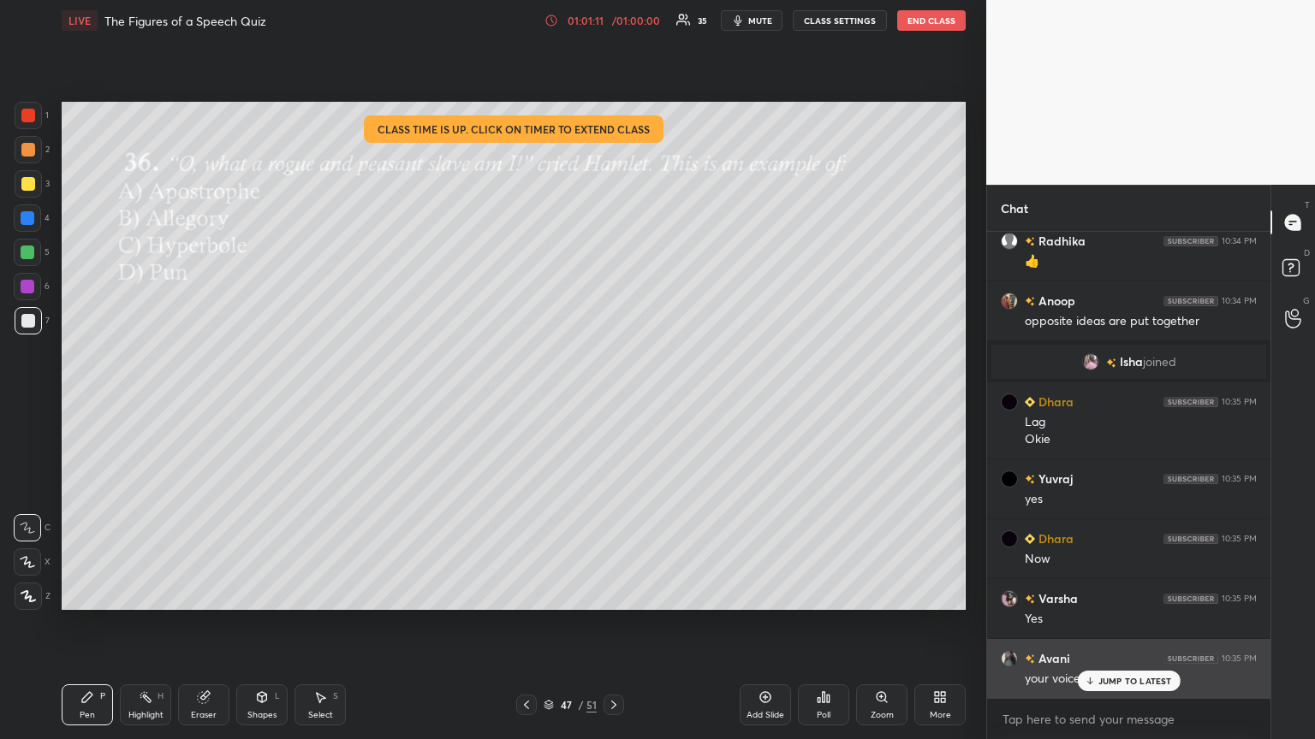
drag, startPoint x: 1109, startPoint y: 686, endPoint x: 1054, endPoint y: 665, distance: 58.8
click at [614, 401] on div "JUMP TO LATEST" at bounding box center [1128, 681] width 103 height 21
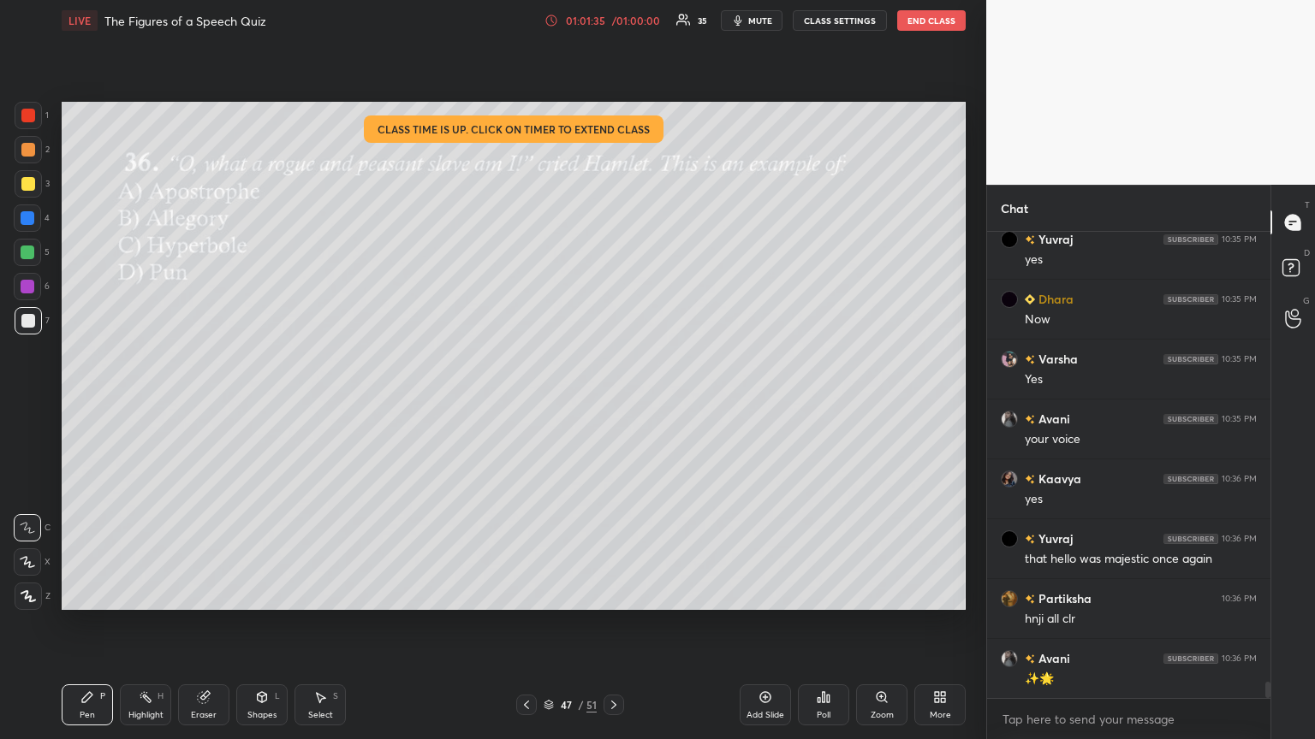
scroll to position [13135, 0]
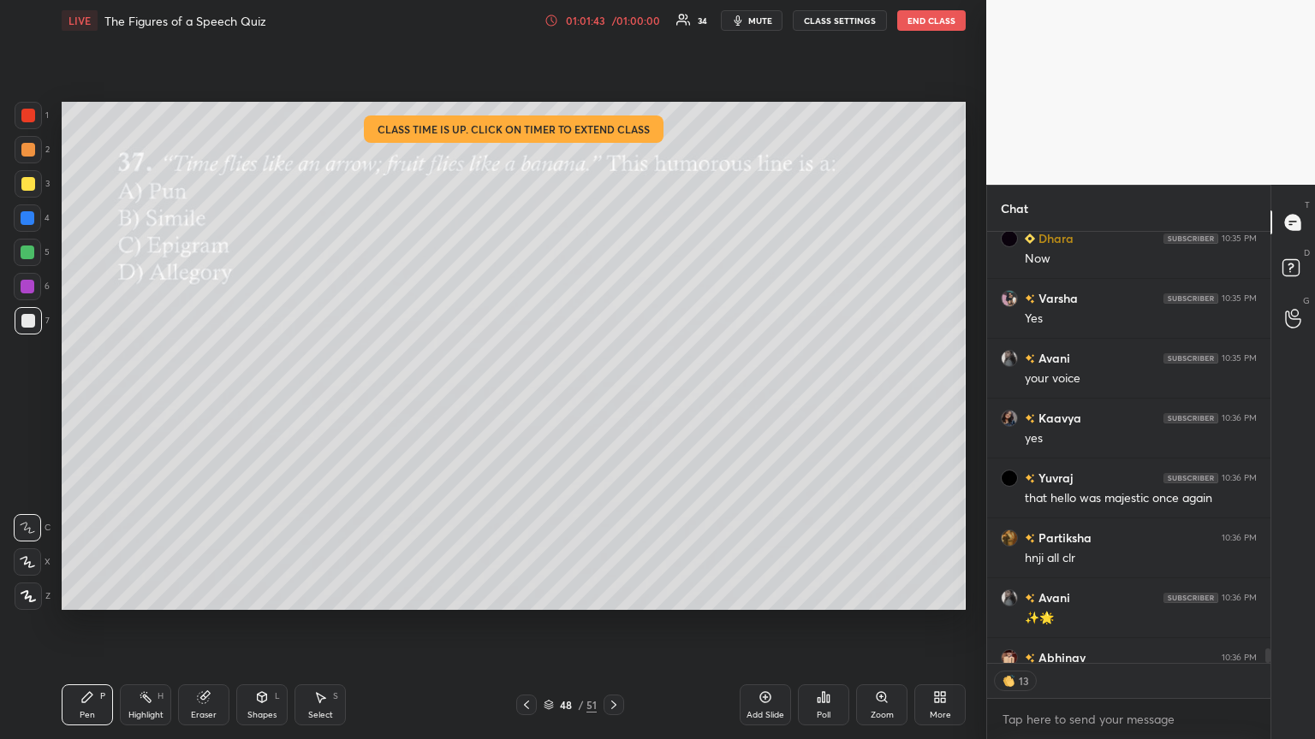
click at [614, 401] on div "Poll" at bounding box center [824, 715] width 14 height 9
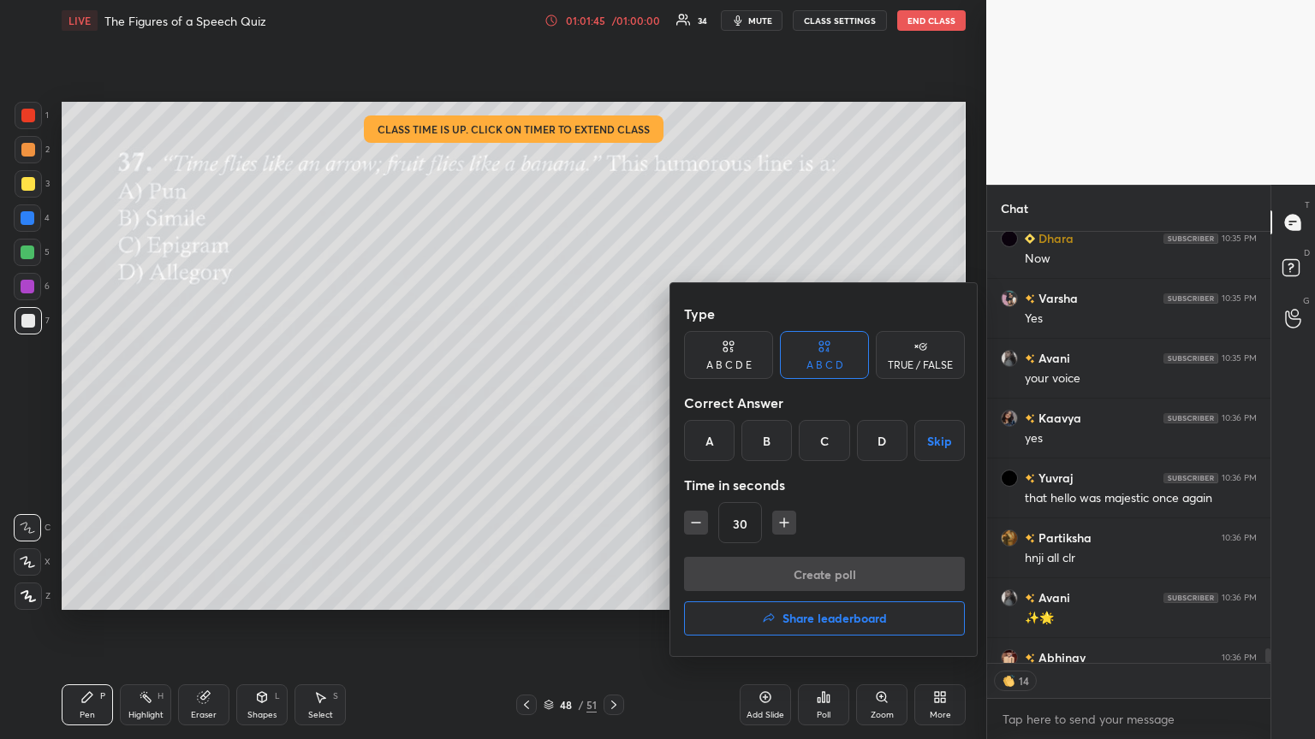
click at [614, 401] on div "A" at bounding box center [709, 440] width 50 height 41
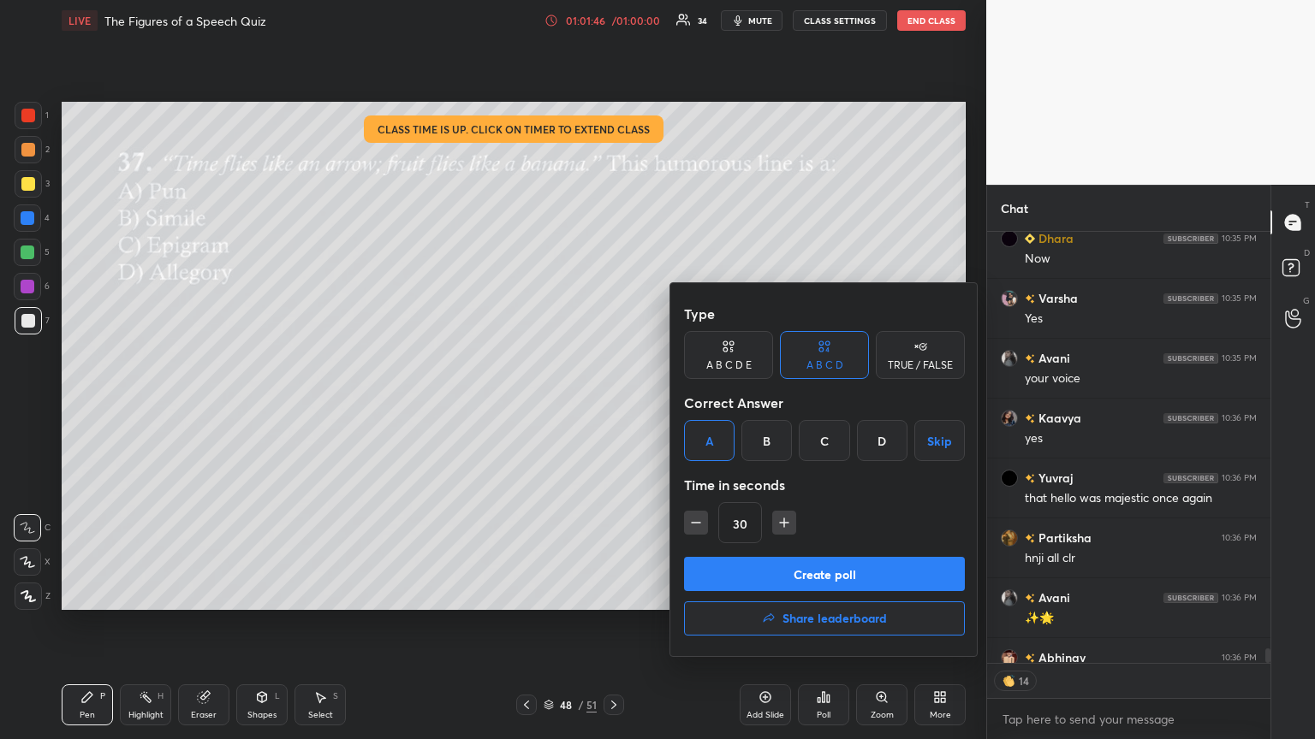
click at [614, 401] on button "Create poll" at bounding box center [824, 574] width 281 height 34
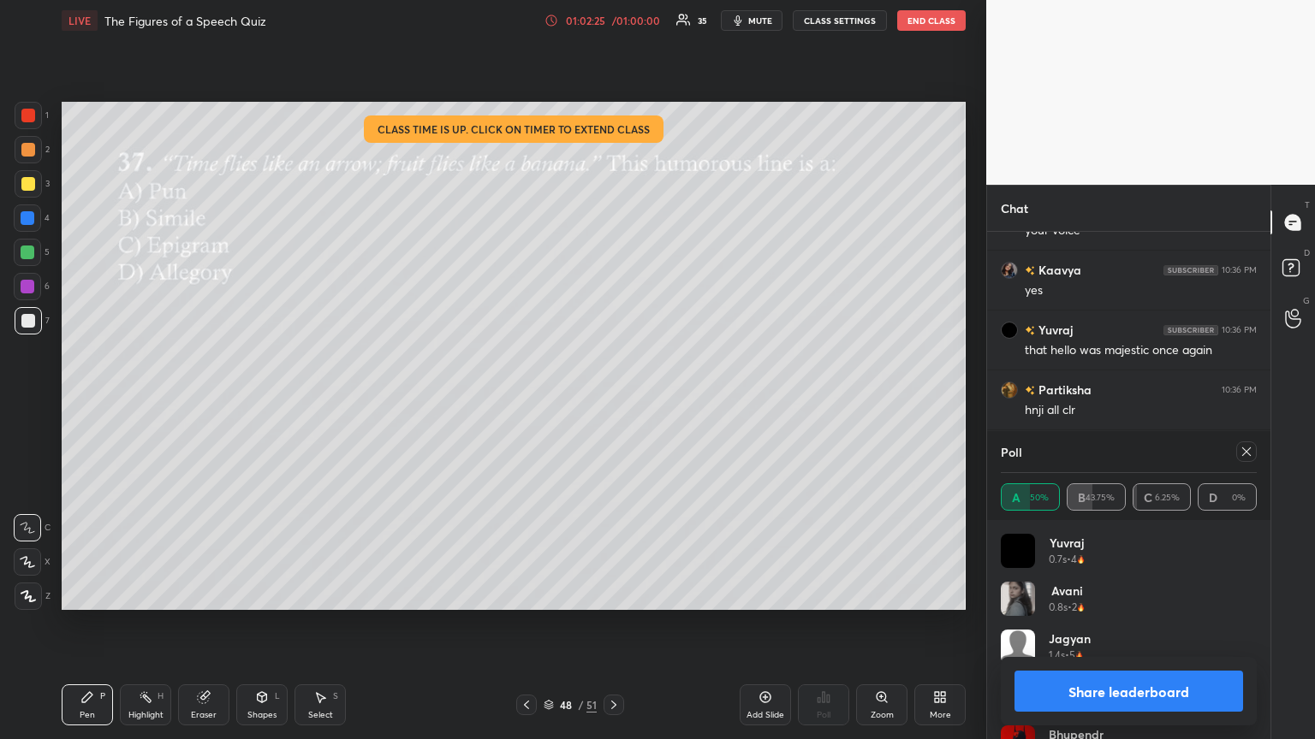
scroll to position [13359, 0]
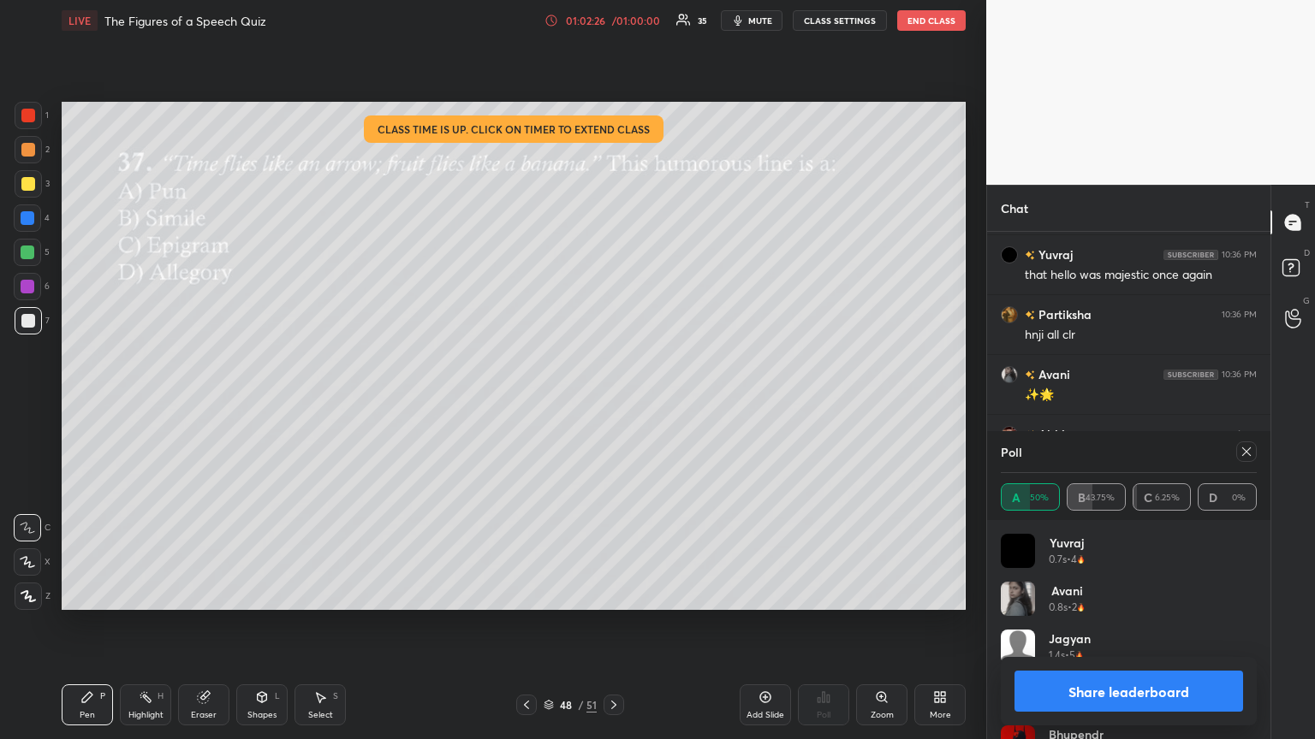
click at [614, 401] on icon at bounding box center [1246, 452] width 14 height 14
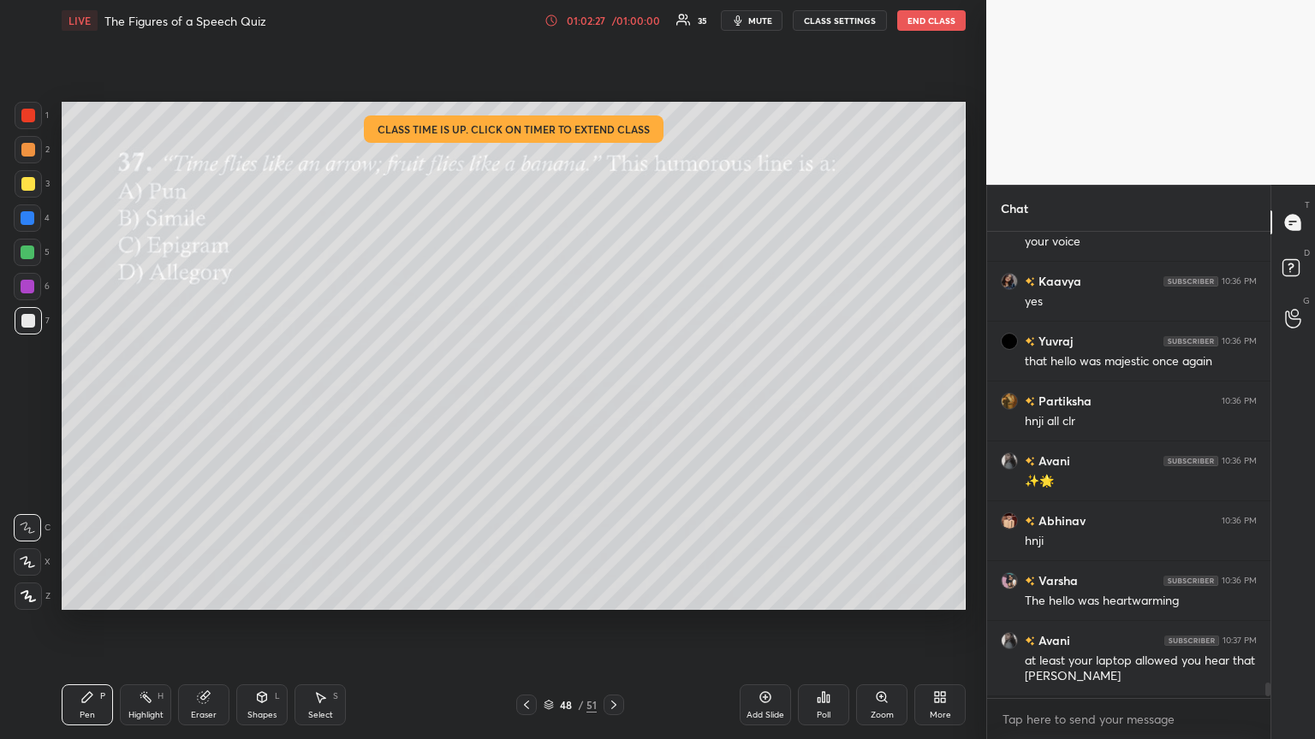
scroll to position [461, 278]
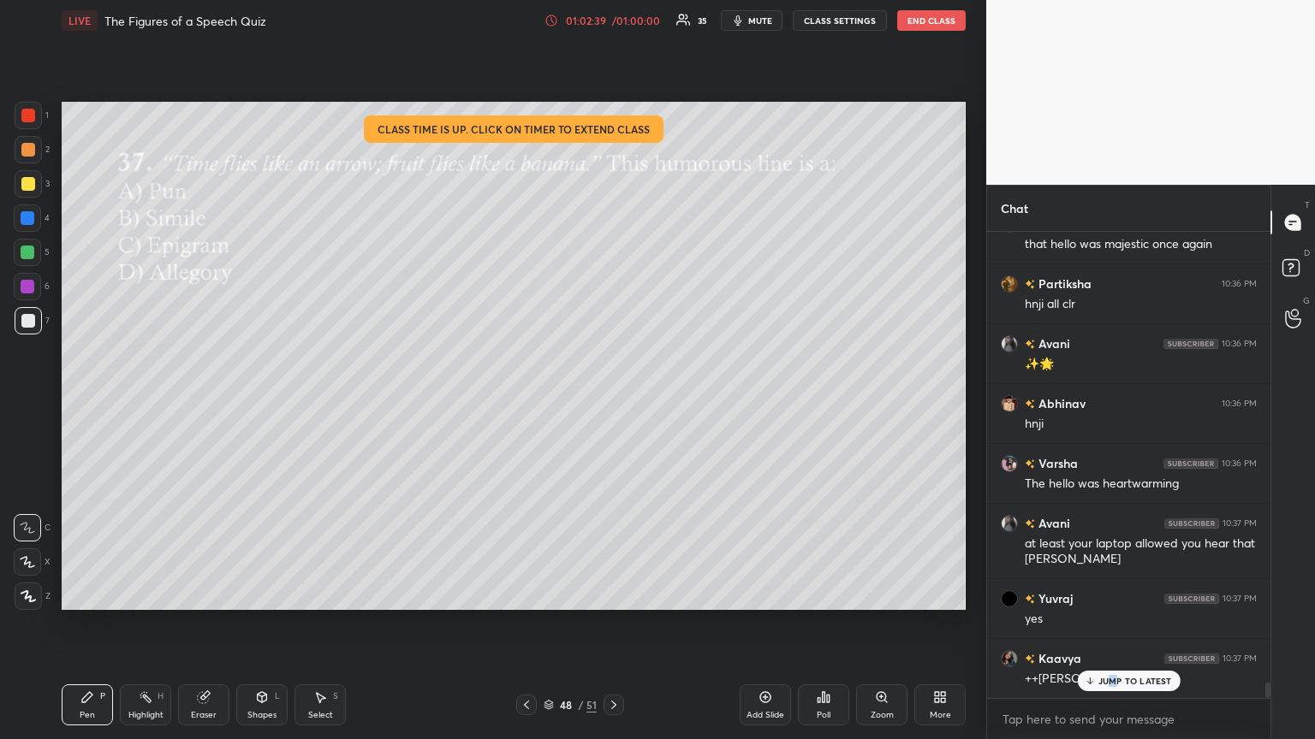
click at [614, 401] on div "JUMP TO LATEST" at bounding box center [1128, 681] width 103 height 21
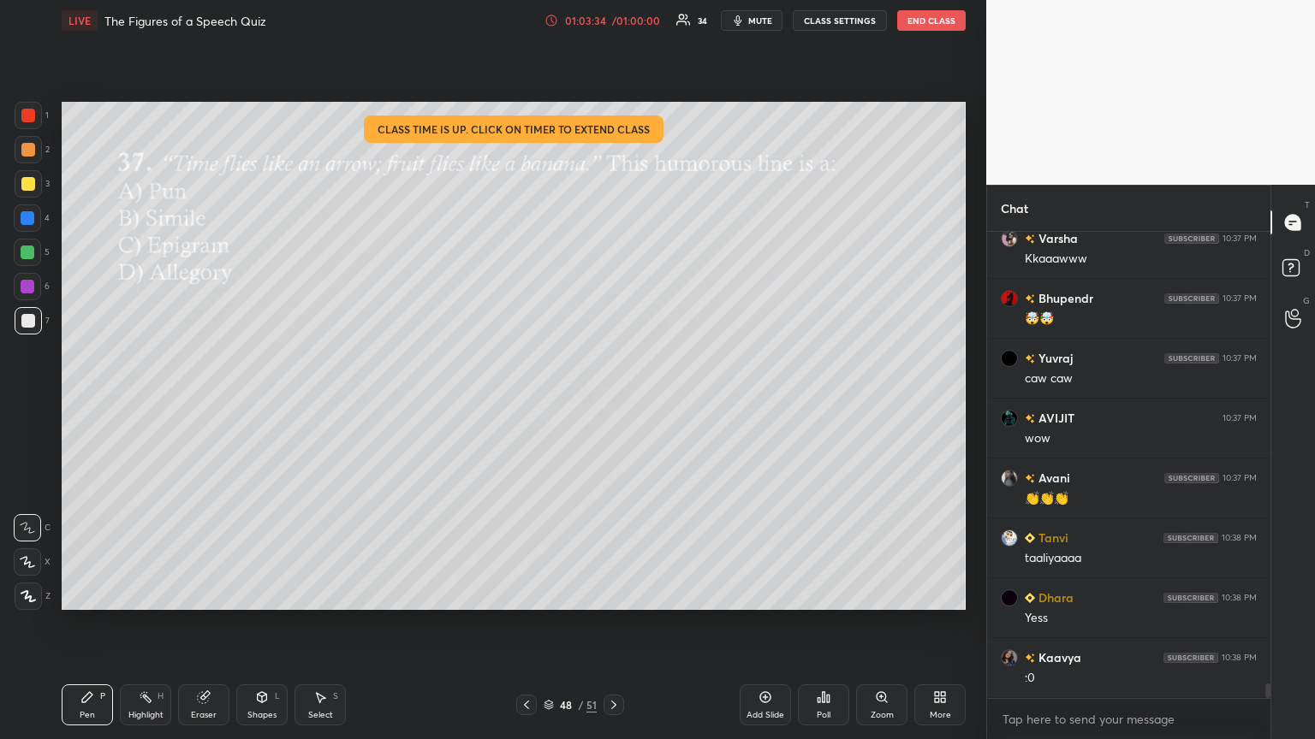
scroll to position [14348, 0]
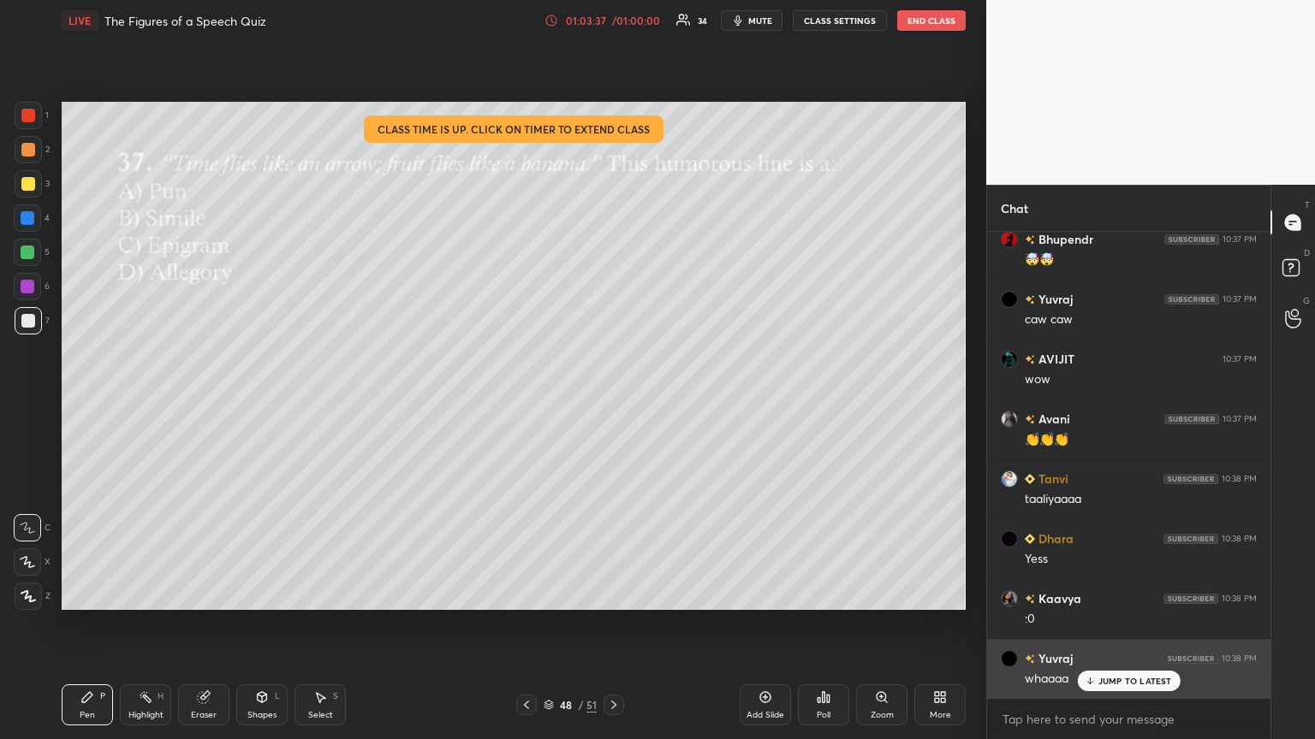
drag, startPoint x: 1091, startPoint y: 685, endPoint x: 1076, endPoint y: 680, distance: 16.0
click at [614, 401] on icon at bounding box center [1089, 681] width 11 height 10
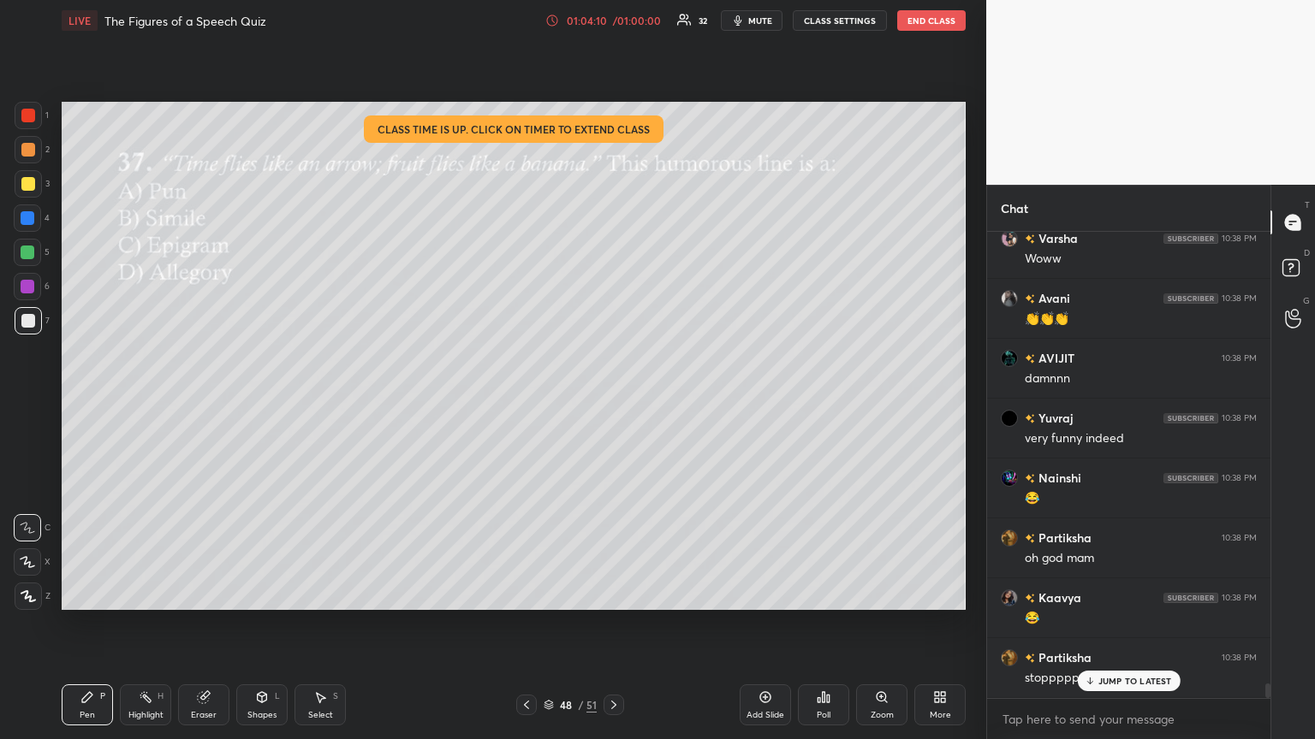
scroll to position [14827, 0]
click at [614, 401] on p "JUMP TO LATEST" at bounding box center [1135, 681] width 74 height 10
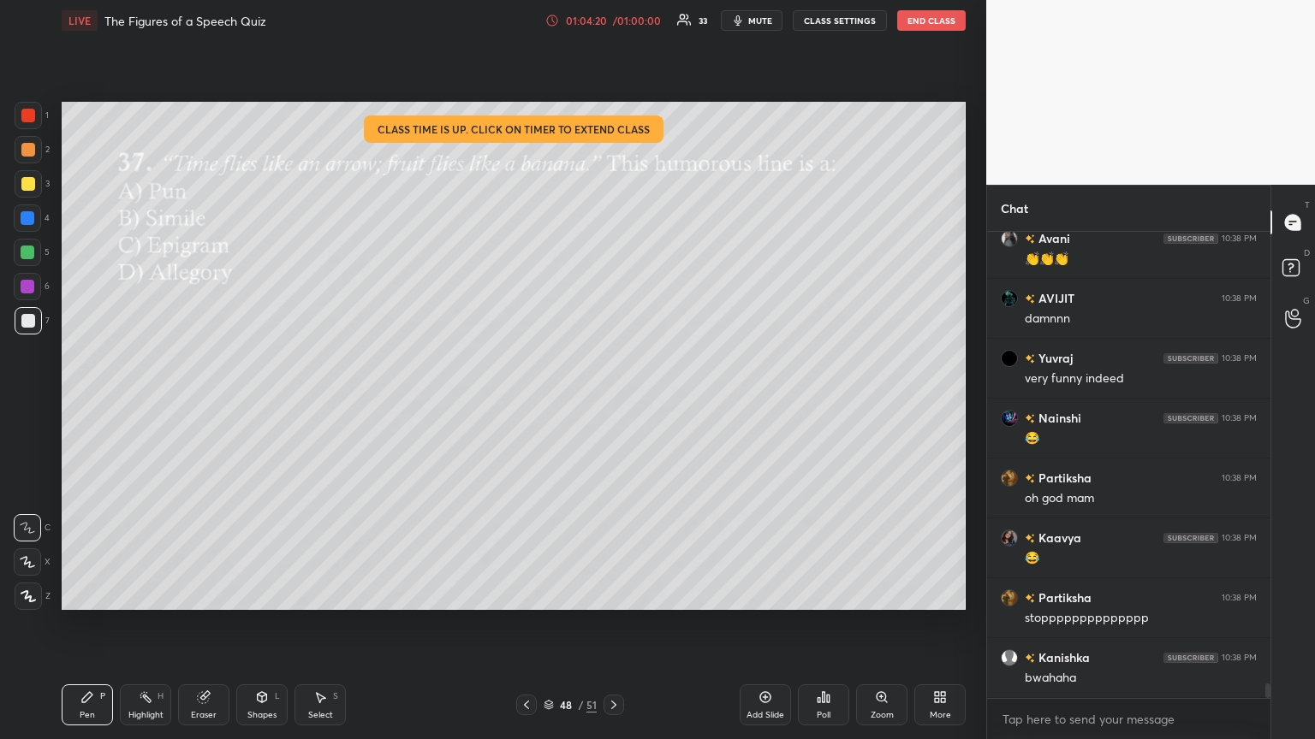
scroll to position [14947, 0]
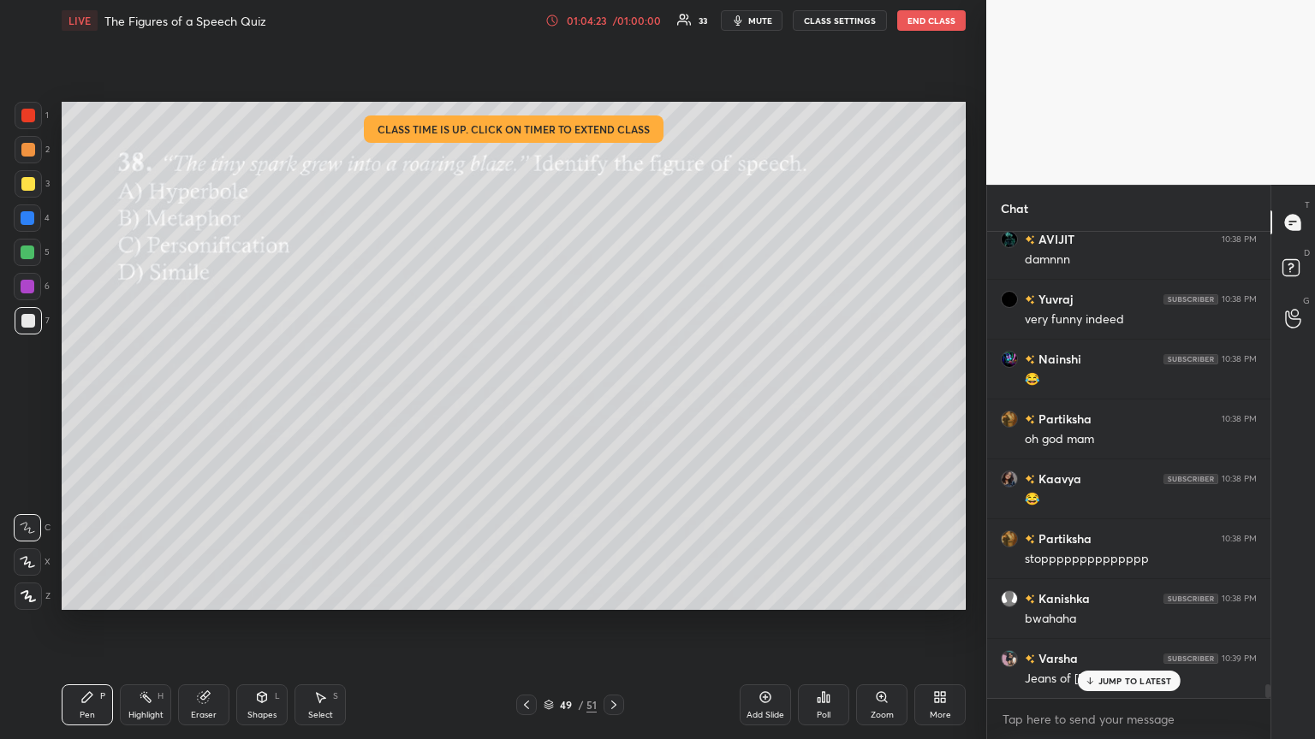
click at [614, 401] on div "Poll" at bounding box center [823, 705] width 51 height 41
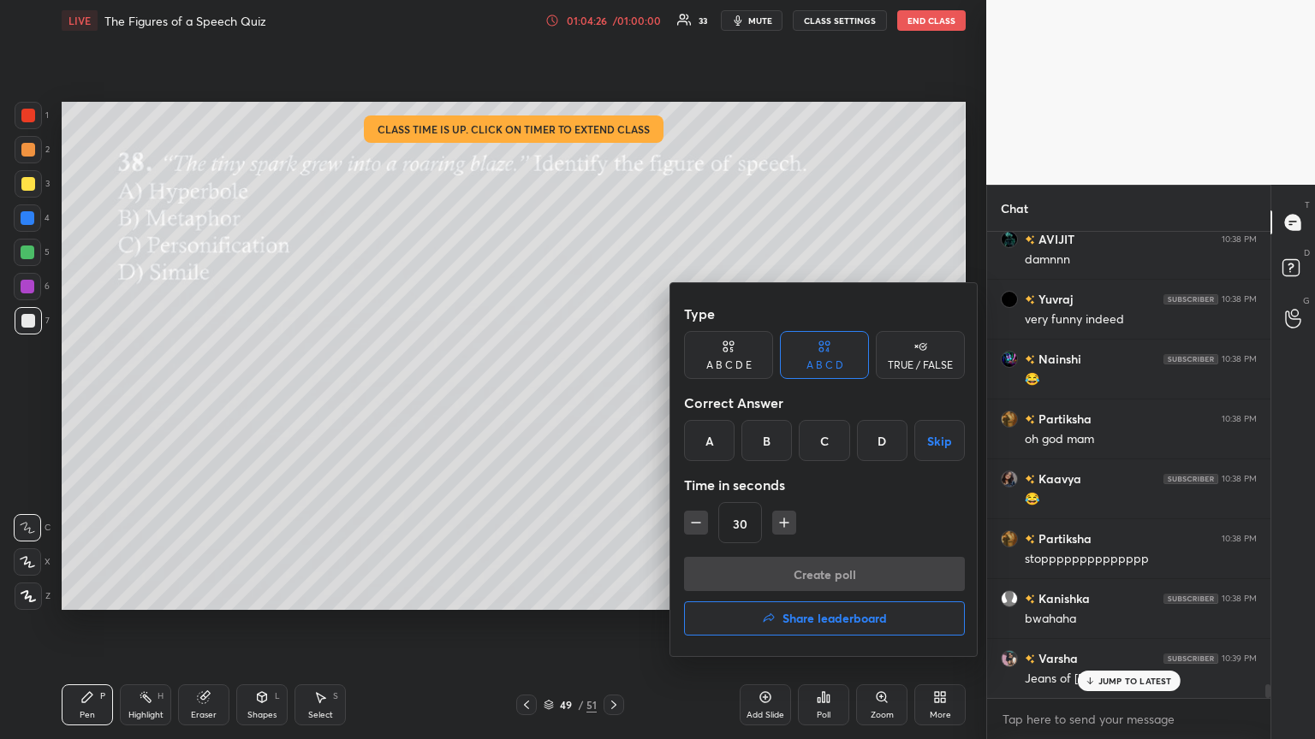
click at [614, 401] on div "B" at bounding box center [766, 440] width 50 height 41
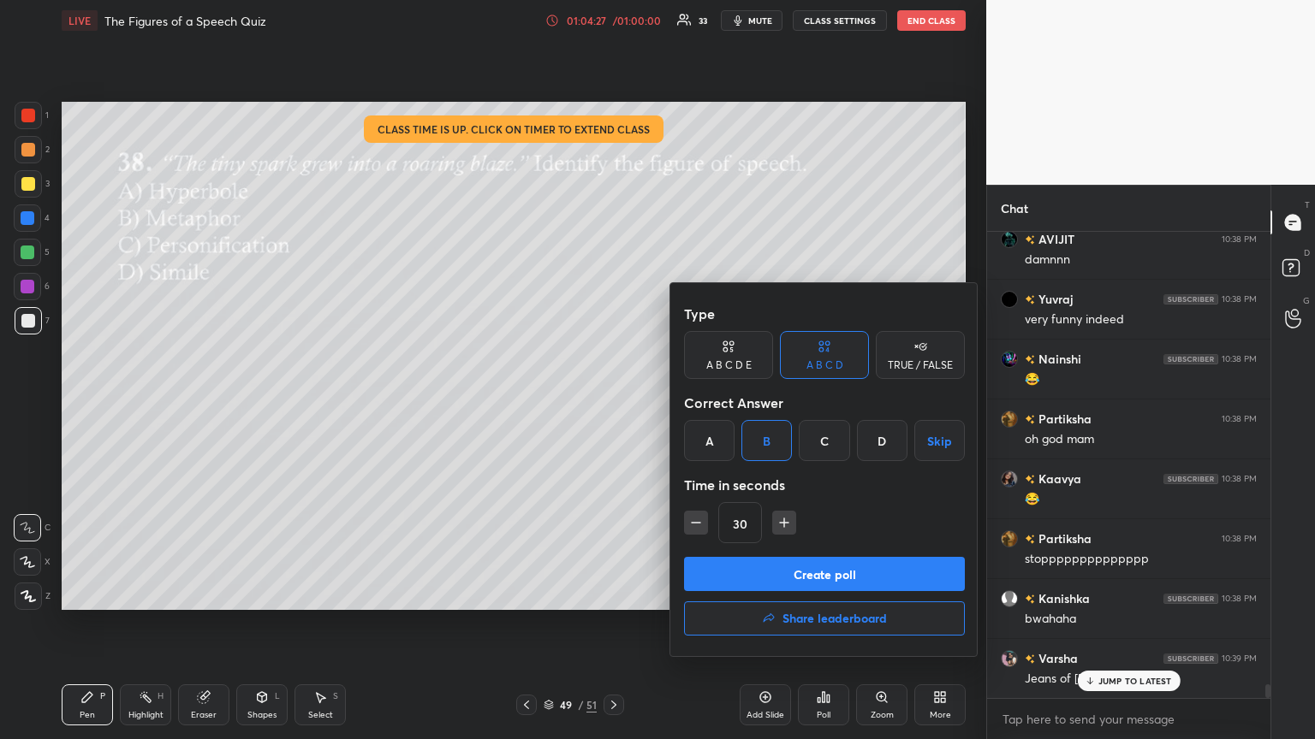
click at [614, 401] on button "Create poll" at bounding box center [824, 574] width 281 height 34
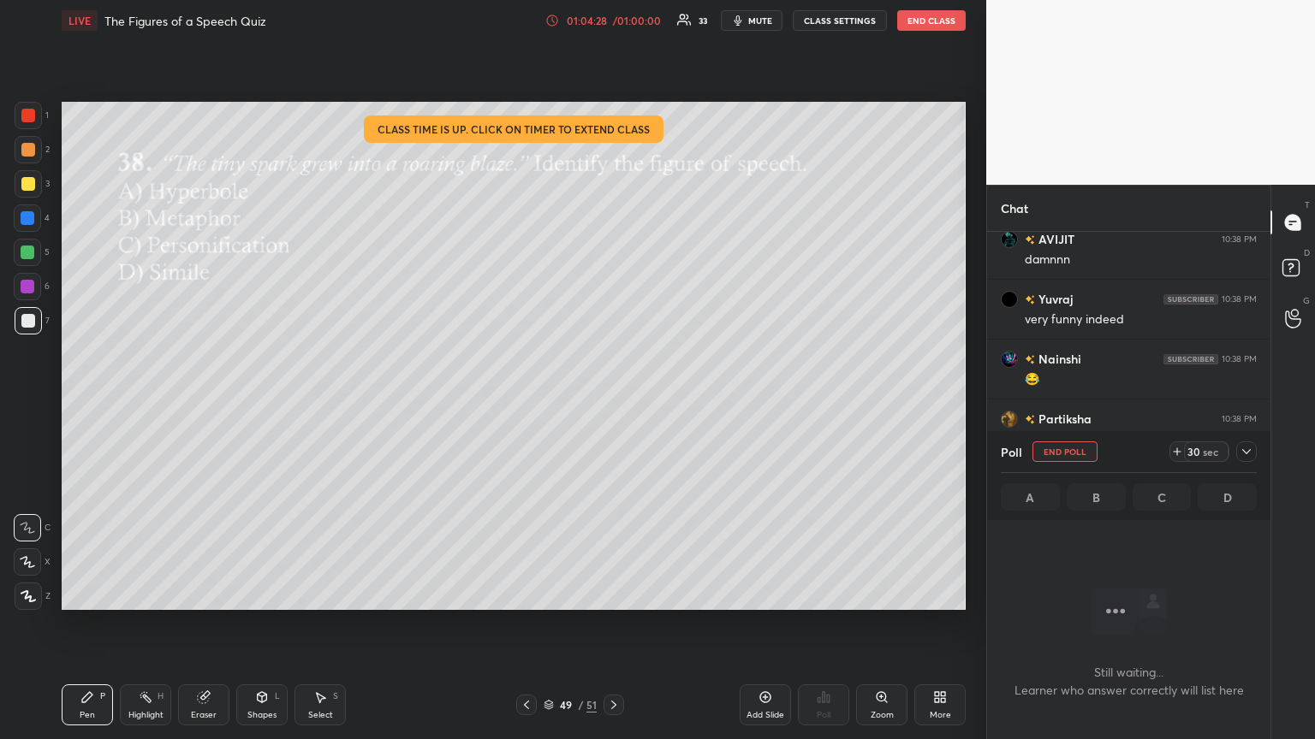
scroll to position [6, 5]
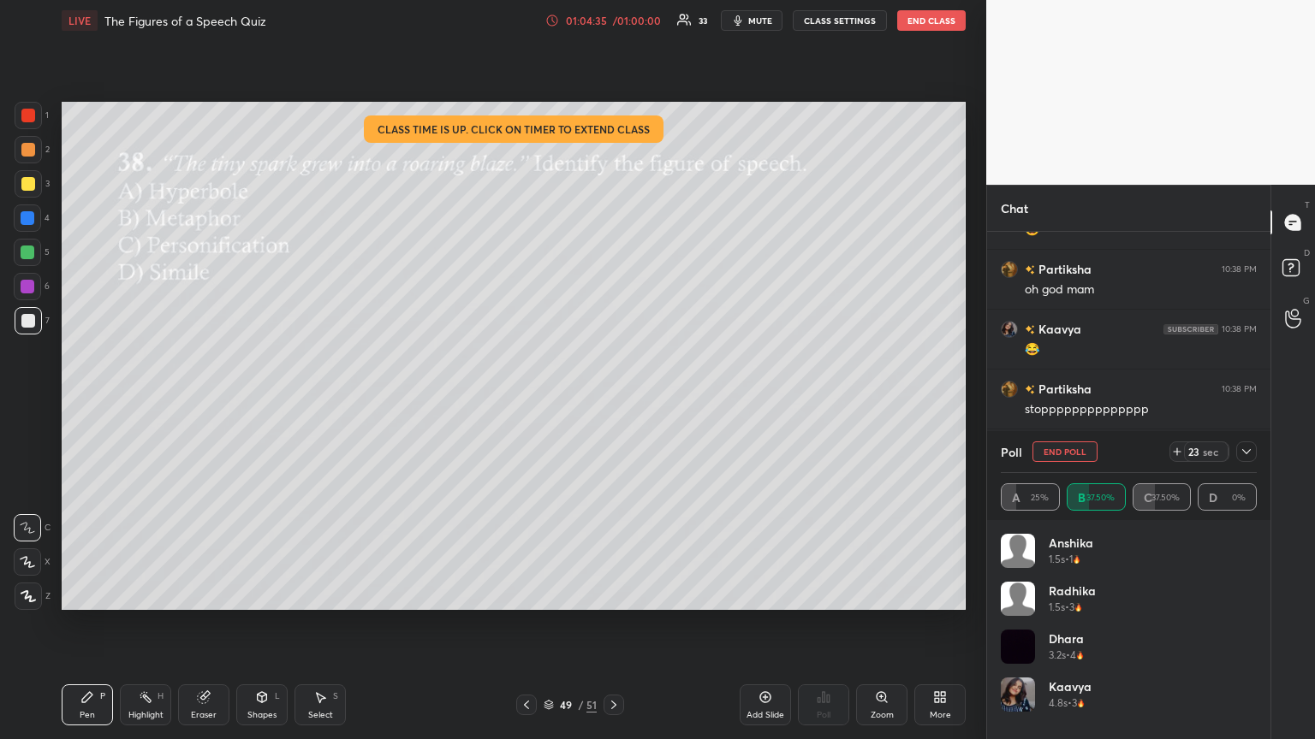
click at [614, 401] on div at bounding box center [1246, 452] width 21 height 21
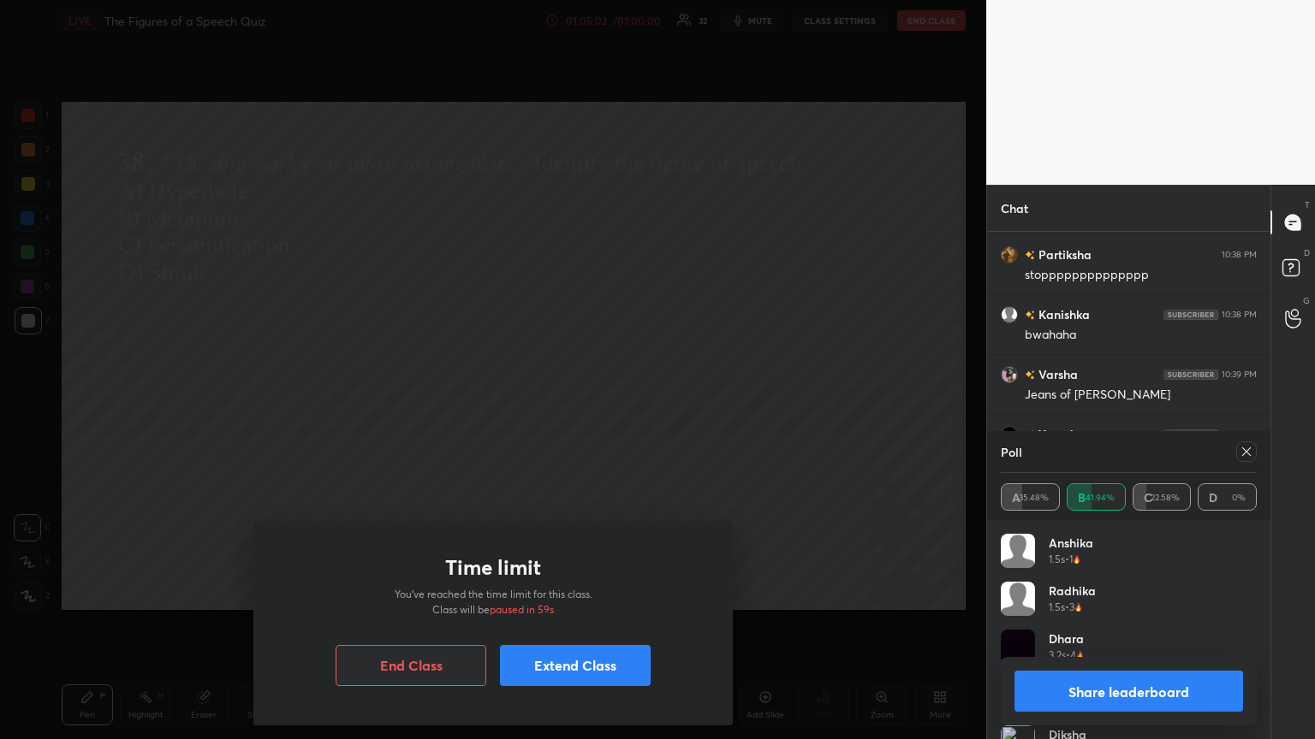
click at [614, 401] on button "Extend Class" at bounding box center [575, 665] width 151 height 41
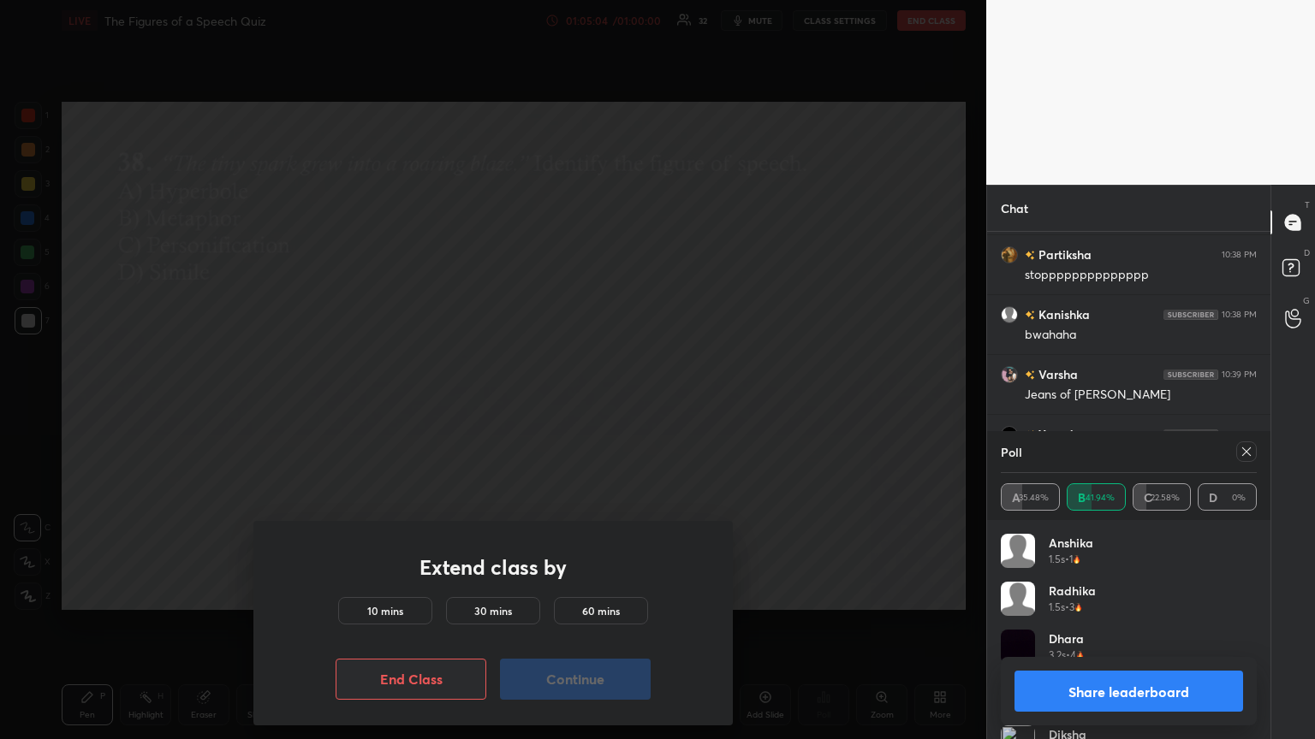
click at [397, 401] on h5 "10 mins" at bounding box center [385, 610] width 36 height 15
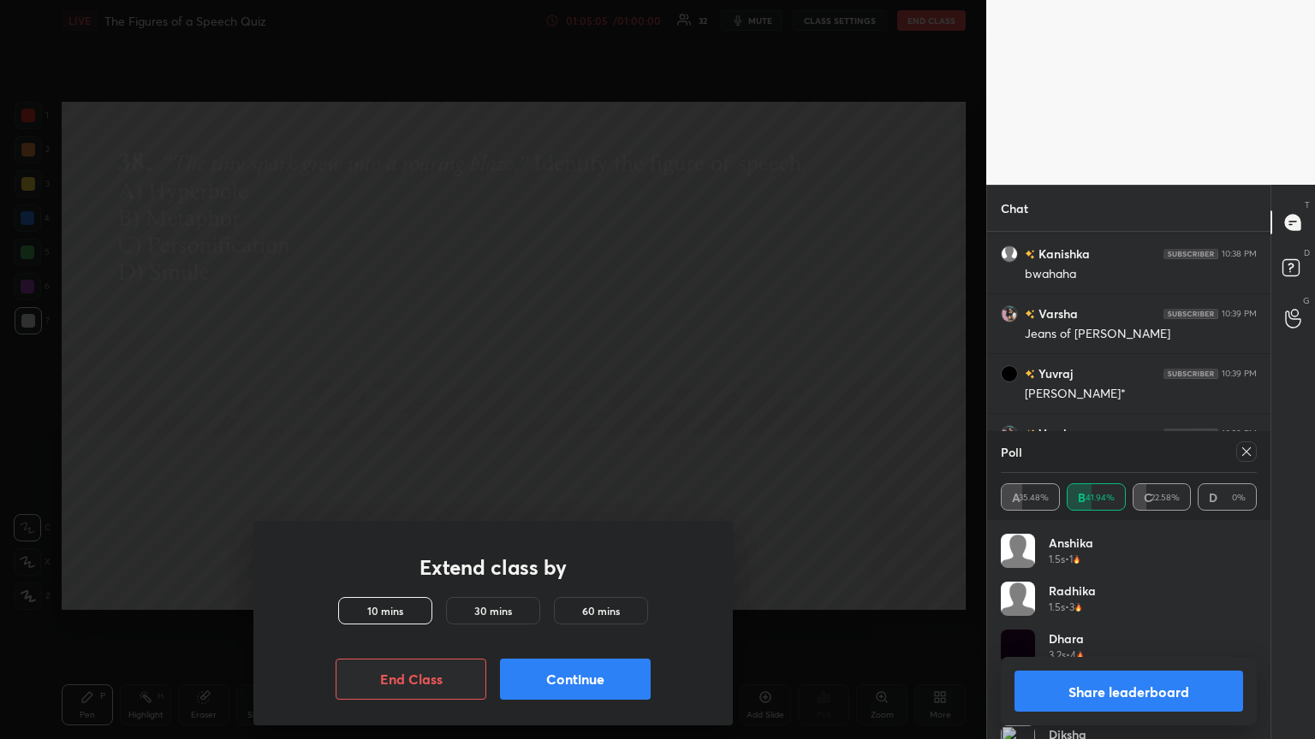
click at [567, 401] on button "Continue" at bounding box center [575, 679] width 151 height 41
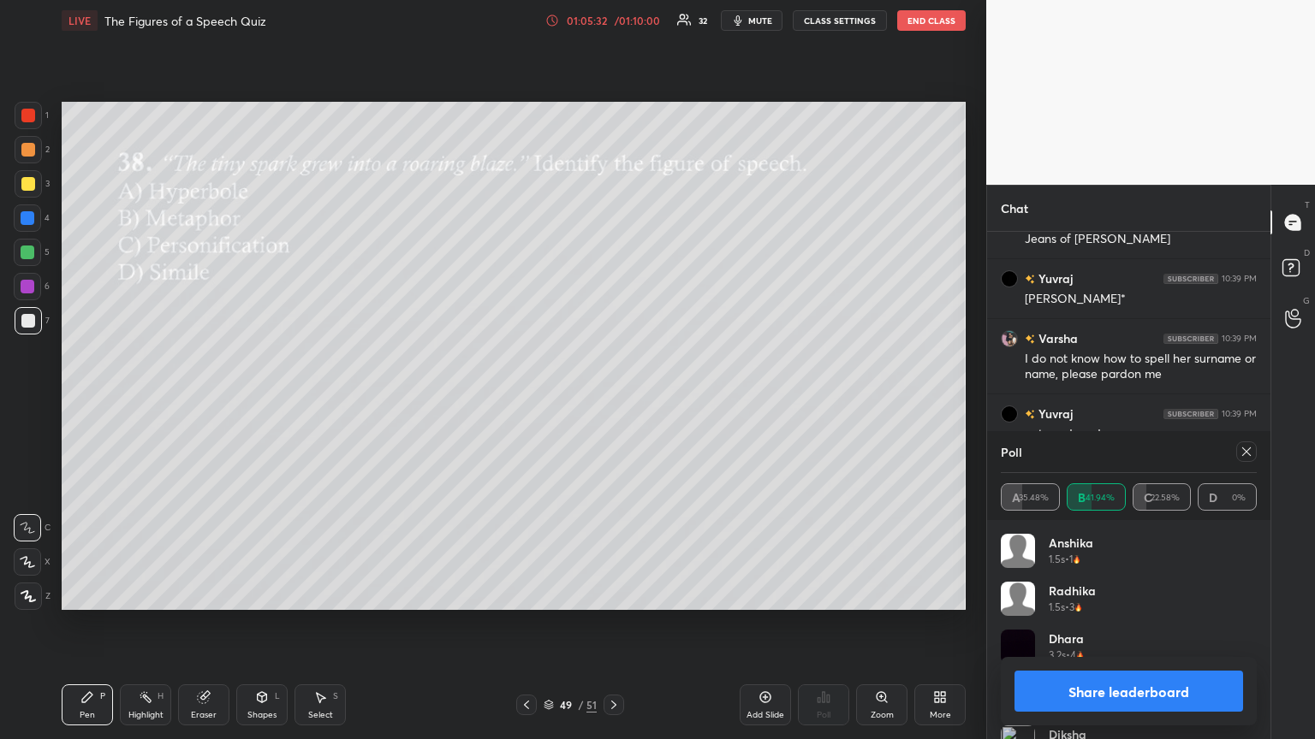
scroll to position [372, 278]
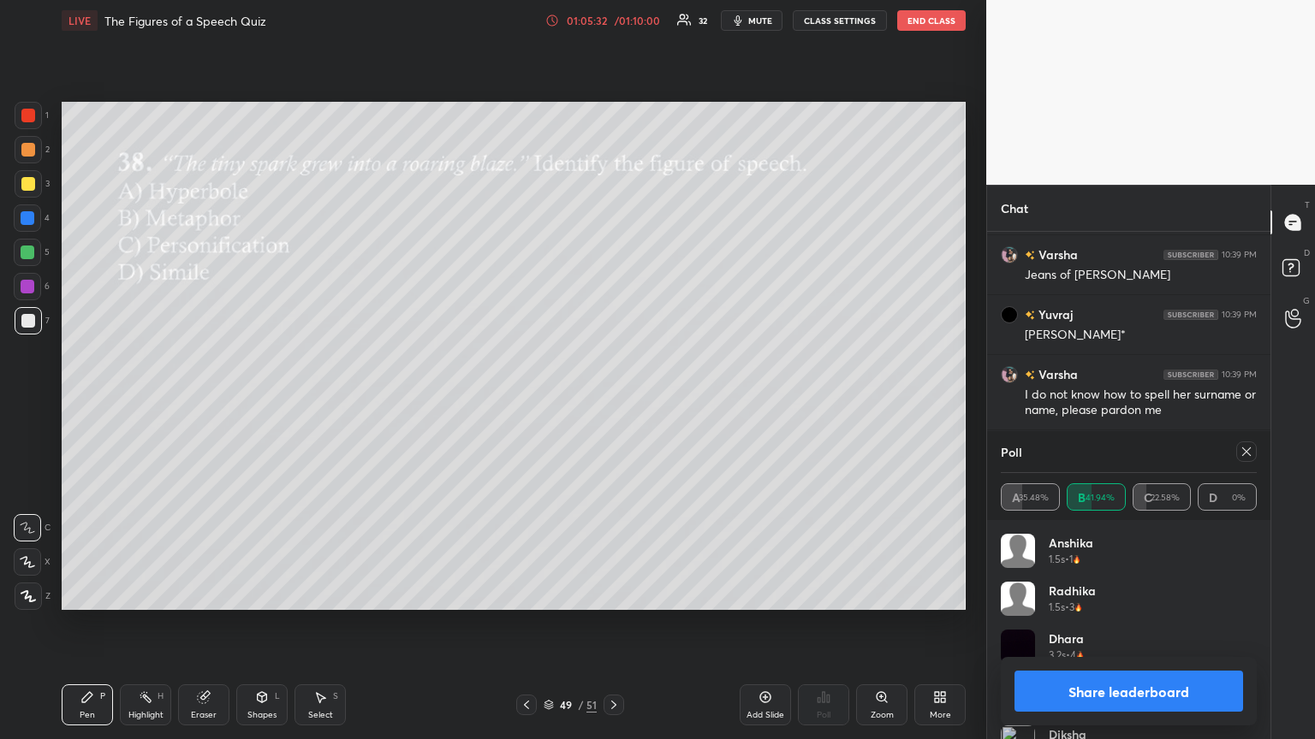
click at [614, 401] on icon at bounding box center [1246, 452] width 14 height 14
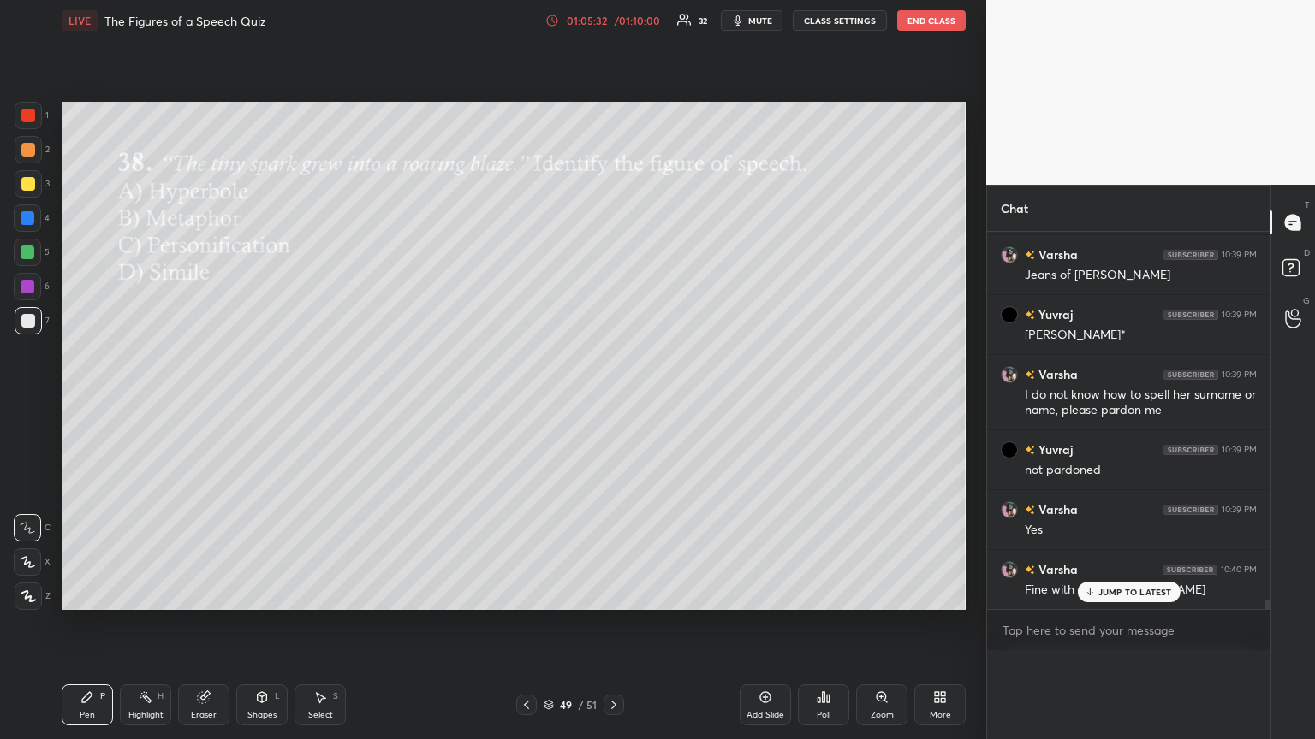
scroll to position [5, 5]
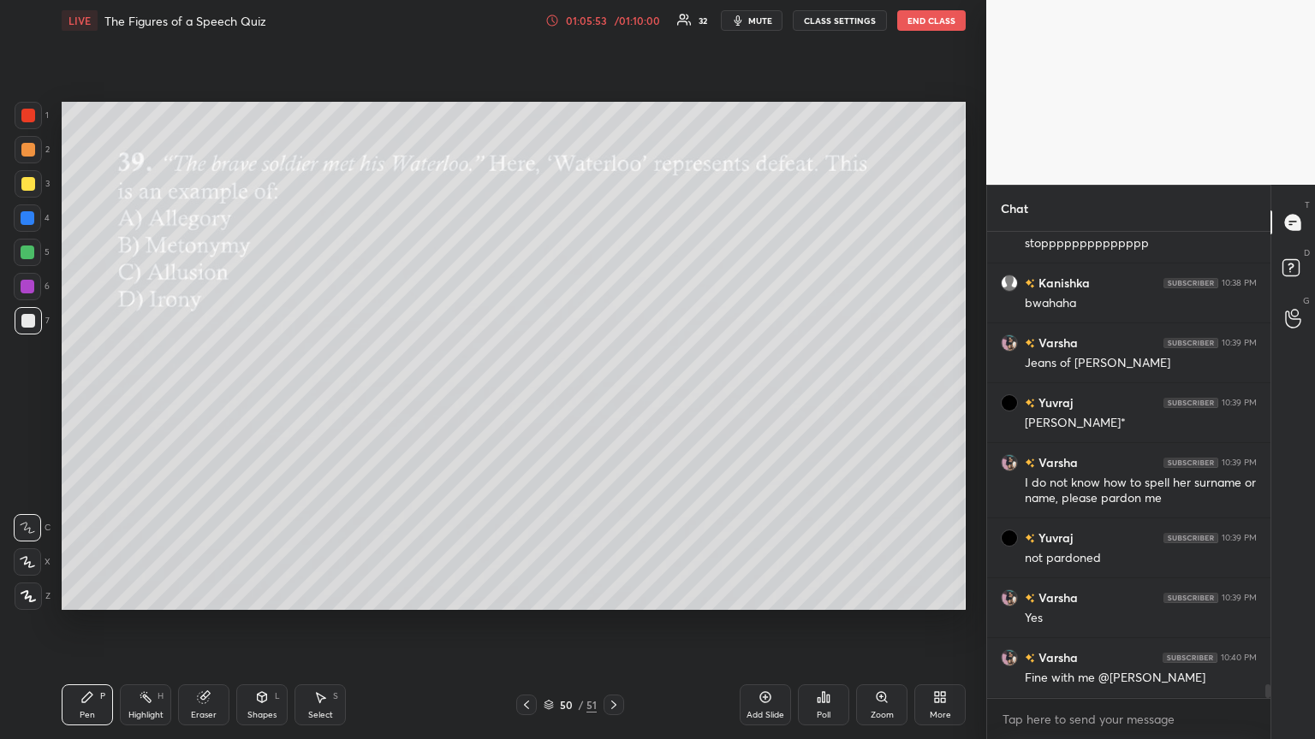
click at [614, 401] on icon at bounding box center [828, 699] width 3 height 8
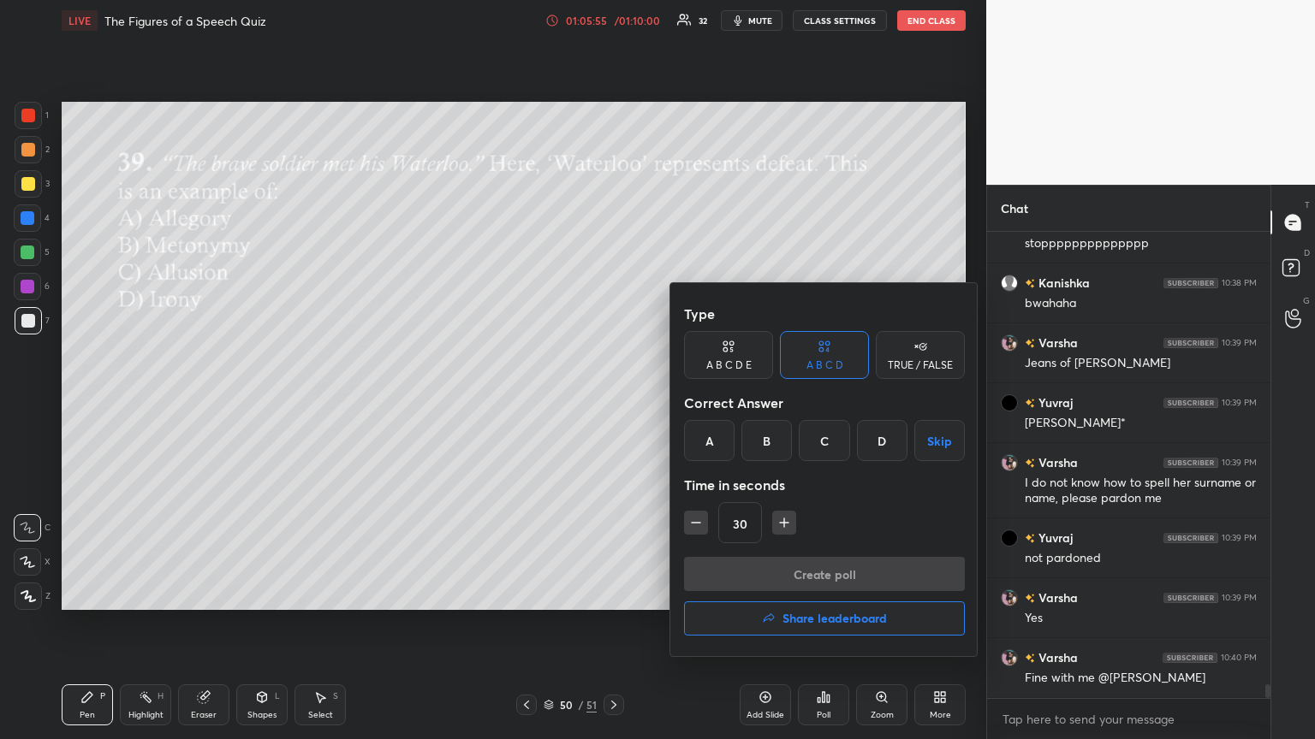
click at [614, 401] on div "C" at bounding box center [824, 440] width 50 height 41
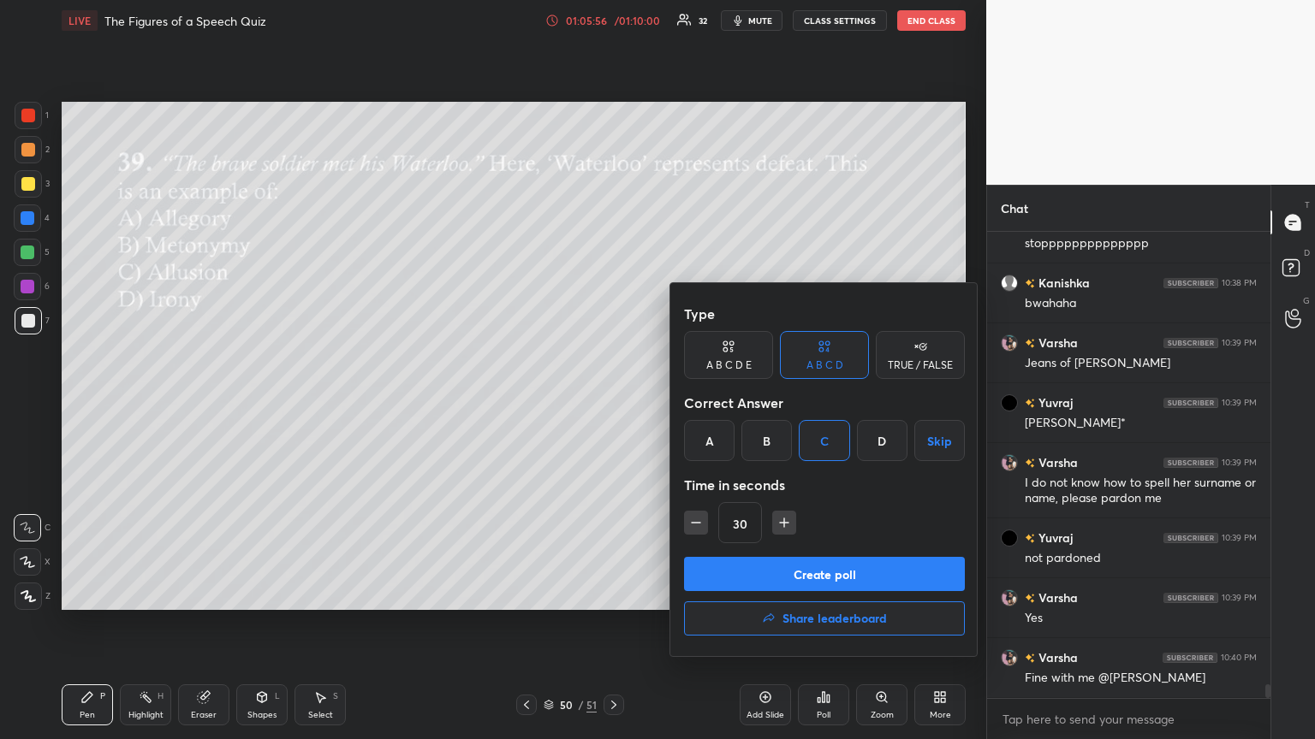
click at [614, 401] on button "Create poll" at bounding box center [824, 574] width 281 height 34
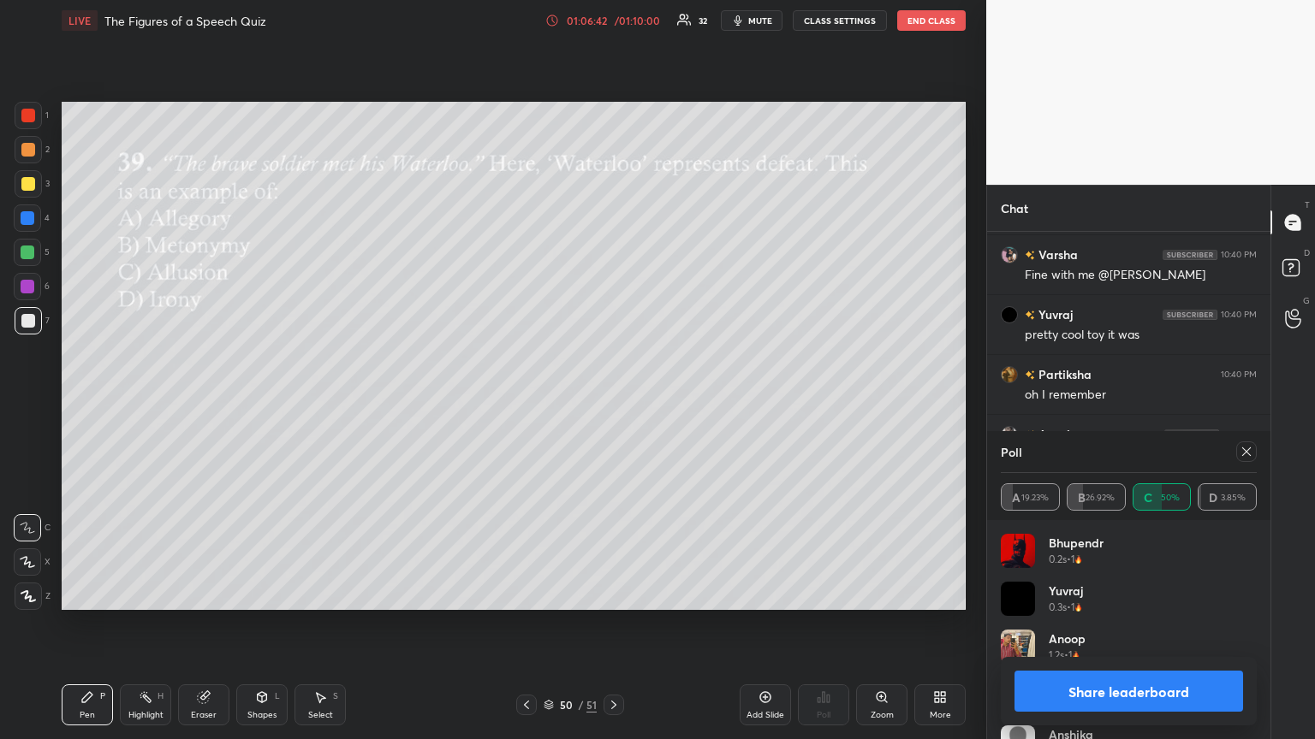
scroll to position [15727, 0]
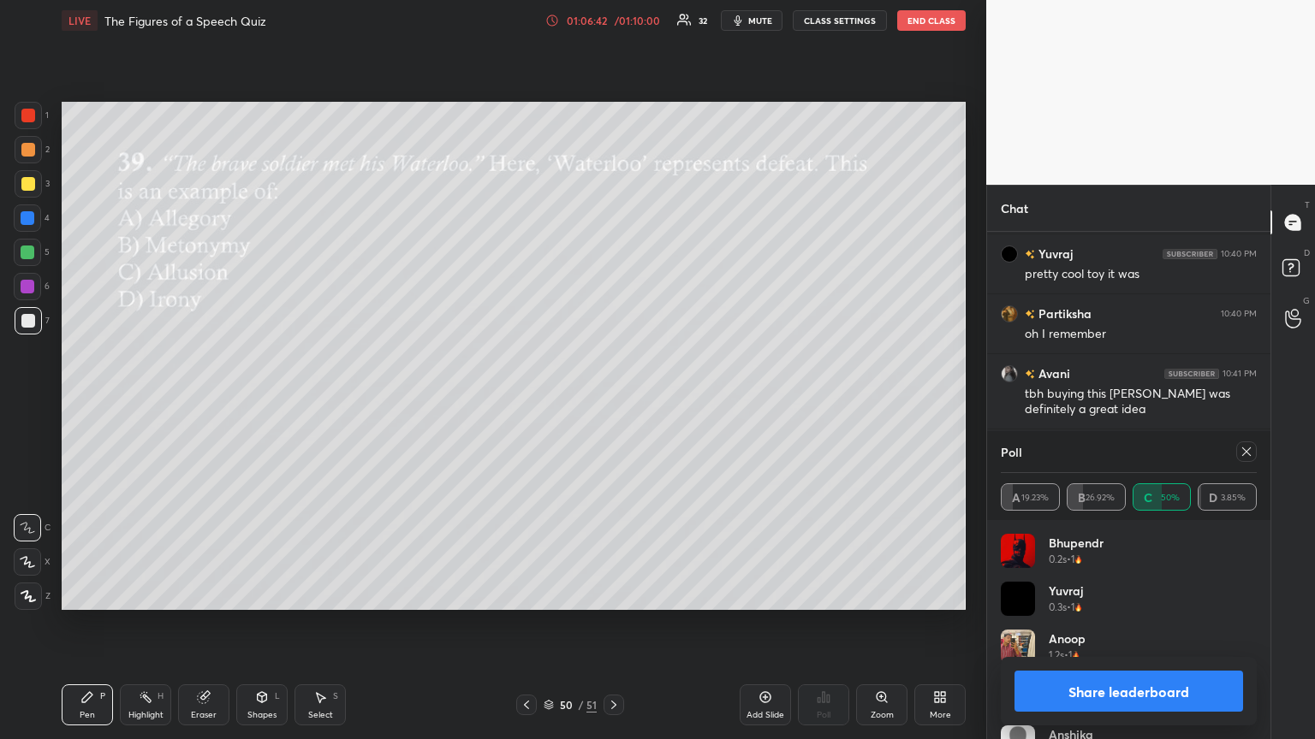
click at [614, 401] on icon at bounding box center [1246, 452] width 14 height 14
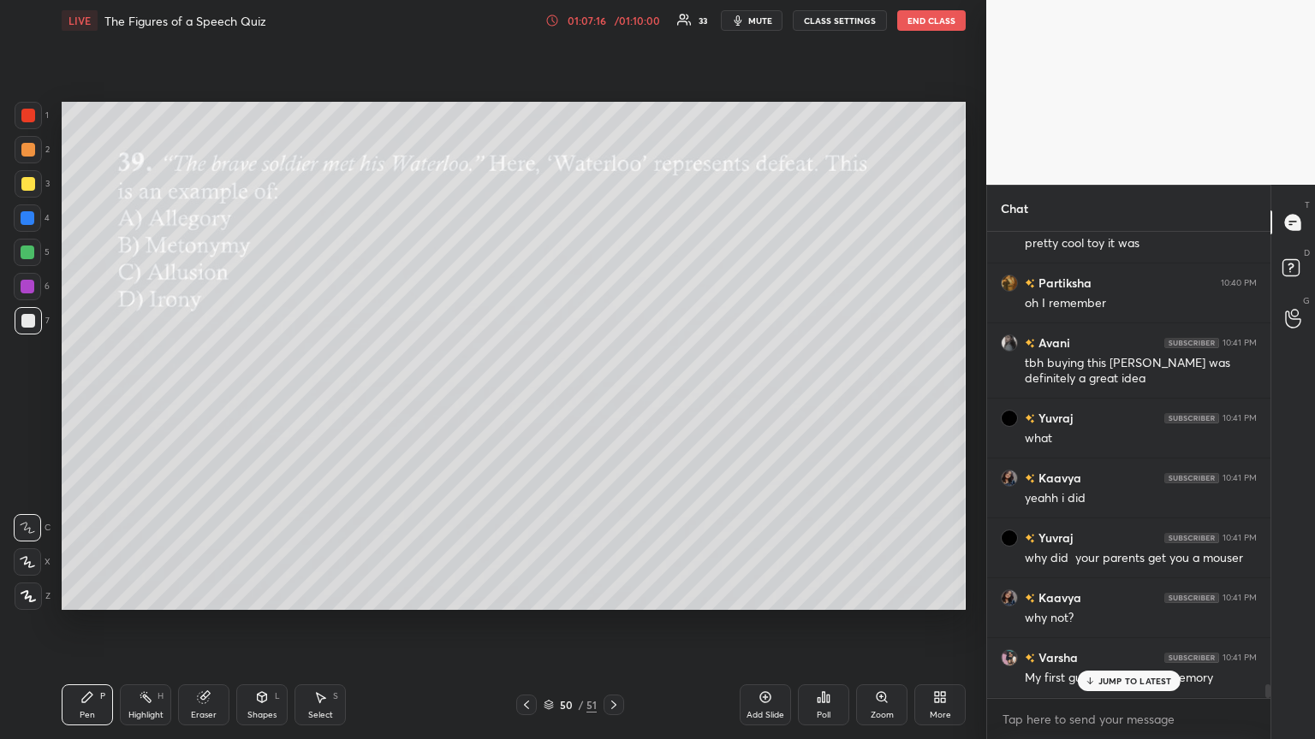
scroll to position [15817, 0]
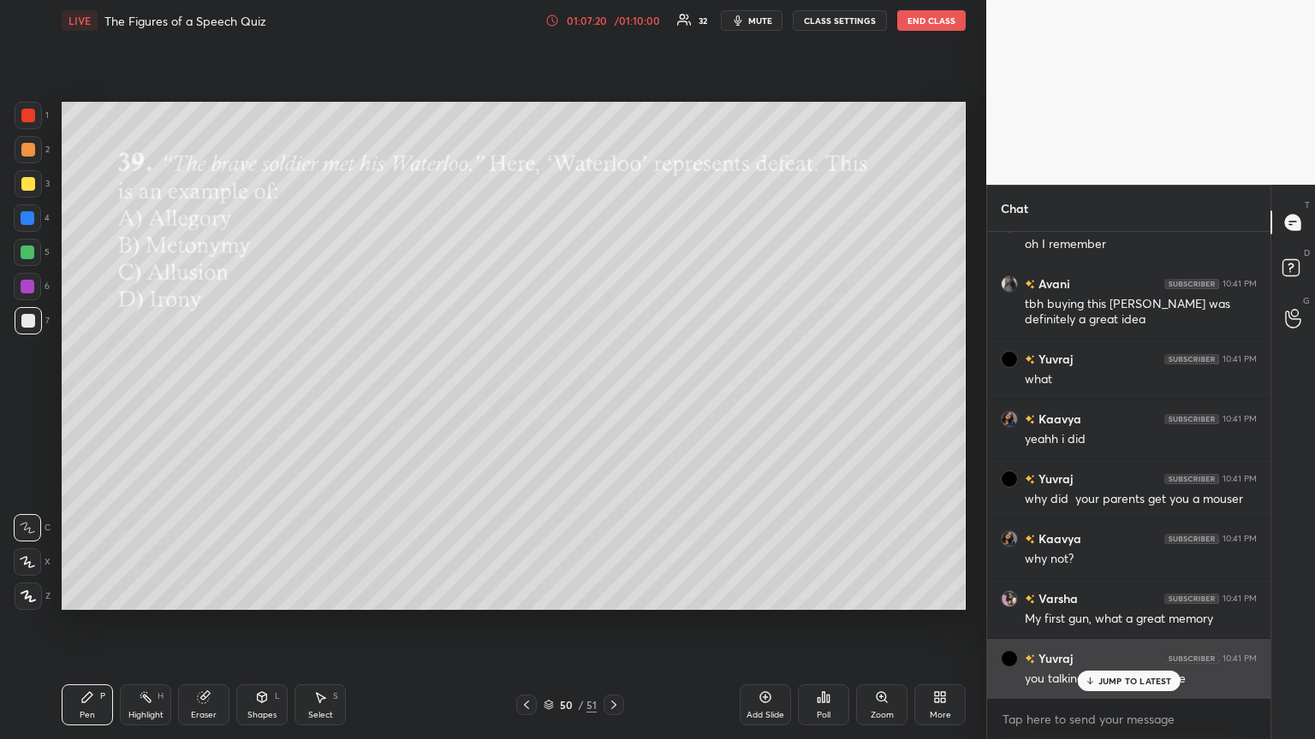
drag, startPoint x: 1147, startPoint y: 679, endPoint x: 1105, endPoint y: 681, distance: 42.0
click at [614, 401] on p "JUMP TO LATEST" at bounding box center [1135, 681] width 74 height 10
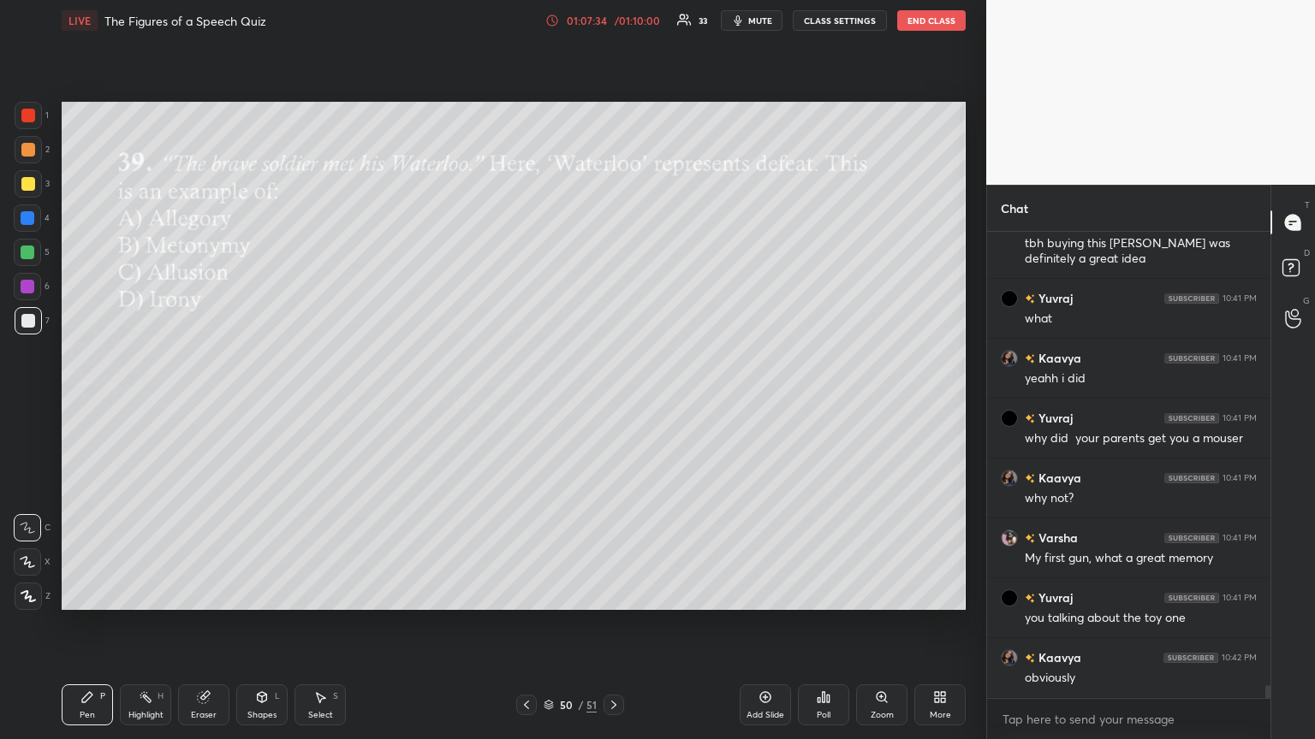
scroll to position [15953, 0]
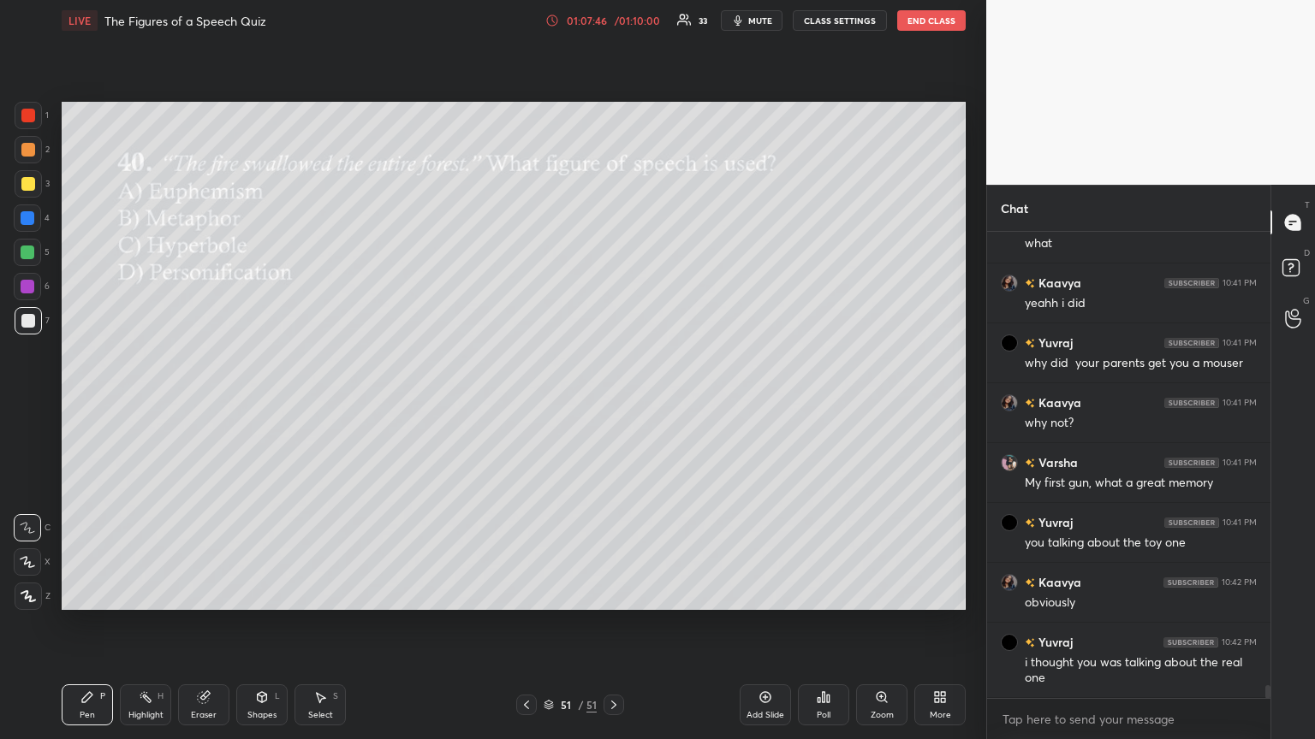
click at [614, 401] on div "Poll" at bounding box center [823, 705] width 51 height 41
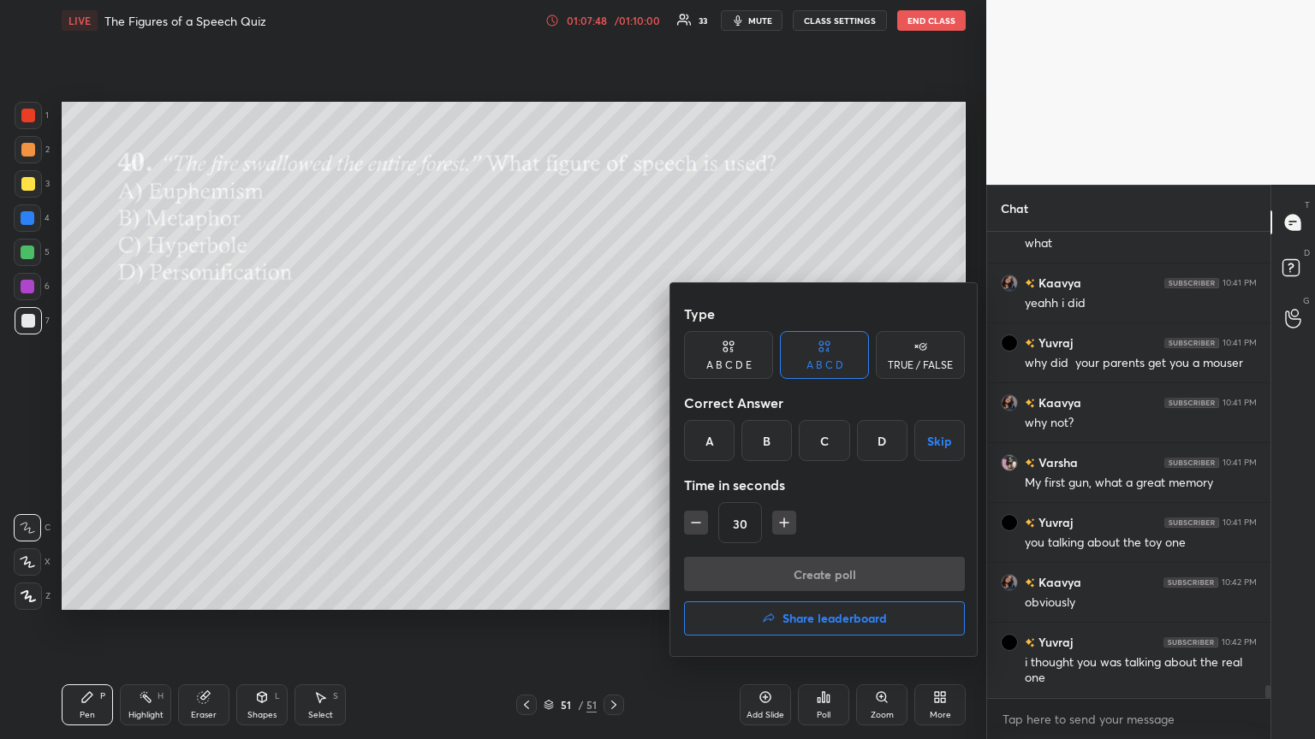
click at [614, 401] on div "A" at bounding box center [709, 440] width 50 height 41
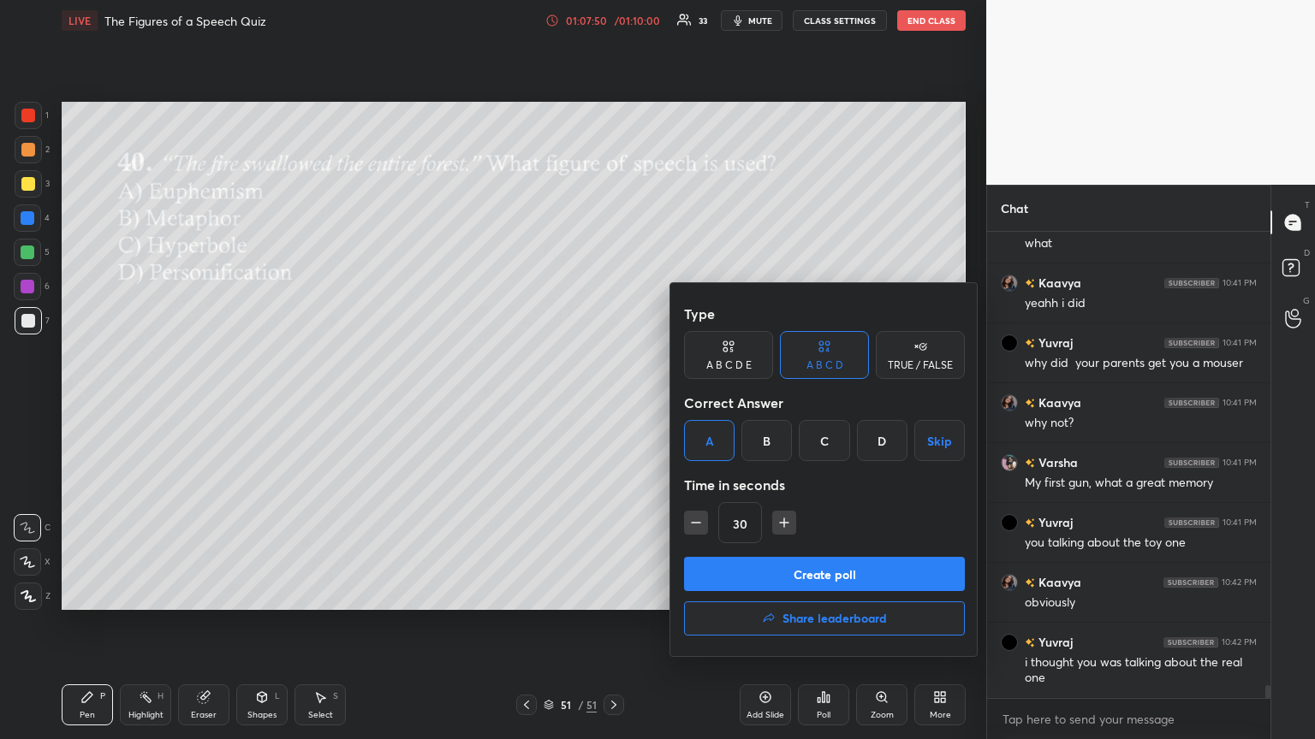
click at [614, 401] on button "Create poll" at bounding box center [824, 574] width 281 height 34
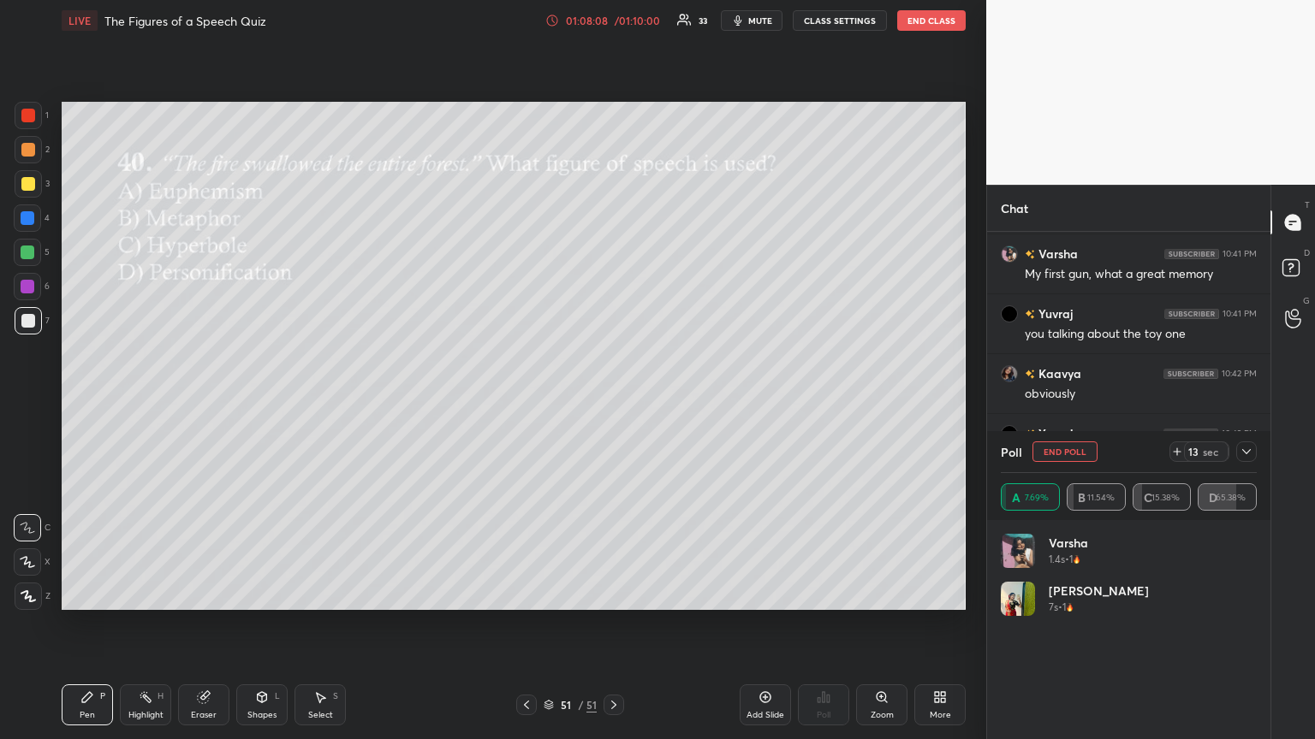
scroll to position [16221, 0]
click at [614, 401] on button "End Poll" at bounding box center [1064, 452] width 65 height 21
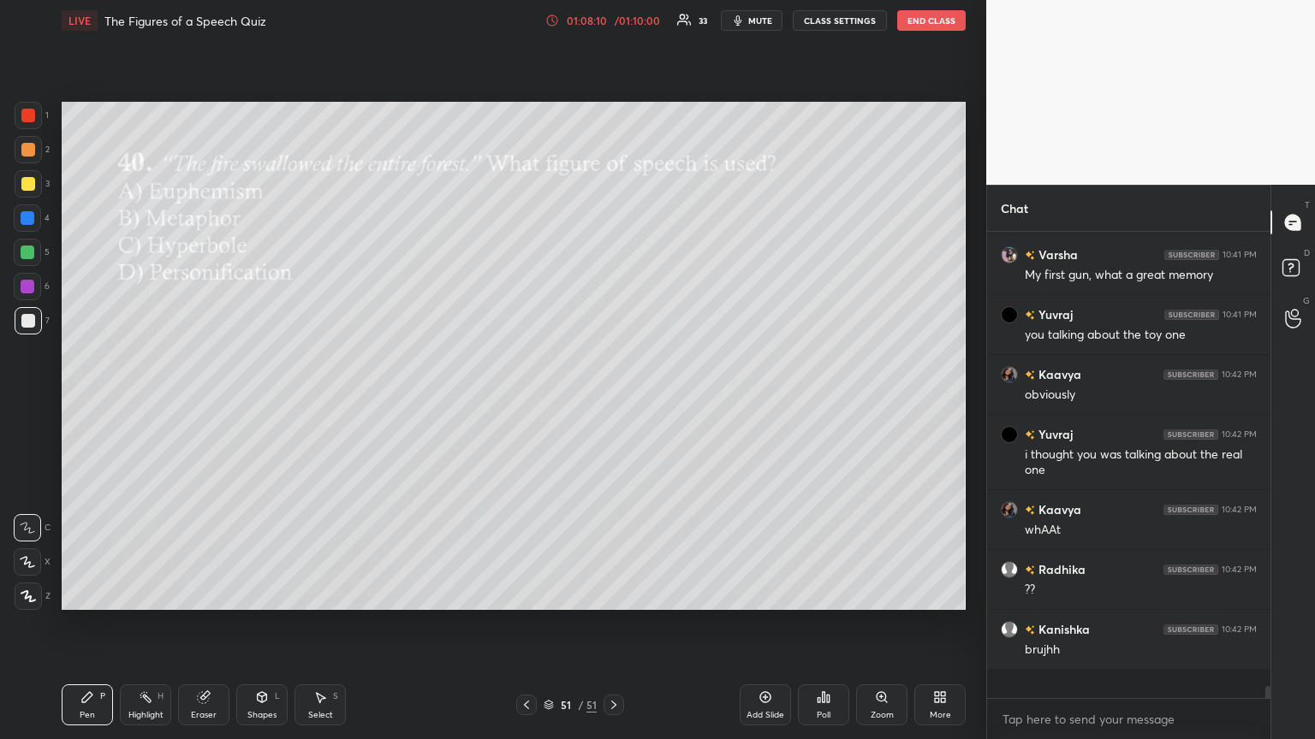
scroll to position [310, 278]
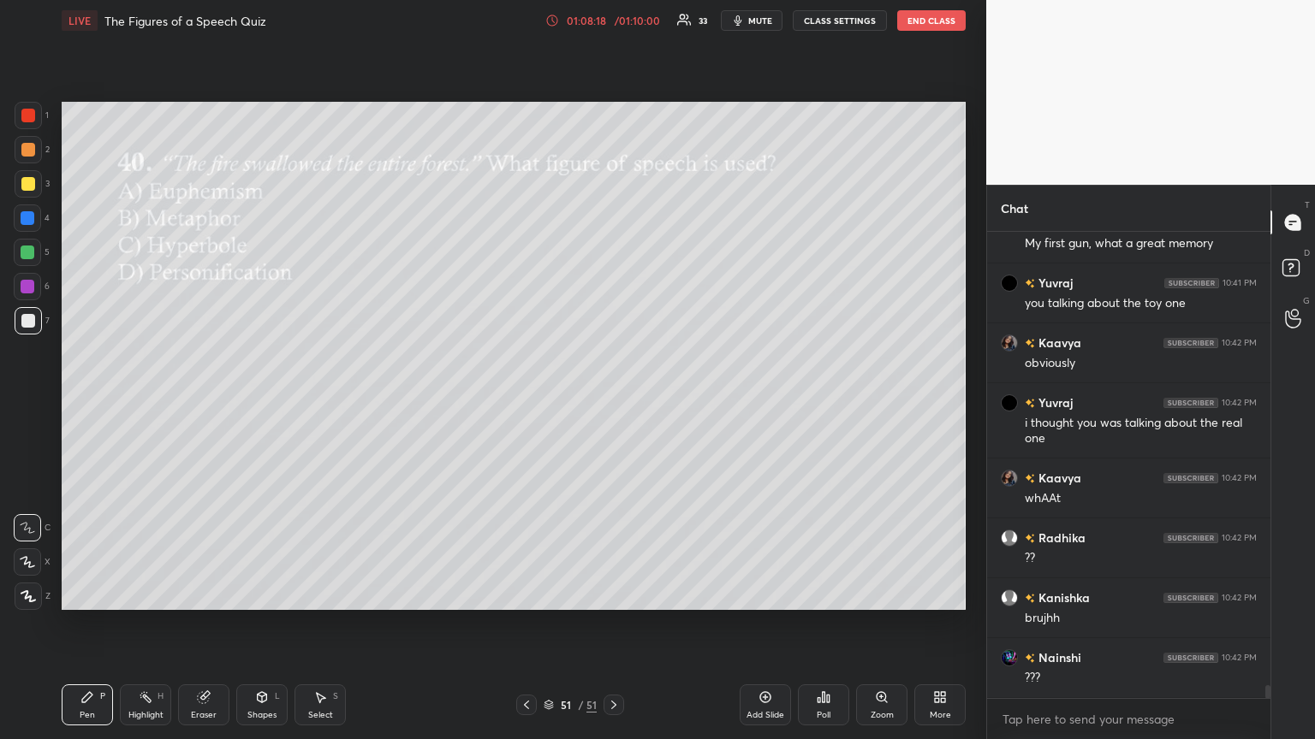
click at [614, 401] on icon at bounding box center [818, 700] width 3 height 4
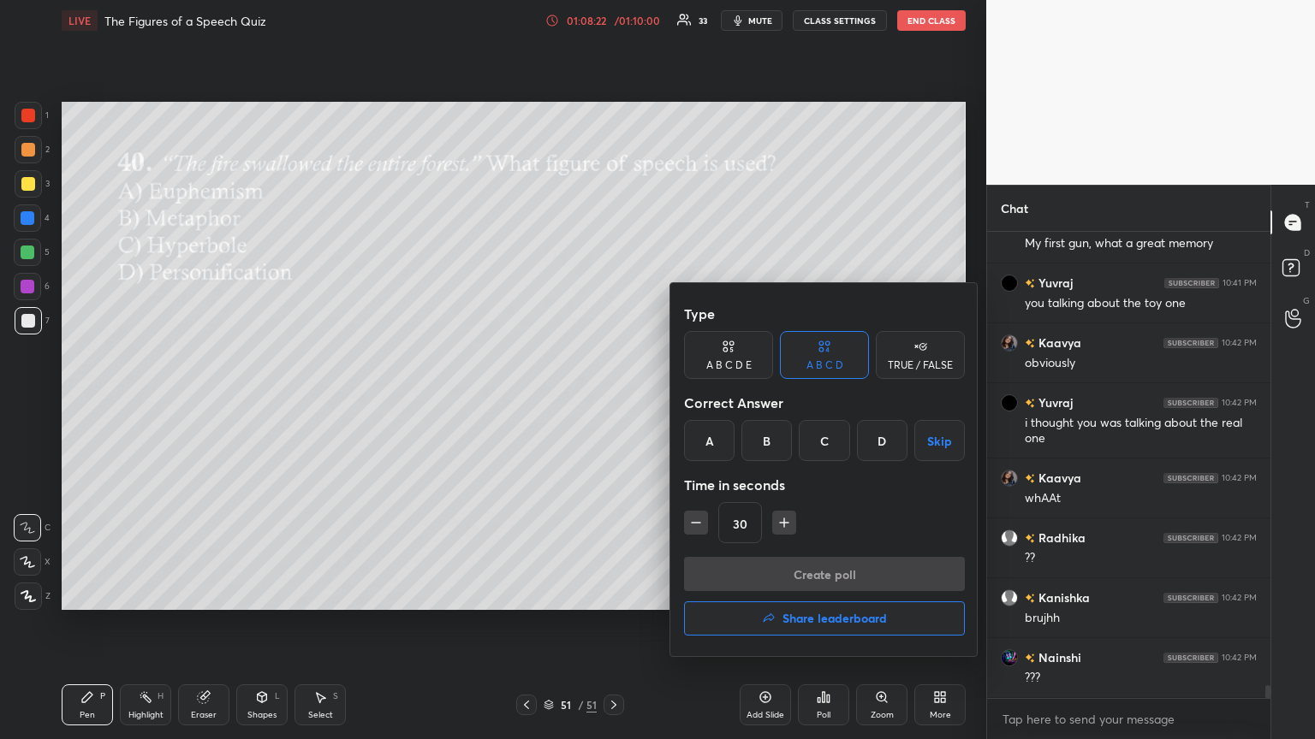
click at [614, 401] on div "D" at bounding box center [882, 440] width 50 height 41
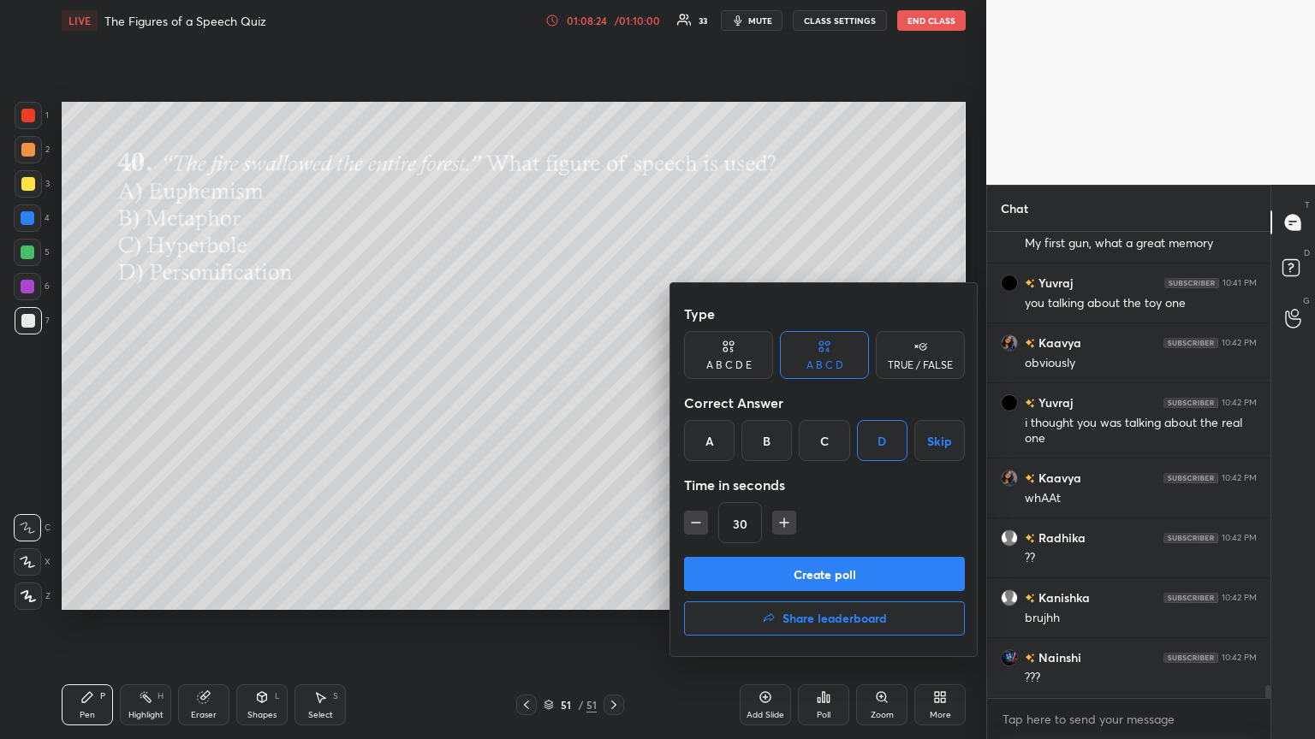
click at [614, 401] on button "Create poll" at bounding box center [824, 574] width 281 height 34
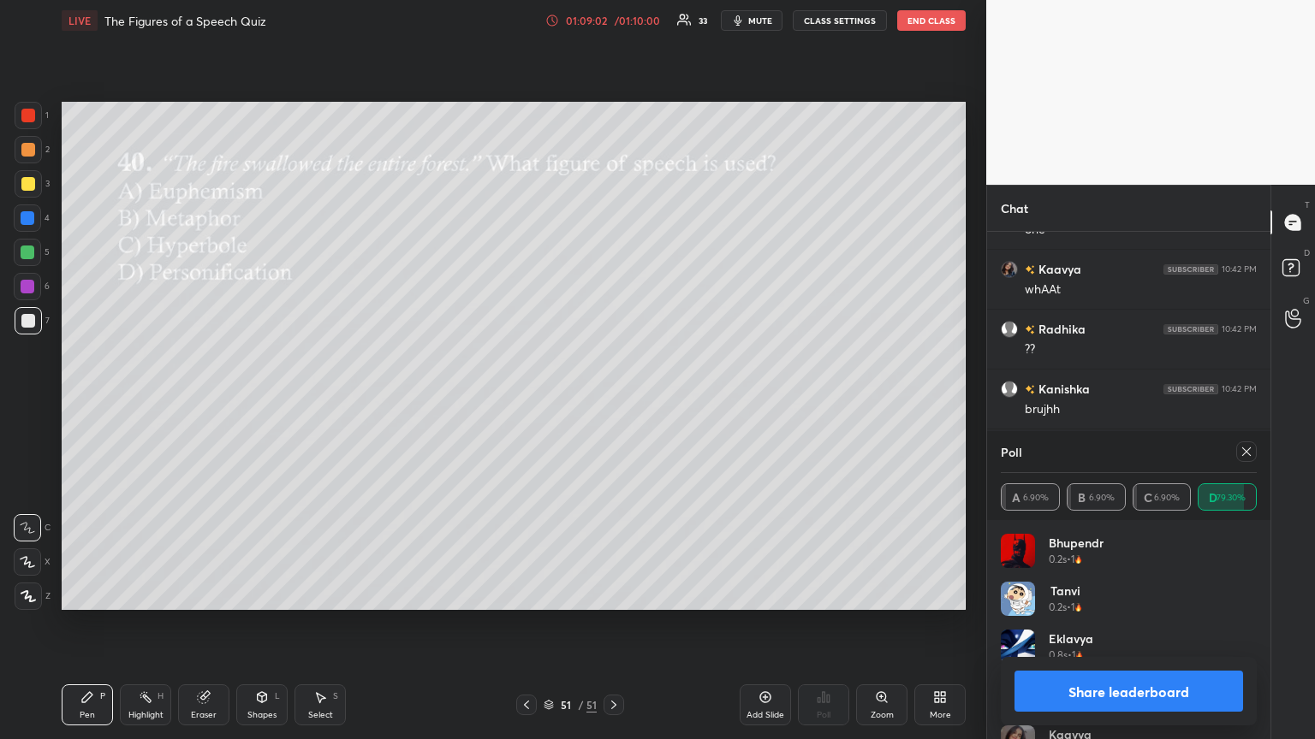
click at [614, 401] on button "Share leaderboard" at bounding box center [1128, 691] width 229 height 41
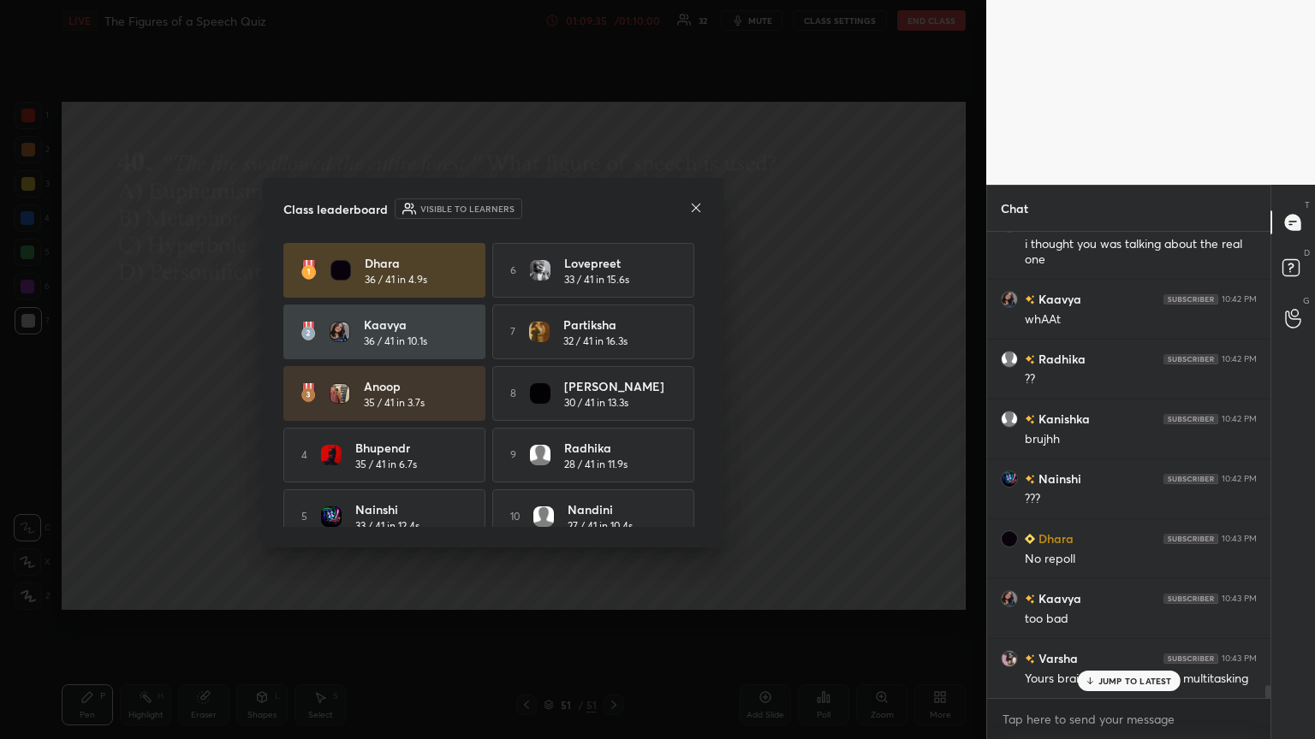
scroll to position [21, 0]
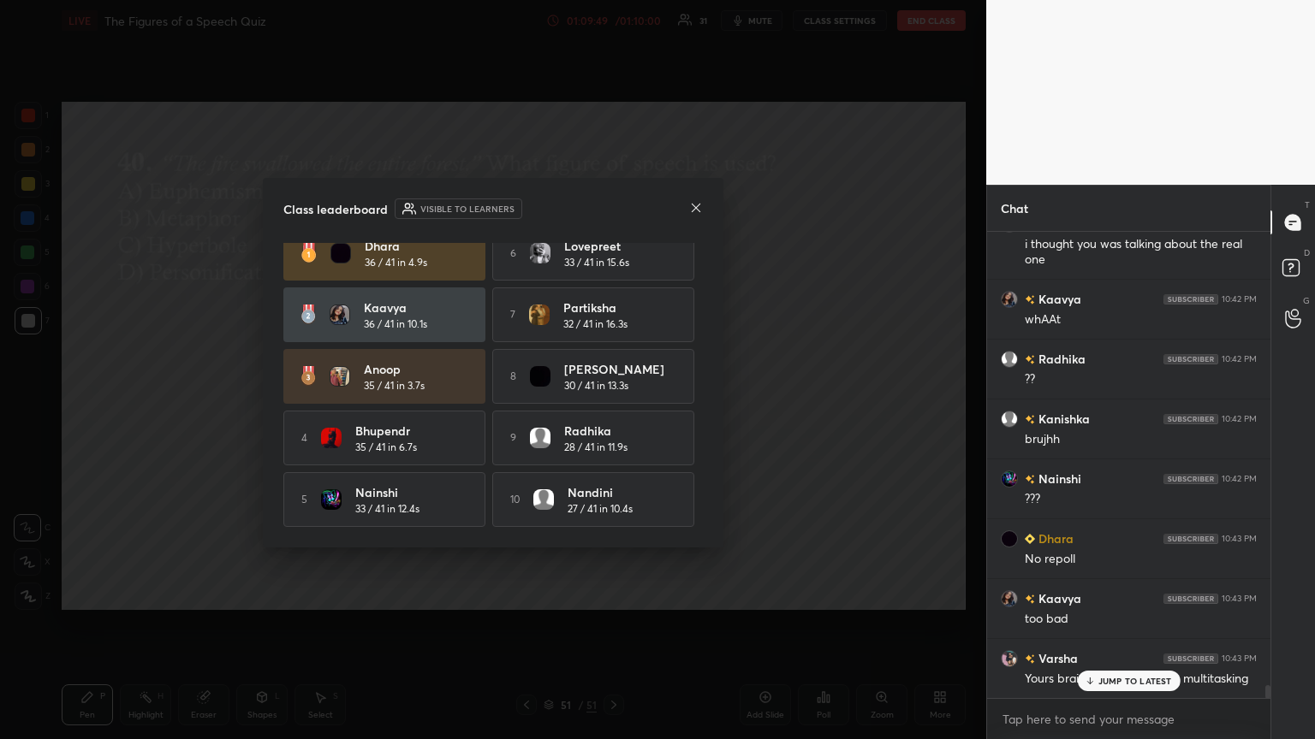
click at [614, 211] on icon at bounding box center [696, 208] width 14 height 14
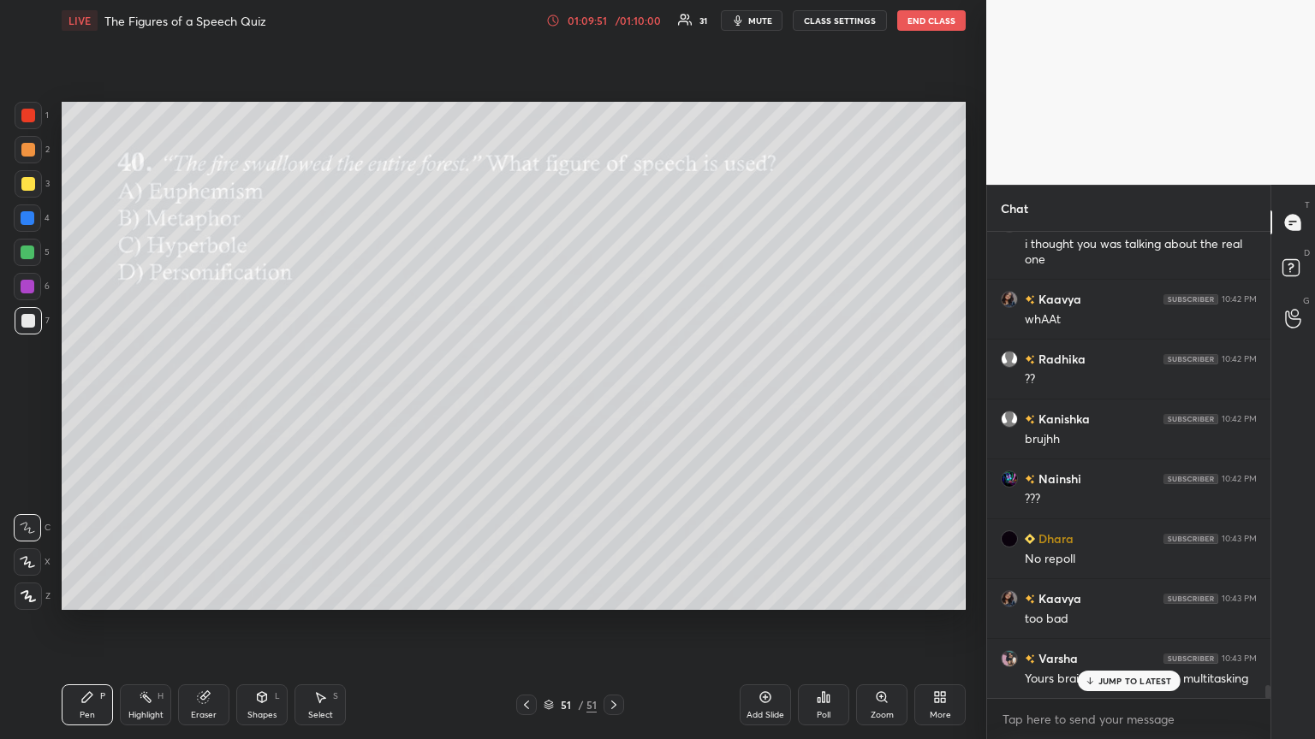
click at [614, 401] on icon at bounding box center [824, 698] width 14 height 14
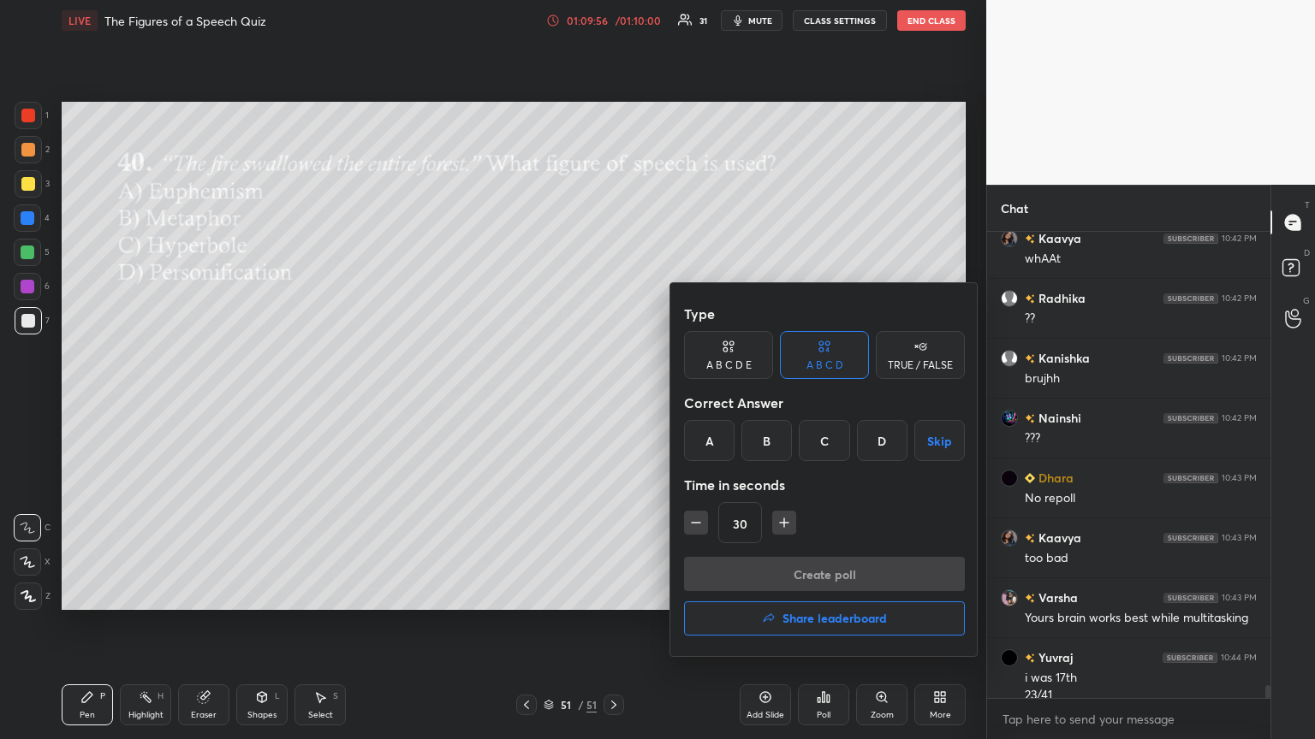
scroll to position [16449, 0]
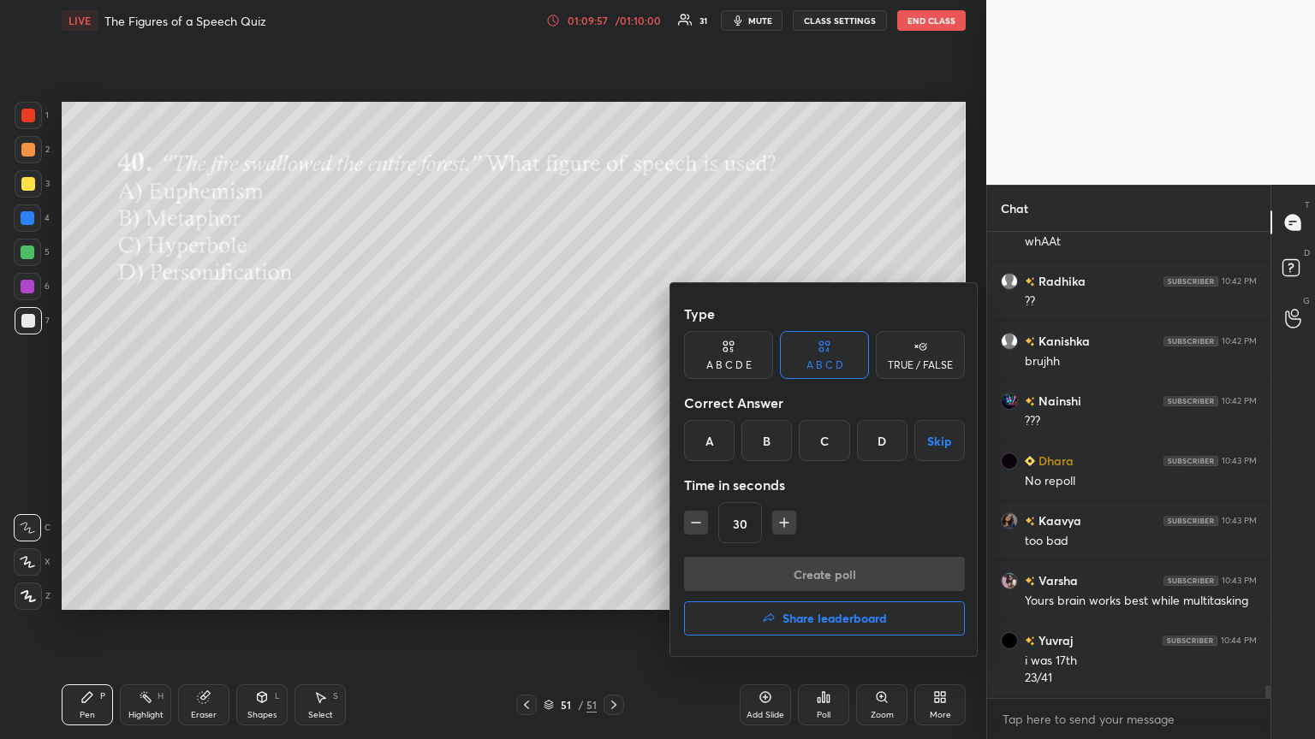
click at [614, 401] on button "Share leaderboard" at bounding box center [824, 619] width 281 height 34
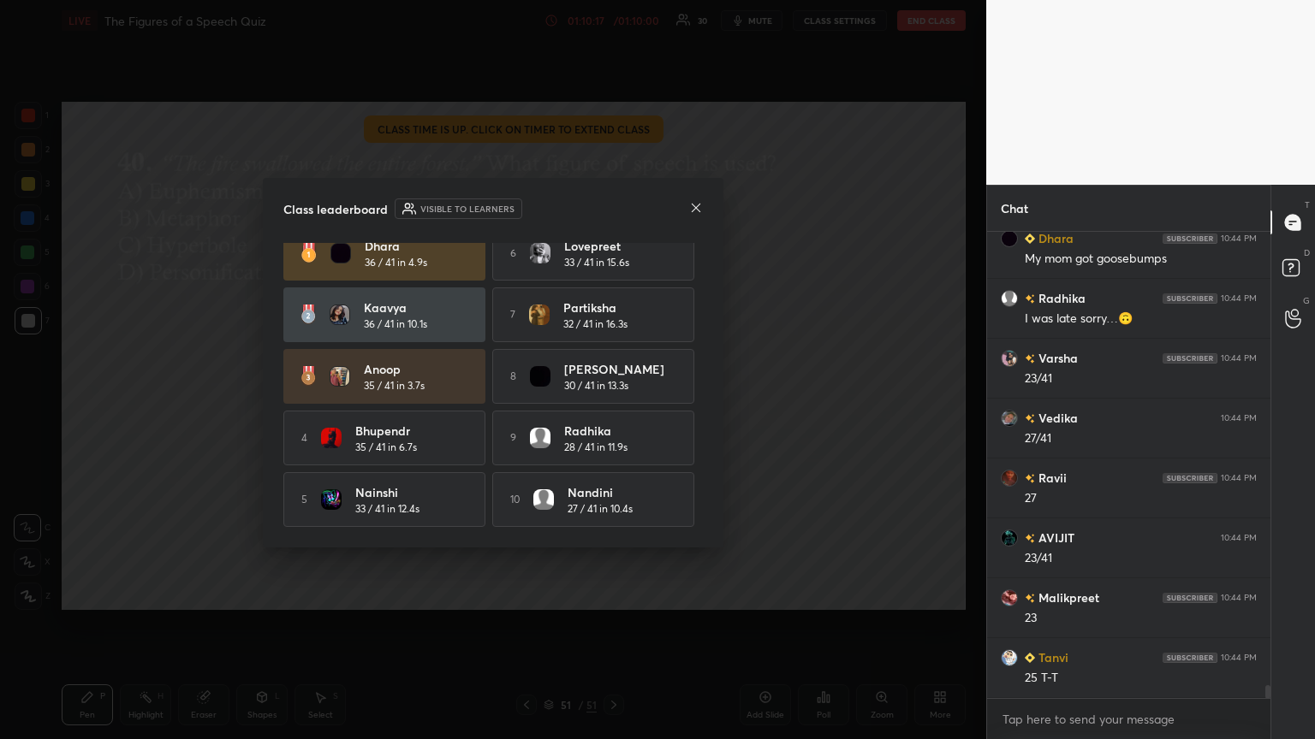
scroll to position [17107, 0]
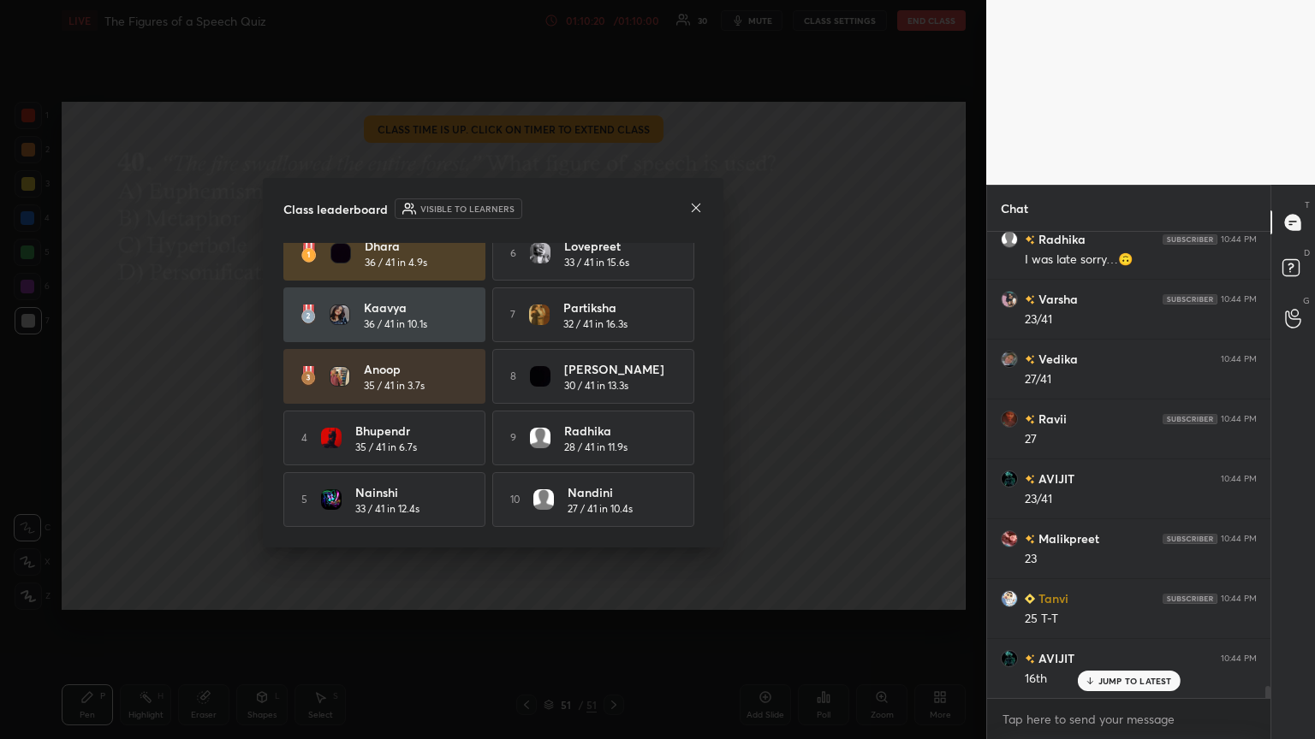
click at [614, 401] on div "JUMP TO LATEST" at bounding box center [1128, 681] width 103 height 21
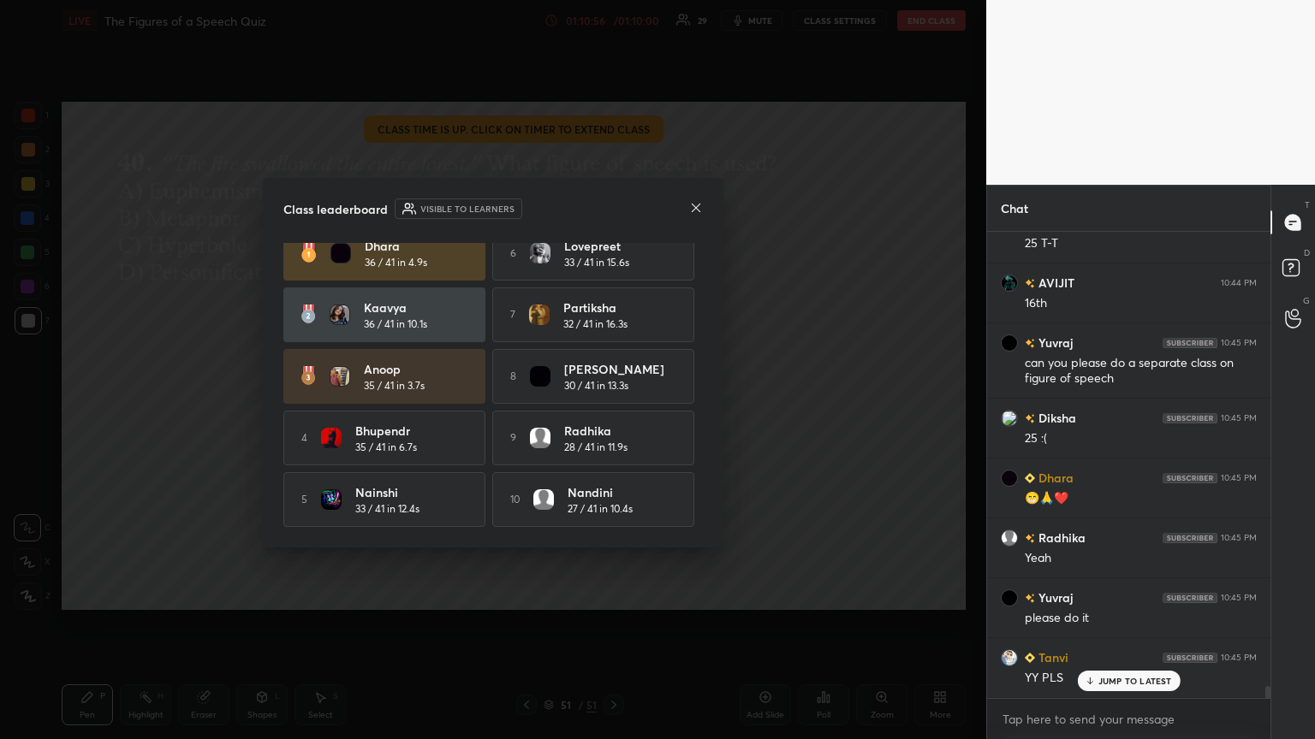
scroll to position [17542, 0]
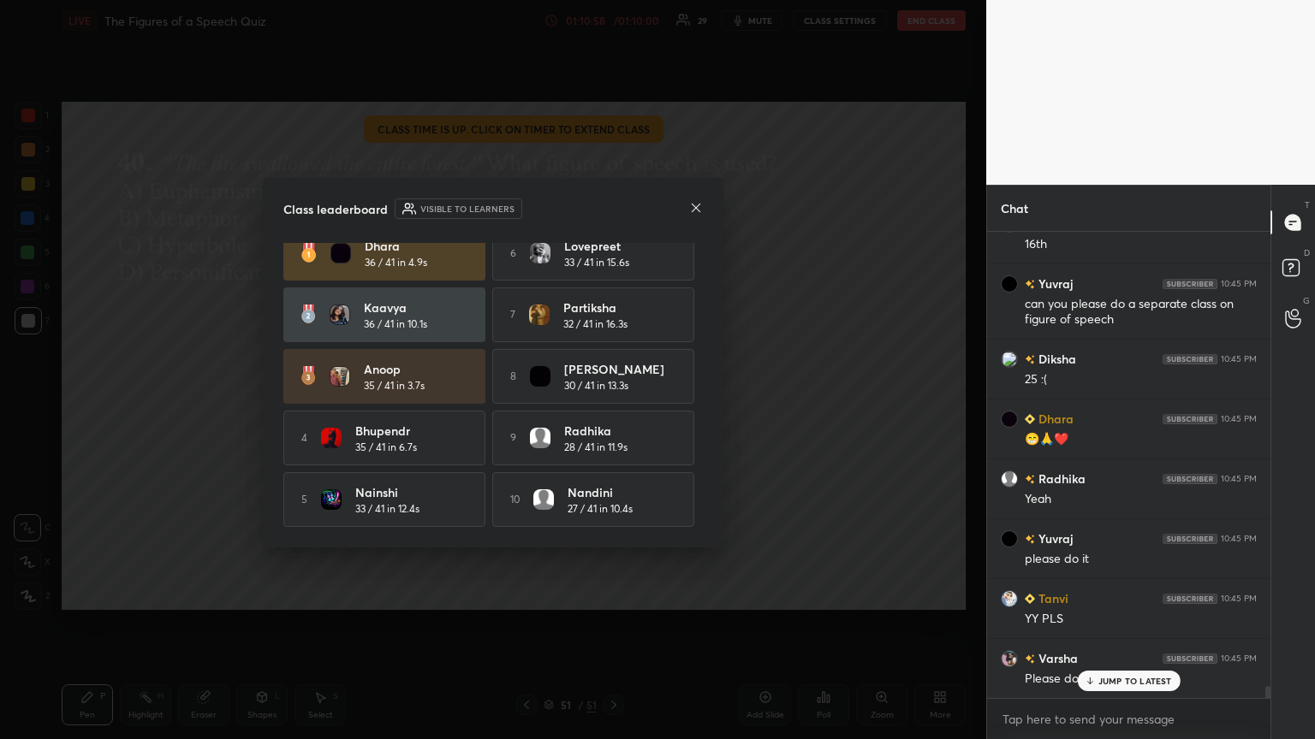
click at [614, 401] on div "JUMP TO LATEST" at bounding box center [1128, 681] width 103 height 21
click at [614, 199] on div "Class leaderboard Visible to learners" at bounding box center [492, 209] width 419 height 21
click at [614, 209] on icon at bounding box center [696, 207] width 9 height 9
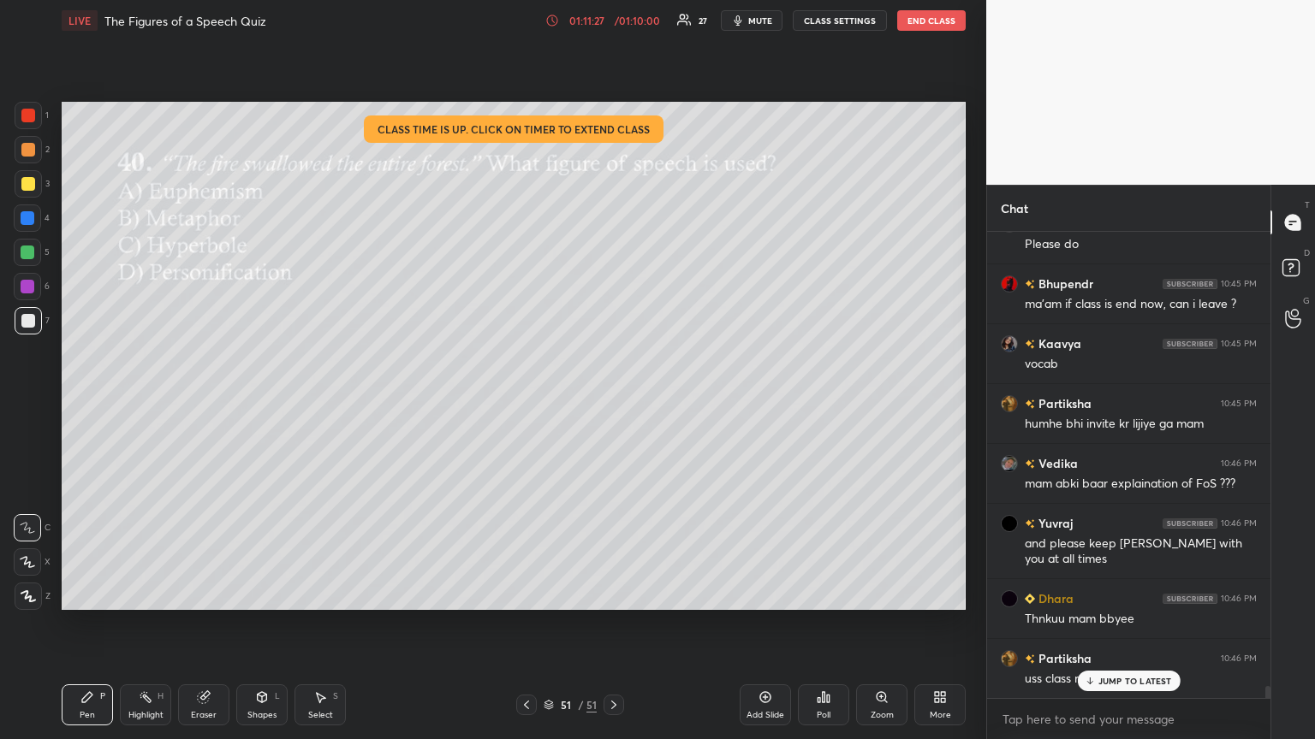
scroll to position [17994, 0]
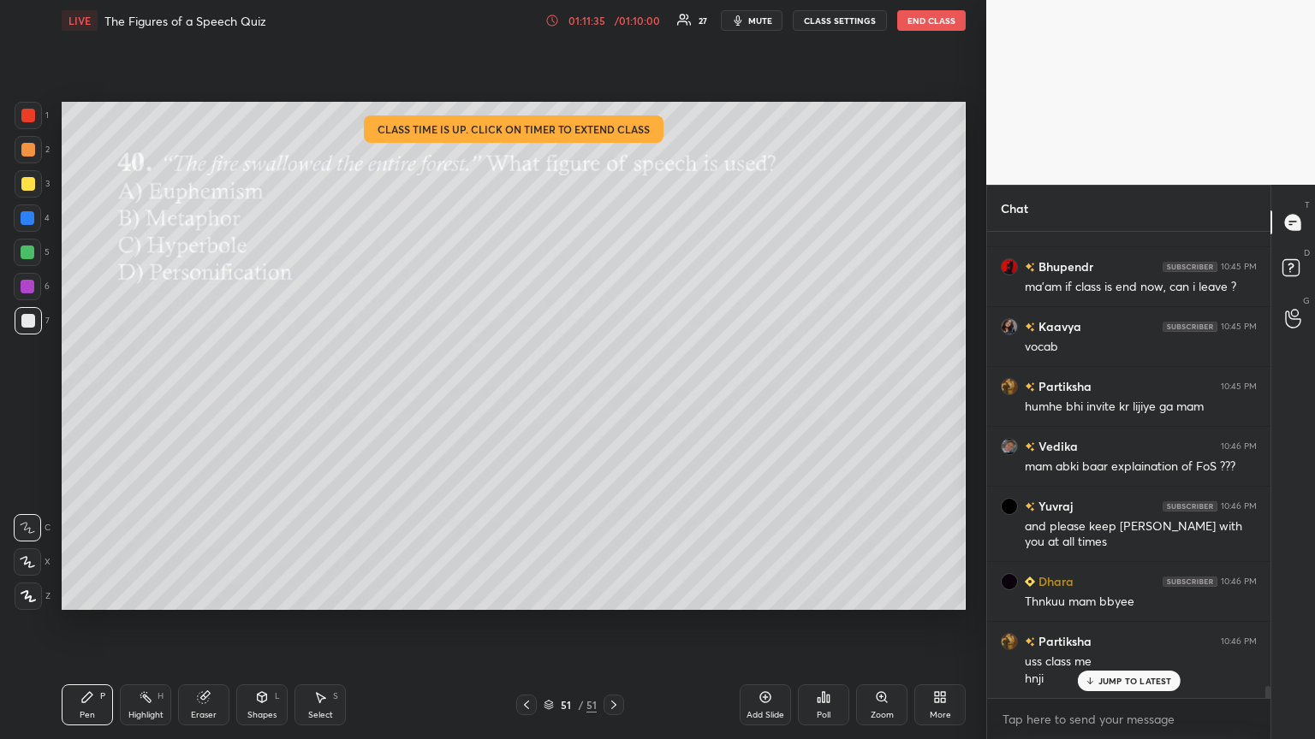
click at [614, 401] on p "JUMP TO LATEST" at bounding box center [1135, 681] width 74 height 10
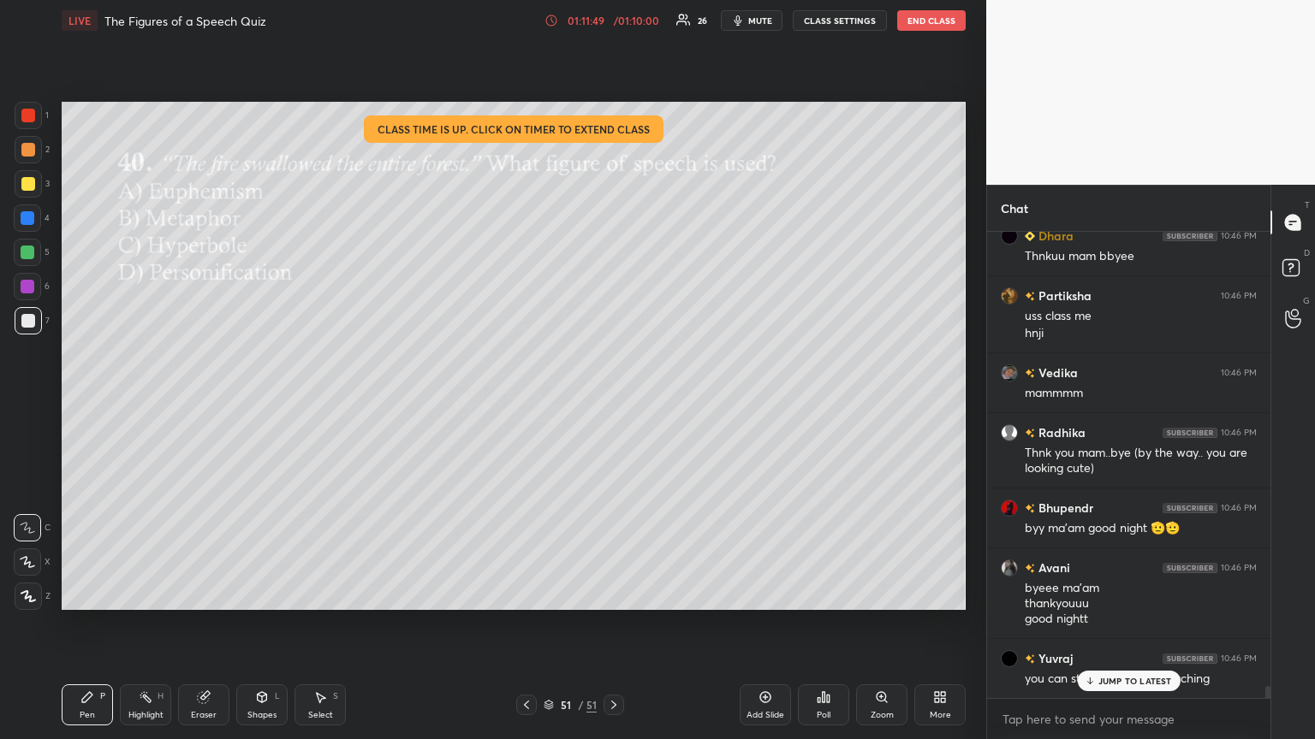
scroll to position [18460, 0]
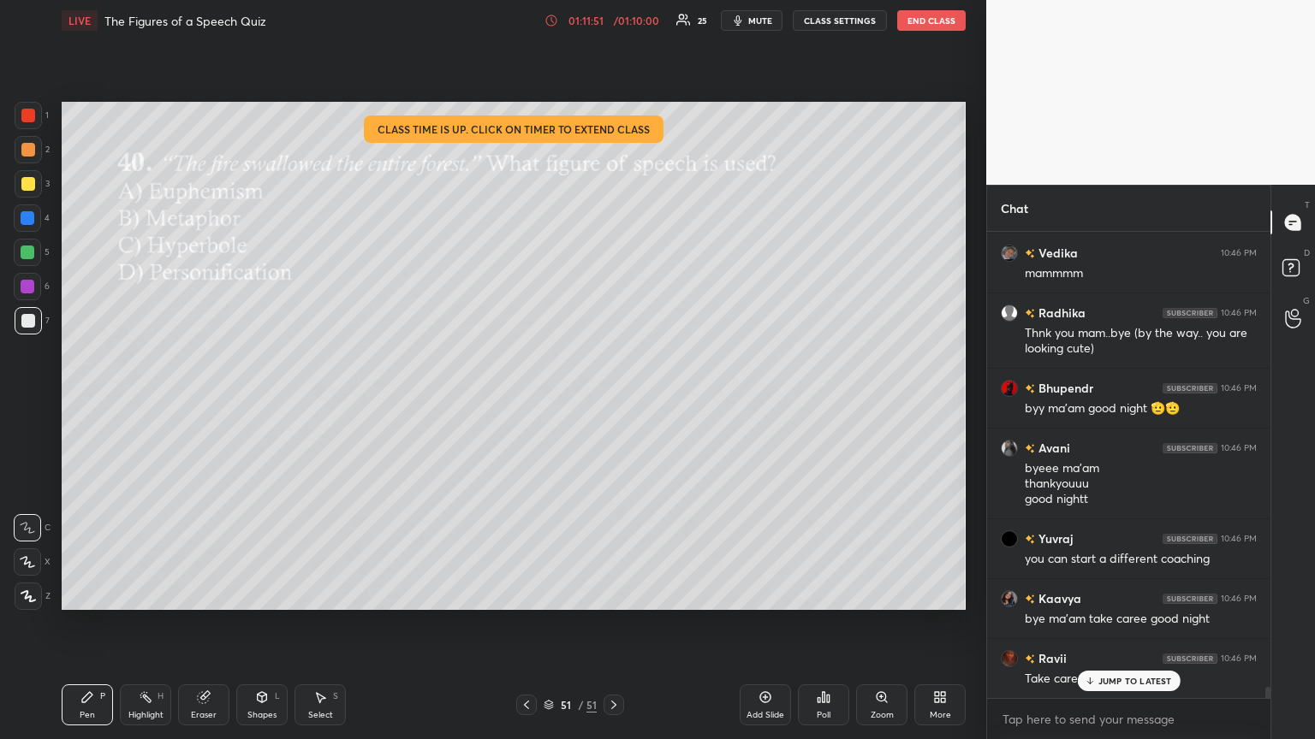
click at [614, 401] on p "JUMP TO LATEST" at bounding box center [1135, 681] width 74 height 10
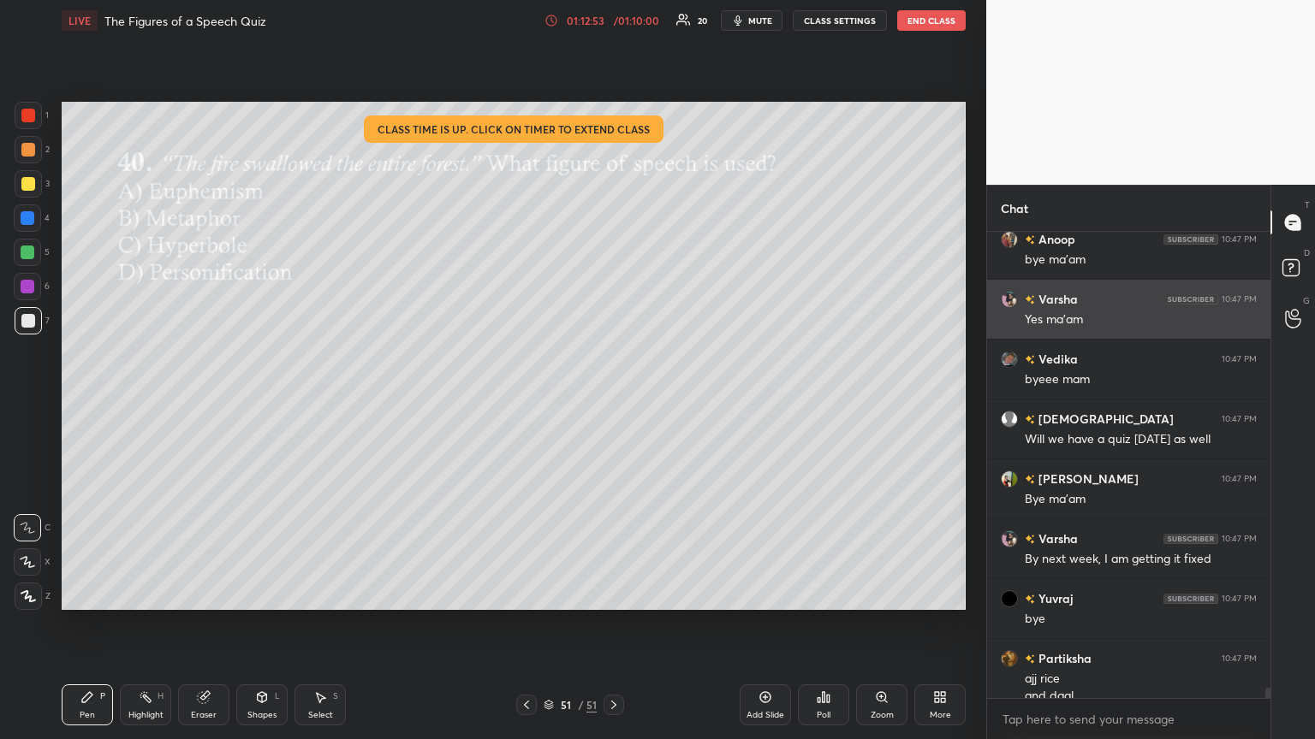
scroll to position [20035, 0]
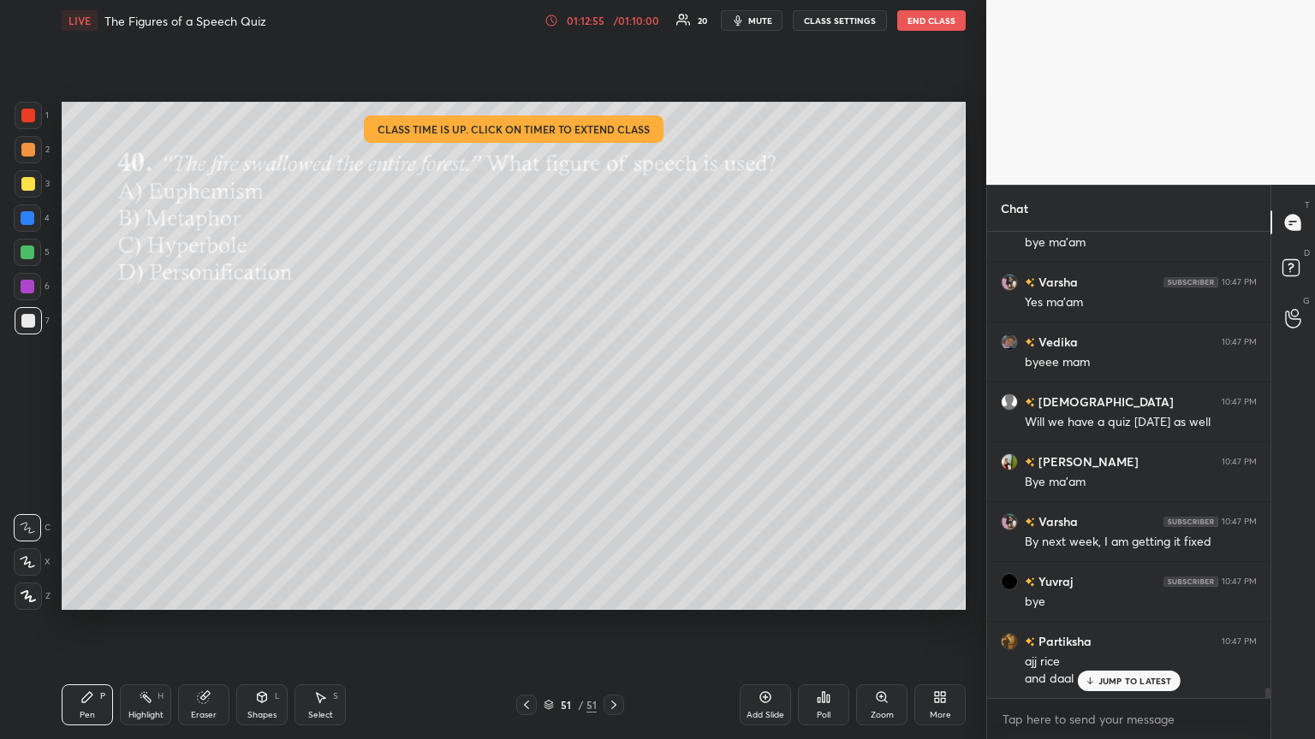
click at [614, 401] on p "JUMP TO LATEST" at bounding box center [1135, 681] width 74 height 10
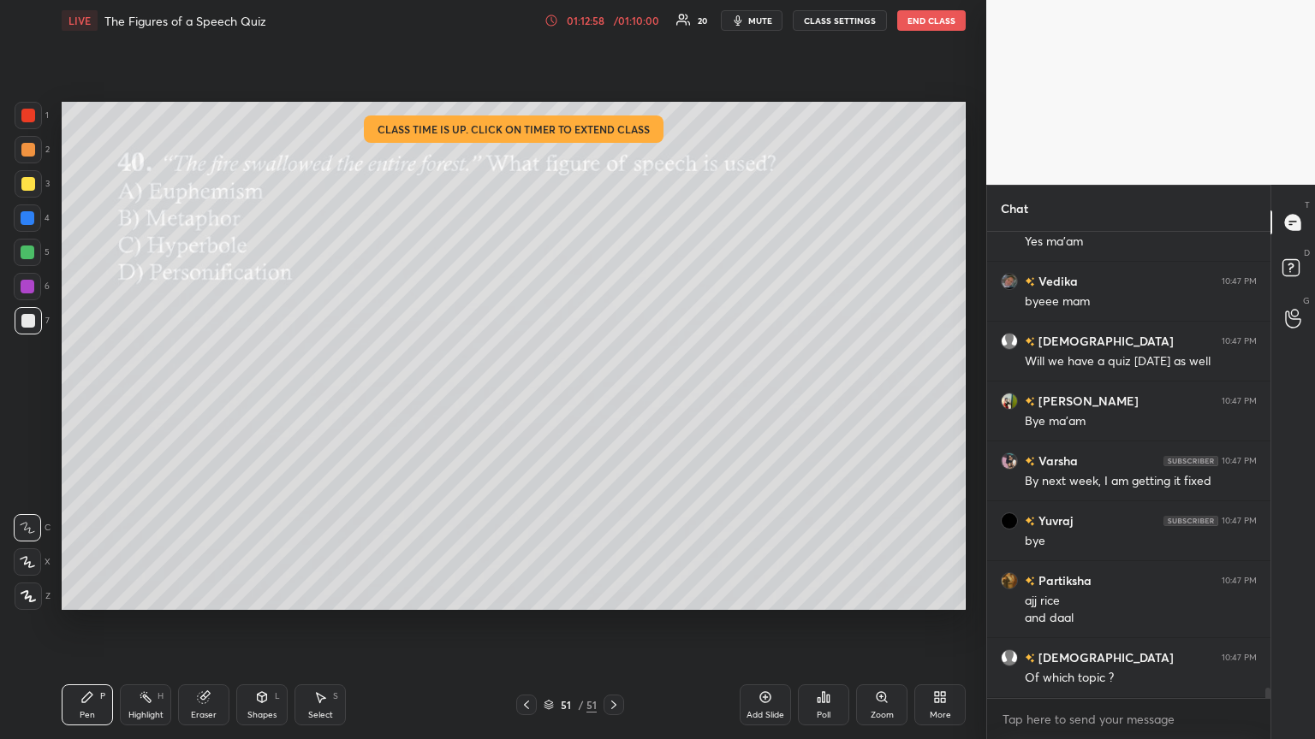
scroll to position [20154, 0]
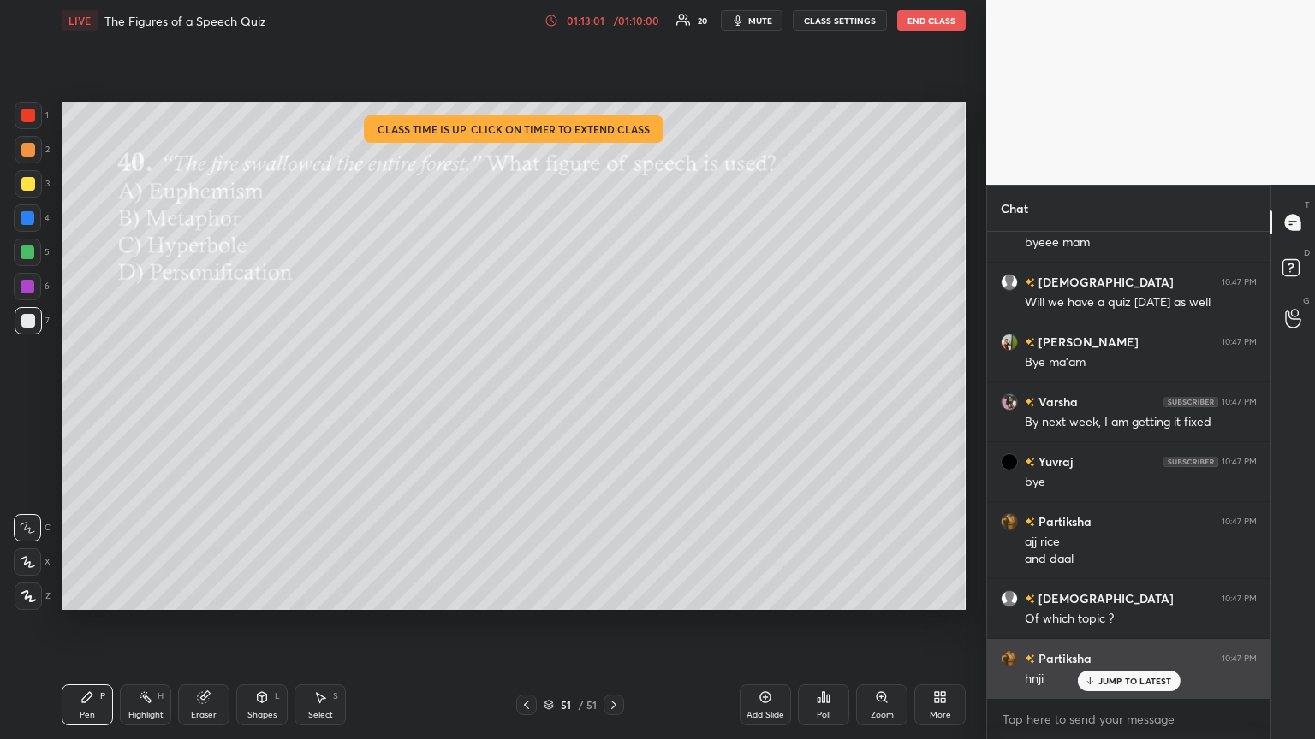
click at [614, 401] on div "Partiksha 10:47 PM" at bounding box center [1129, 659] width 256 height 18
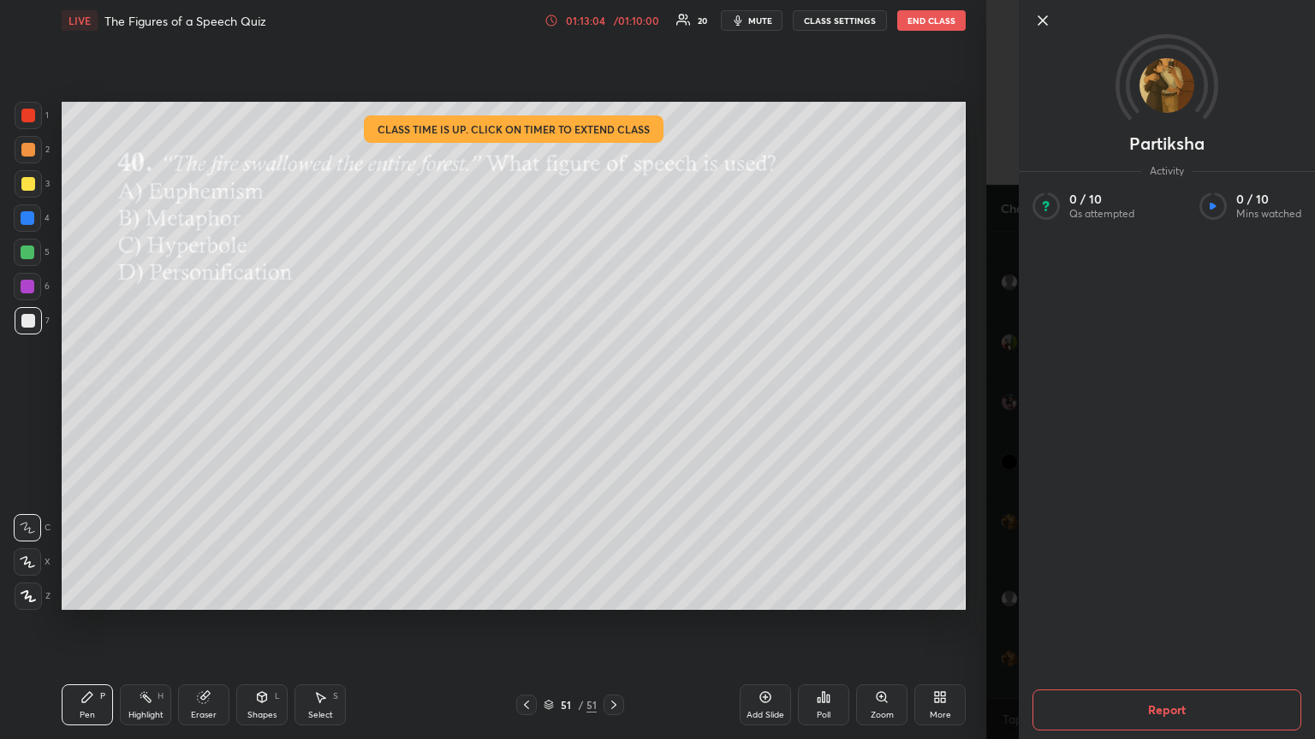
click at [614, 27] on icon at bounding box center [1042, 20] width 21 height 21
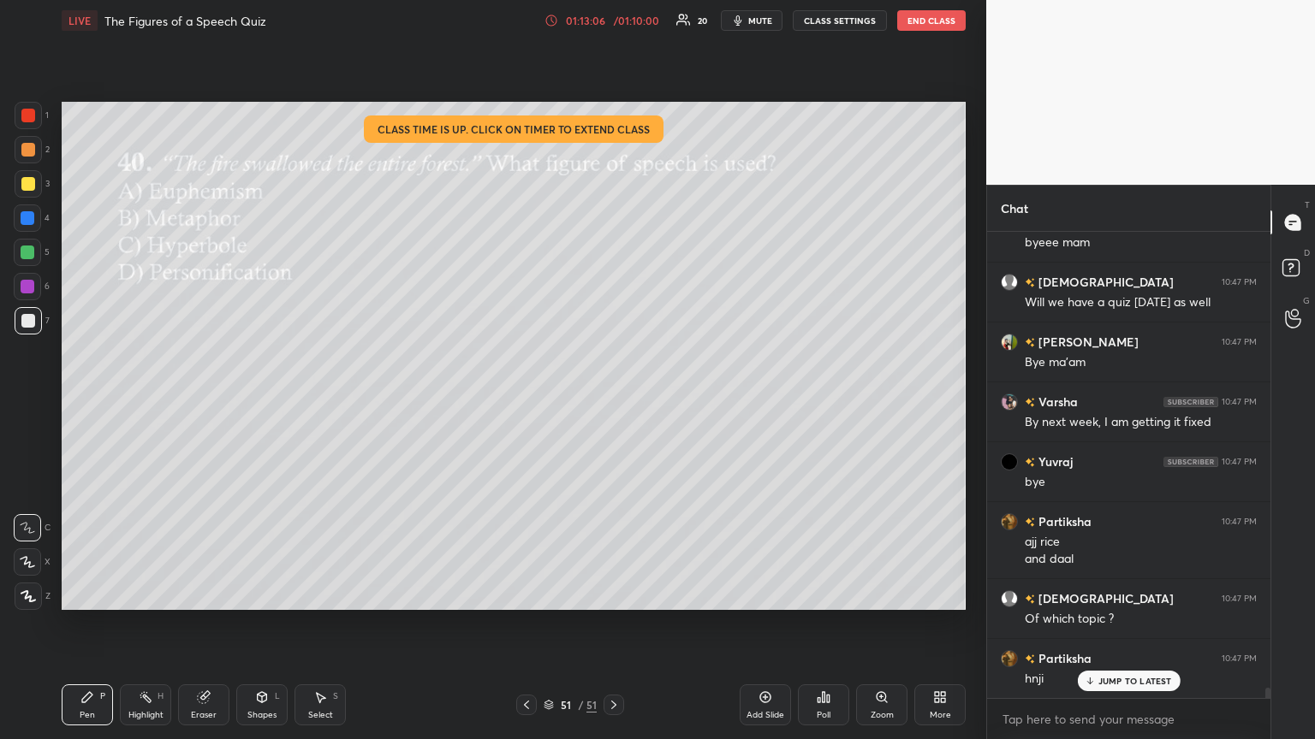
click at [614, 401] on icon at bounding box center [1089, 681] width 11 height 10
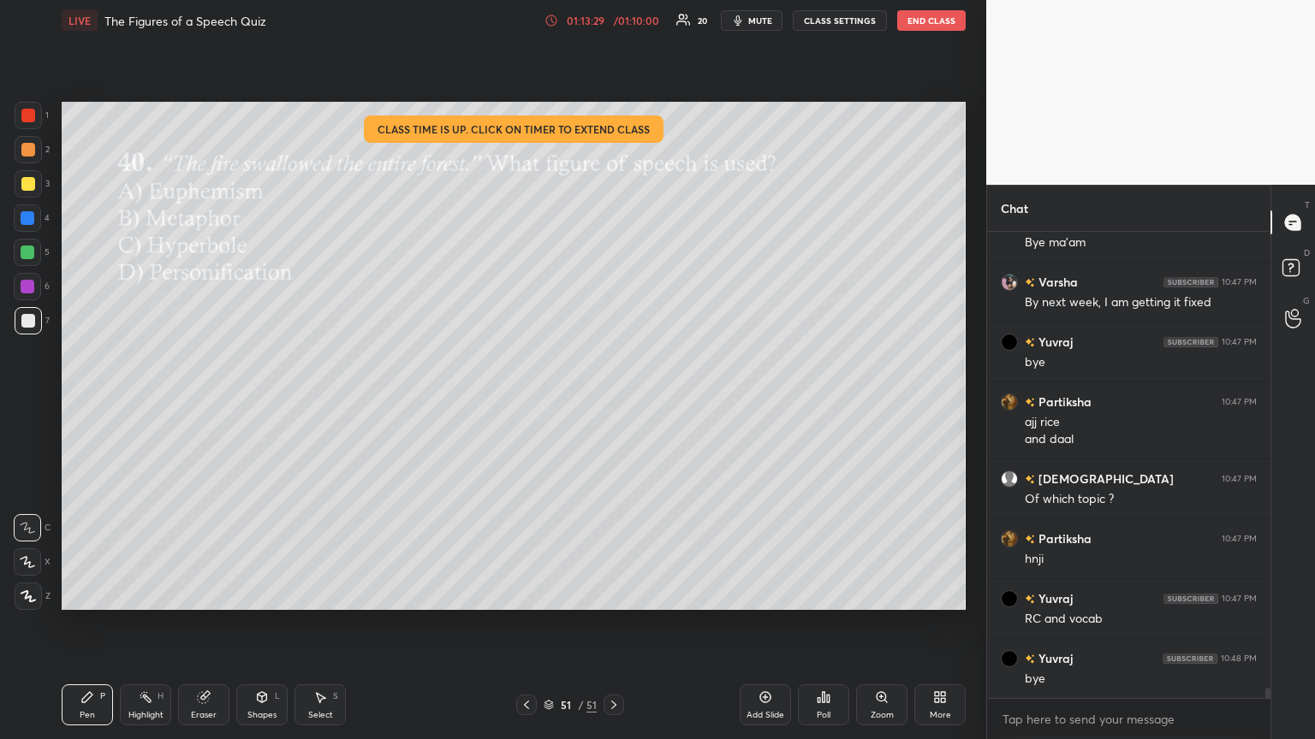
scroll to position [20335, 0]
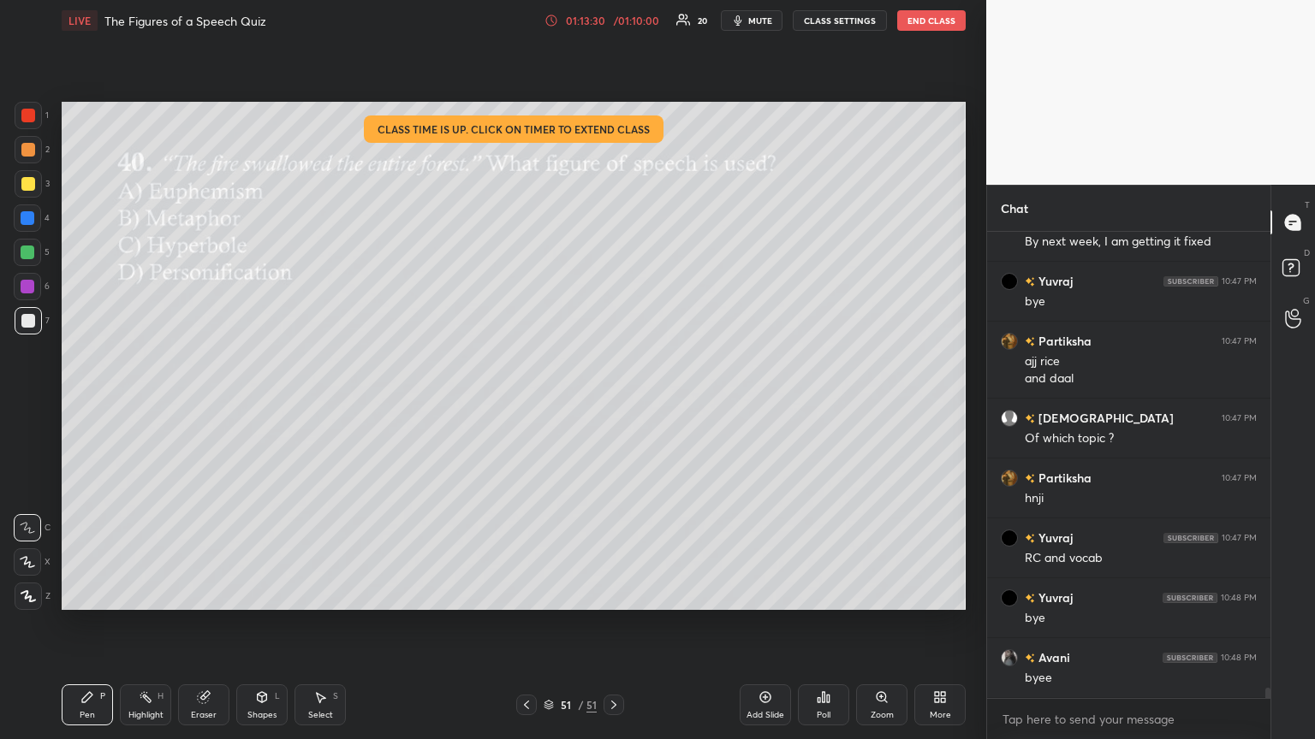
click at [614, 26] on button "End Class" at bounding box center [931, 20] width 68 height 21
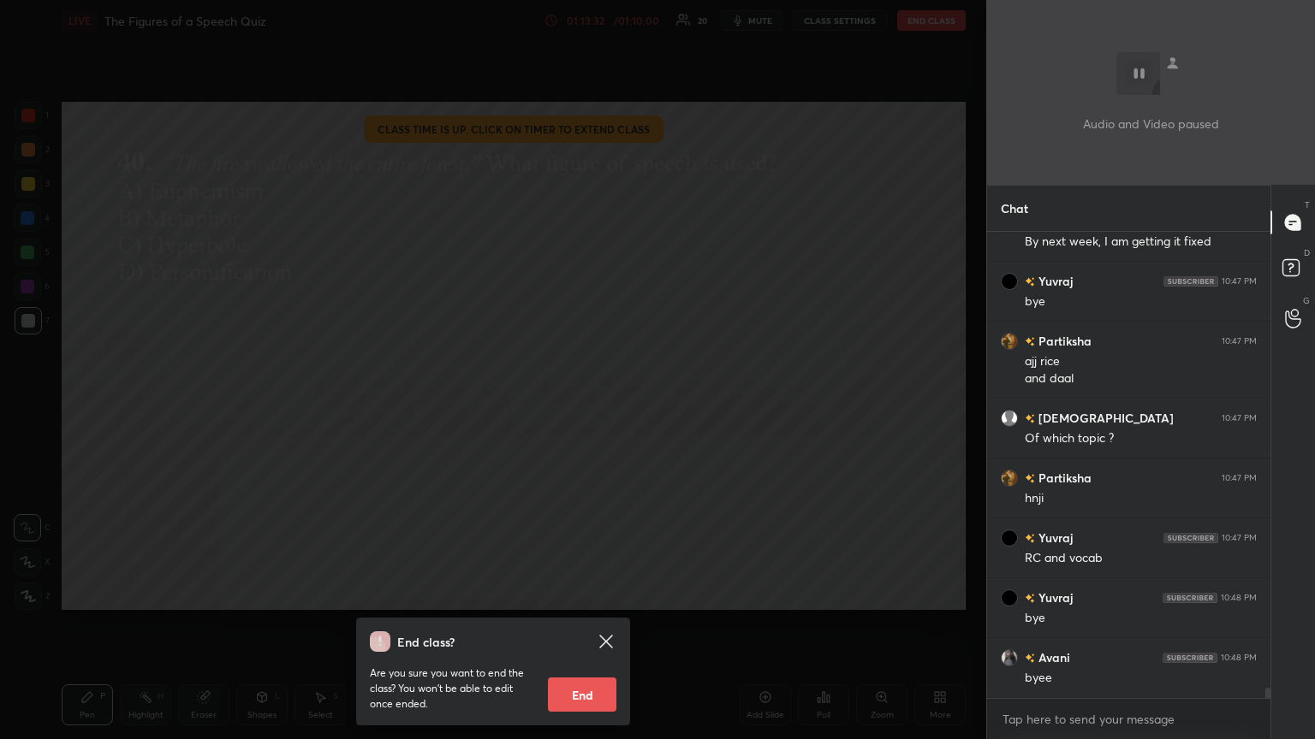
click at [566, 401] on button "End" at bounding box center [582, 695] width 68 height 34
type textarea "x"
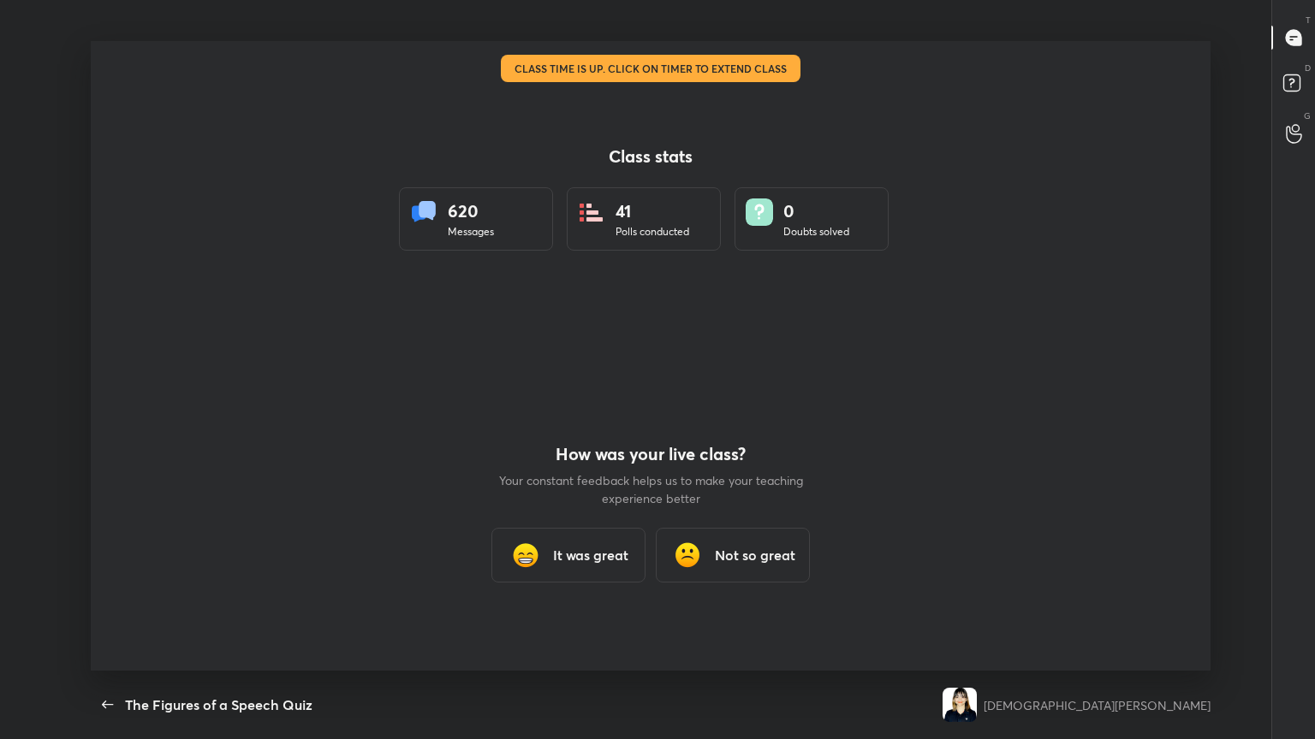
scroll to position [84959, 84288]
click at [116, 401] on icon "button" at bounding box center [108, 705] width 21 height 21
